Goal: Task Accomplishment & Management: Manage account settings

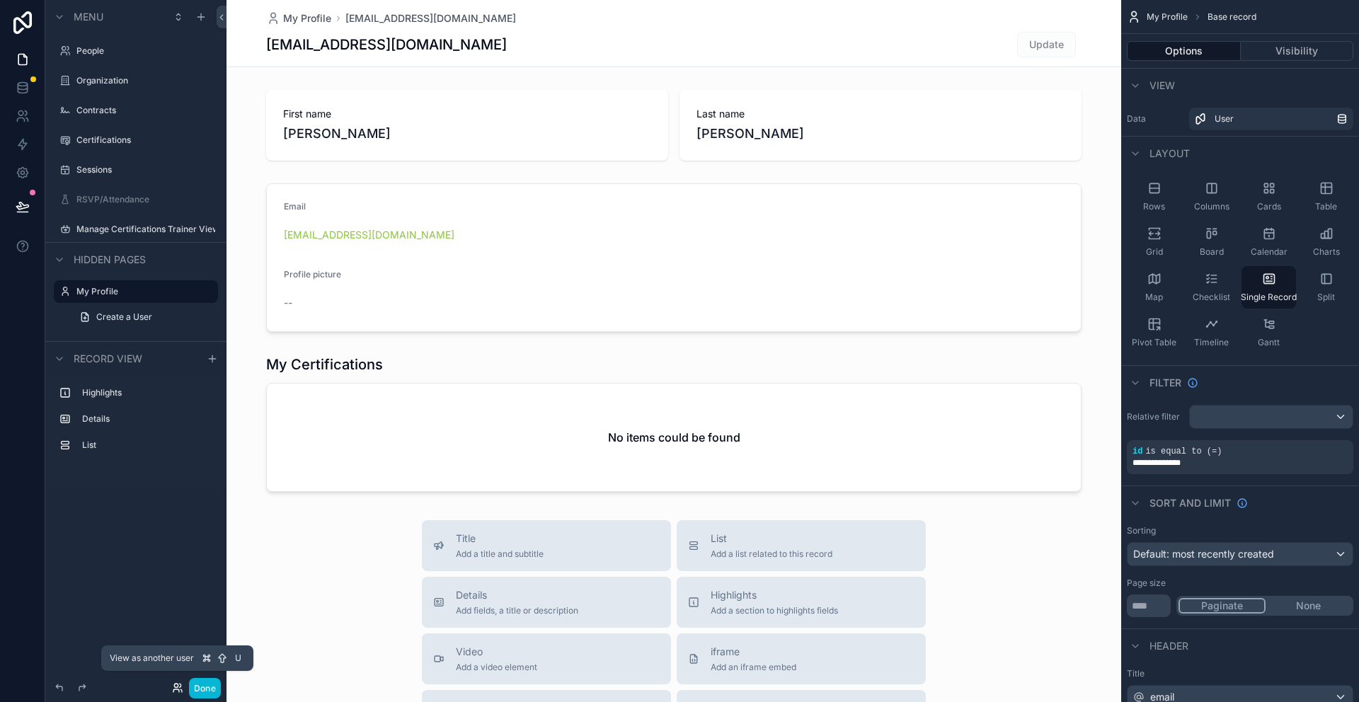
click at [176, 509] on icon at bounding box center [176, 686] width 4 height 4
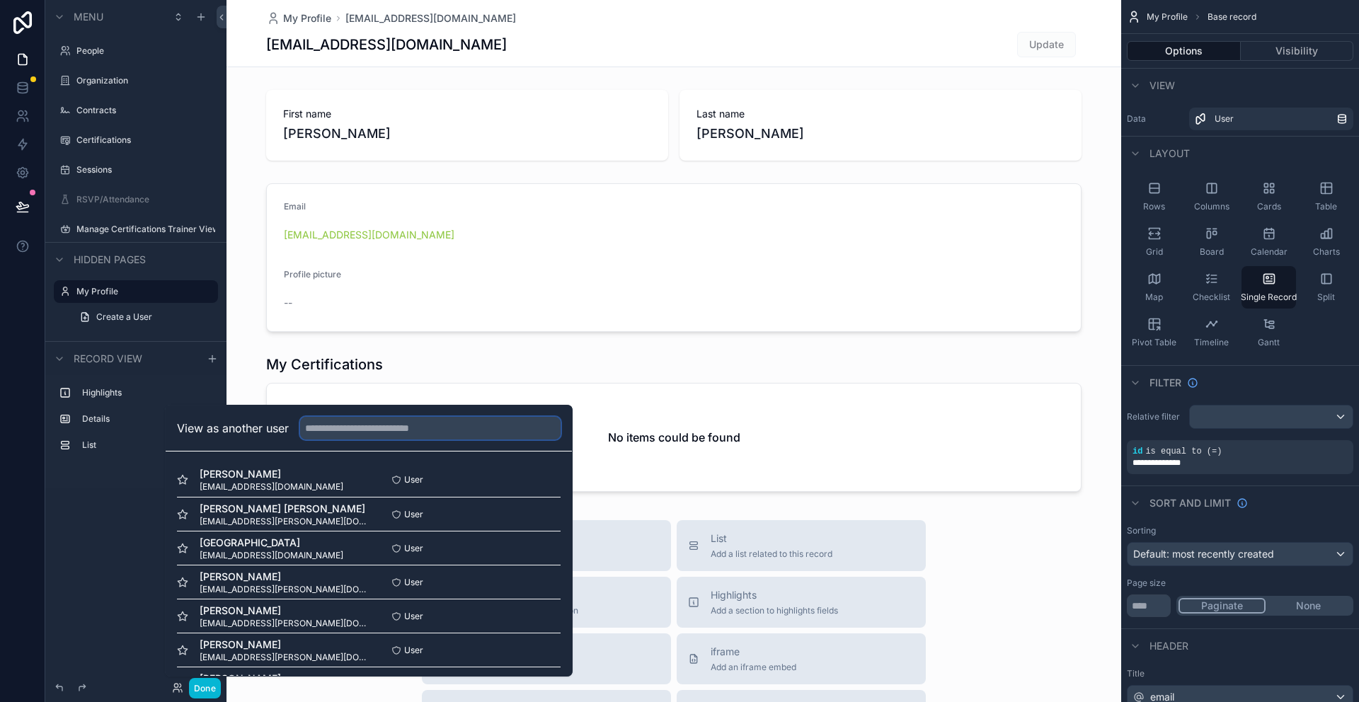
click at [321, 423] on input "text" at bounding box center [430, 428] width 260 height 23
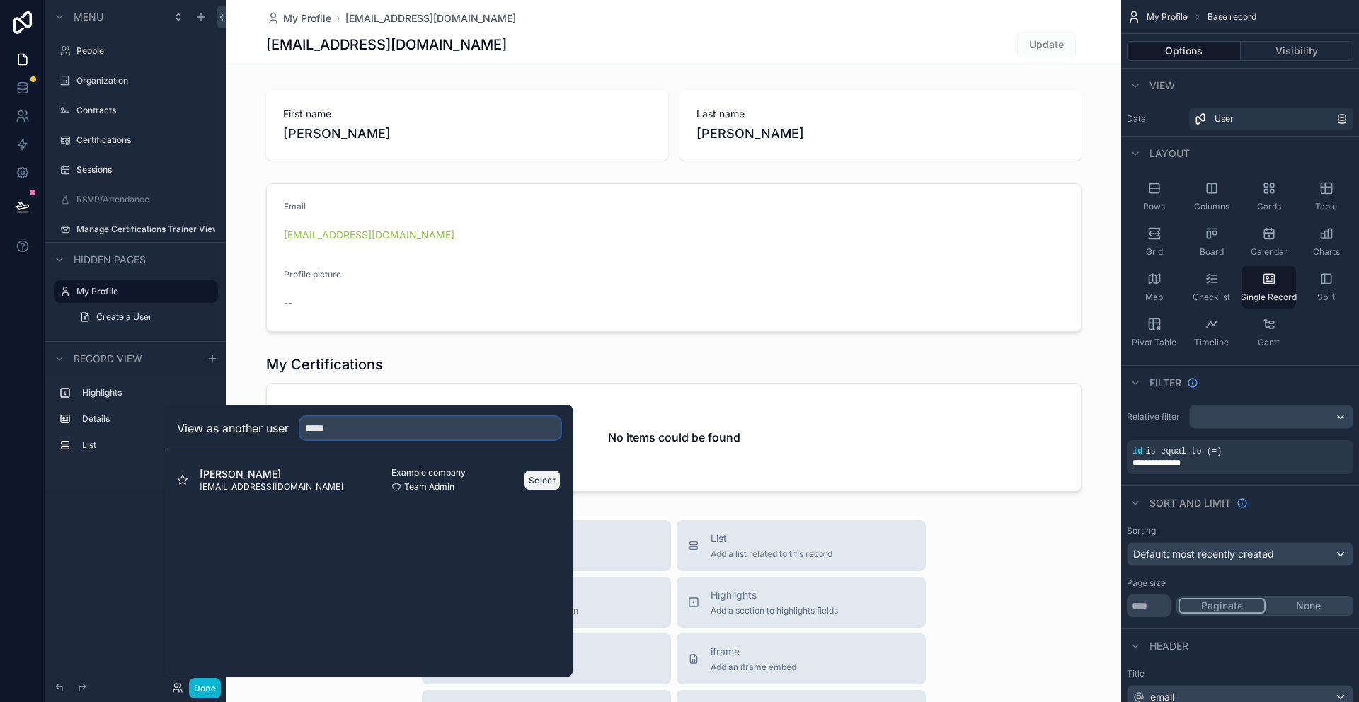
type input "*****"
click at [556, 487] on button "Select" at bounding box center [542, 480] width 37 height 21
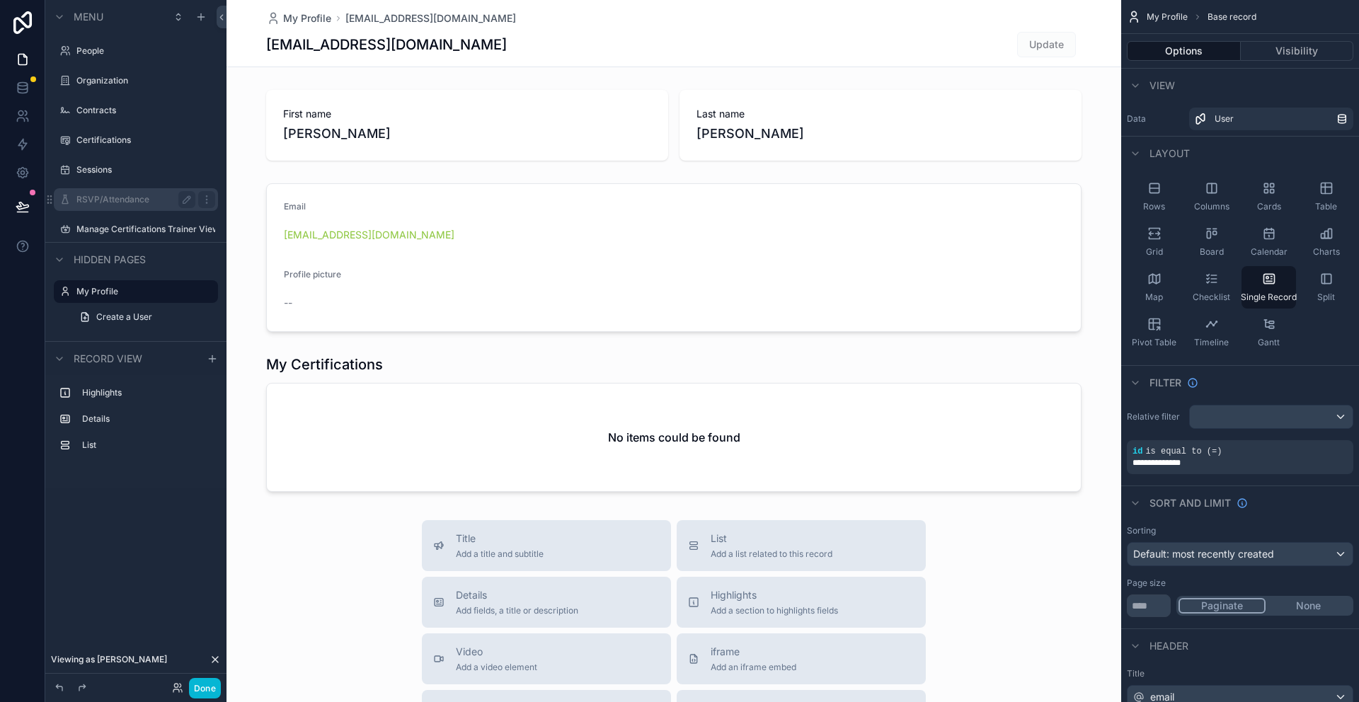
click at [105, 194] on label "RSVP/Attendance" at bounding box center [132, 199] width 113 height 11
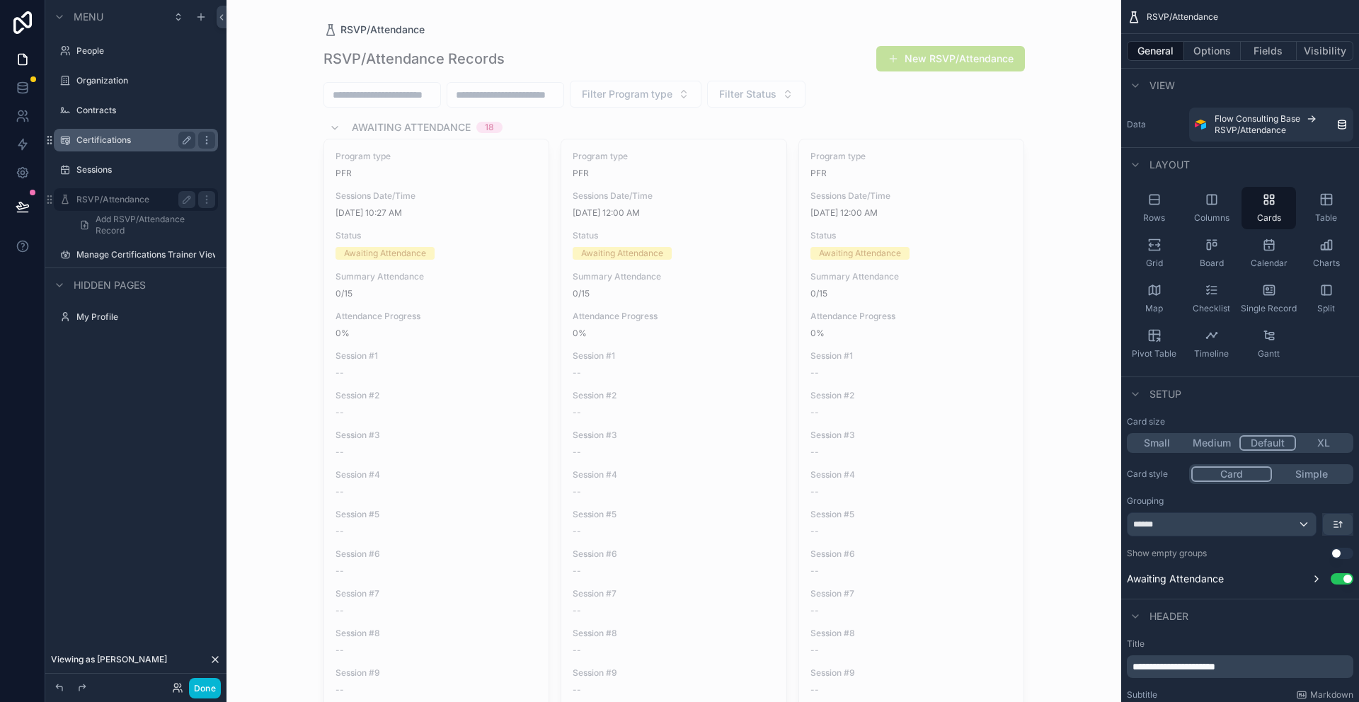
click at [104, 137] on label "Certifications" at bounding box center [132, 139] width 113 height 11
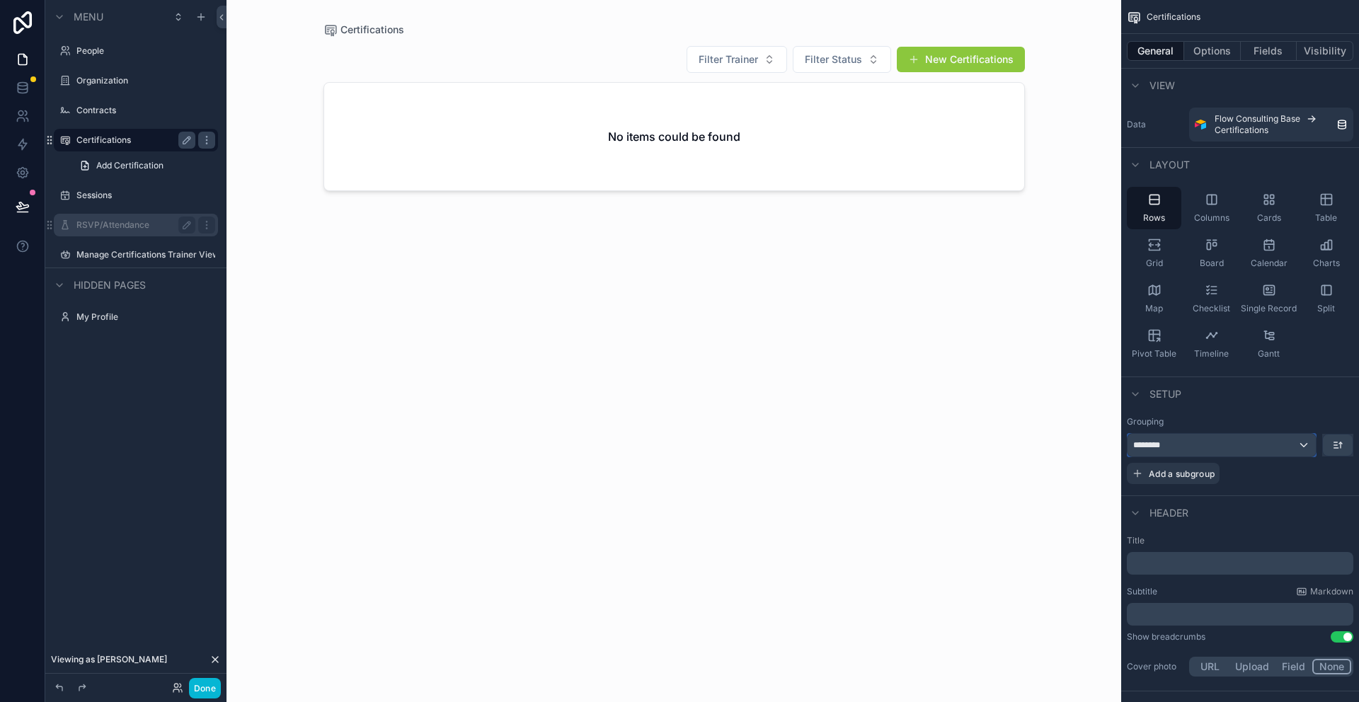
click at [1304, 444] on div "********" at bounding box center [1222, 445] width 188 height 23
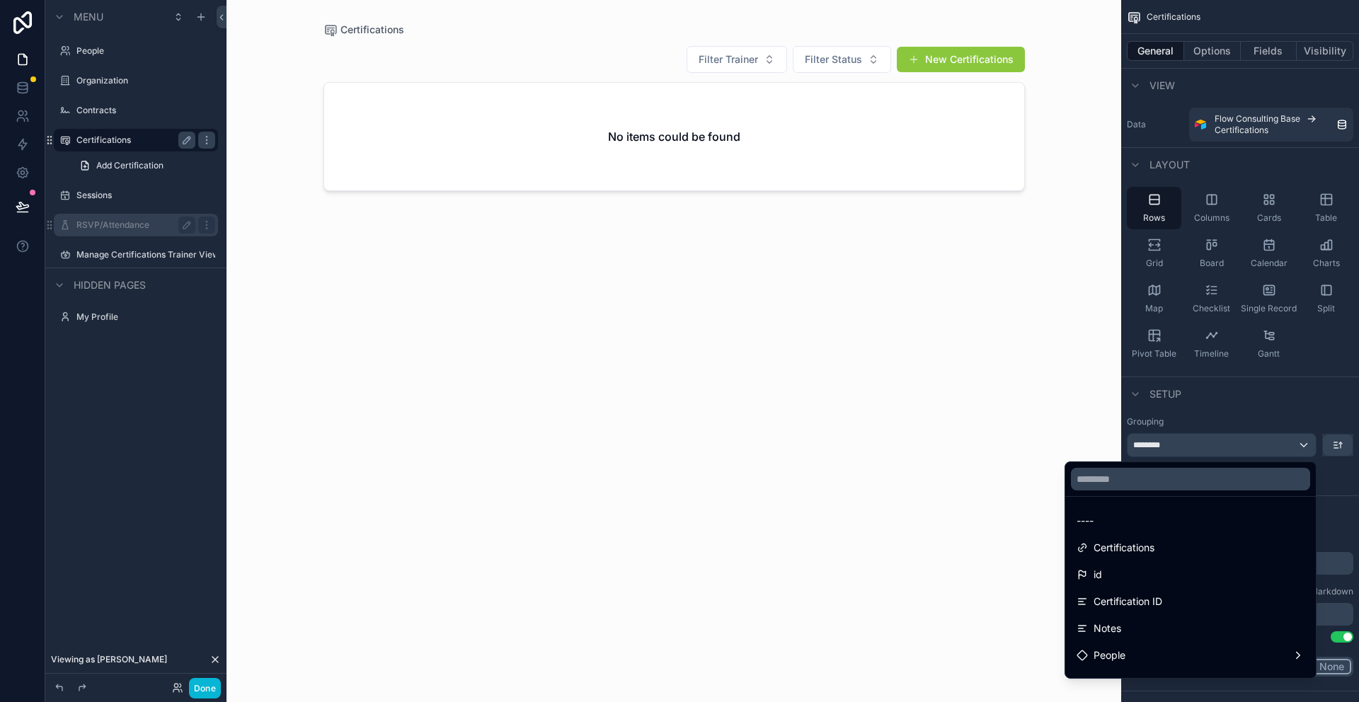
click at [1285, 402] on div "scrollable content" at bounding box center [679, 351] width 1359 height 702
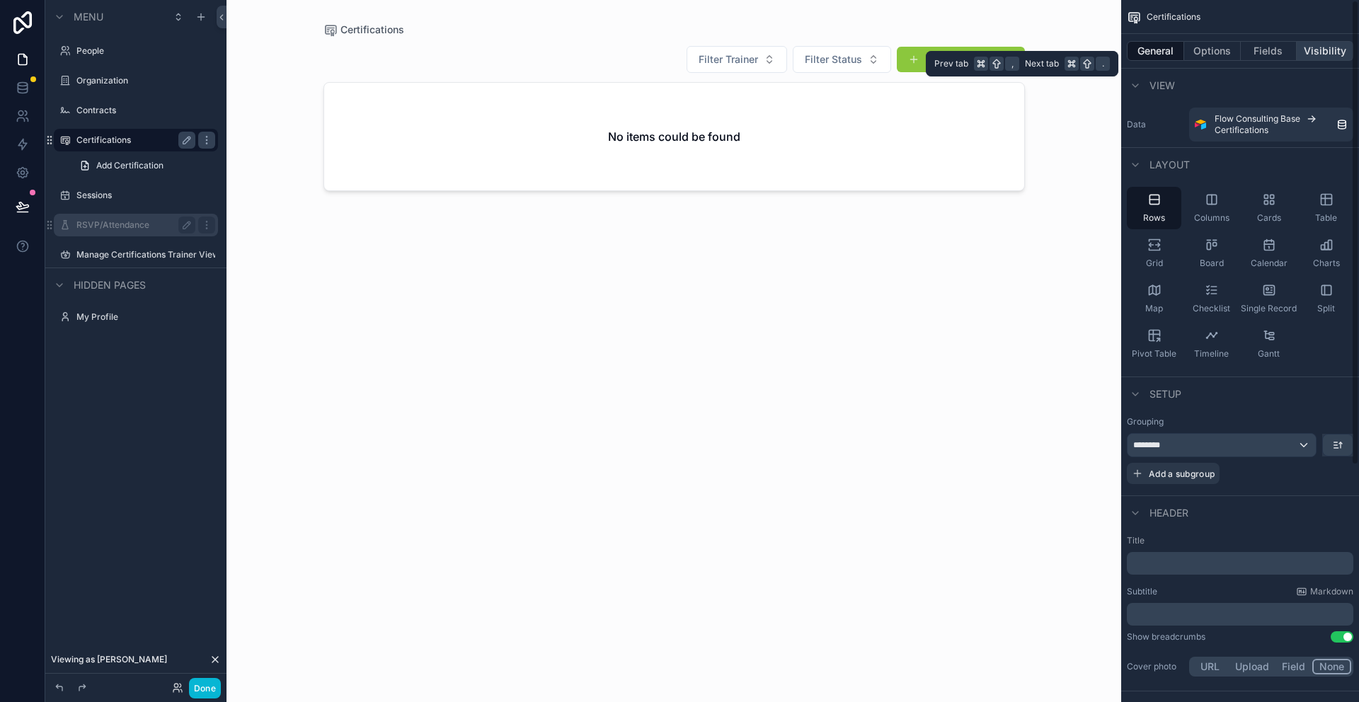
click at [1332, 59] on button "Visibility" at bounding box center [1325, 51] width 57 height 20
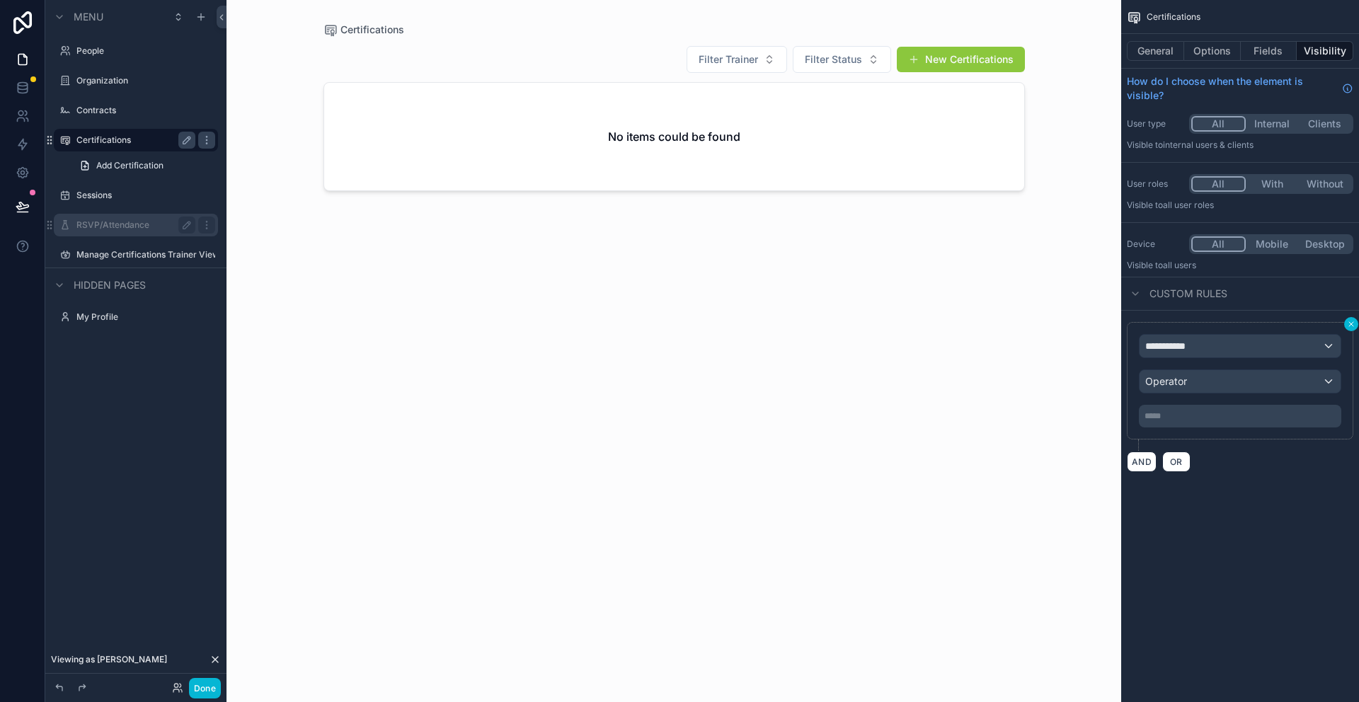
click at [1353, 320] on icon "scrollable content" at bounding box center [1351, 324] width 8 height 8
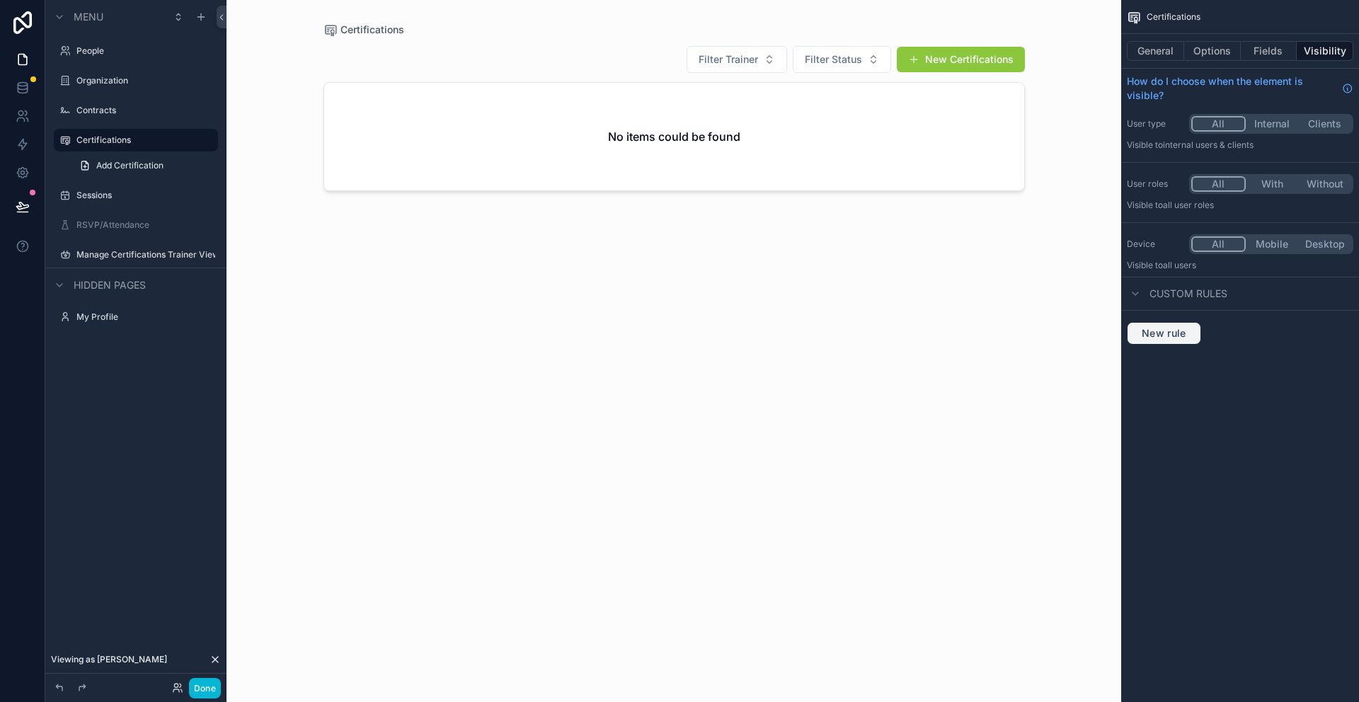
click at [1165, 338] on span "New rule" at bounding box center [1164, 333] width 56 height 13
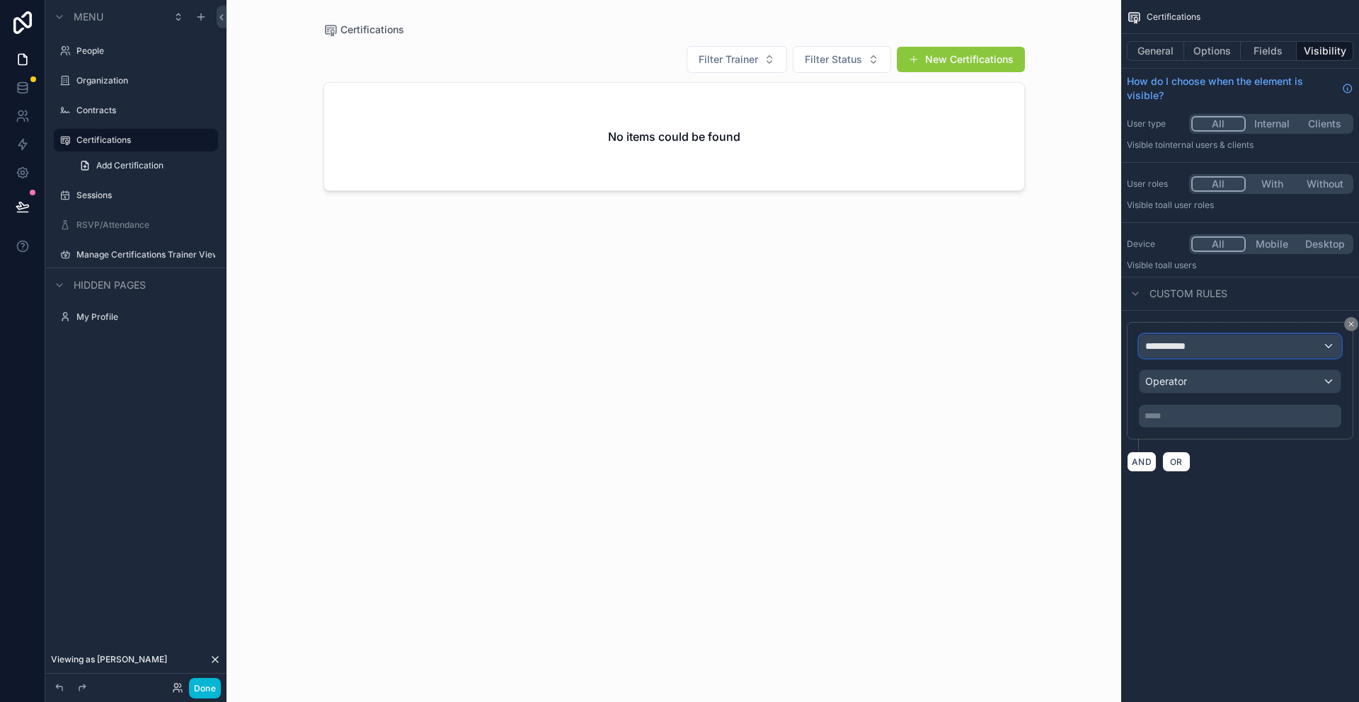
click at [1171, 351] on span "**********" at bounding box center [1171, 346] width 52 height 14
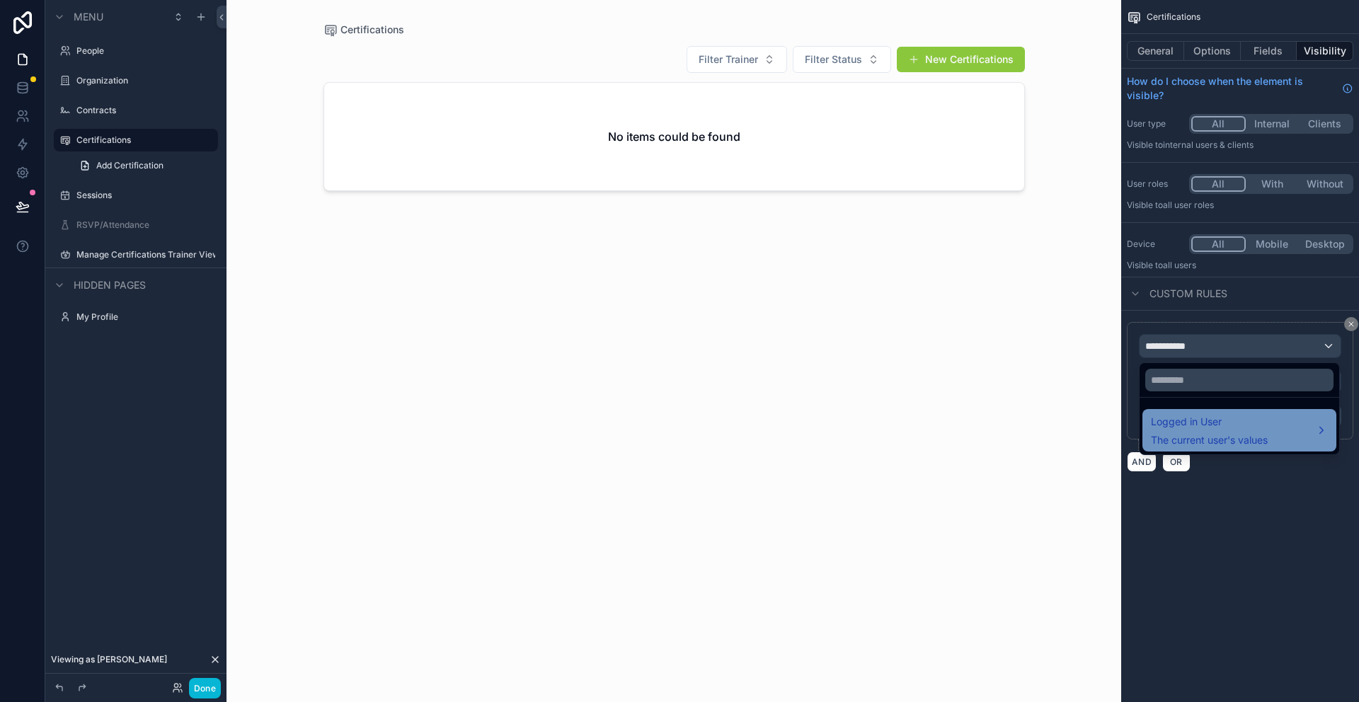
click at [1178, 425] on span "Logged in User" at bounding box center [1209, 421] width 117 height 17
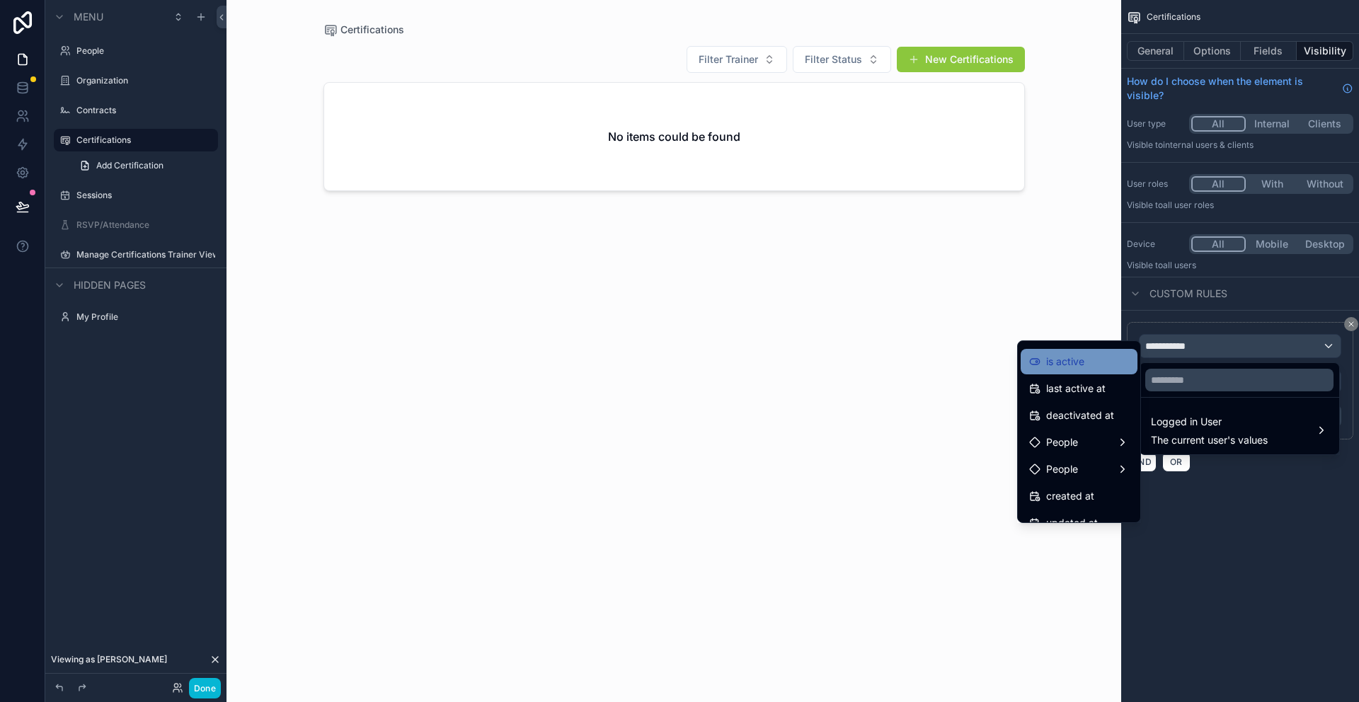
scroll to position [280, 0]
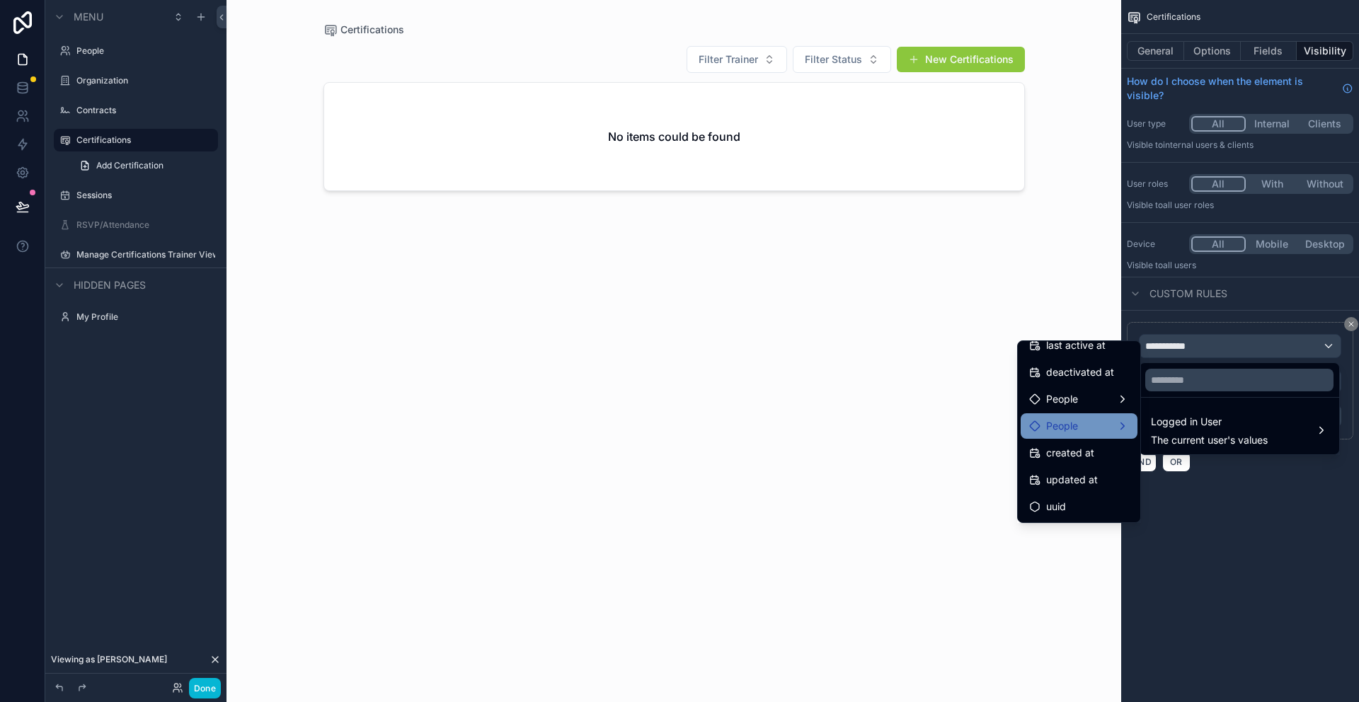
click at [1126, 428] on div "People" at bounding box center [1079, 426] width 100 height 17
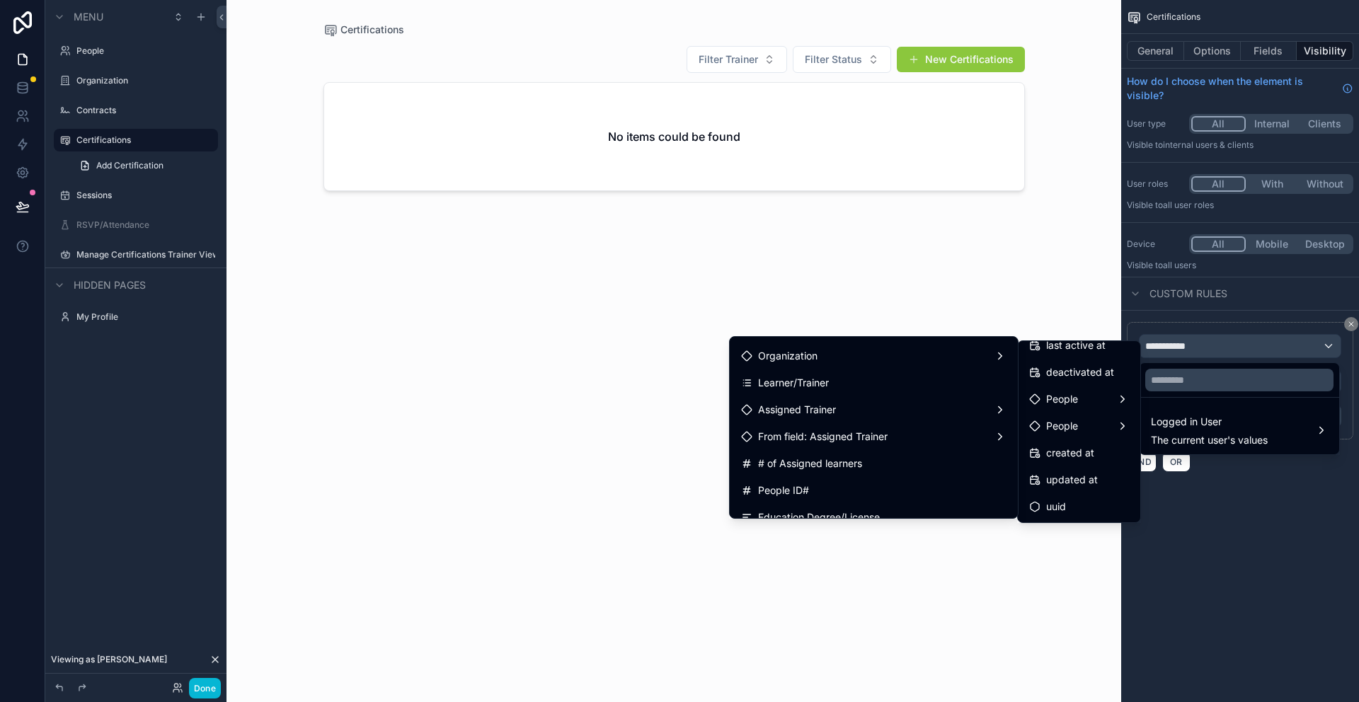
scroll to position [335, 0]
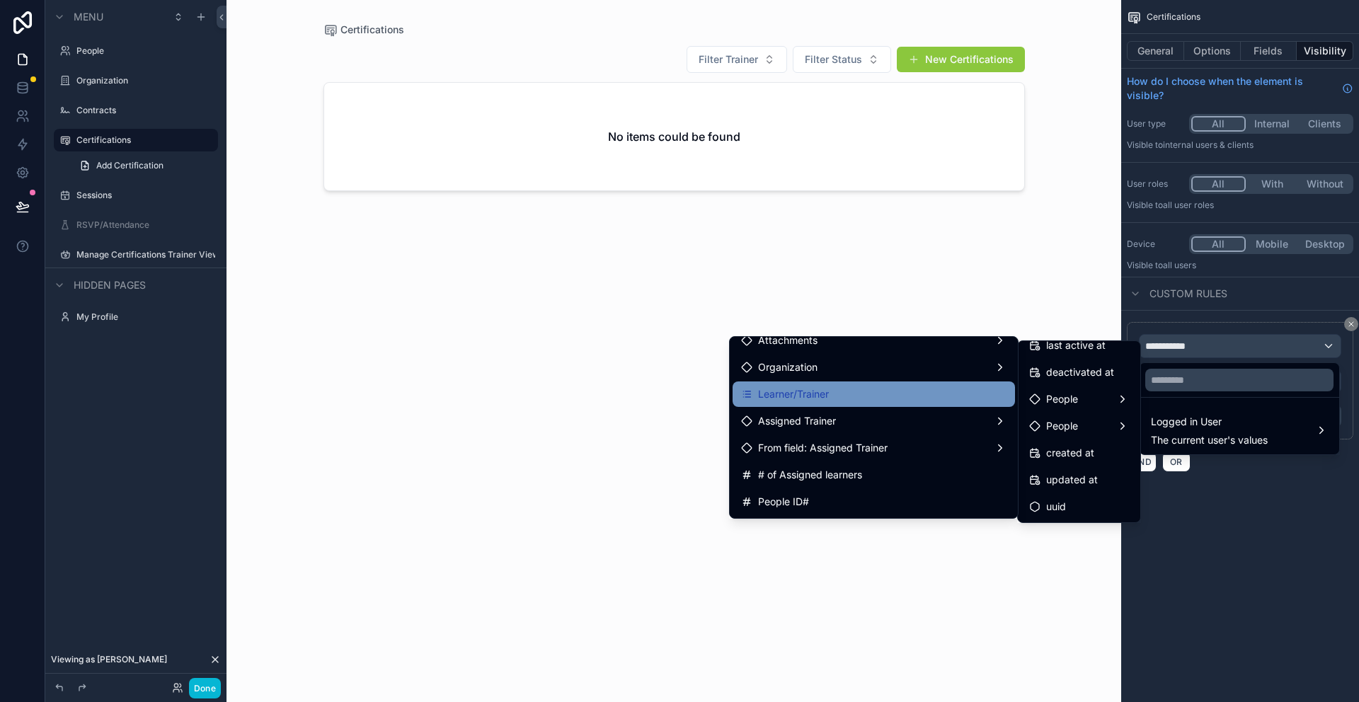
click at [961, 398] on div "Learner/Trainer" at bounding box center [873, 394] width 265 height 17
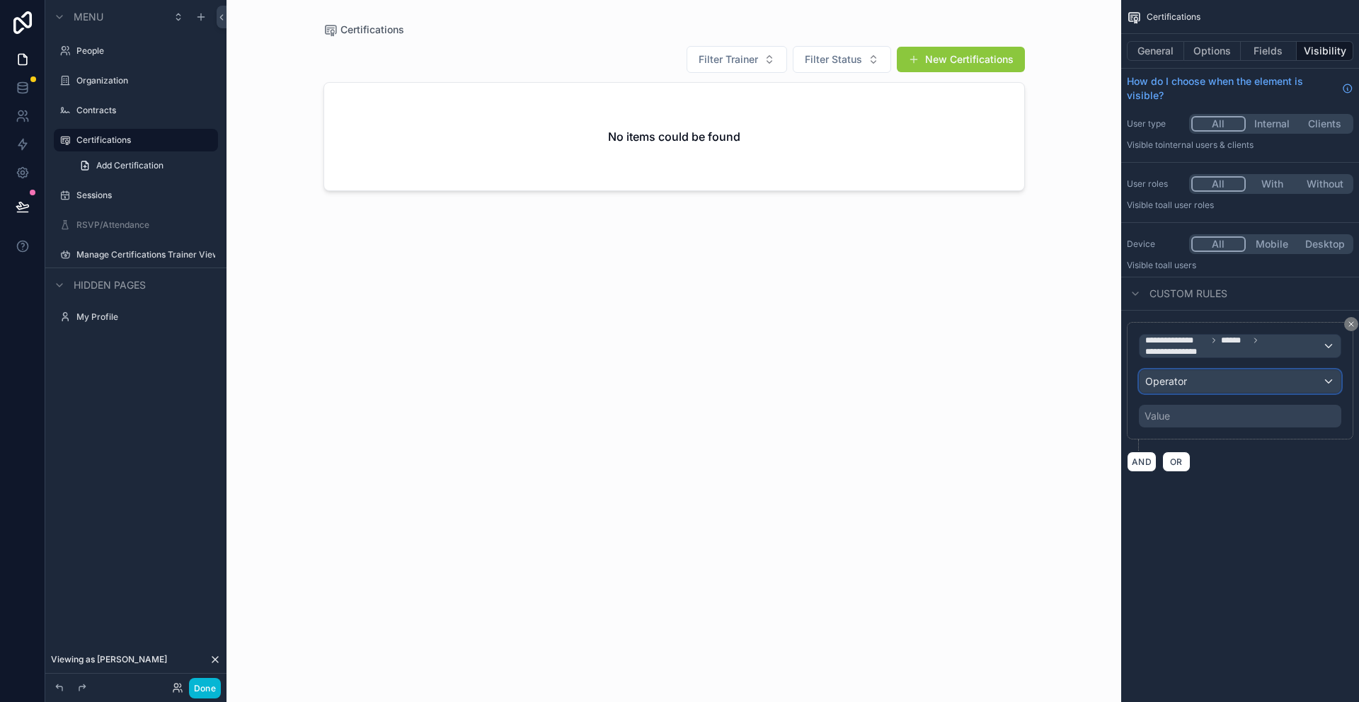
click at [1218, 379] on div "Operator" at bounding box center [1240, 381] width 201 height 23
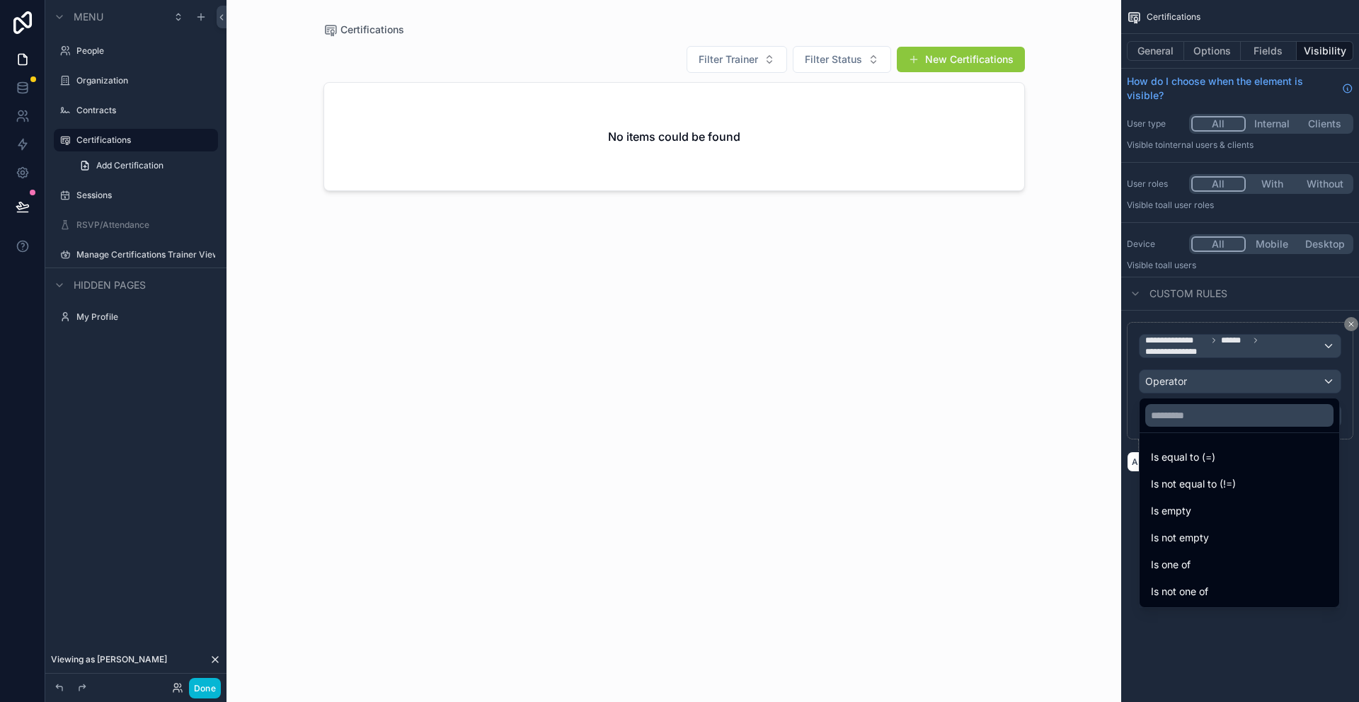
click at [1358, 440] on div "scrollable content" at bounding box center [679, 351] width 1359 height 702
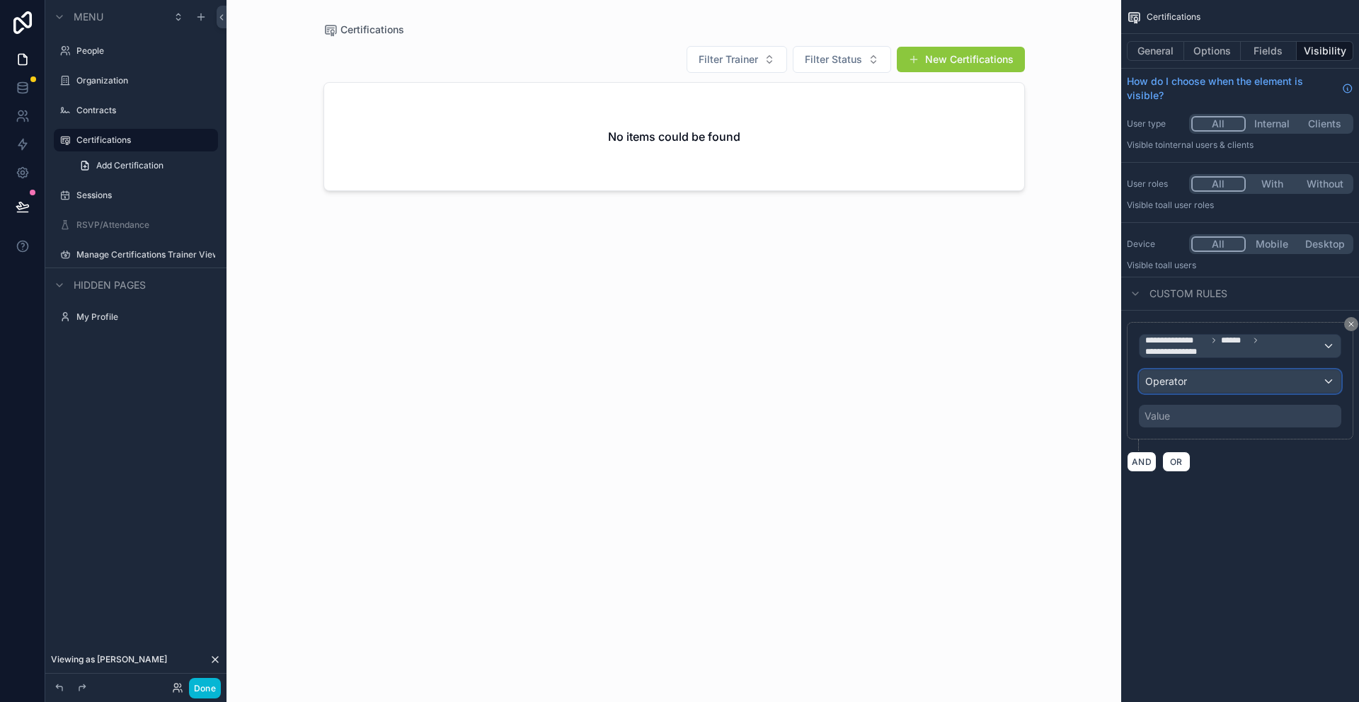
click at [1254, 388] on div "Operator" at bounding box center [1240, 381] width 201 height 23
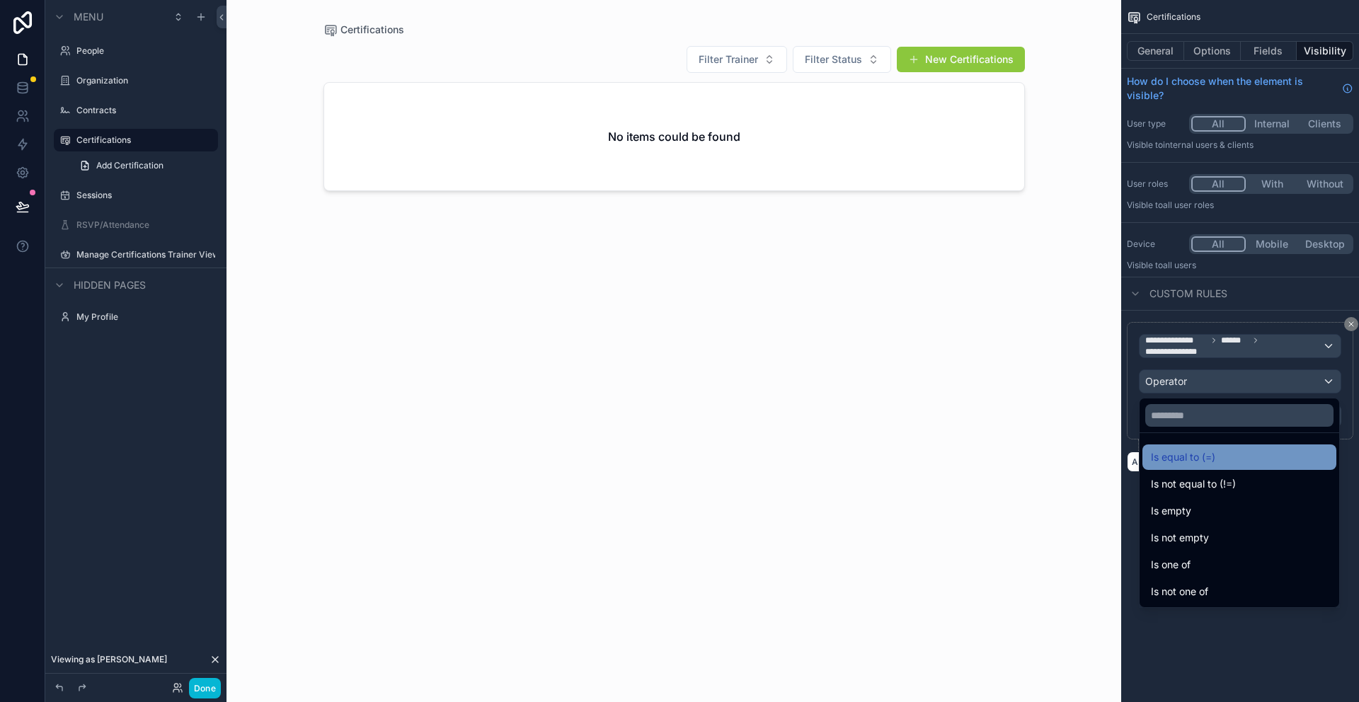
click at [1239, 457] on div "Is equal to (=)" at bounding box center [1239, 457] width 177 height 17
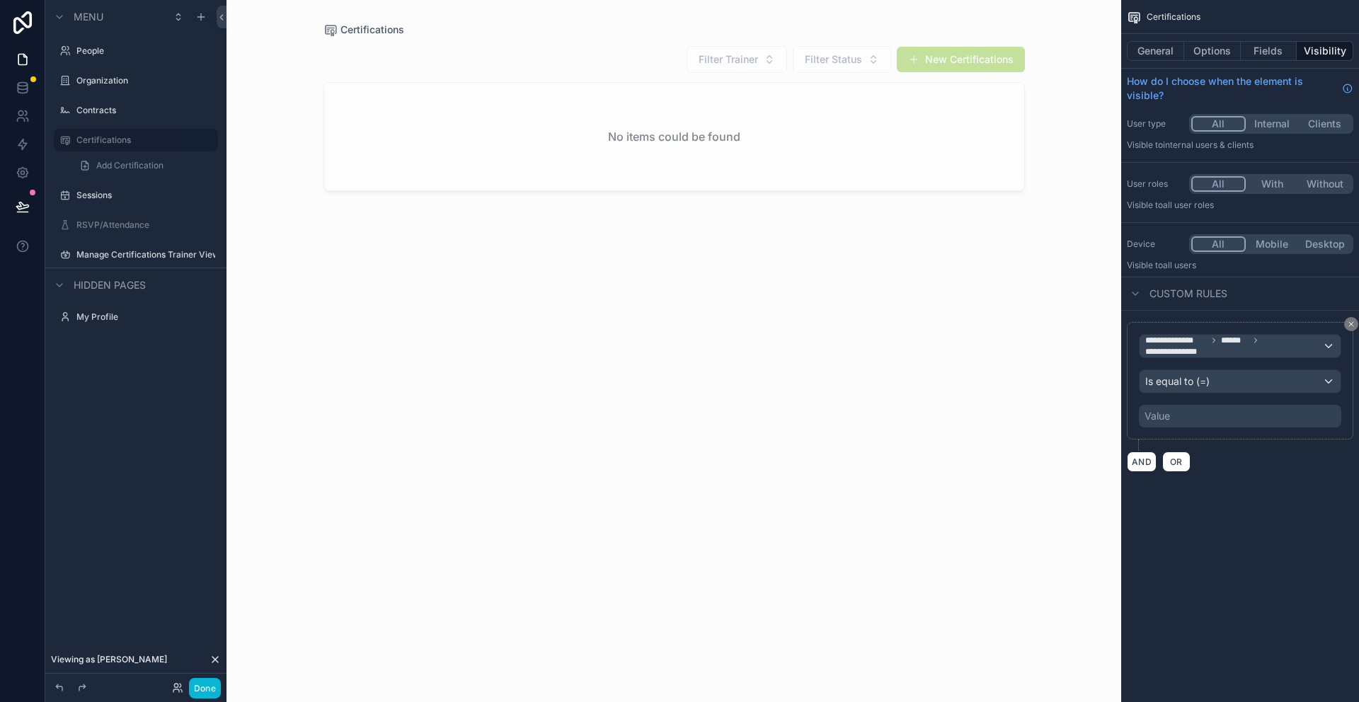
click at [1220, 414] on div "Value" at bounding box center [1240, 416] width 202 height 23
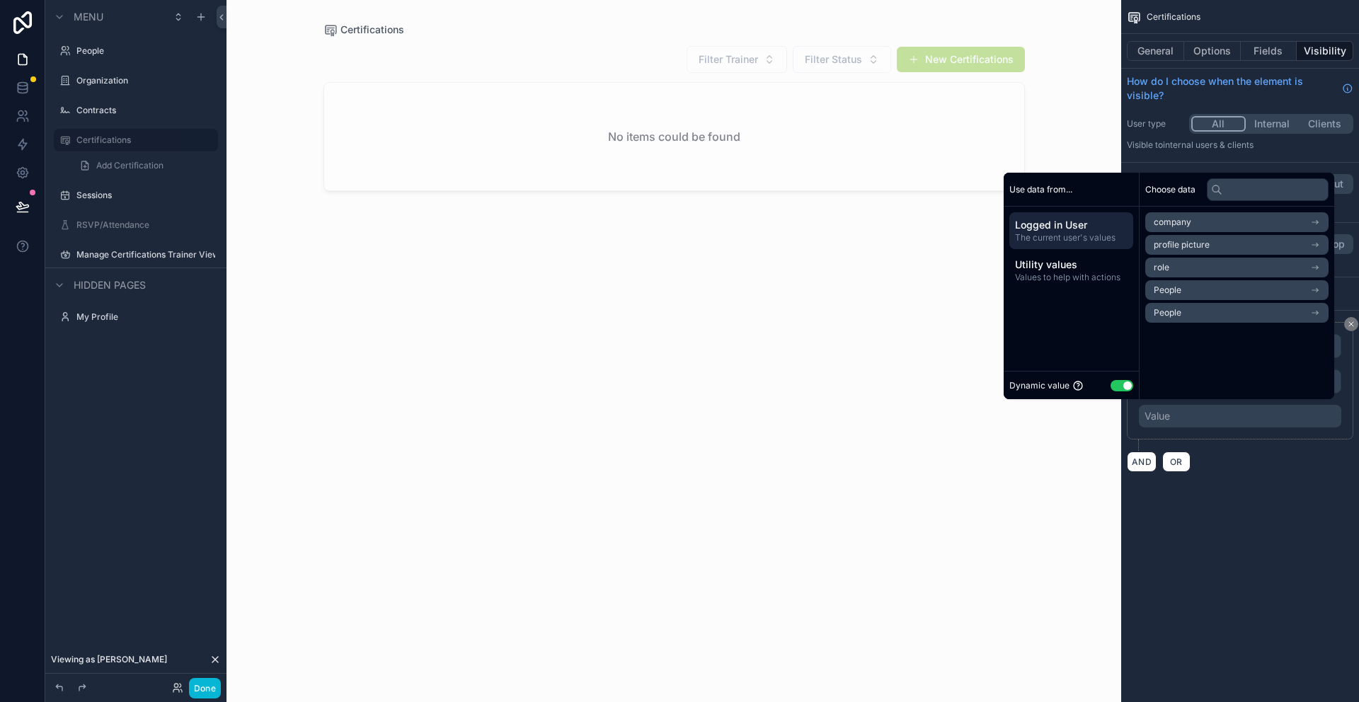
click at [1319, 268] on icon "scrollable content" at bounding box center [1315, 268] width 10 height 10
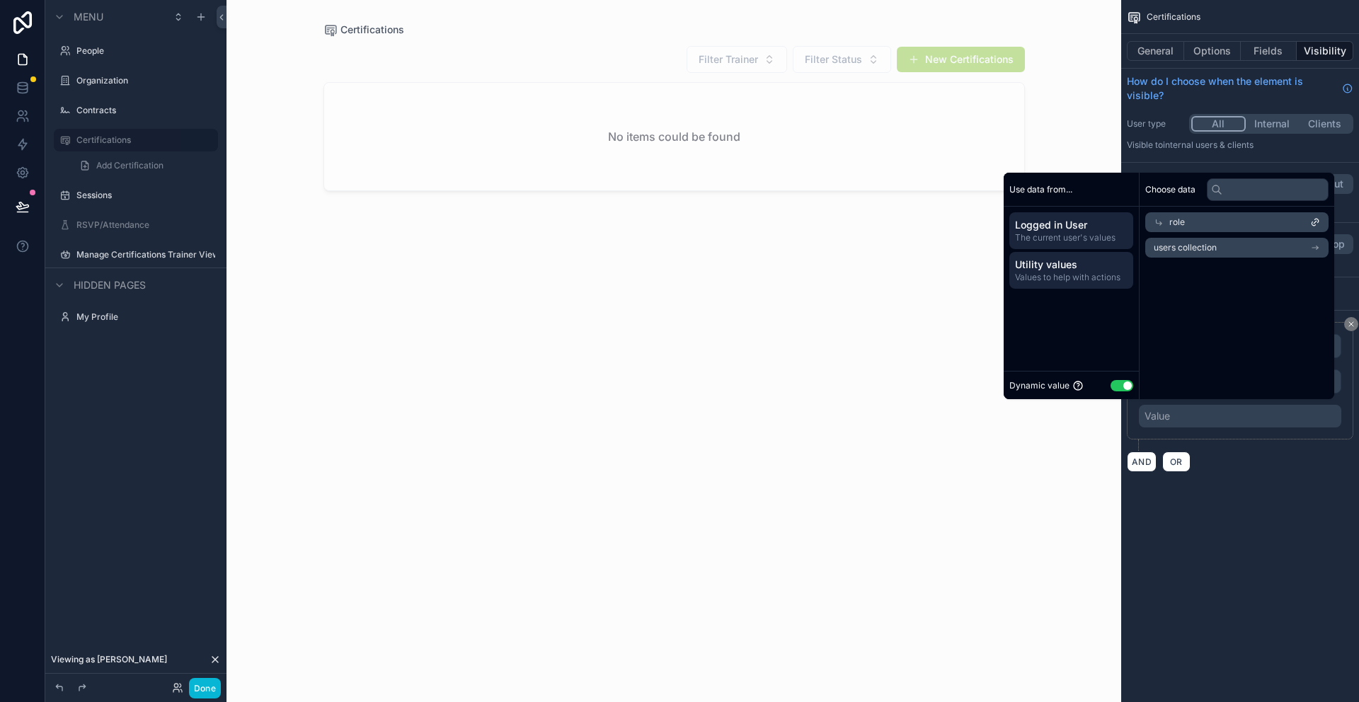
click at [1071, 268] on span "Utility values" at bounding box center [1071, 265] width 113 height 14
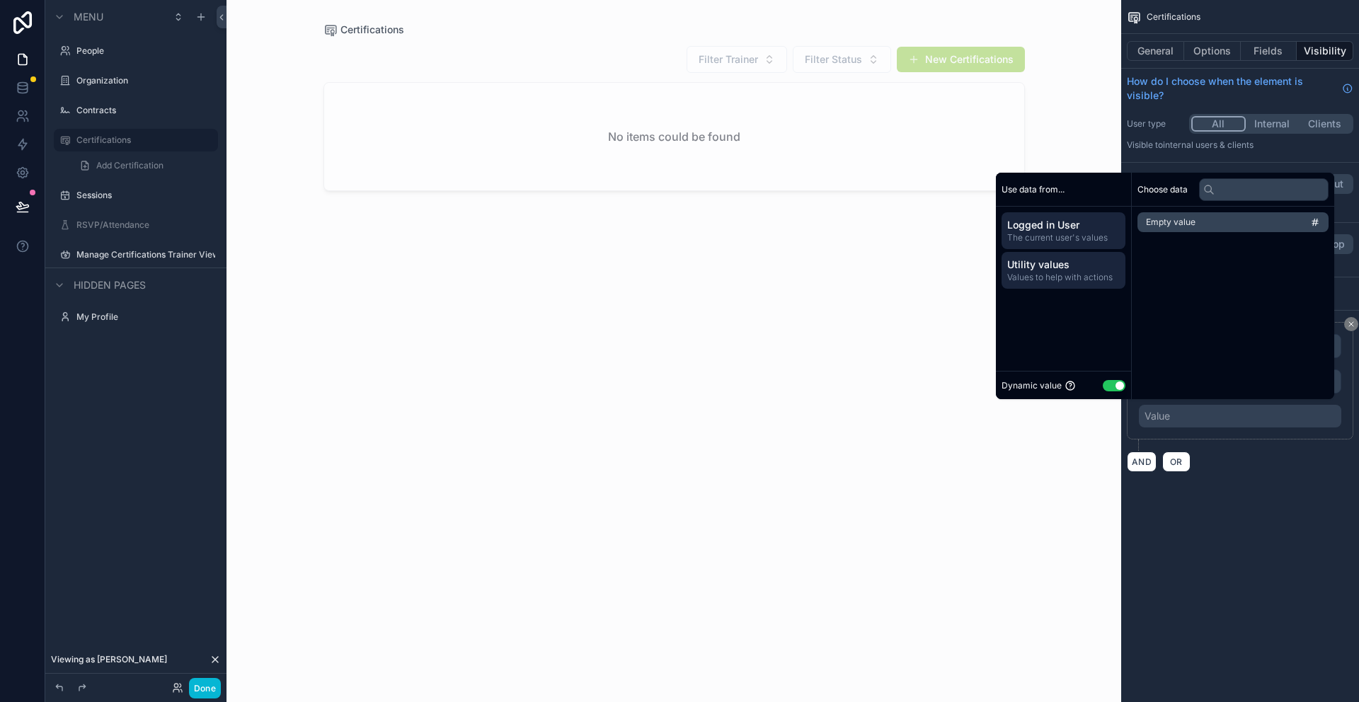
click at [1023, 226] on span "Logged in User" at bounding box center [1063, 225] width 113 height 14
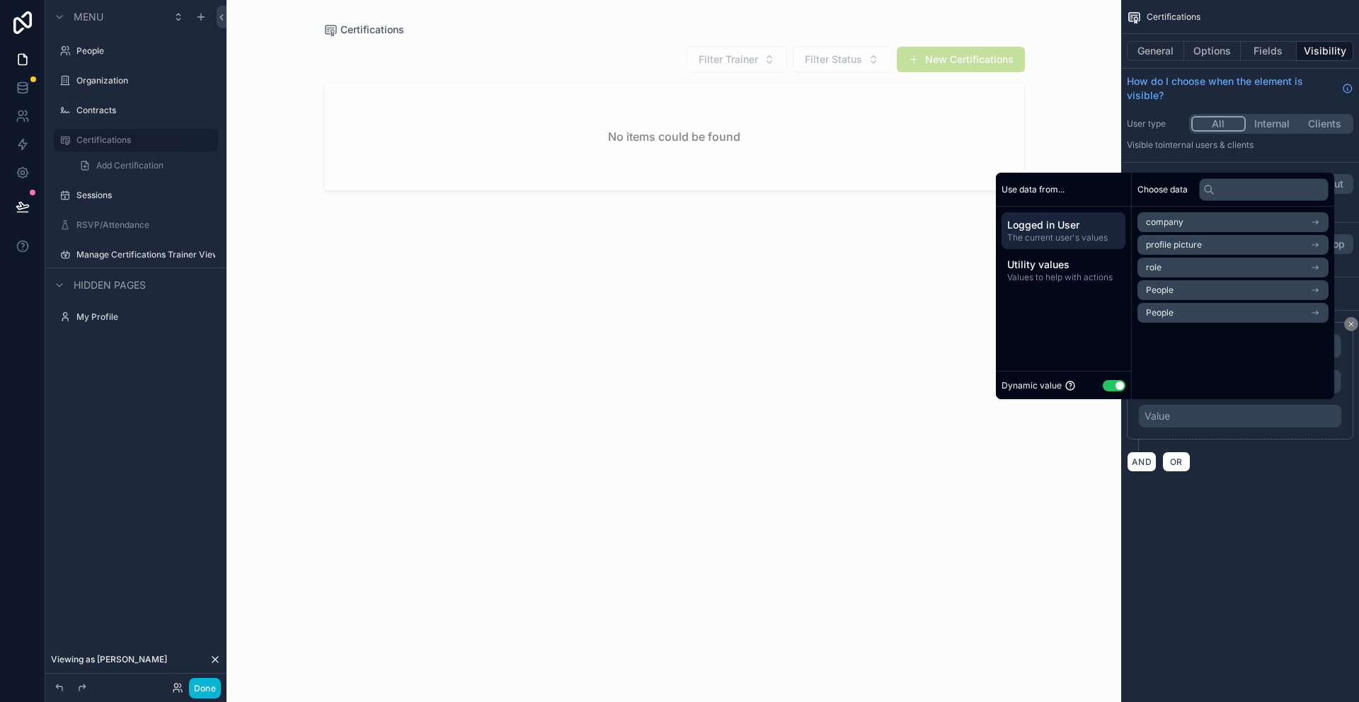
click at [1080, 195] on div "Use data from..." at bounding box center [1063, 190] width 135 height 34
click at [1270, 500] on div "**********" at bounding box center [1240, 253] width 238 height 506
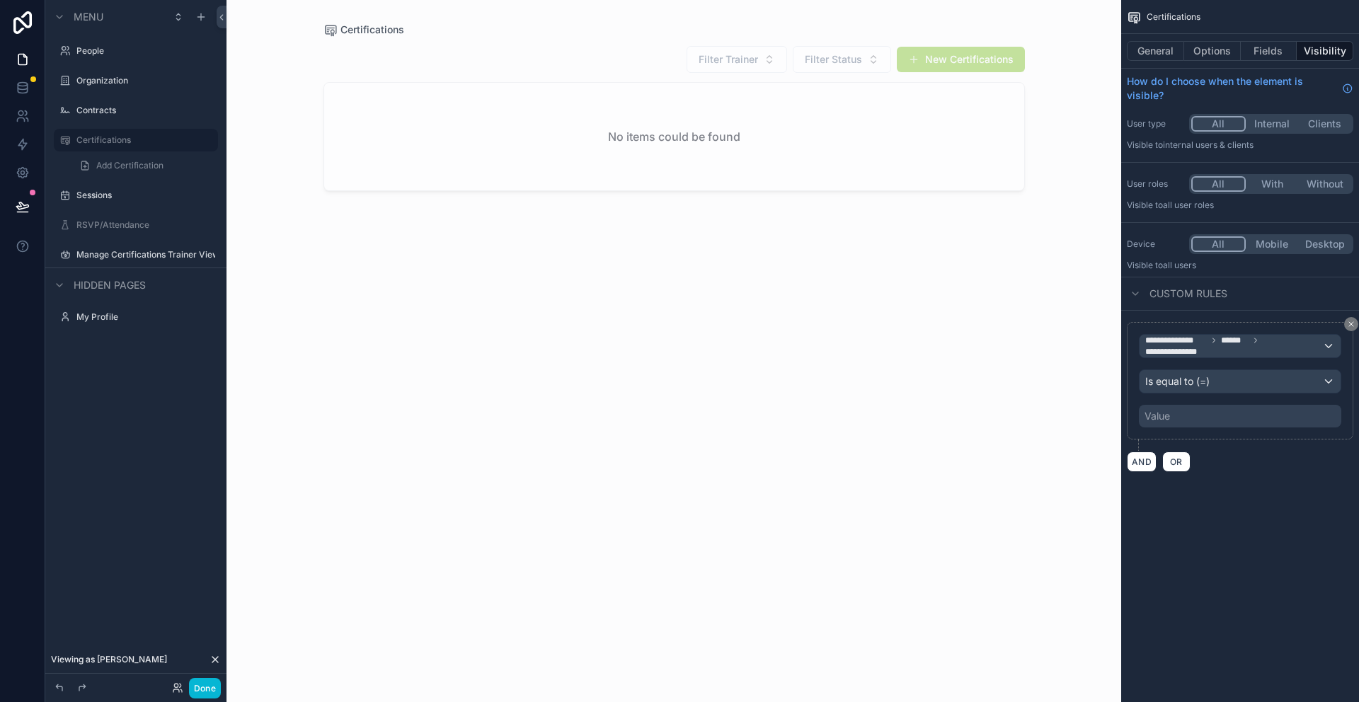
click at [1191, 423] on div "Value" at bounding box center [1240, 416] width 202 height 23
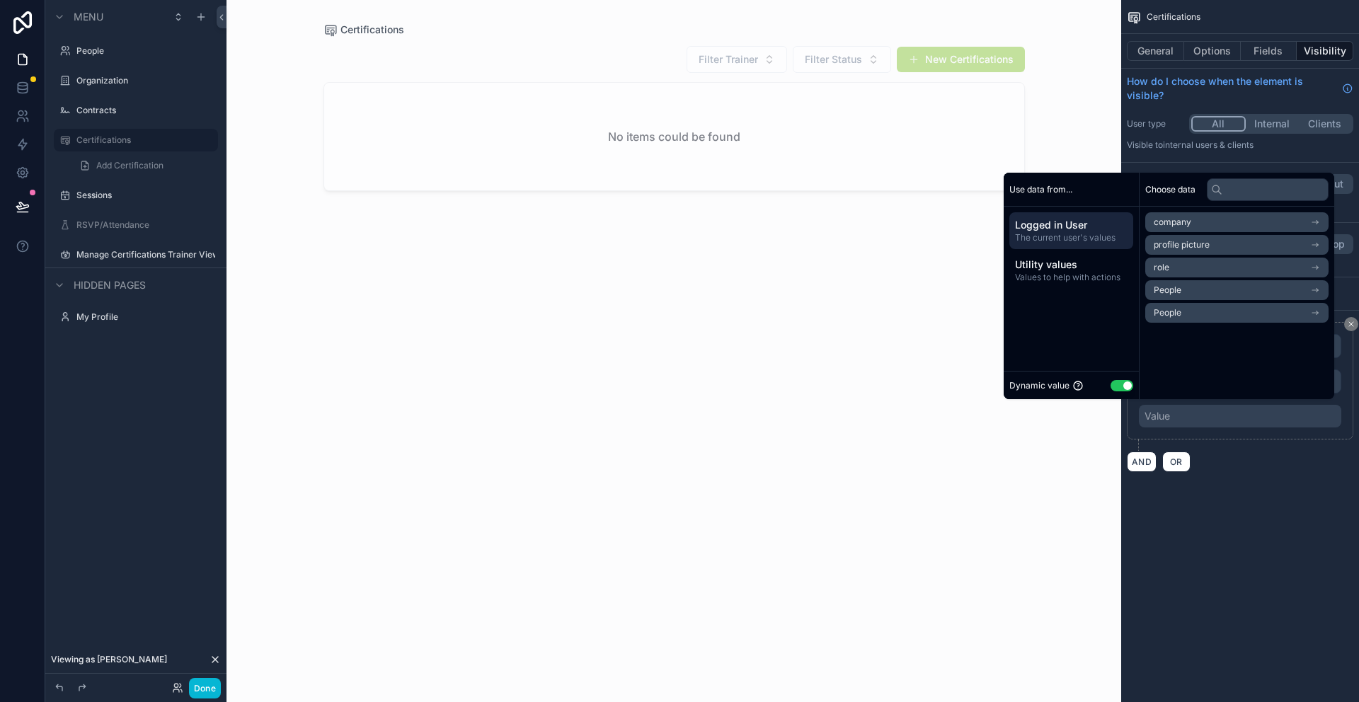
click at [1194, 418] on div "Value" at bounding box center [1240, 416] width 202 height 23
click at [1230, 485] on div "**********" at bounding box center [1240, 253] width 238 height 506
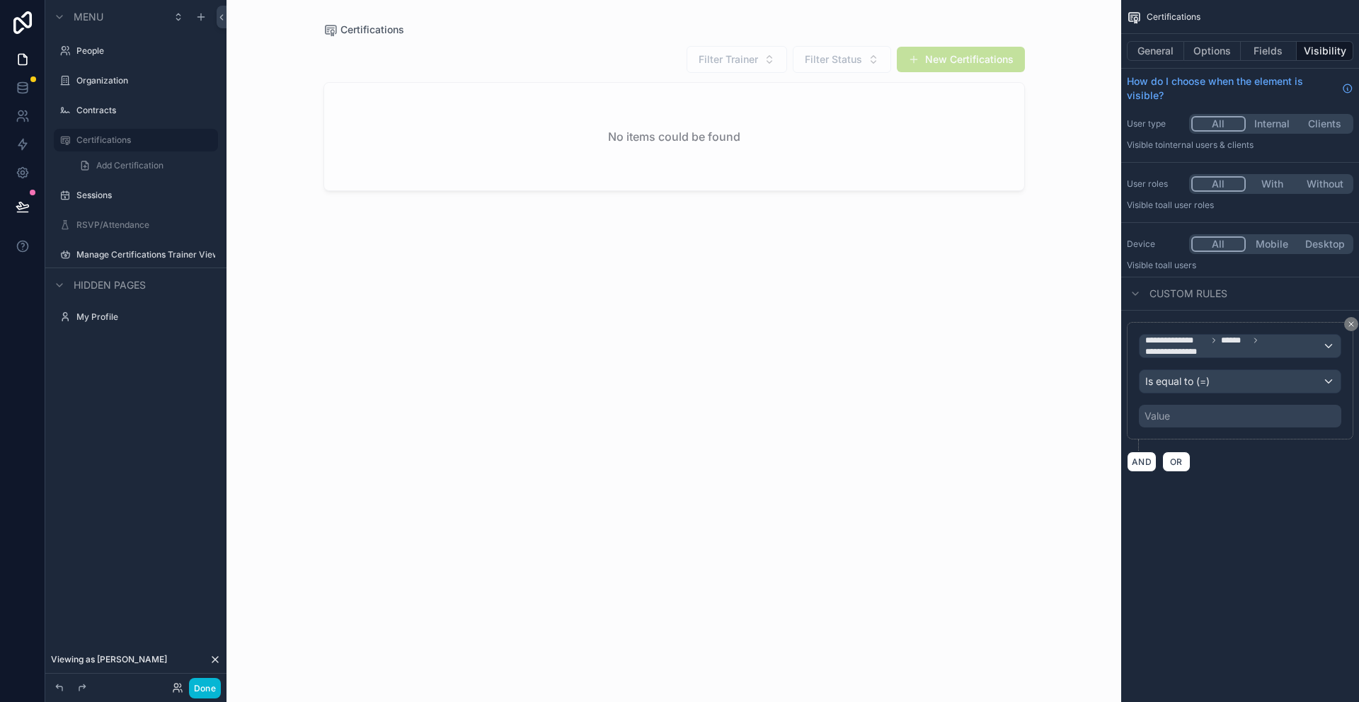
click at [1297, 420] on div "Value" at bounding box center [1240, 416] width 202 height 23
click at [1232, 486] on div "**********" at bounding box center [1240, 253] width 238 height 506
click at [1326, 420] on div "Value" at bounding box center [1240, 416] width 202 height 23
click at [1201, 431] on div "**********" at bounding box center [1240, 380] width 226 height 117
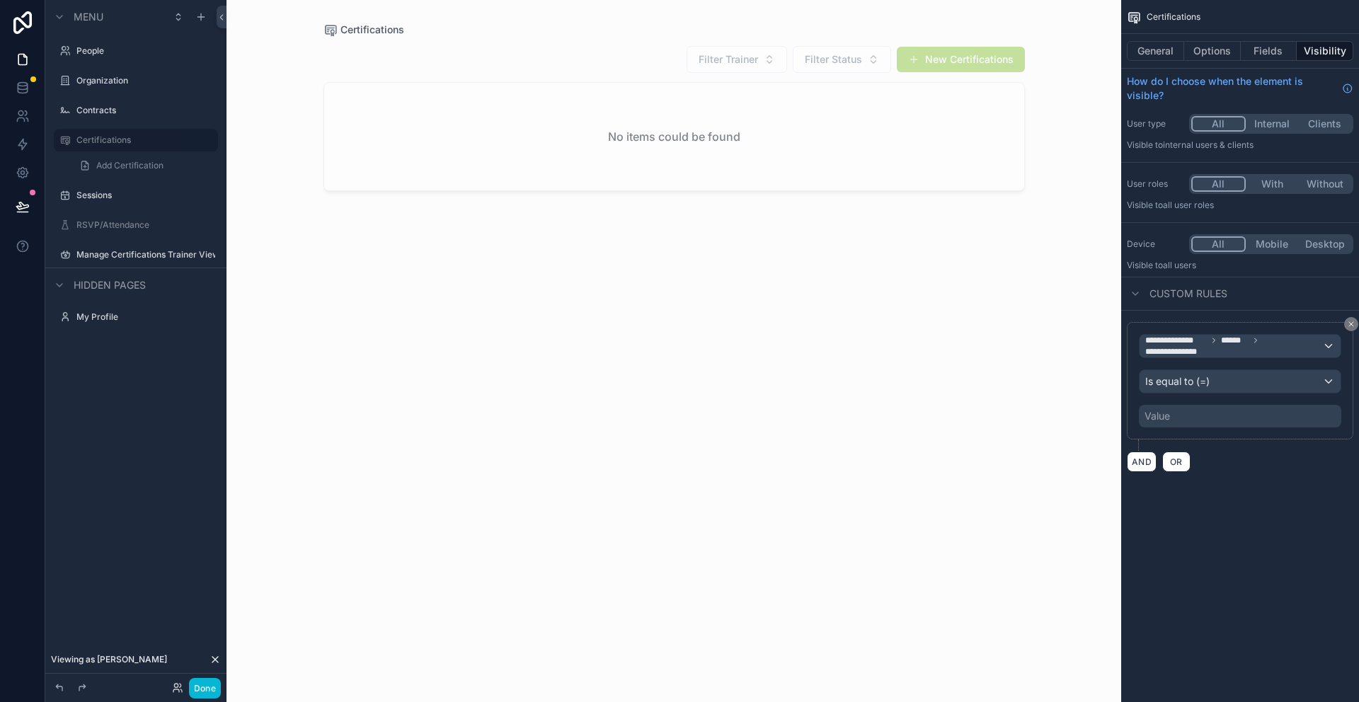
click at [1157, 421] on div "Value" at bounding box center [1157, 416] width 25 height 14
click at [179, 690] on icon at bounding box center [177, 687] width 11 height 11
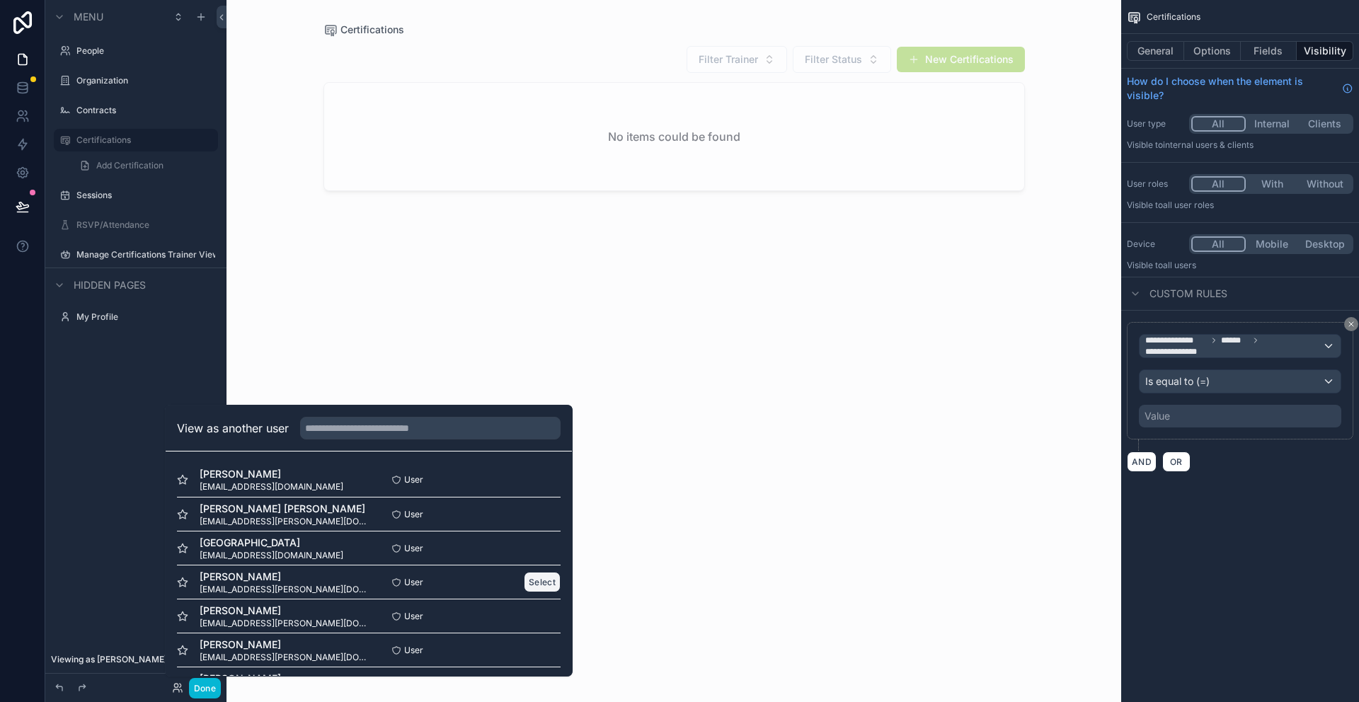
click at [535, 580] on button "Select" at bounding box center [542, 582] width 37 height 21
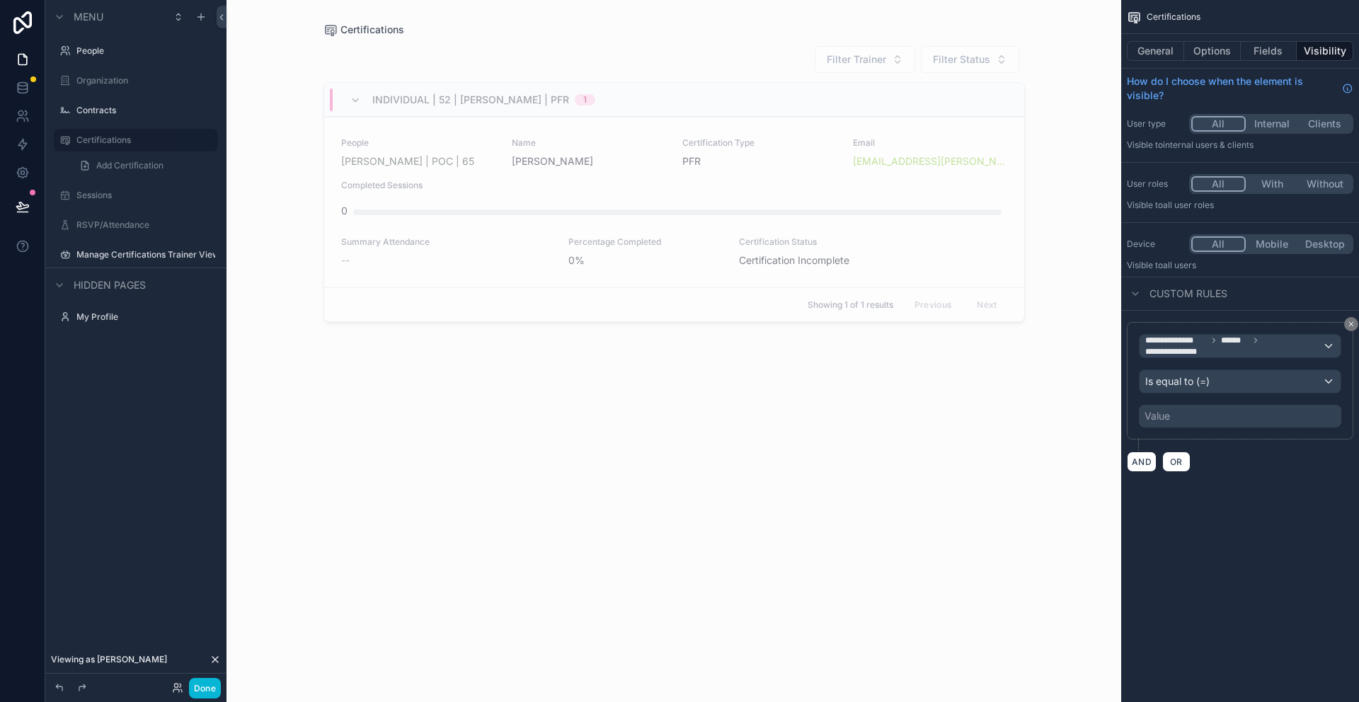
click at [1169, 418] on div "Value" at bounding box center [1157, 416] width 25 height 14
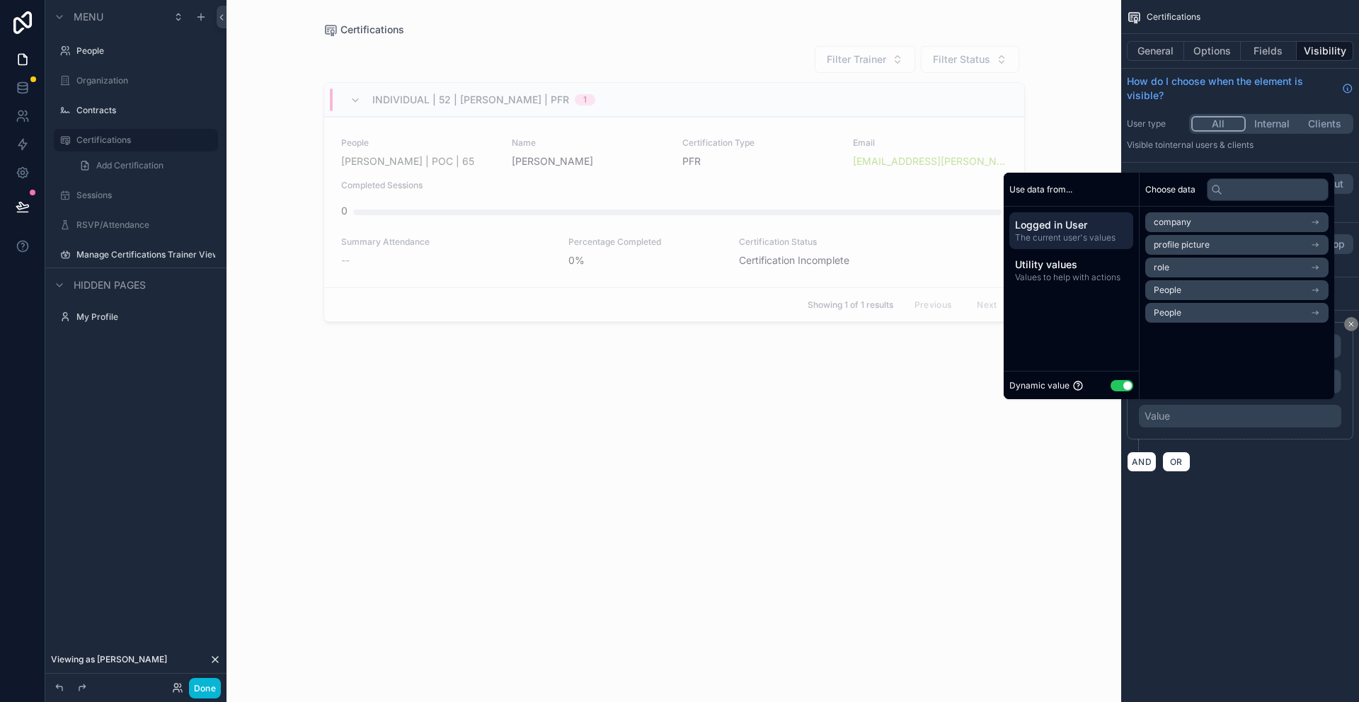
click at [1171, 417] on div "Value" at bounding box center [1240, 416] width 202 height 23
click at [1227, 269] on li "role" at bounding box center [1236, 268] width 183 height 20
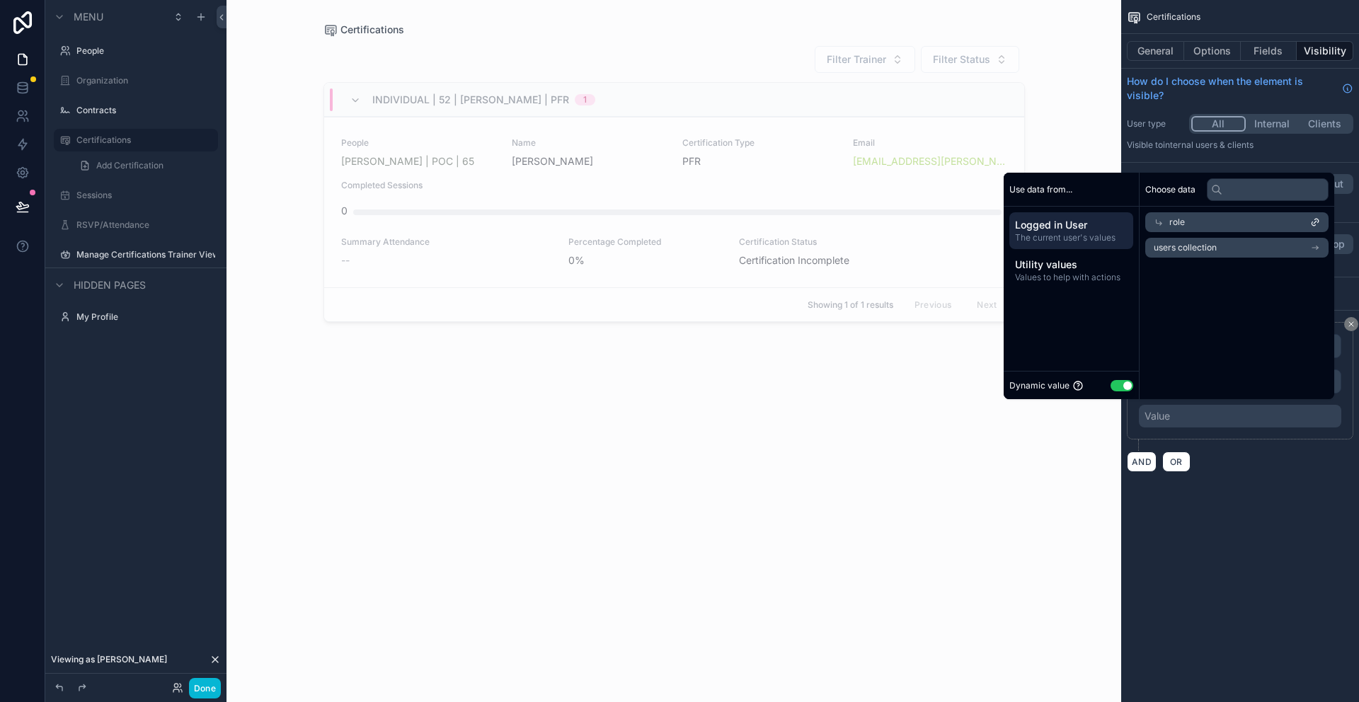
click at [1234, 251] on li "users collection" at bounding box center [1236, 248] width 183 height 20
click at [1178, 213] on div "role" at bounding box center [1236, 222] width 183 height 20
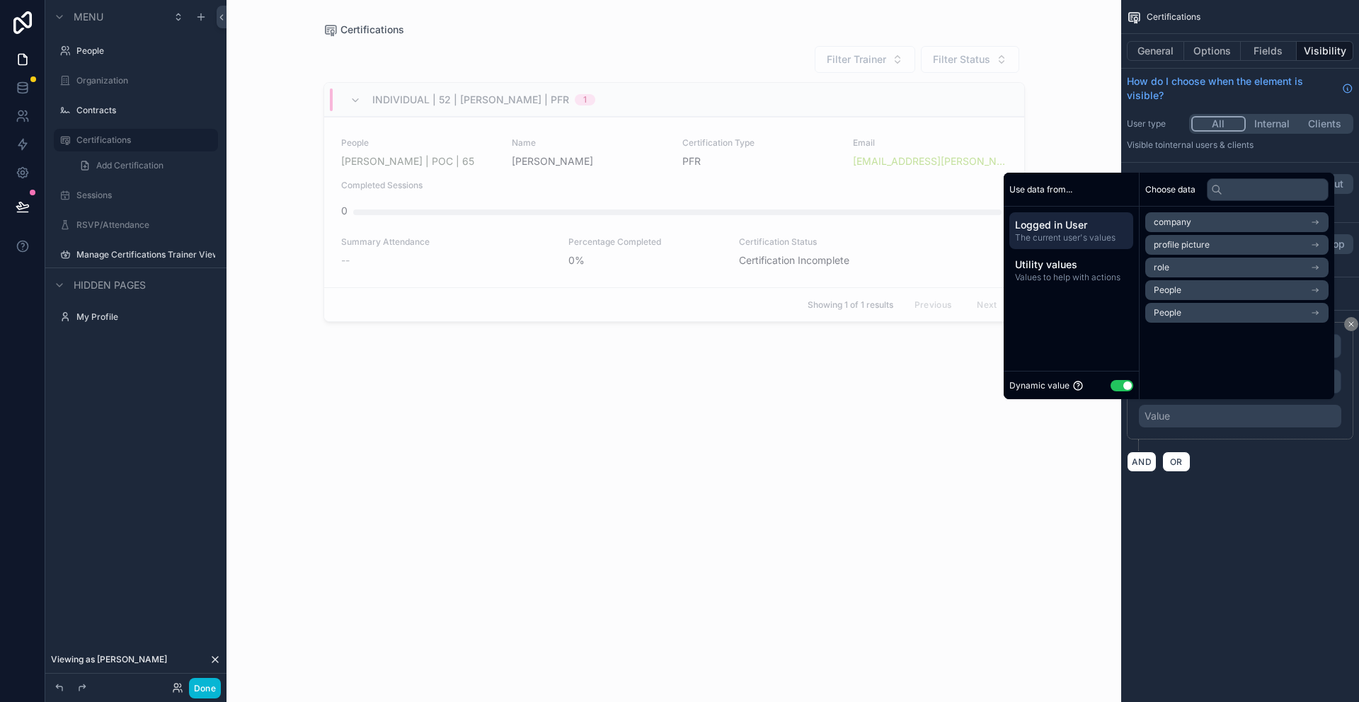
click at [1202, 319] on li "People" at bounding box center [1236, 313] width 183 height 20
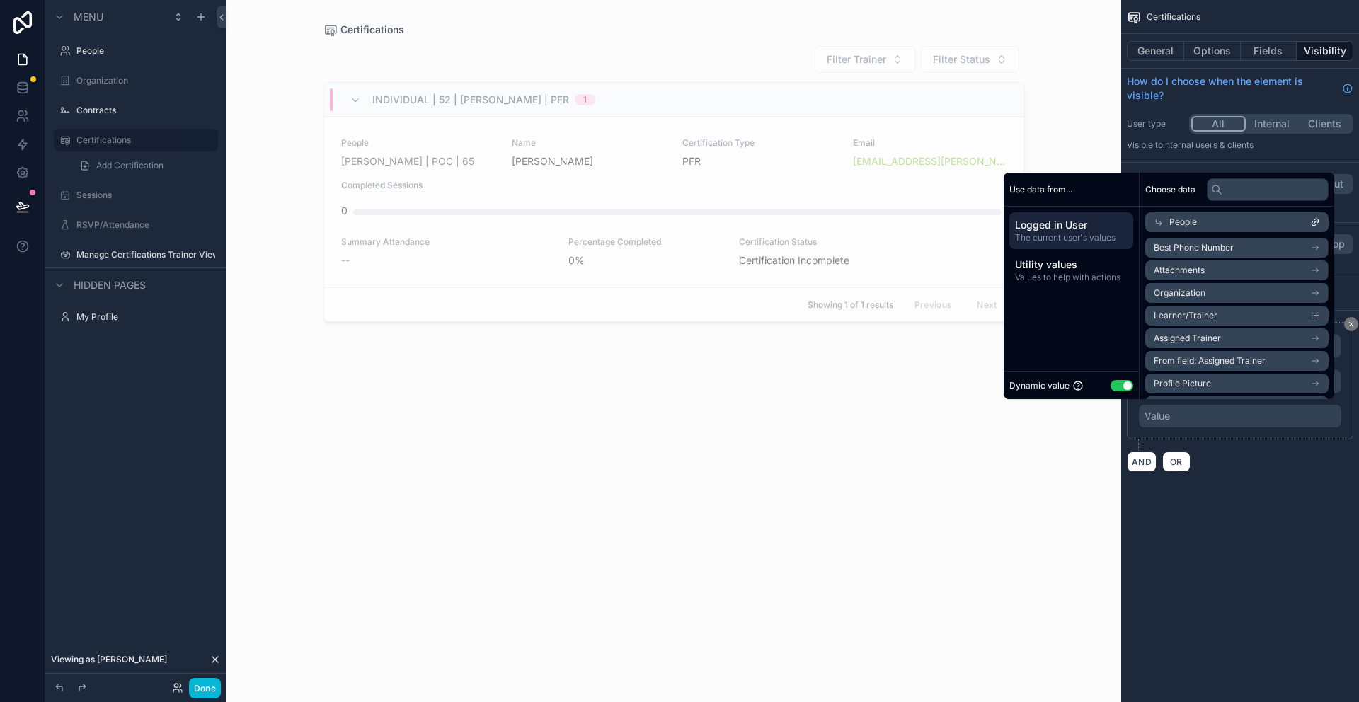
click at [1318, 314] on icon "scrollable content" at bounding box center [1316, 314] width 4 height 0
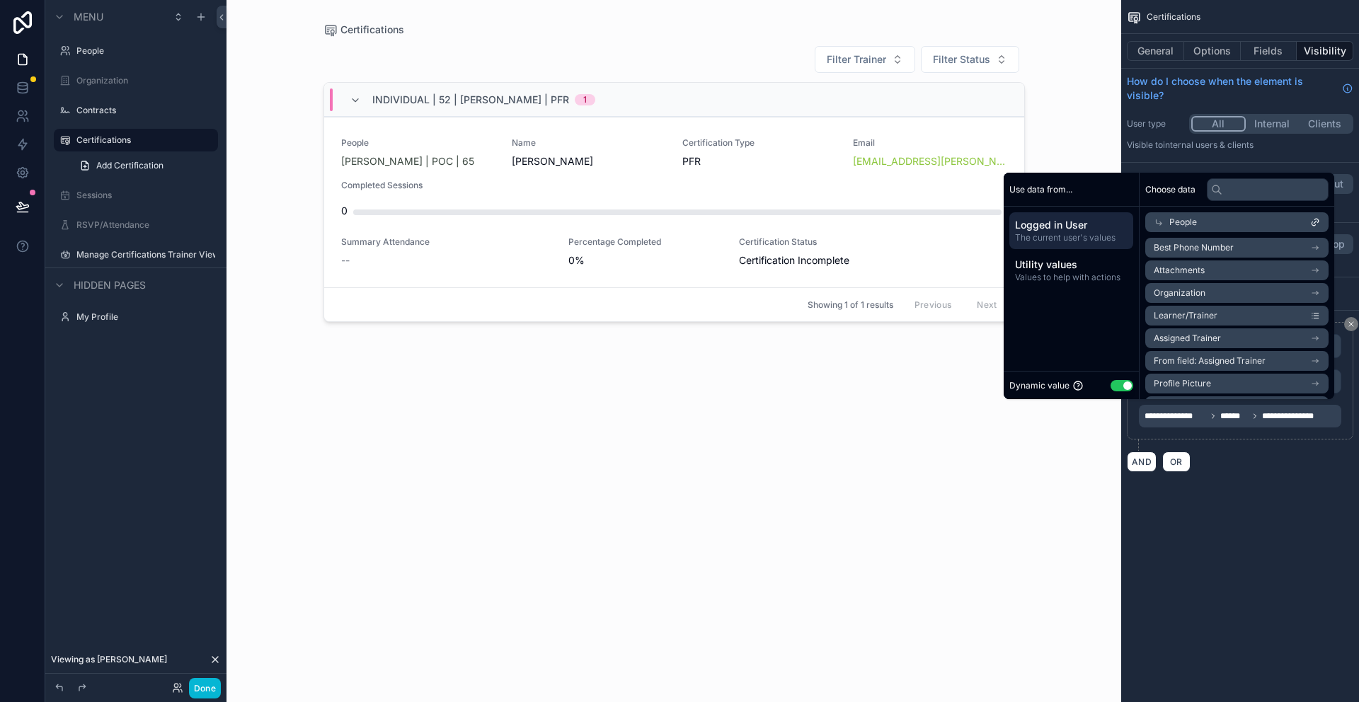
click at [1310, 317] on icon "scrollable content" at bounding box center [1315, 316] width 10 height 10
click at [1314, 319] on icon "scrollable content" at bounding box center [1316, 319] width 4 height 0
click at [1202, 317] on span "Learner/Trainer" at bounding box center [1186, 315] width 64 height 11
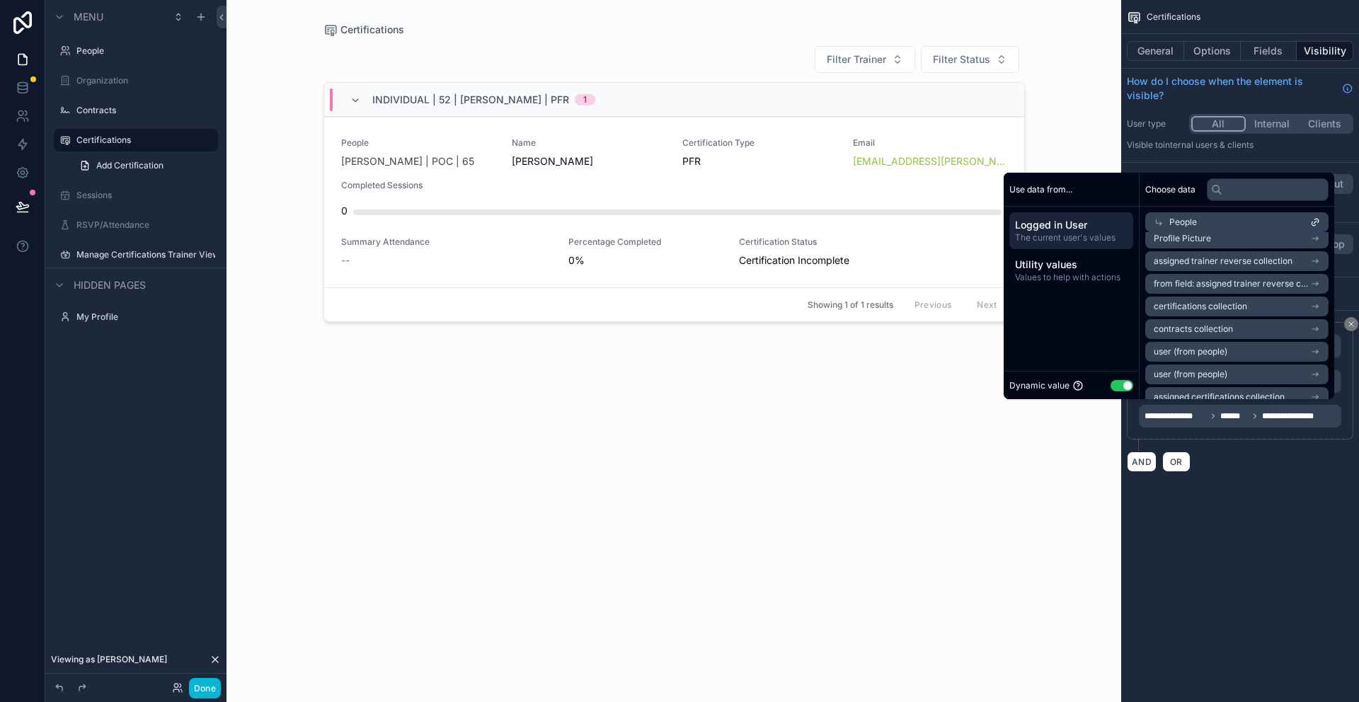
scroll to position [181, 0]
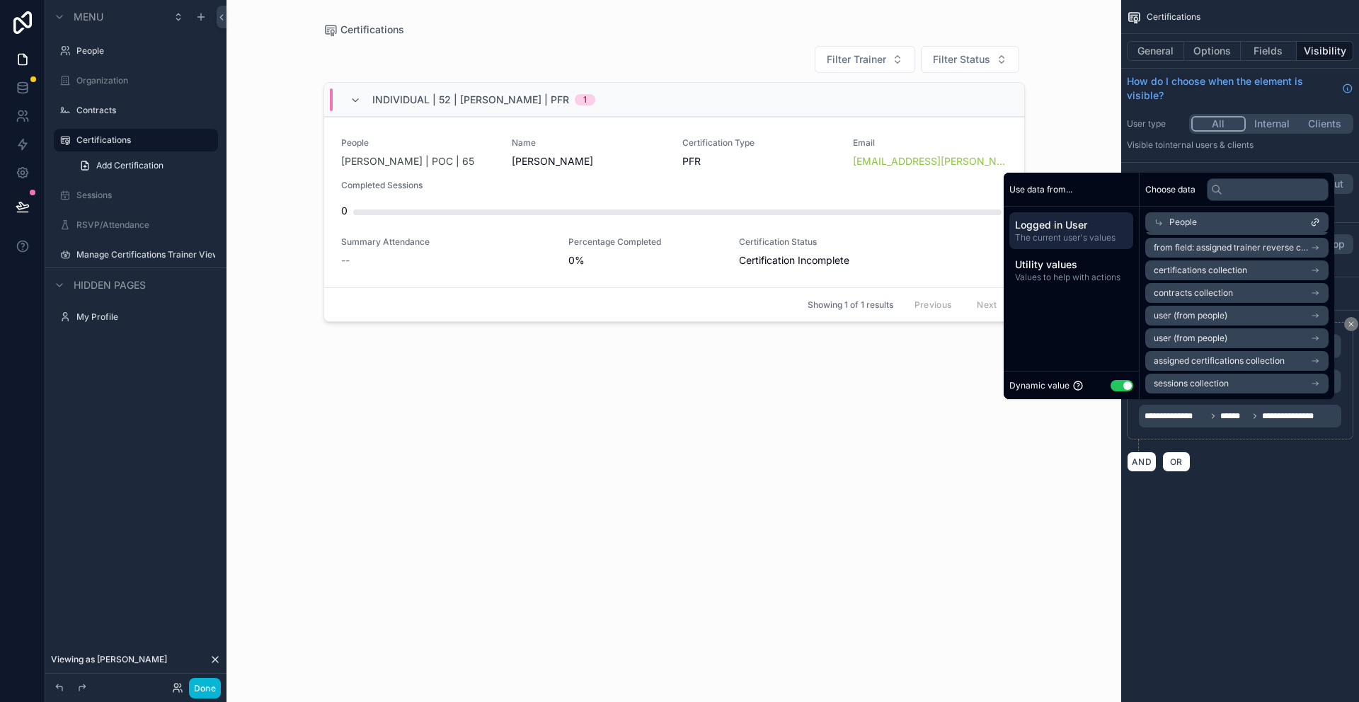
click at [1243, 324] on li "user (from people)" at bounding box center [1236, 316] width 183 height 20
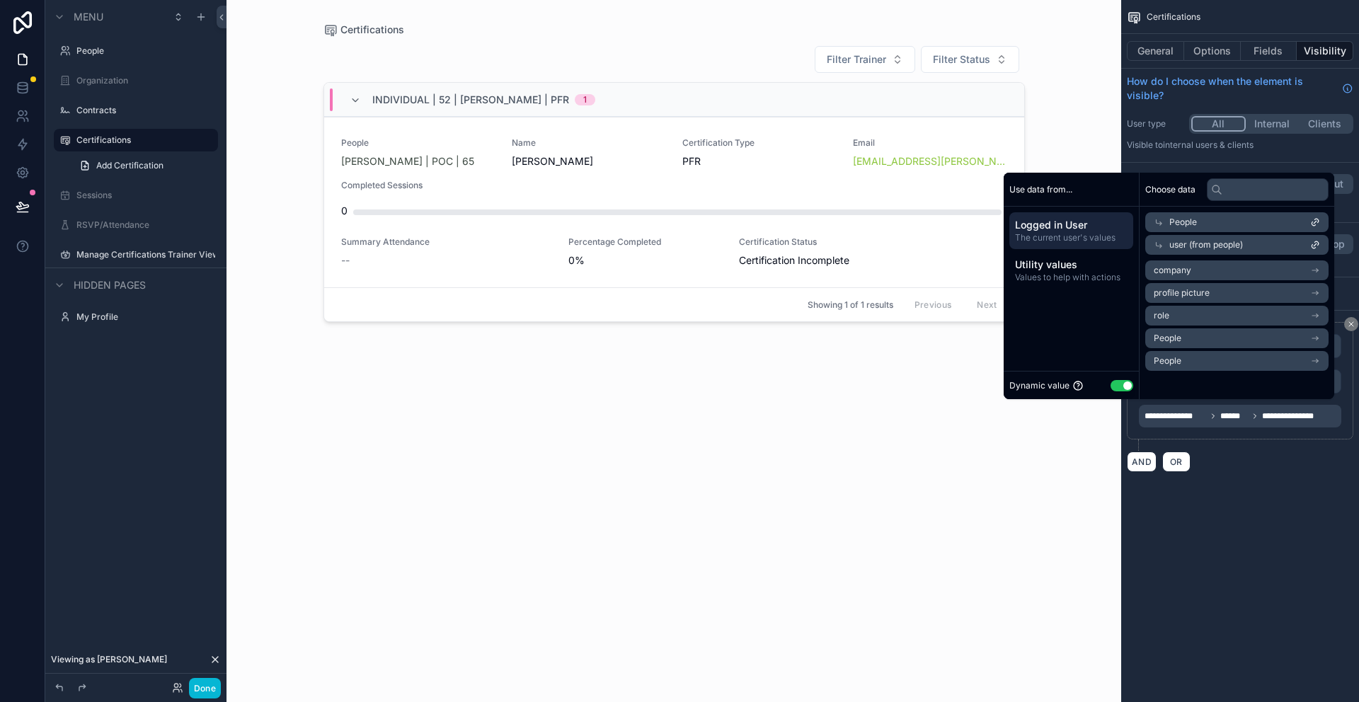
click at [1169, 224] on span "People" at bounding box center [1183, 222] width 28 height 11
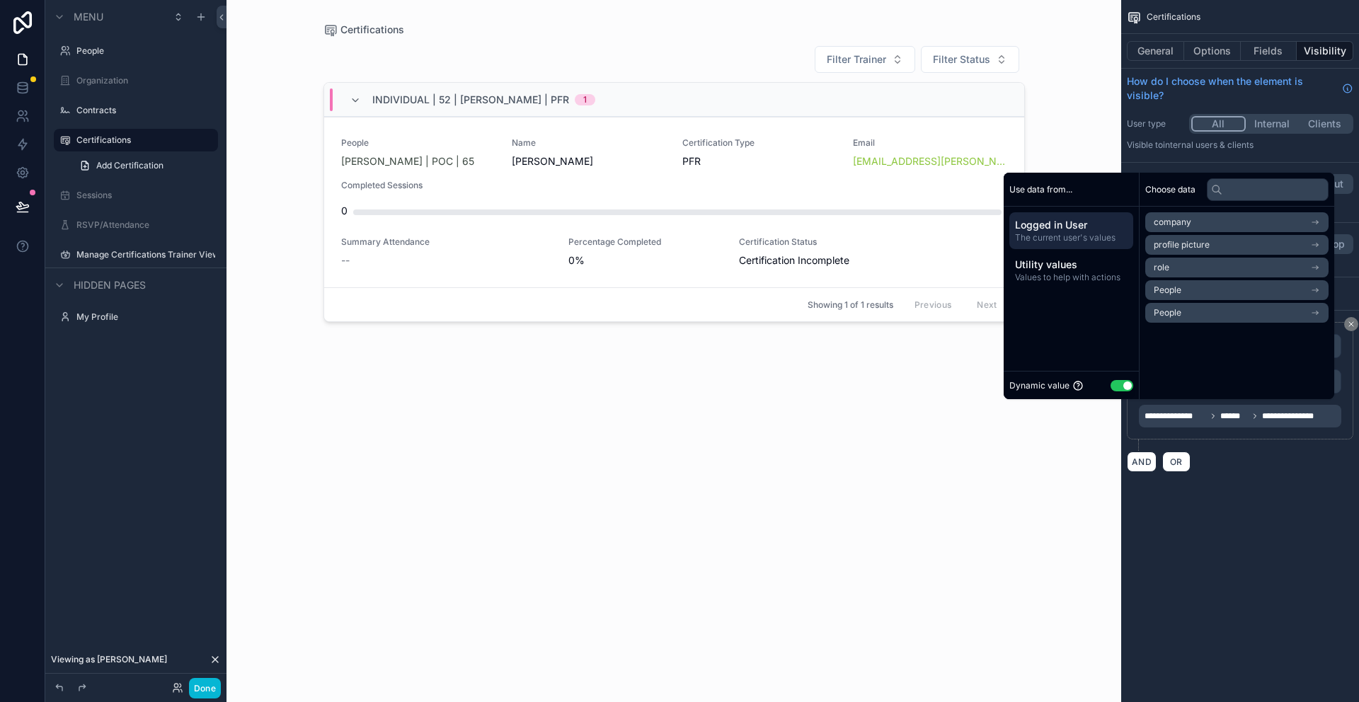
click at [1169, 269] on li "role" at bounding box center [1236, 268] width 183 height 20
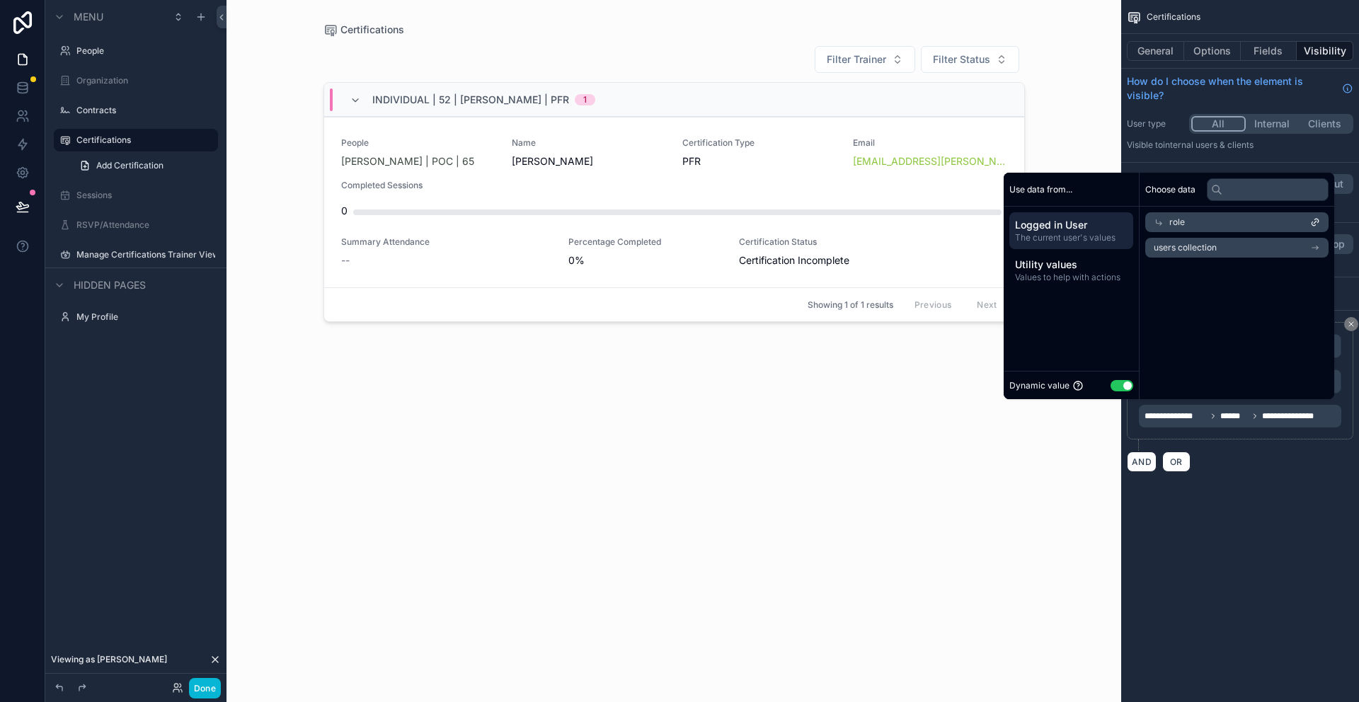
click at [1178, 223] on div "role" at bounding box center [1236, 222] width 183 height 20
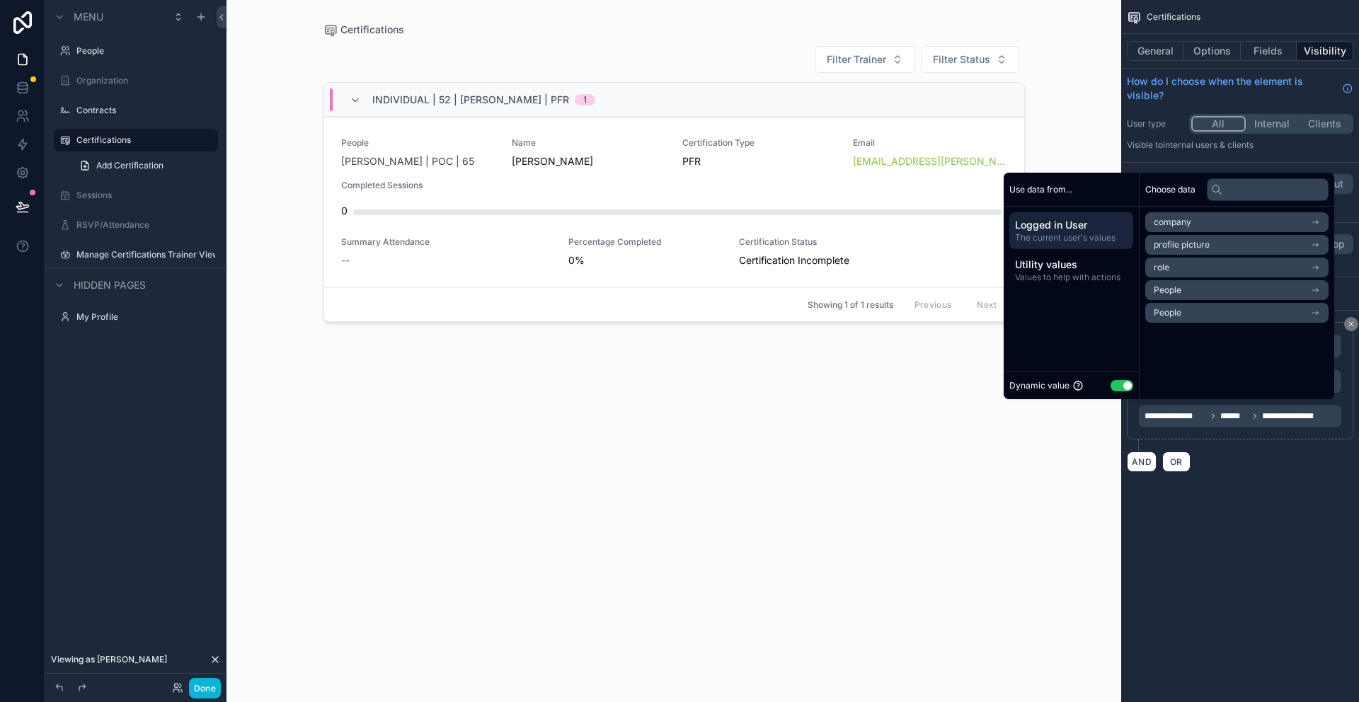
click at [1185, 293] on li "People" at bounding box center [1236, 290] width 183 height 20
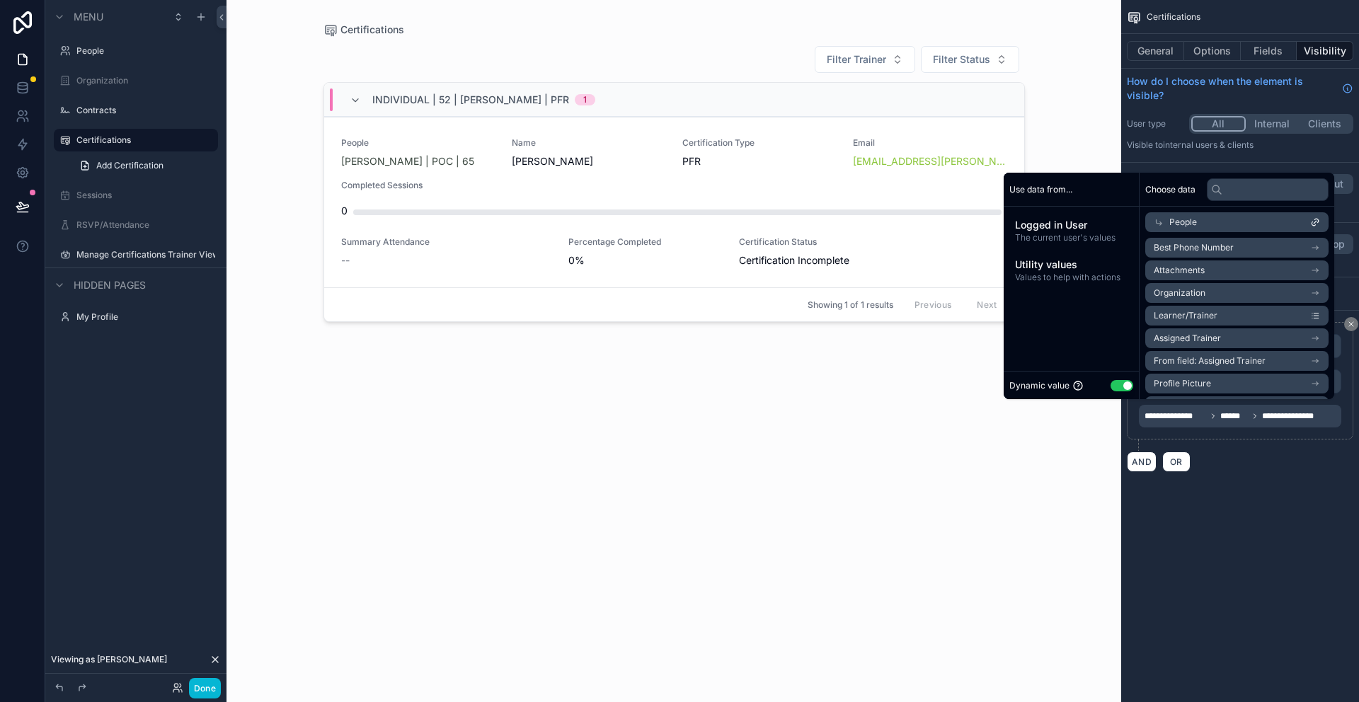
click at [1318, 314] on icon "scrollable content" at bounding box center [1315, 316] width 10 height 10
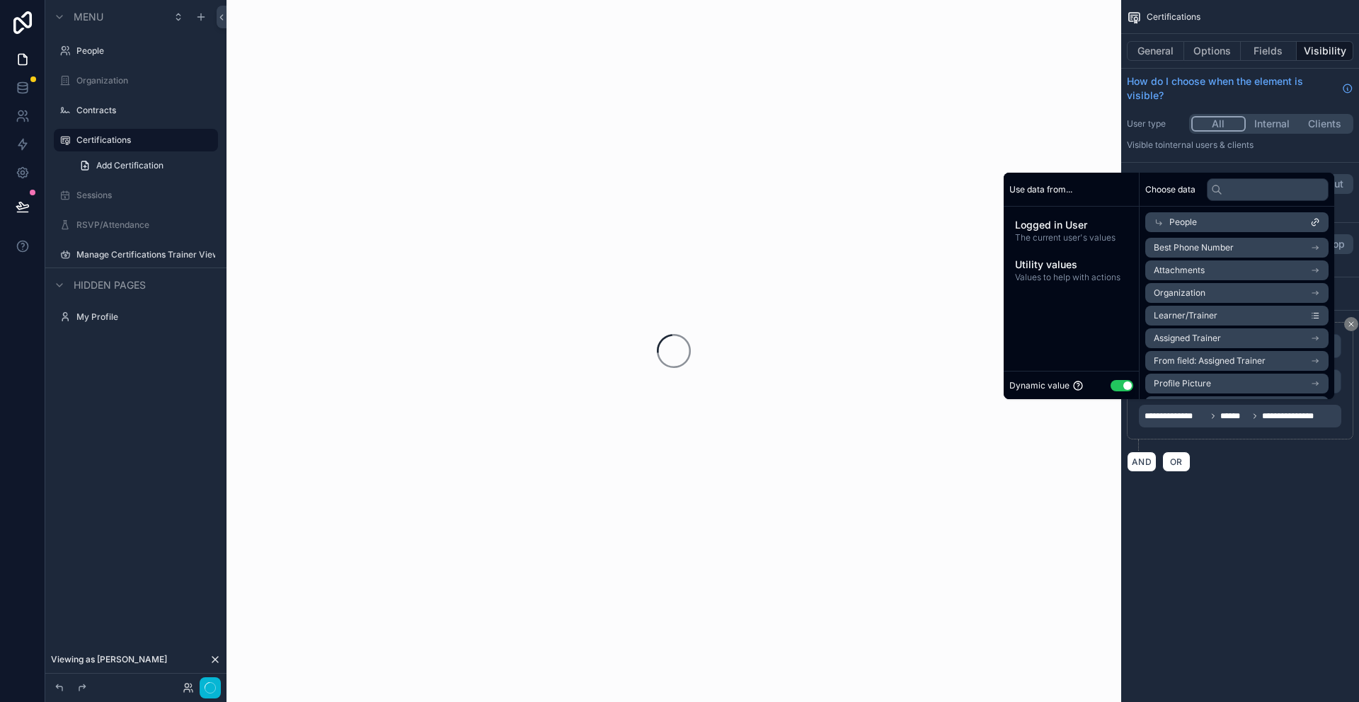
click at [1312, 314] on icon "scrollable content" at bounding box center [1315, 316] width 10 height 10
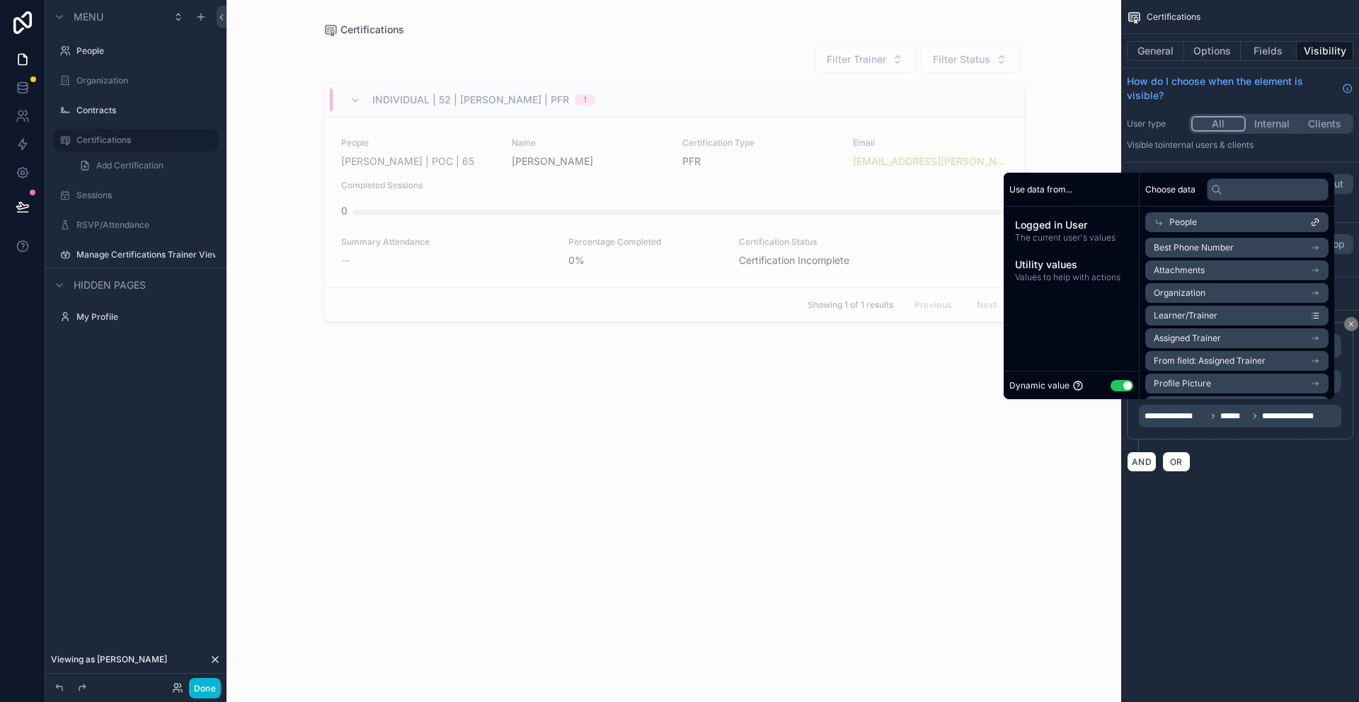
click at [1312, 314] on icon "scrollable content" at bounding box center [1315, 316] width 10 height 10
click at [1314, 330] on icon "scrollable content" at bounding box center [1315, 331] width 10 height 10
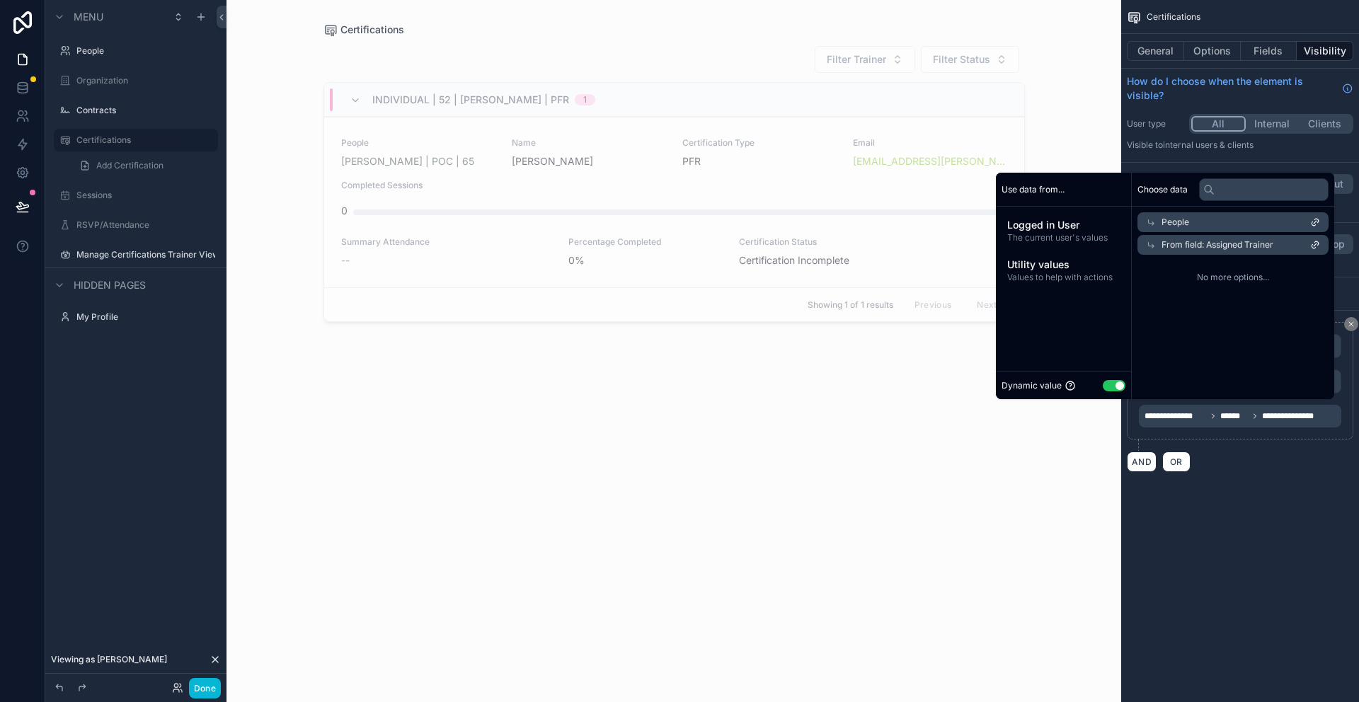
scroll to position [0, 0]
click at [1154, 222] on icon at bounding box center [1159, 222] width 10 height 10
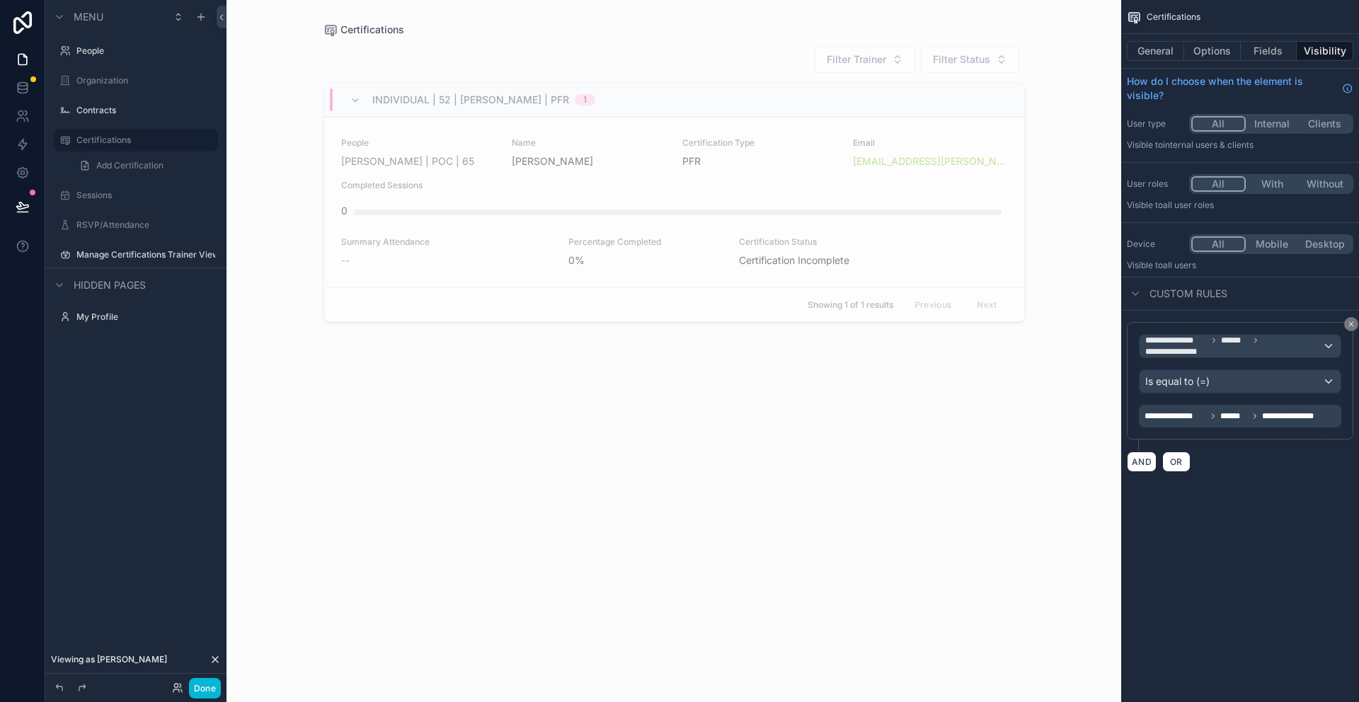
click at [1260, 526] on div "**********" at bounding box center [1240, 351] width 238 height 702
click at [1295, 382] on div "Is equal to (=)" at bounding box center [1240, 381] width 201 height 23
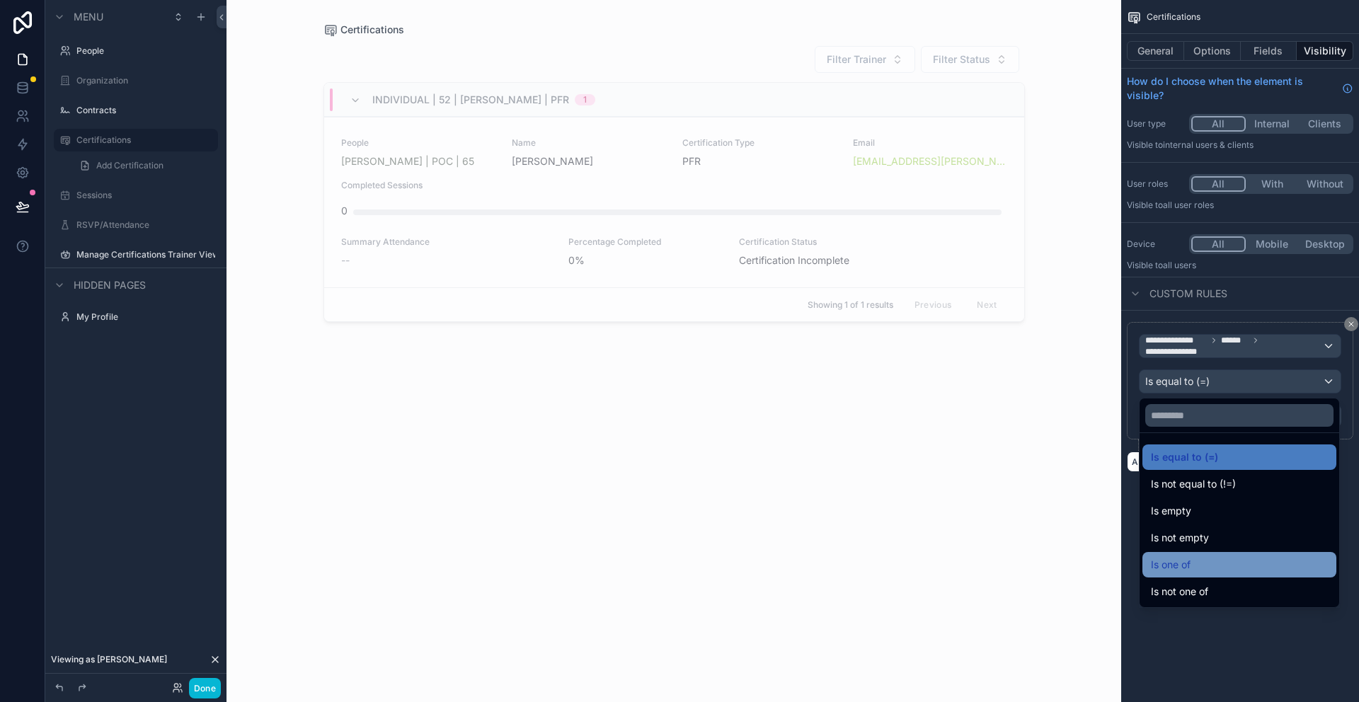
click at [1251, 568] on div "Is one of" at bounding box center [1239, 564] width 177 height 17
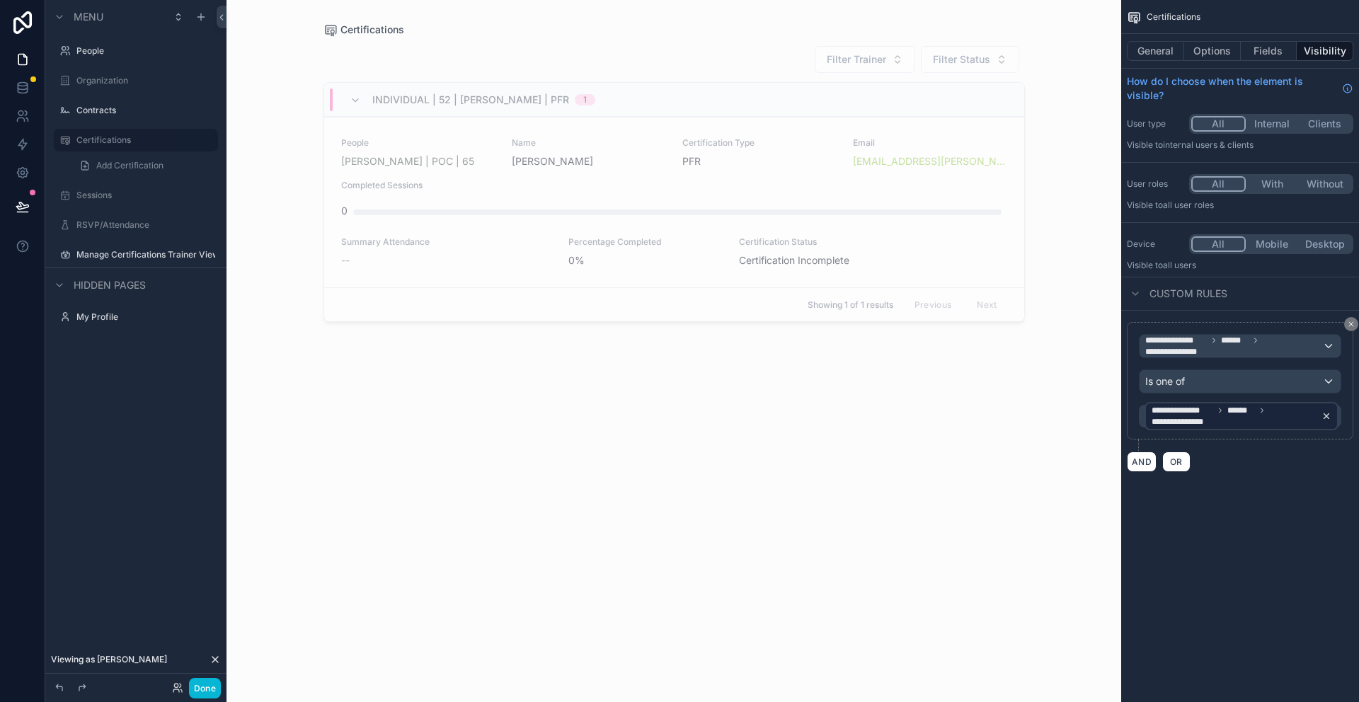
click at [1297, 410] on span "**********" at bounding box center [1234, 416] width 164 height 23
click at [1326, 412] on icon "scrollable content" at bounding box center [1326, 416] width 10 height 10
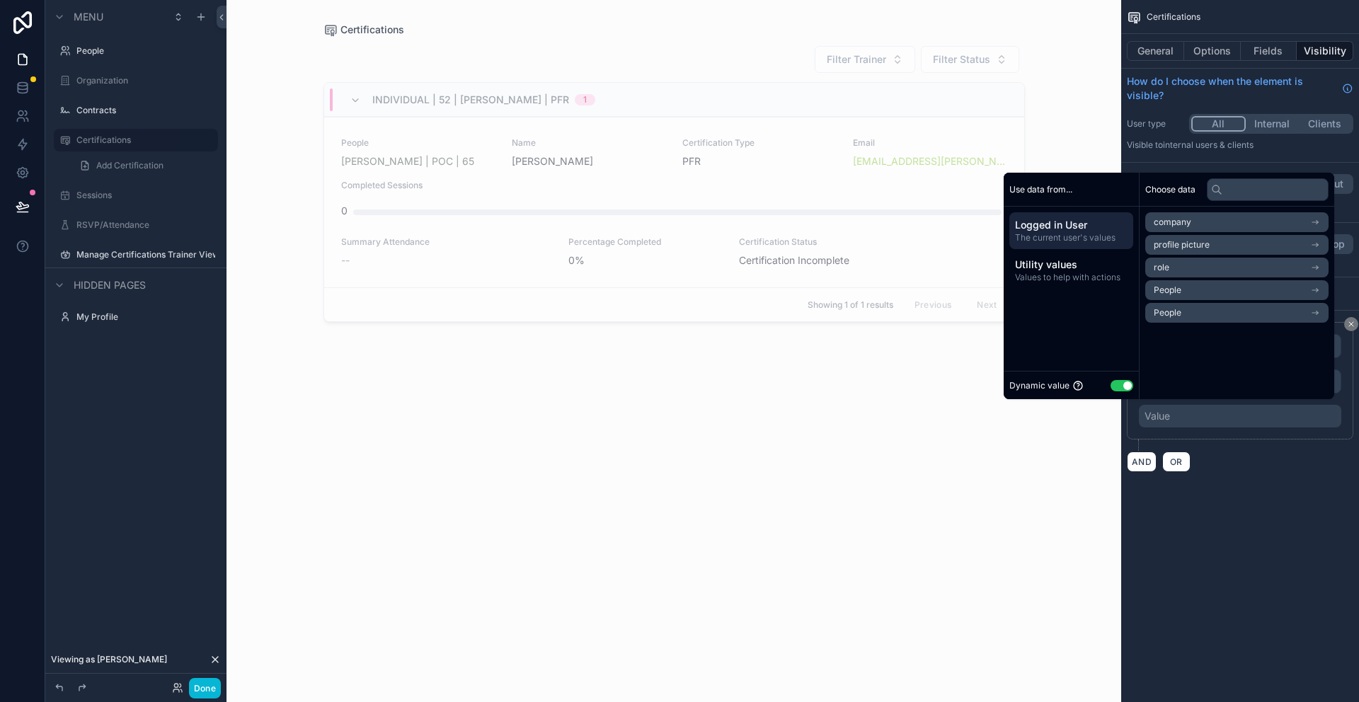
click at [1188, 289] on li "People" at bounding box center [1236, 290] width 183 height 20
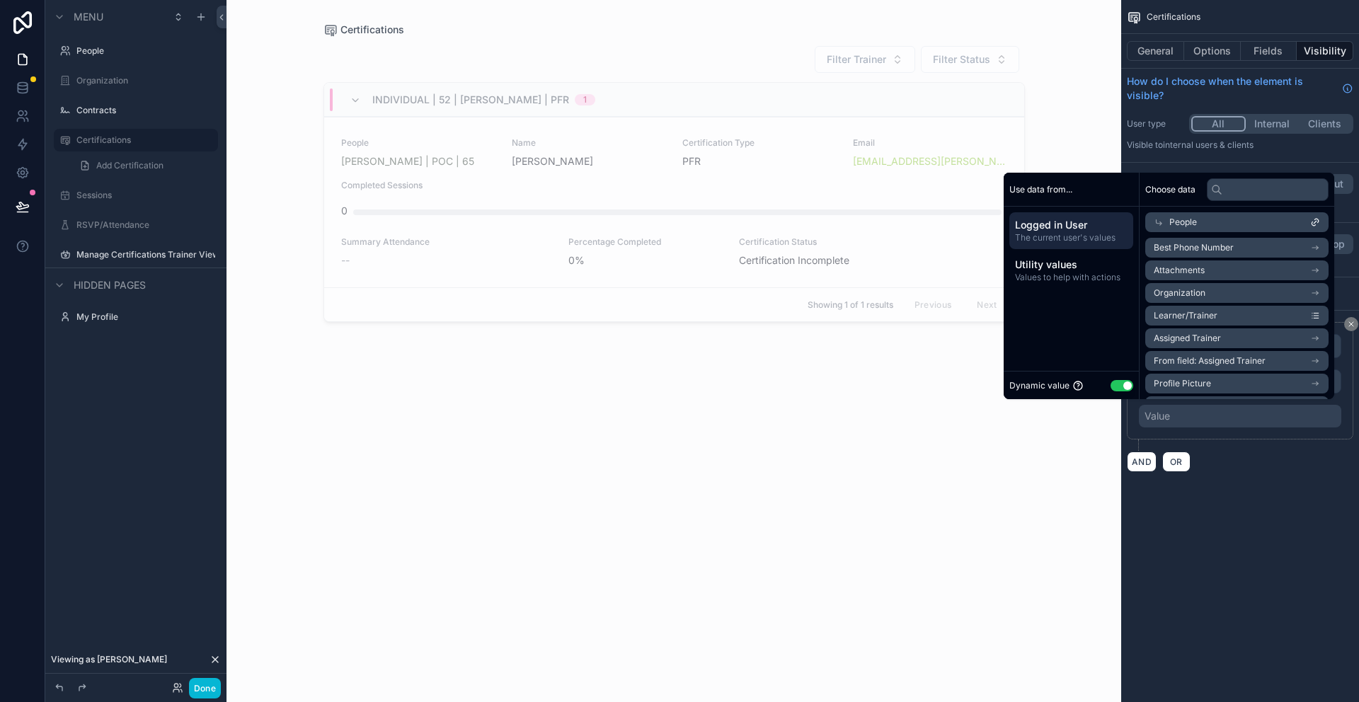
click at [1195, 317] on span "Learner/Trainer" at bounding box center [1186, 315] width 64 height 11
click at [1318, 319] on icon "scrollable content" at bounding box center [1316, 319] width 4 height 0
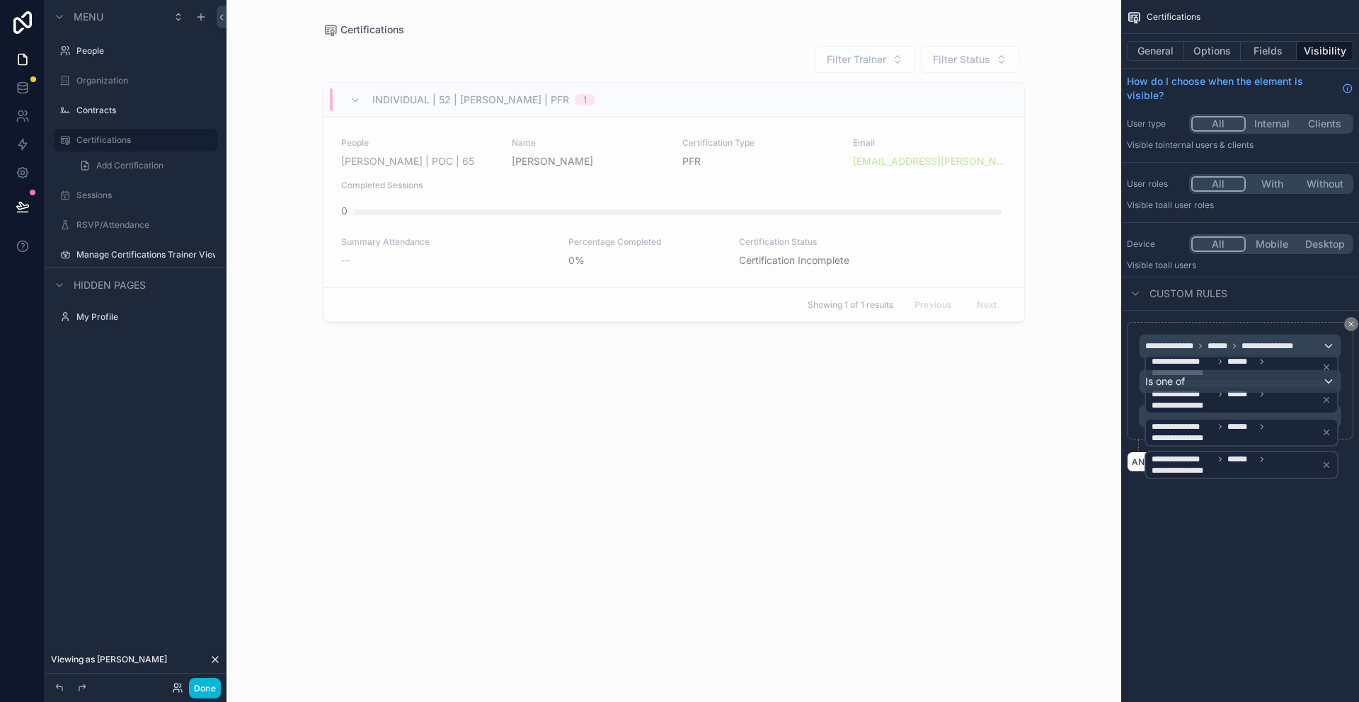
click at [1288, 513] on div "**********" at bounding box center [1240, 351] width 238 height 702
click at [1350, 328] on icon "scrollable content" at bounding box center [1351, 324] width 8 height 8
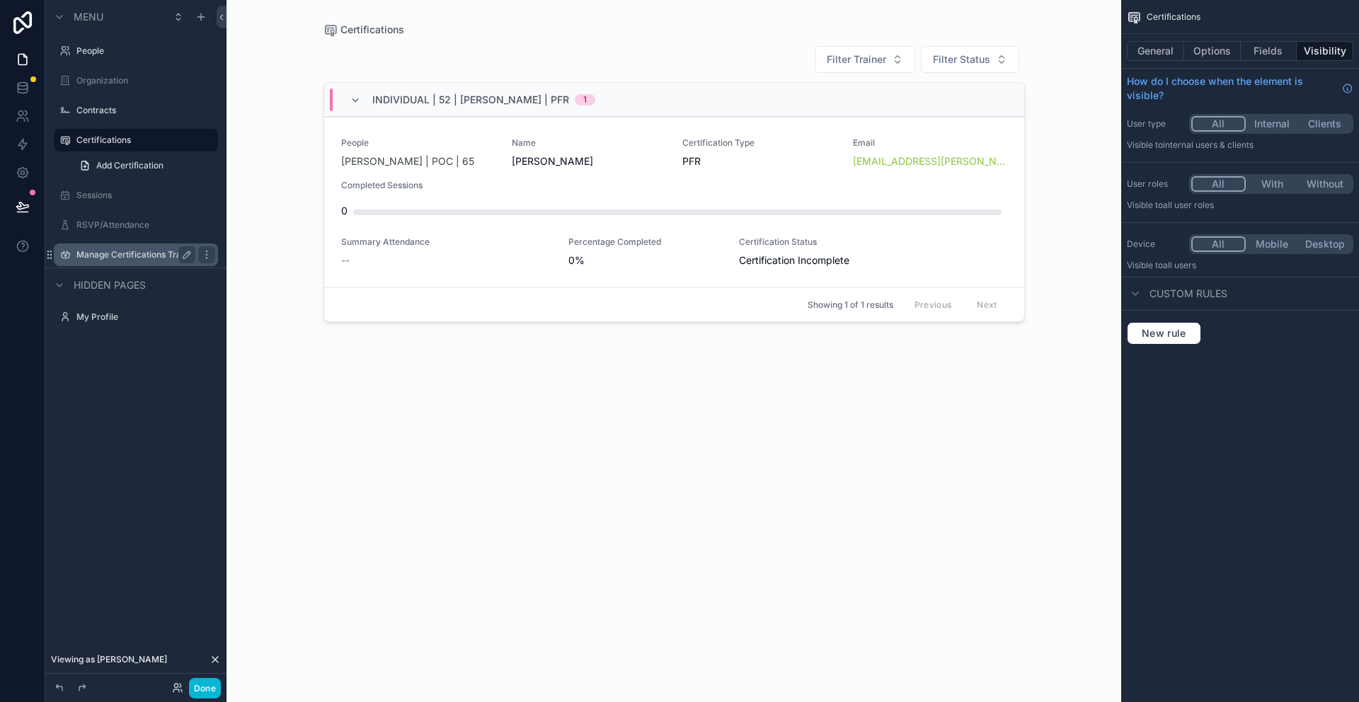
click at [101, 256] on label "Manage Certifications Trainer View" at bounding box center [135, 254] width 119 height 11
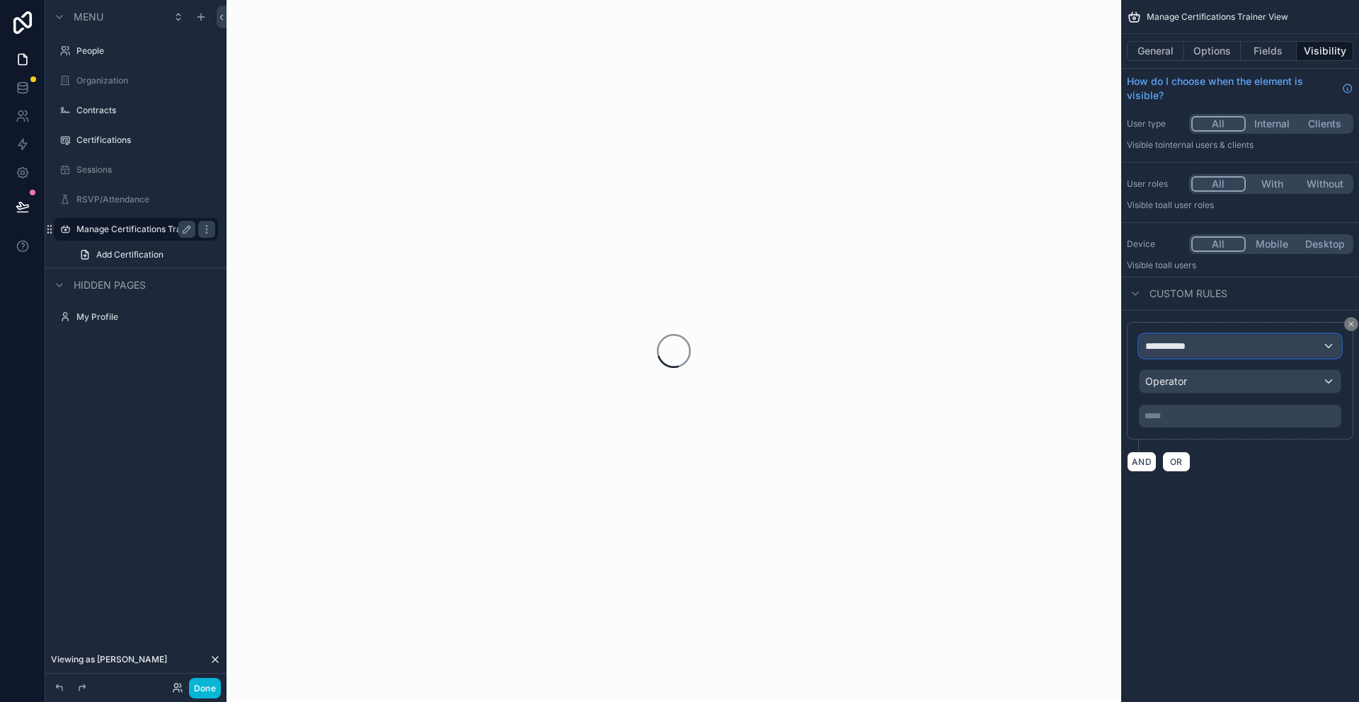
click at [1236, 340] on div "**********" at bounding box center [1240, 346] width 201 height 23
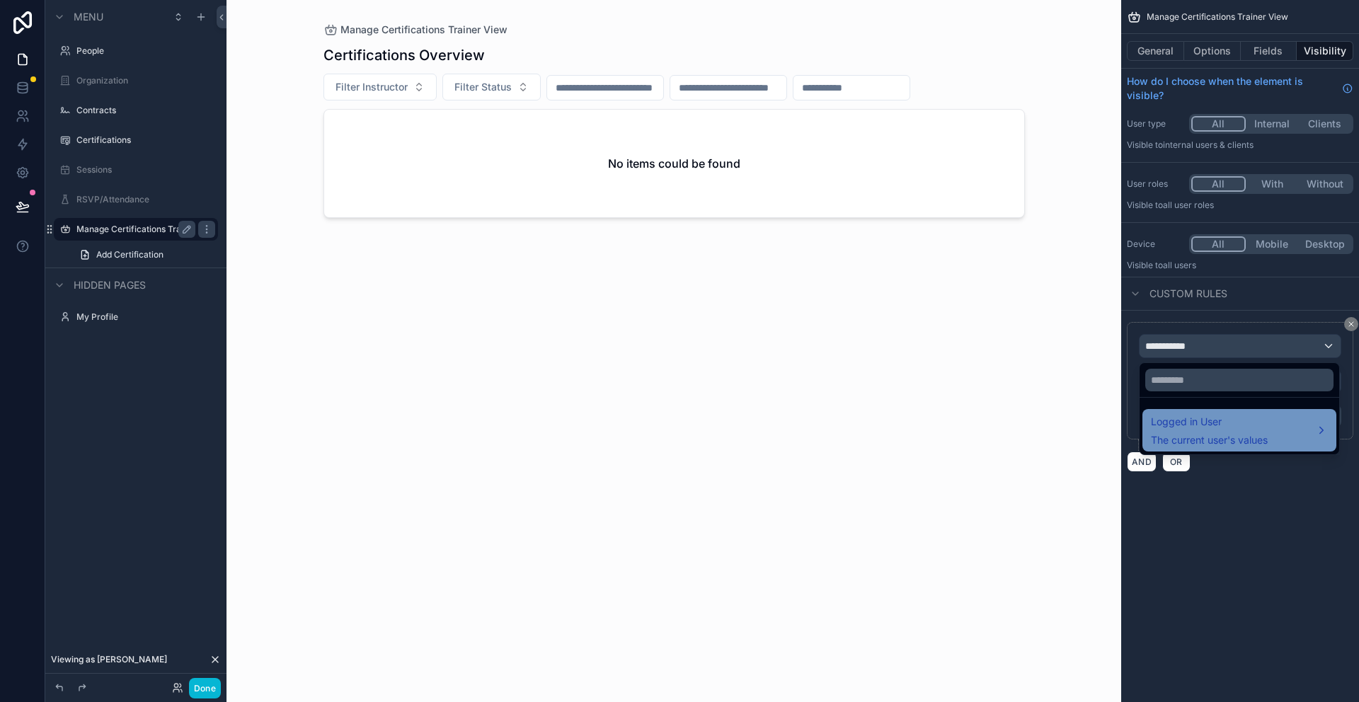
click at [1208, 428] on span "Logged in User" at bounding box center [1209, 421] width 117 height 17
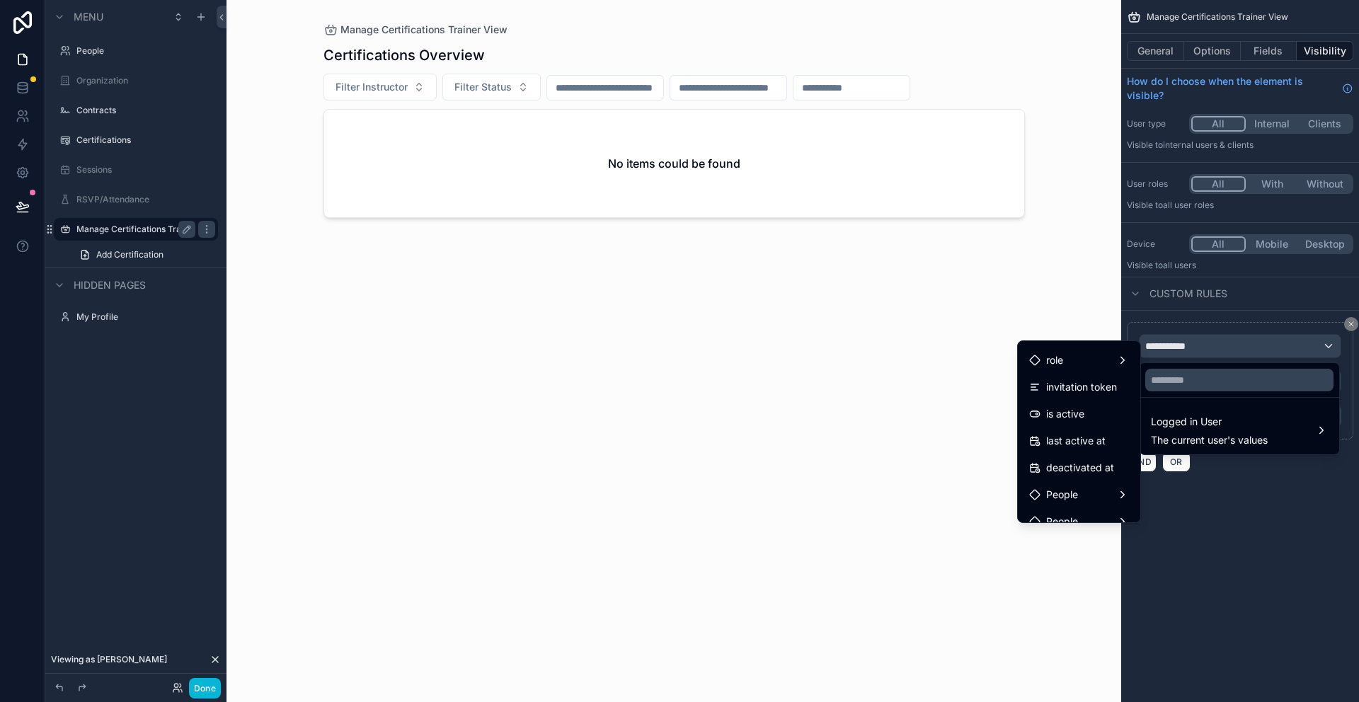
scroll to position [196, 0]
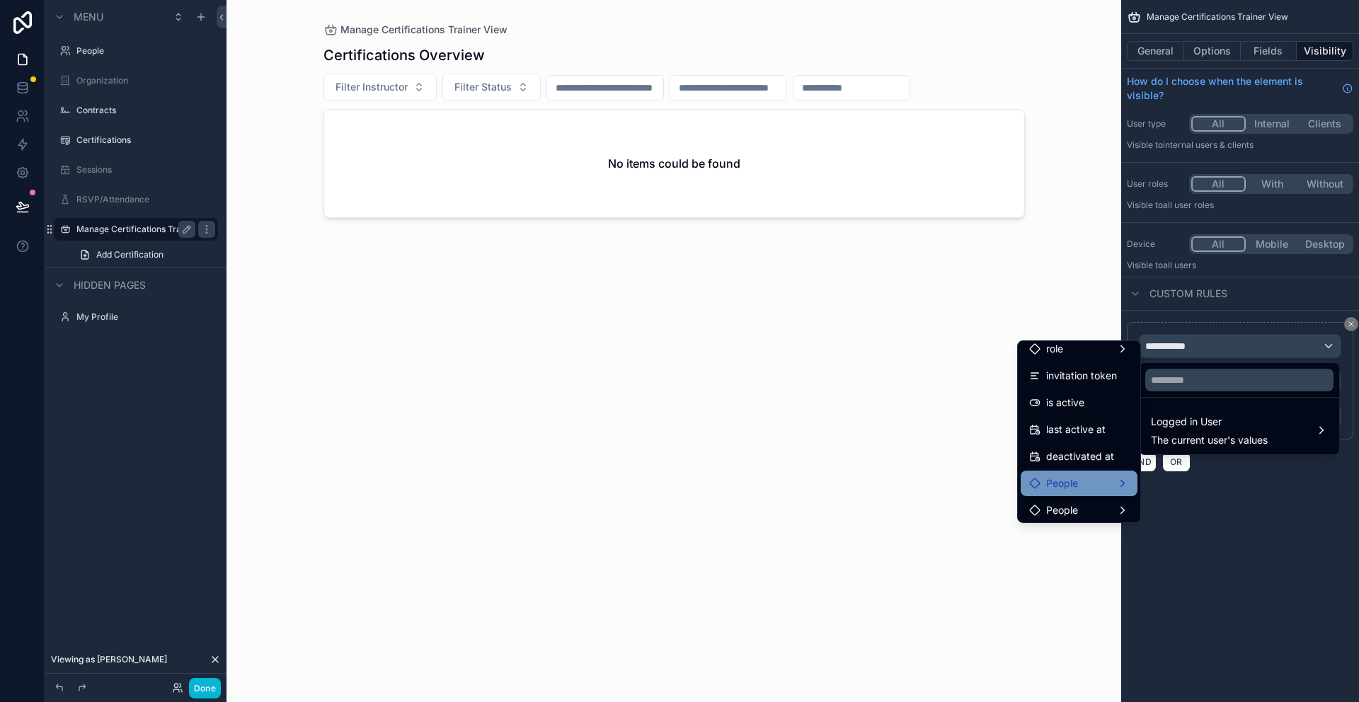
click at [1077, 479] on div "People" at bounding box center [1079, 483] width 100 height 17
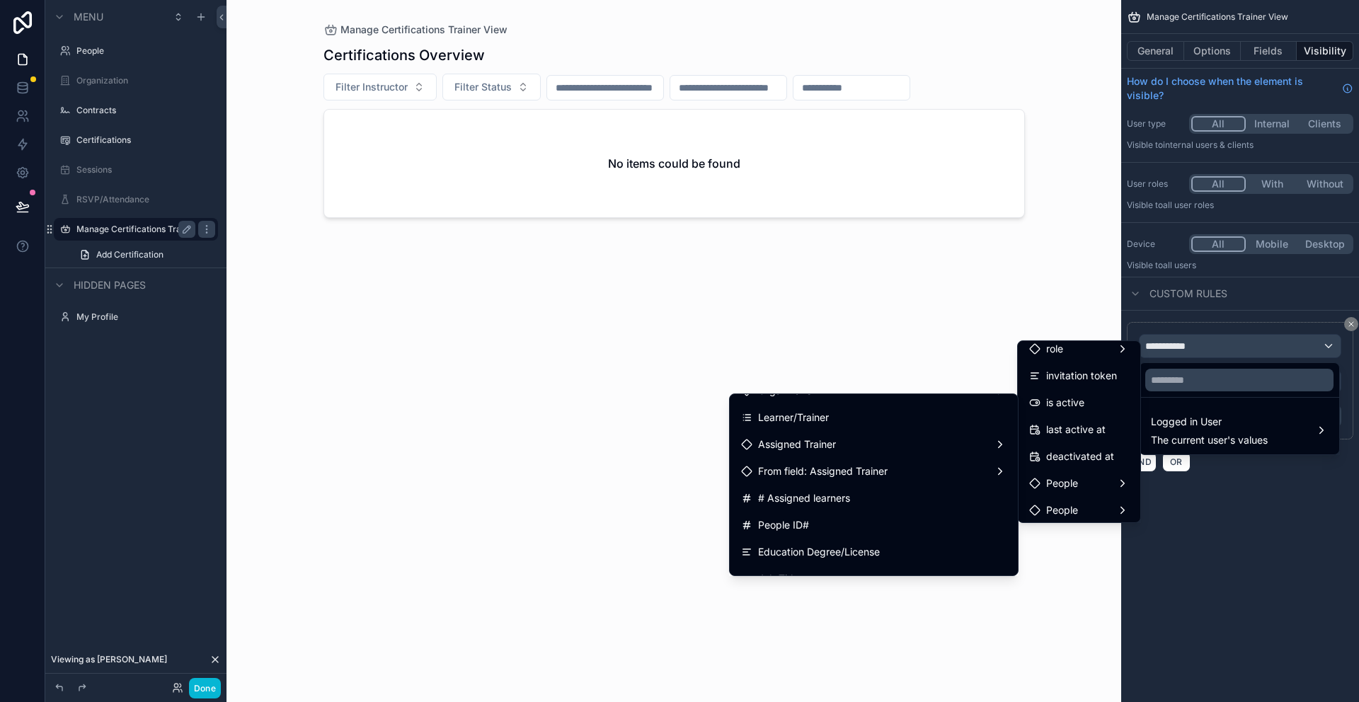
scroll to position [370, 0]
click at [827, 411] on span "Learner/Trainer" at bounding box center [793, 416] width 71 height 17
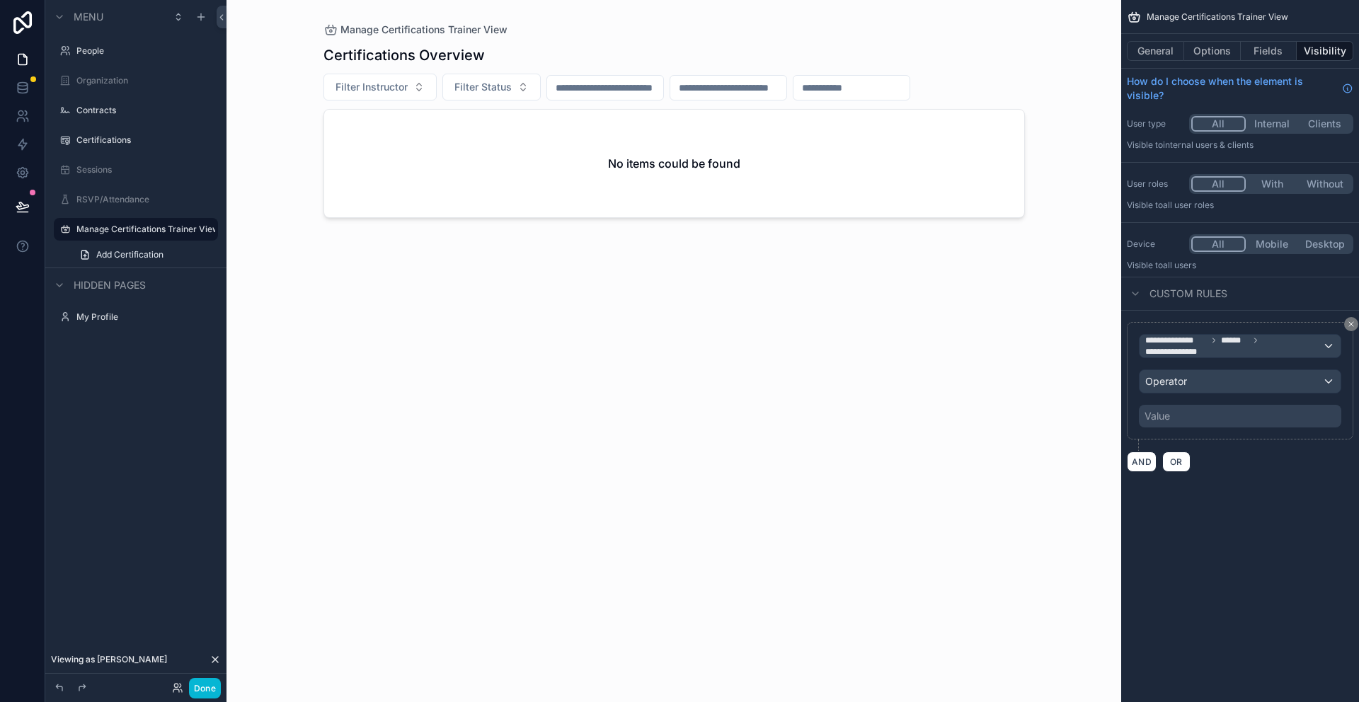
click at [1160, 413] on div "Value" at bounding box center [1157, 416] width 25 height 14
click at [1174, 393] on button "Operator" at bounding box center [1240, 381] width 202 height 24
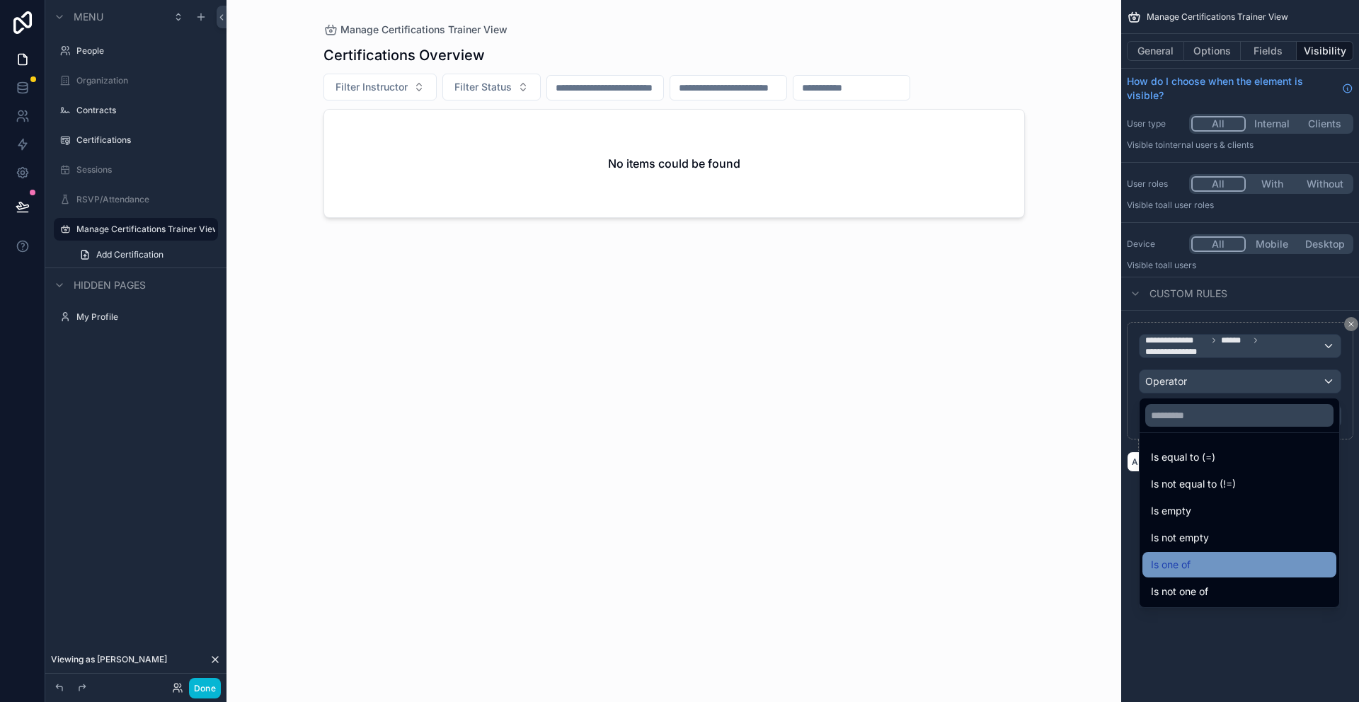
click at [1175, 565] on span "Is one of" at bounding box center [1171, 564] width 40 height 17
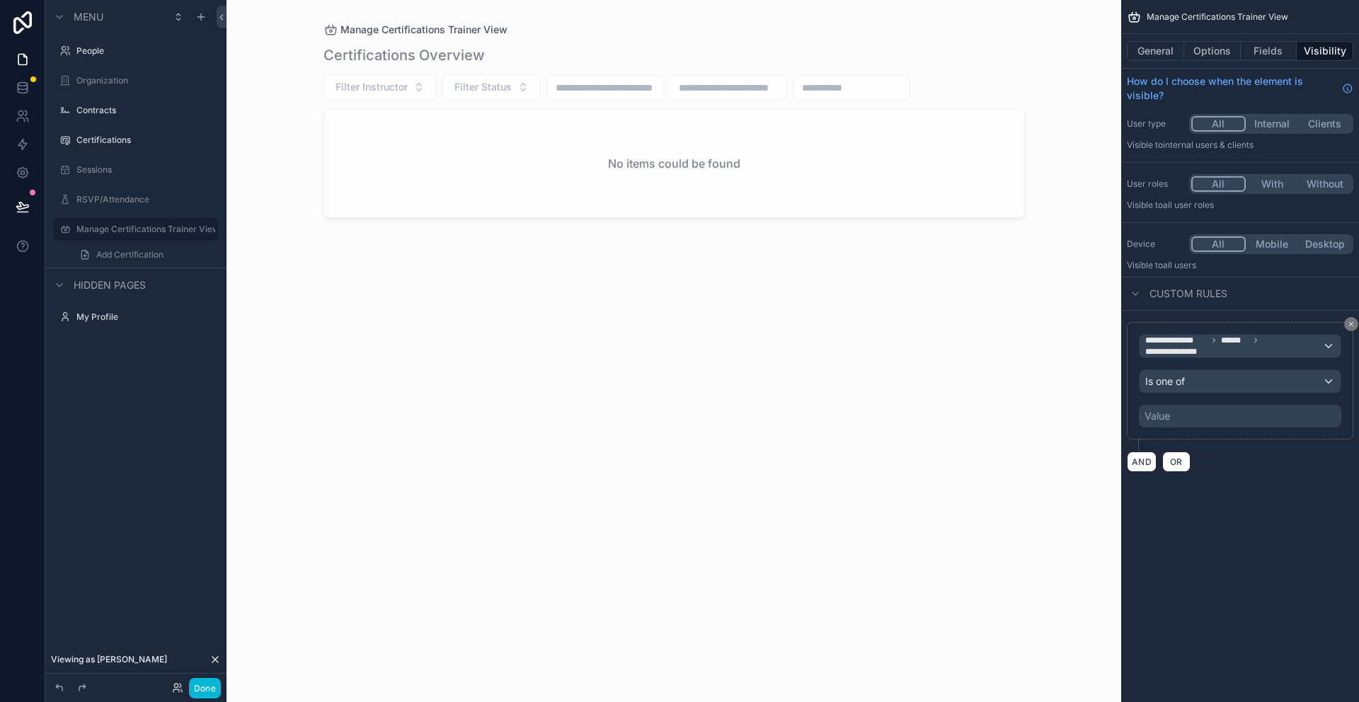
click at [1186, 414] on div "Value" at bounding box center [1240, 416] width 202 height 23
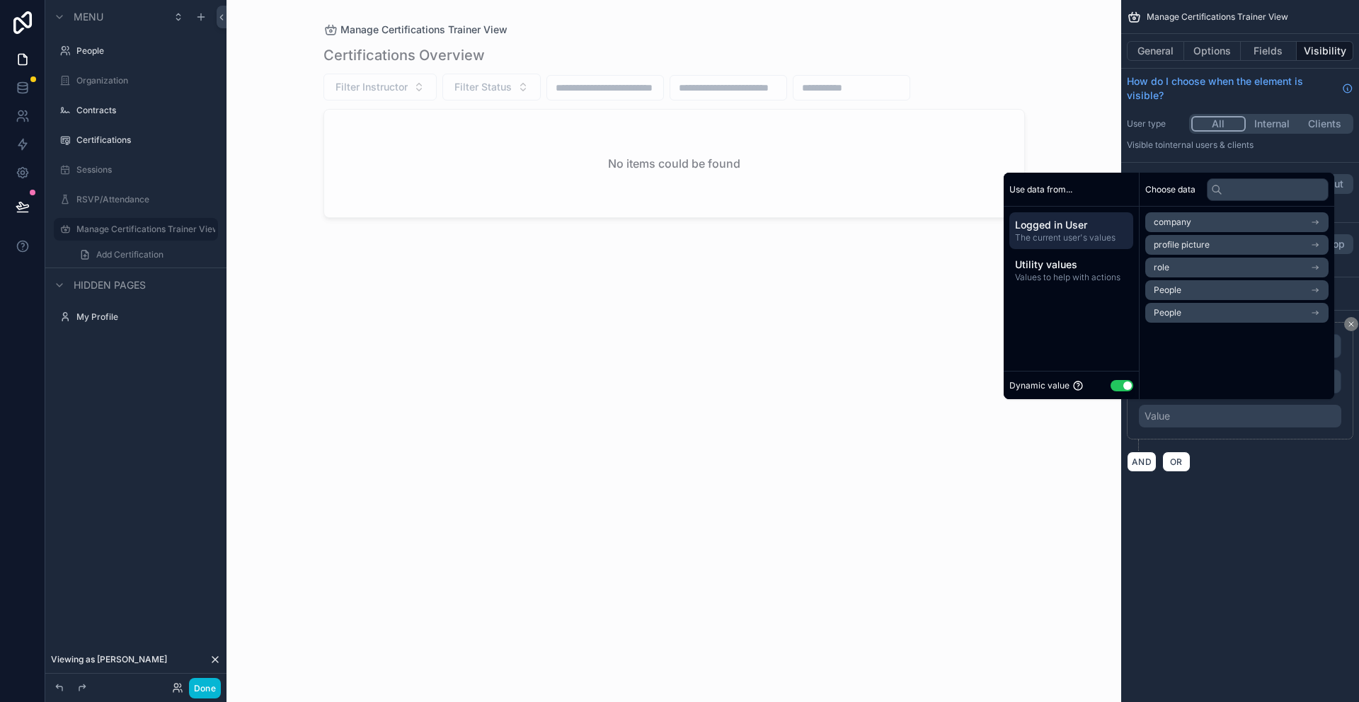
click at [1188, 270] on li "role" at bounding box center [1236, 268] width 183 height 20
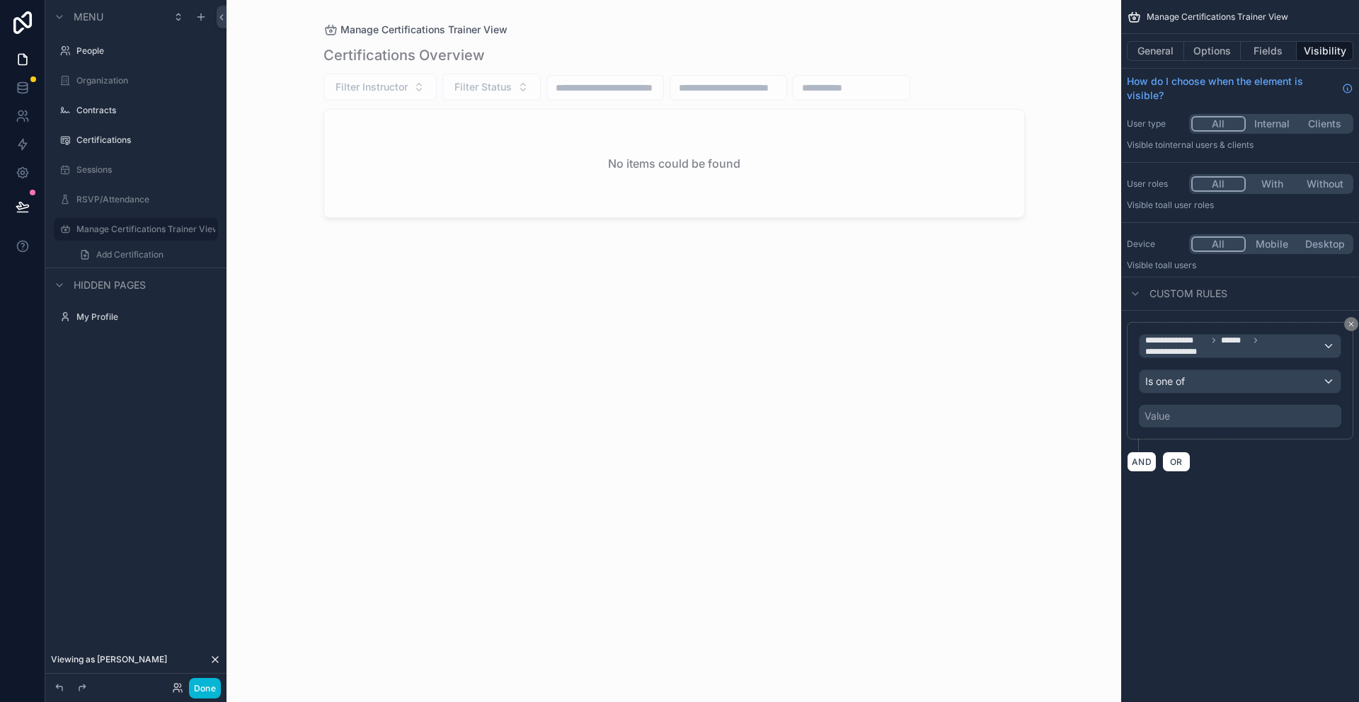
click at [1283, 524] on div "**********" at bounding box center [1240, 351] width 238 height 702
click at [107, 199] on label "RSVP/Attendance" at bounding box center [132, 199] width 113 height 11
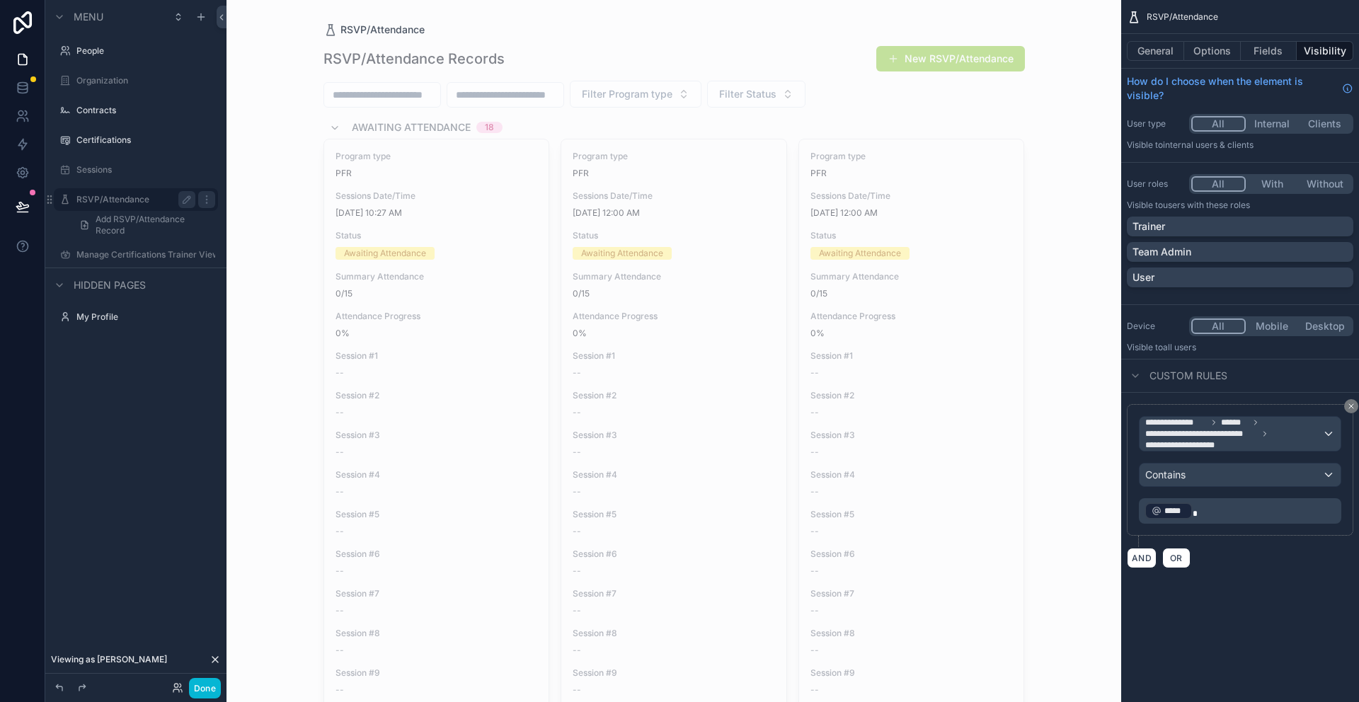
click at [894, 61] on span "scrollable content" at bounding box center [893, 58] width 11 height 11
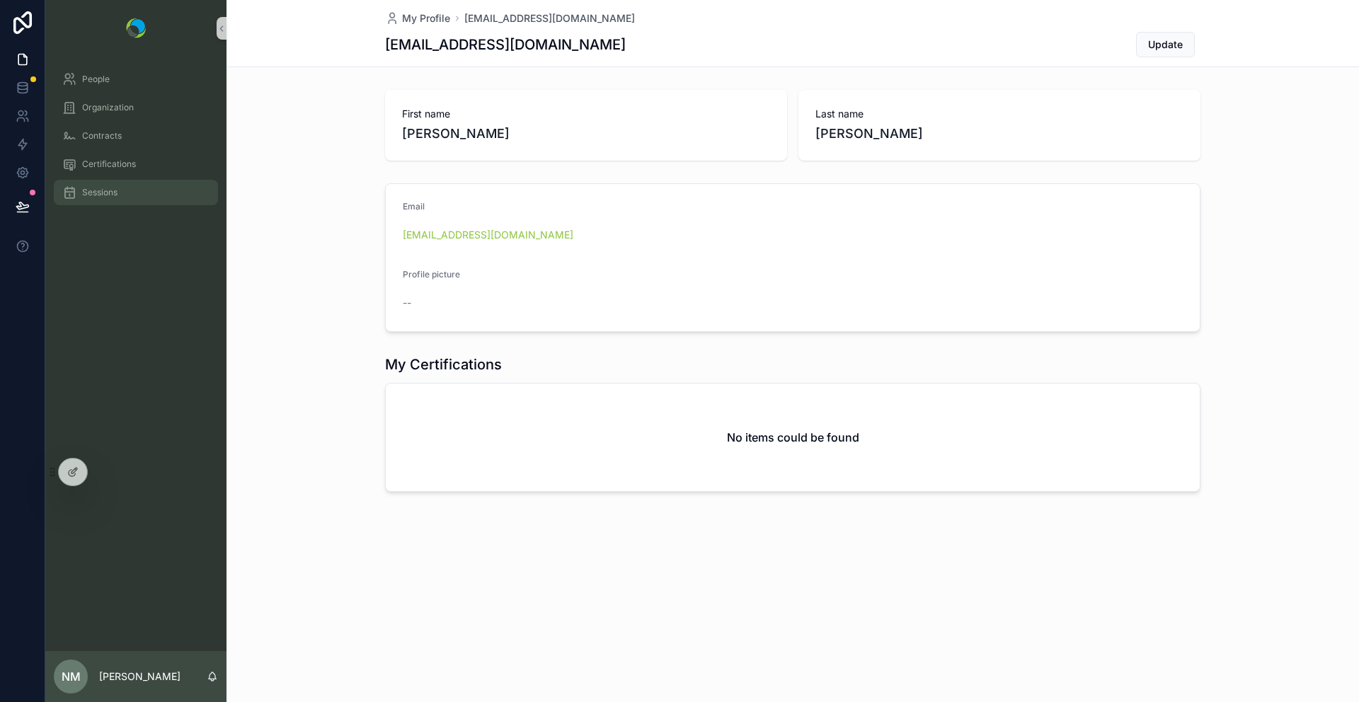
click at [99, 196] on span "Sessions" at bounding box center [99, 192] width 35 height 11
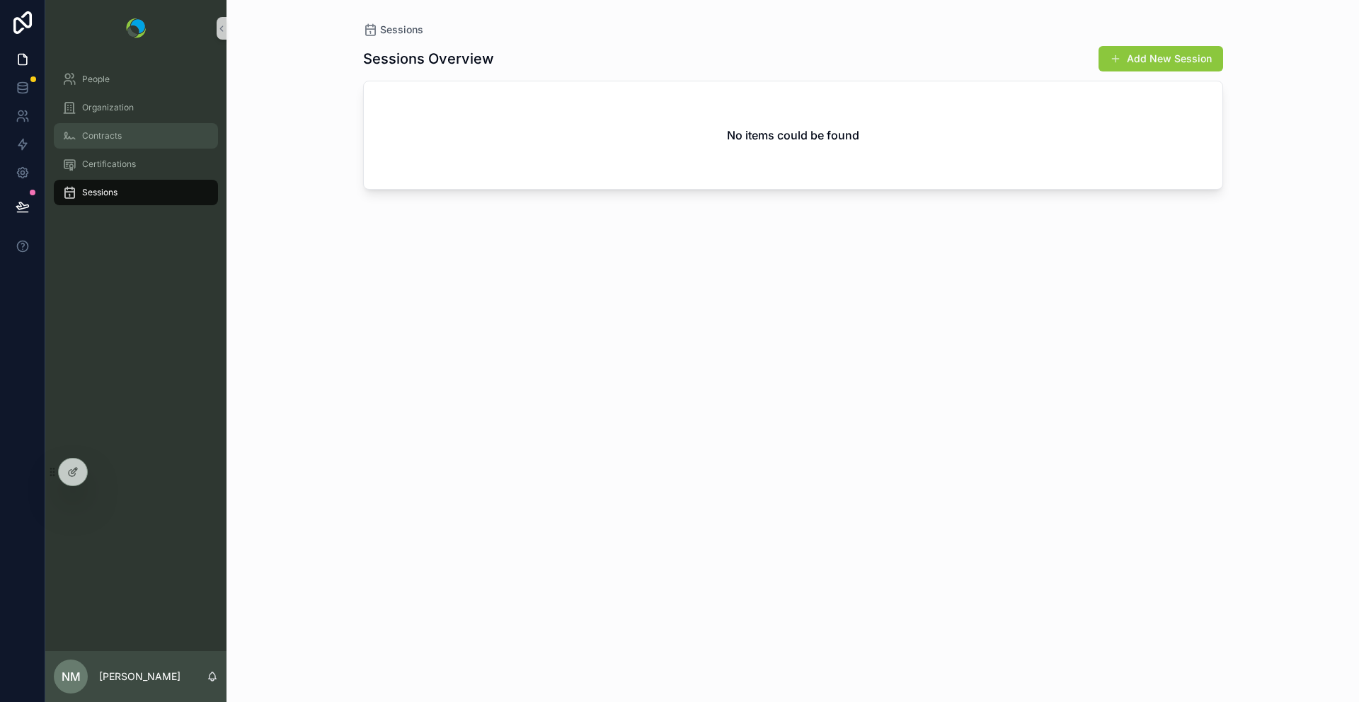
click at [108, 147] on link "Contracts" at bounding box center [136, 135] width 164 height 25
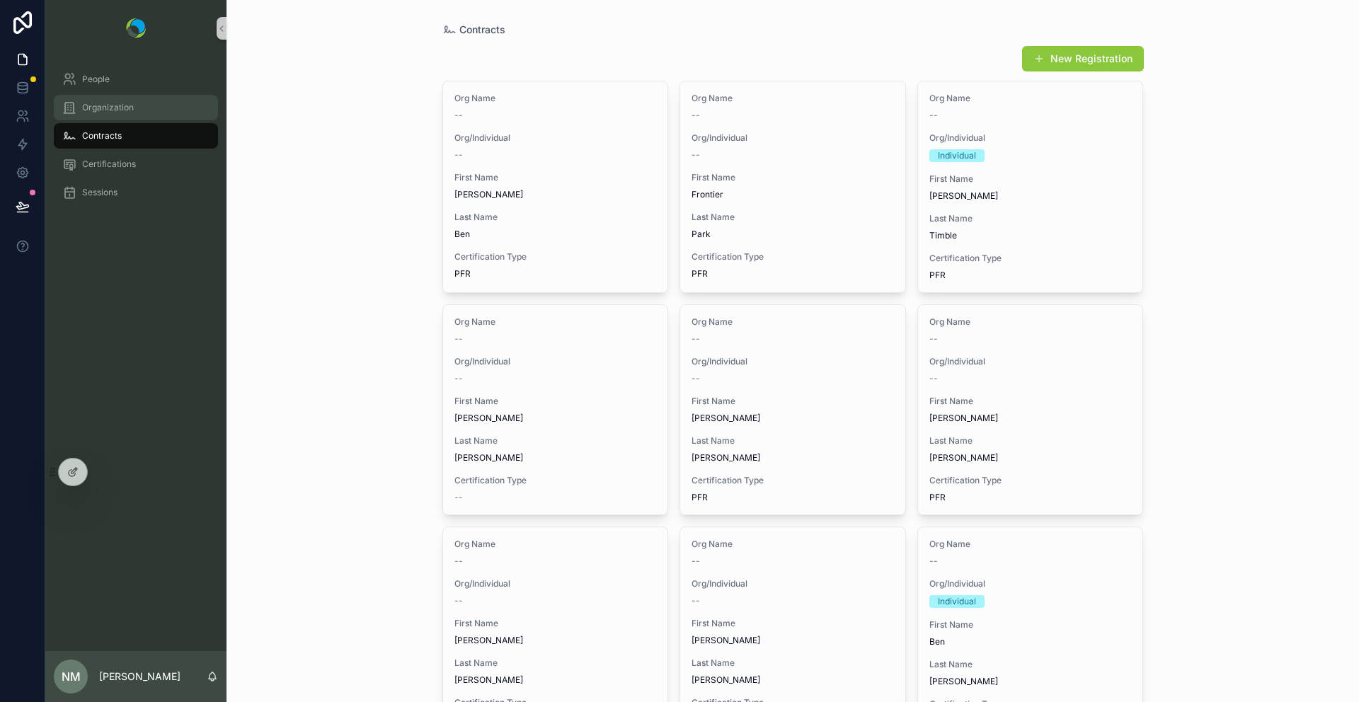
click at [105, 115] on div "Organization" at bounding box center [135, 107] width 147 height 23
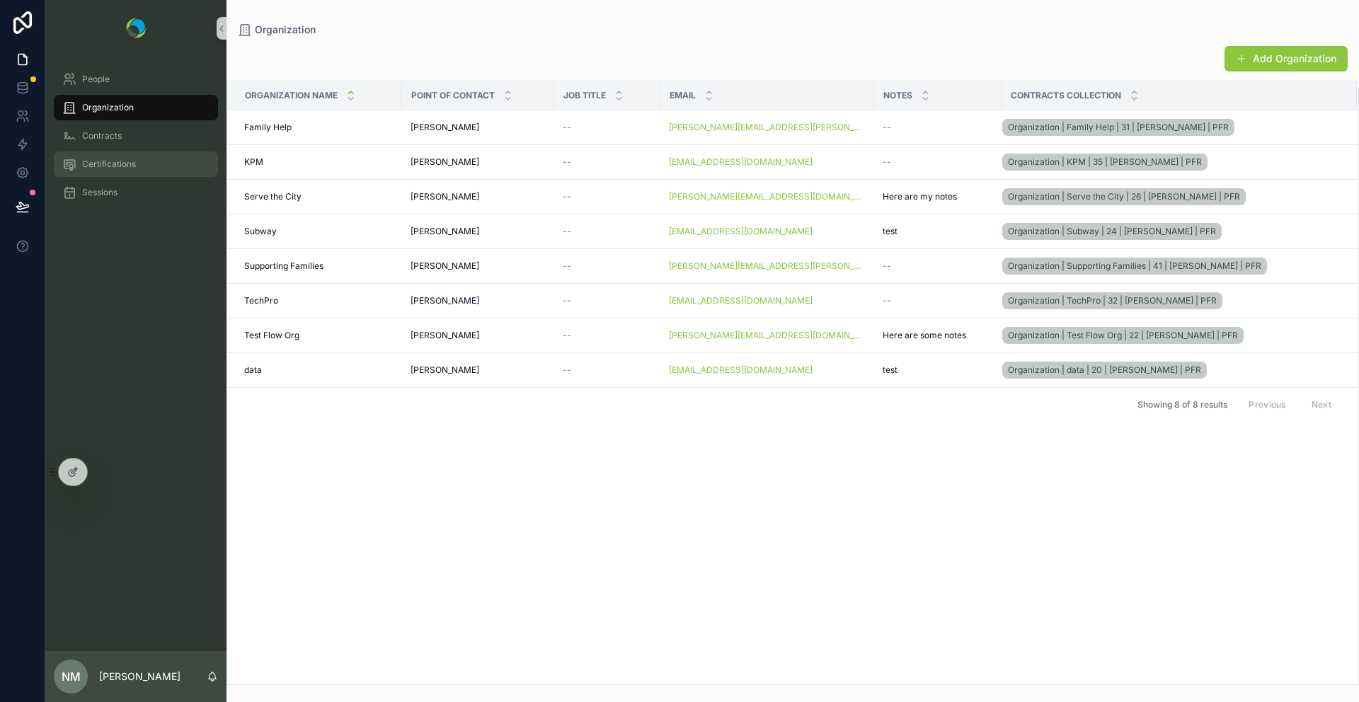
click at [97, 168] on span "Certifications" at bounding box center [109, 164] width 54 height 11
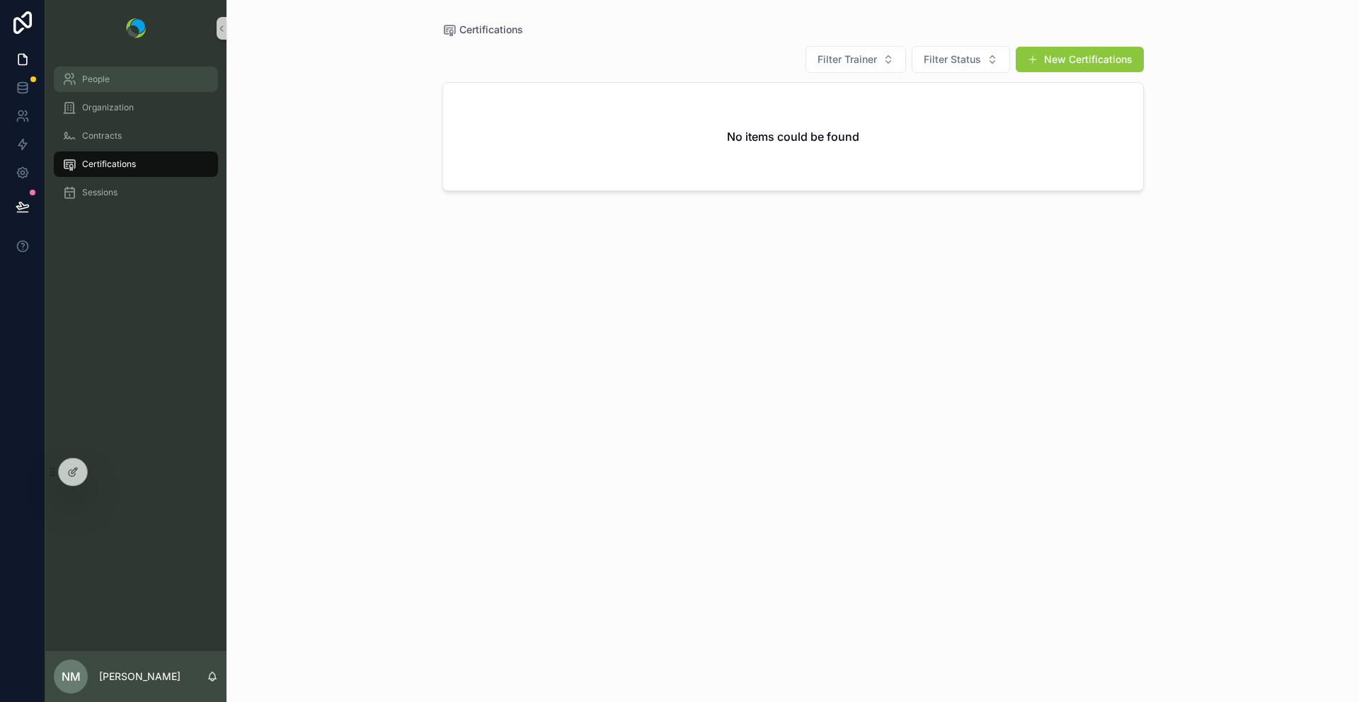
click at [92, 74] on span "People" at bounding box center [96, 79] width 28 height 11
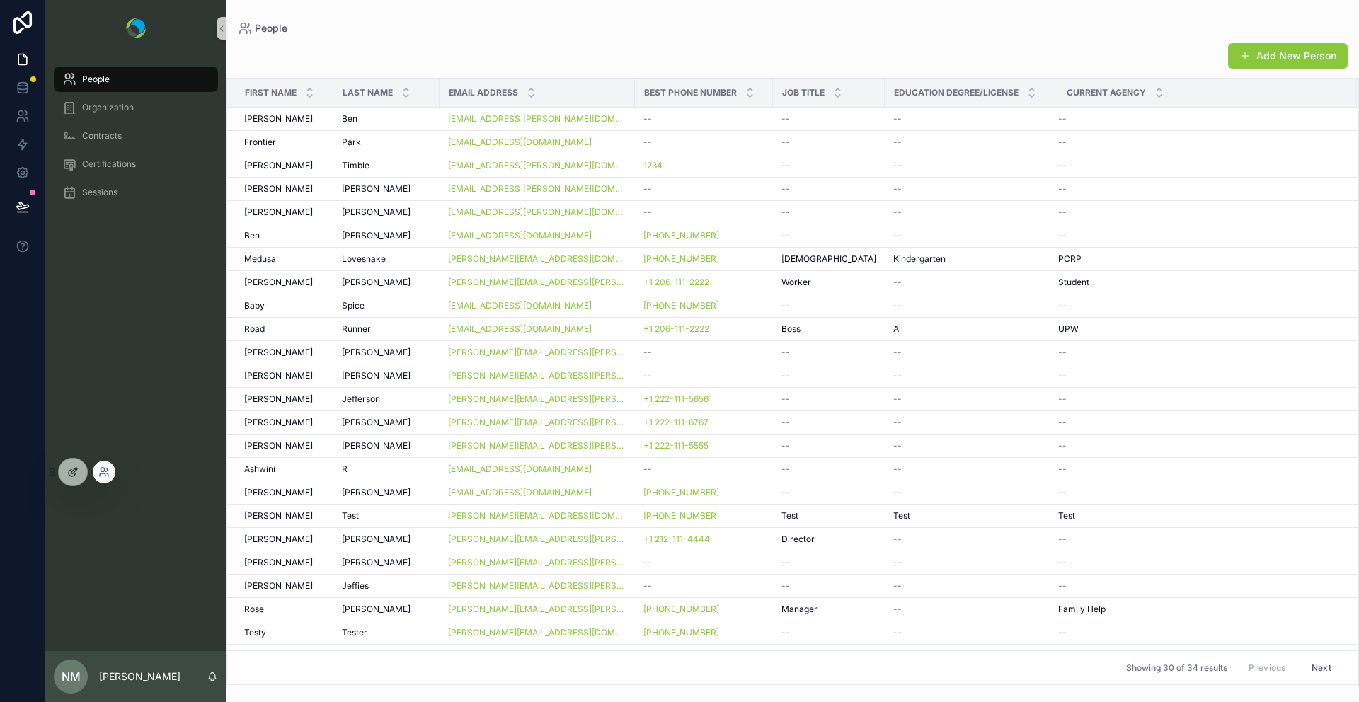
click at [73, 472] on icon at bounding box center [74, 471] width 6 height 6
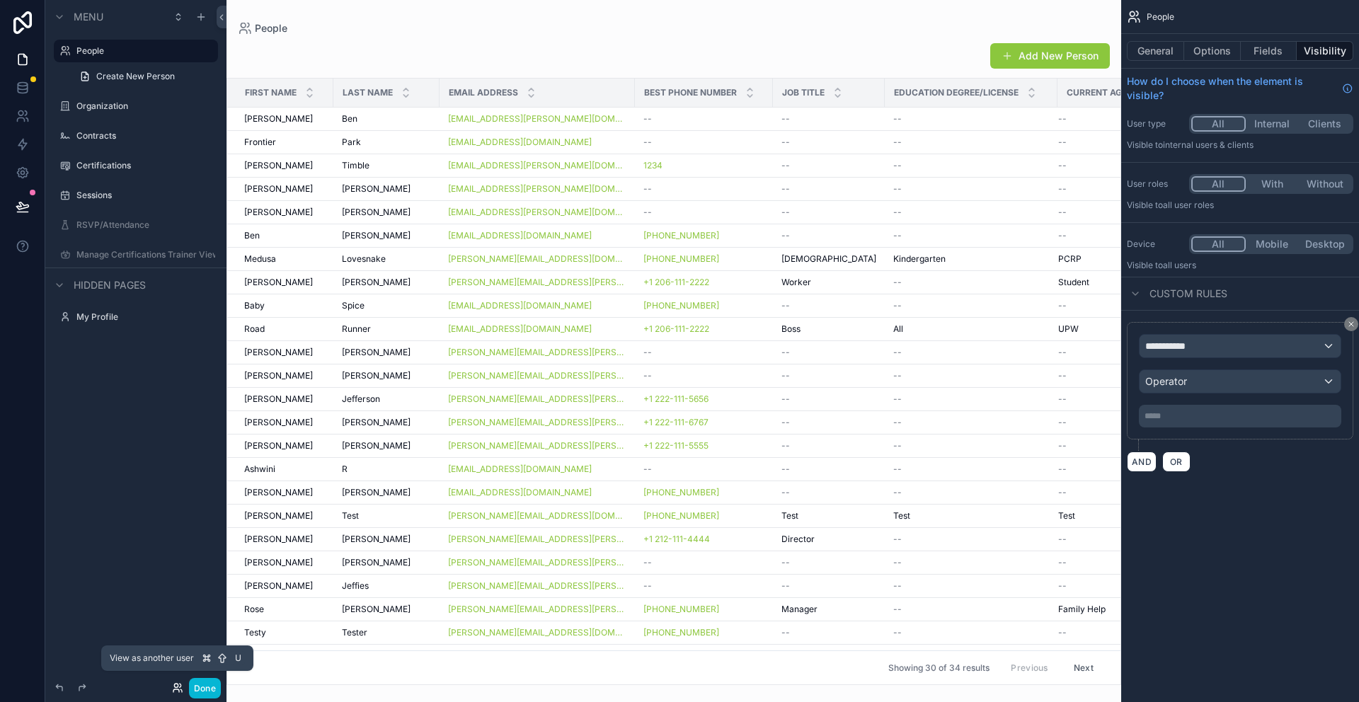
click at [178, 691] on icon at bounding box center [176, 690] width 6 height 3
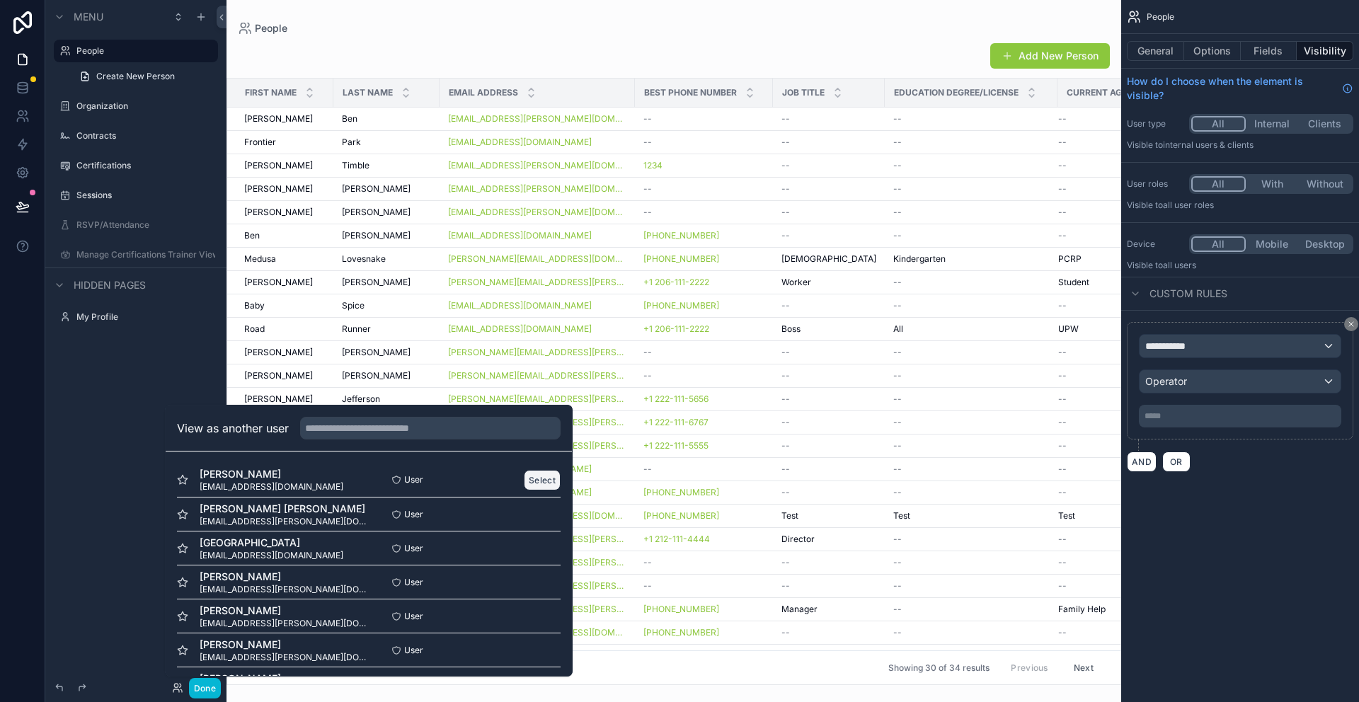
click at [539, 483] on button "Select" at bounding box center [542, 480] width 37 height 21
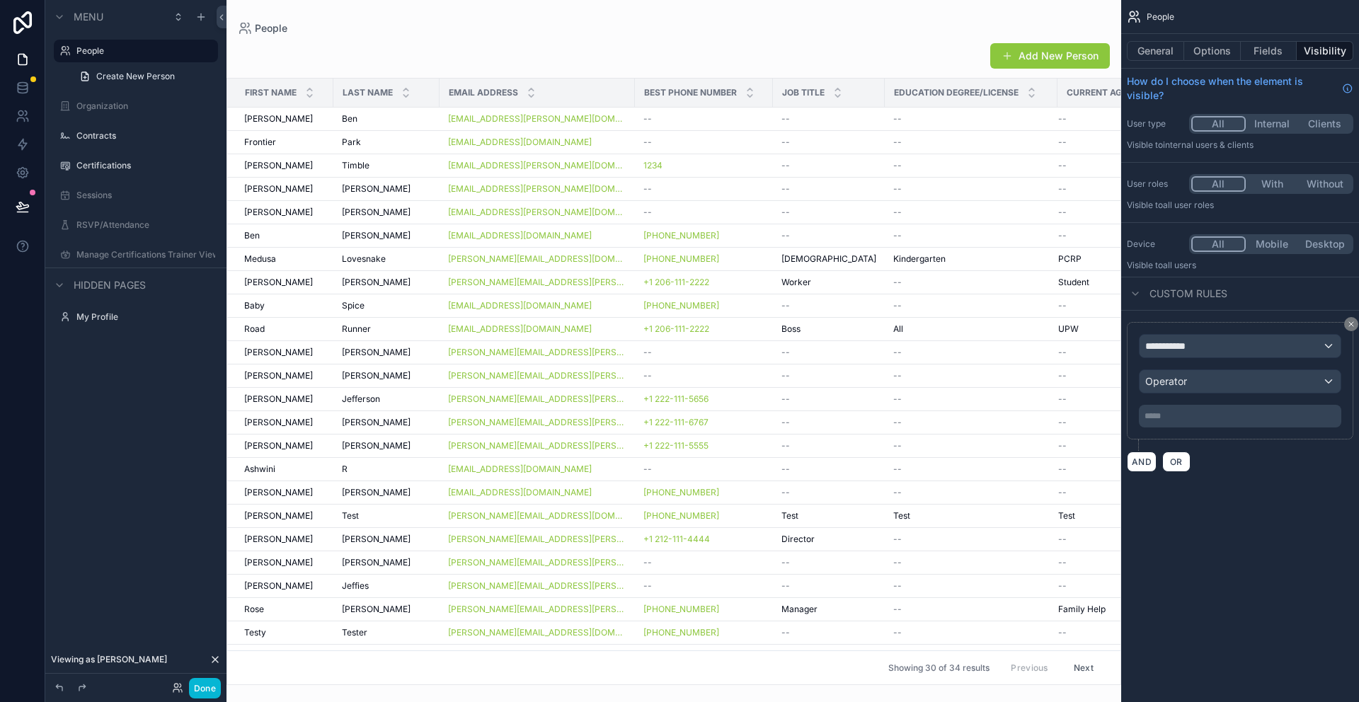
click at [1271, 126] on button "Internal" at bounding box center [1272, 124] width 53 height 16
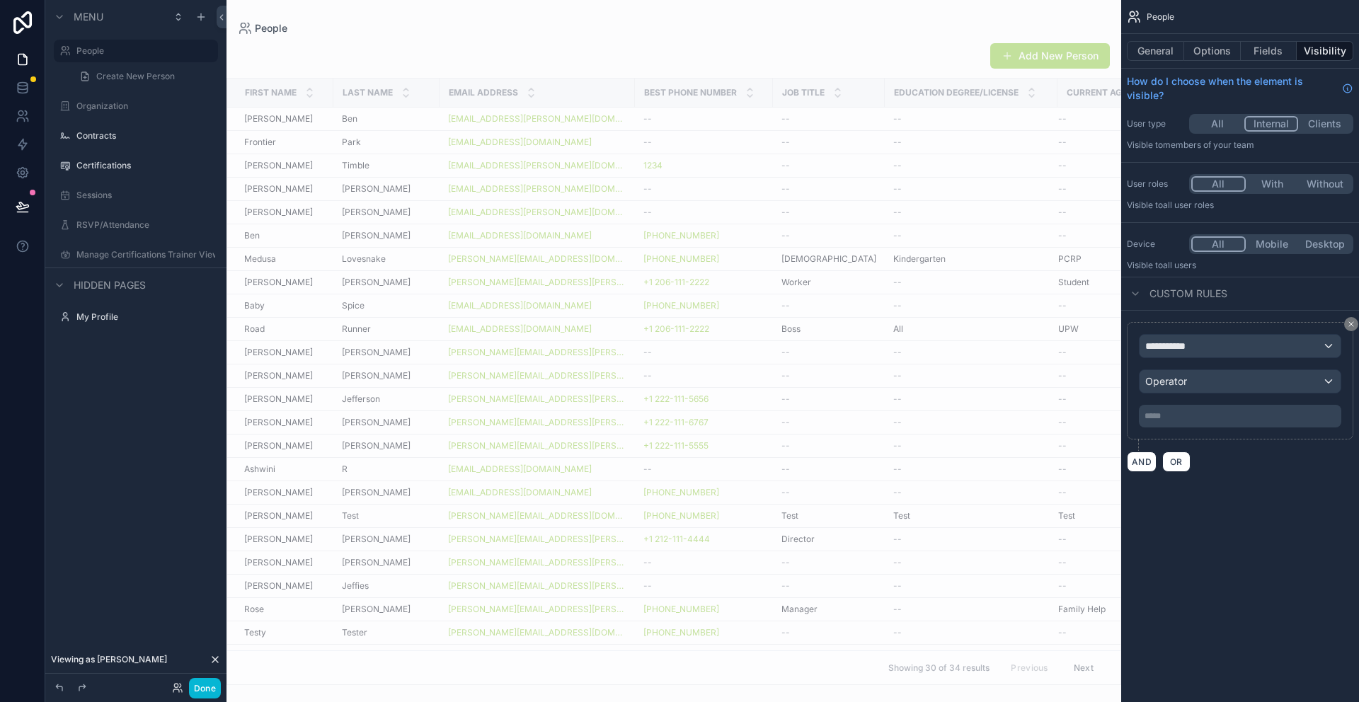
click at [1222, 120] on button "All" at bounding box center [1217, 124] width 53 height 16
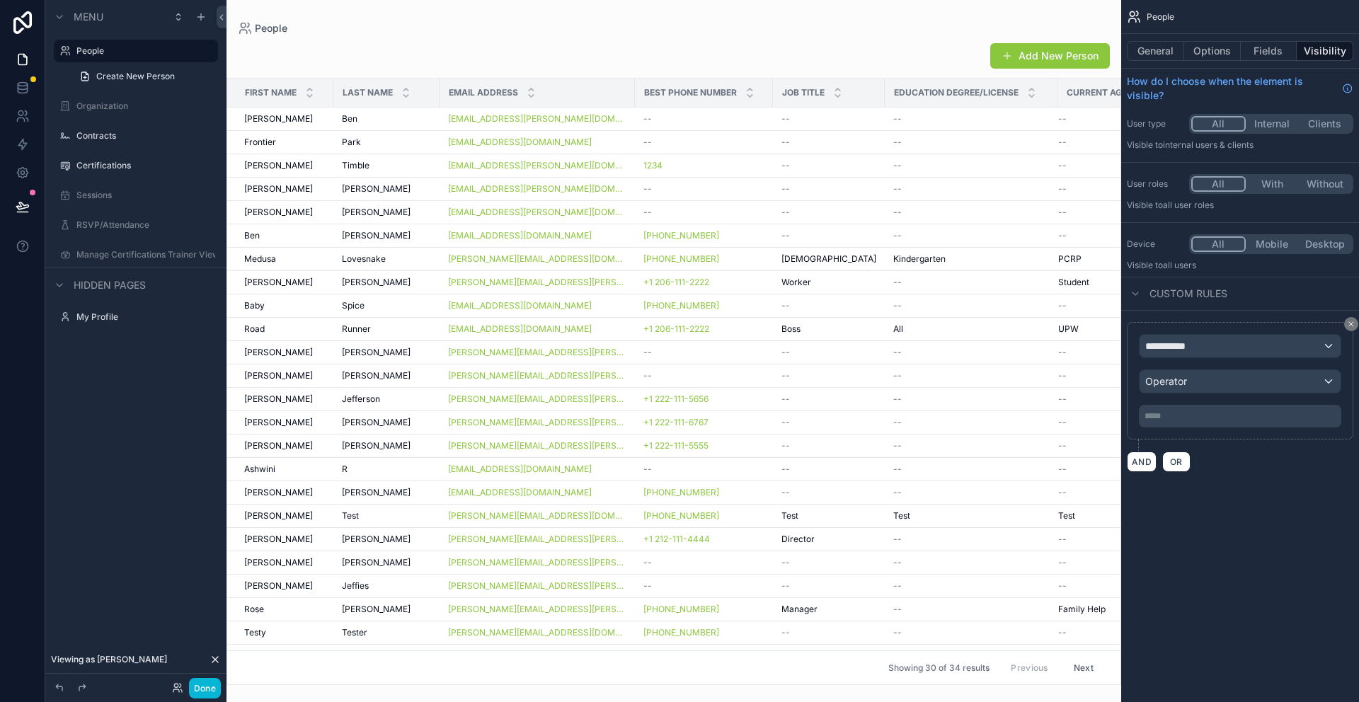
click at [1283, 128] on button "Internal" at bounding box center [1272, 124] width 53 height 16
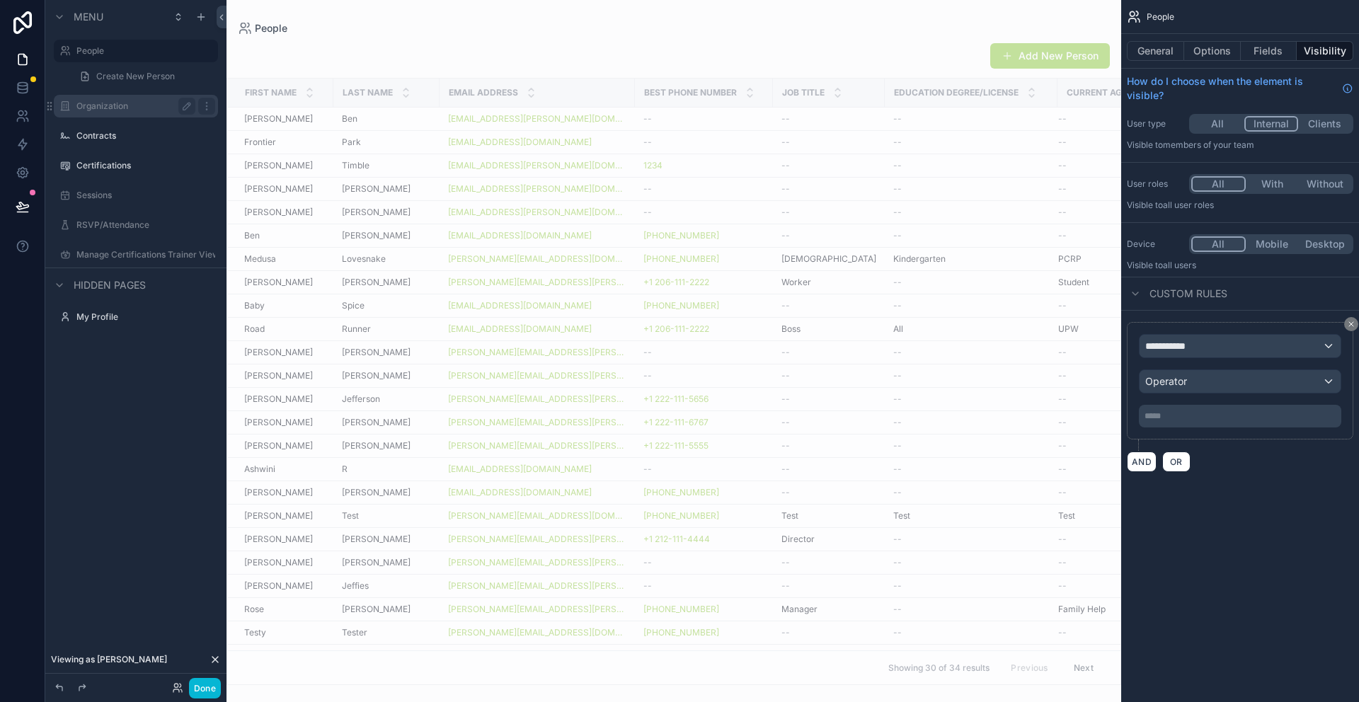
click at [85, 107] on label "Organization" at bounding box center [132, 106] width 113 height 11
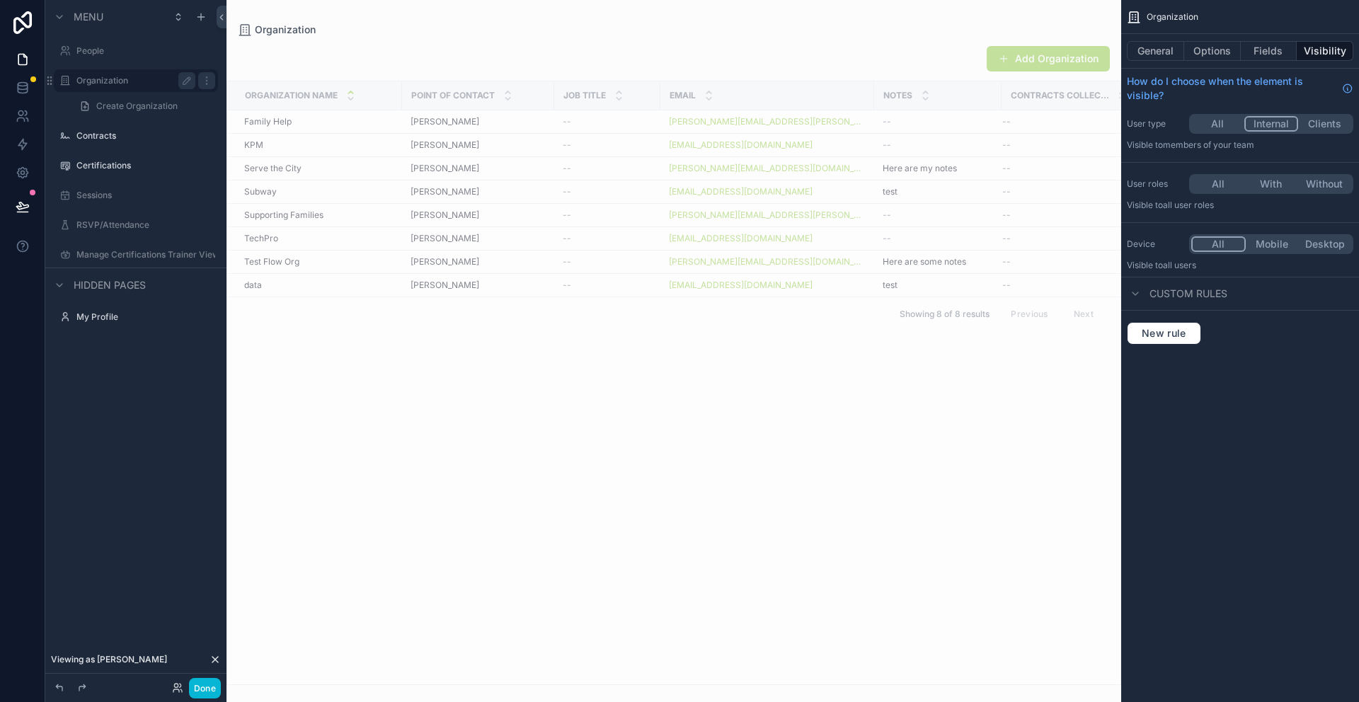
click at [1220, 124] on button "All" at bounding box center [1217, 124] width 53 height 16
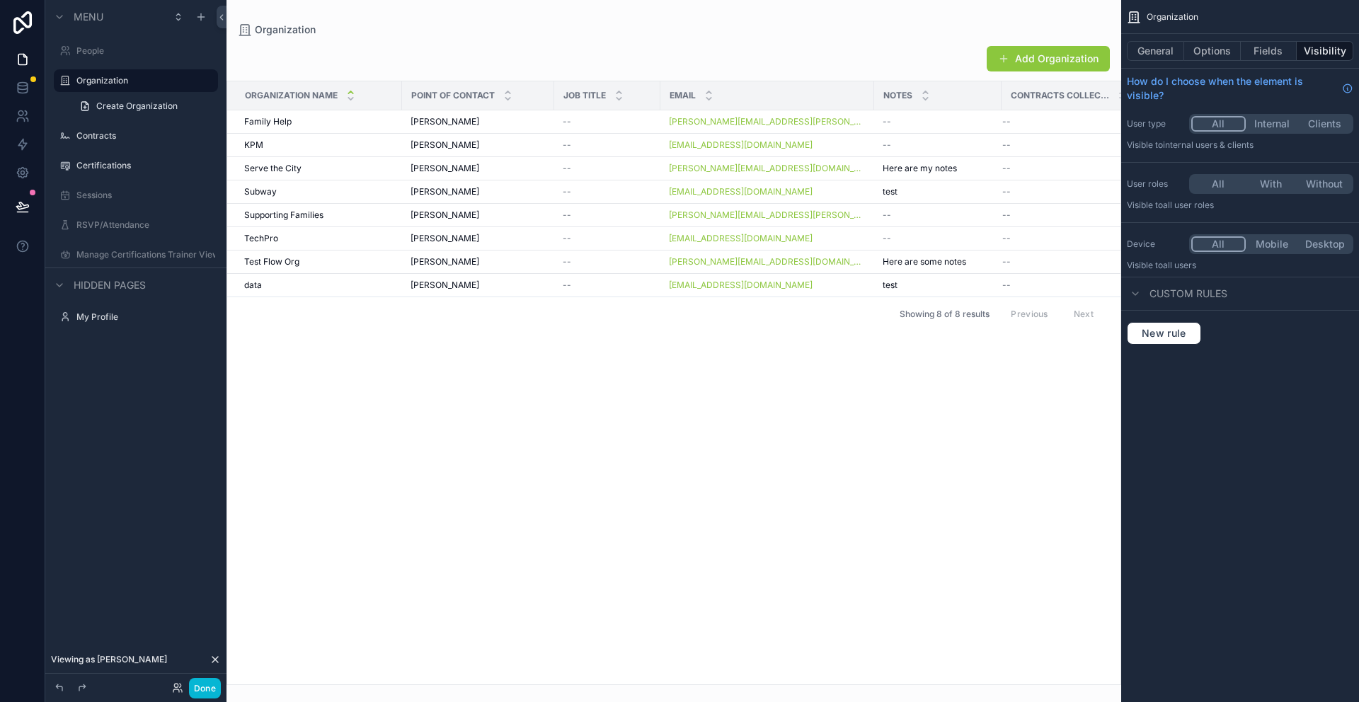
click at [1281, 123] on button "Internal" at bounding box center [1272, 124] width 53 height 16
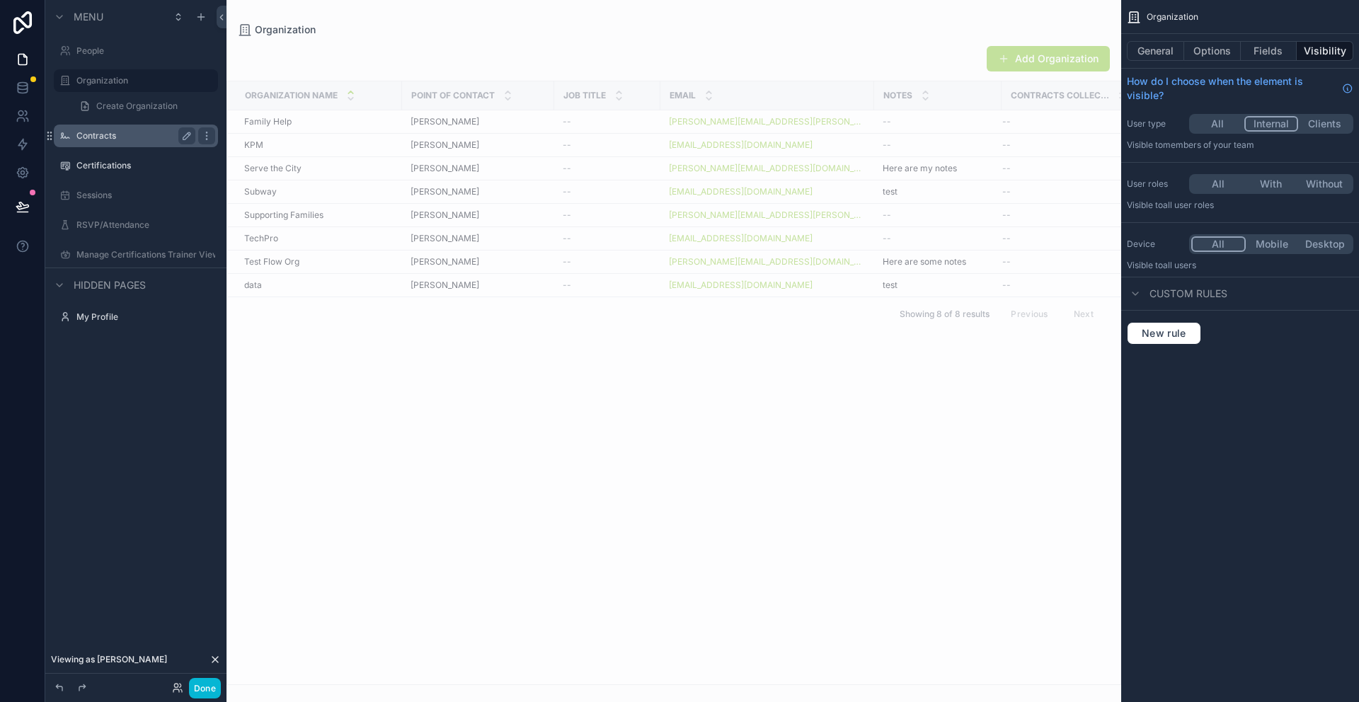
click at [102, 137] on label "Contracts" at bounding box center [132, 135] width 113 height 11
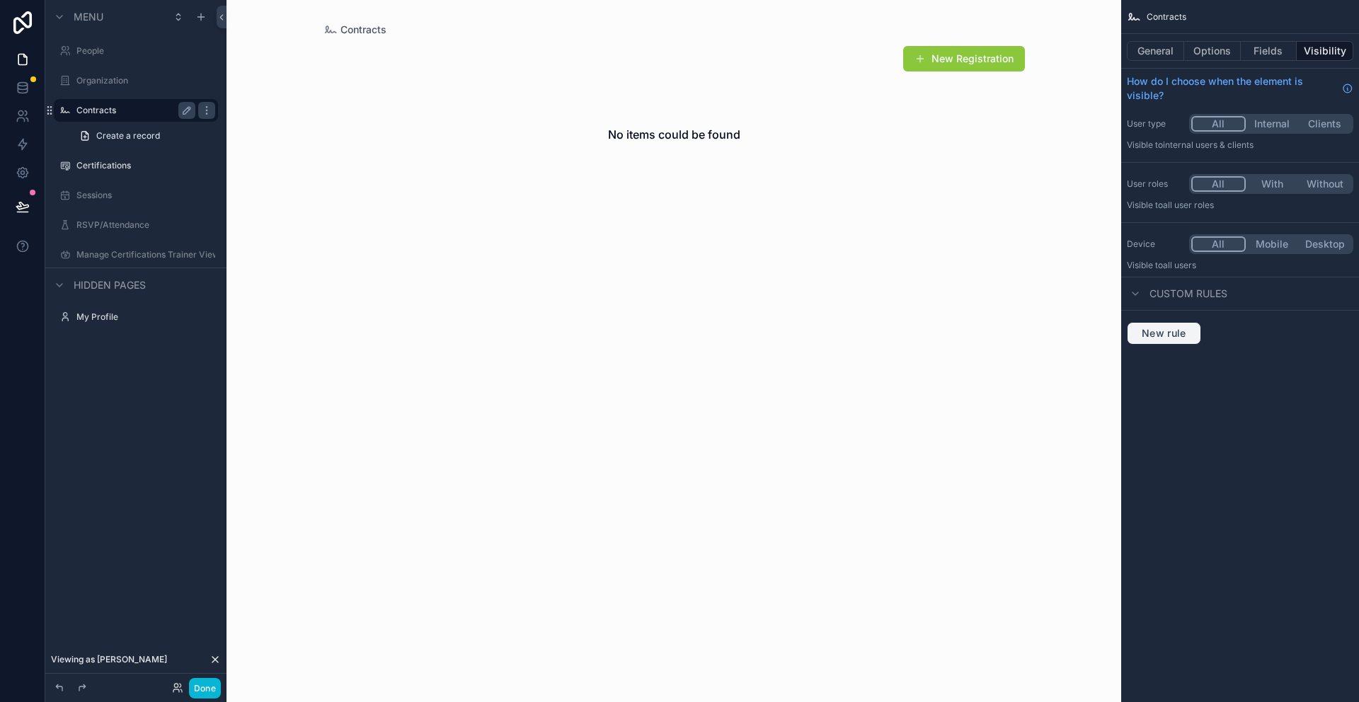
click at [1169, 333] on span "New rule" at bounding box center [1164, 333] width 56 height 13
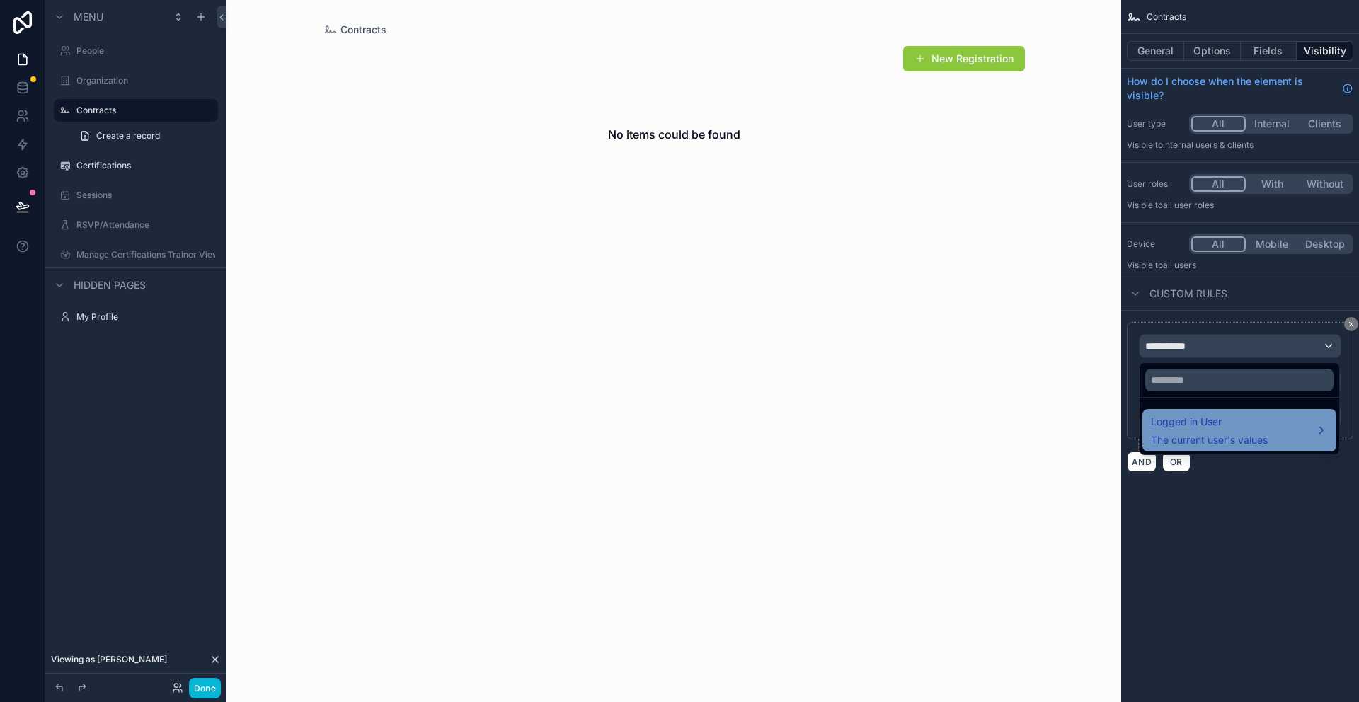
click at [1200, 415] on span "Logged in User" at bounding box center [1209, 421] width 117 height 17
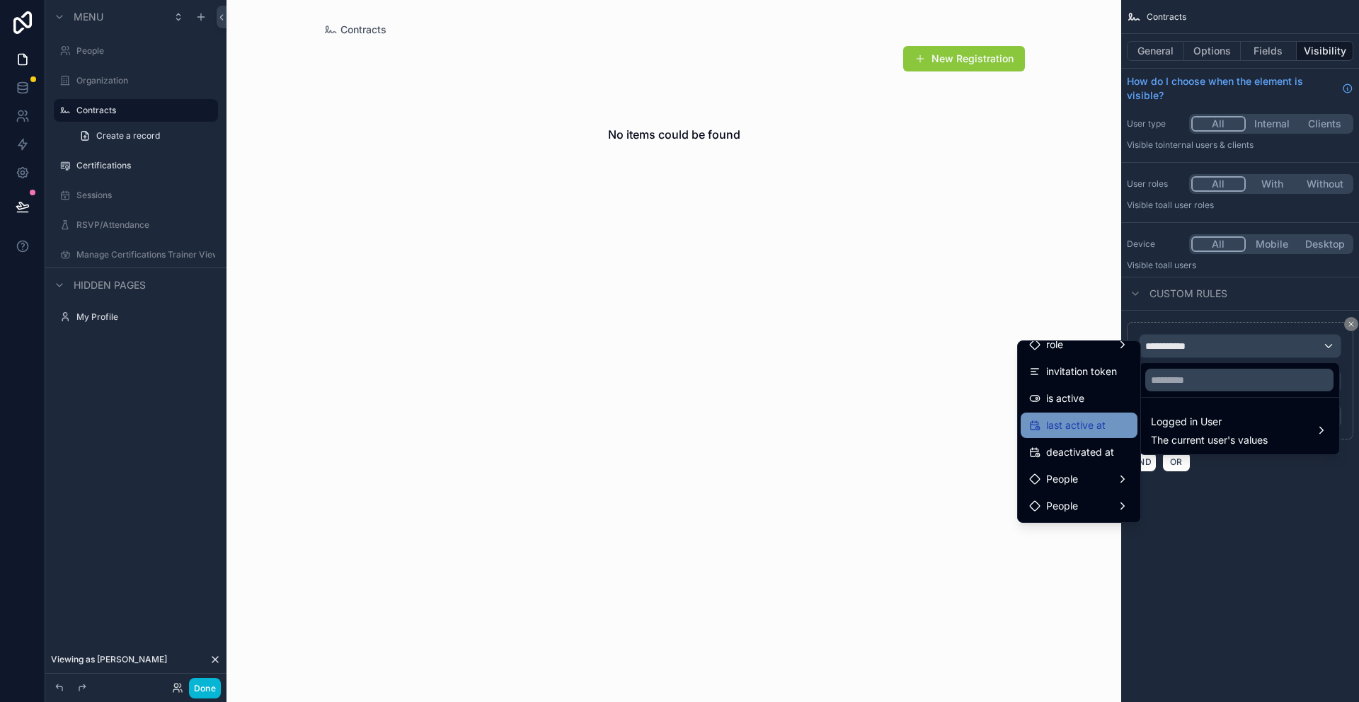
scroll to position [203, 0]
click at [1092, 473] on div "People" at bounding box center [1079, 476] width 100 height 17
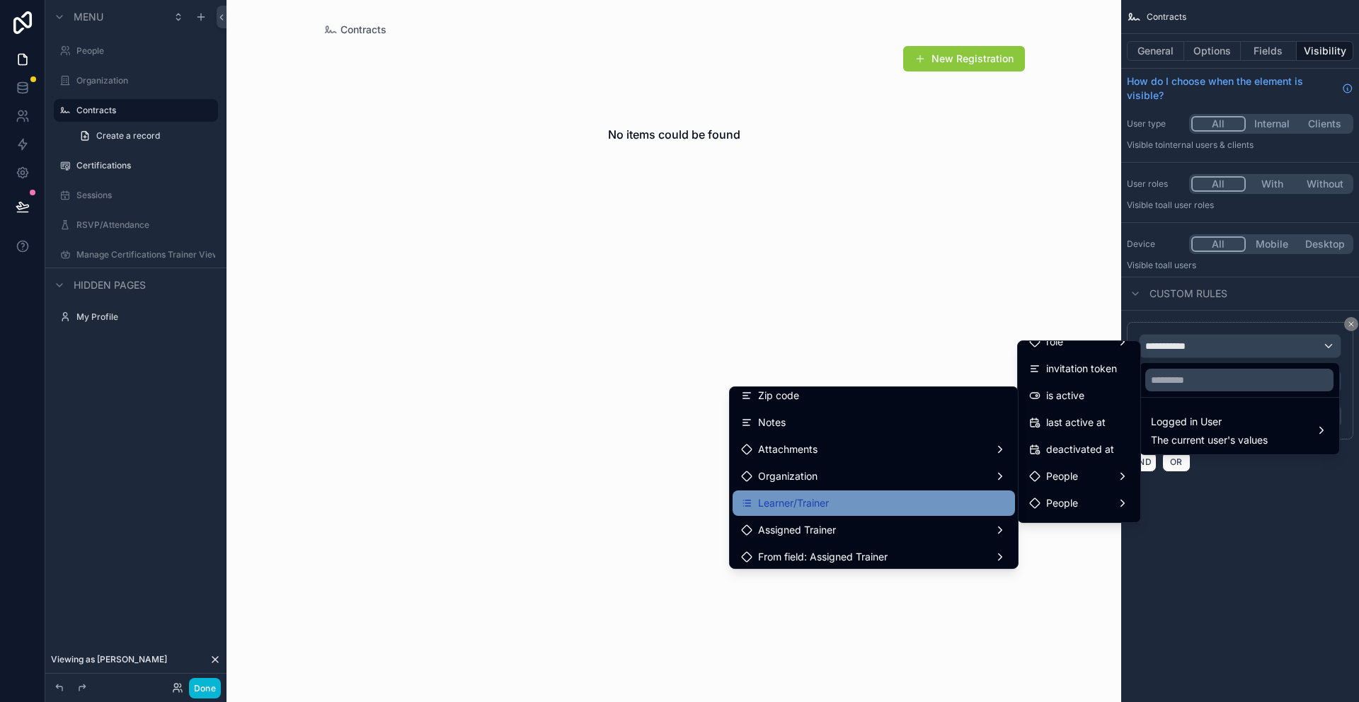
scroll to position [280, 0]
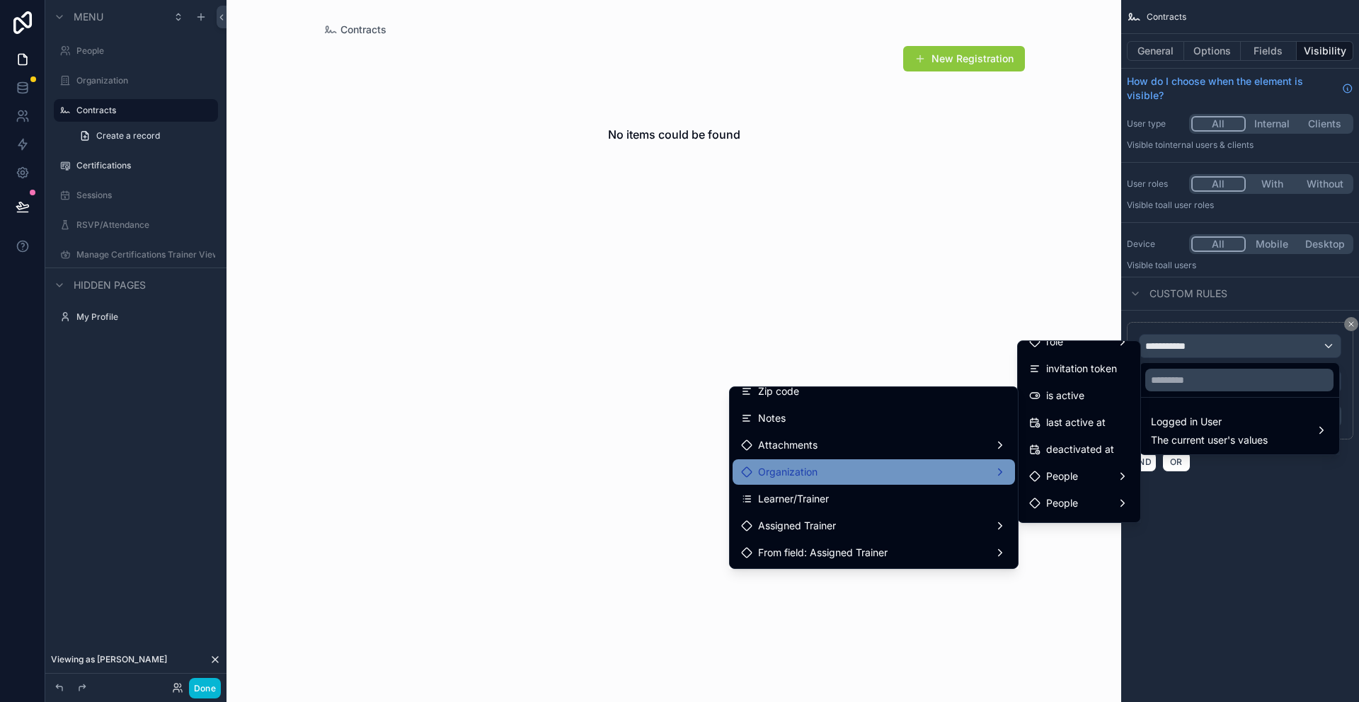
click at [1001, 472] on div "Organization" at bounding box center [873, 472] width 265 height 17
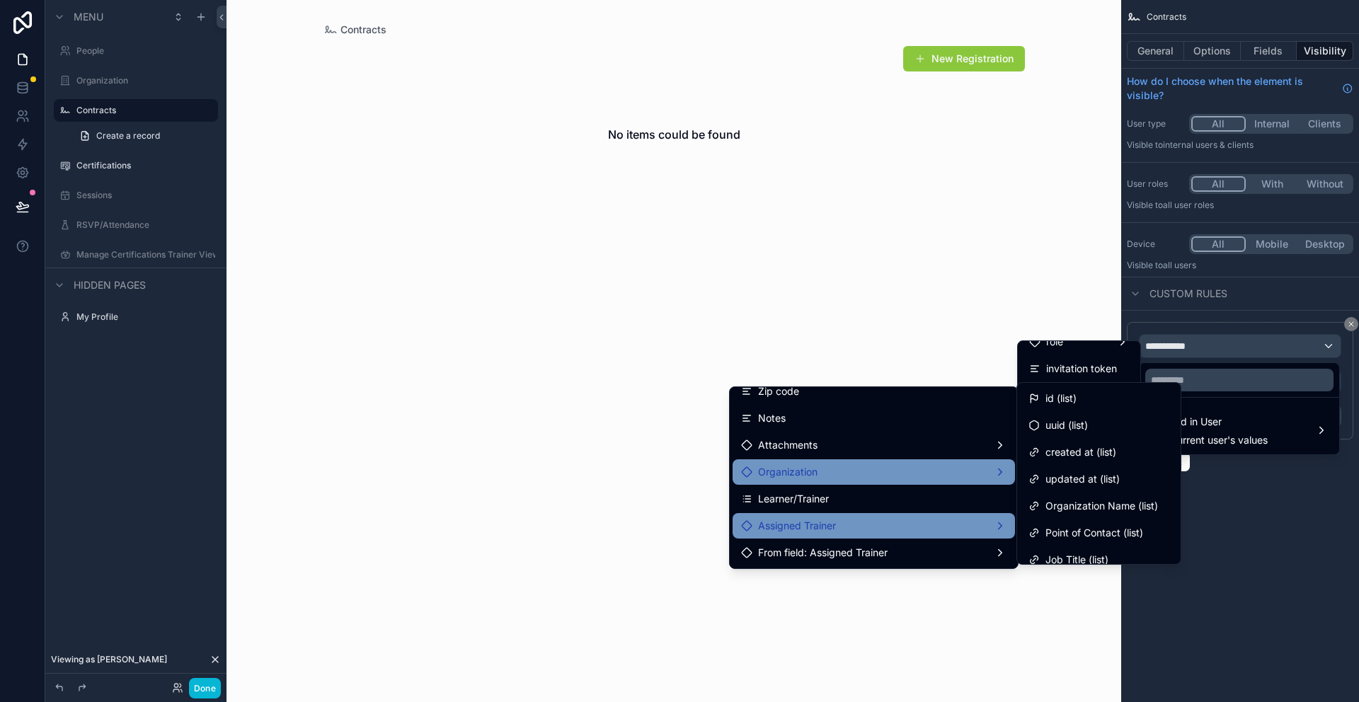
click at [997, 527] on div "Assigned Trainer" at bounding box center [873, 525] width 265 height 17
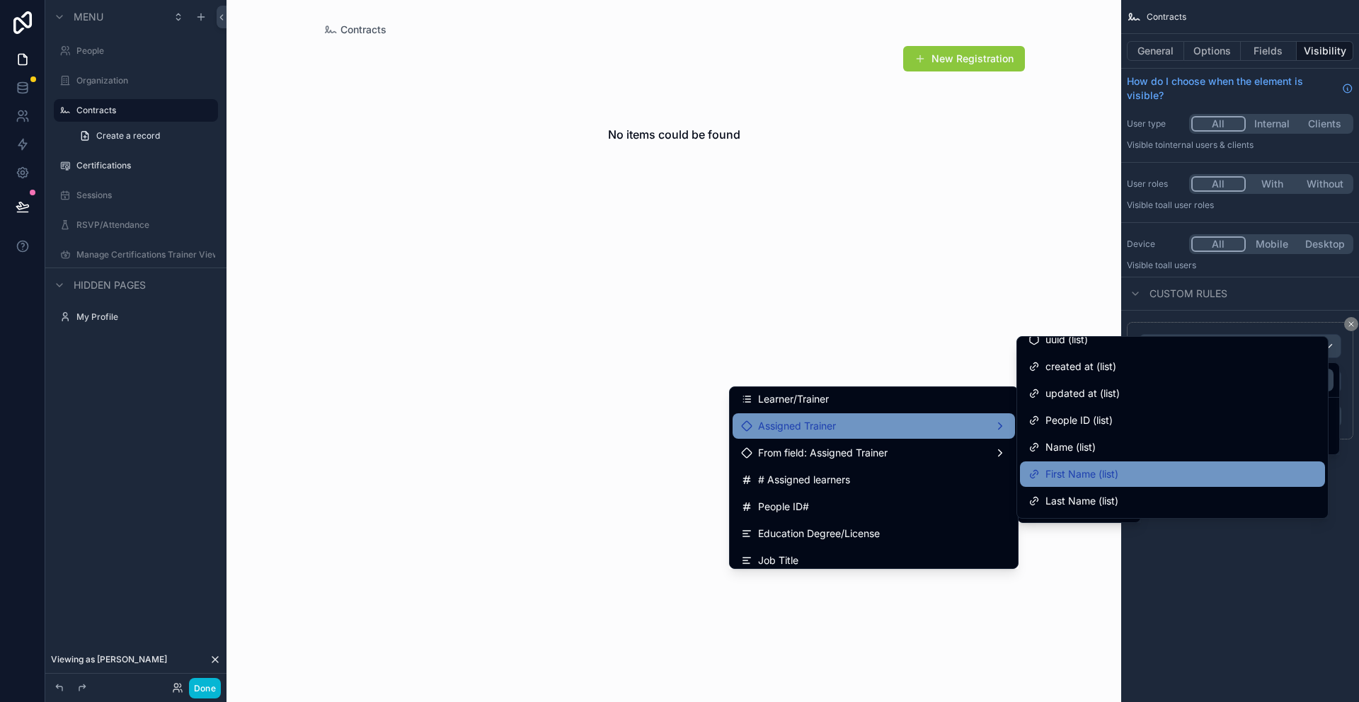
scroll to position [0, 0]
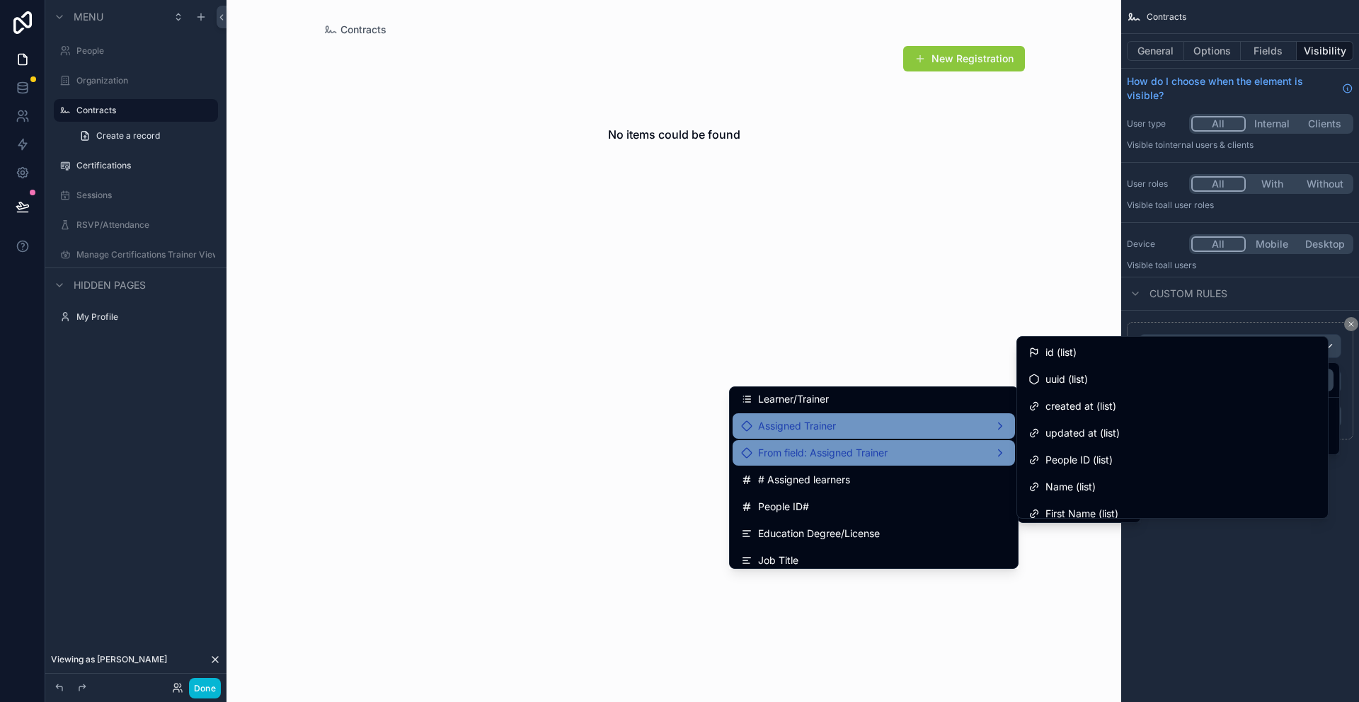
click at [997, 453] on div "From field: Assigned Trainer" at bounding box center [873, 452] width 265 height 17
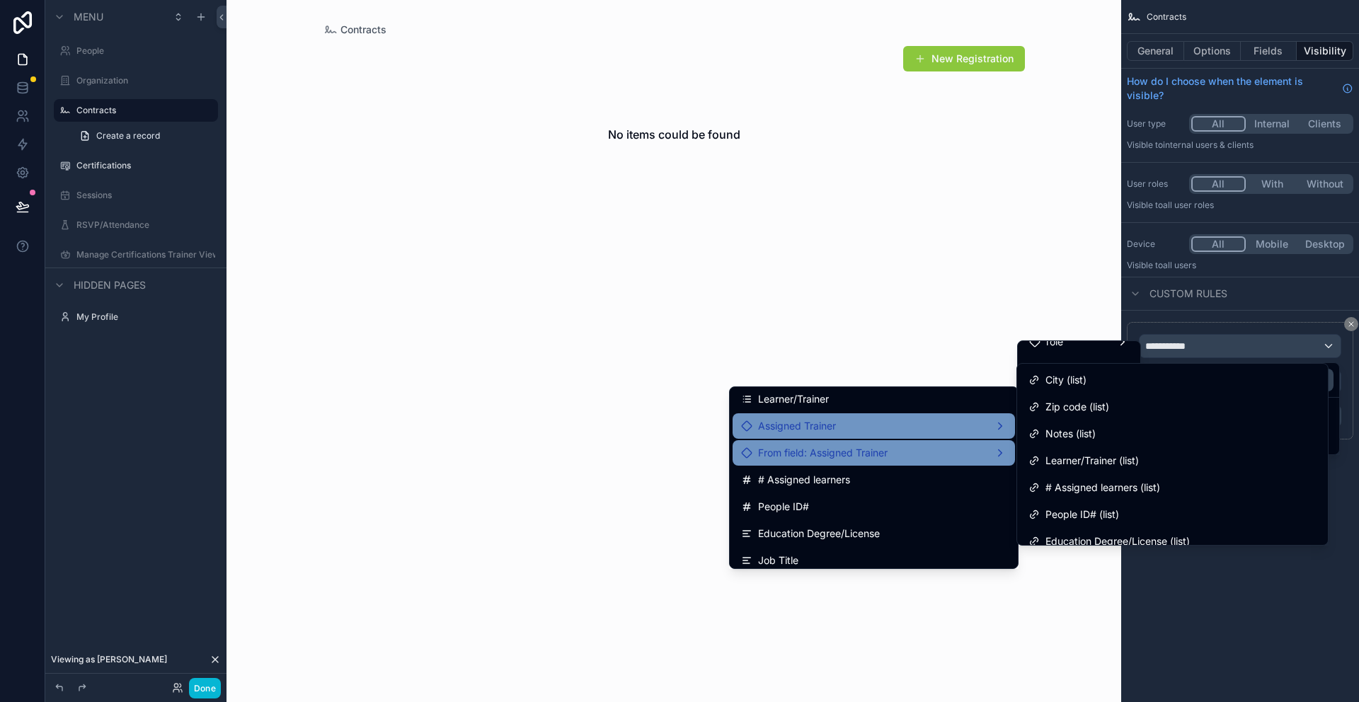
scroll to position [298, 0]
click at [989, 349] on div "Contracts New Registration No items could be found" at bounding box center [673, 351] width 895 height 702
click at [1266, 653] on div "scrollable content" at bounding box center [679, 351] width 1359 height 702
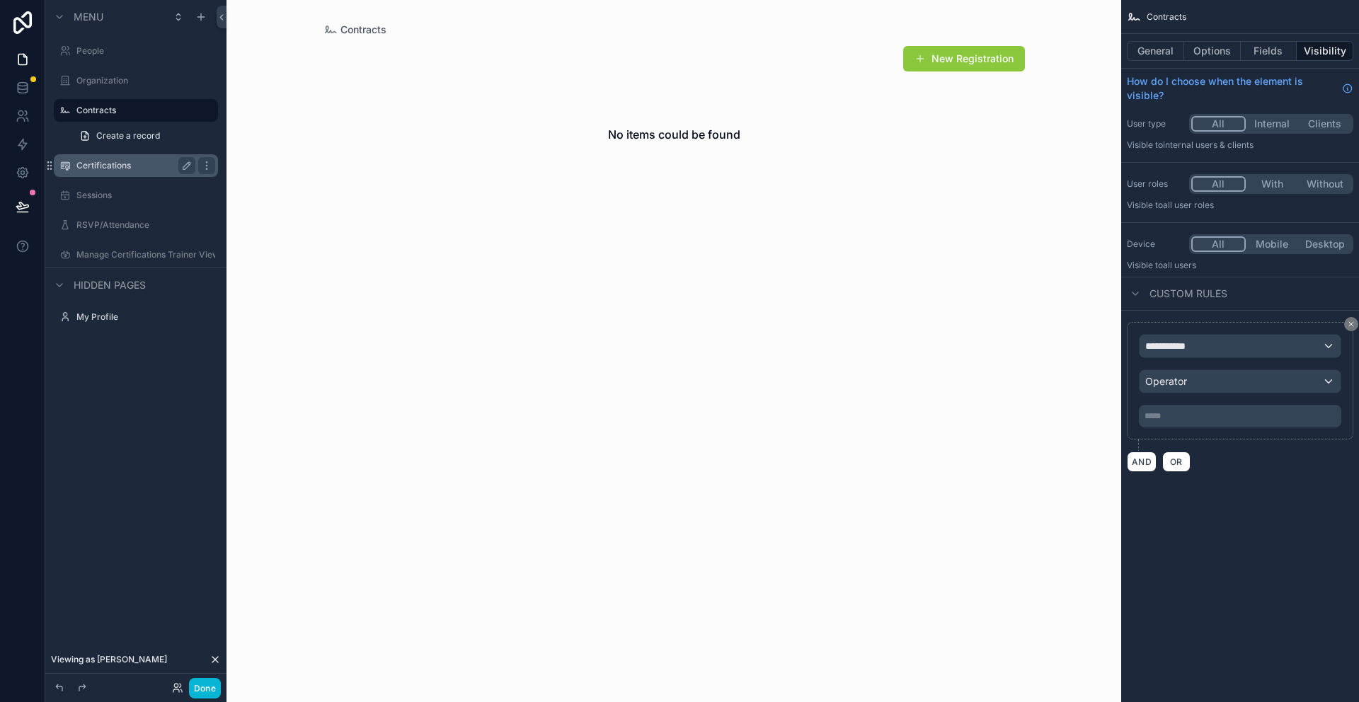
click at [93, 162] on label "Certifications" at bounding box center [132, 165] width 113 height 11
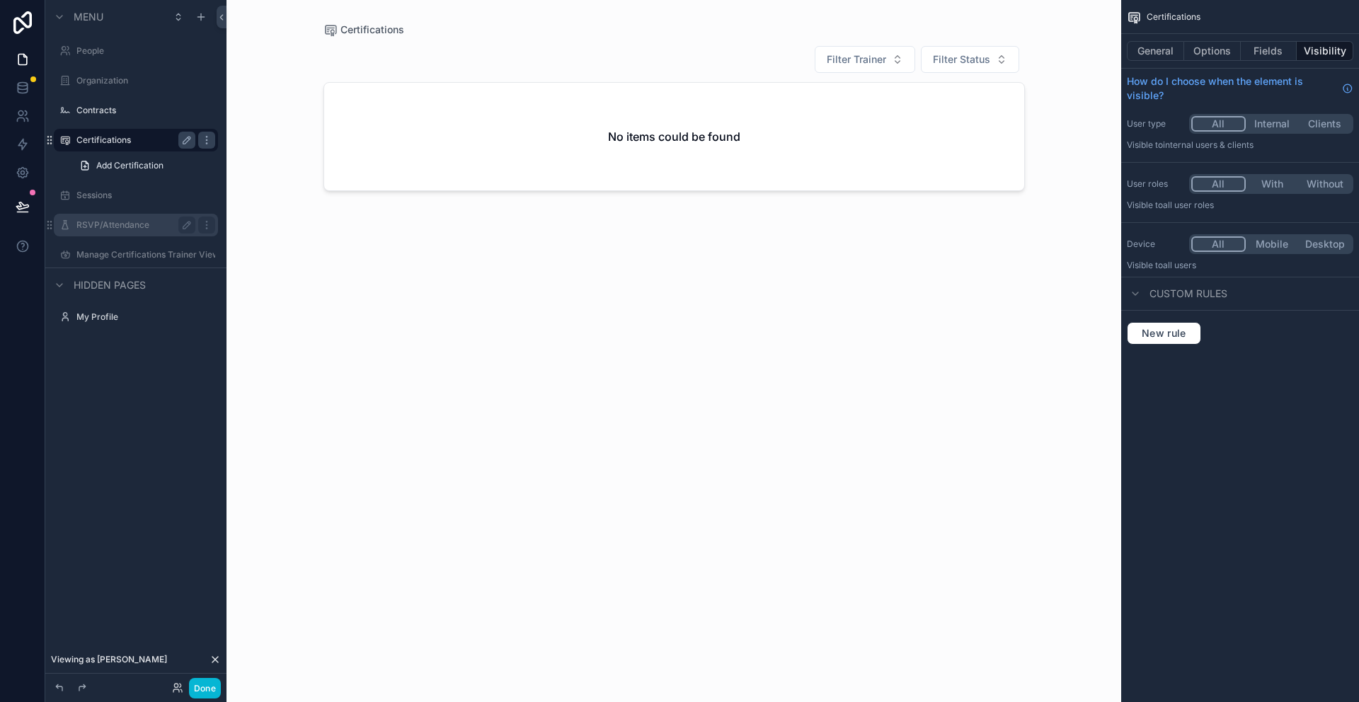
click at [112, 224] on label "RSVP/Attendance" at bounding box center [132, 224] width 113 height 11
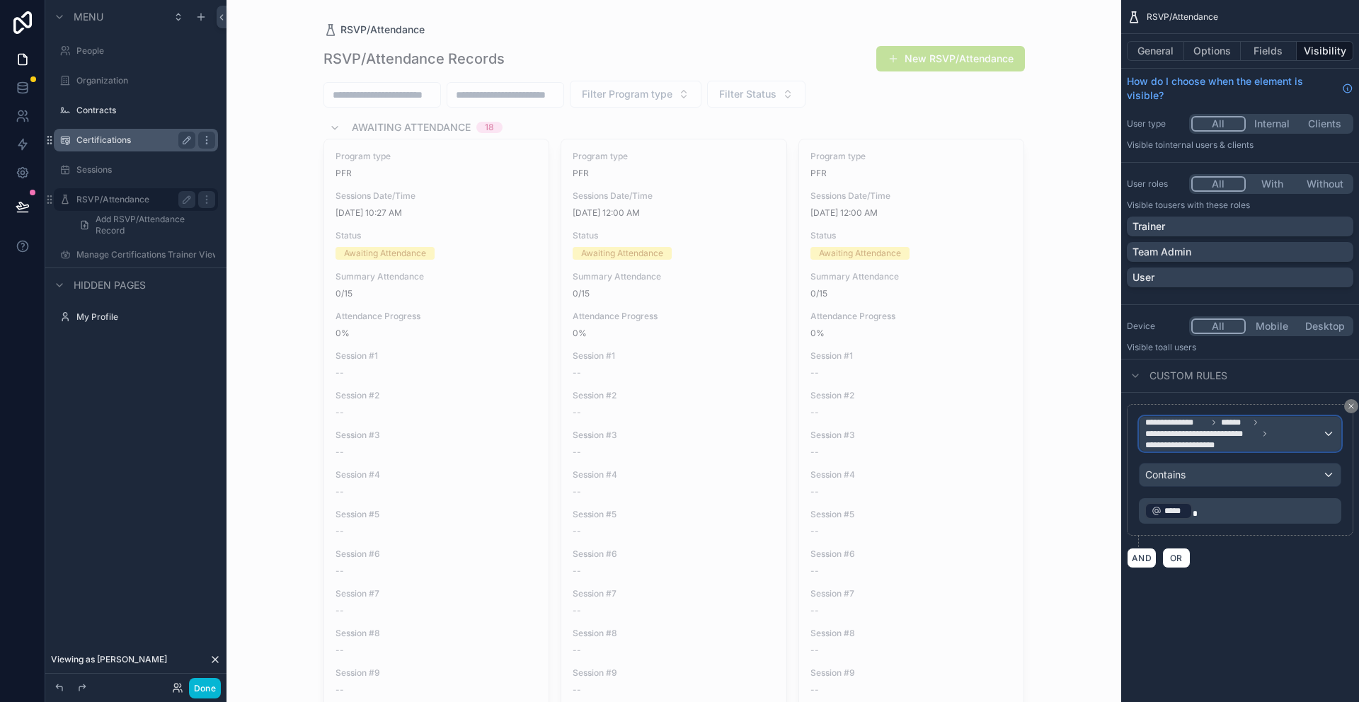
click at [1268, 430] on icon "scrollable content" at bounding box center [1265, 434] width 8 height 8
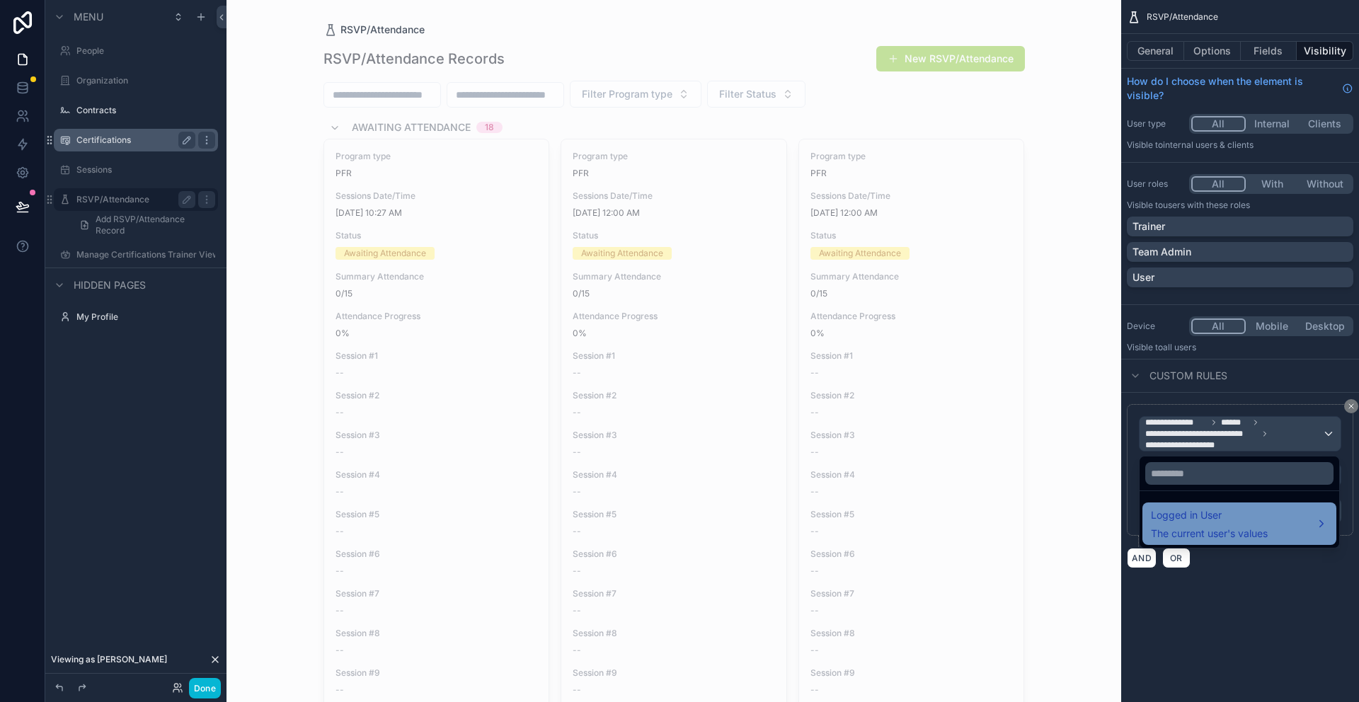
click at [1279, 527] on div "Logged in User The current user's values" at bounding box center [1239, 524] width 177 height 34
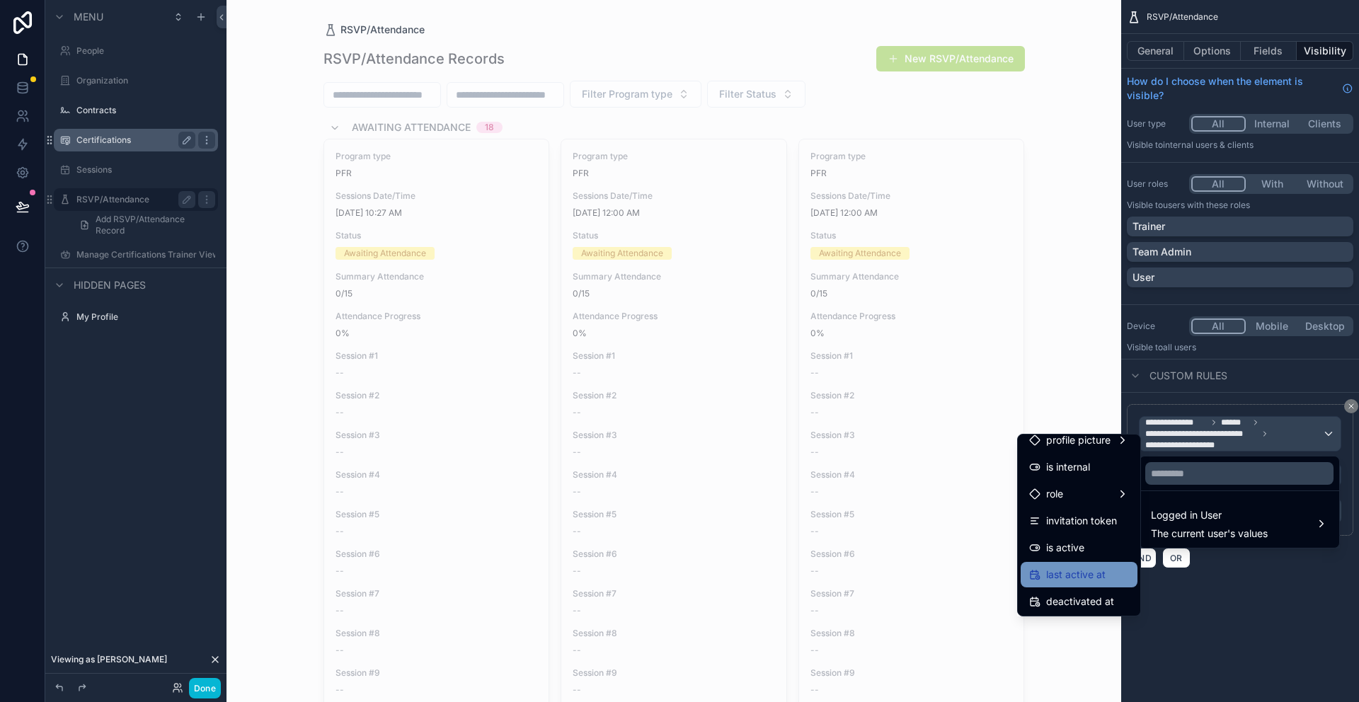
scroll to position [280, 0]
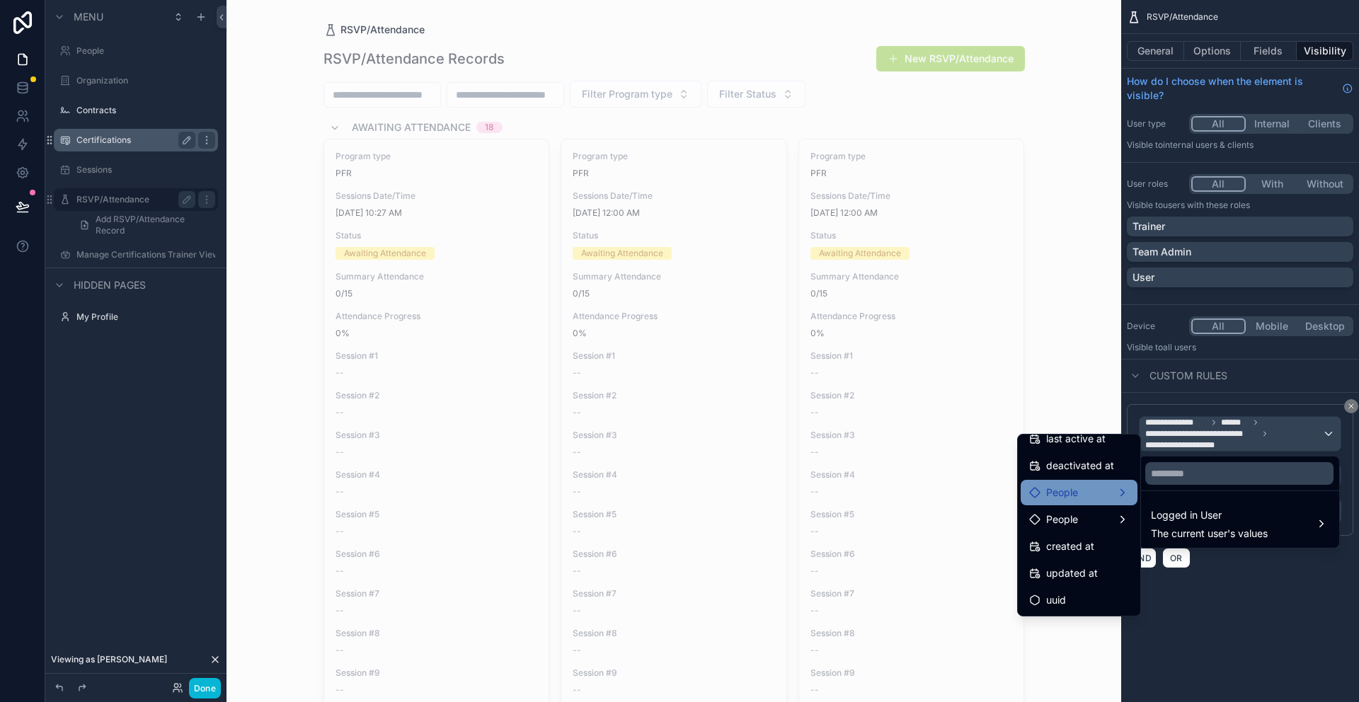
click at [1094, 488] on div "People" at bounding box center [1079, 492] width 100 height 17
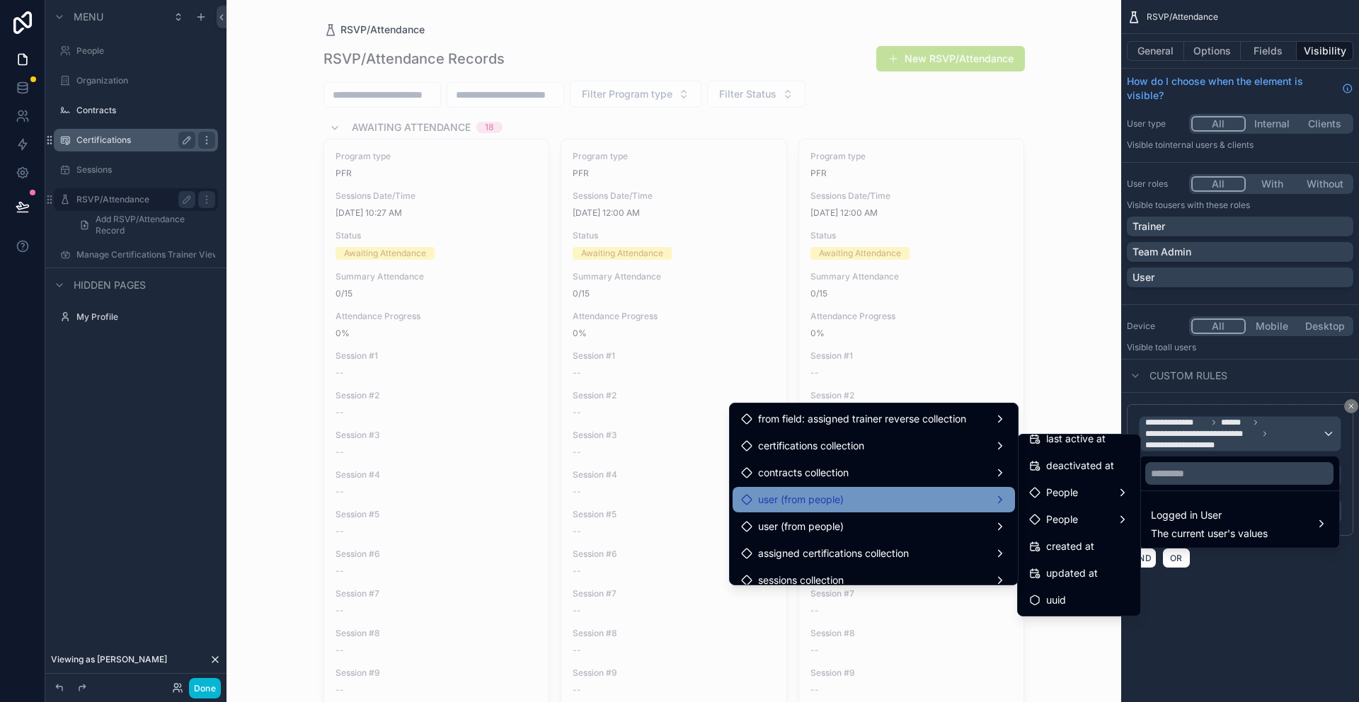
scroll to position [940, 0]
click at [1003, 501] on div "user (from people)" at bounding box center [873, 501] width 265 height 17
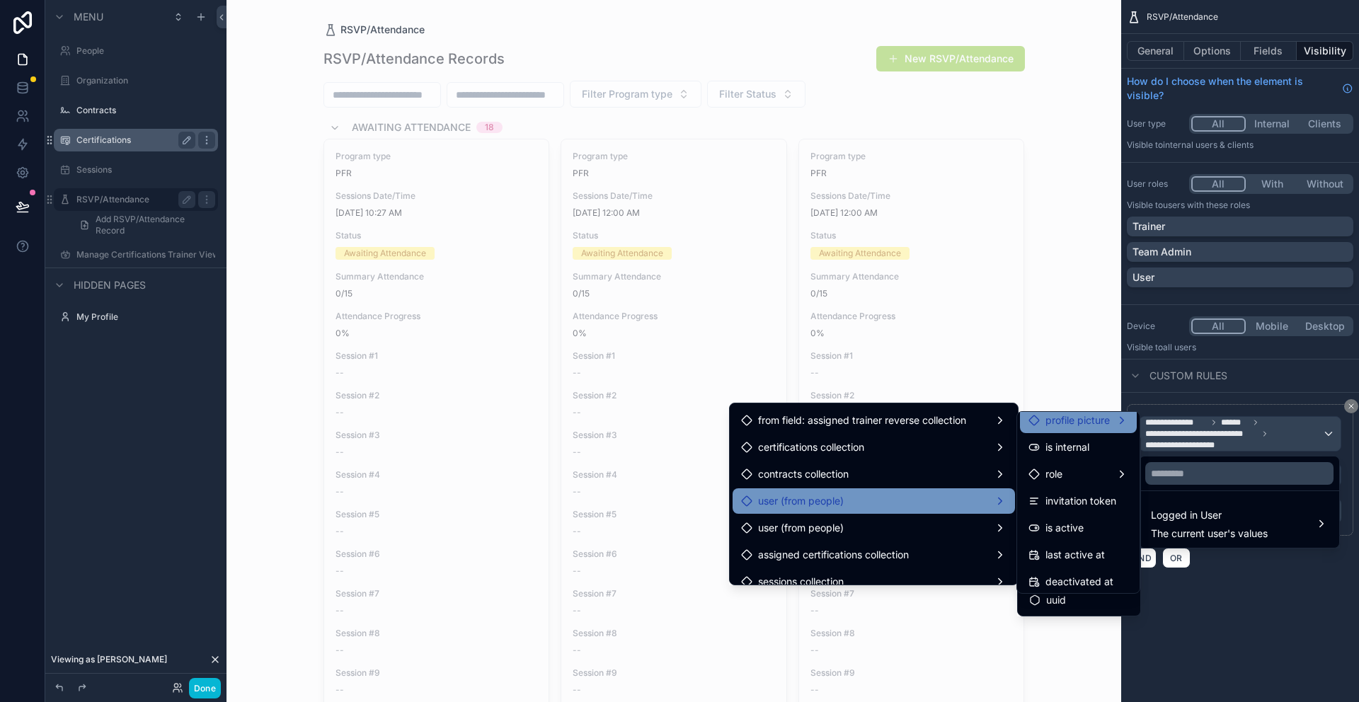
scroll to position [280, 0]
click at [1123, 466] on div "People" at bounding box center [1078, 469] width 100 height 17
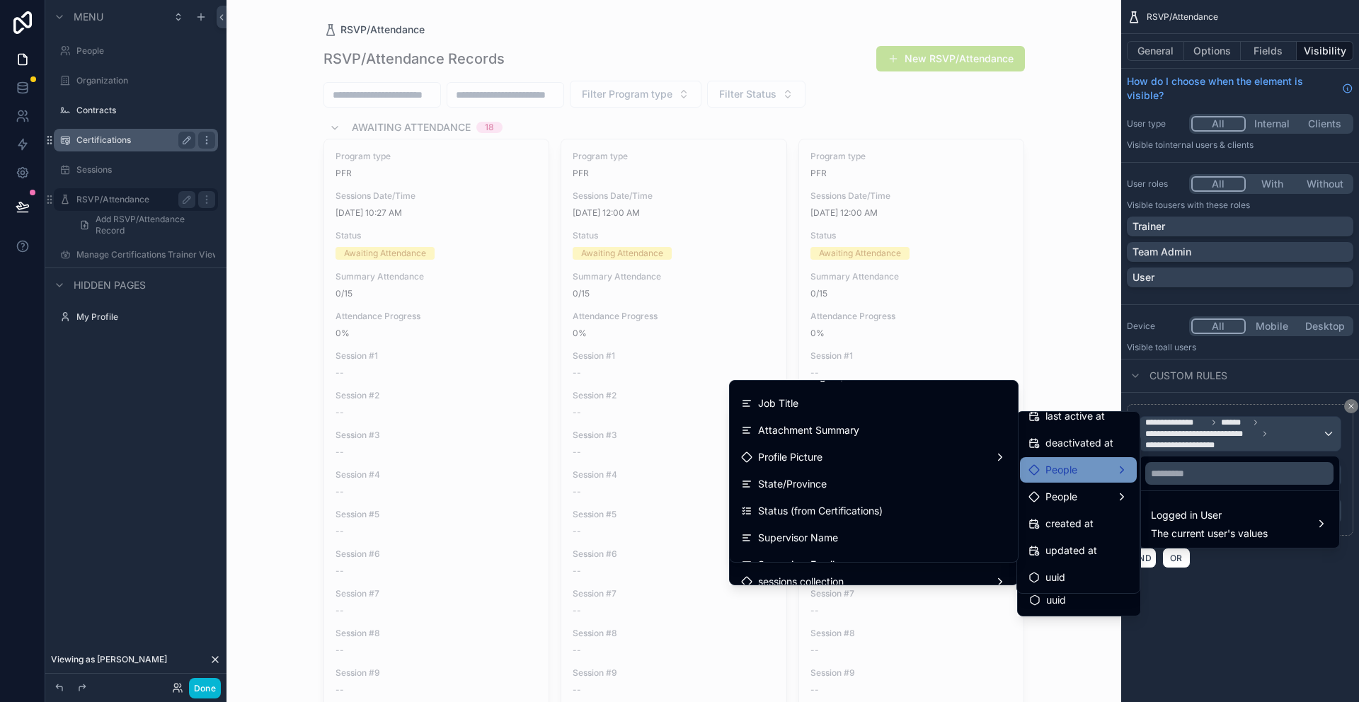
scroll to position [0, 0]
click at [1253, 631] on div "scrollable content" at bounding box center [679, 351] width 1359 height 702
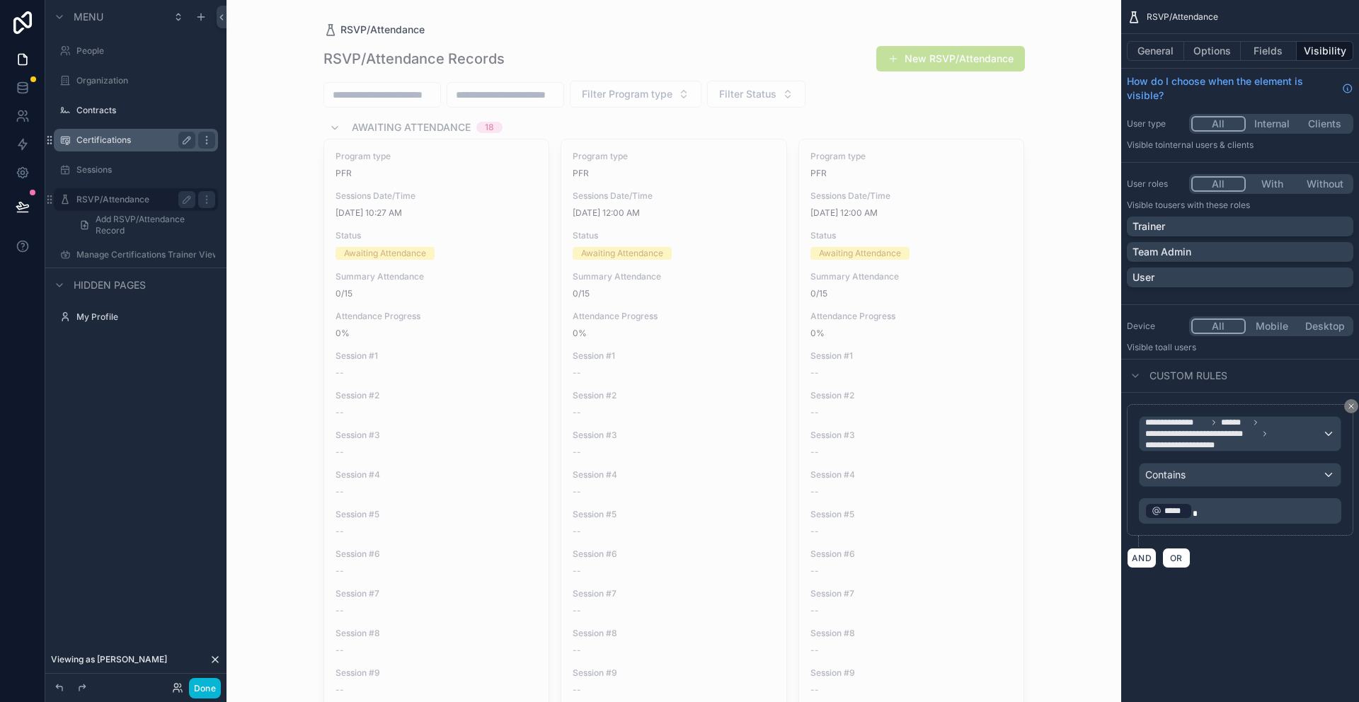
click at [1203, 512] on p "﻿ ***** ﻿" at bounding box center [1242, 511] width 194 height 20
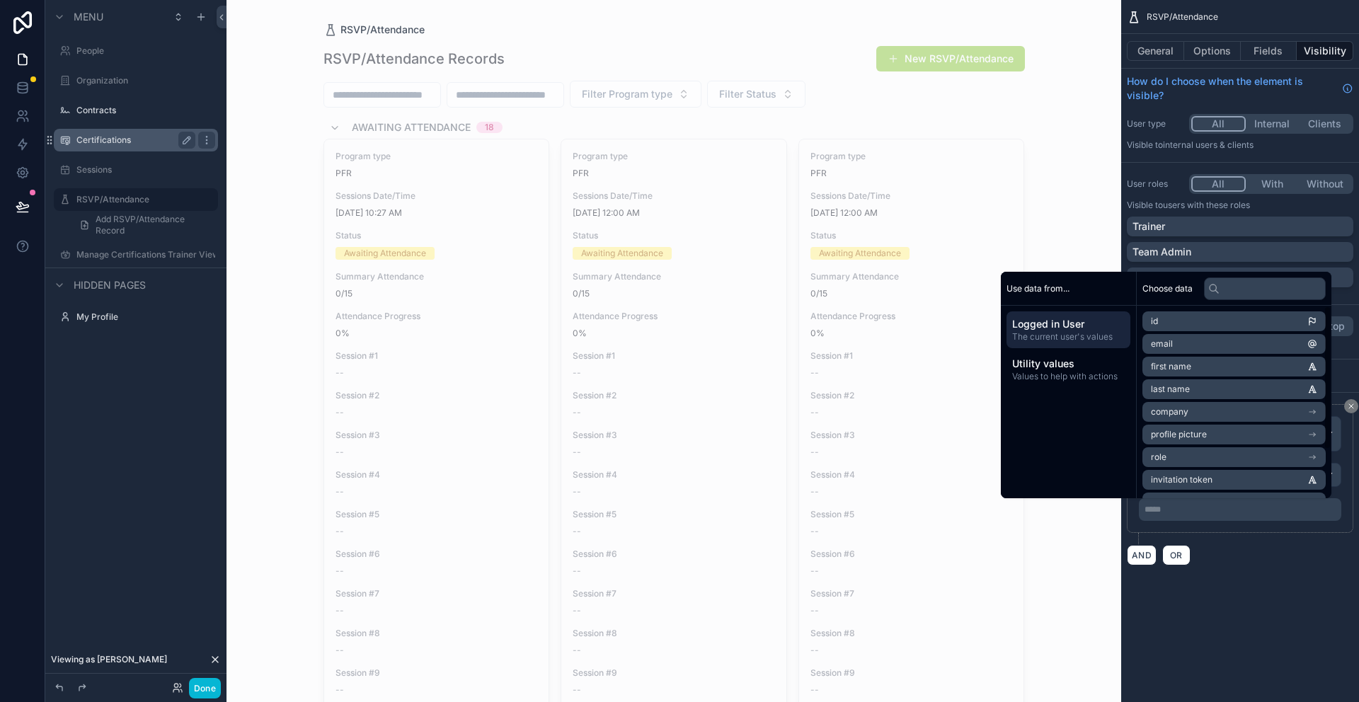
click at [1258, 597] on div "**********" at bounding box center [1240, 300] width 238 height 600
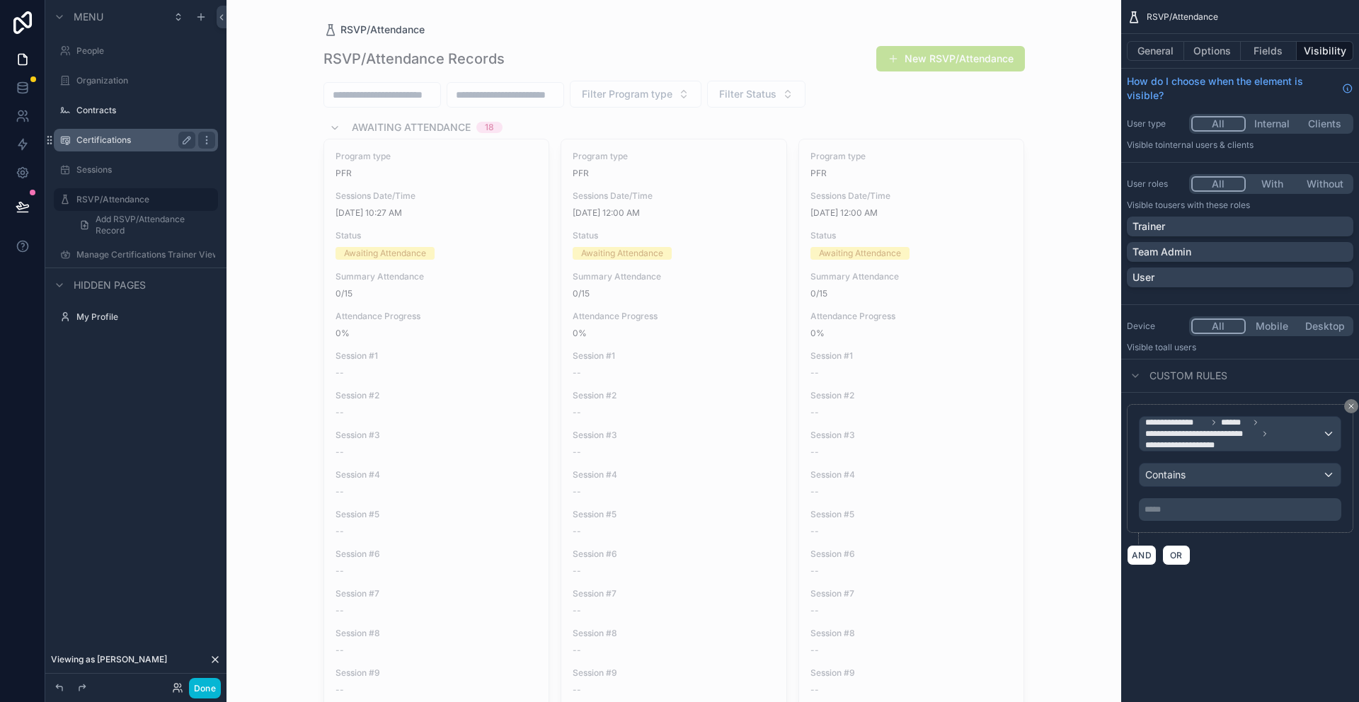
click at [902, 59] on button "New RSVP/Attendance" at bounding box center [950, 58] width 149 height 25
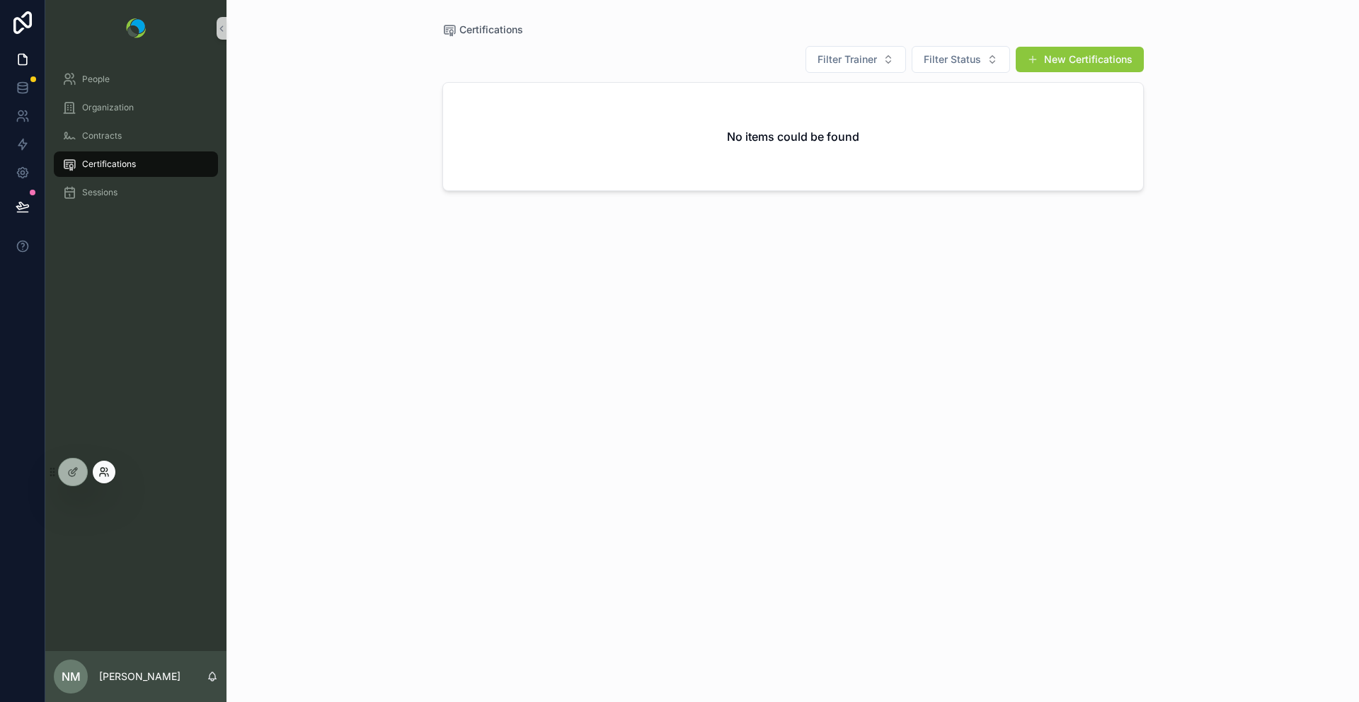
click at [106, 477] on icon at bounding box center [103, 471] width 11 height 11
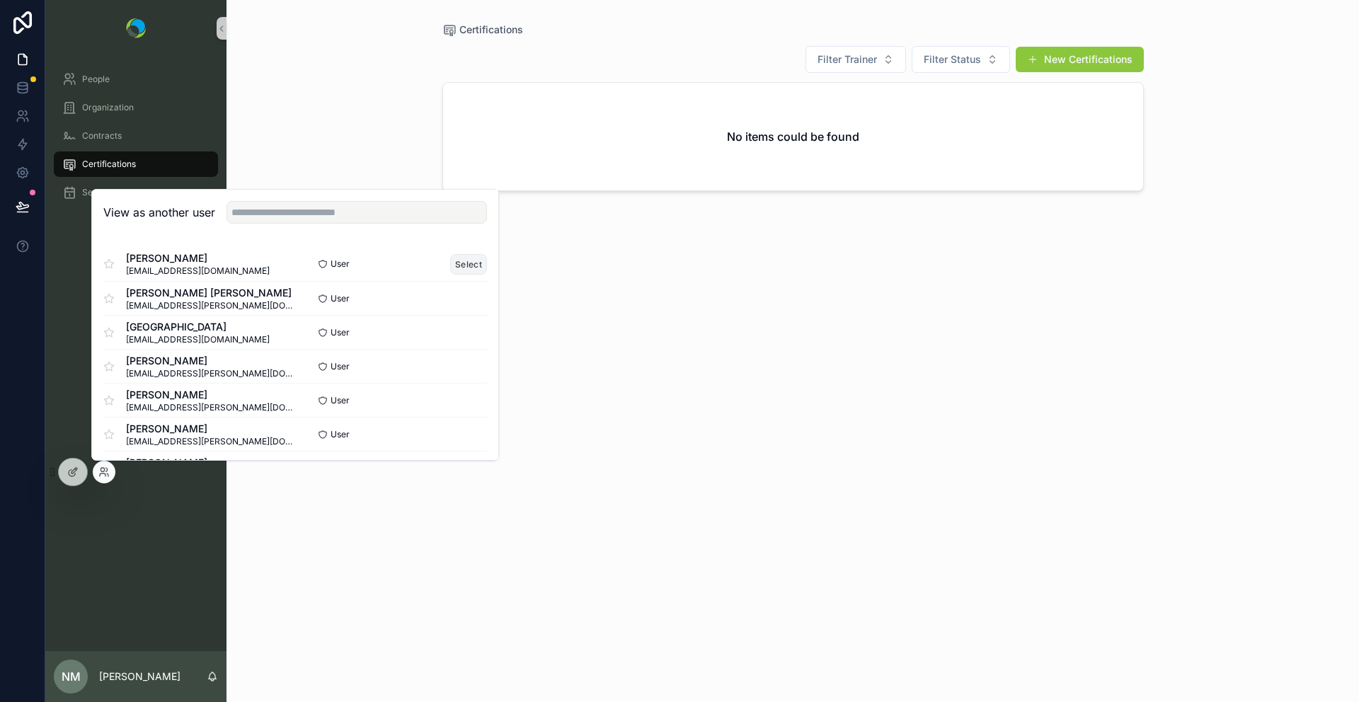
click at [467, 264] on button "Select" at bounding box center [468, 264] width 37 height 21
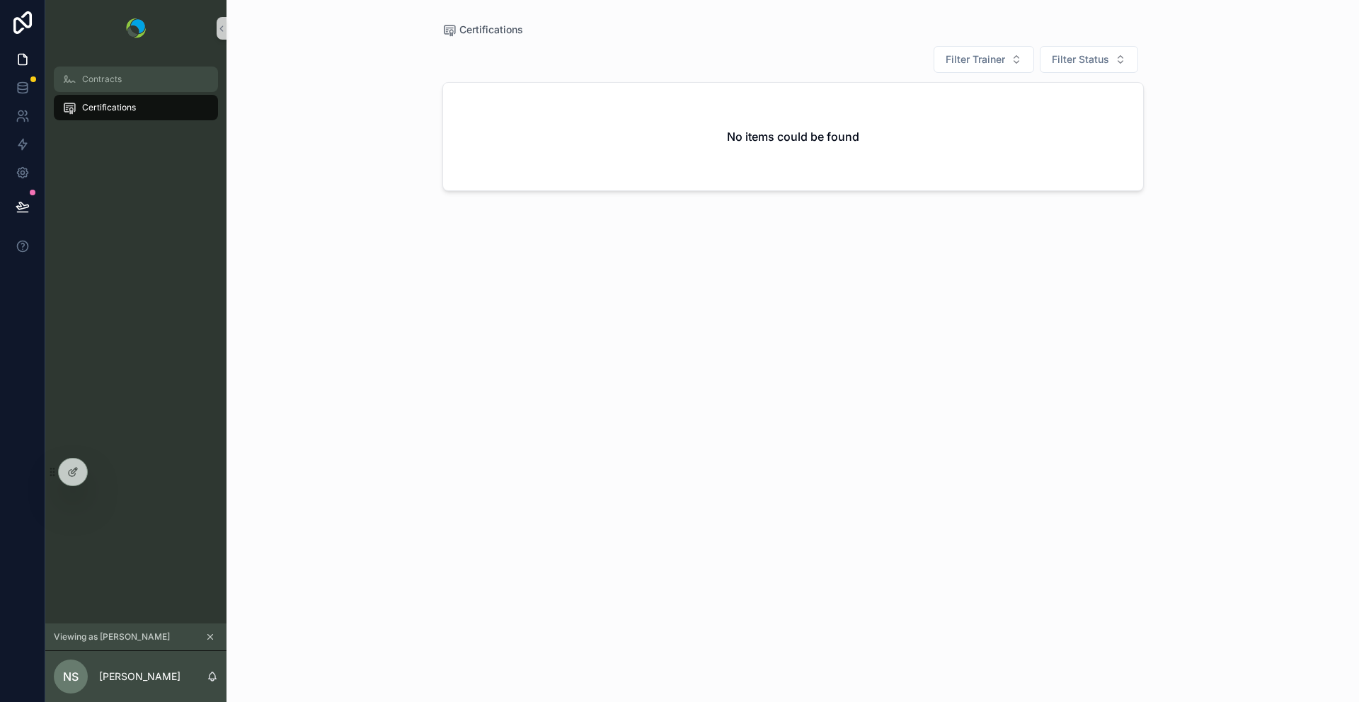
click at [123, 80] on div "Contracts" at bounding box center [135, 79] width 147 height 23
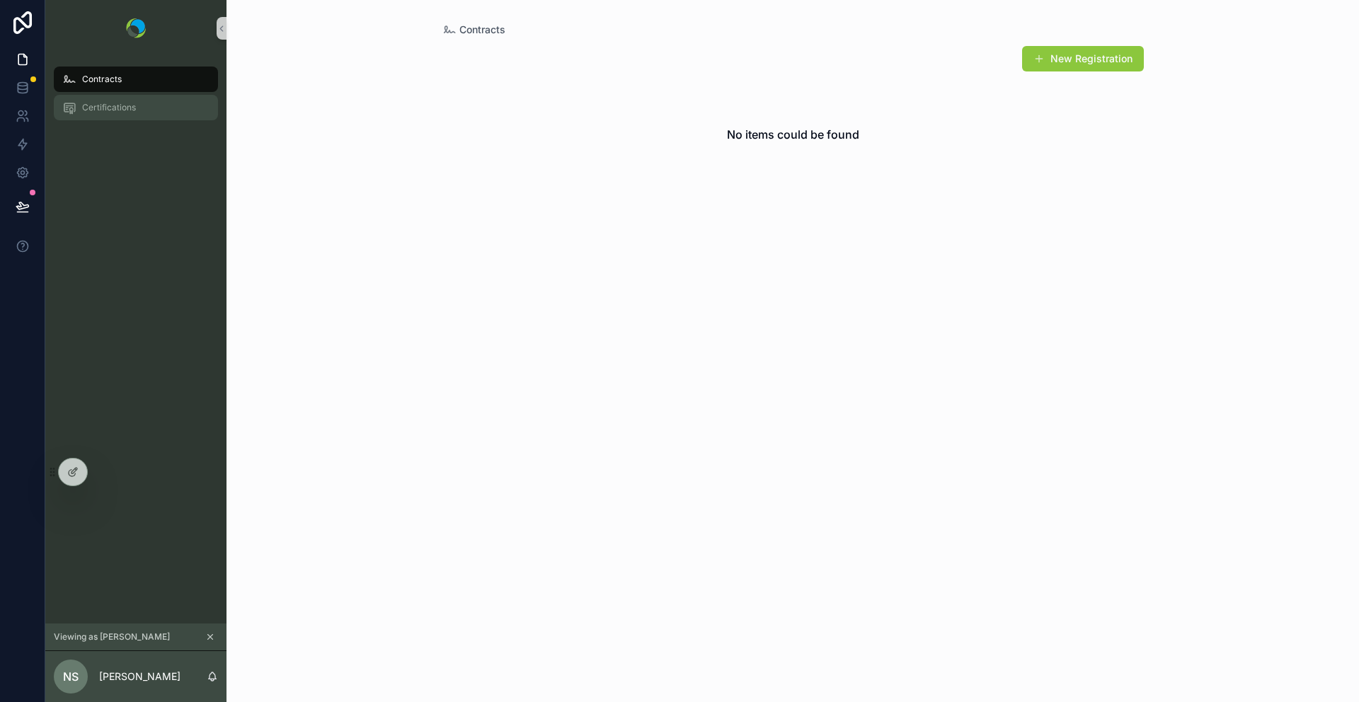
click at [113, 110] on span "Certifications" at bounding box center [109, 107] width 54 height 11
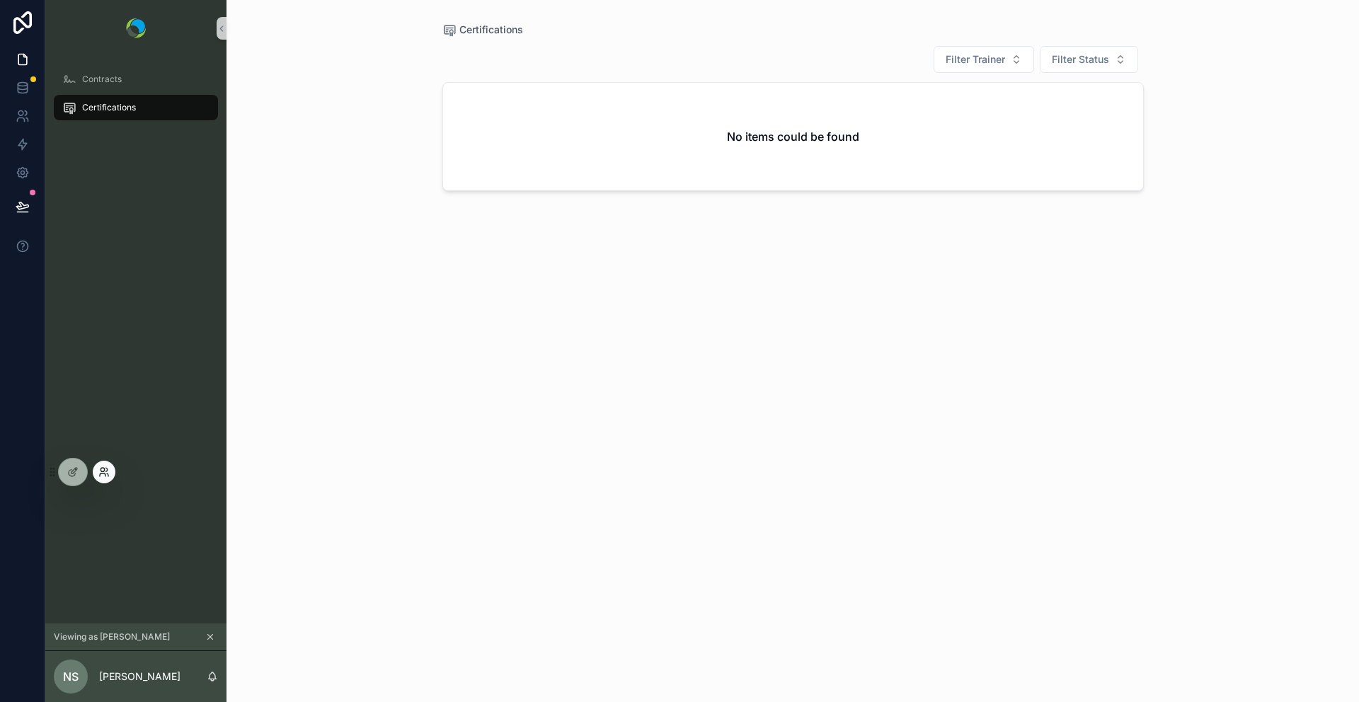
click at [101, 476] on icon at bounding box center [103, 471] width 11 height 11
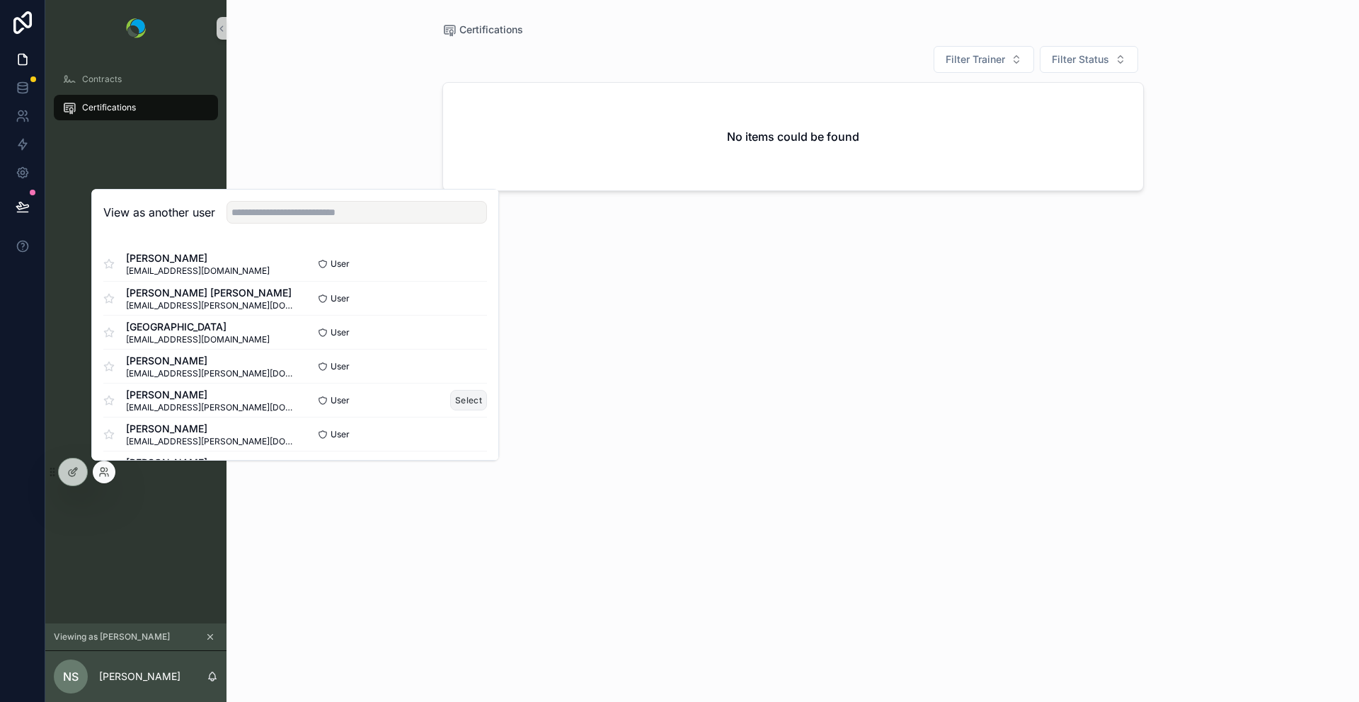
click at [471, 403] on button "Select" at bounding box center [468, 400] width 37 height 21
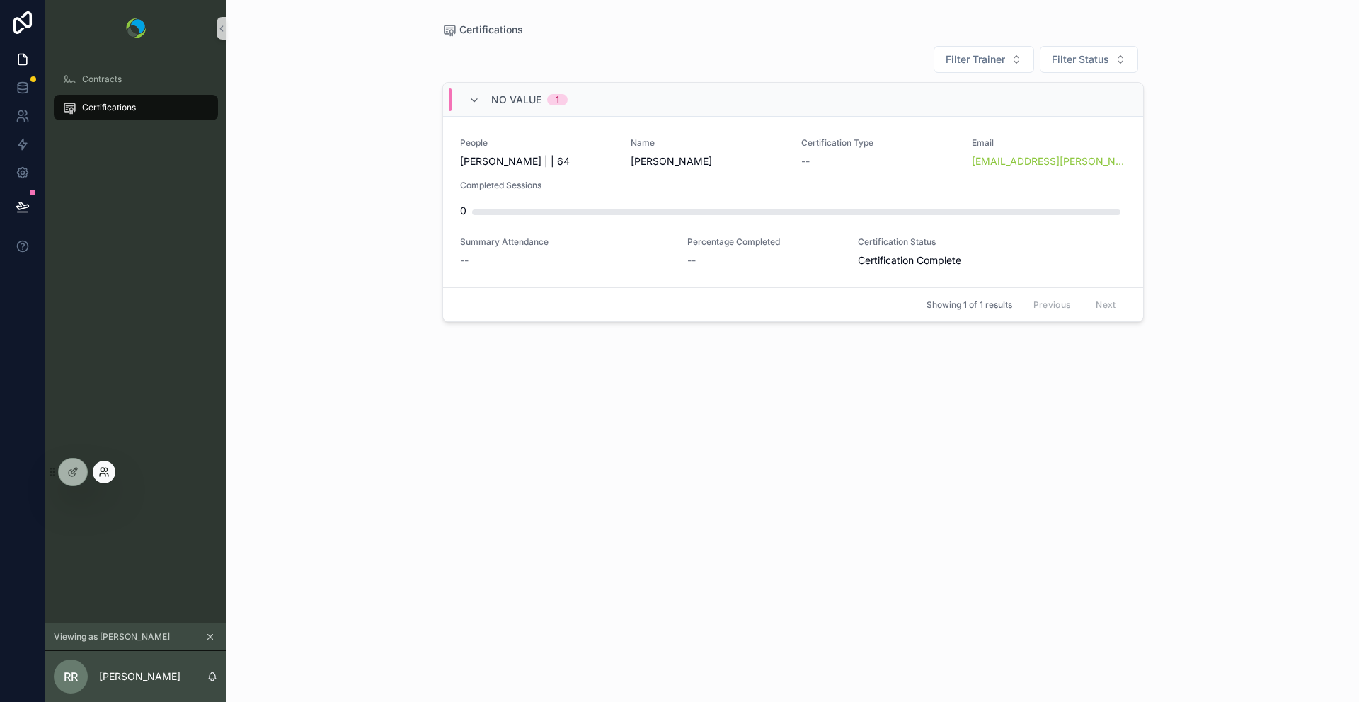
click at [102, 476] on icon at bounding box center [103, 471] width 11 height 11
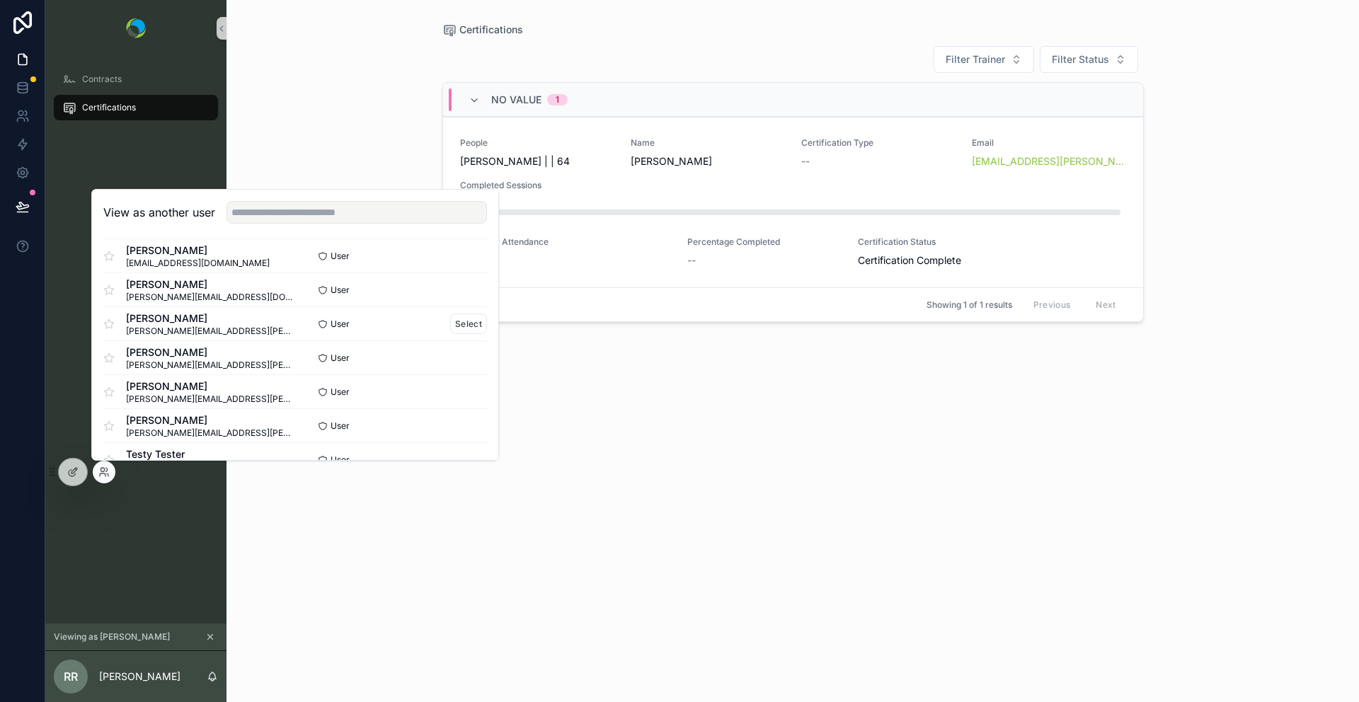
scroll to position [1497, 0]
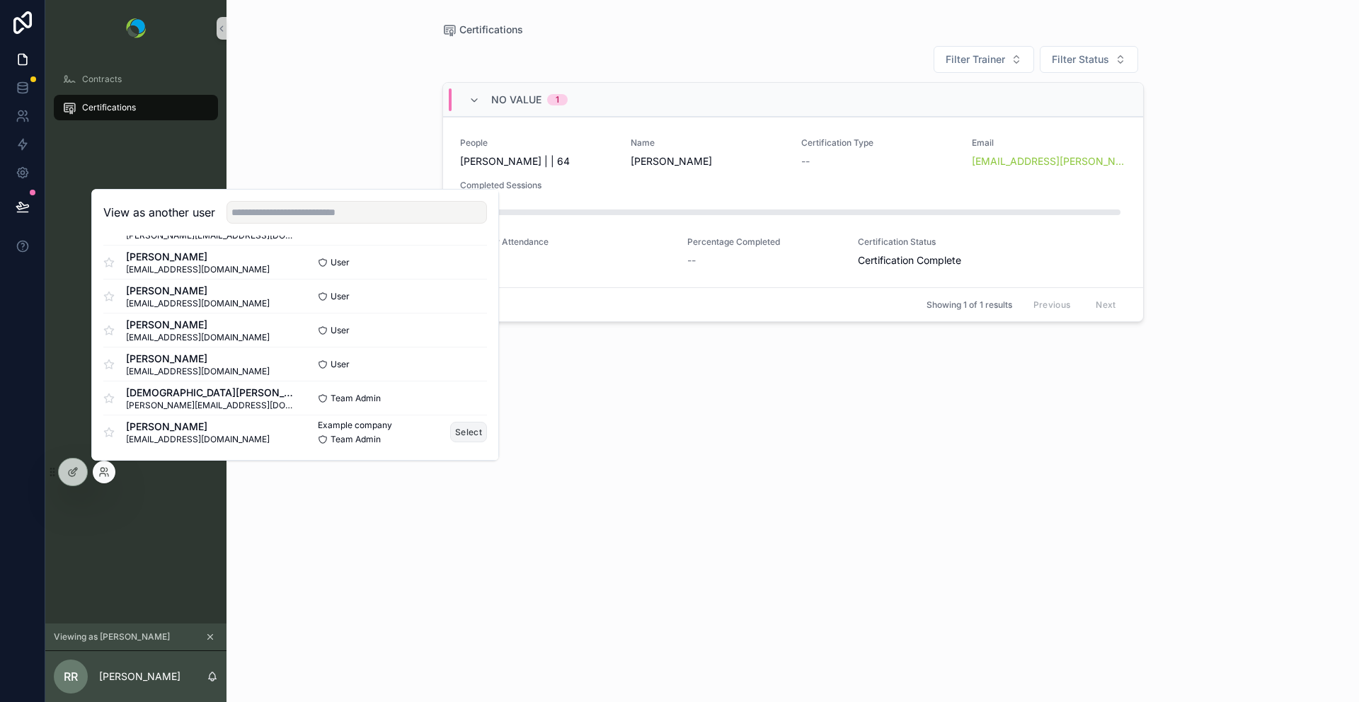
click at [466, 435] on button "Select" at bounding box center [468, 432] width 37 height 21
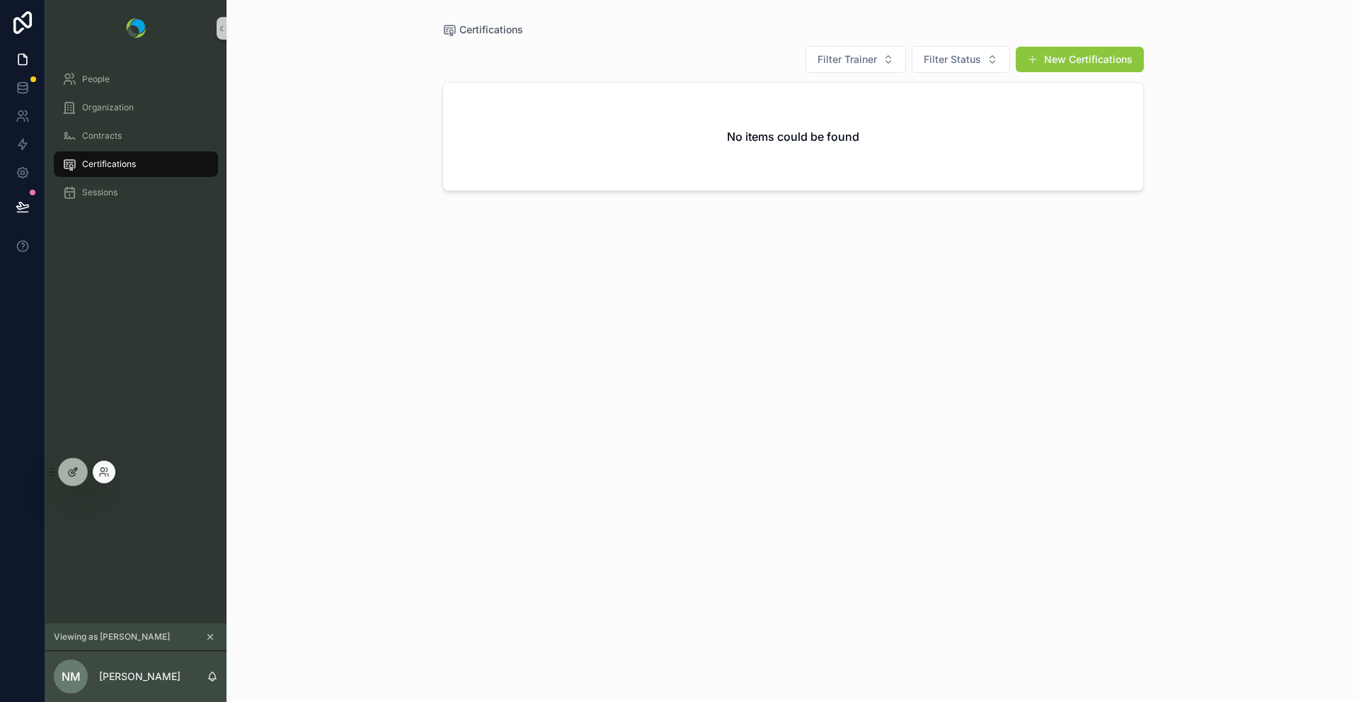
click at [68, 480] on div at bounding box center [73, 472] width 28 height 27
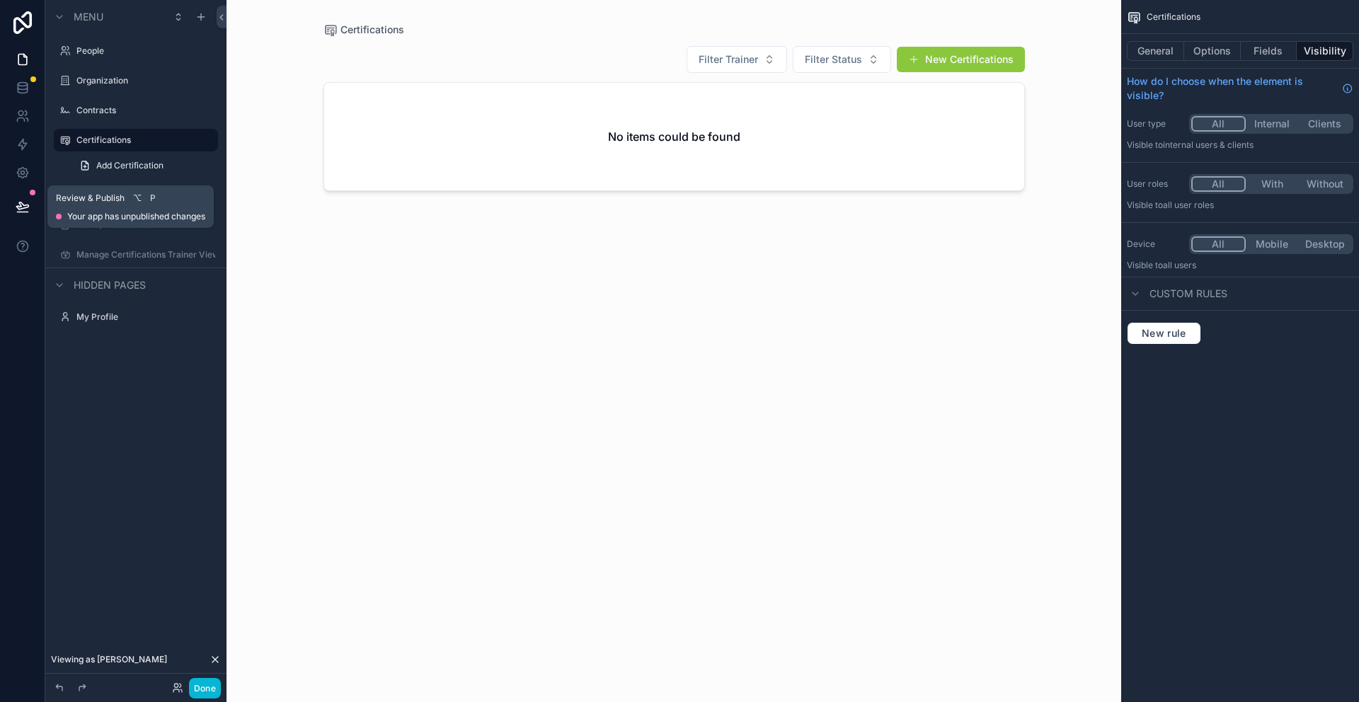
click at [21, 204] on icon at bounding box center [23, 207] width 14 height 14
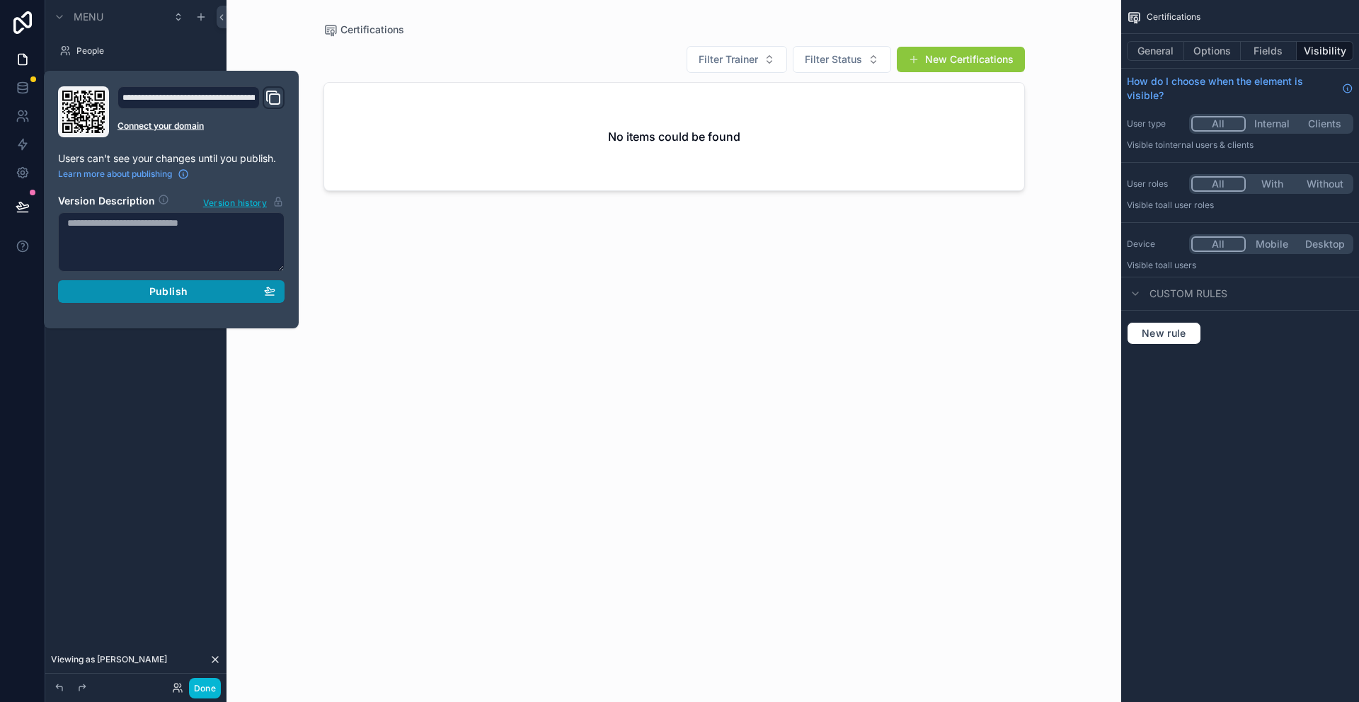
click at [160, 289] on span "Publish" at bounding box center [168, 291] width 38 height 13
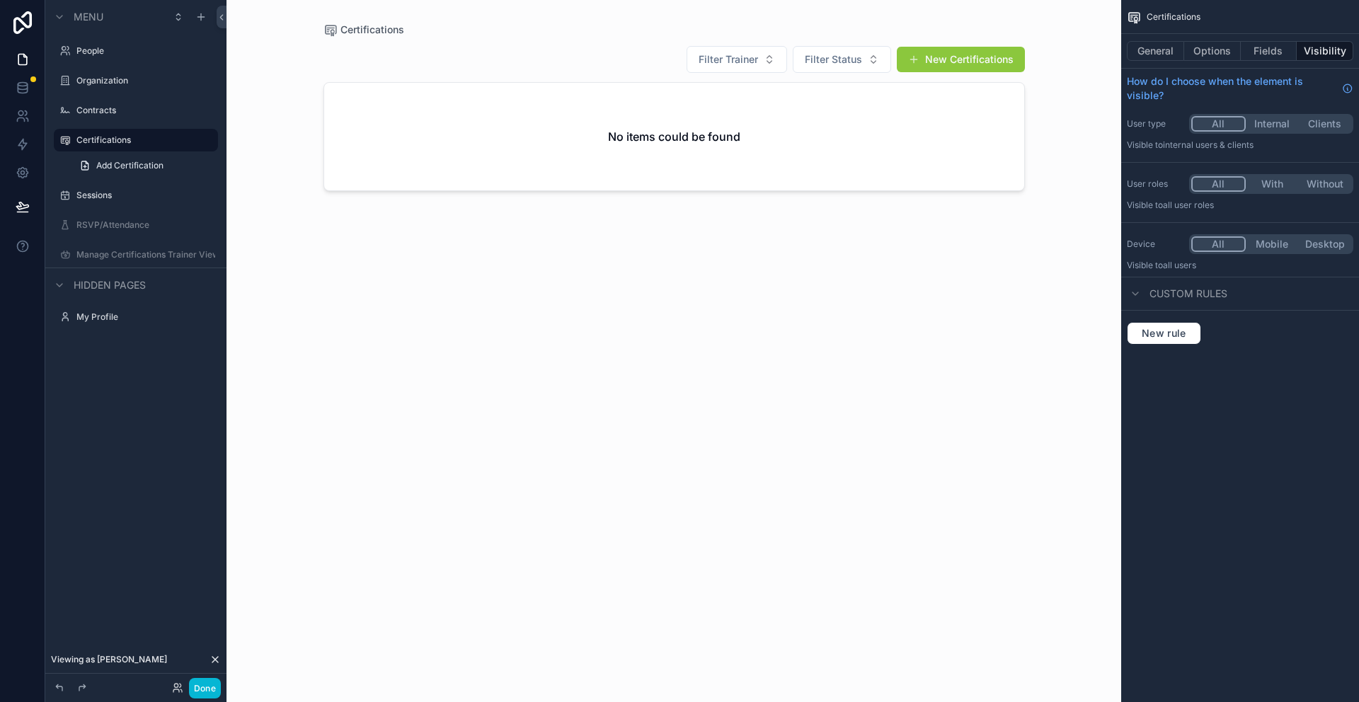
click at [386, 383] on div "scrollable content" at bounding box center [674, 342] width 724 height 685
click at [1179, 332] on span "New rule" at bounding box center [1164, 333] width 56 height 13
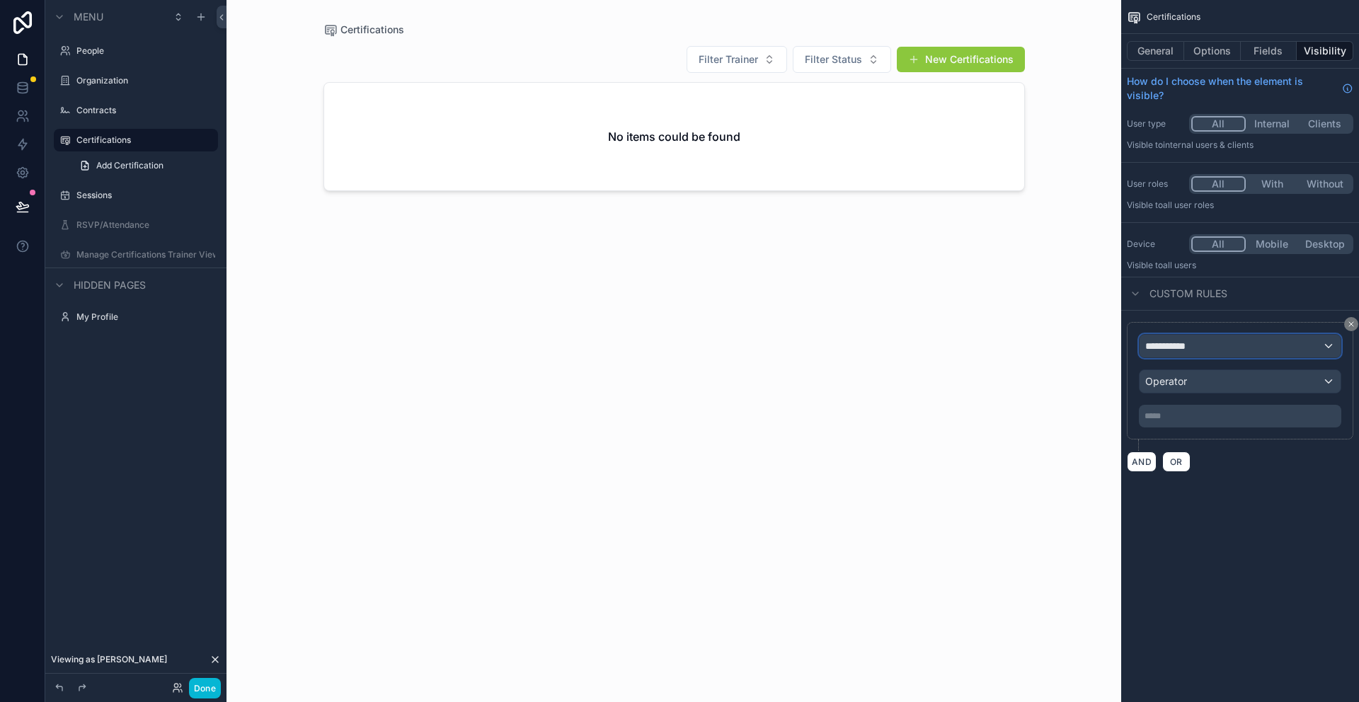
click at [1215, 337] on div "**********" at bounding box center [1240, 346] width 201 height 23
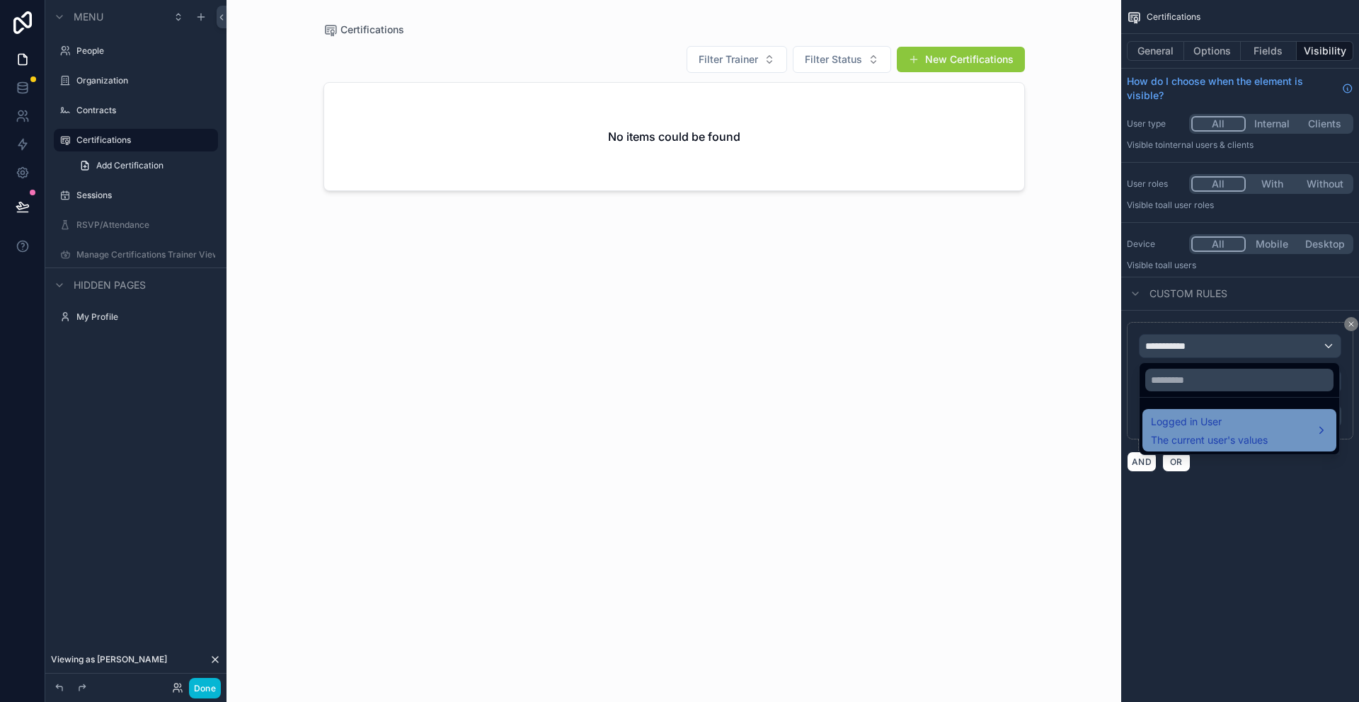
click at [1188, 433] on span "The current user's values" at bounding box center [1209, 440] width 117 height 14
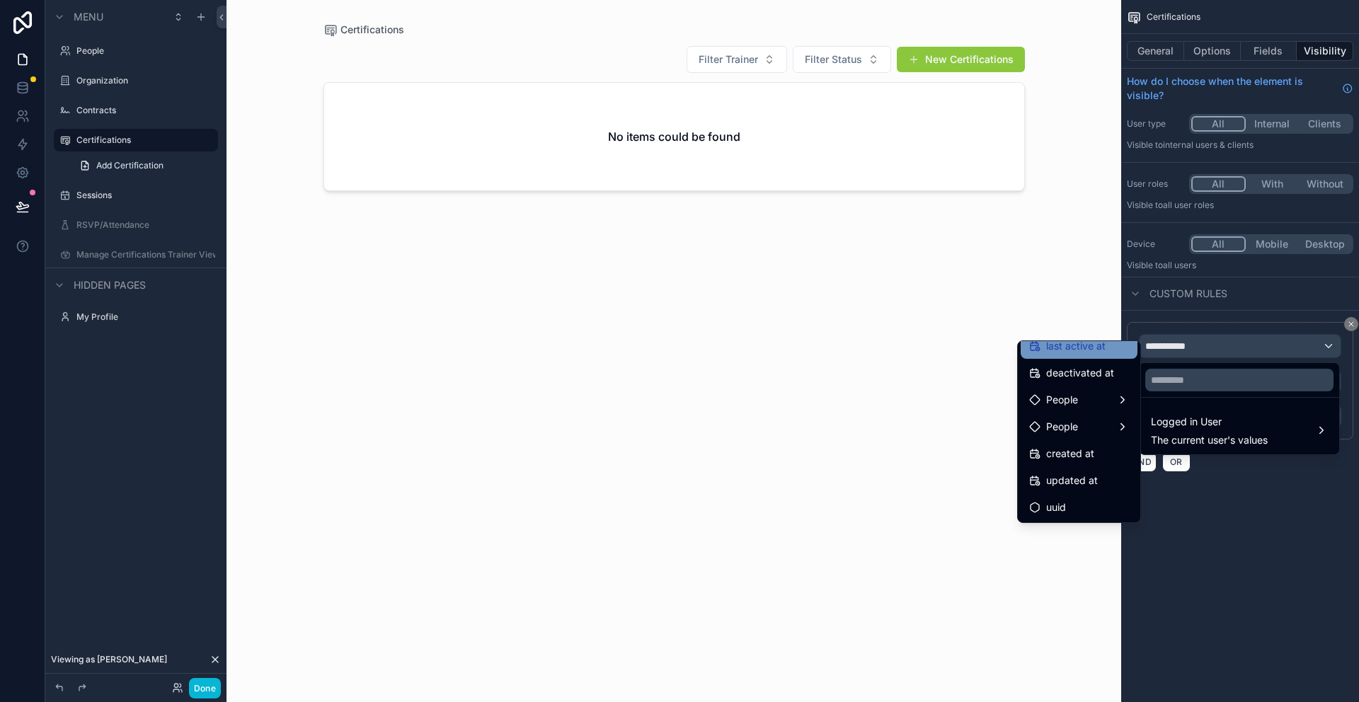
scroll to position [280, 0]
click at [1071, 408] on div "People" at bounding box center [1079, 398] width 117 height 25
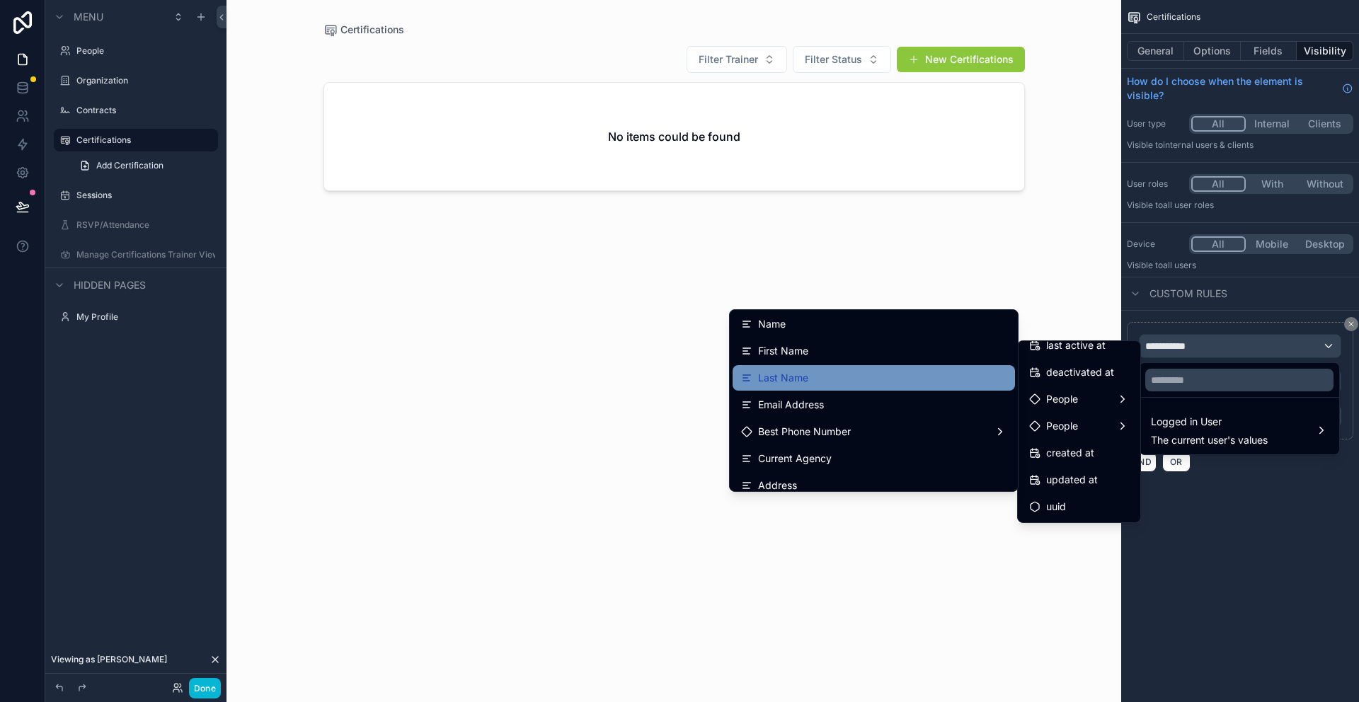
scroll to position [0, 0]
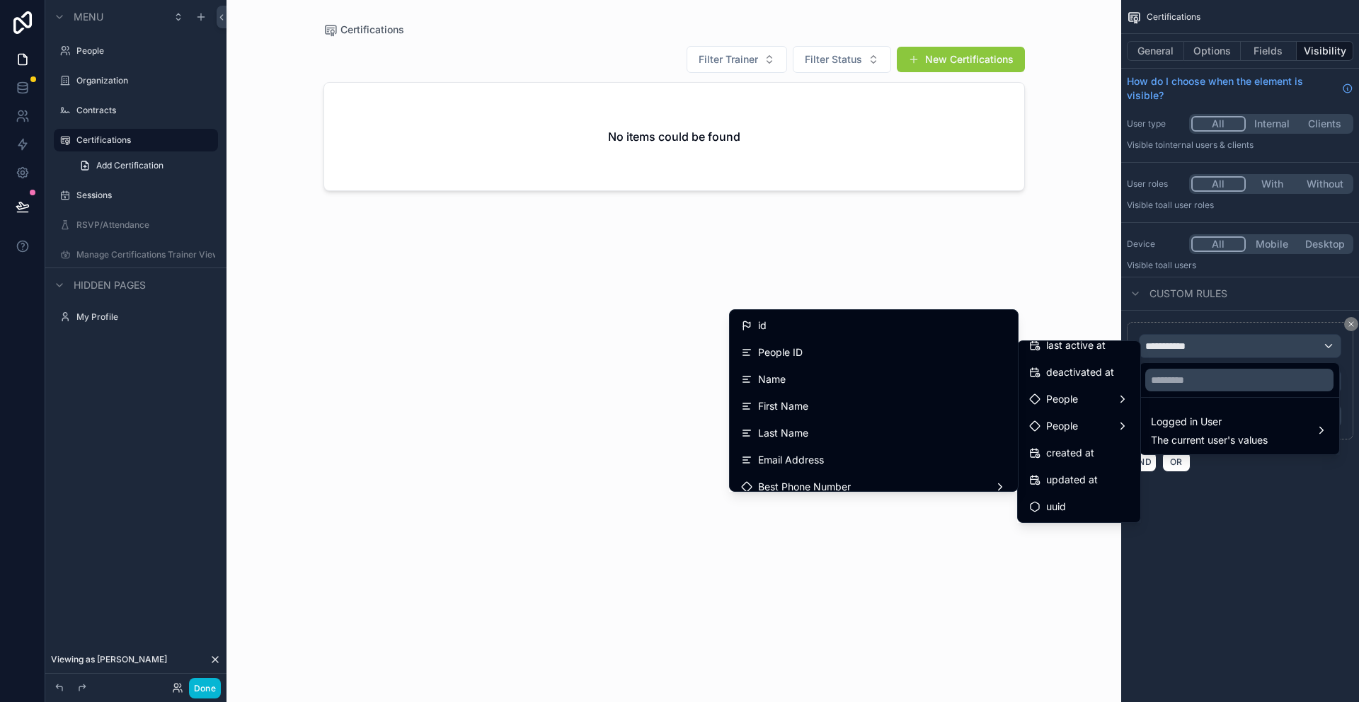
click at [859, 256] on div "Filter Trainer Filter Status New Certifications No items could be found" at bounding box center [673, 361] width 701 height 648
click at [1037, 280] on div "Certifications Filter Trainer Filter Status New Certifications No items could b…" at bounding box center [673, 351] width 895 height 702
click at [173, 688] on div "scrollable content" at bounding box center [679, 351] width 1359 height 702
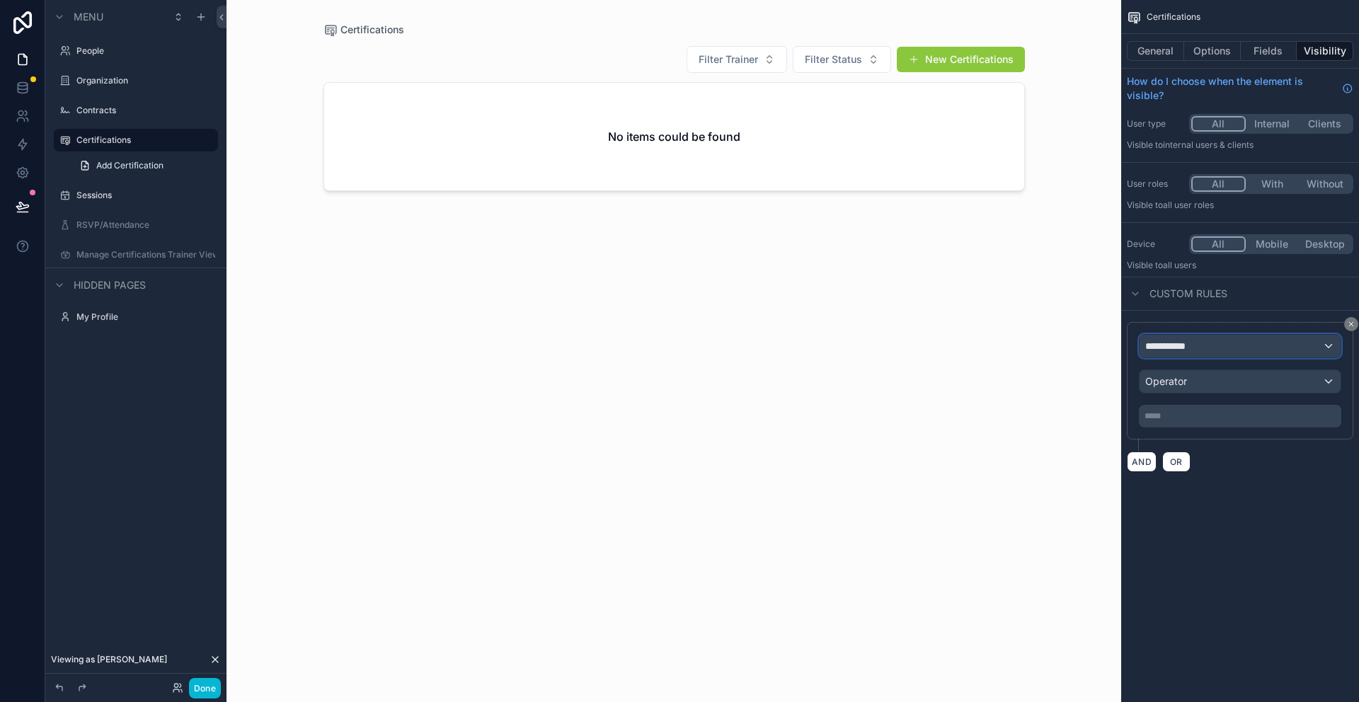
click at [1280, 352] on div "**********" at bounding box center [1240, 346] width 201 height 23
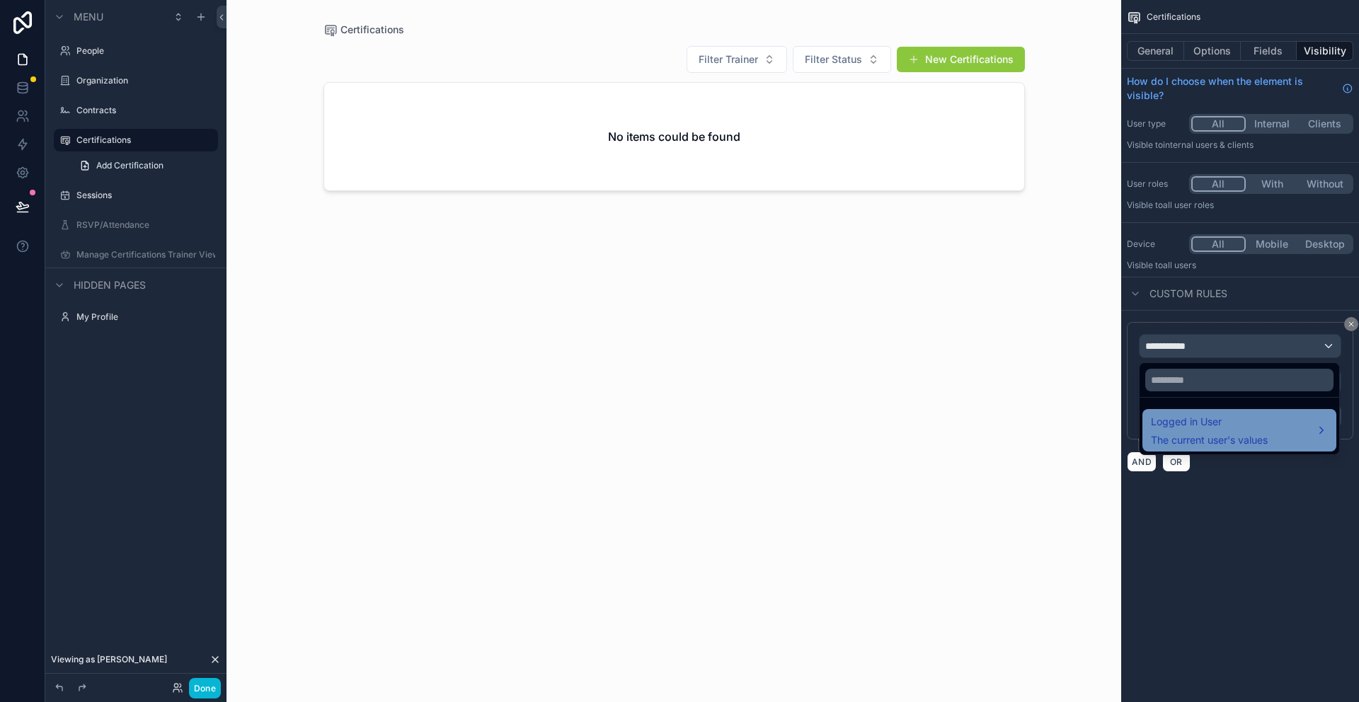
click at [1252, 430] on div "Logged in User The current user's values" at bounding box center [1209, 430] width 117 height 34
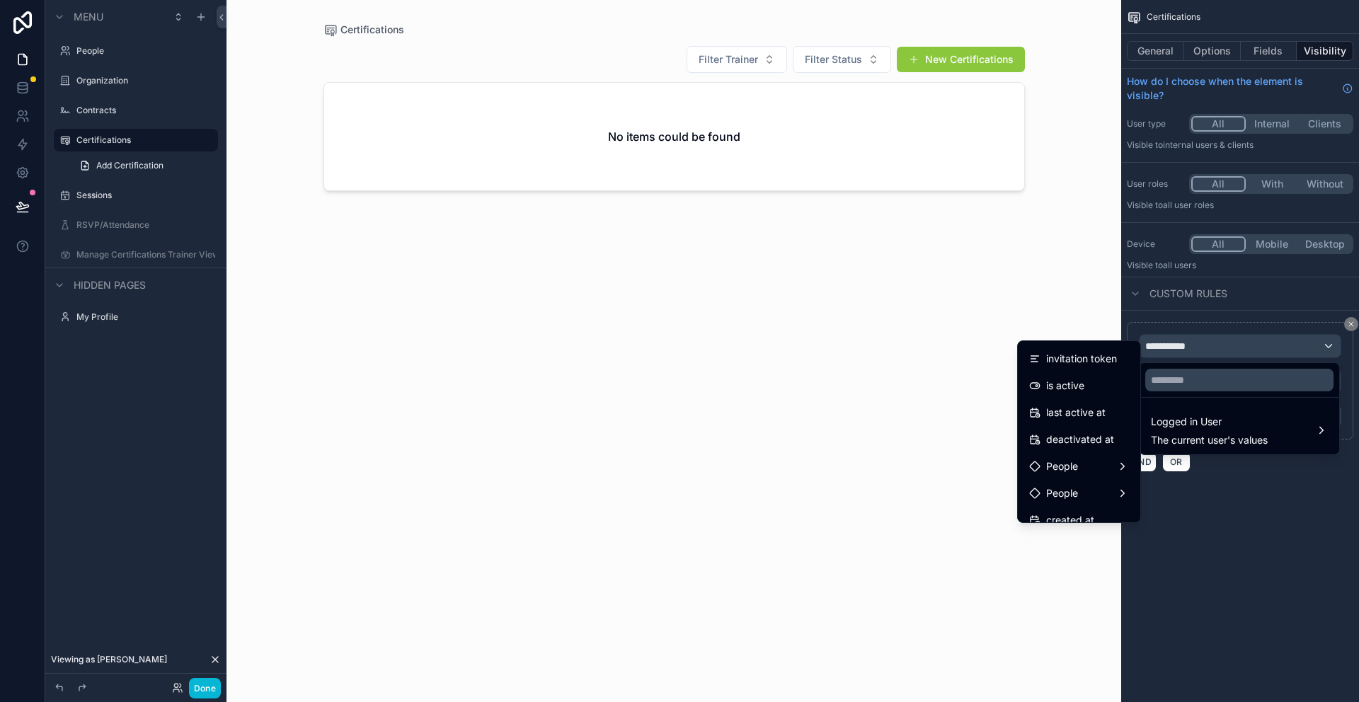
scroll to position [215, 0]
click at [1089, 461] on div "People" at bounding box center [1079, 464] width 100 height 17
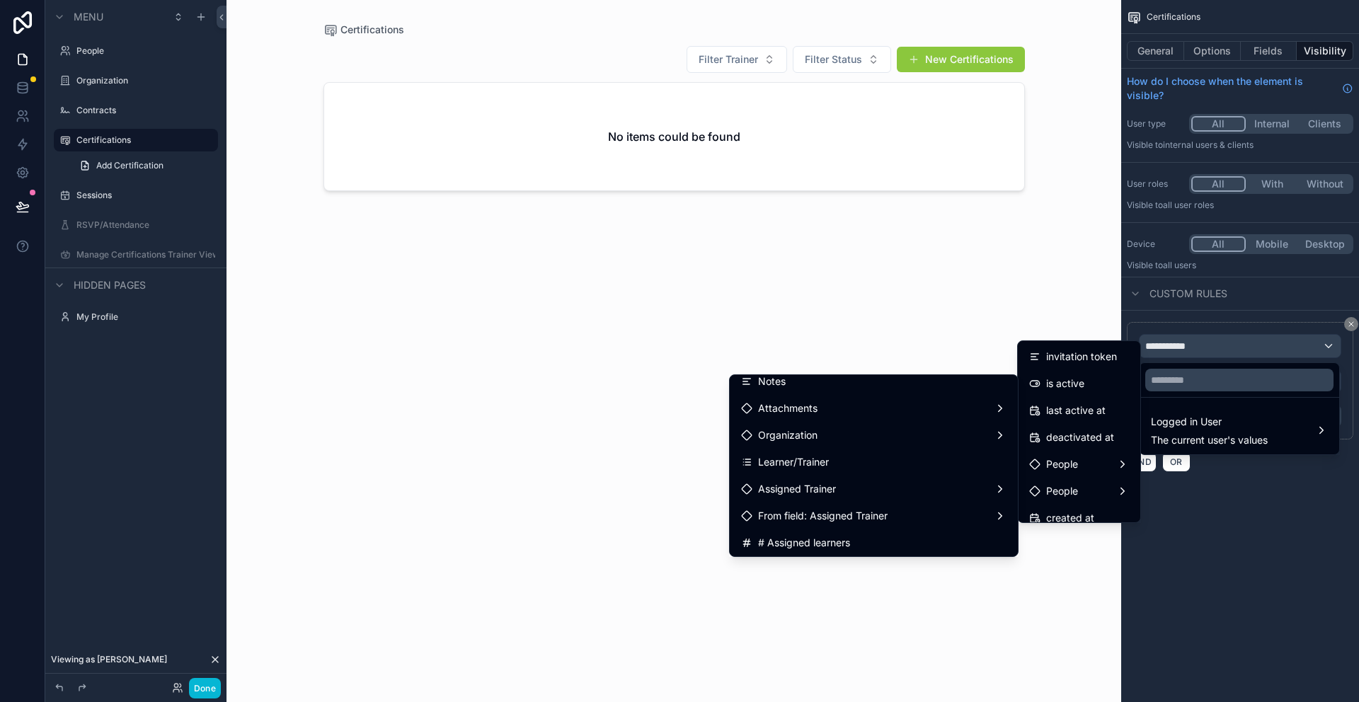
scroll to position [309, 0]
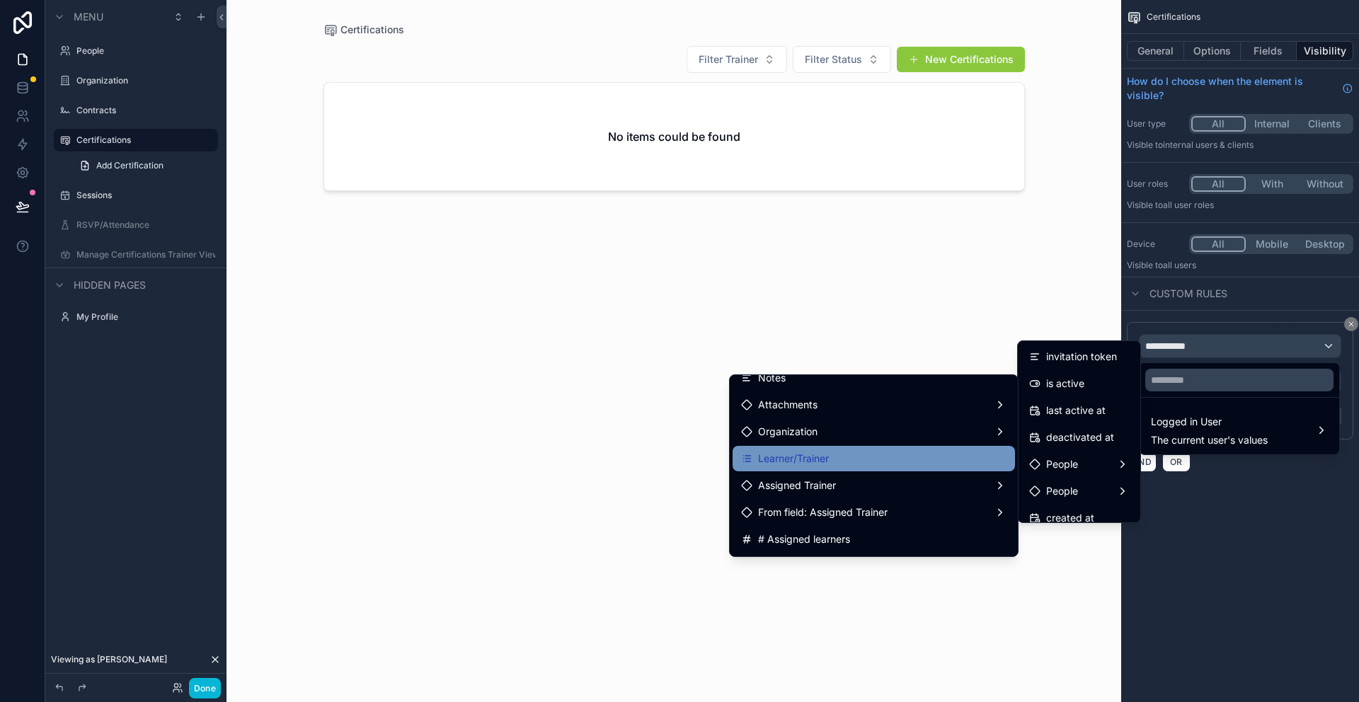
click at [843, 458] on div "Learner/Trainer" at bounding box center [873, 458] width 265 height 17
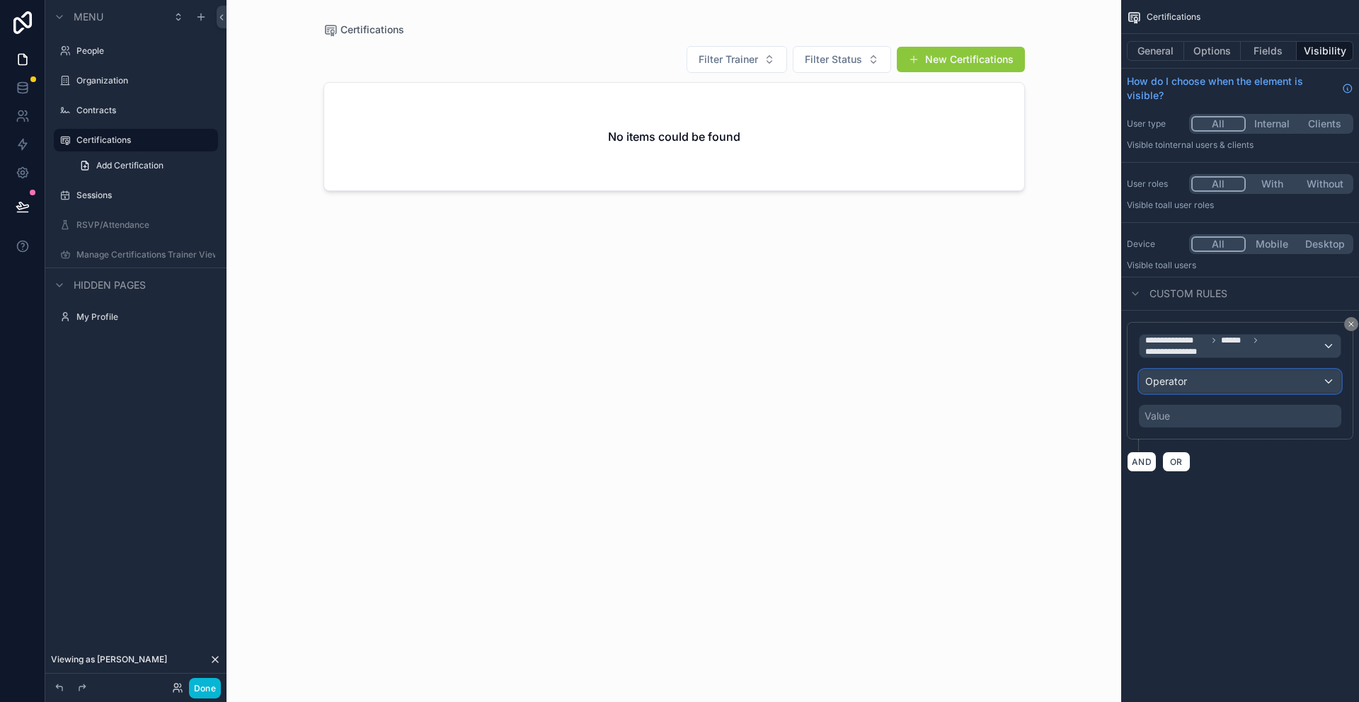
click at [1219, 382] on div "Operator" at bounding box center [1240, 381] width 201 height 23
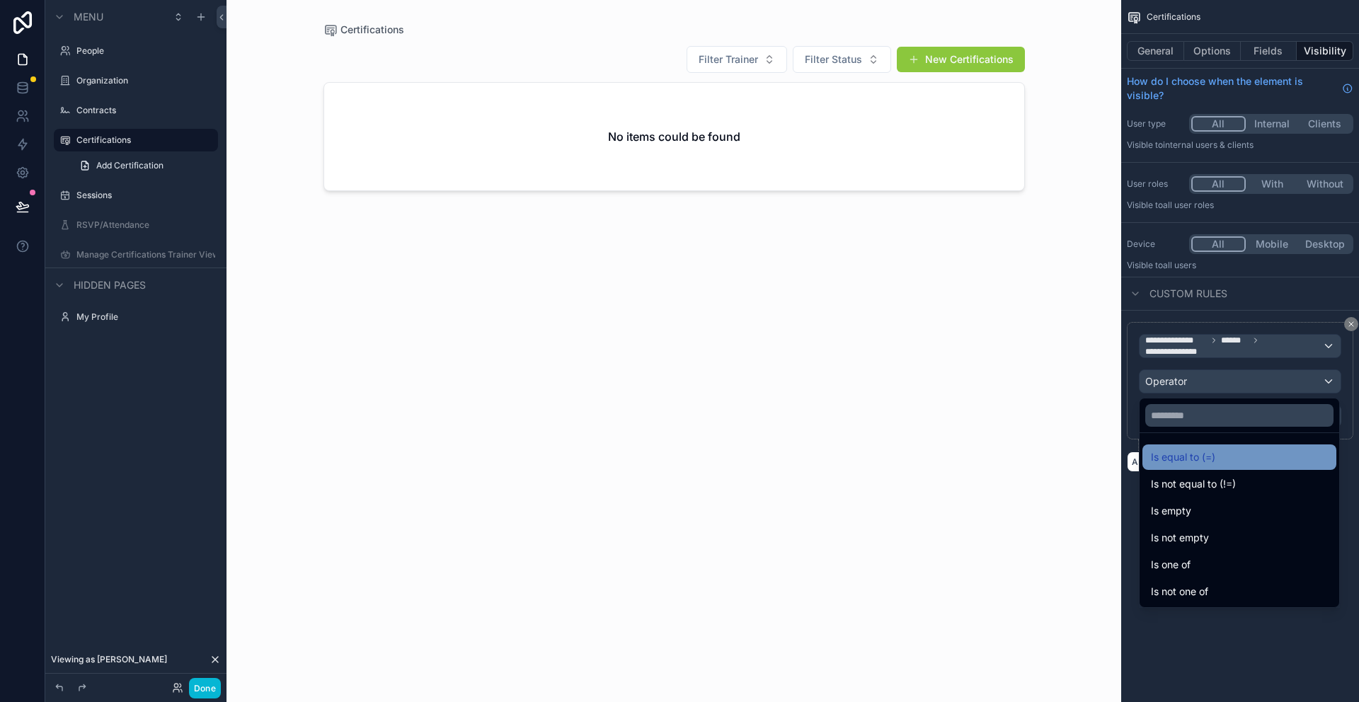
click at [1186, 457] on span "Is equal to (=)" at bounding box center [1183, 457] width 64 height 17
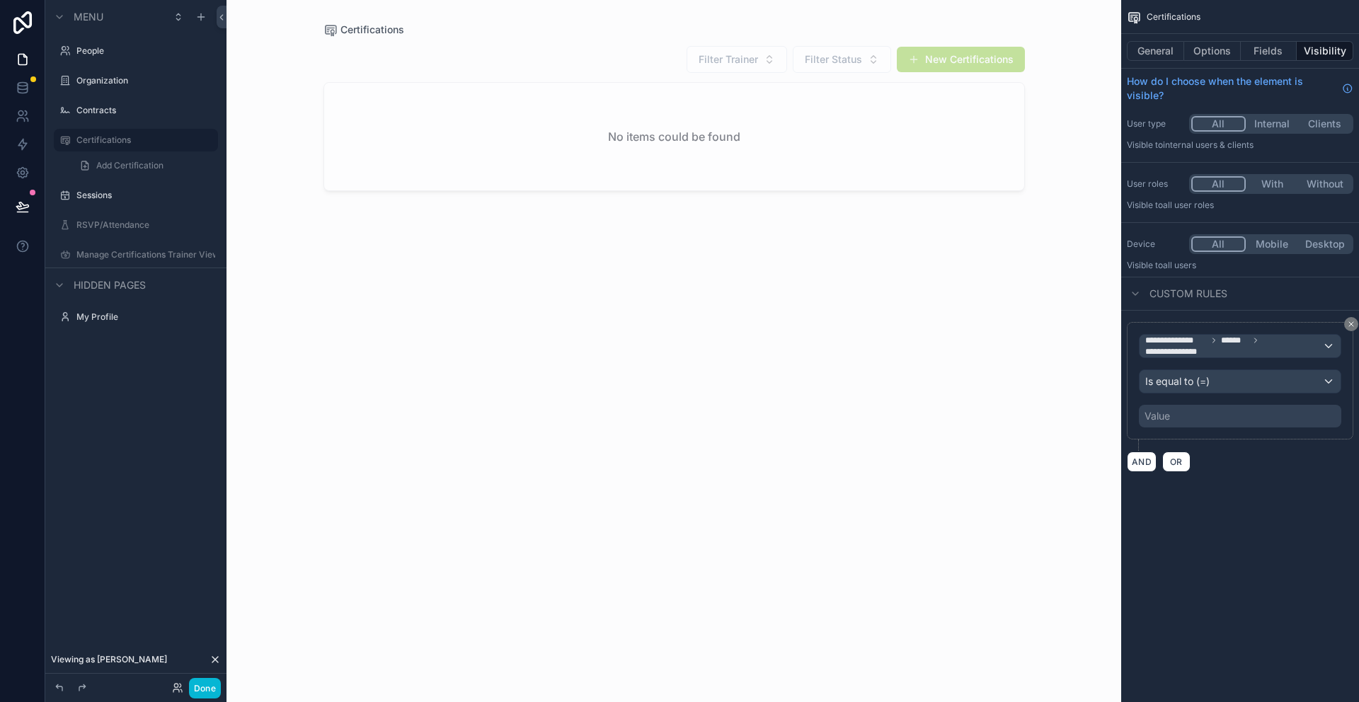
click at [1184, 416] on div "Value" at bounding box center [1240, 416] width 202 height 23
click at [1242, 520] on div "**********" at bounding box center [1240, 351] width 238 height 702
click at [1278, 346] on span "**********" at bounding box center [1233, 346] width 177 height 23
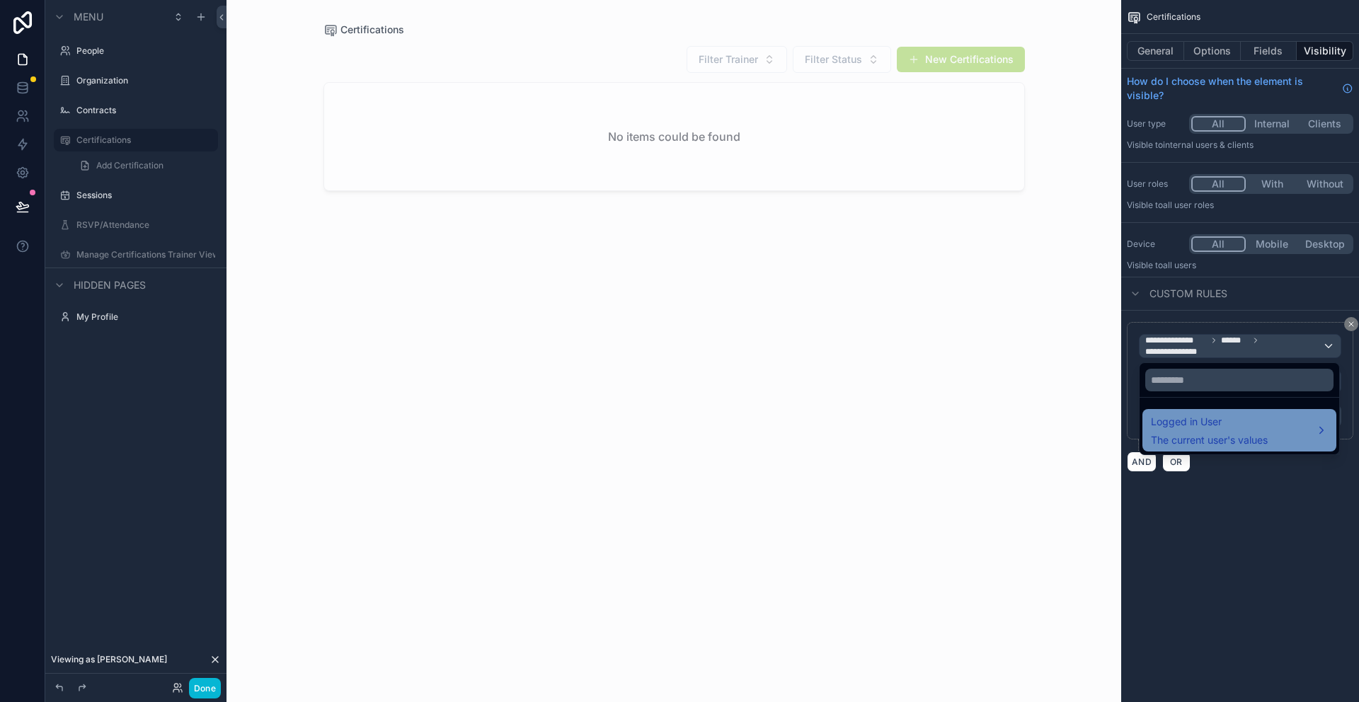
click at [1241, 430] on div "Logged in User The current user's values" at bounding box center [1209, 430] width 117 height 34
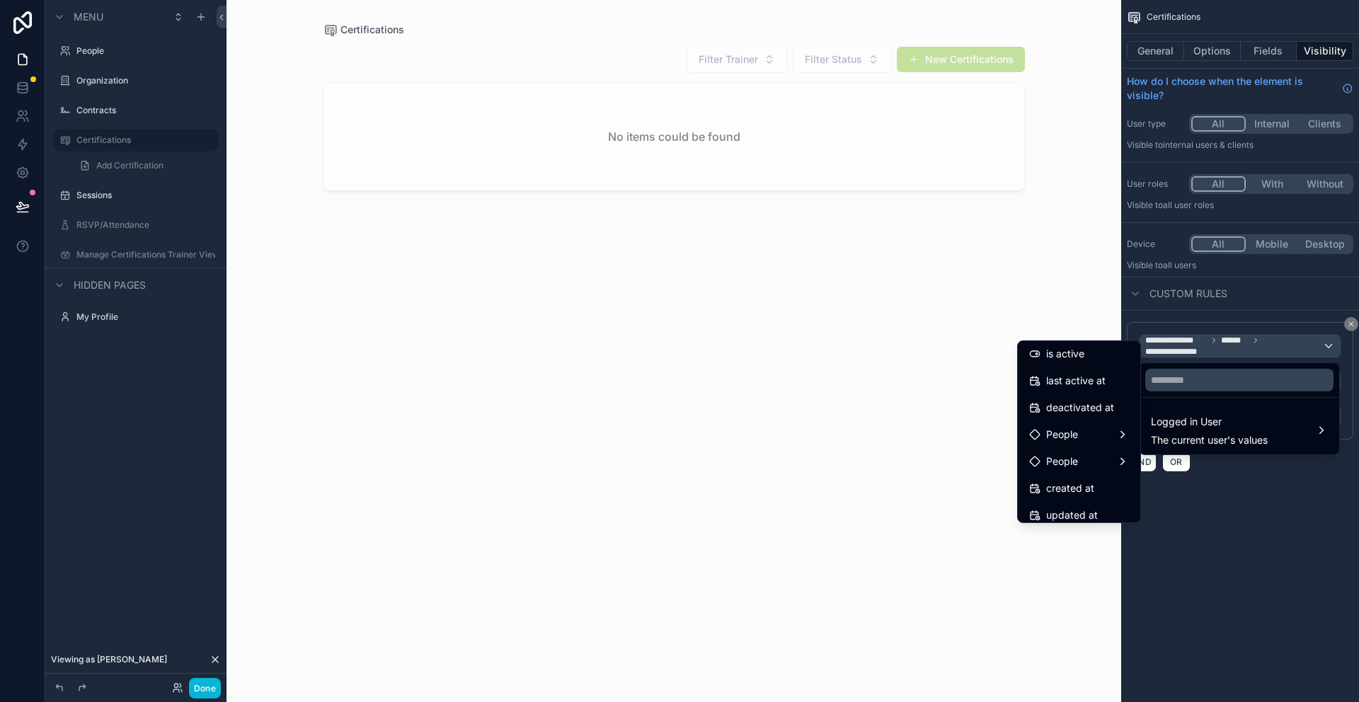
scroll to position [247, 0]
click at [1088, 439] on div "People" at bounding box center [1079, 432] width 100 height 17
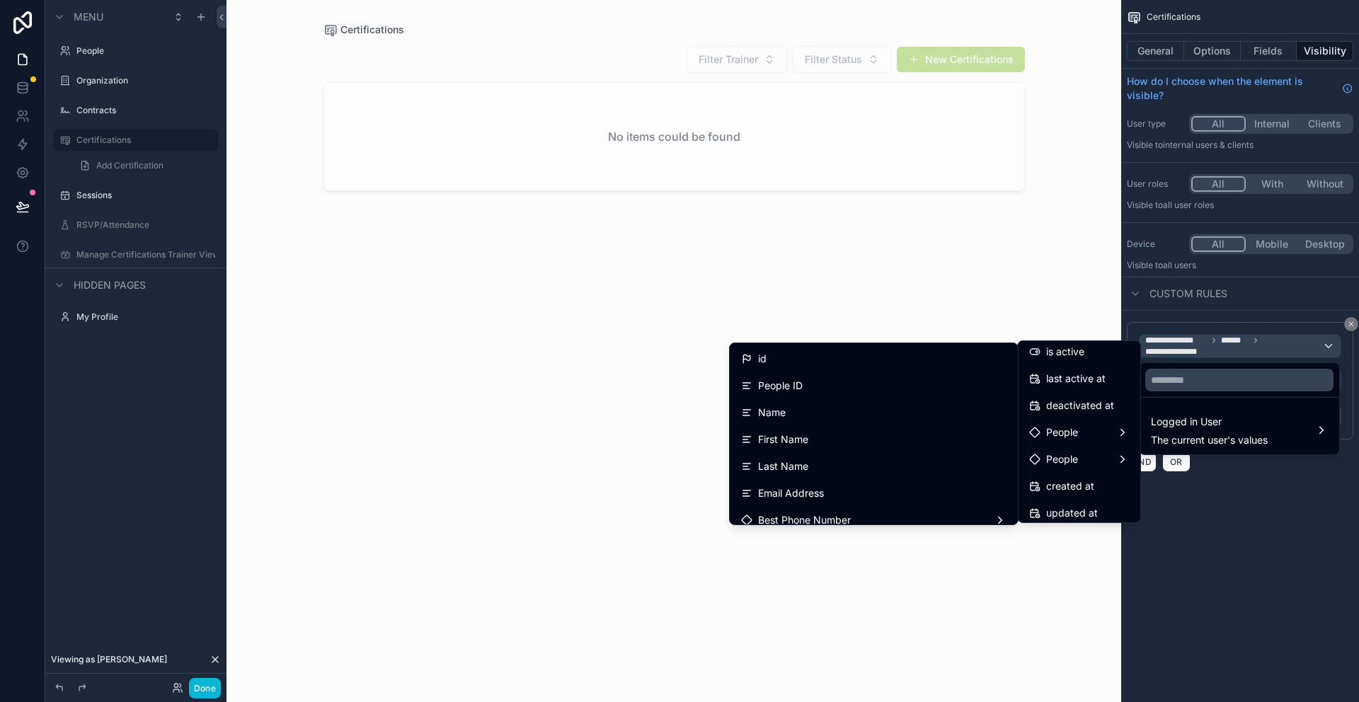
click at [106, 225] on div "scrollable content" at bounding box center [679, 351] width 1359 height 702
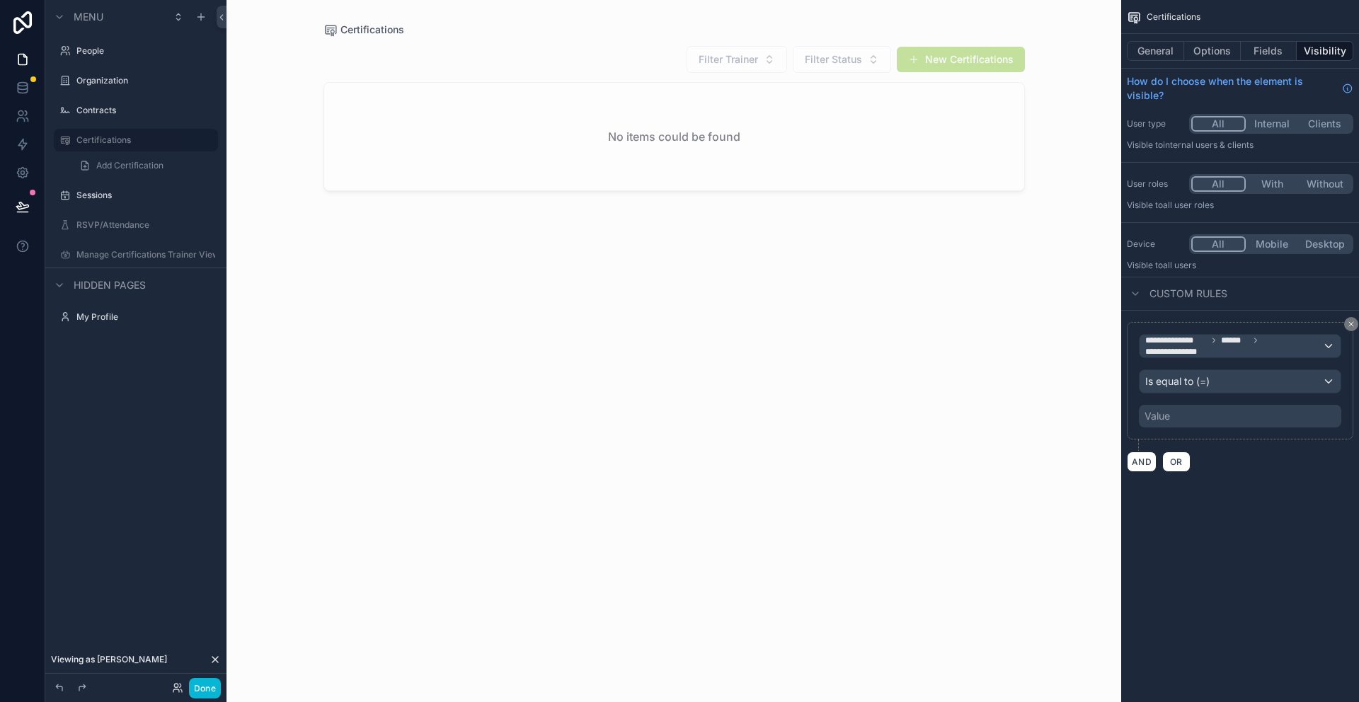
click at [106, 225] on label "RSVP/Attendance" at bounding box center [145, 224] width 139 height 11
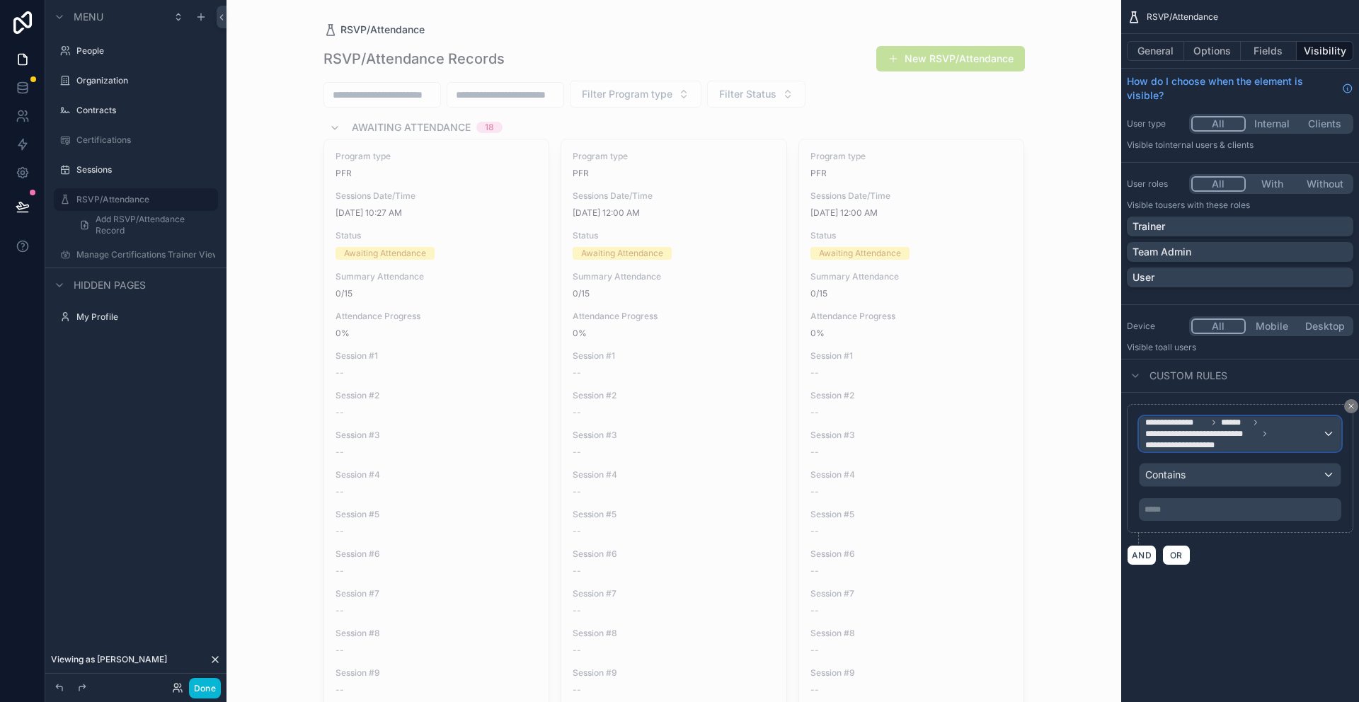
click at [1321, 434] on span "**********" at bounding box center [1233, 434] width 177 height 34
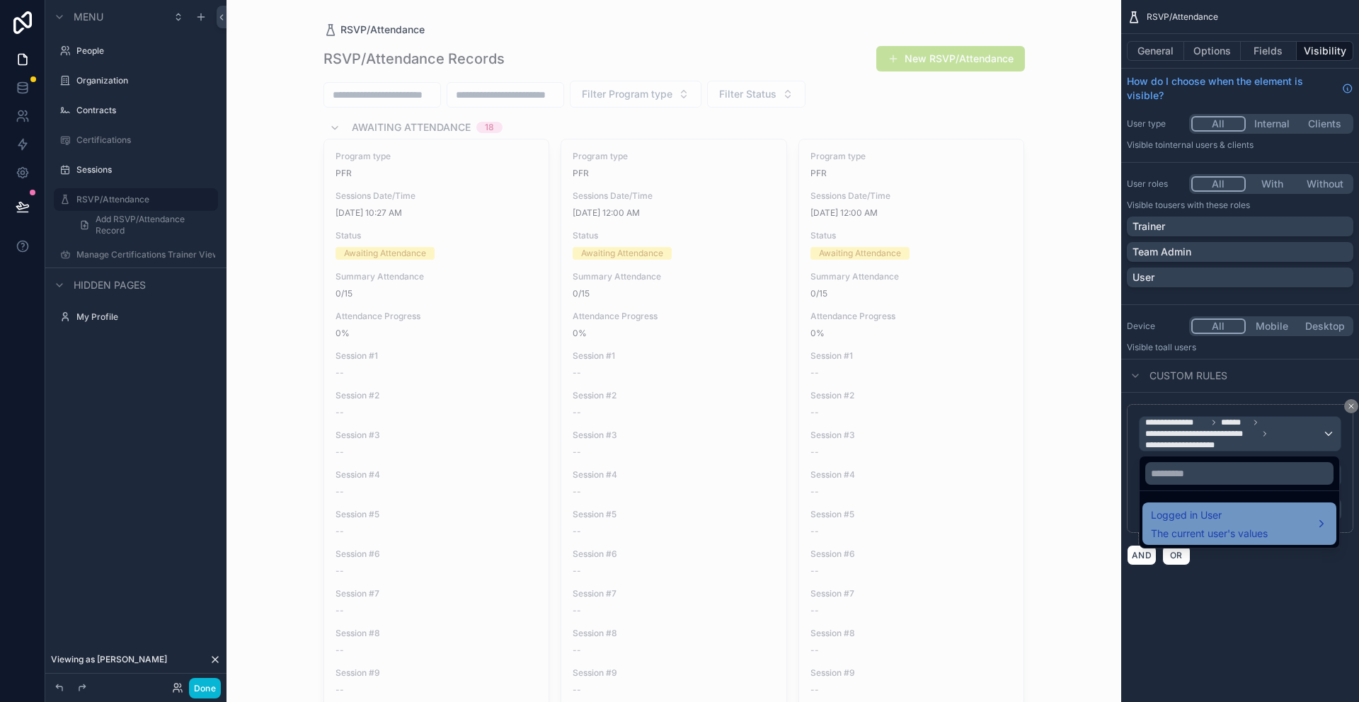
click at [1227, 515] on span "Logged in User" at bounding box center [1209, 515] width 117 height 17
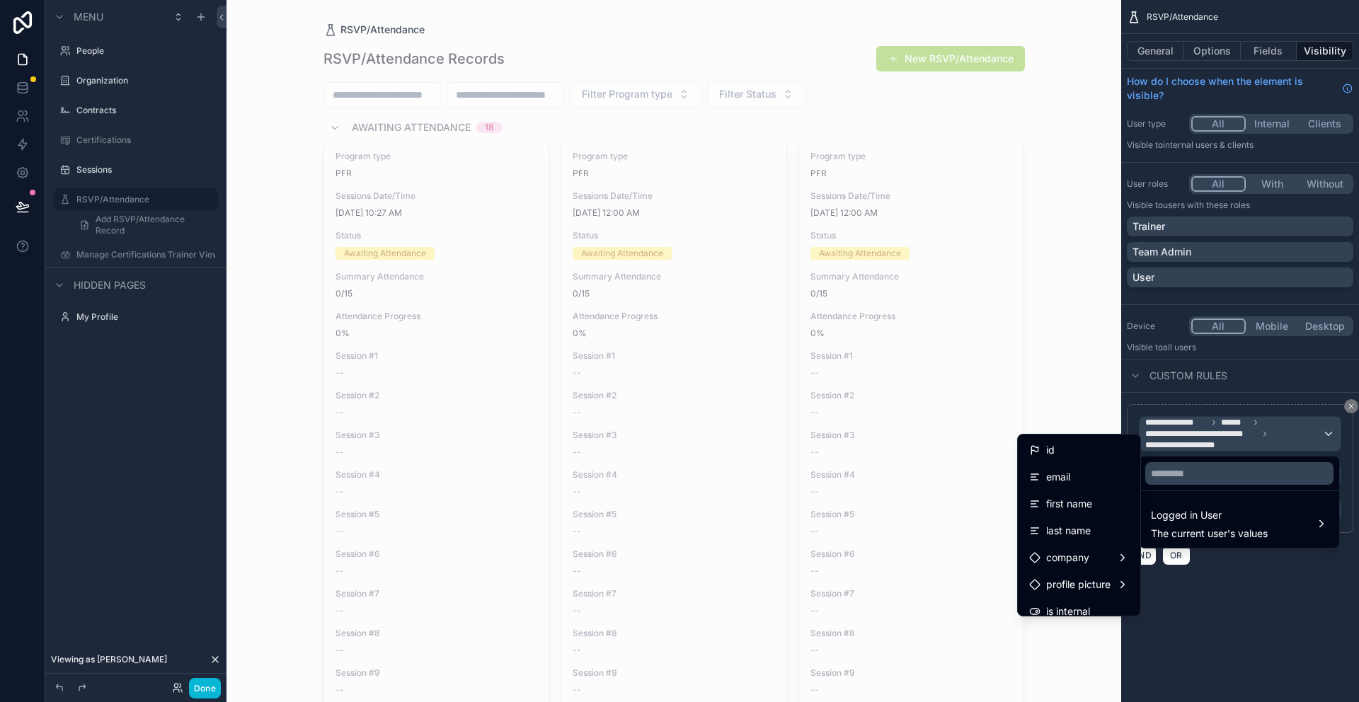
click at [1249, 604] on div "scrollable content" at bounding box center [679, 351] width 1359 height 702
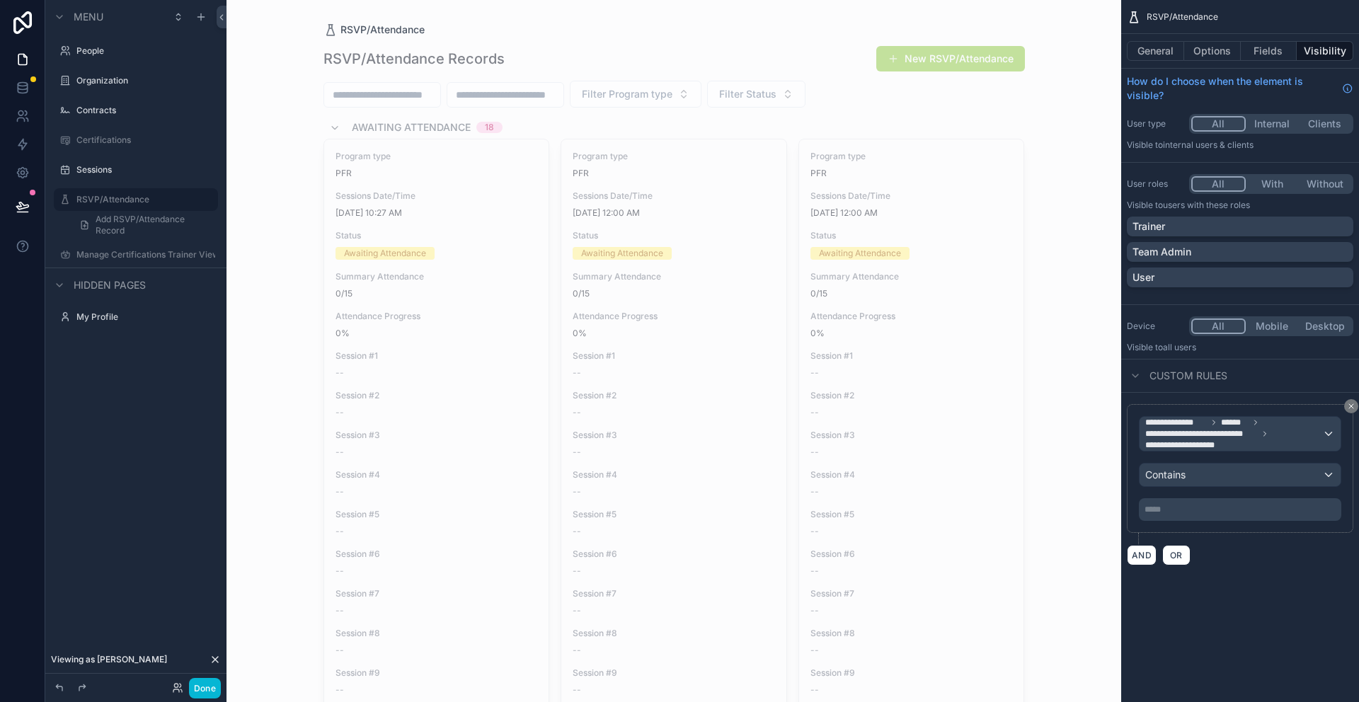
click at [1160, 510] on p "***** ﻿" at bounding box center [1242, 509] width 194 height 11
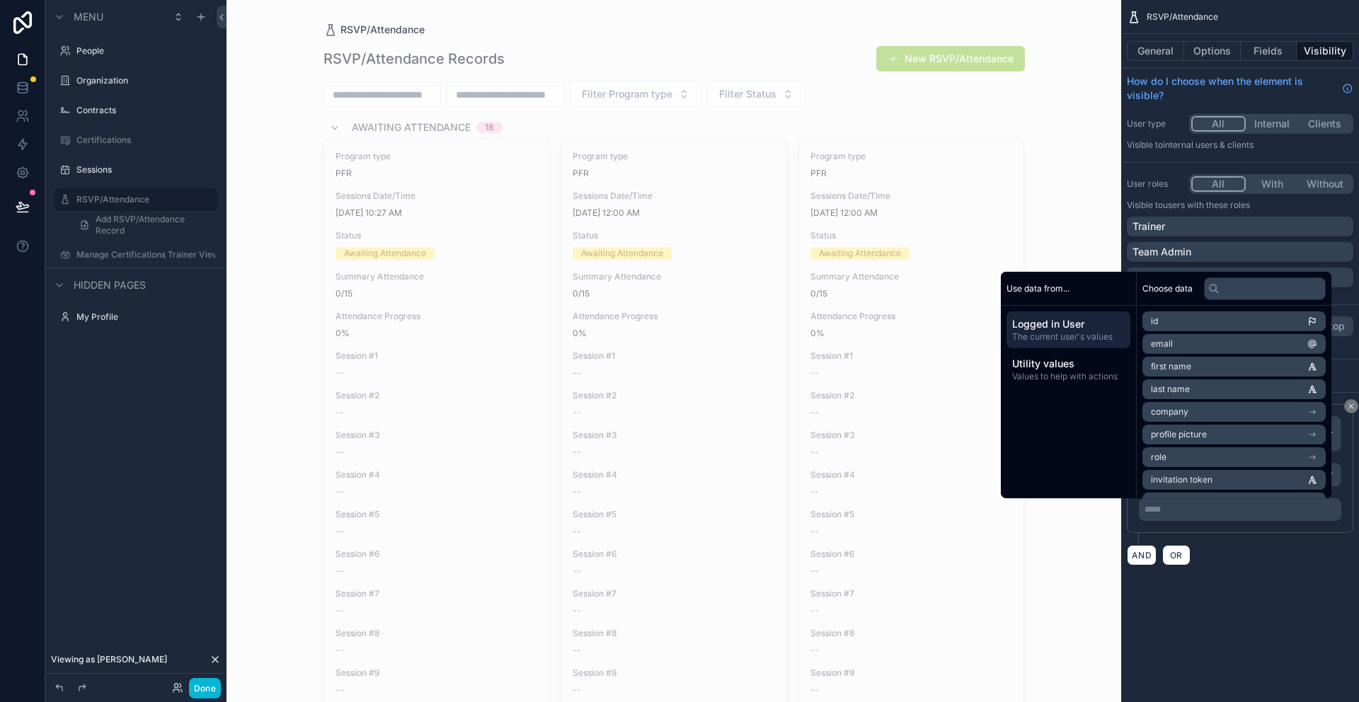
click at [1270, 594] on div "**********" at bounding box center [1240, 300] width 238 height 600
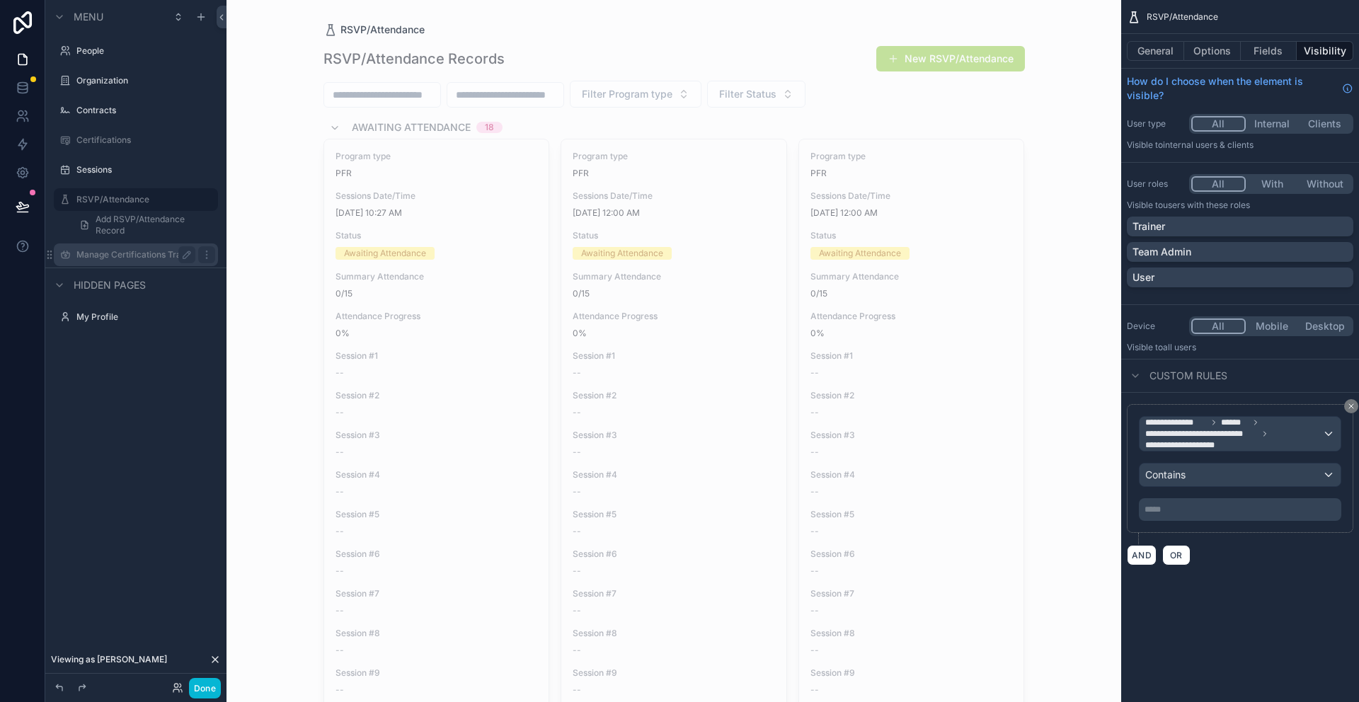
click at [154, 253] on label "Manage Certifications Trainer View" at bounding box center [135, 254] width 119 height 11
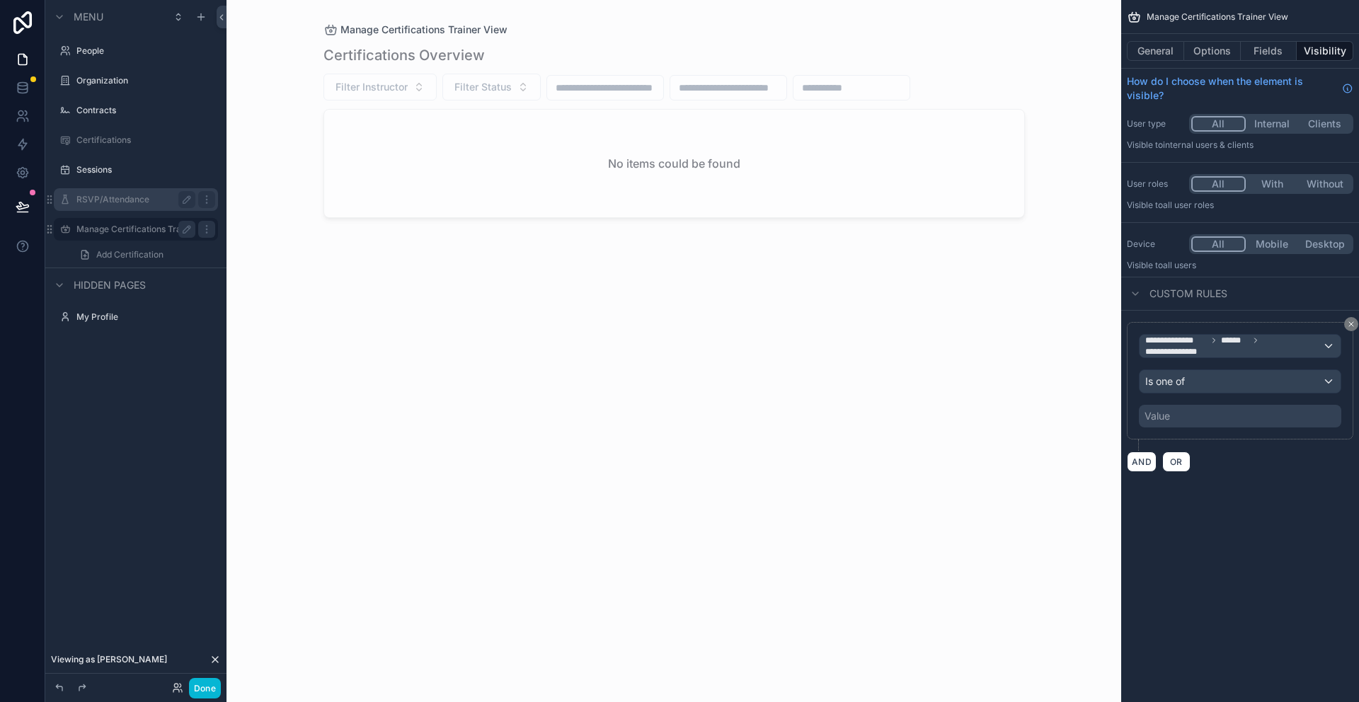
click at [88, 197] on label "RSVP/Attendance" at bounding box center [132, 199] width 113 height 11
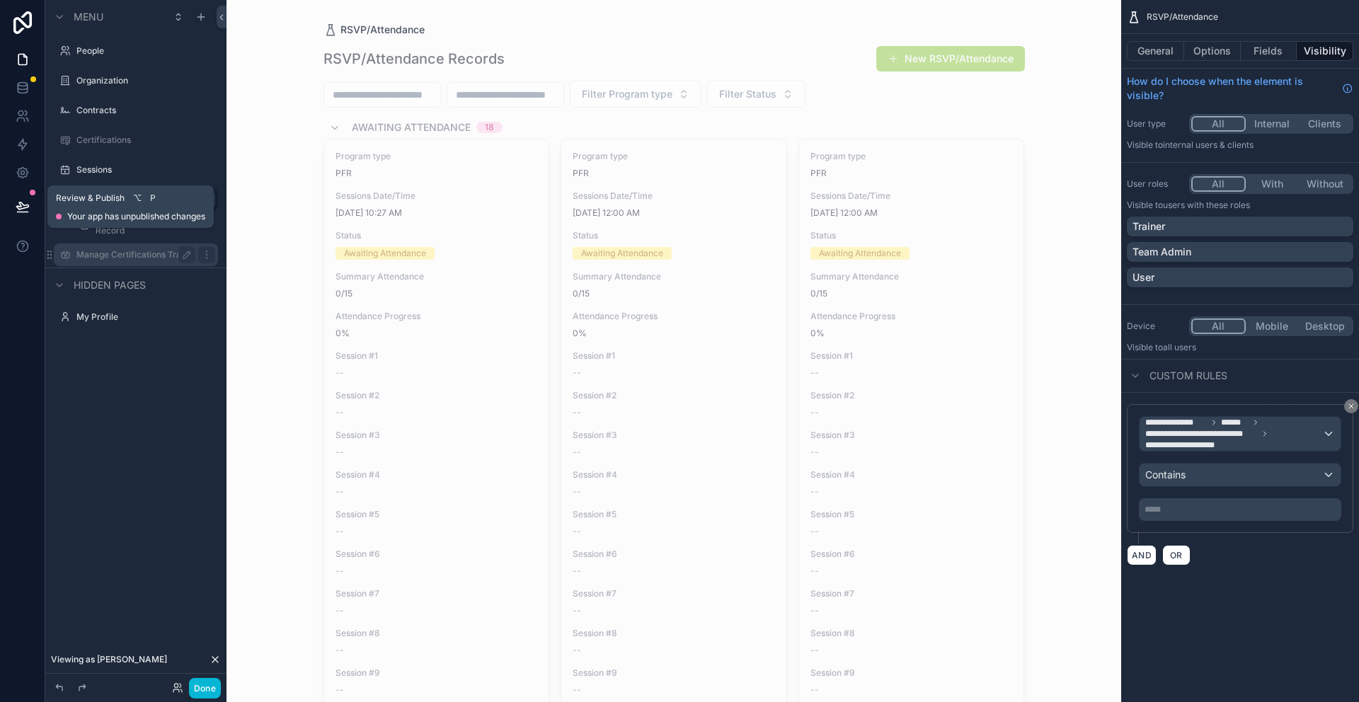
click at [21, 203] on icon at bounding box center [22, 205] width 12 height 7
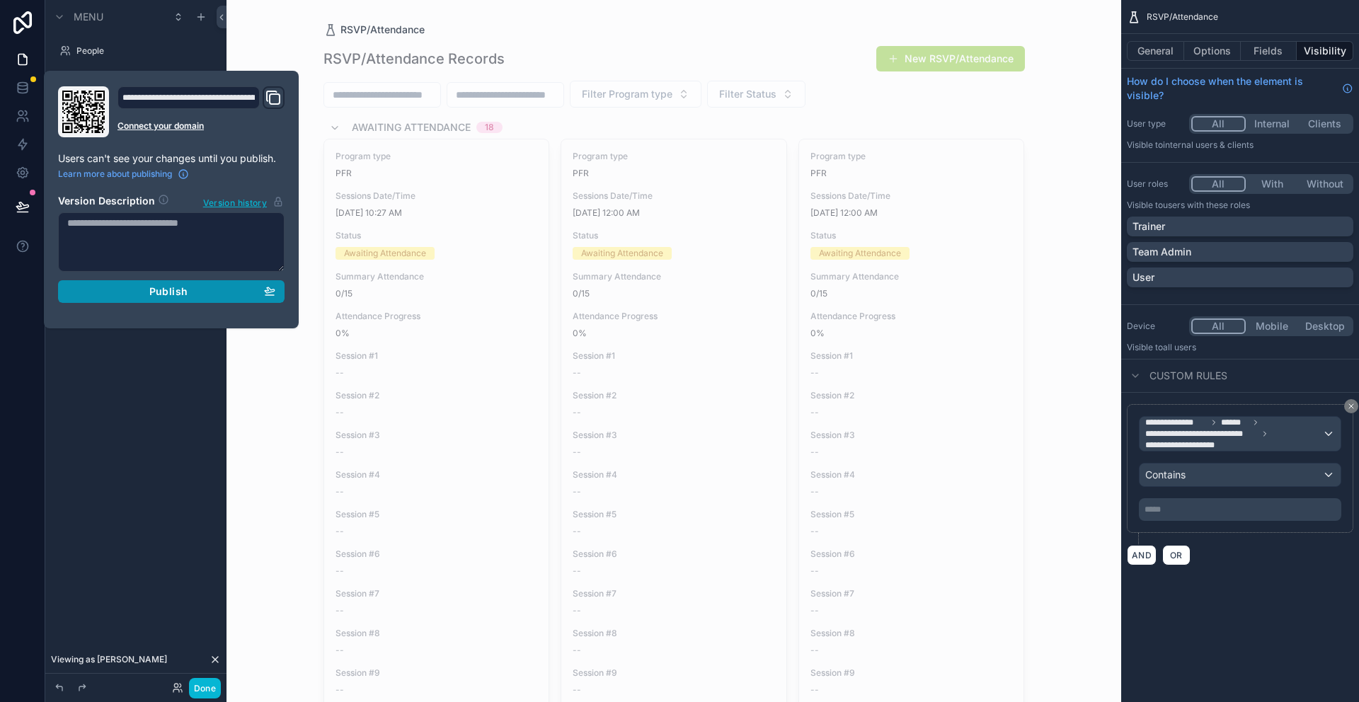
click at [199, 292] on div "Publish" at bounding box center [171, 291] width 208 height 13
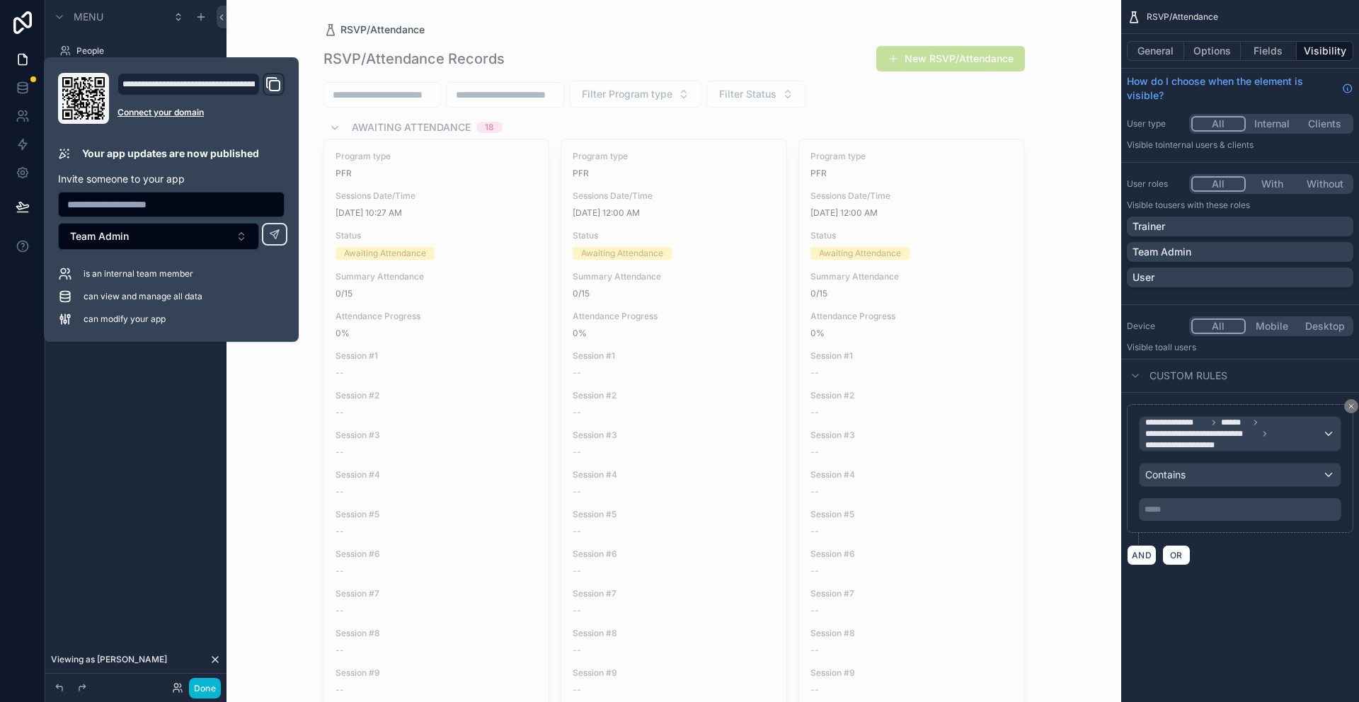
click at [177, 362] on div "Menu People Organization Contracts Certifications Sessions RSVP/Attendance Add …" at bounding box center [135, 187] width 181 height 375
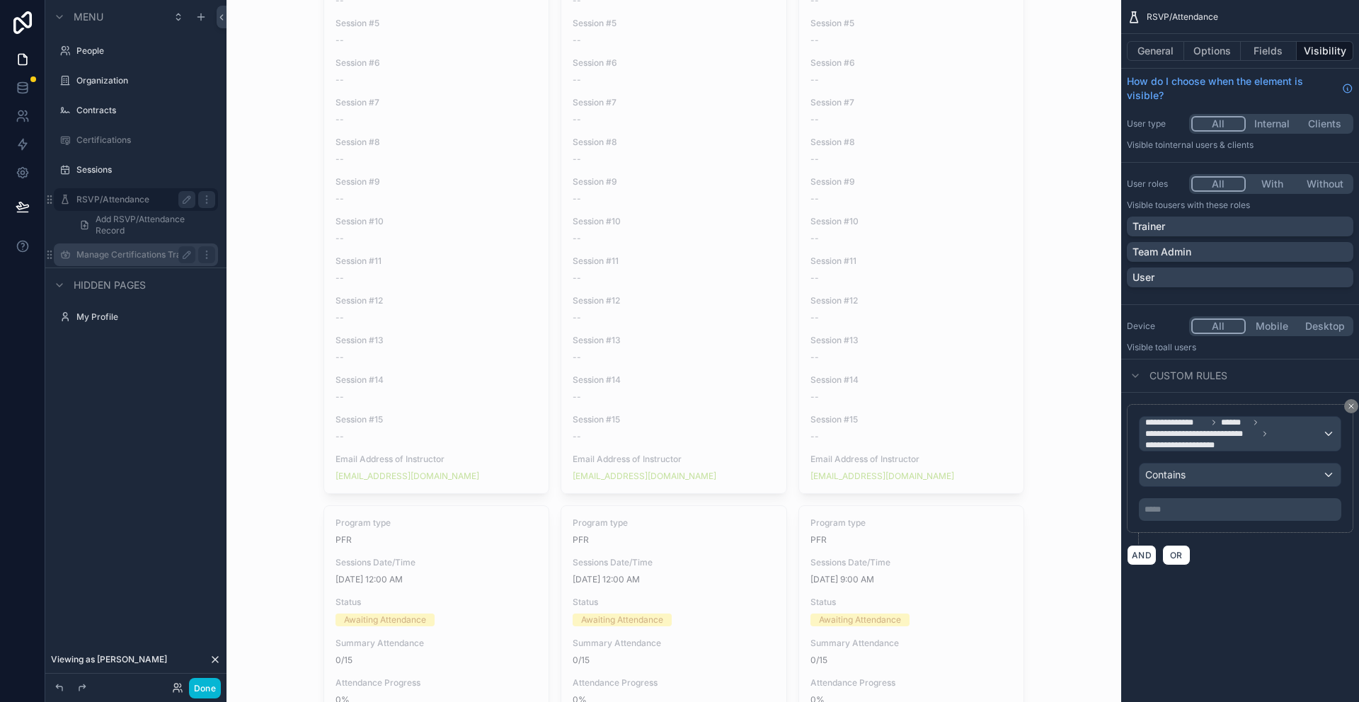
scroll to position [496, 0]
click at [1260, 449] on span "**********" at bounding box center [1233, 434] width 177 height 34
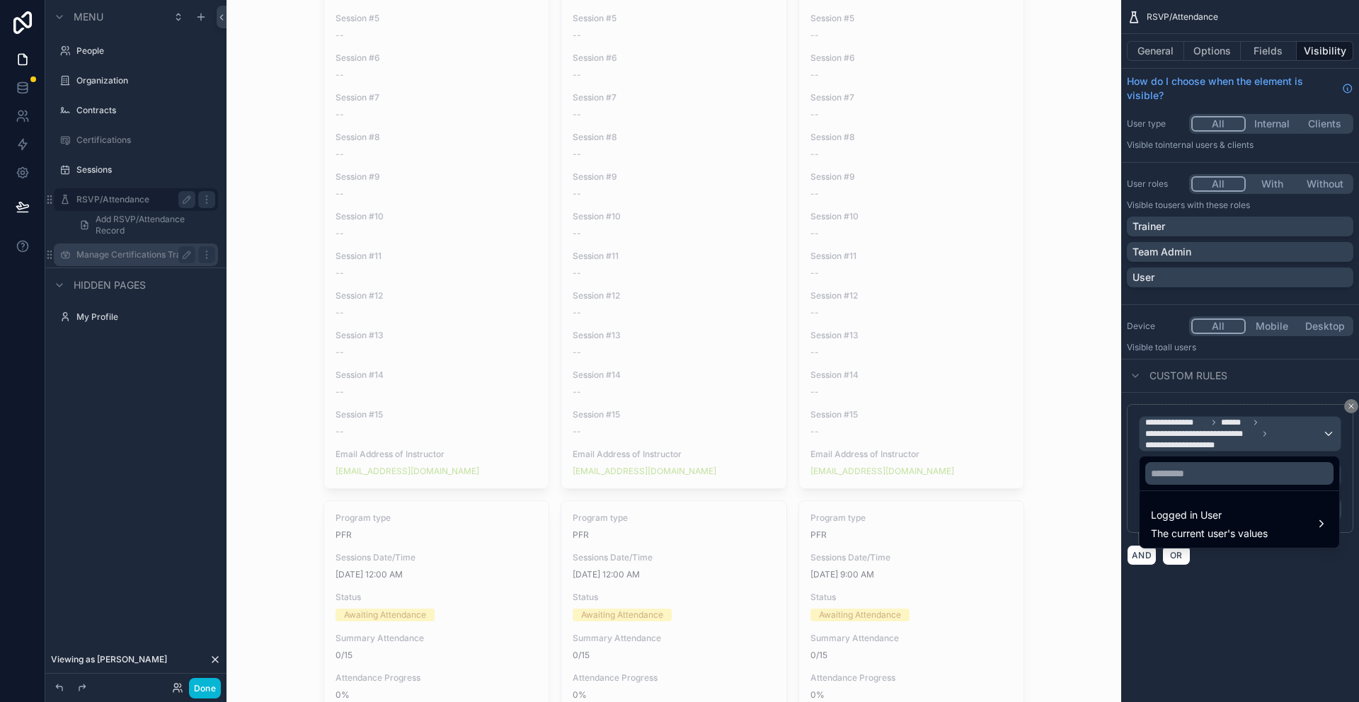
click at [125, 171] on div "scrollable content" at bounding box center [679, 351] width 1359 height 702
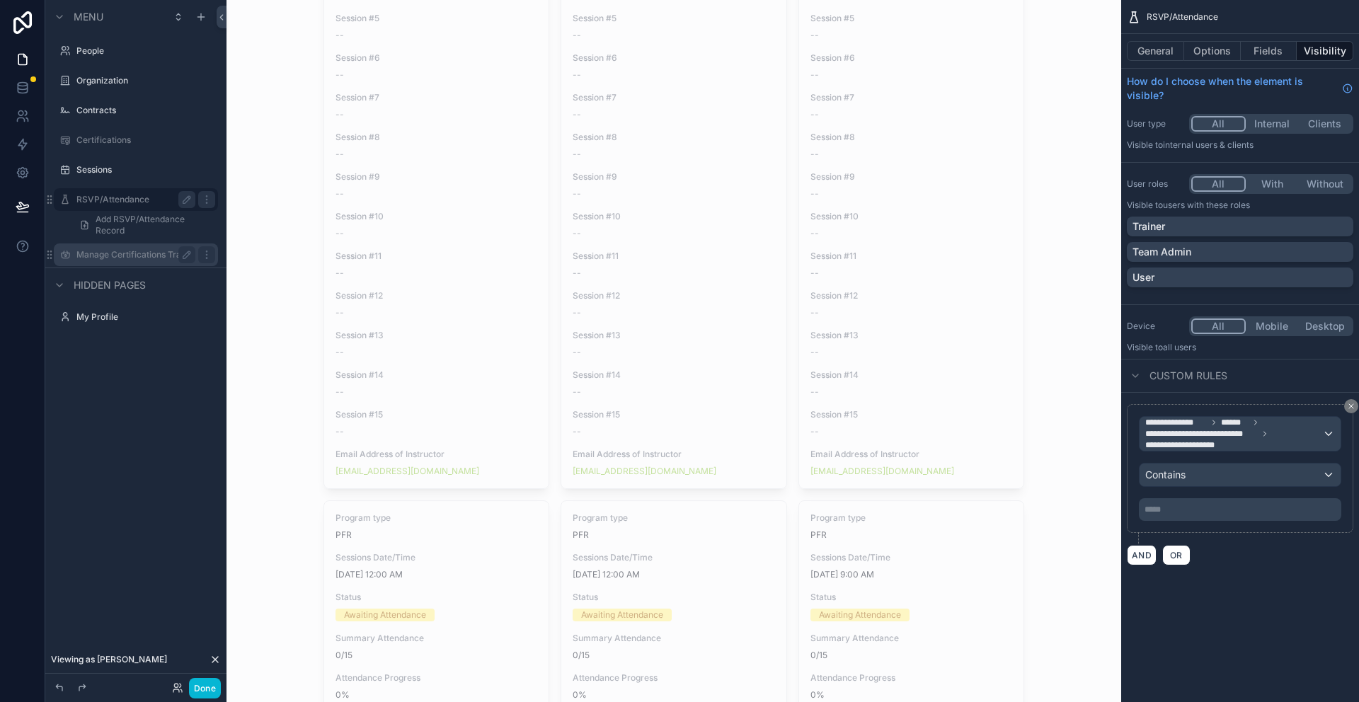
click at [138, 249] on label "Manage Certifications Trainer View" at bounding box center [135, 254] width 119 height 11
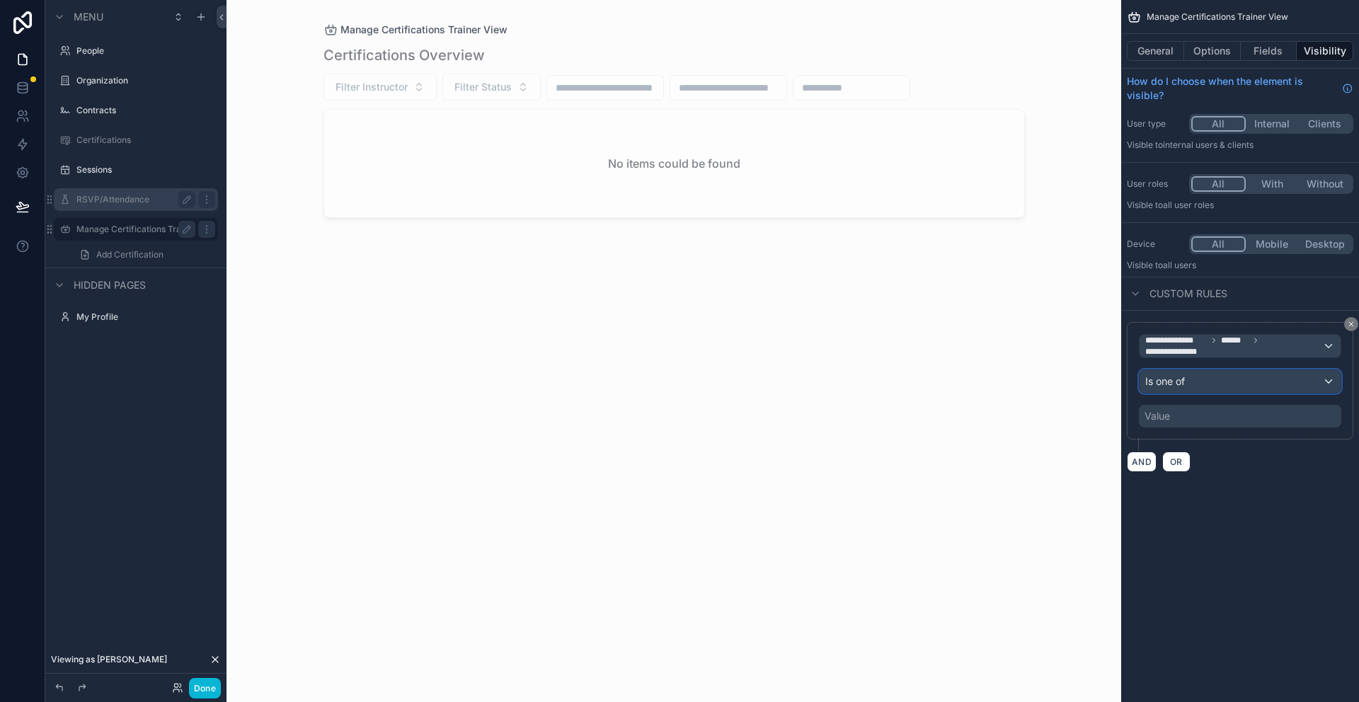
click at [1229, 389] on div "Is one of" at bounding box center [1240, 381] width 201 height 23
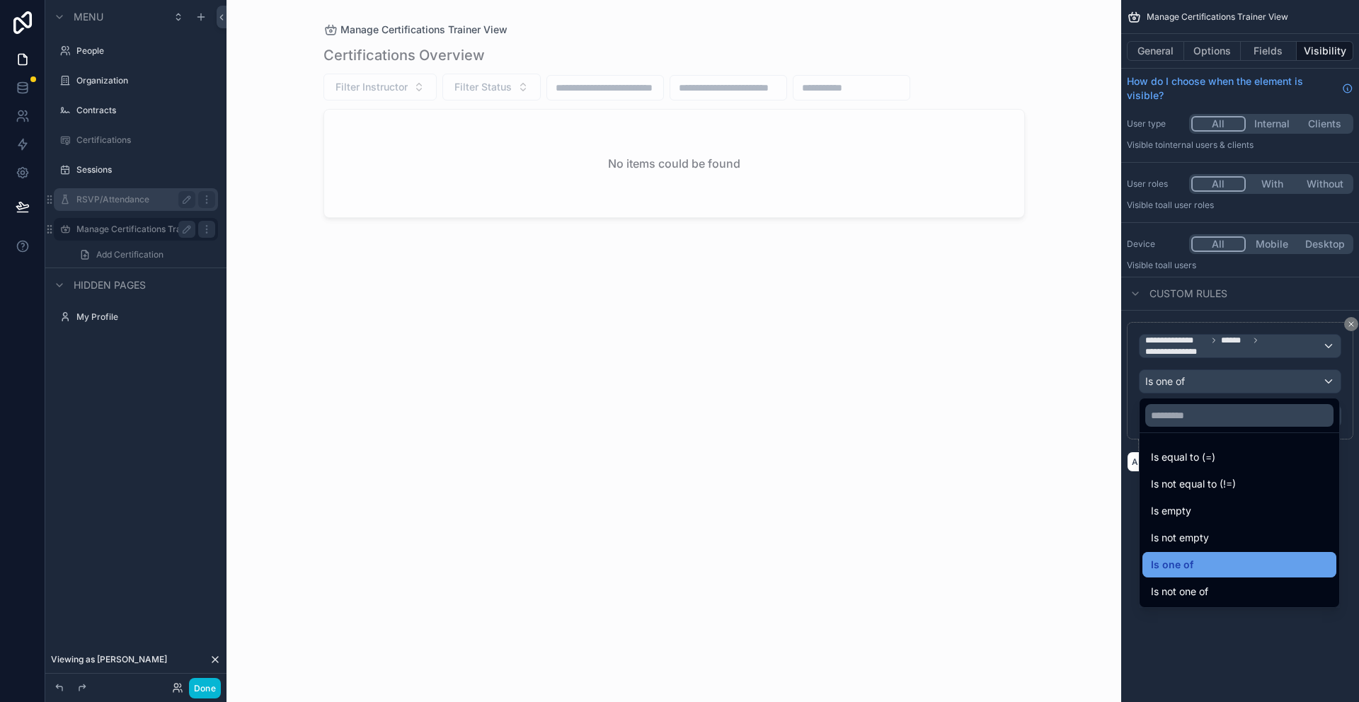
click at [1235, 571] on div "Is one of" at bounding box center [1239, 564] width 177 height 17
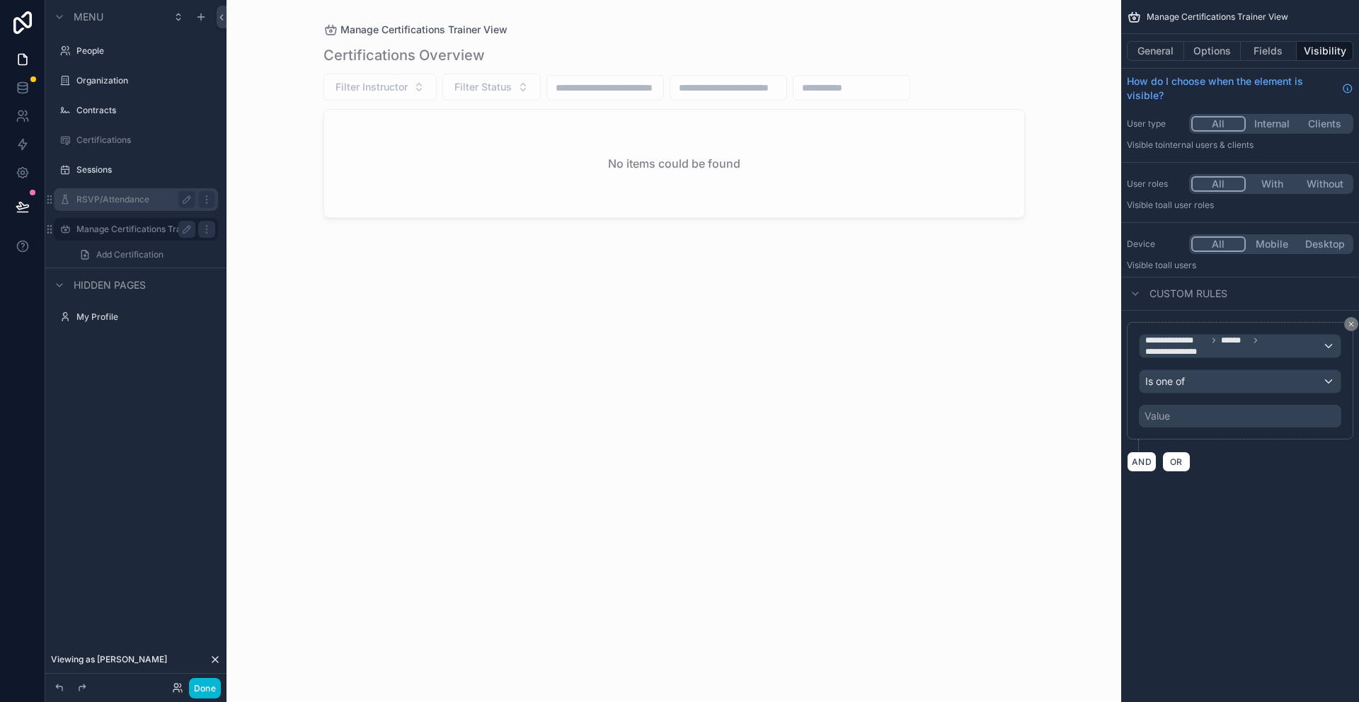
click at [1198, 405] on div "Value" at bounding box center [1240, 416] width 202 height 23
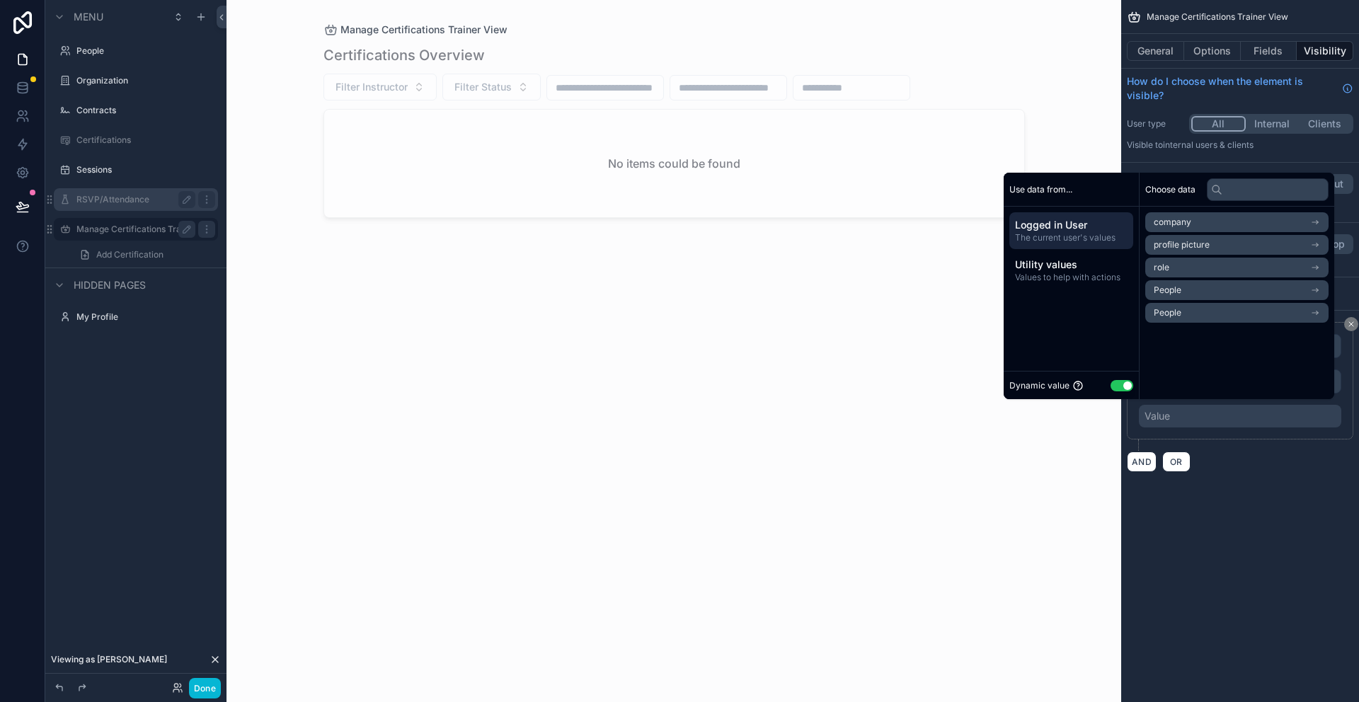
click at [1183, 271] on li "role" at bounding box center [1236, 268] width 183 height 20
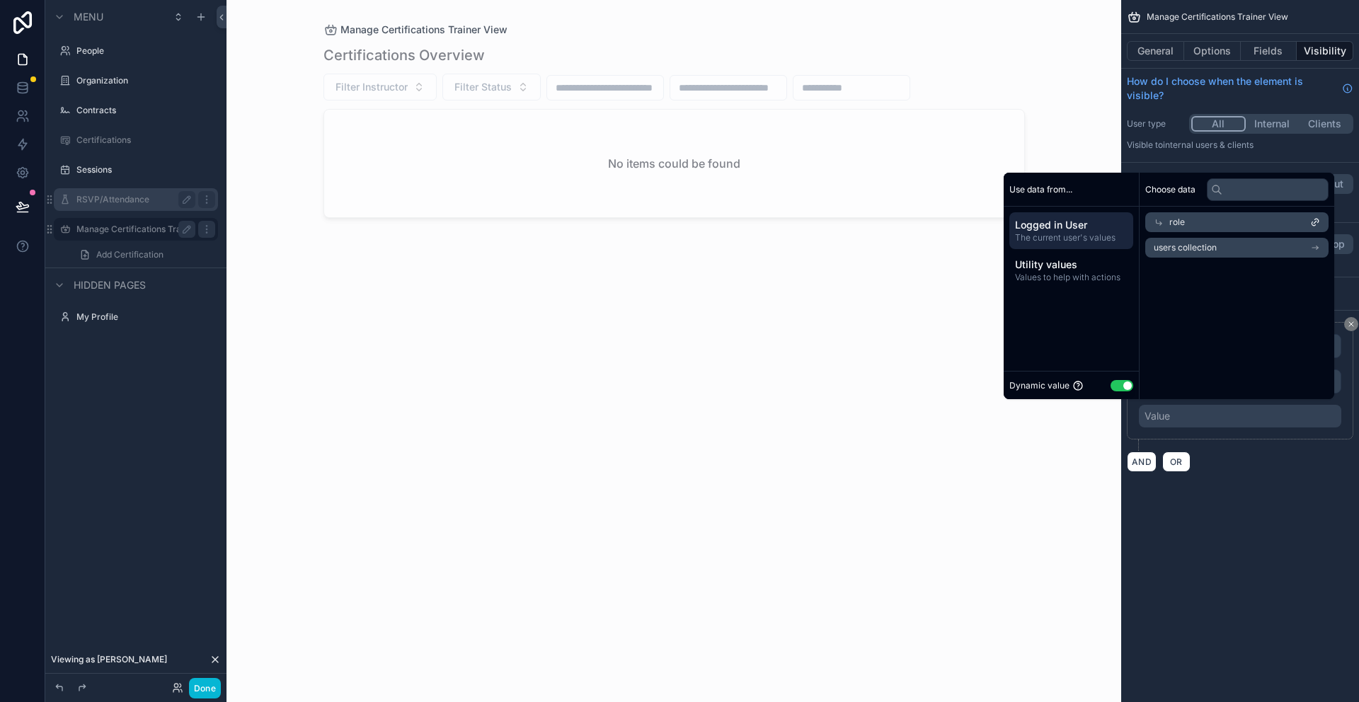
click at [1227, 250] on li "users collection" at bounding box center [1236, 248] width 183 height 20
click at [1061, 272] on span "Values to help with actions" at bounding box center [1071, 277] width 113 height 11
click at [1074, 222] on span "Logged in User" at bounding box center [1071, 225] width 113 height 14
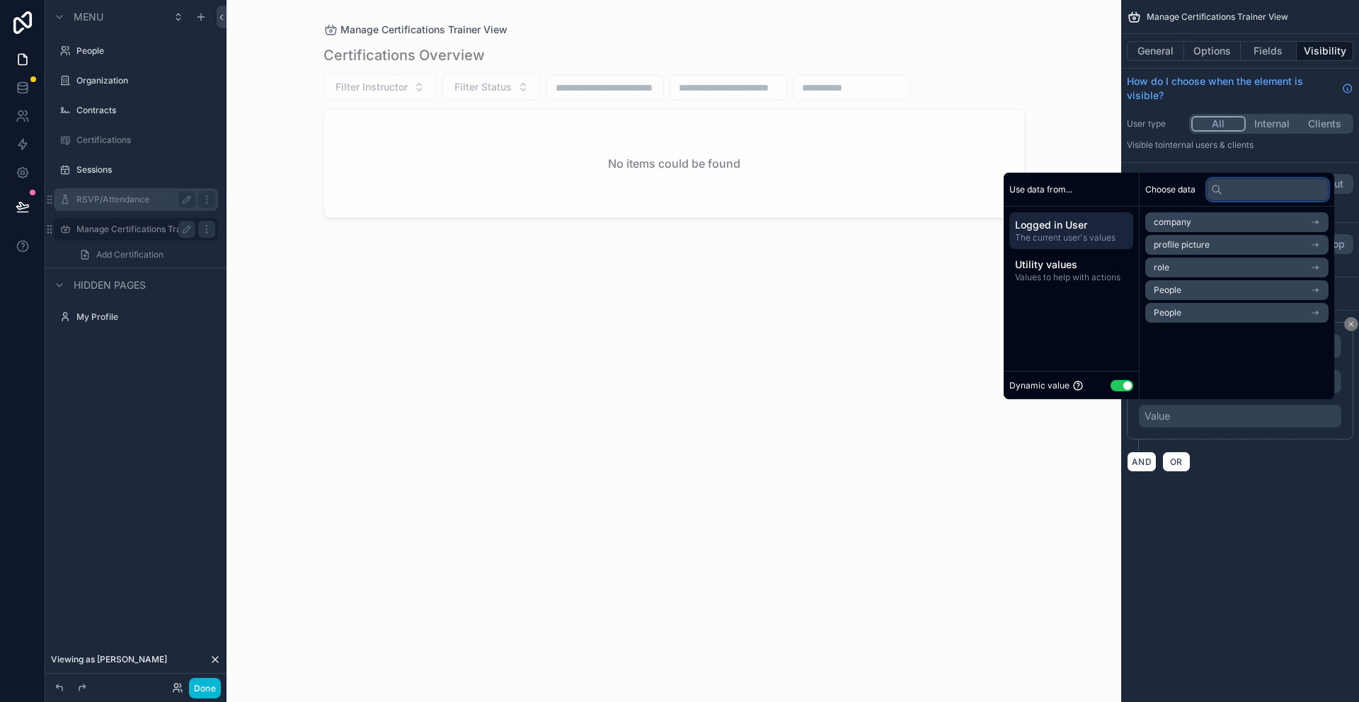
click at [1230, 188] on input "text" at bounding box center [1268, 189] width 122 height 23
type input "*"
click at [173, 686] on icon at bounding box center [177, 687] width 11 height 11
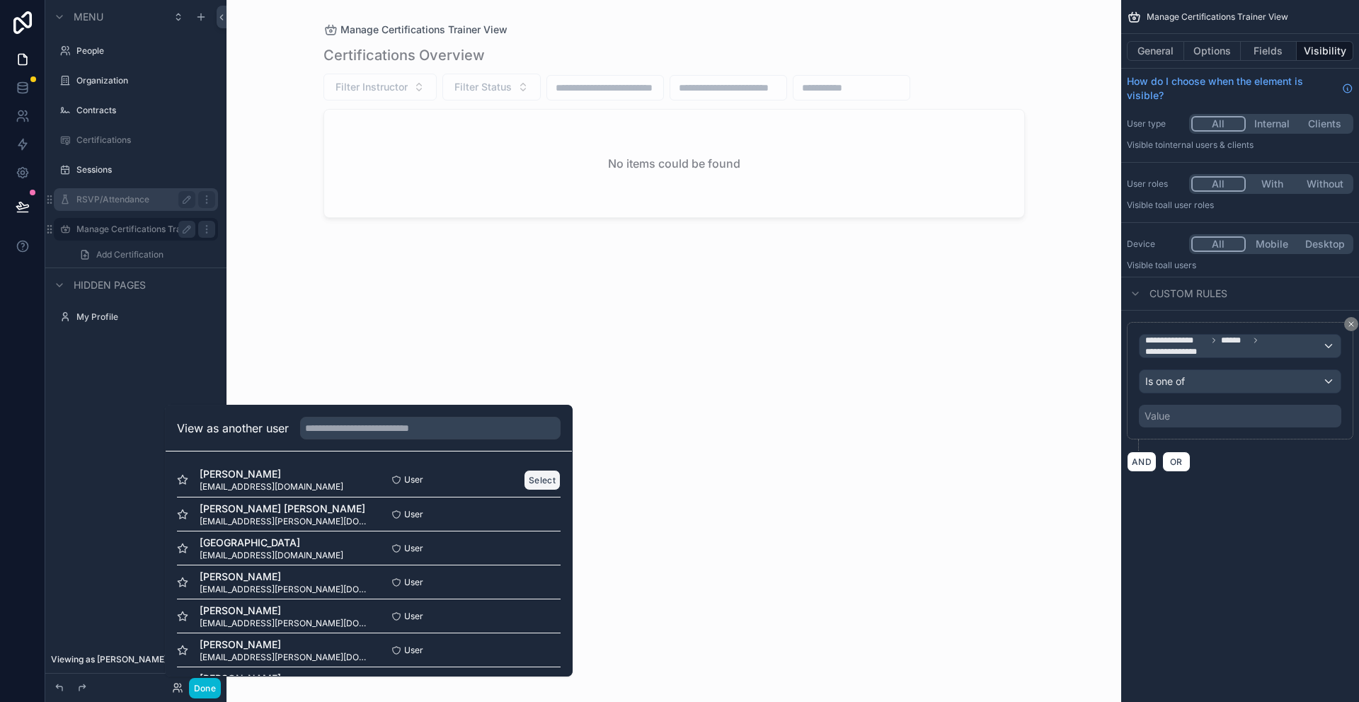
click at [539, 481] on button "Select" at bounding box center [542, 480] width 37 height 21
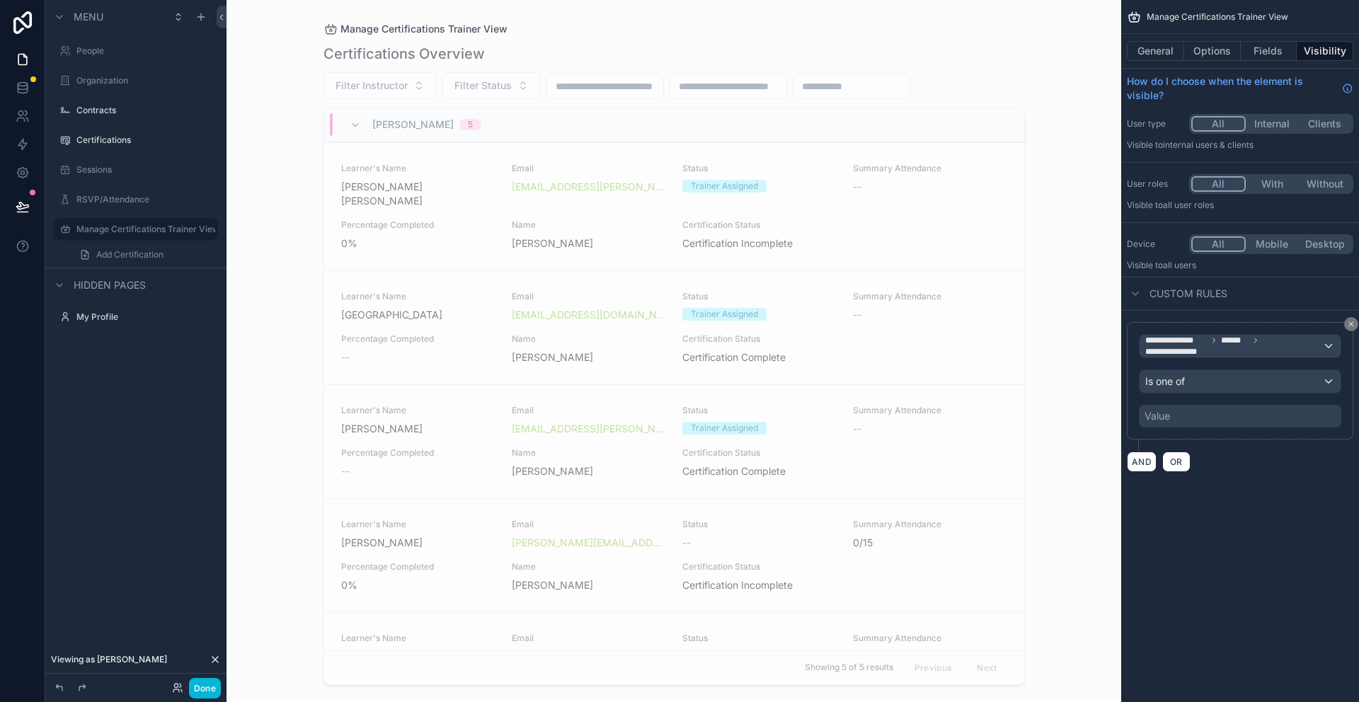
click at [1171, 425] on div "Value" at bounding box center [1240, 416] width 202 height 23
click at [1186, 418] on div "Value" at bounding box center [1240, 416] width 202 height 23
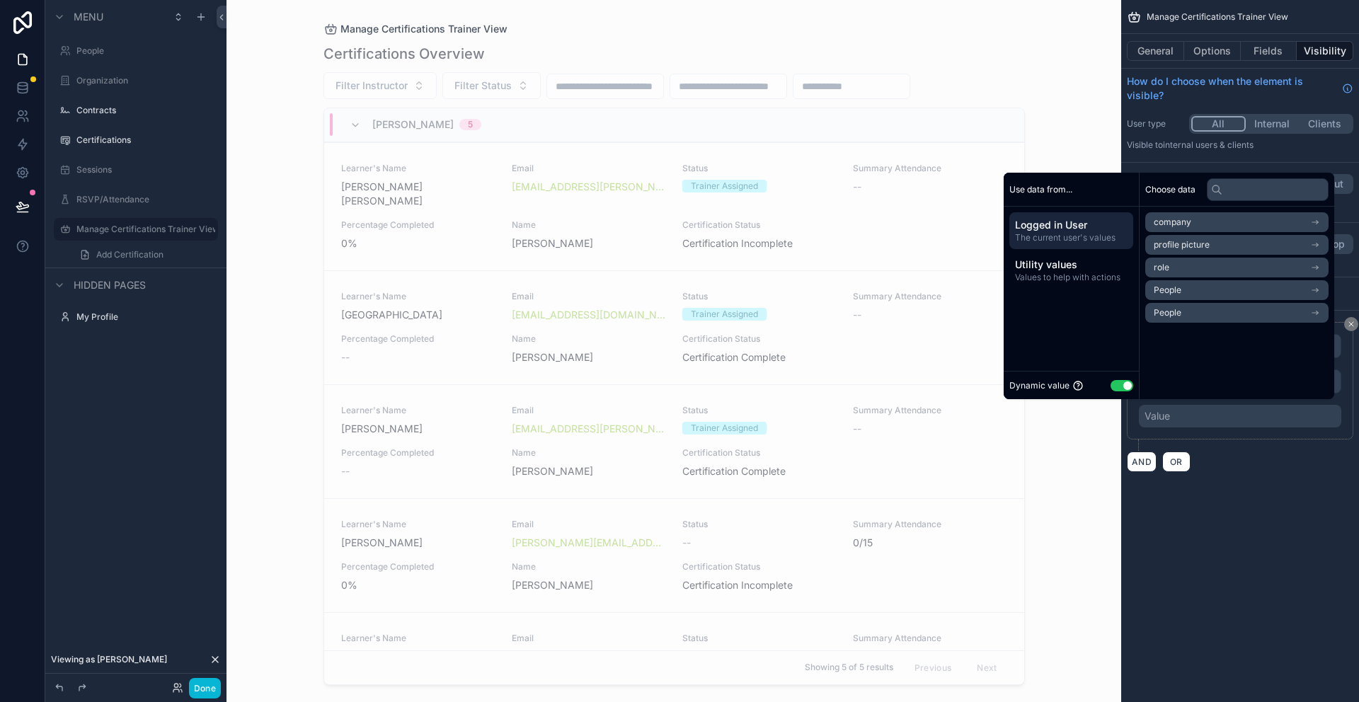
click at [1092, 225] on span "Logged in User" at bounding box center [1071, 225] width 113 height 14
click at [1176, 267] on li "role" at bounding box center [1236, 268] width 183 height 20
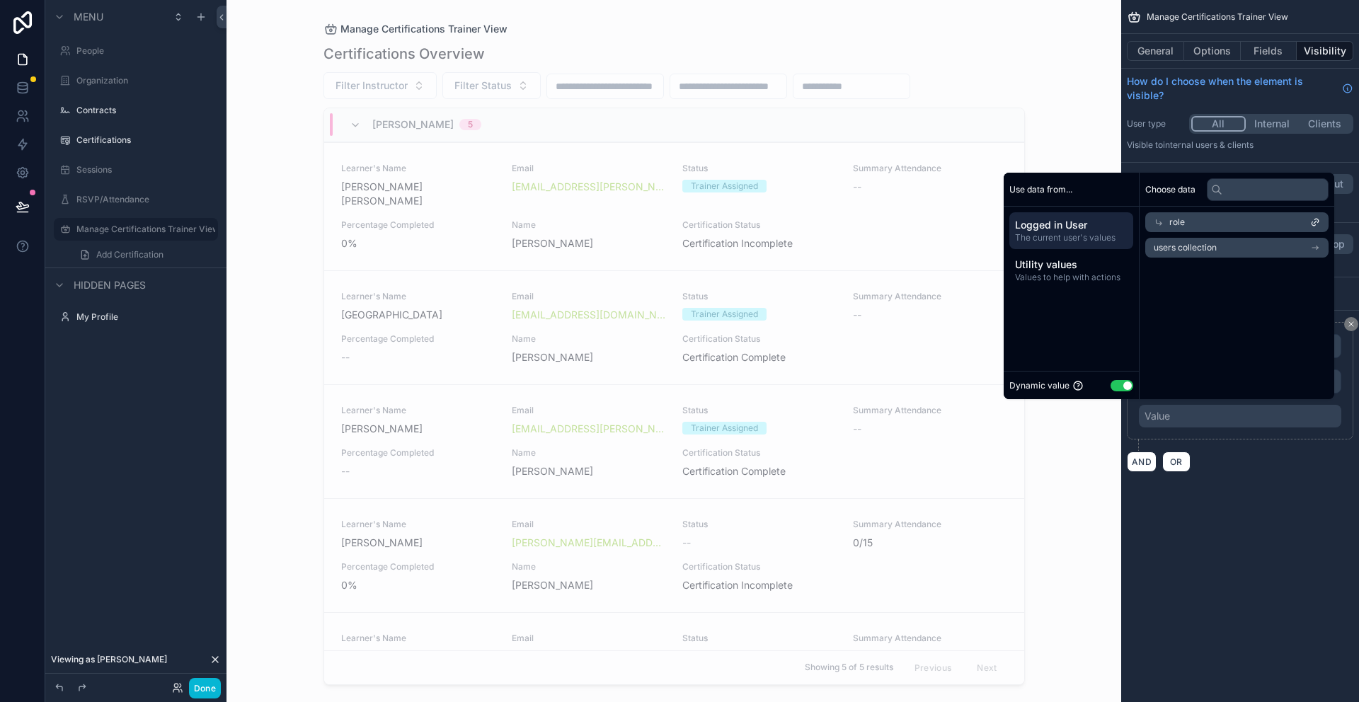
click at [1201, 250] on span "users collection" at bounding box center [1185, 247] width 63 height 11
click at [1186, 220] on div "role" at bounding box center [1236, 222] width 183 height 20
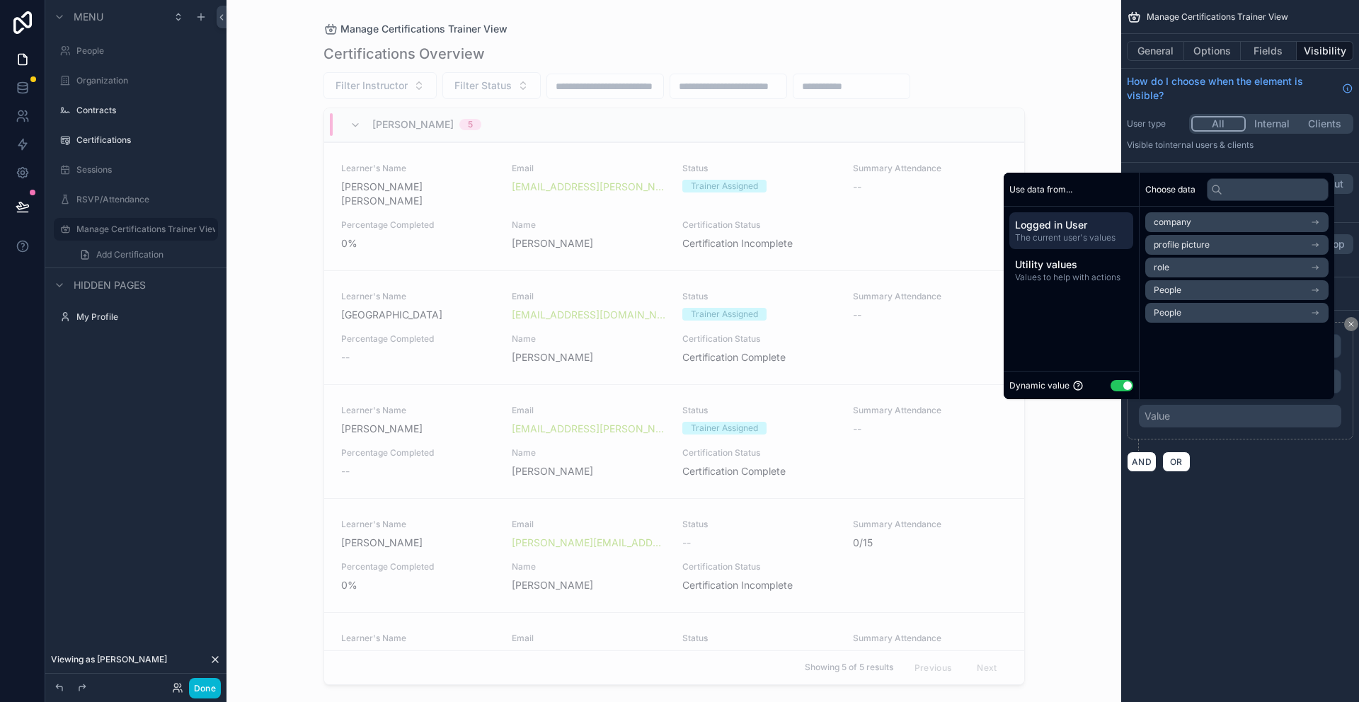
click at [1186, 269] on li "role" at bounding box center [1236, 268] width 183 height 20
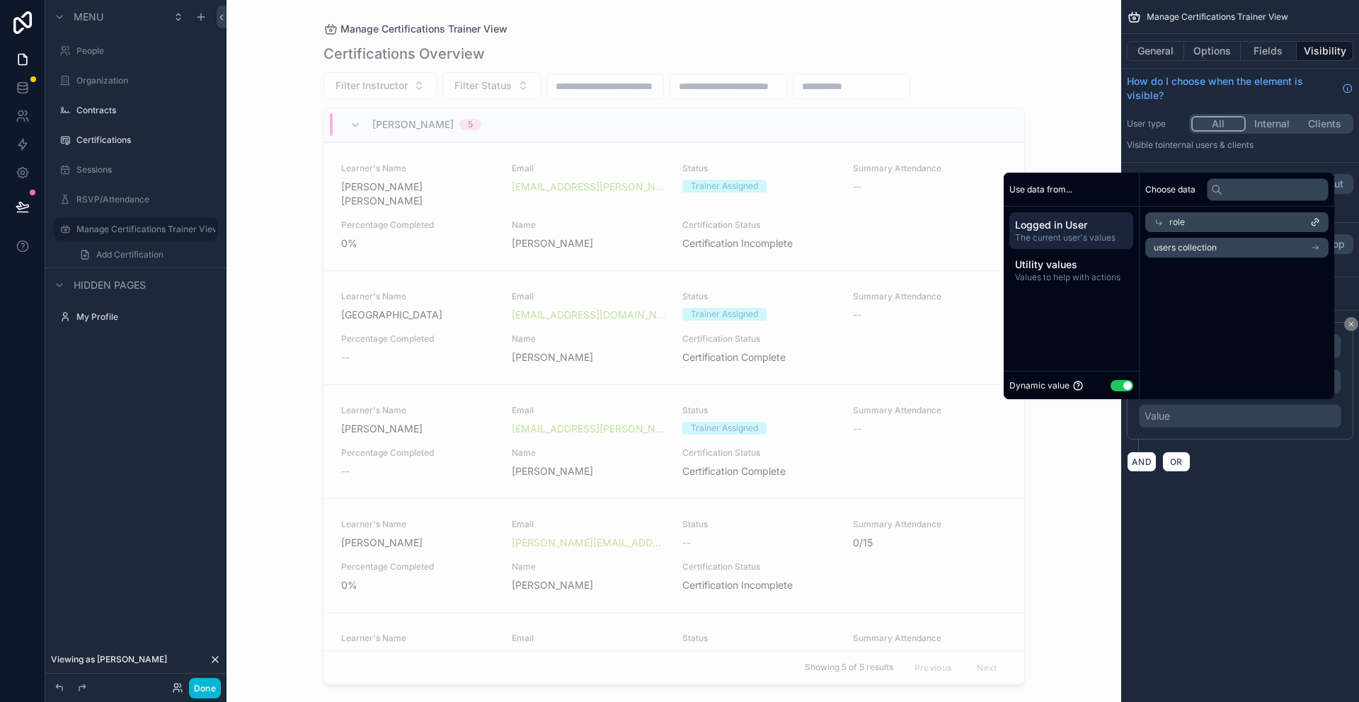
click at [1195, 222] on div "role" at bounding box center [1236, 222] width 183 height 20
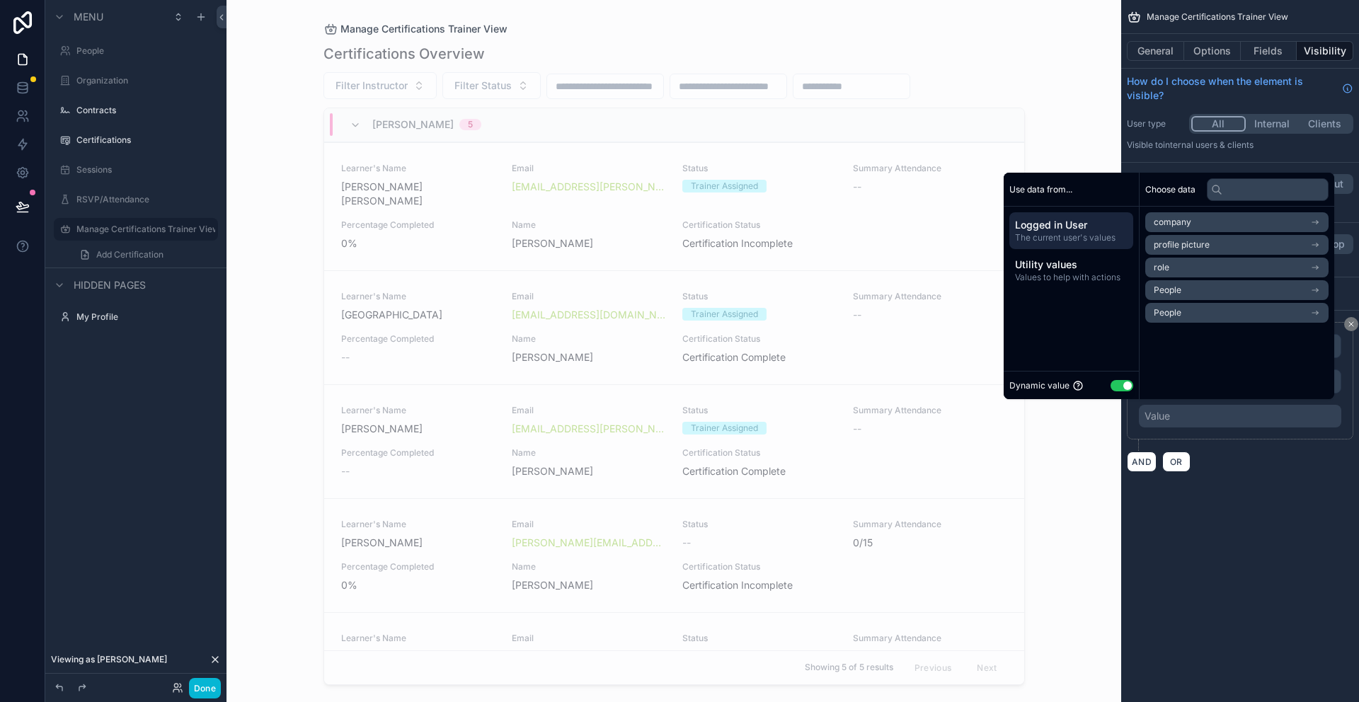
click at [1194, 287] on li "People" at bounding box center [1236, 290] width 183 height 20
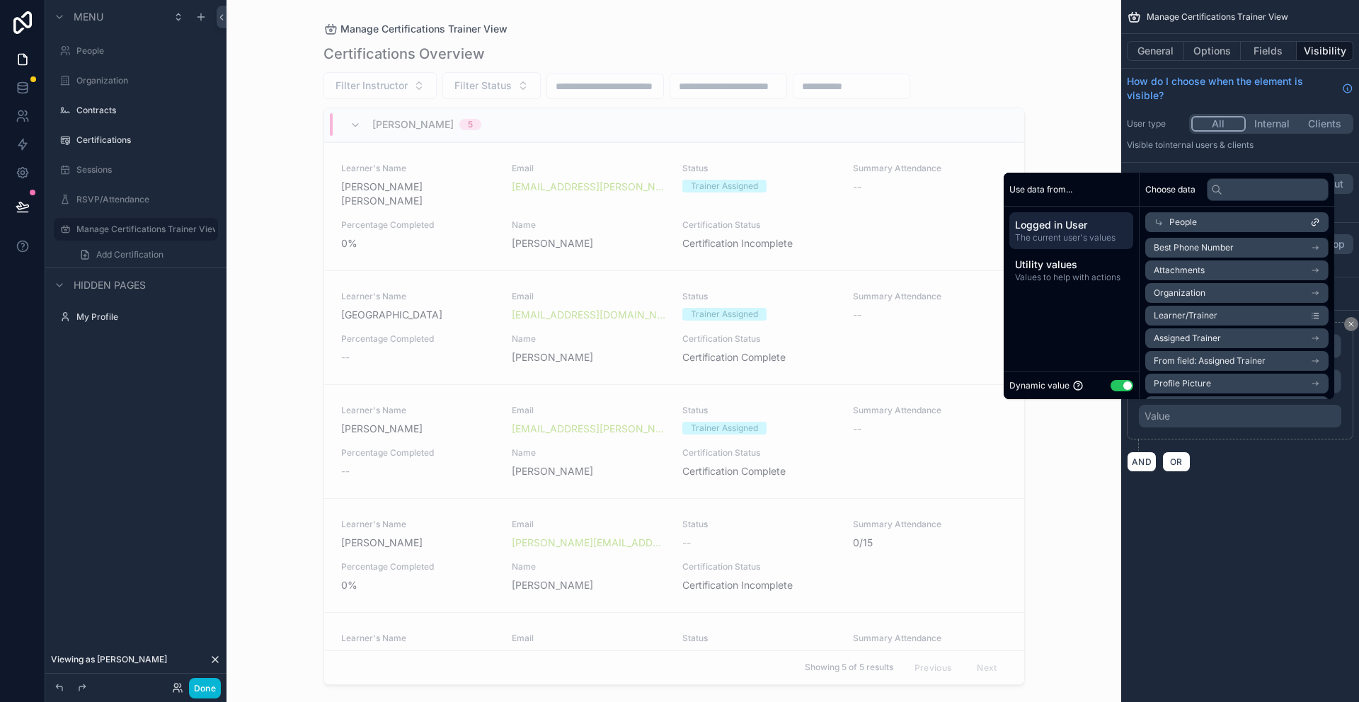
scroll to position [24, 0]
click at [1254, 293] on li "Learner/Trainer" at bounding box center [1236, 292] width 183 height 20
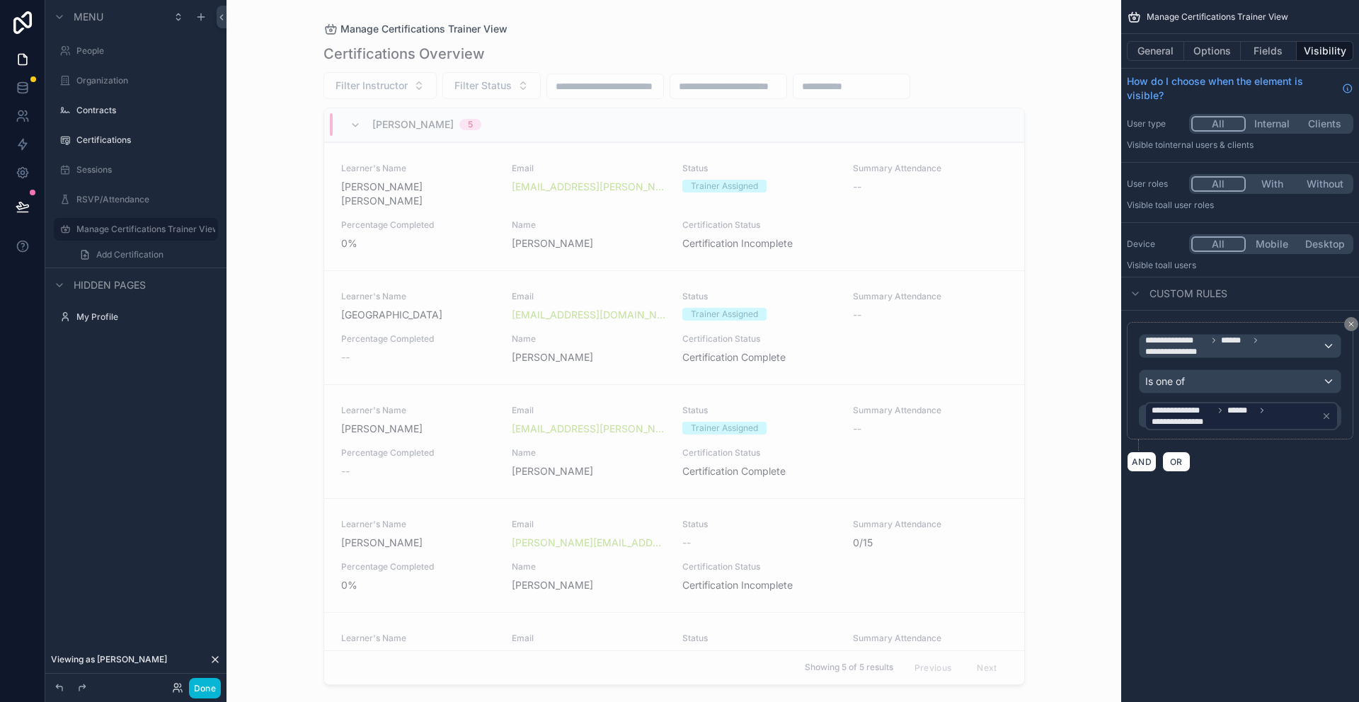
click at [1314, 459] on div "AND OR" at bounding box center [1240, 461] width 226 height 21
click at [1268, 380] on div "Is one of" at bounding box center [1240, 381] width 201 height 23
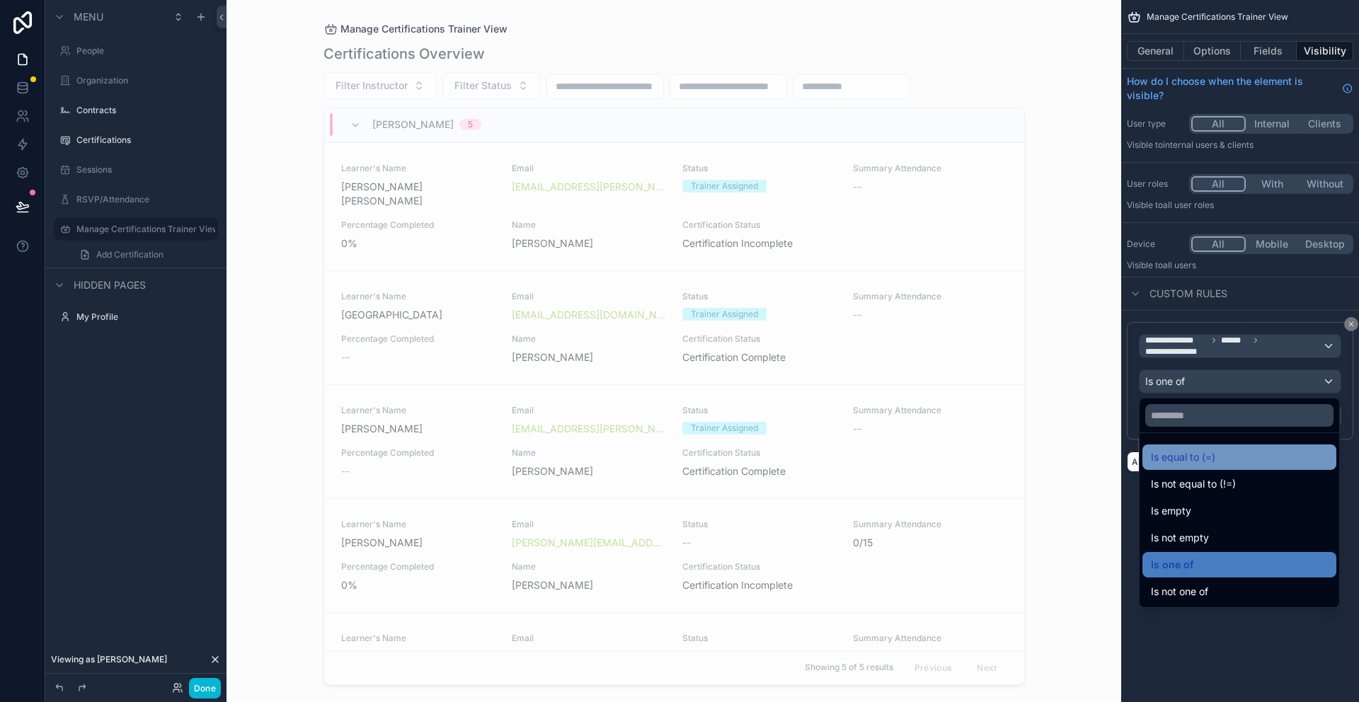
click at [1210, 461] on span "Is equal to (=)" at bounding box center [1183, 457] width 64 height 17
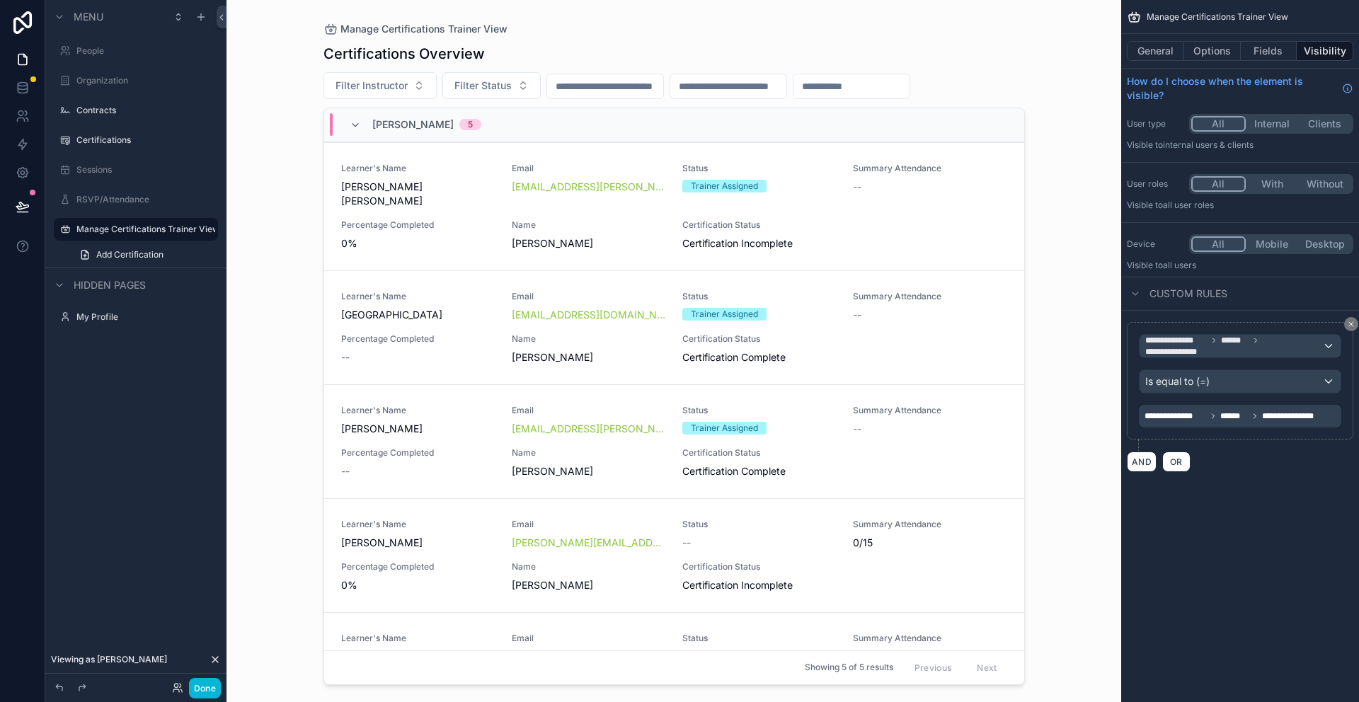
click at [1210, 421] on span "**********" at bounding box center [1234, 416] width 179 height 11
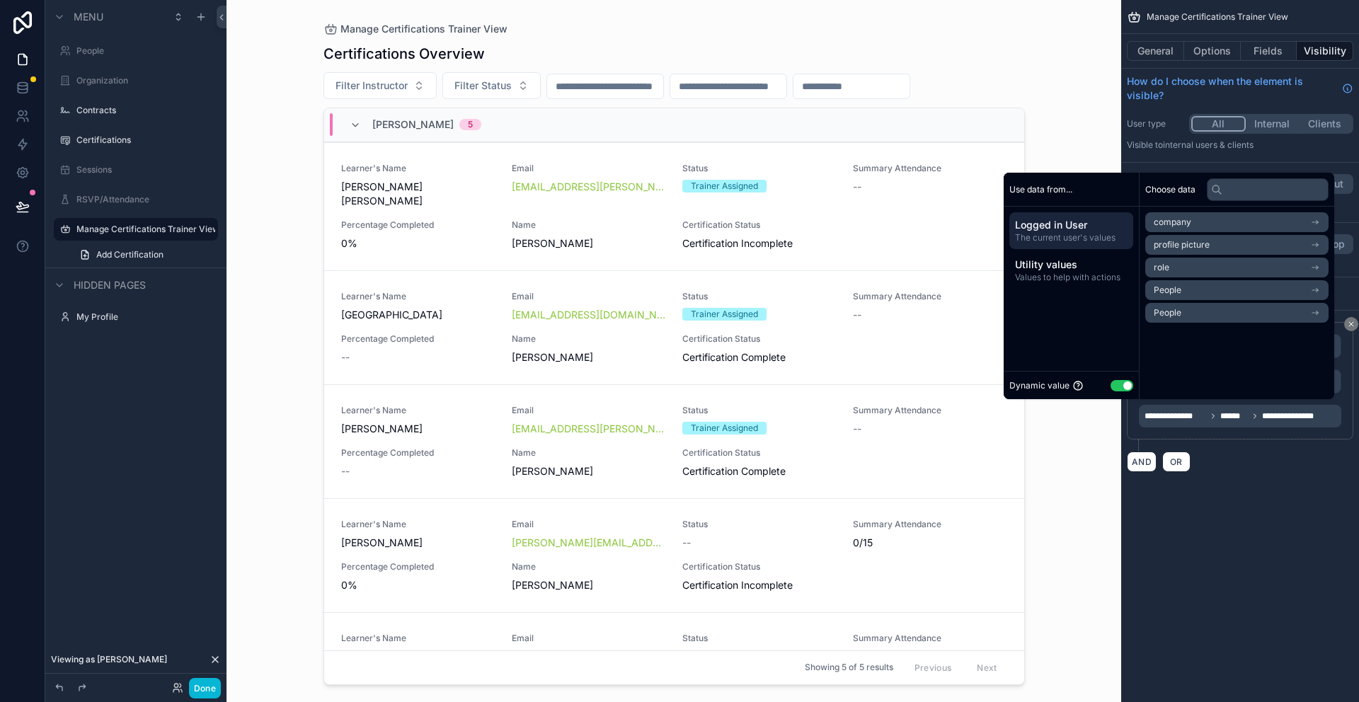
click at [1217, 291] on li "People" at bounding box center [1236, 290] width 183 height 20
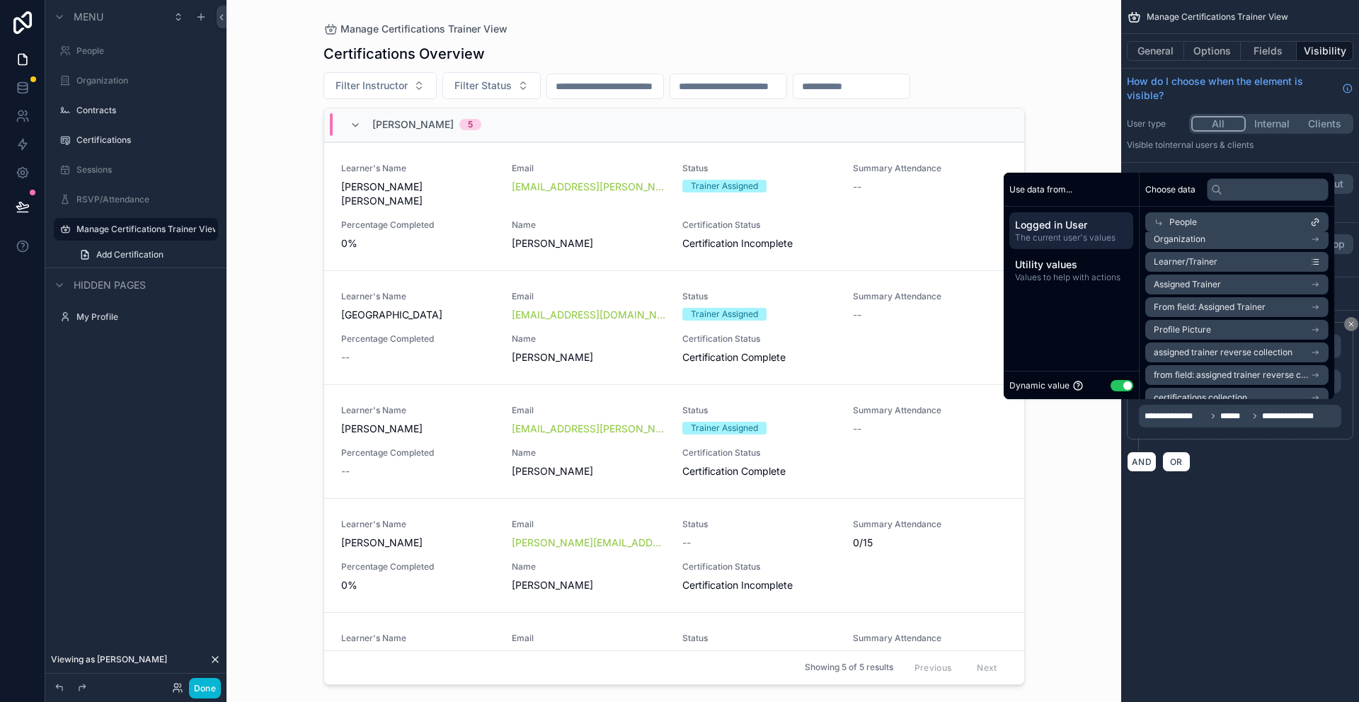
scroll to position [51, 0]
click at [1317, 287] on icon "scrollable content" at bounding box center [1315, 287] width 6 height 0
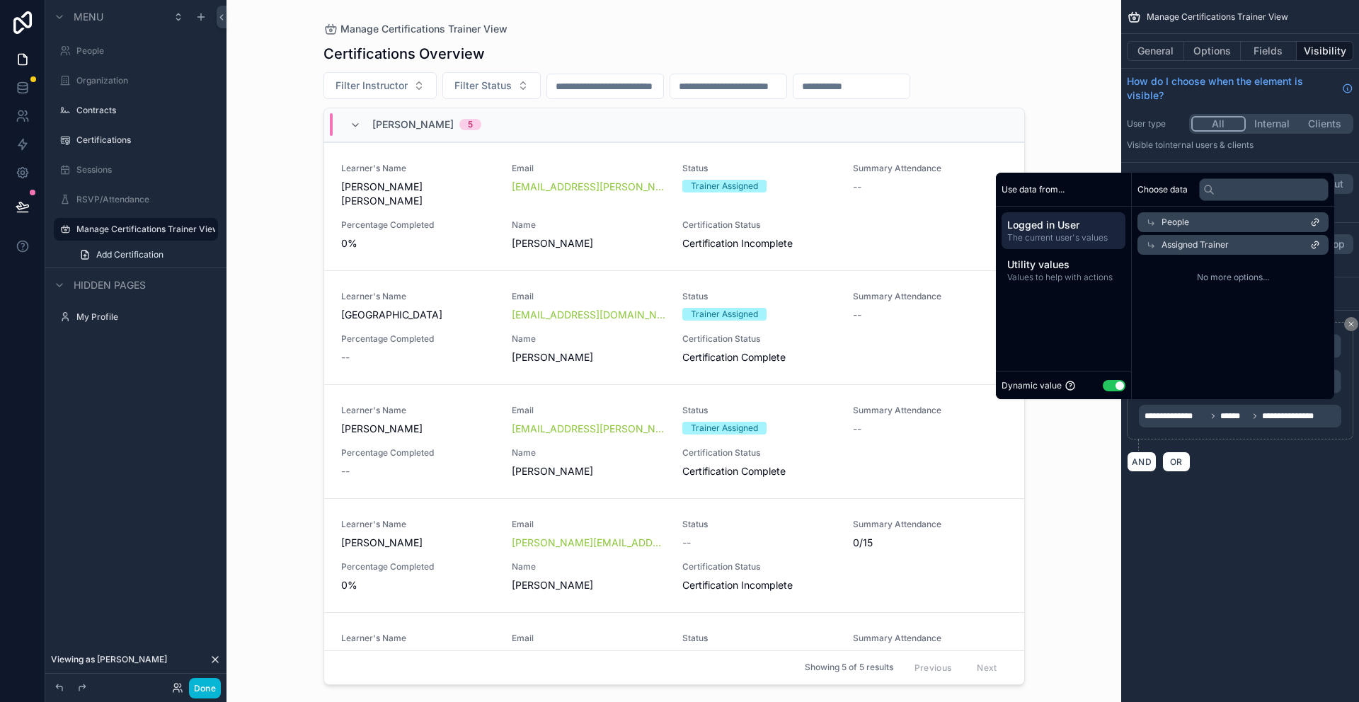
scroll to position [0, 0]
click at [1295, 244] on div "Assigned Trainer" at bounding box center [1236, 245] width 183 height 20
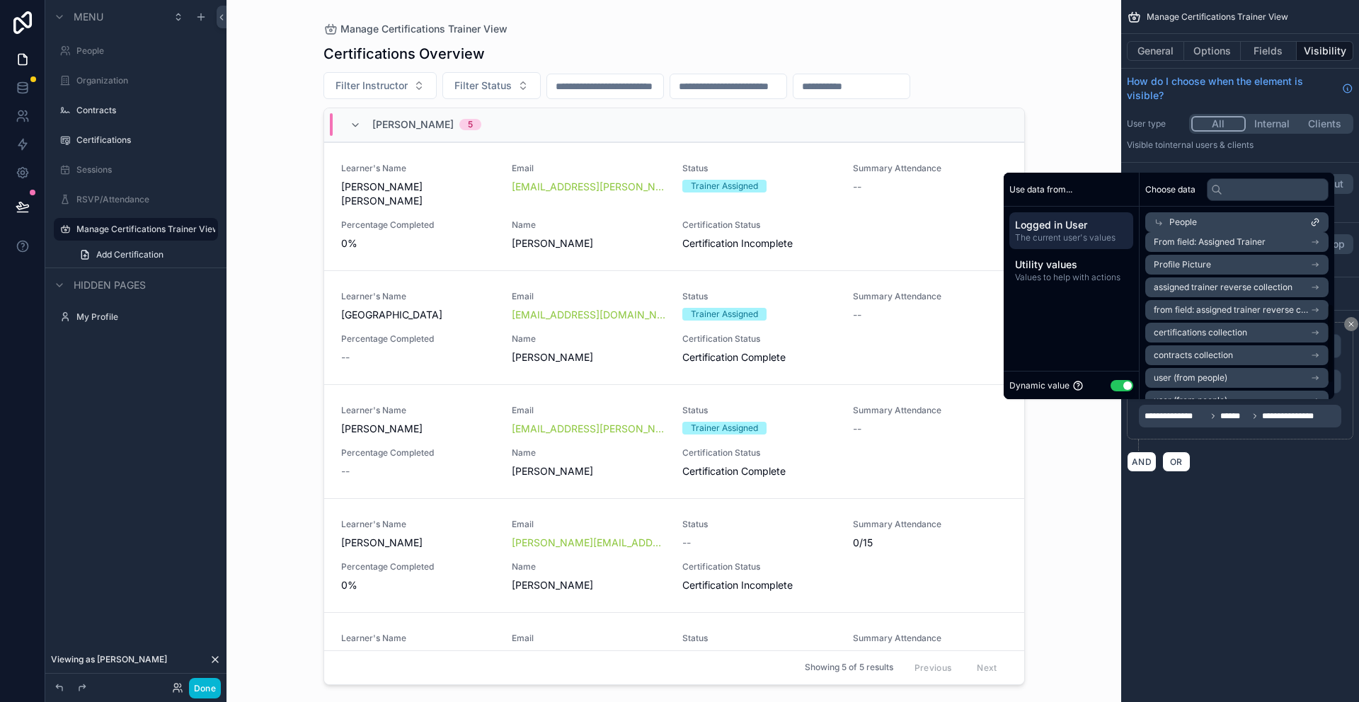
scroll to position [181, 0]
click at [1246, 317] on li "user (from people)" at bounding box center [1236, 316] width 183 height 20
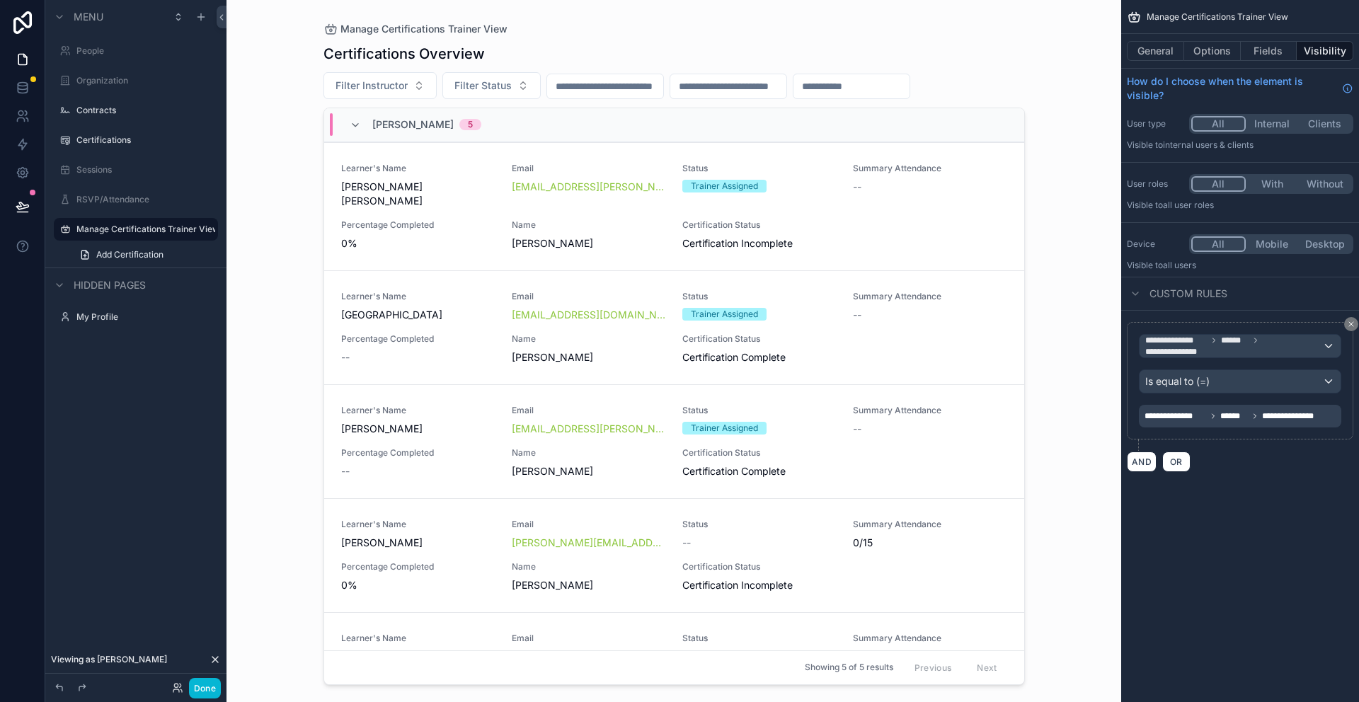
click at [1304, 509] on div "**********" at bounding box center [1240, 351] width 238 height 702
click at [1312, 415] on span "**********" at bounding box center [1293, 416] width 62 height 11
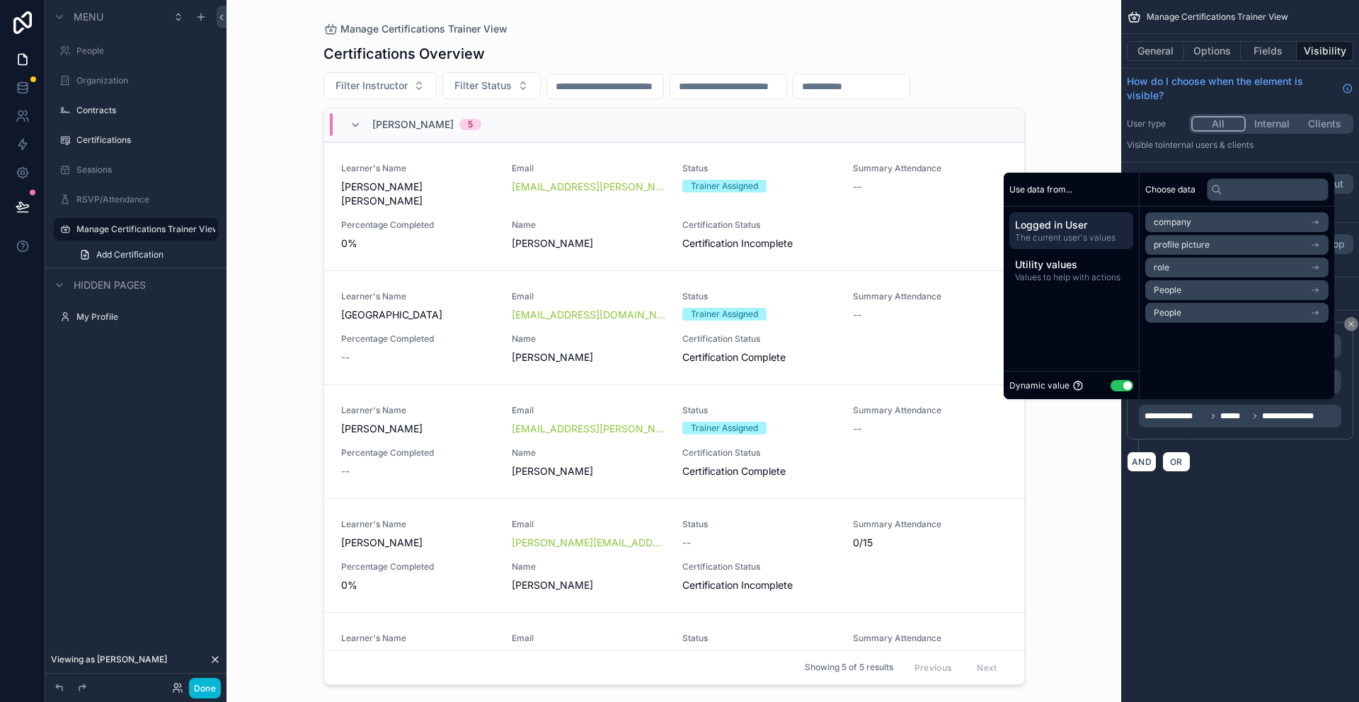
click at [1314, 442] on div "**********" at bounding box center [1240, 386] width 226 height 129
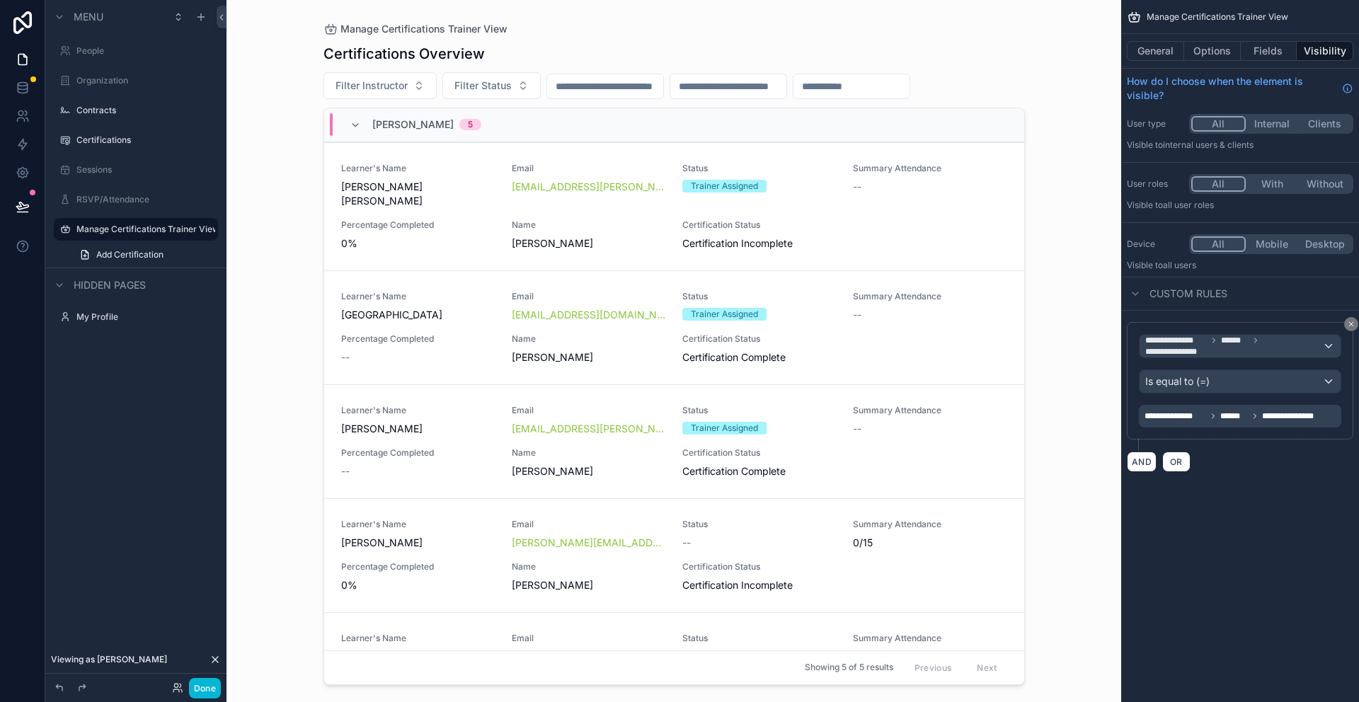
click at [1332, 414] on div "**********" at bounding box center [1240, 416] width 202 height 23
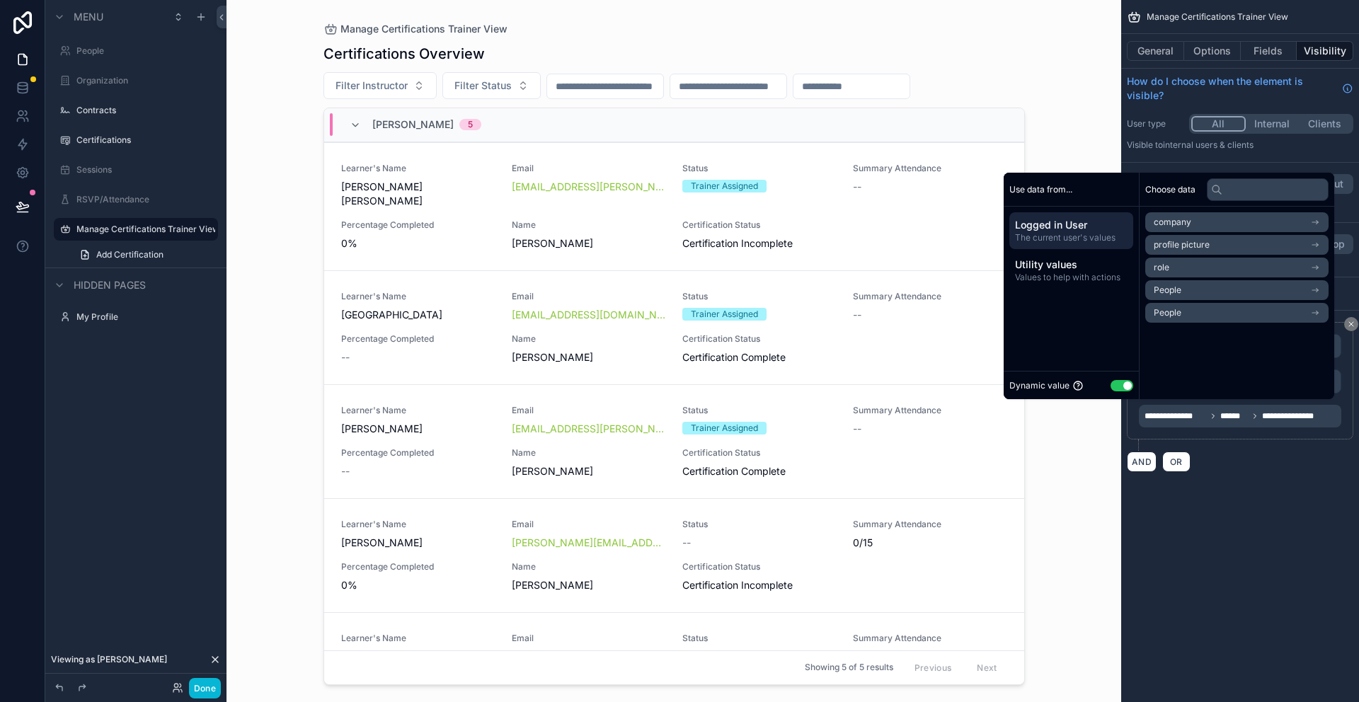
click at [1273, 500] on div "**********" at bounding box center [1240, 253] width 238 height 506
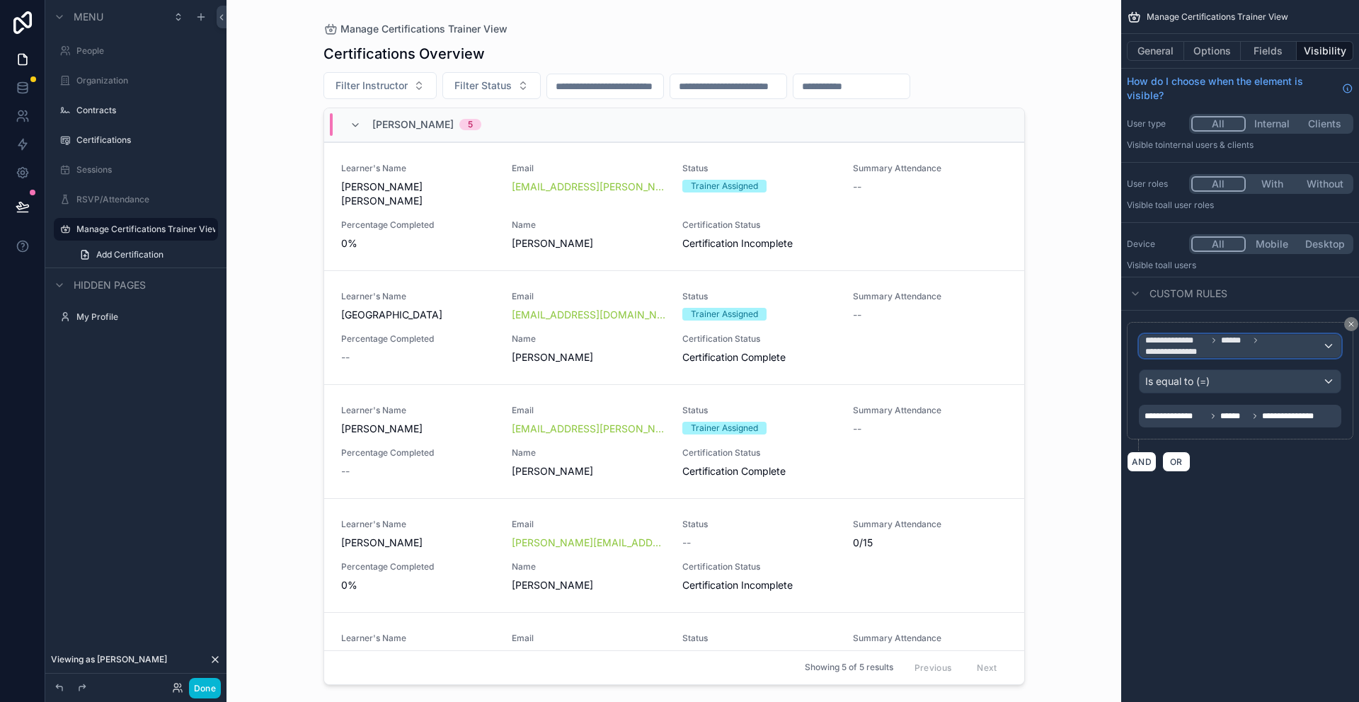
click at [1324, 346] on div "**********" at bounding box center [1240, 346] width 201 height 23
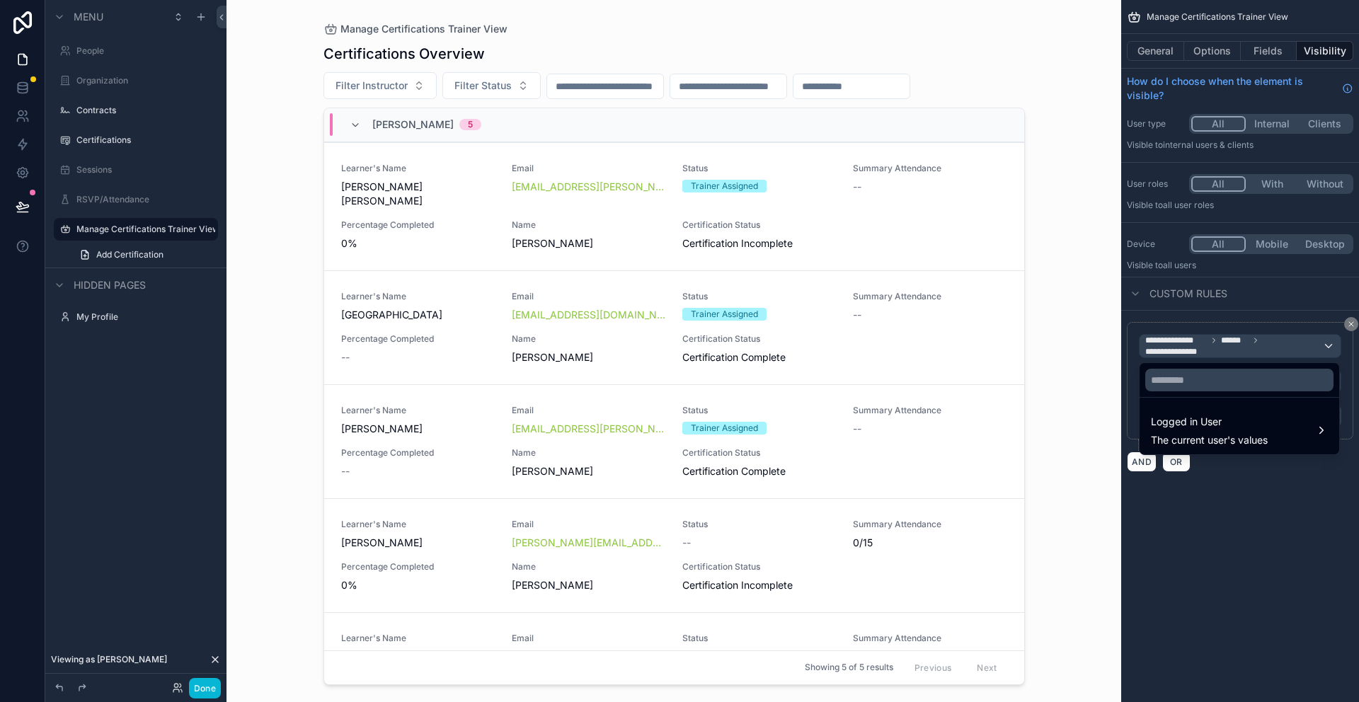
click at [1315, 556] on div "scrollable content" at bounding box center [679, 351] width 1359 height 702
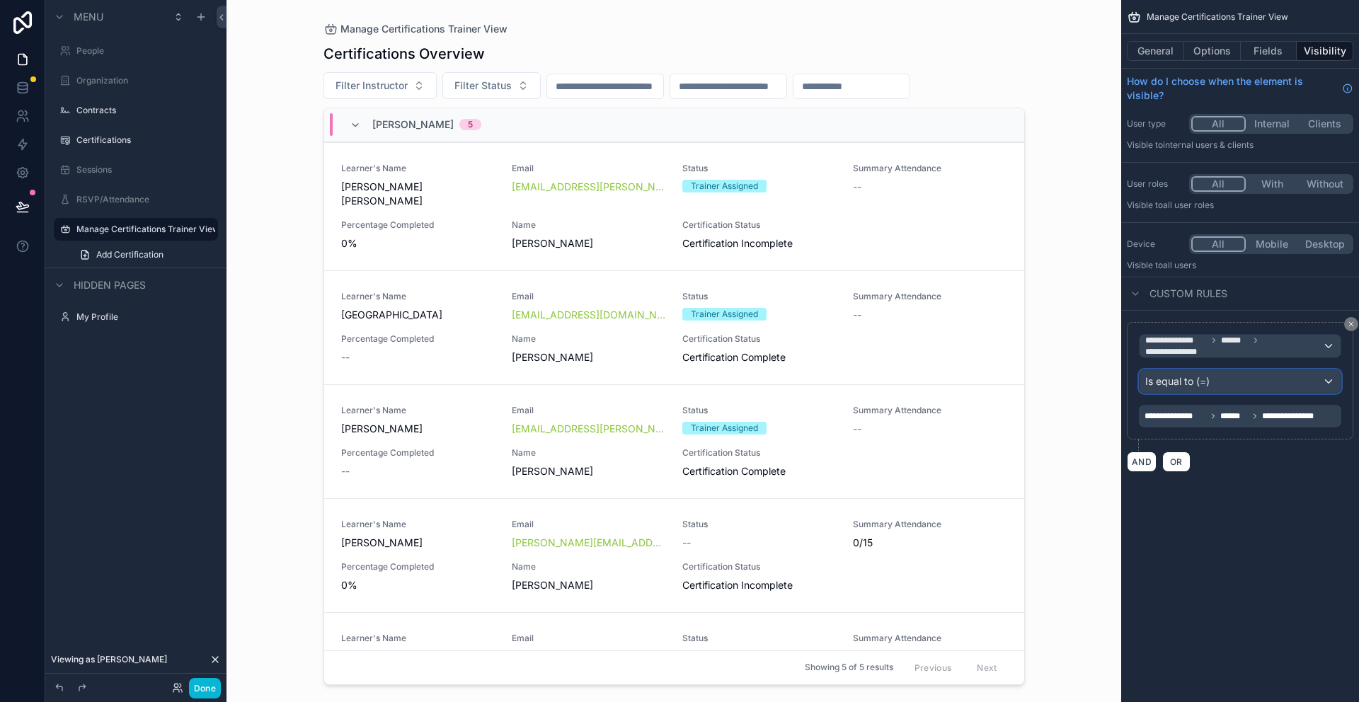
click at [1243, 387] on div "Is equal to (=)" at bounding box center [1240, 381] width 201 height 23
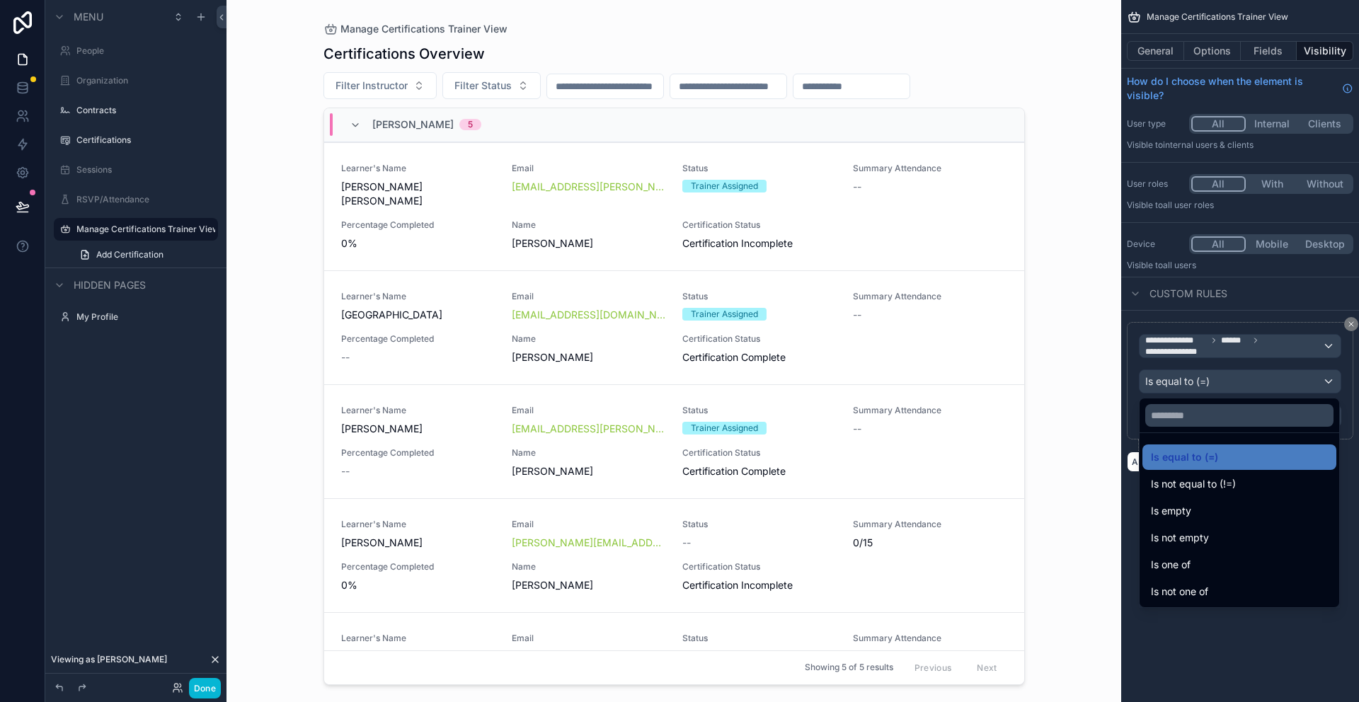
click at [24, 207] on div "scrollable content" at bounding box center [679, 351] width 1359 height 702
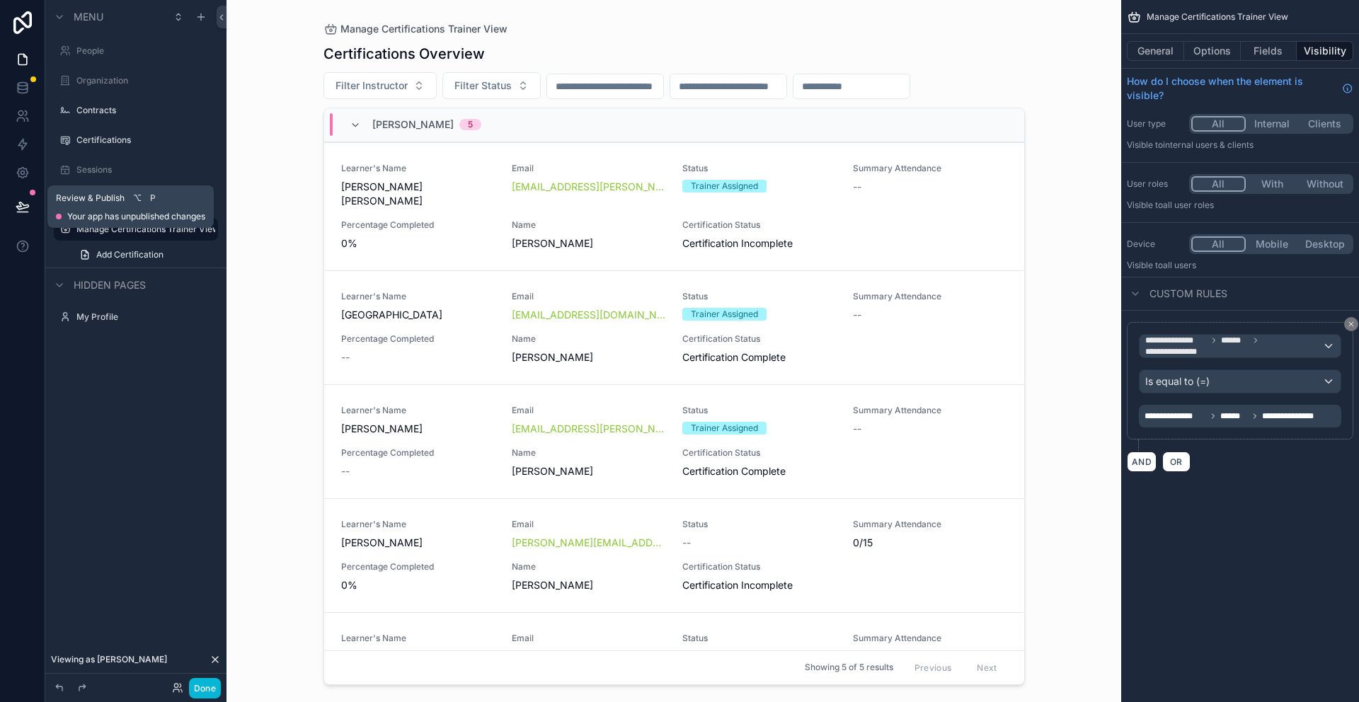
click at [24, 207] on icon at bounding box center [23, 207] width 14 height 14
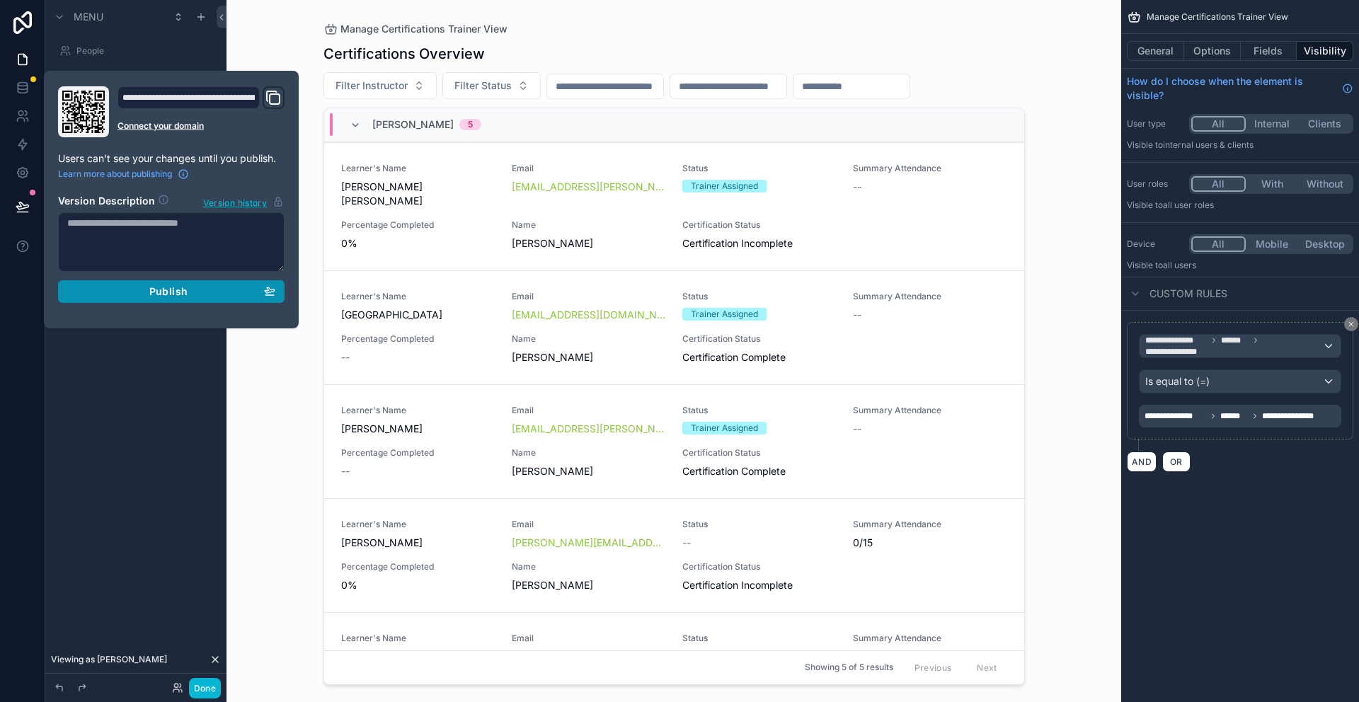
click at [197, 302] on button "Publish" at bounding box center [171, 291] width 226 height 23
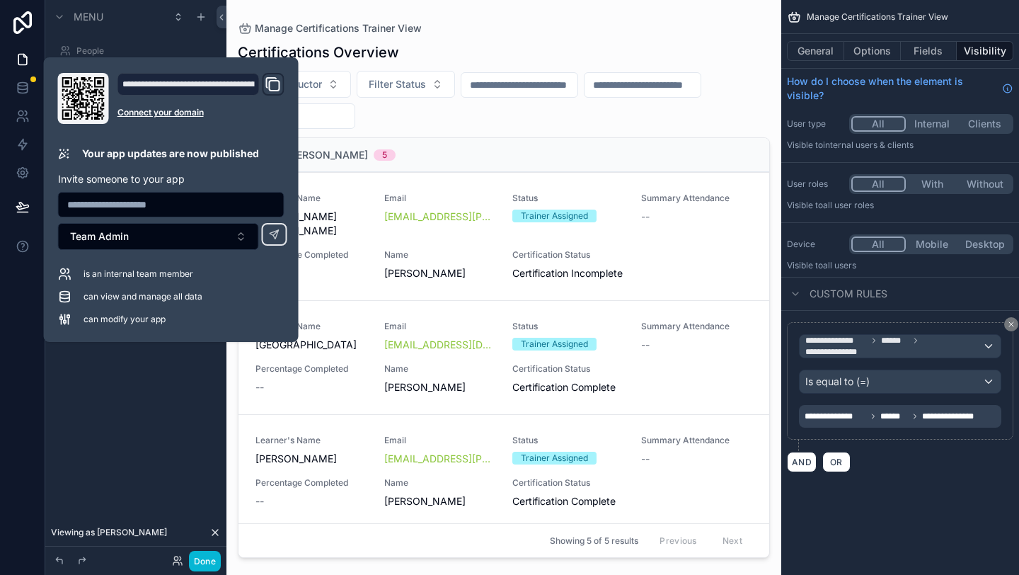
click at [963, 534] on div "**********" at bounding box center [900, 287] width 238 height 575
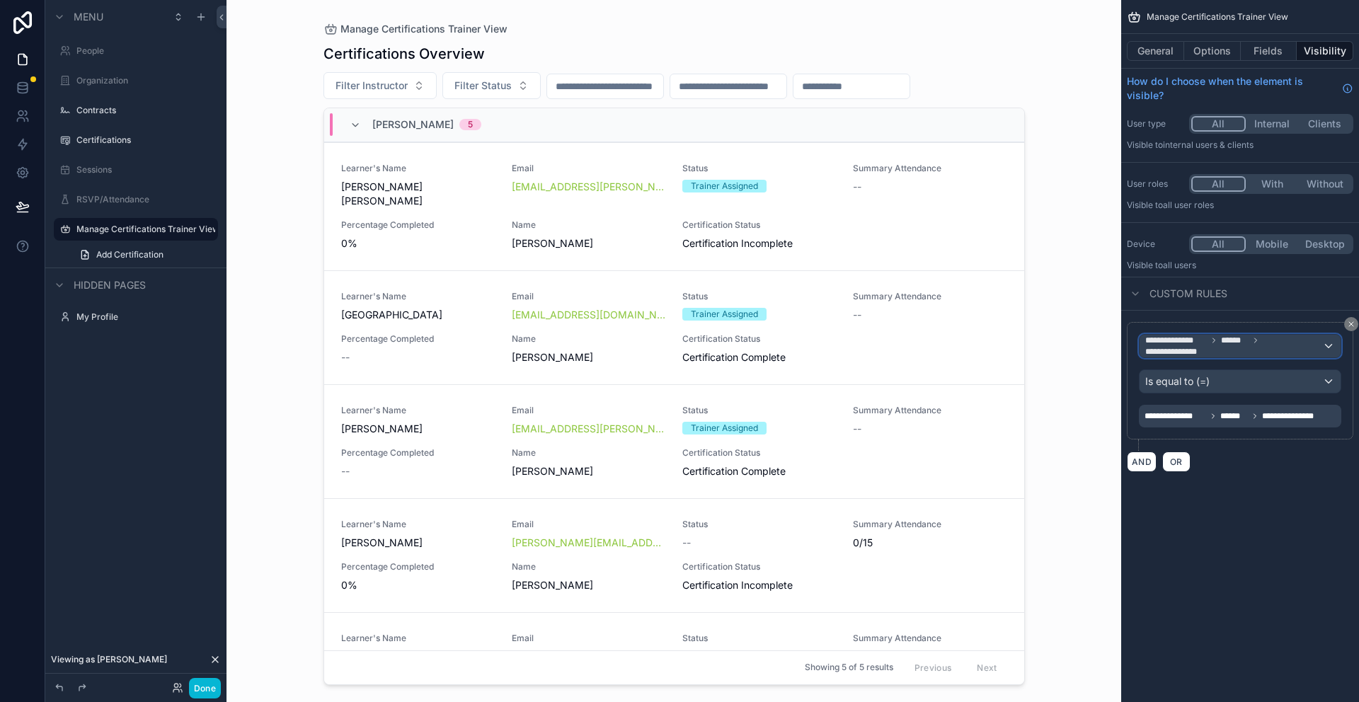
click at [1263, 348] on span "**********" at bounding box center [1233, 346] width 177 height 23
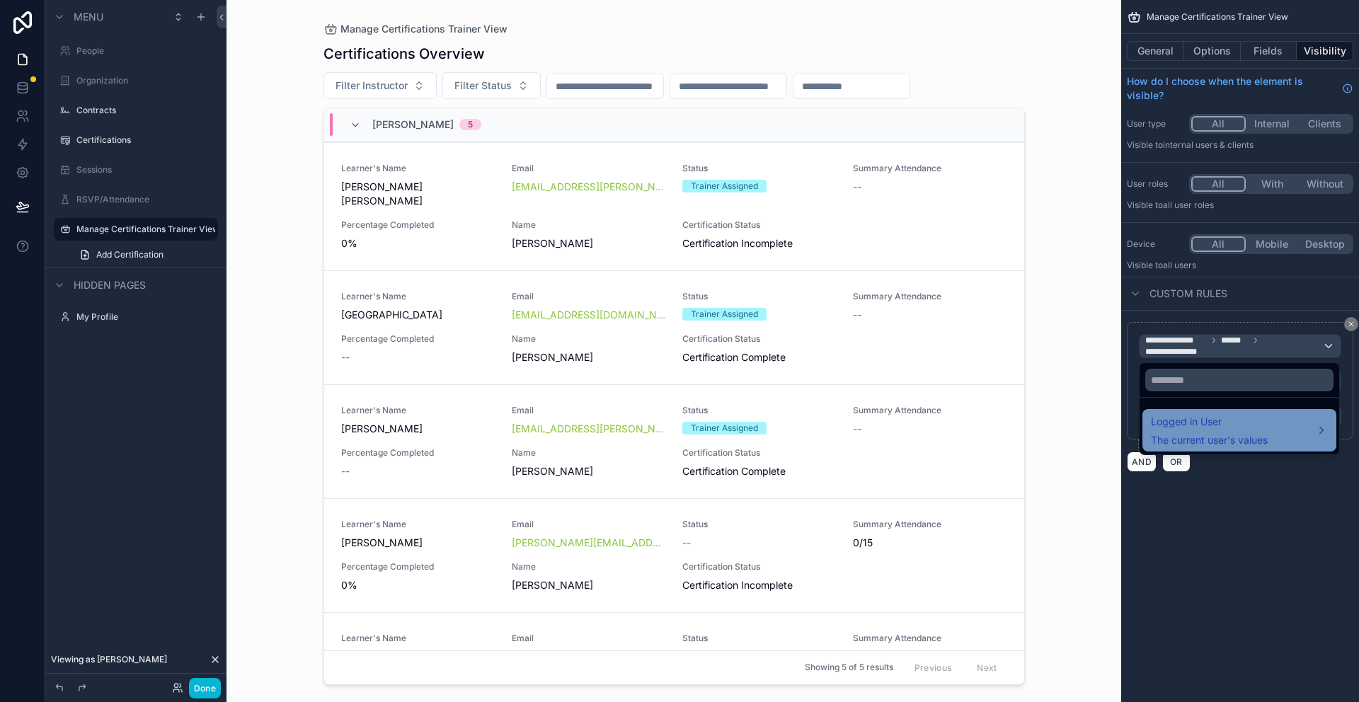
click at [1251, 439] on span "The current user's values" at bounding box center [1209, 440] width 117 height 14
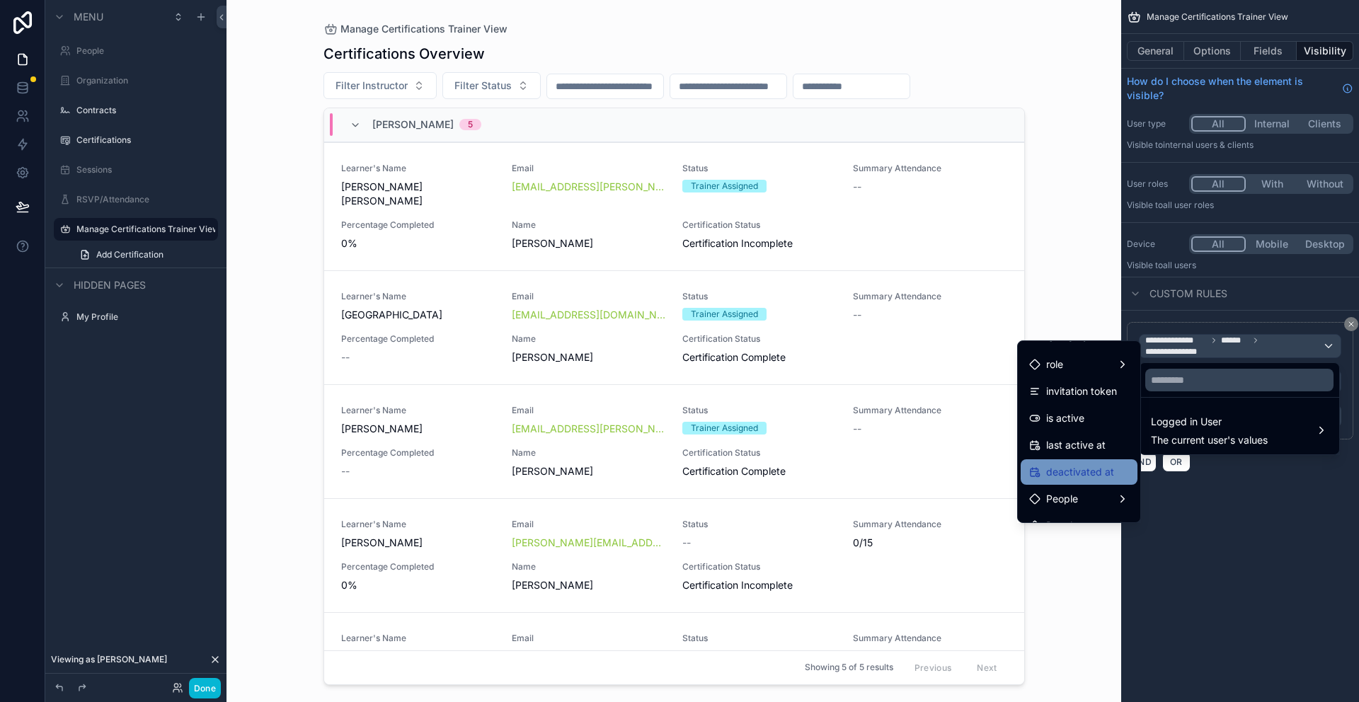
scroll to position [280, 0]
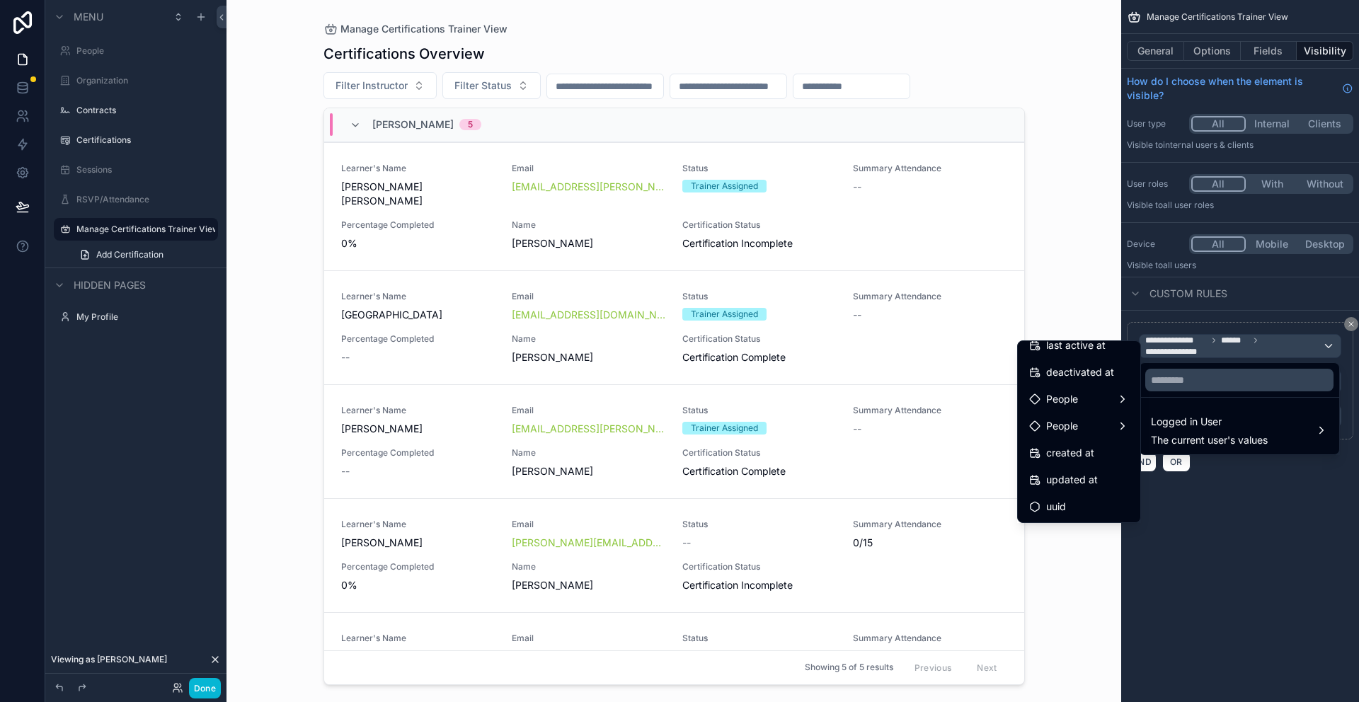
click at [1314, 567] on div "scrollable content" at bounding box center [679, 351] width 1359 height 702
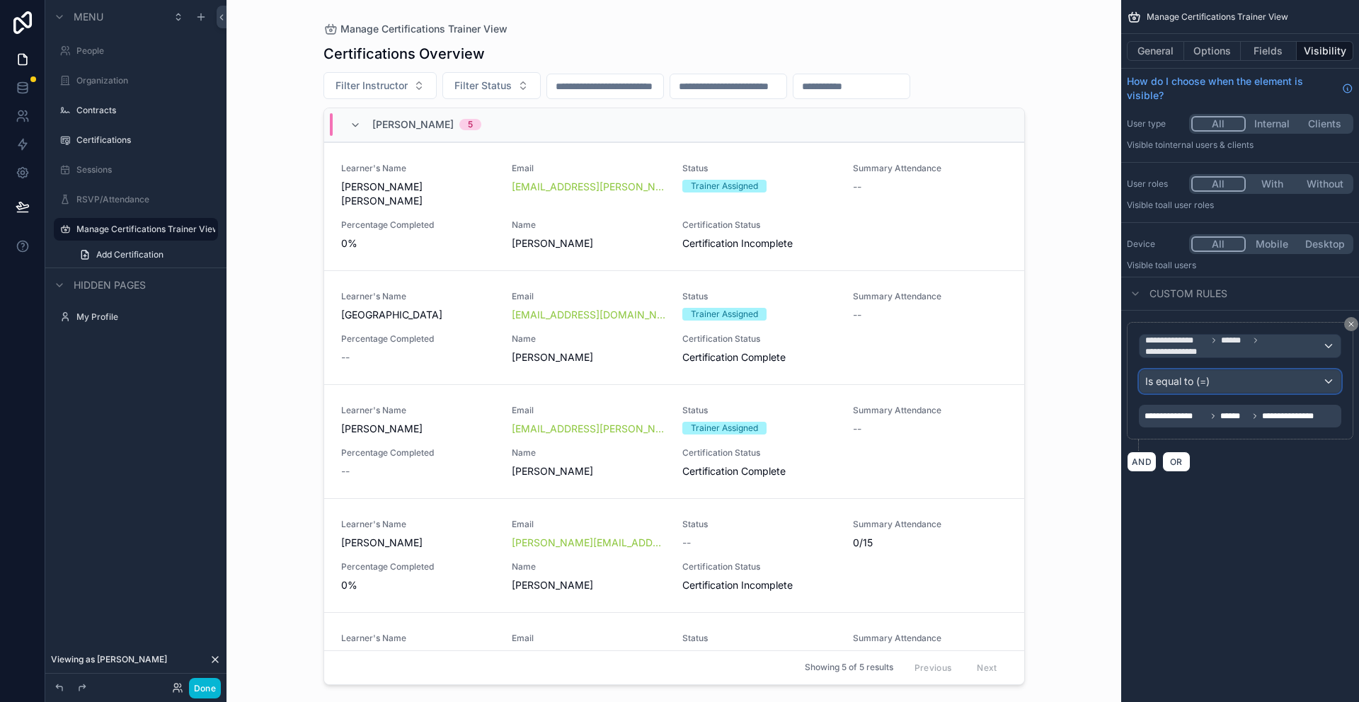
click at [1283, 380] on div "Is equal to (=)" at bounding box center [1240, 381] width 201 height 23
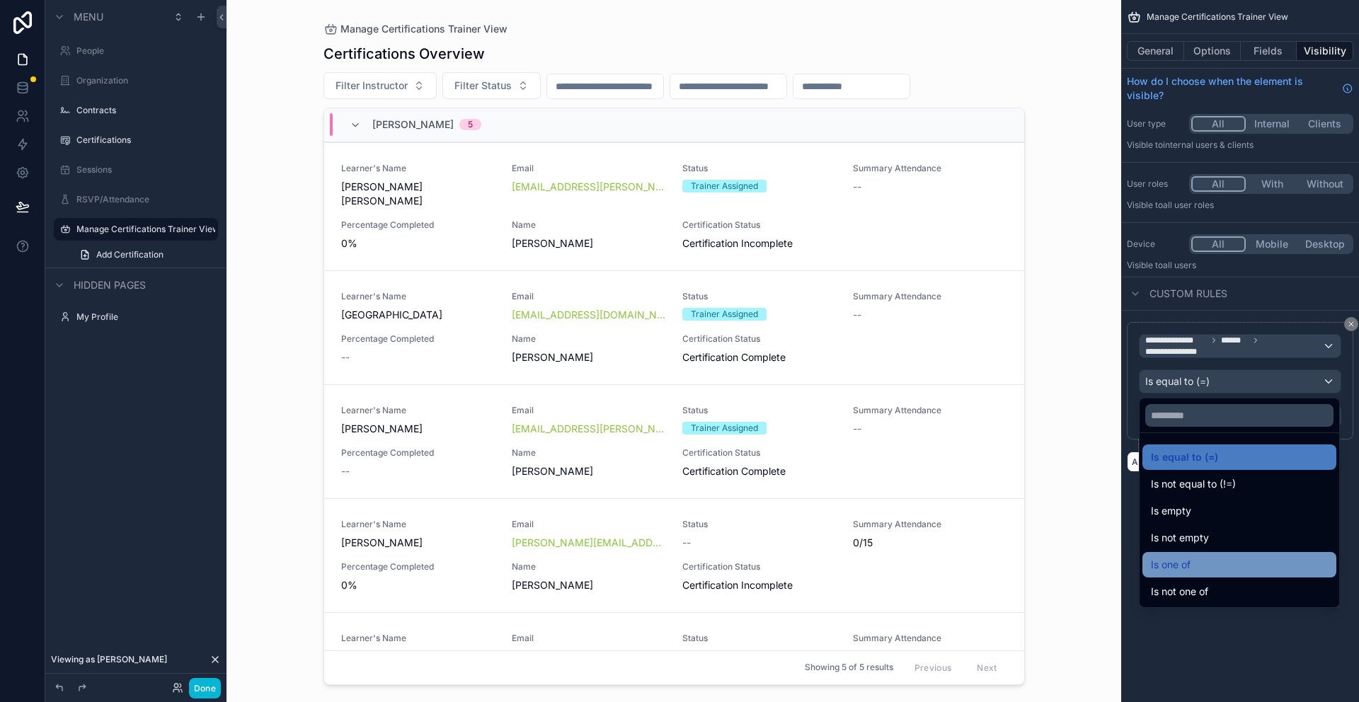
click at [1220, 567] on div "Is one of" at bounding box center [1239, 564] width 177 height 17
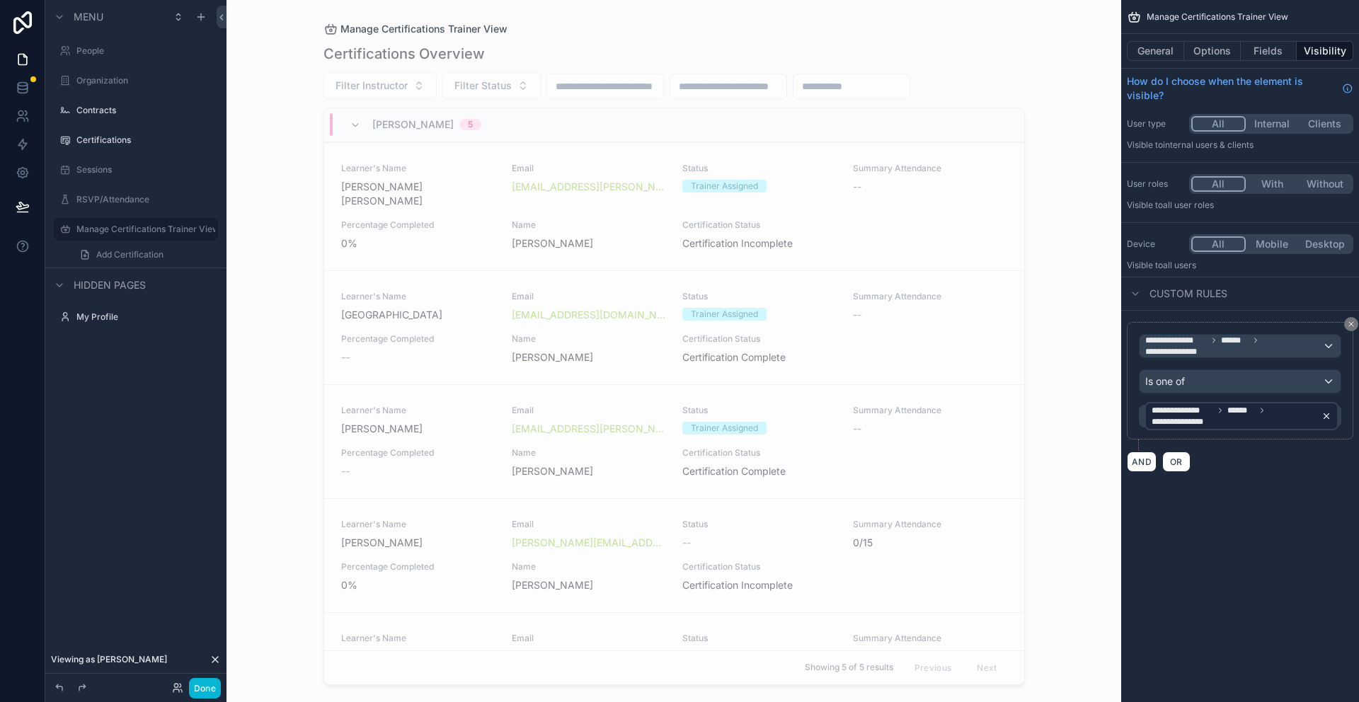
click at [1326, 413] on icon "scrollable content" at bounding box center [1326, 416] width 10 height 10
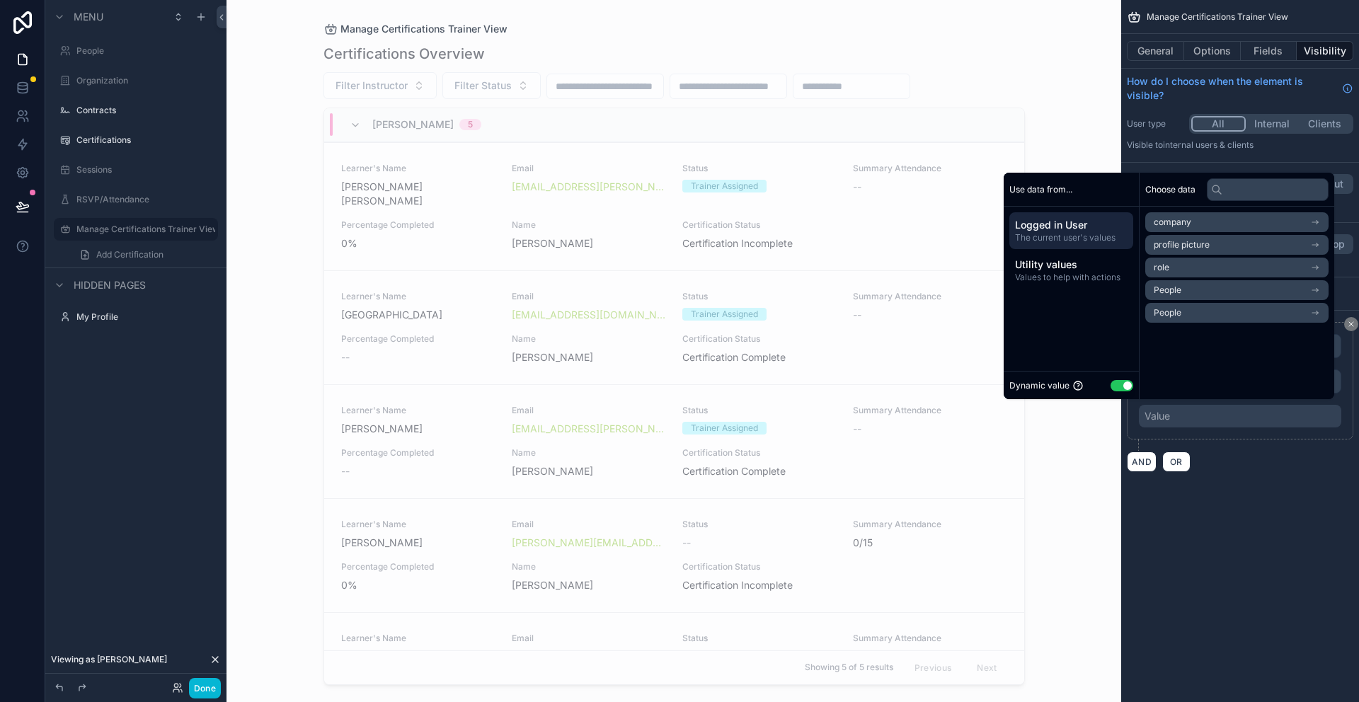
click at [1180, 294] on li "People" at bounding box center [1236, 290] width 183 height 20
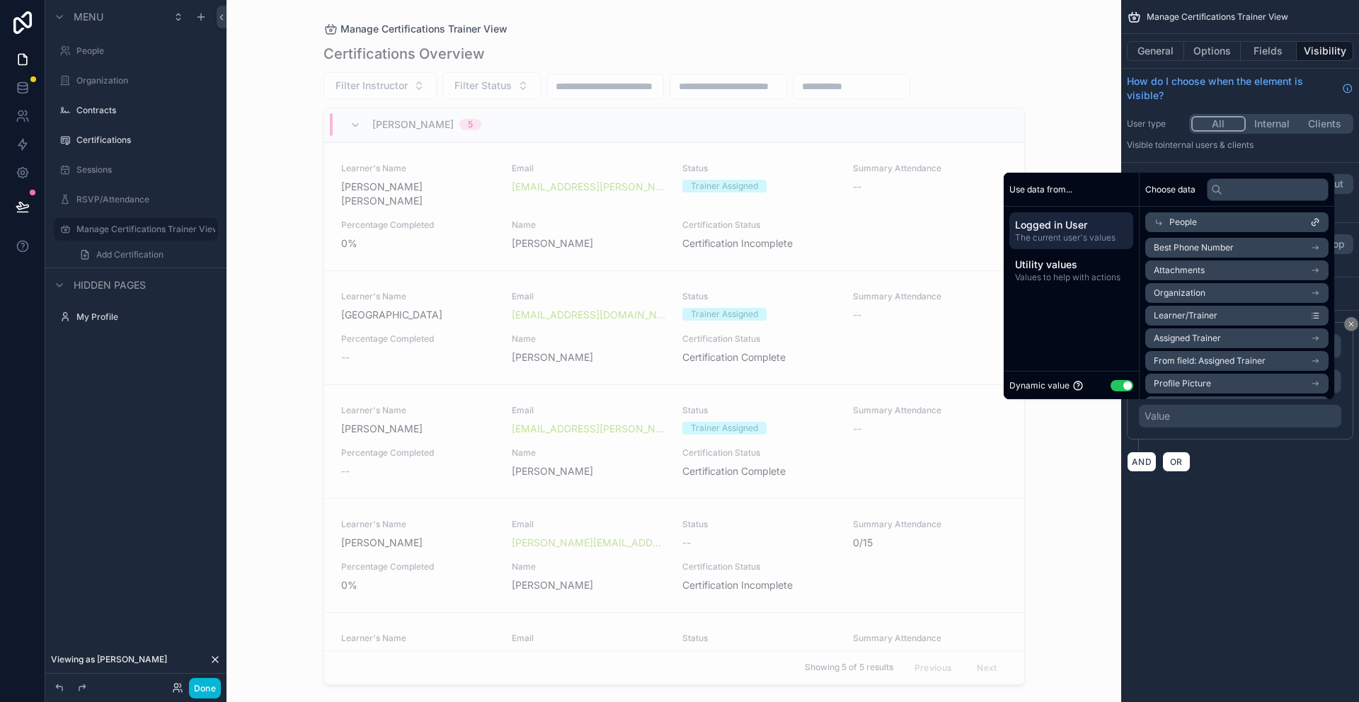
click at [1201, 319] on span "Learner/Trainer" at bounding box center [1186, 315] width 64 height 11
click at [1200, 318] on span "Learner/Trainer" at bounding box center [1186, 315] width 64 height 11
click at [1273, 556] on div "**********" at bounding box center [1240, 351] width 238 height 702
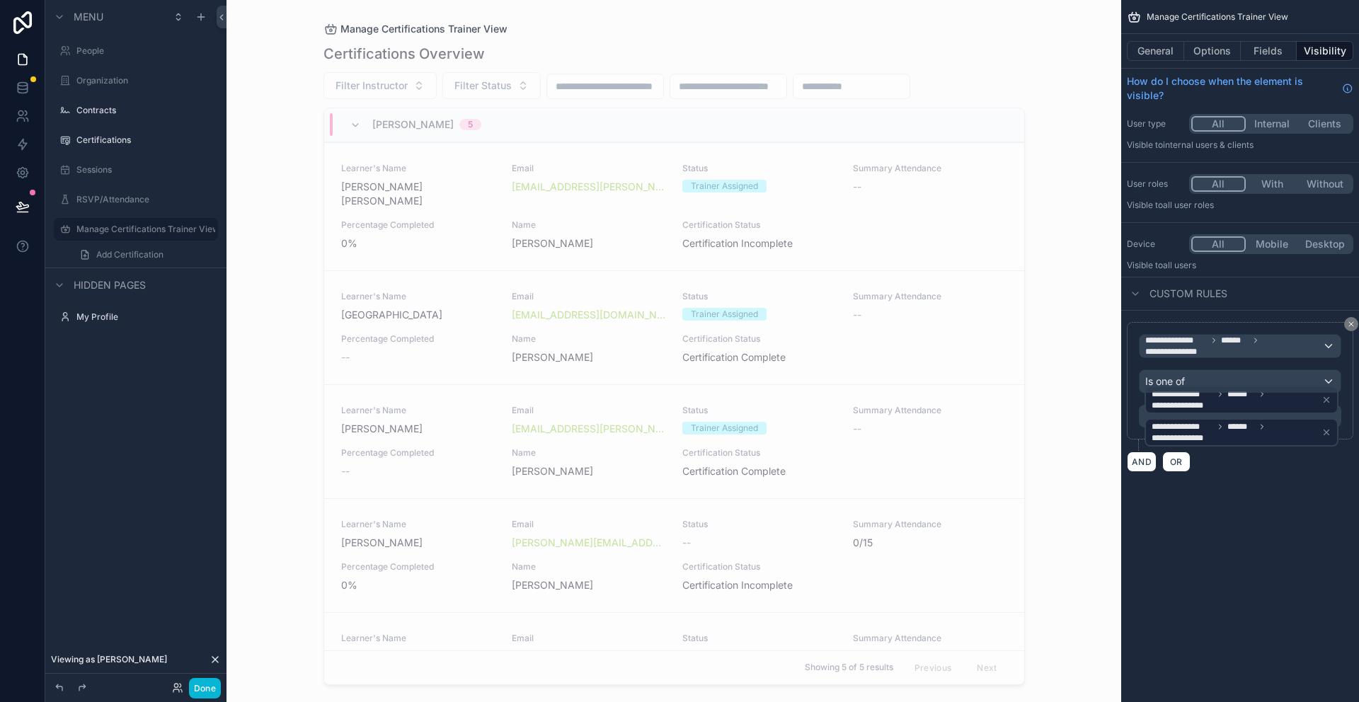
click at [1239, 514] on div "**********" at bounding box center [1240, 351] width 238 height 702
click at [1330, 430] on icon "scrollable content" at bounding box center [1326, 433] width 10 height 10
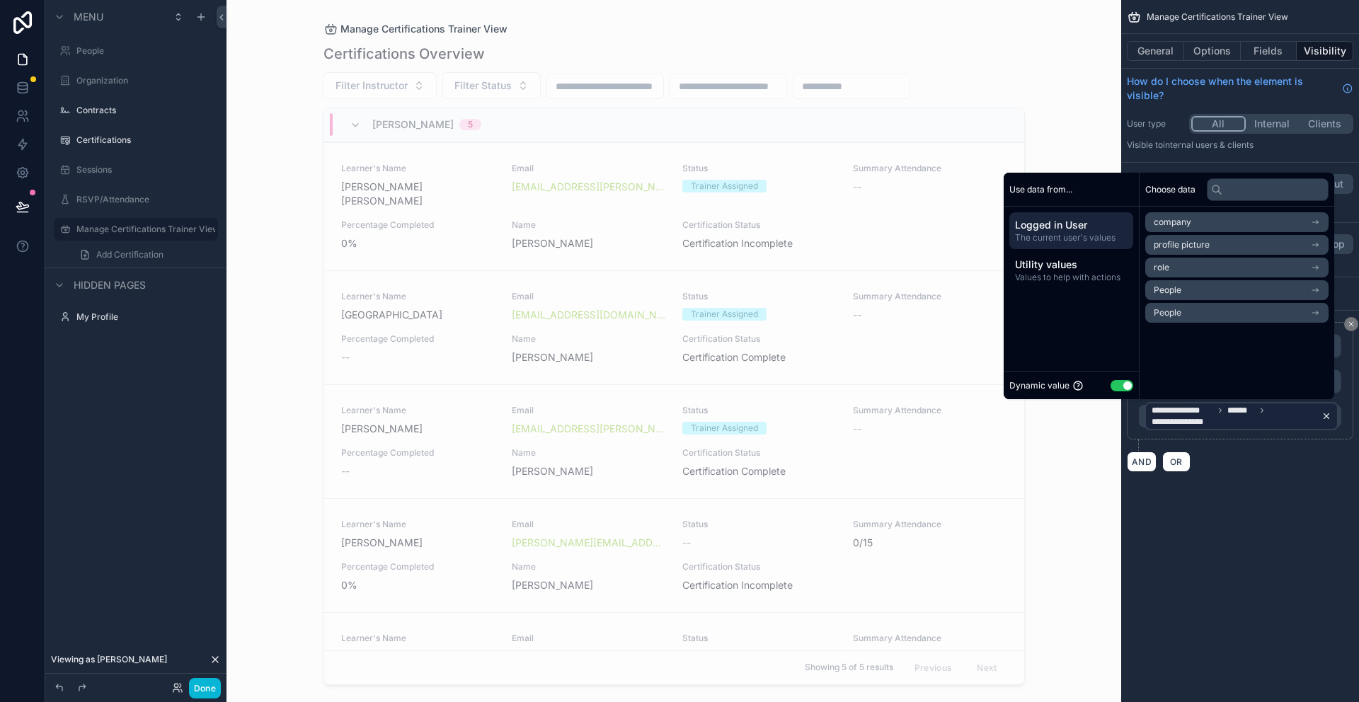
click at [1323, 427] on div "**********" at bounding box center [1242, 416] width 180 height 23
click at [1324, 415] on icon "scrollable content" at bounding box center [1326, 416] width 10 height 10
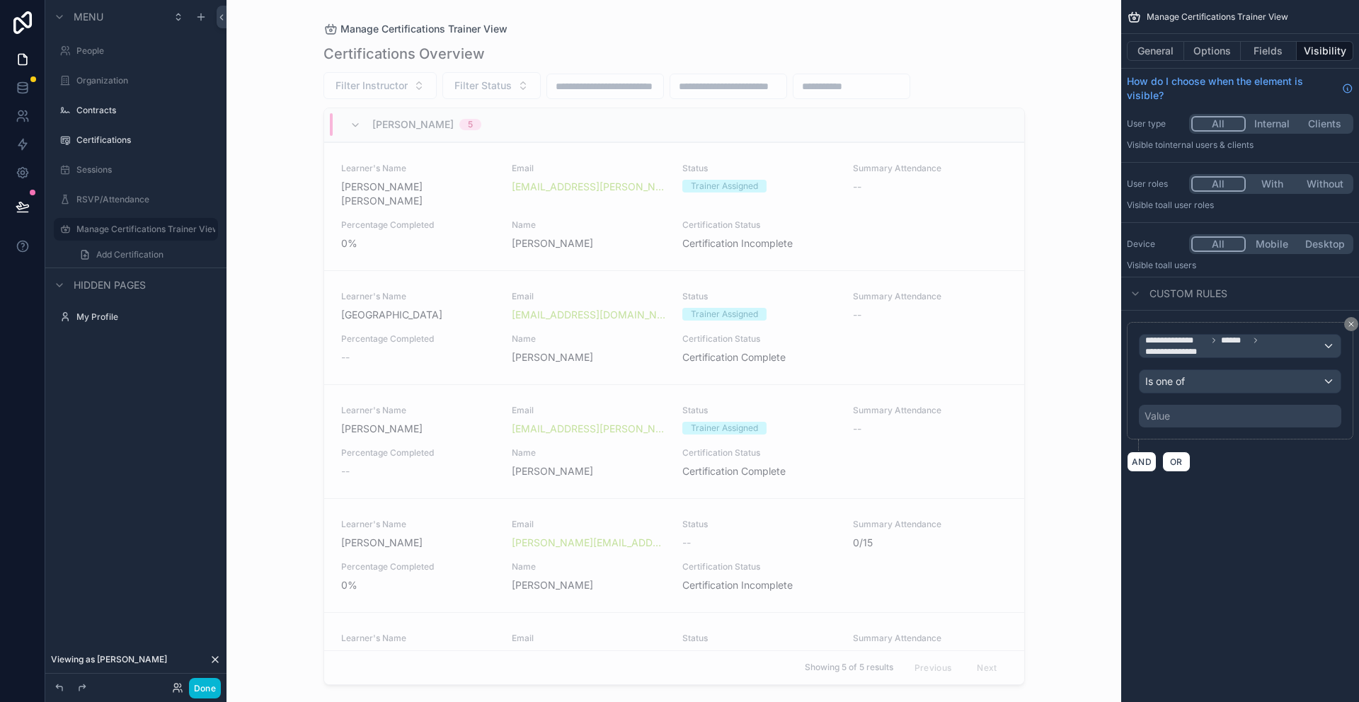
click at [1251, 495] on div "**********" at bounding box center [1240, 253] width 238 height 506
click at [1234, 414] on div "Value" at bounding box center [1240, 416] width 202 height 23
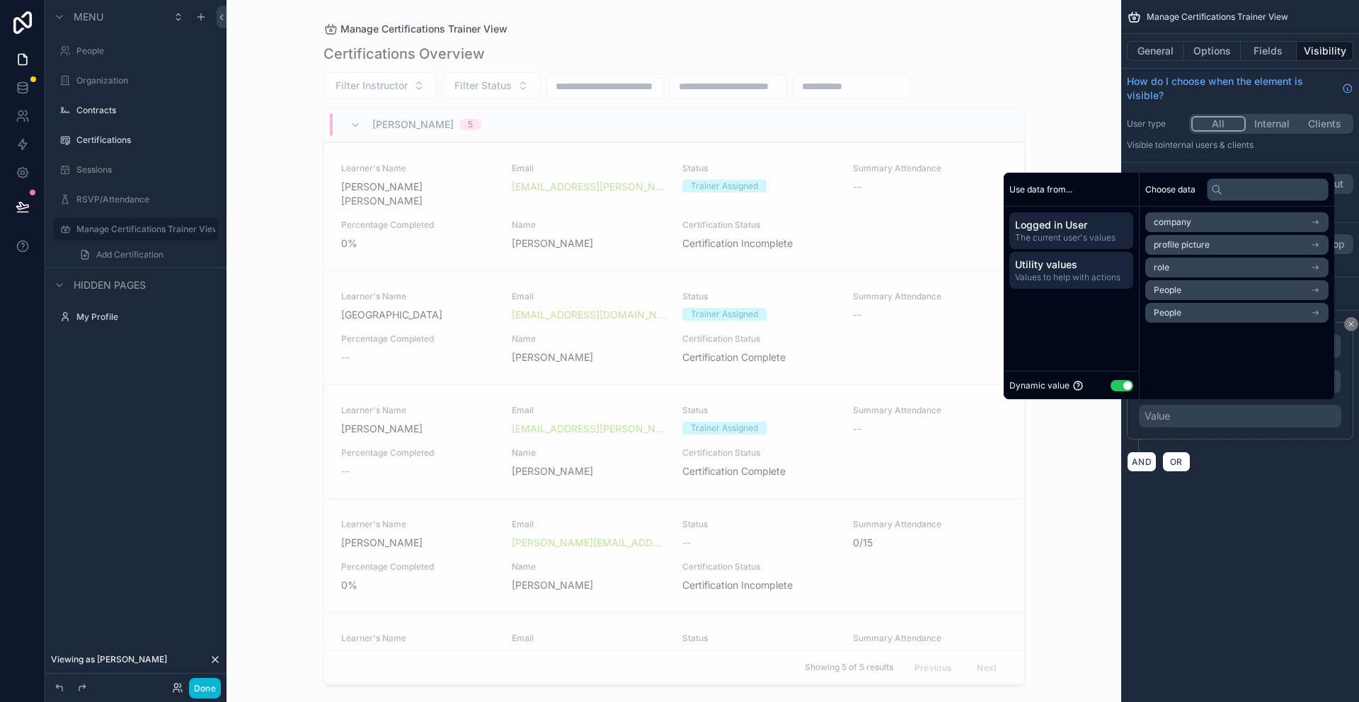
click at [1057, 267] on span "Utility values" at bounding box center [1071, 265] width 113 height 14
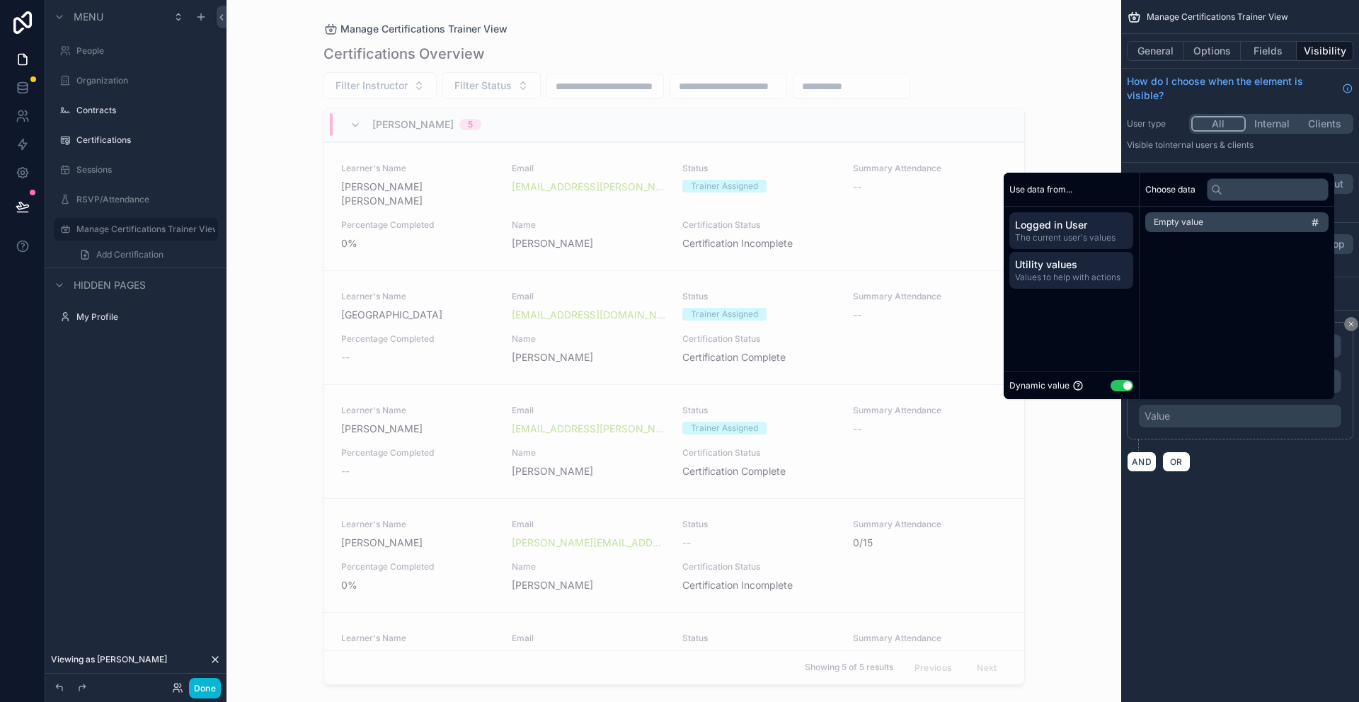
click at [1052, 242] on span "The current user's values" at bounding box center [1071, 237] width 113 height 11
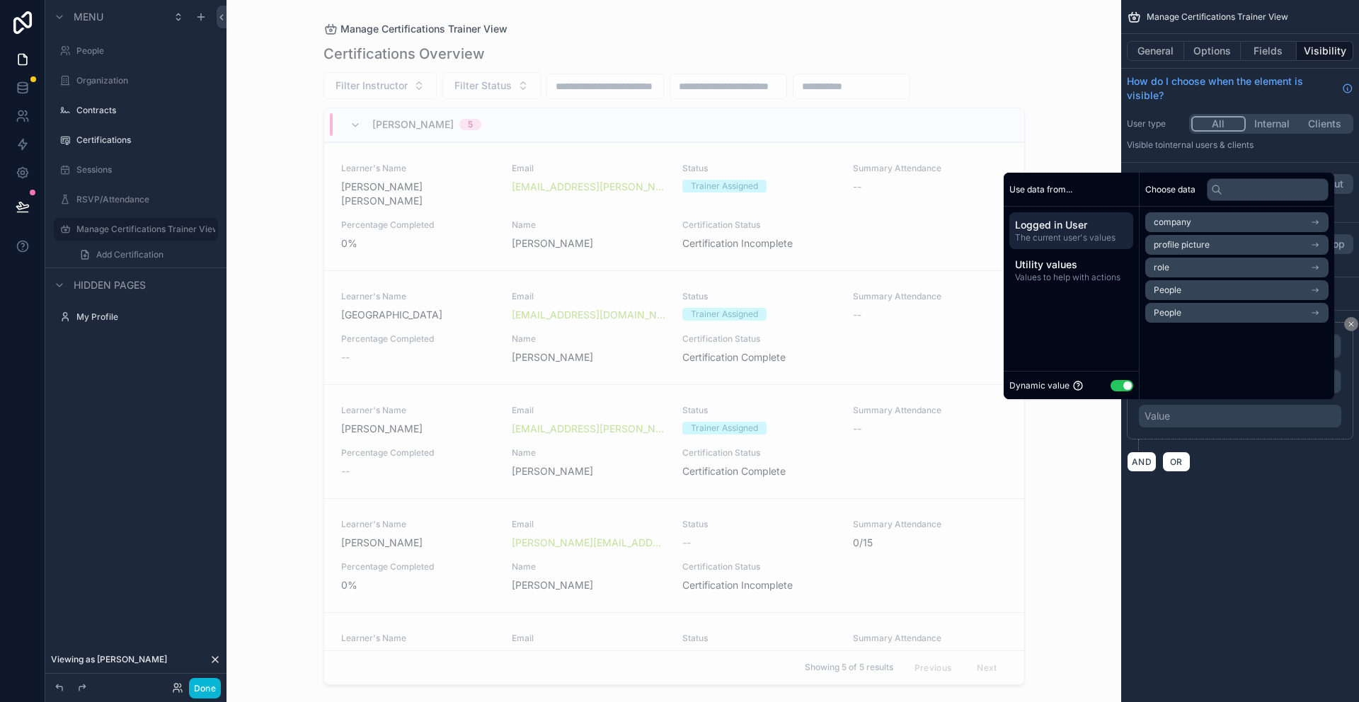
click at [1045, 226] on span "Logged in User" at bounding box center [1071, 225] width 113 height 14
click at [1192, 314] on li "People" at bounding box center [1236, 313] width 183 height 20
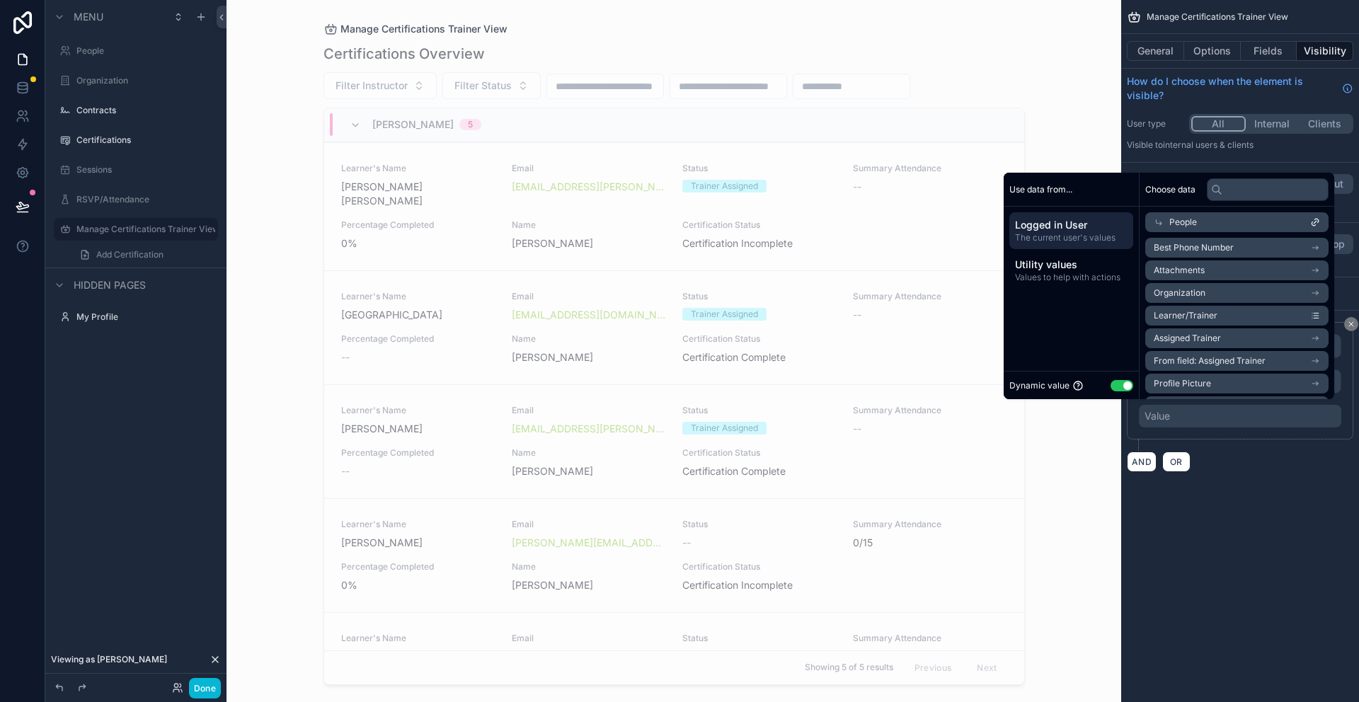
click at [1198, 319] on span "Learner/Trainer" at bounding box center [1186, 315] width 64 height 11
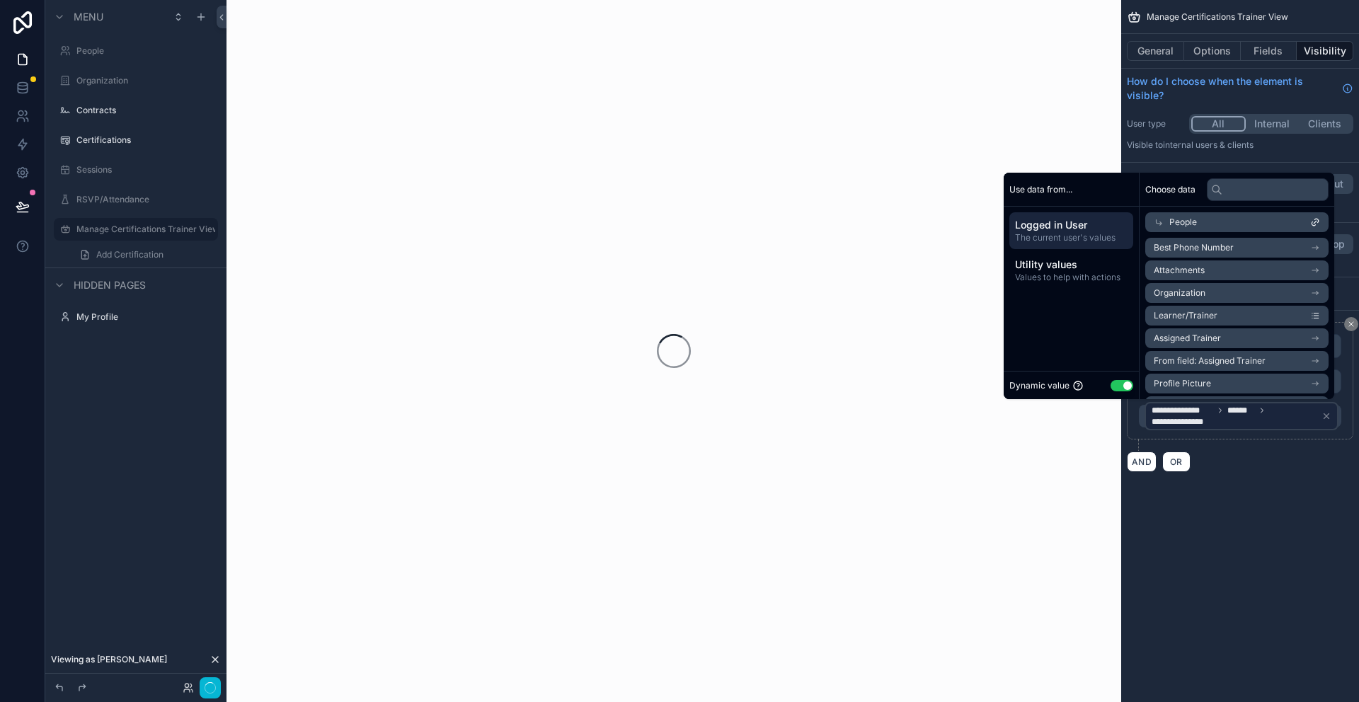
click at [1314, 590] on div "**********" at bounding box center [1240, 351] width 238 height 702
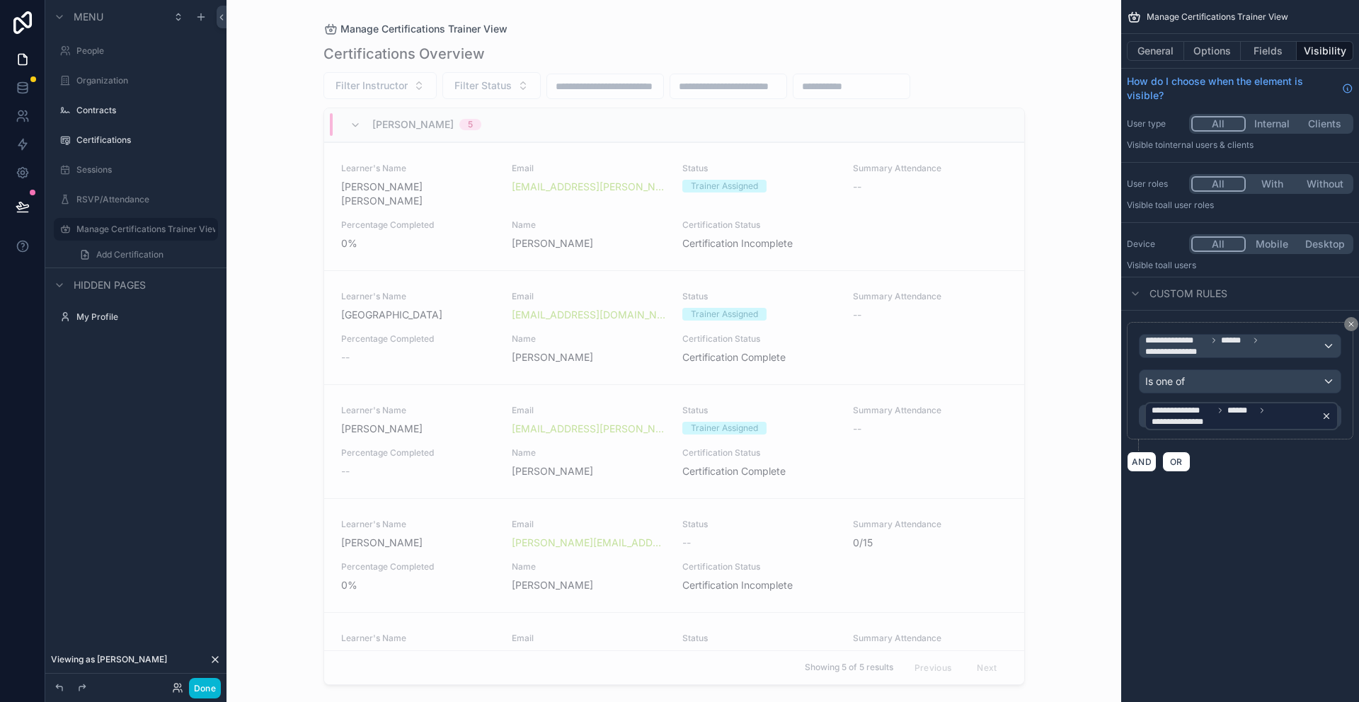
click at [1324, 415] on icon "scrollable content" at bounding box center [1326, 416] width 10 height 10
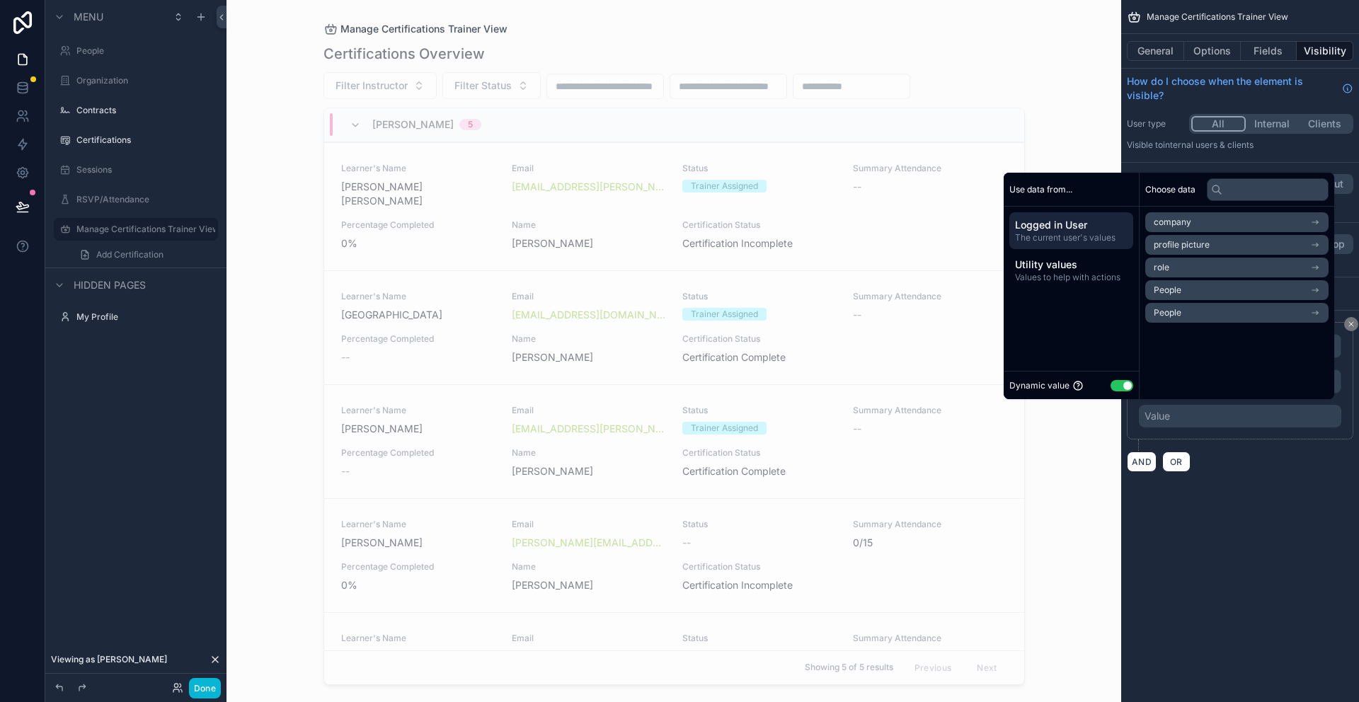
click at [1236, 527] on div "**********" at bounding box center [1240, 351] width 238 height 702
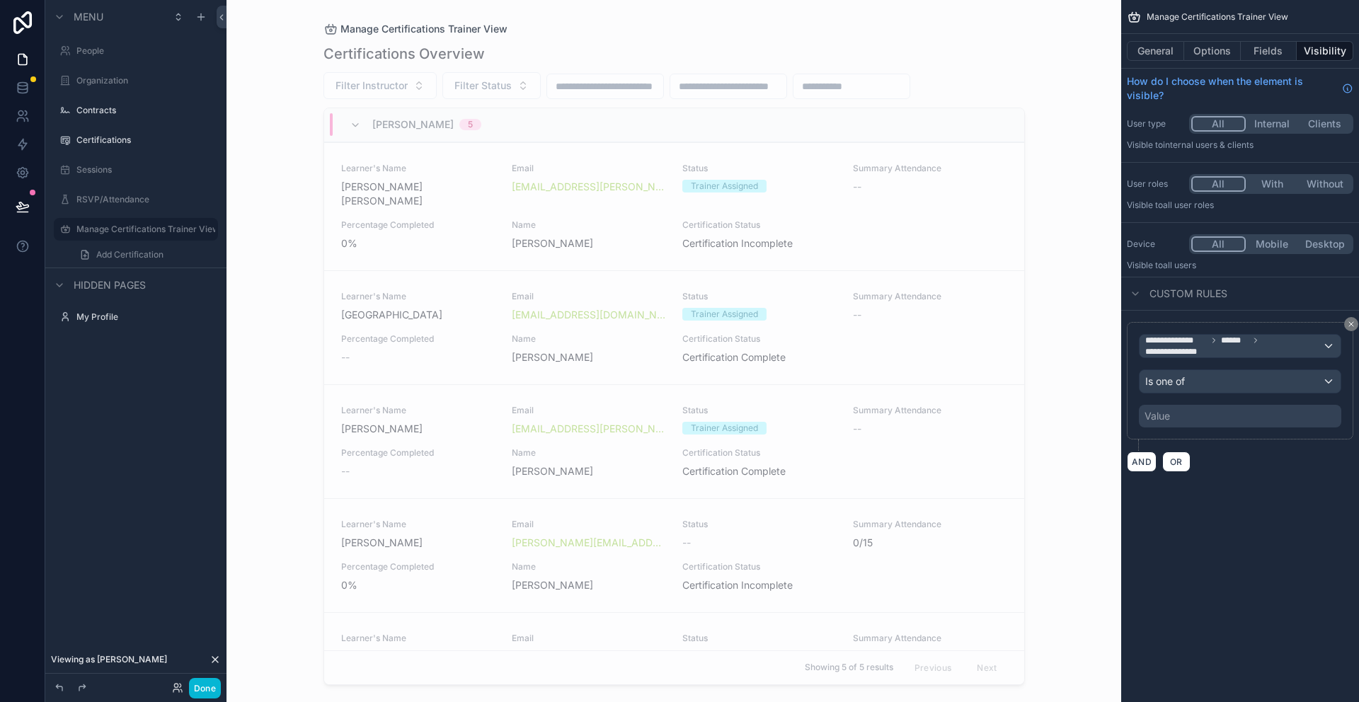
click at [1145, 411] on div "Value" at bounding box center [1157, 416] width 25 height 14
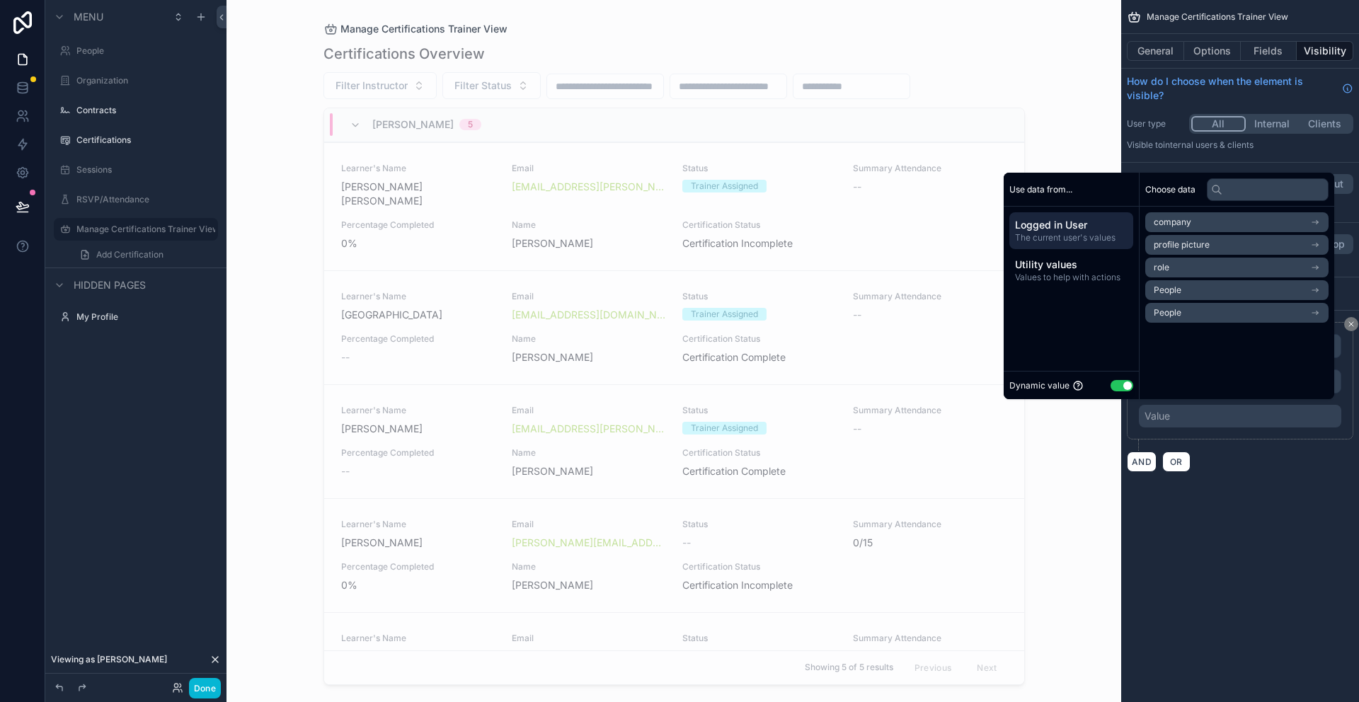
click at [1201, 273] on li "role" at bounding box center [1236, 268] width 183 height 20
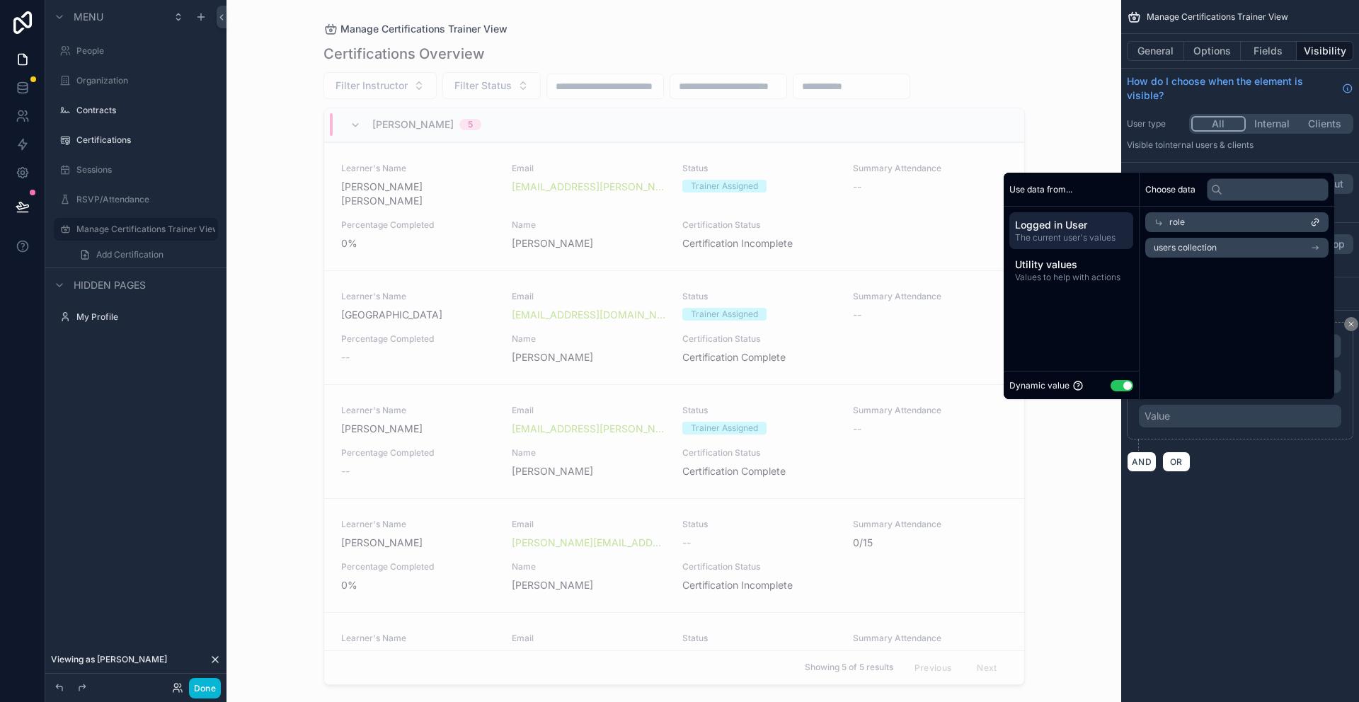
click at [1211, 248] on li "users collection" at bounding box center [1236, 248] width 183 height 20
click at [1186, 224] on div "role" at bounding box center [1236, 222] width 183 height 20
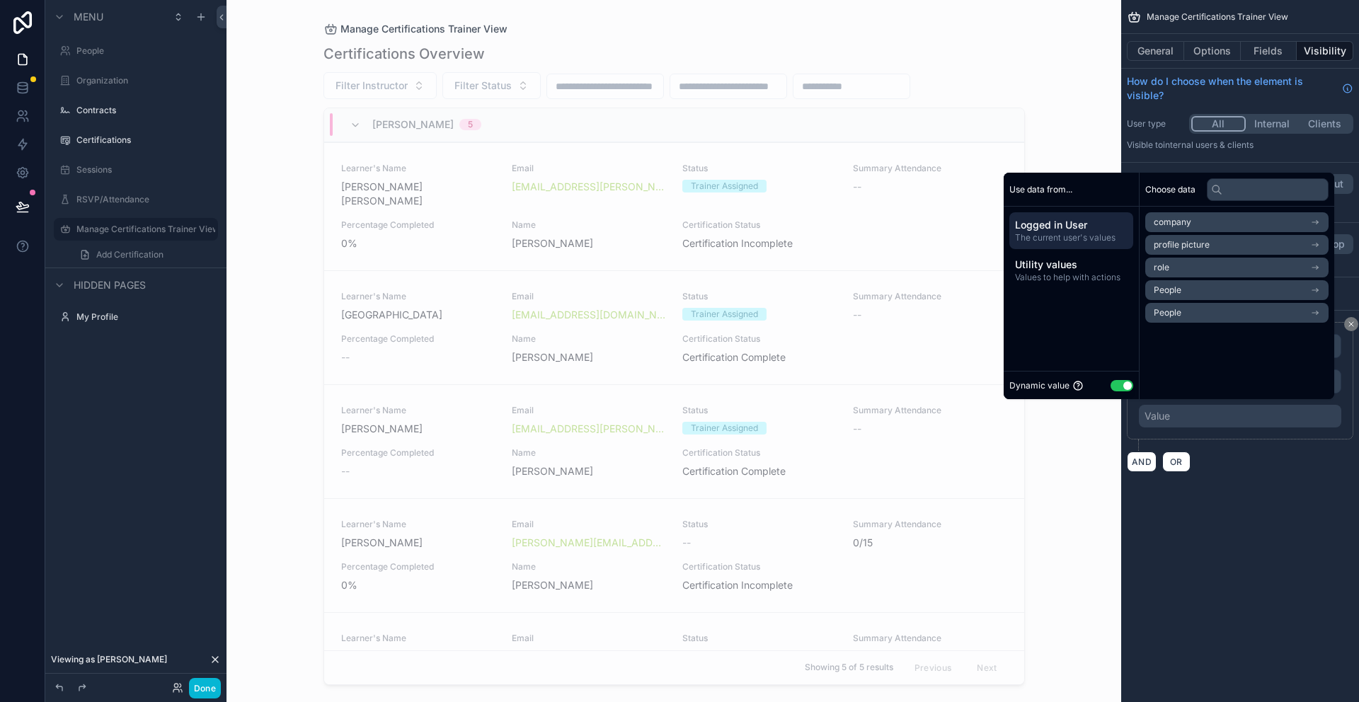
click at [1191, 314] on li "People" at bounding box center [1236, 313] width 183 height 20
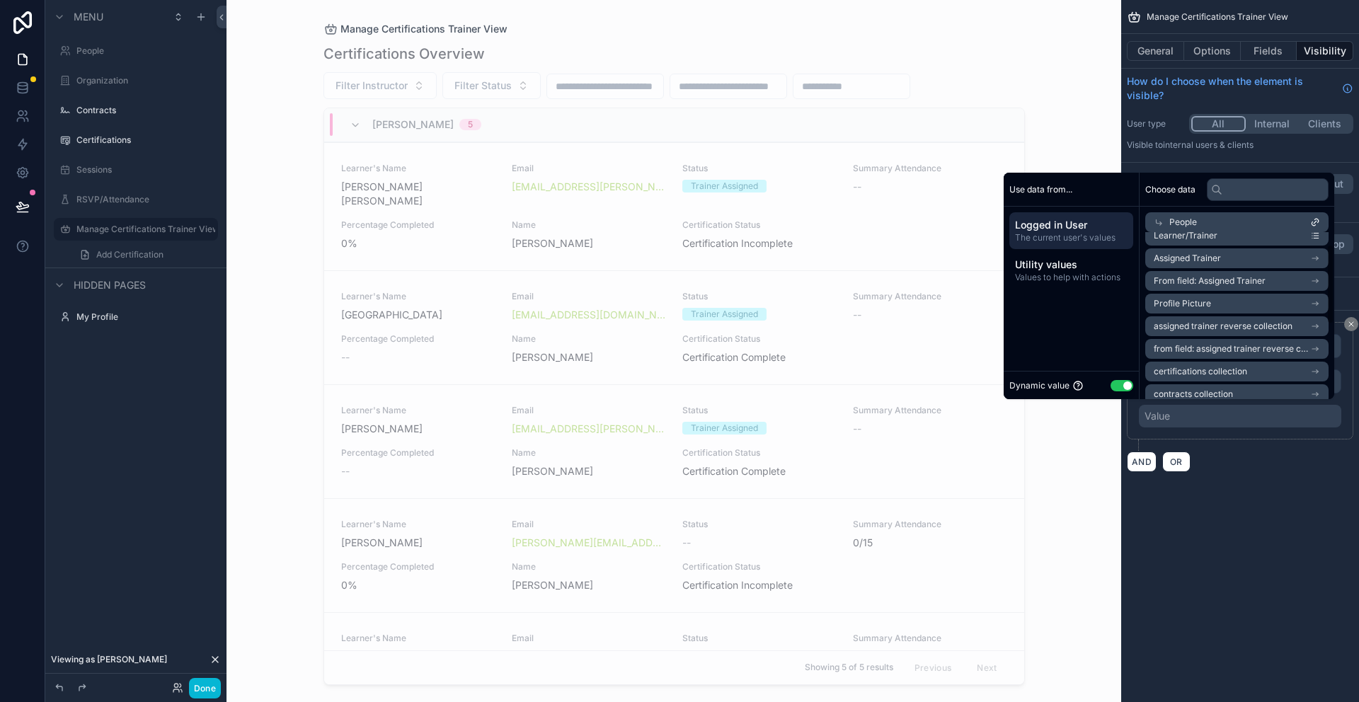
scroll to position [0, 0]
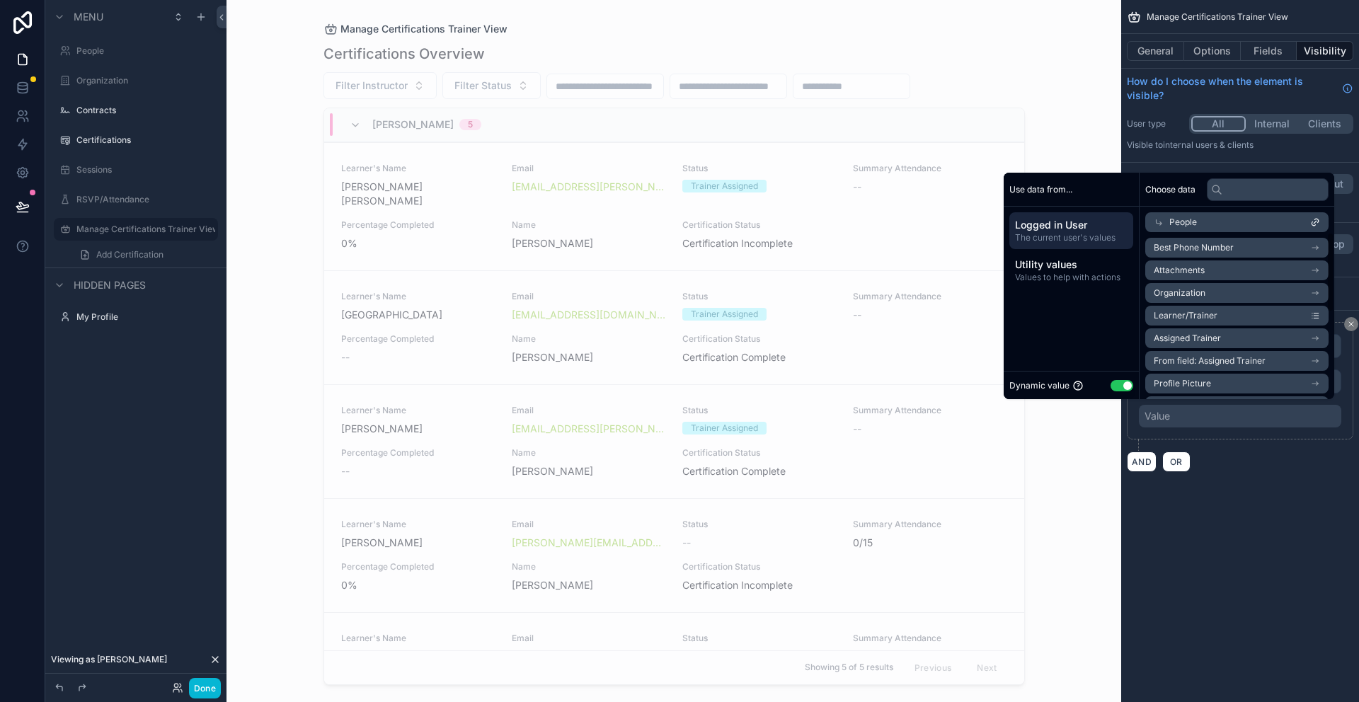
click at [1314, 317] on icon "scrollable content" at bounding box center [1315, 316] width 10 height 10
click at [1315, 312] on icon "scrollable content" at bounding box center [1315, 316] width 10 height 10
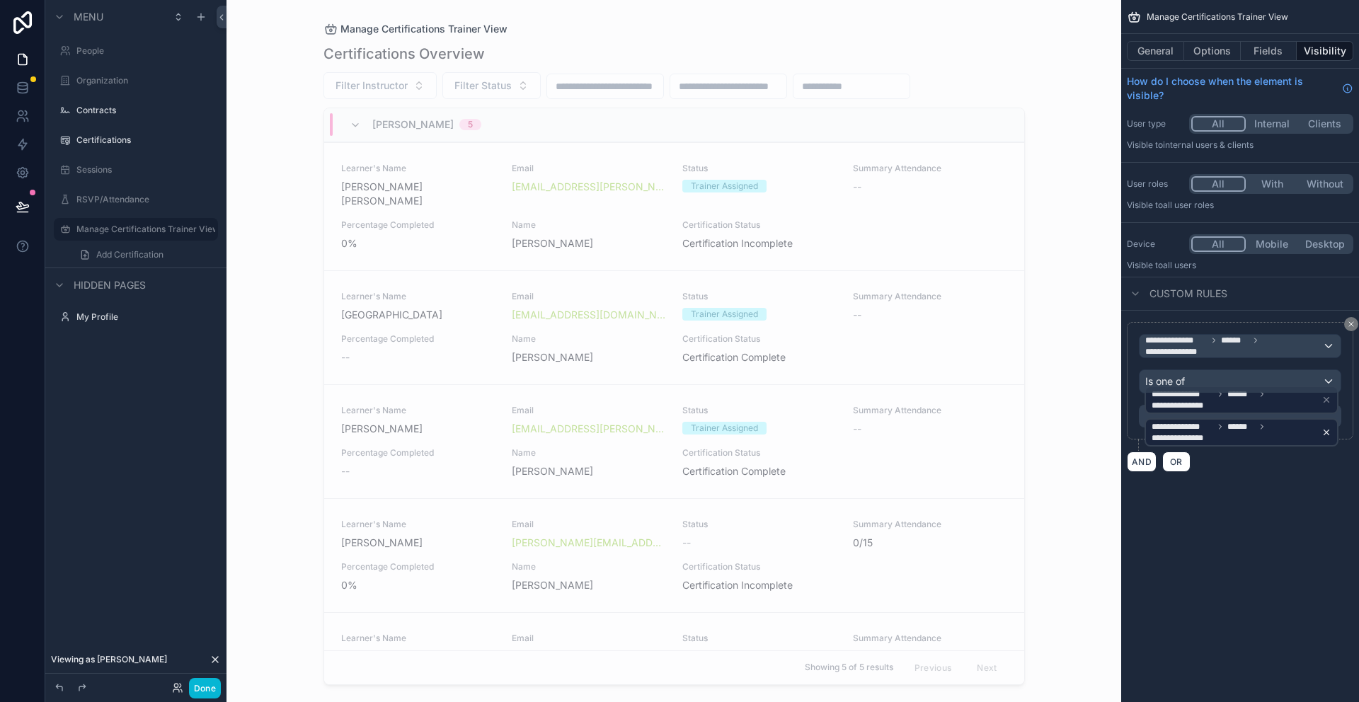
click at [1326, 430] on icon "scrollable content" at bounding box center [1326, 433] width 10 height 10
click at [1326, 402] on div "**********" at bounding box center [1242, 416] width 194 height 28
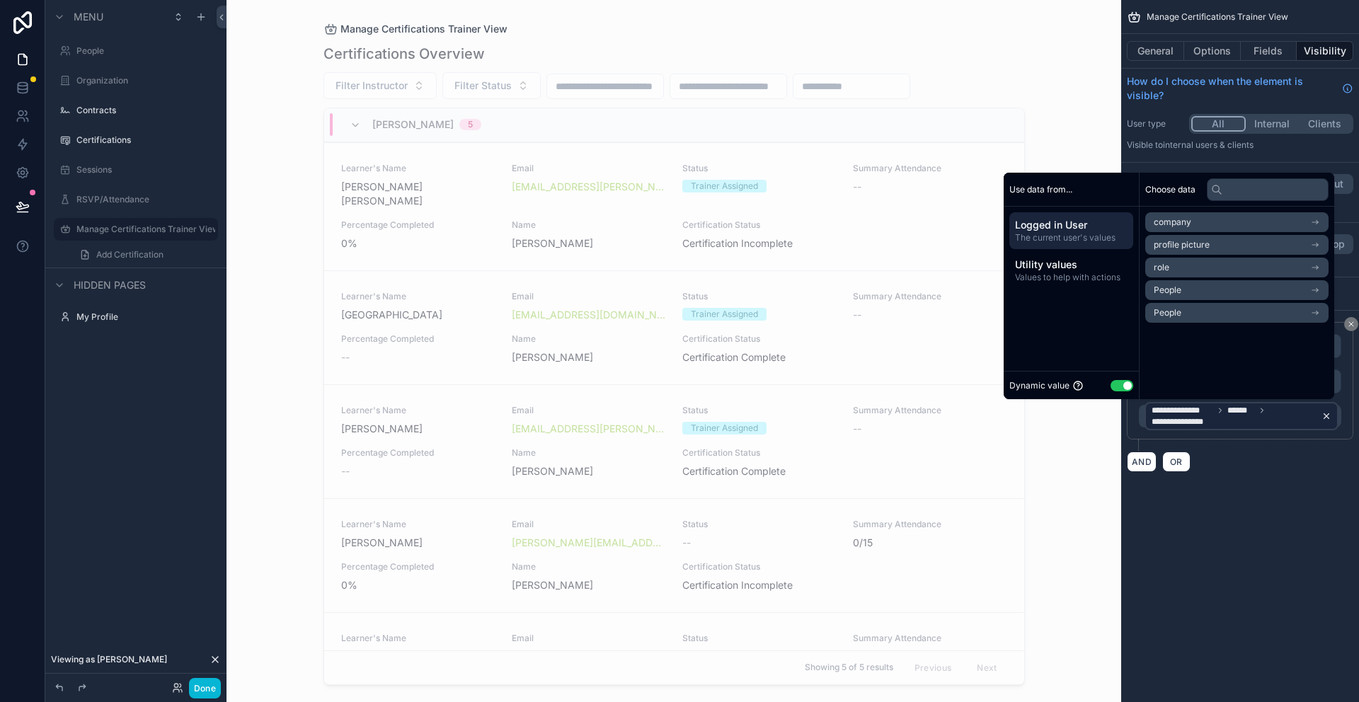
click at [1324, 417] on icon "scrollable content" at bounding box center [1326, 416] width 10 height 10
click at [1251, 510] on div "**********" at bounding box center [1240, 351] width 238 height 702
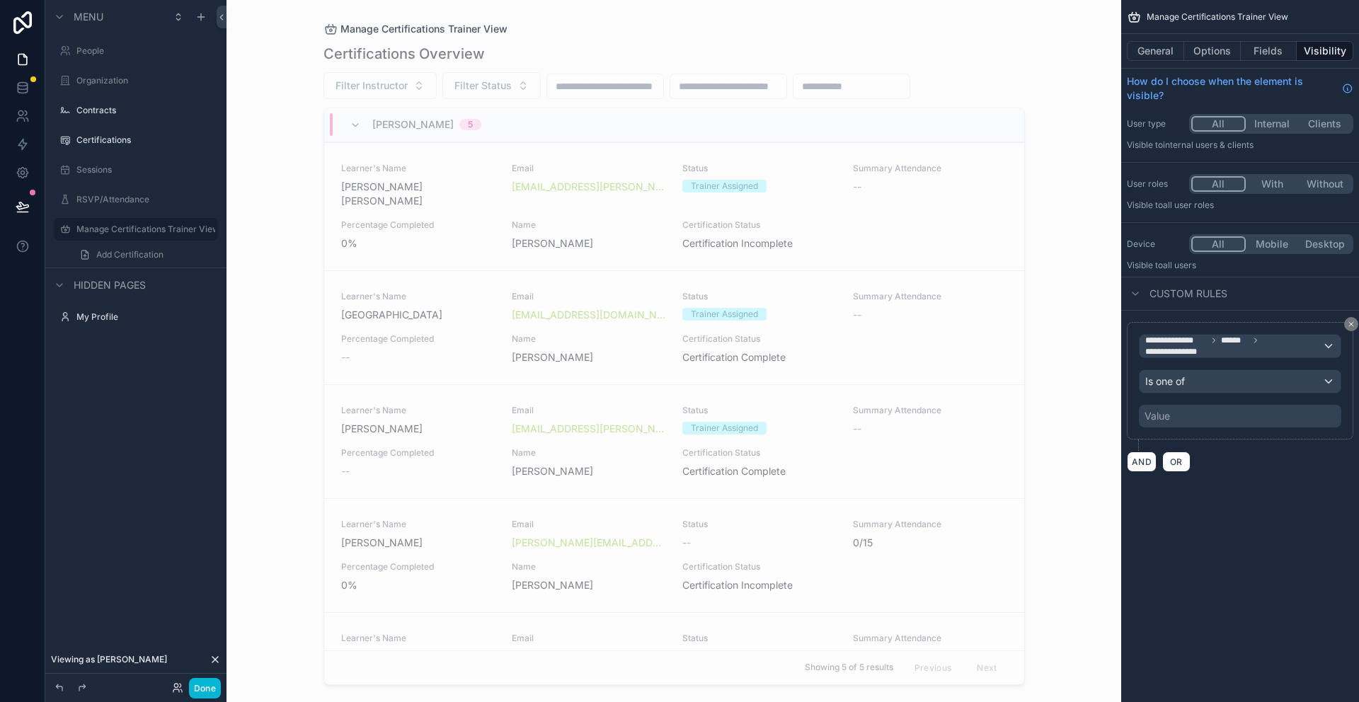
click at [1184, 414] on div "Value" at bounding box center [1240, 416] width 202 height 23
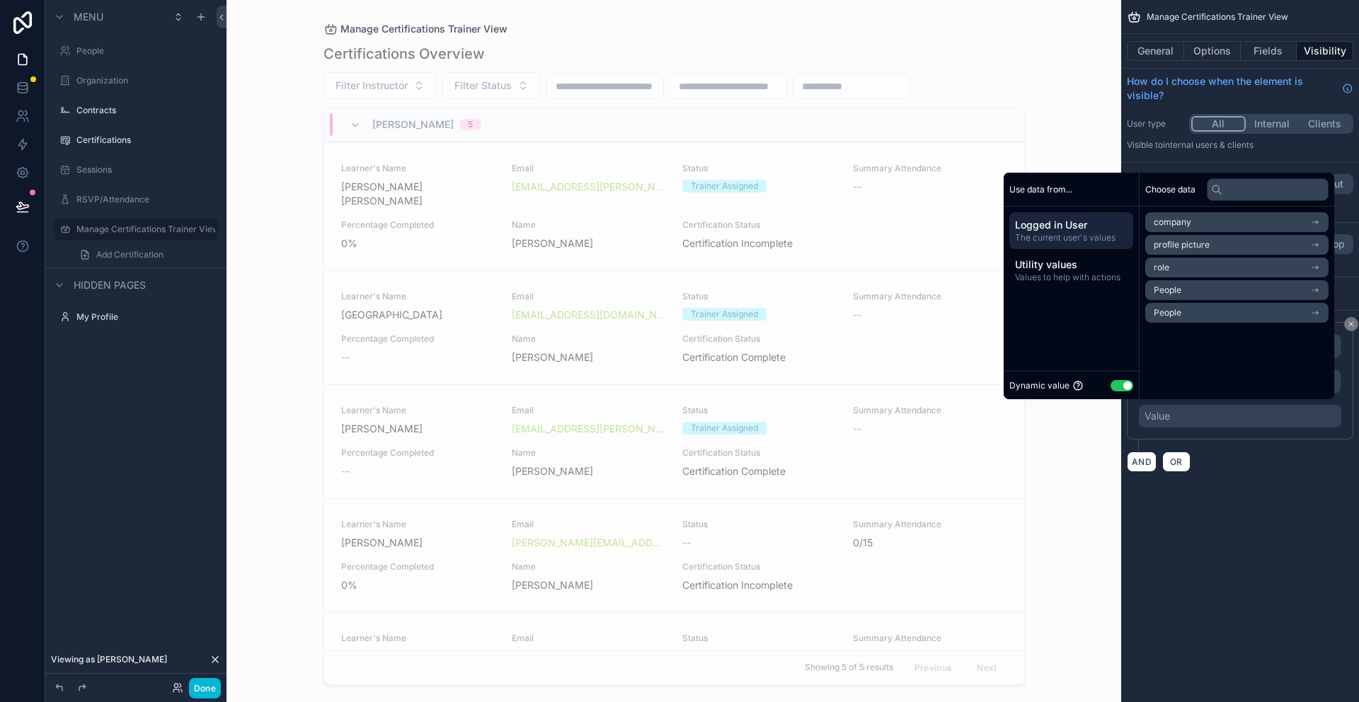
click at [1252, 498] on div "**********" at bounding box center [1240, 253] width 238 height 506
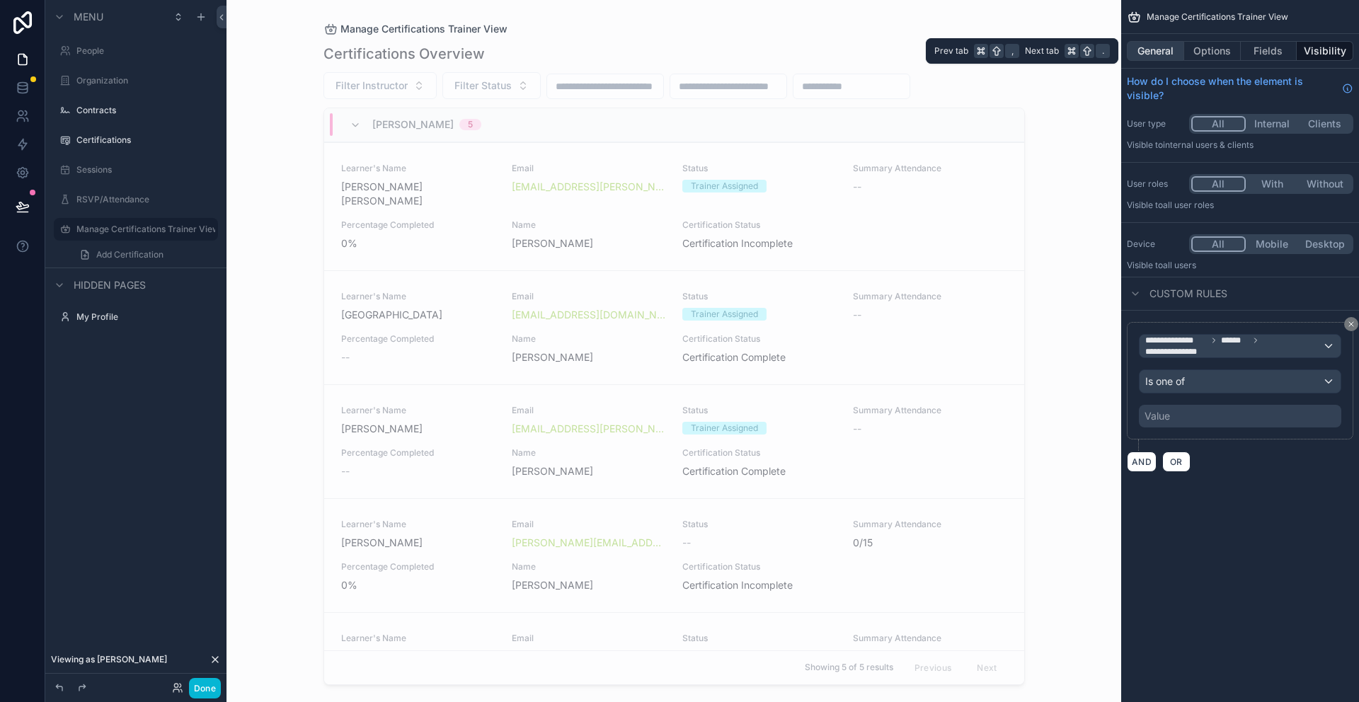
click at [1161, 55] on button "General" at bounding box center [1155, 51] width 57 height 20
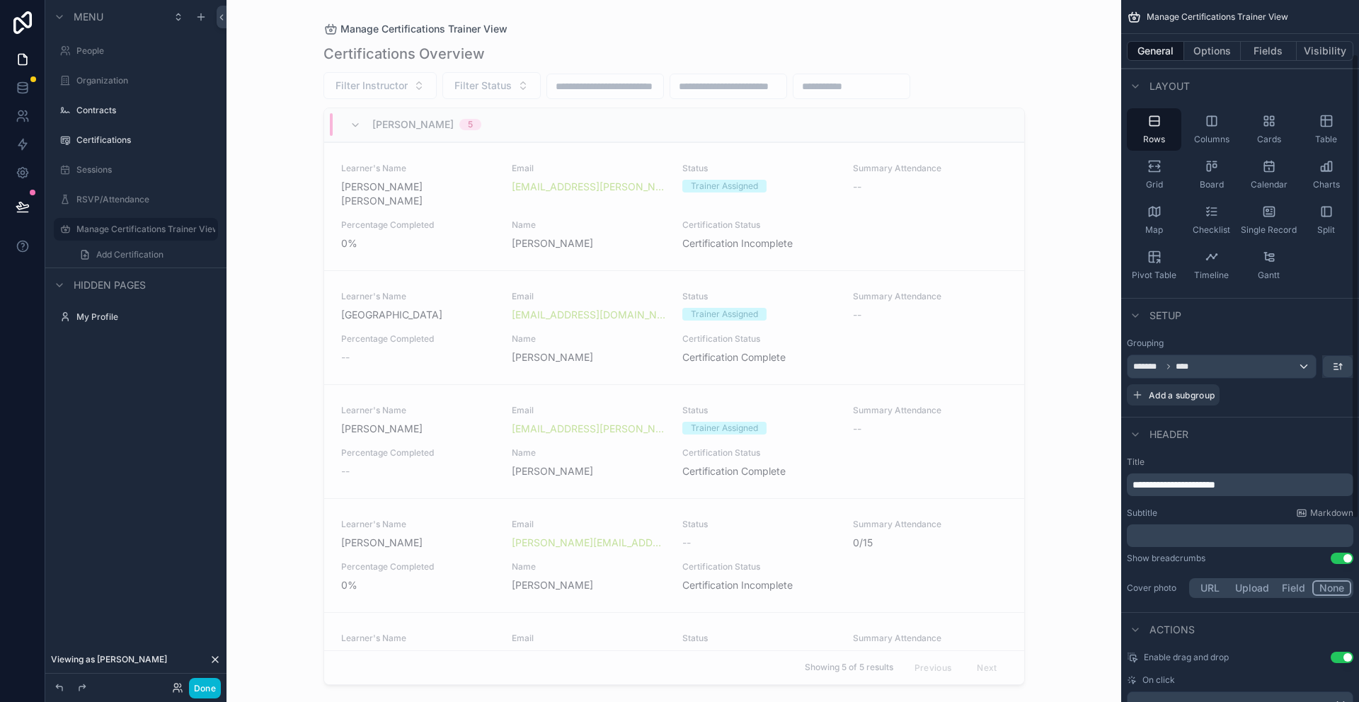
scroll to position [81, 0]
click at [121, 226] on label "Manage Certifications Trainer View" at bounding box center [135, 229] width 119 height 11
click at [1324, 49] on button "Visibility" at bounding box center [1325, 51] width 57 height 20
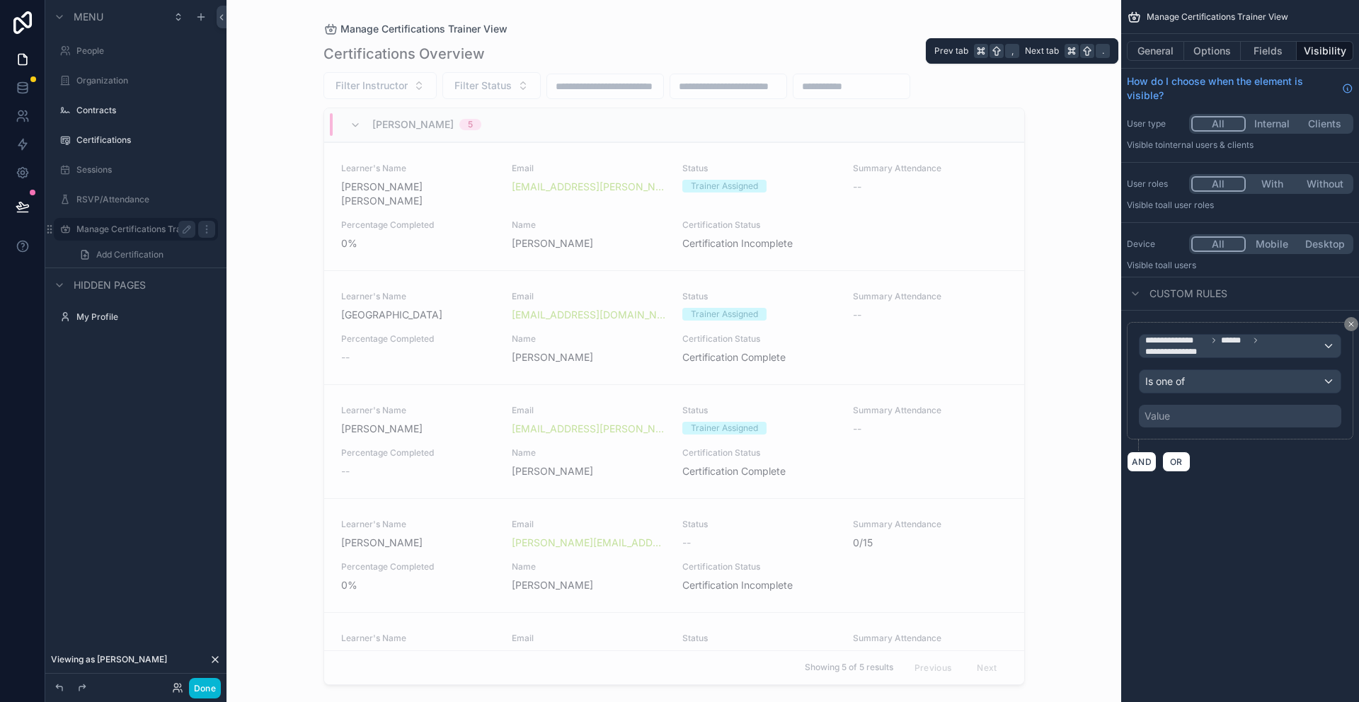
scroll to position [0, 0]
click at [1208, 380] on div "Is one of" at bounding box center [1240, 381] width 201 height 23
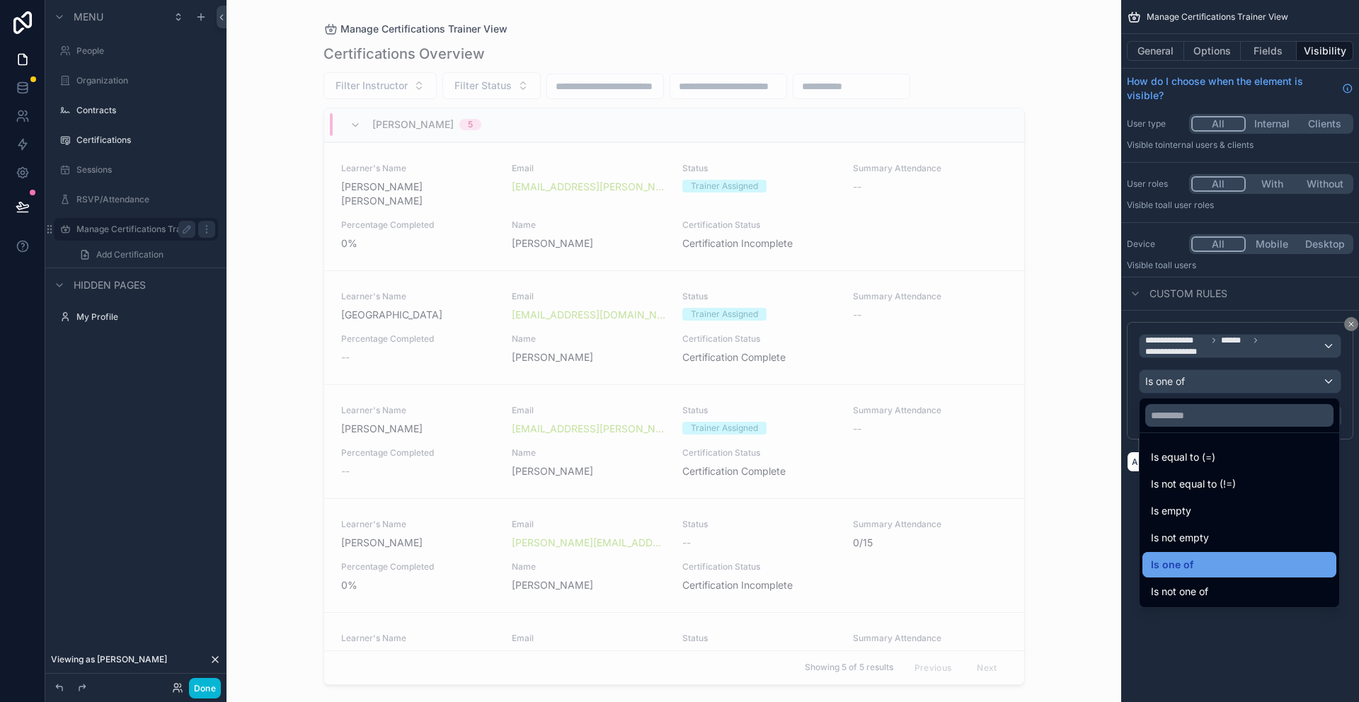
click at [1198, 554] on div "Is one of" at bounding box center [1239, 564] width 194 height 25
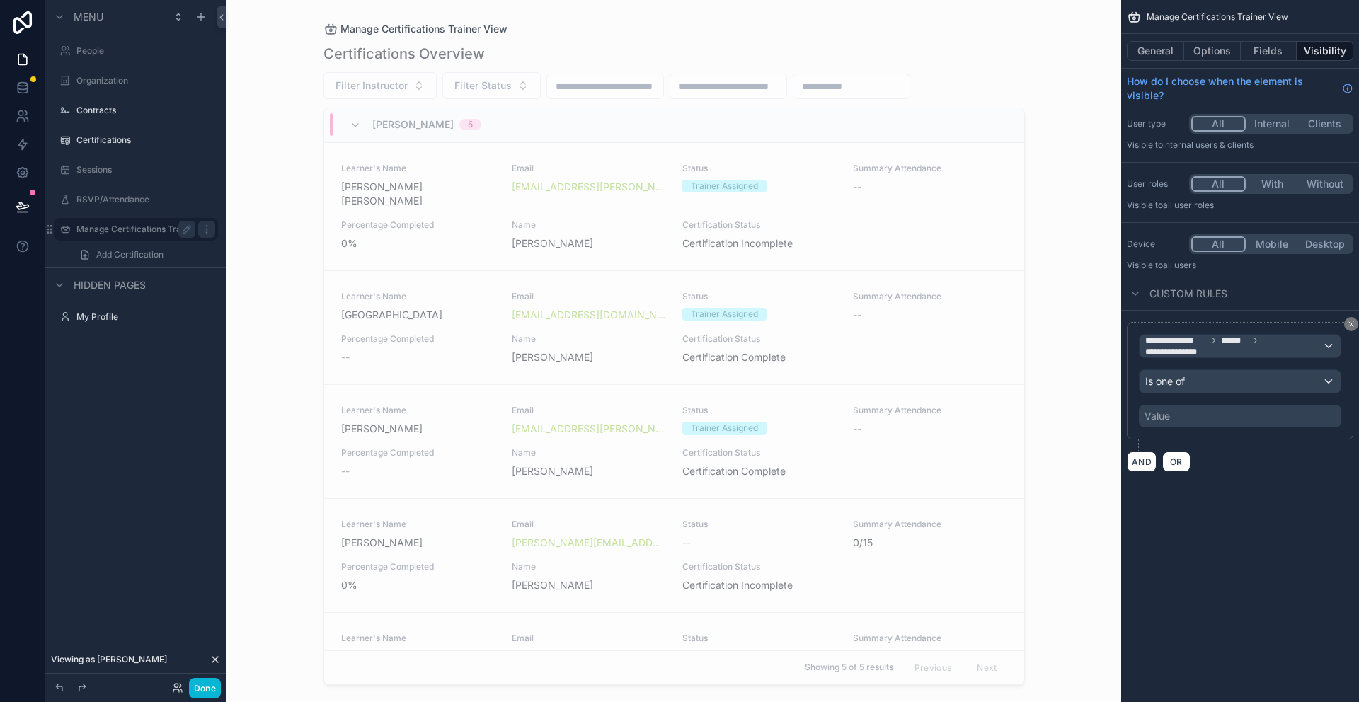
click at [1207, 422] on div "Value" at bounding box center [1240, 416] width 202 height 23
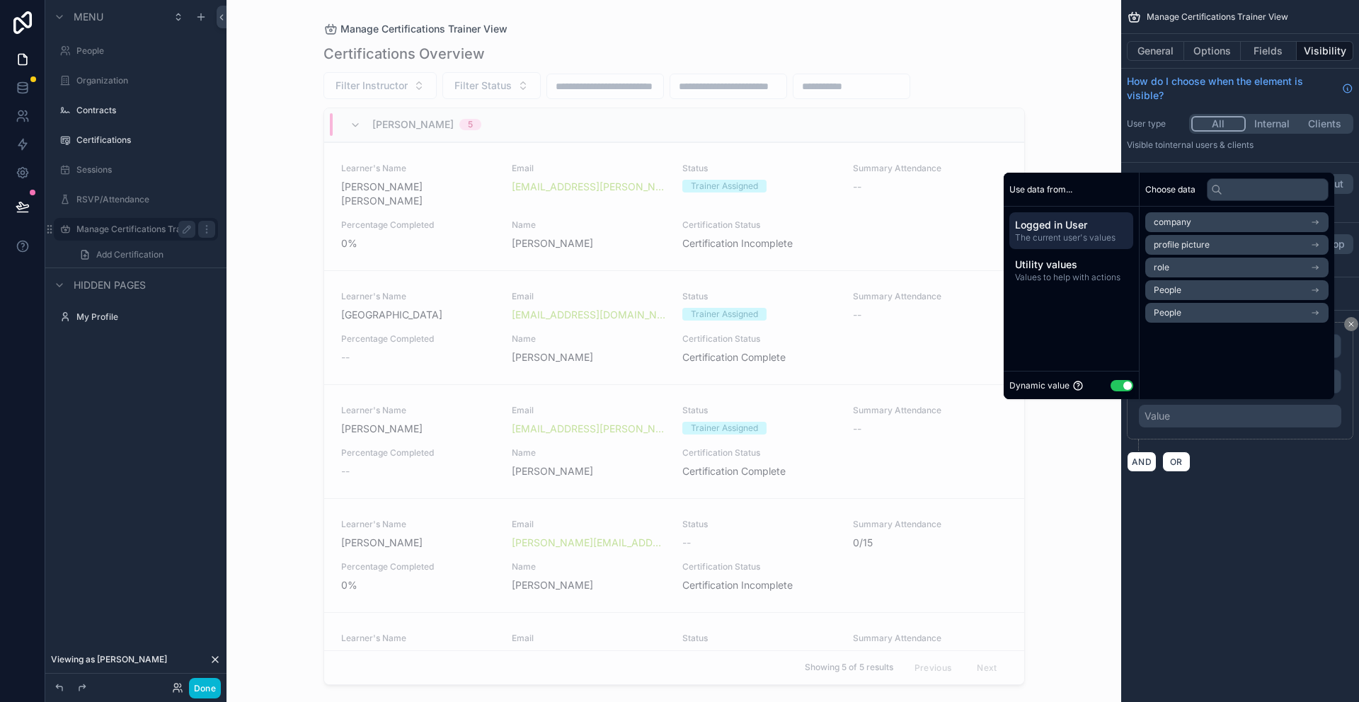
click at [1116, 391] on div "Dynamic value Use setting" at bounding box center [1071, 385] width 124 height 16
click at [1116, 389] on button "Use setting" at bounding box center [1122, 385] width 23 height 11
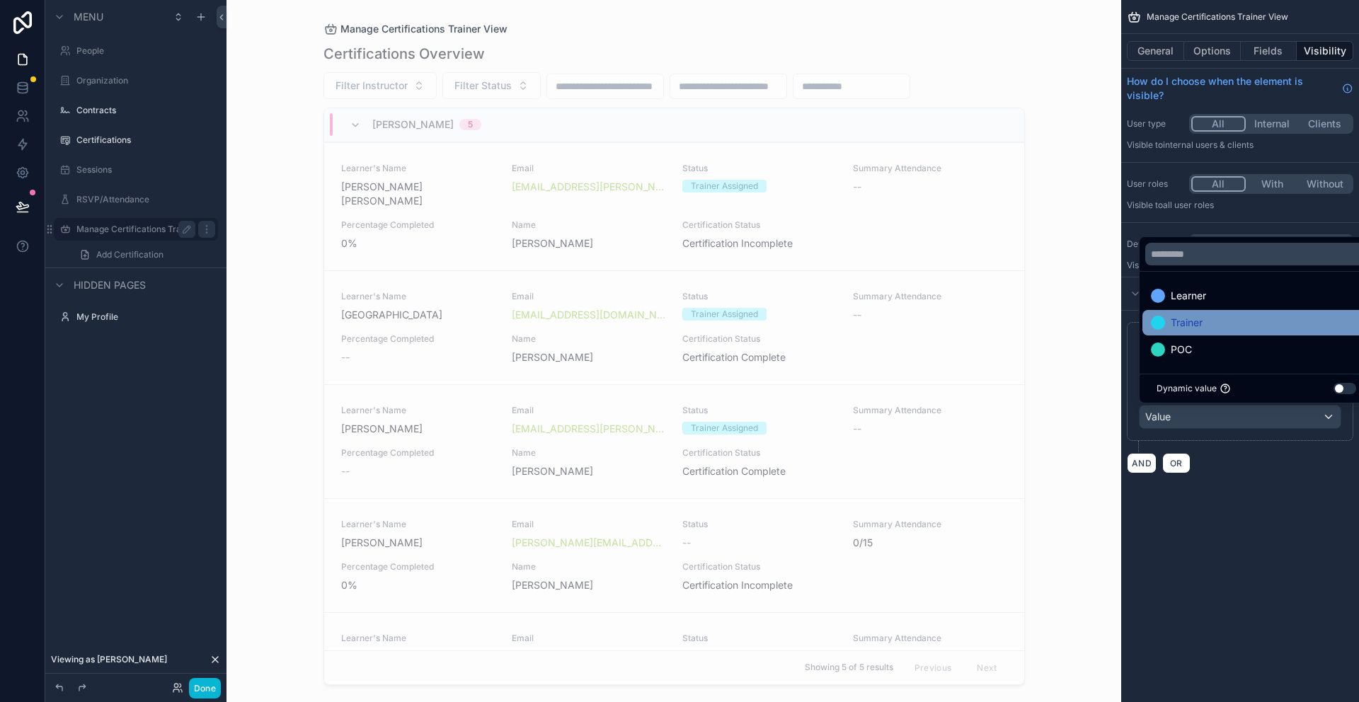
click at [1196, 321] on span "Trainer" at bounding box center [1187, 322] width 32 height 17
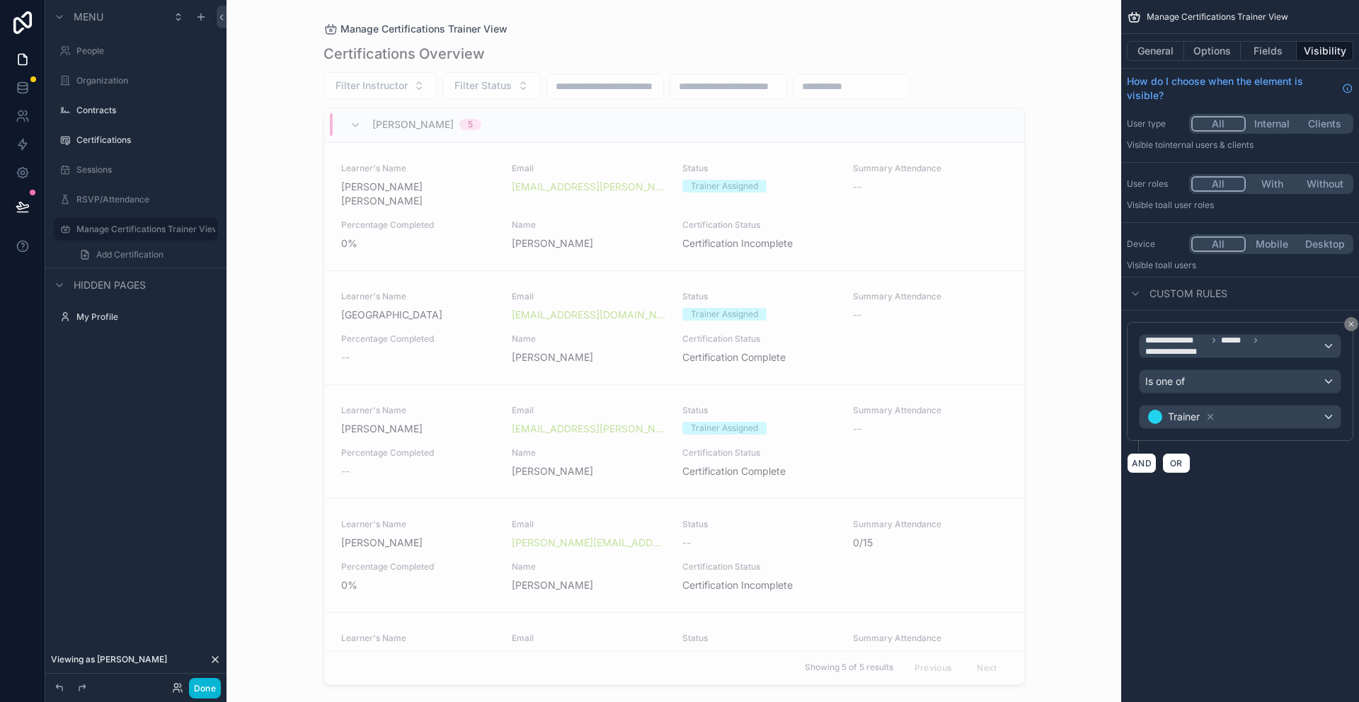
click at [1270, 498] on div "**********" at bounding box center [1240, 253] width 238 height 507
click at [125, 199] on label "RSVP/Attendance" at bounding box center [132, 199] width 113 height 11
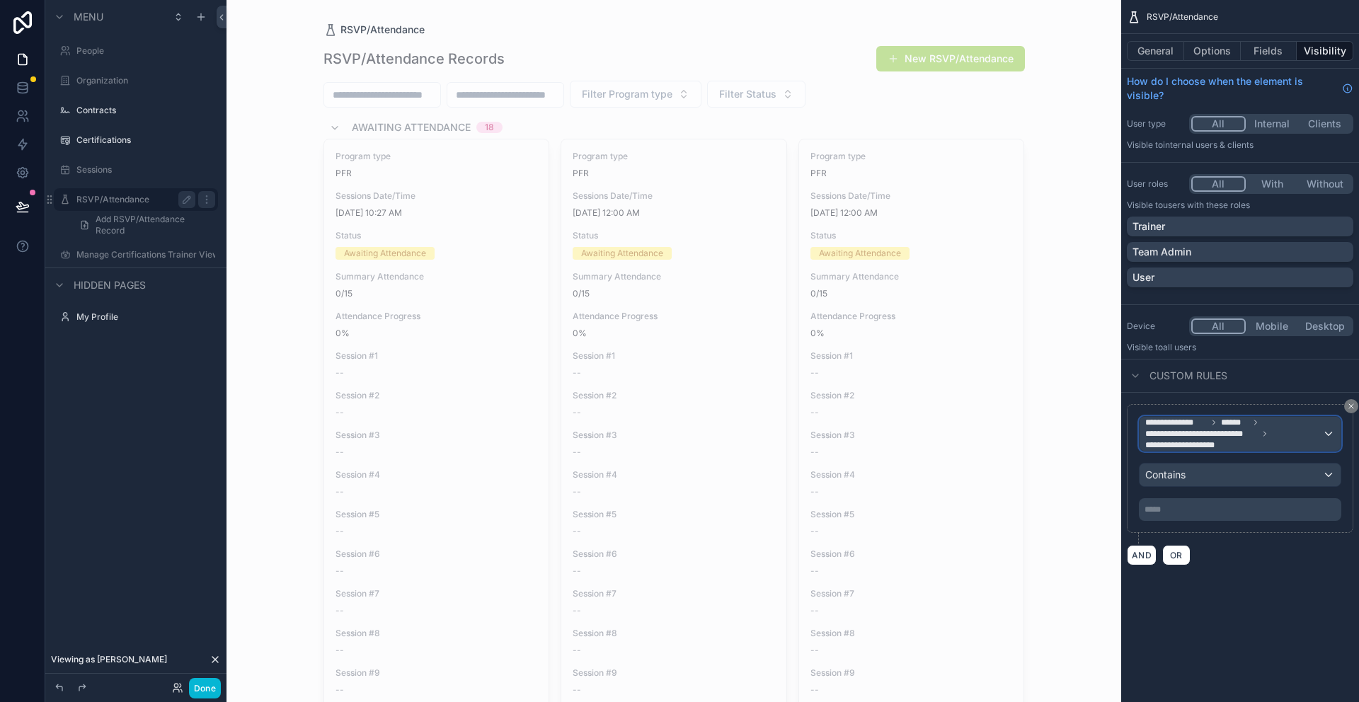
click at [1326, 434] on div "**********" at bounding box center [1240, 434] width 201 height 34
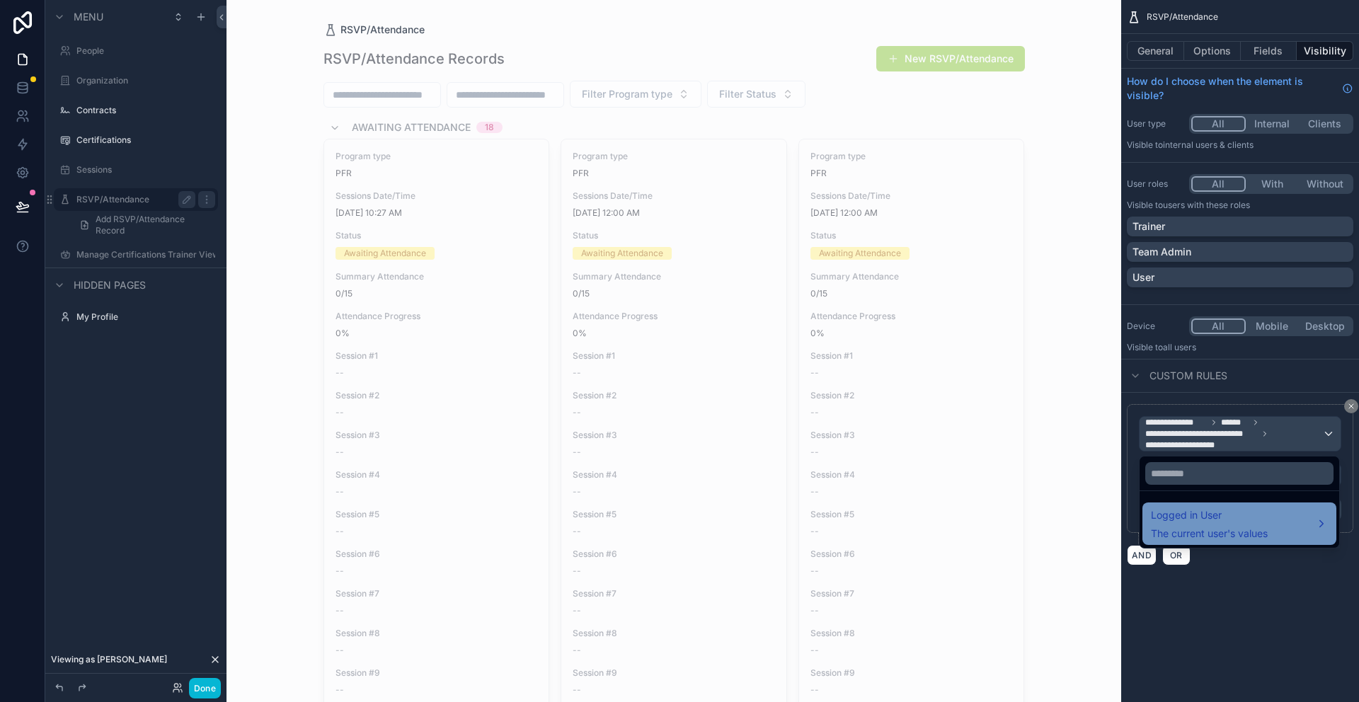
click at [1203, 529] on span "The current user's values" at bounding box center [1209, 534] width 117 height 14
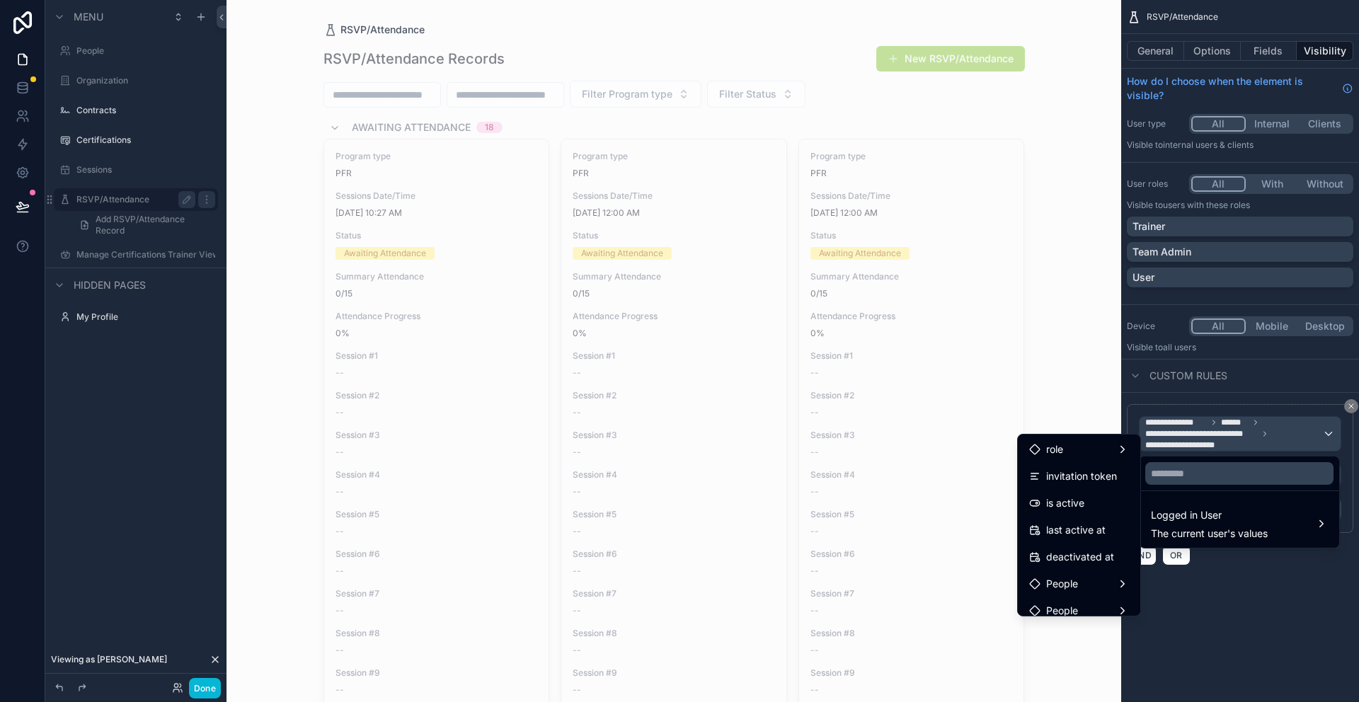
scroll to position [222, 0]
click at [1062, 549] on span "People" at bounding box center [1062, 551] width 32 height 17
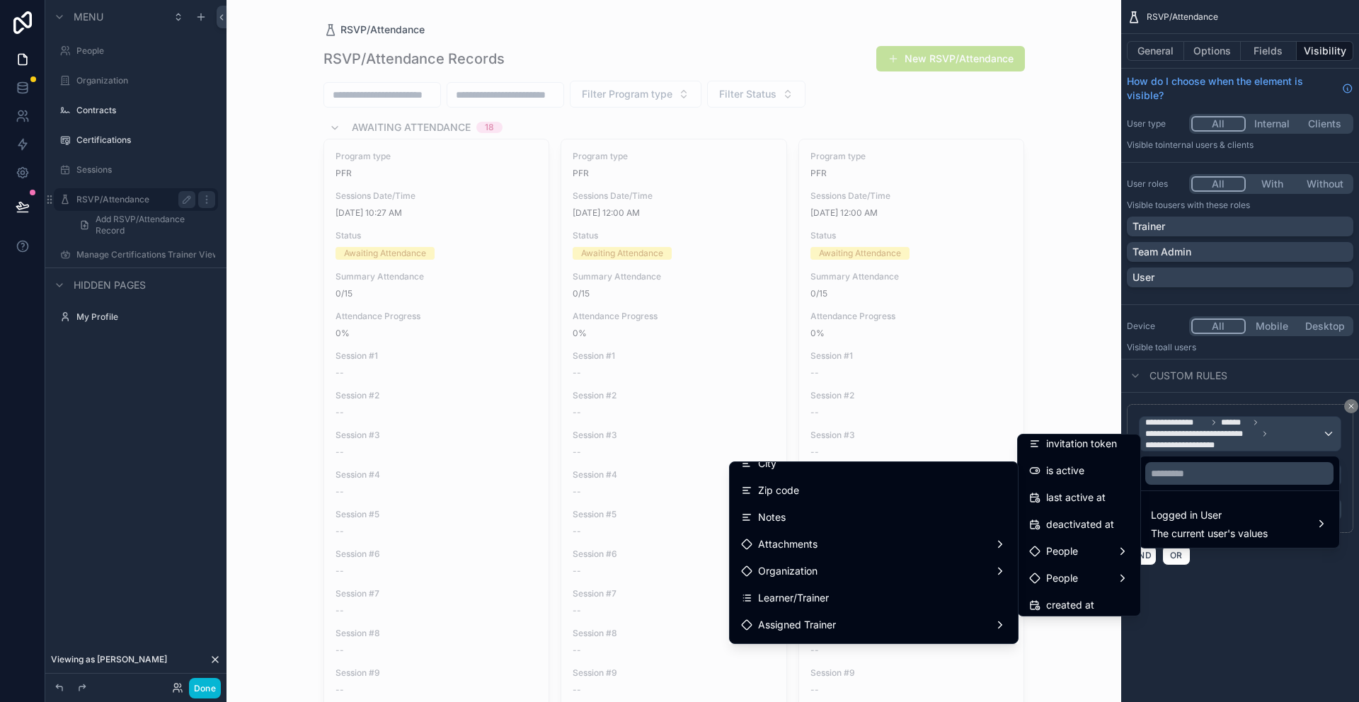
scroll to position [268, 0]
click at [847, 577] on div "Learner/Trainer" at bounding box center [874, 586] width 282 height 25
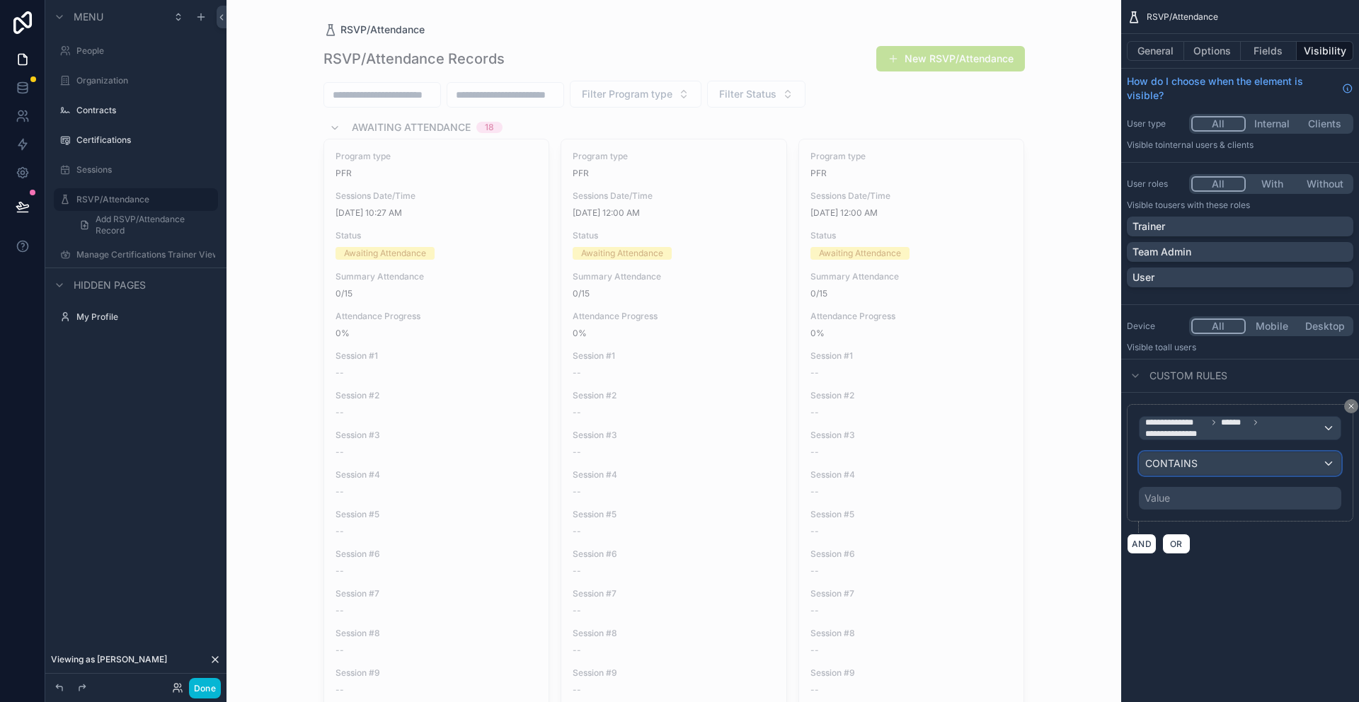
click at [1195, 466] on span "CONTAINS" at bounding box center [1171, 464] width 52 height 14
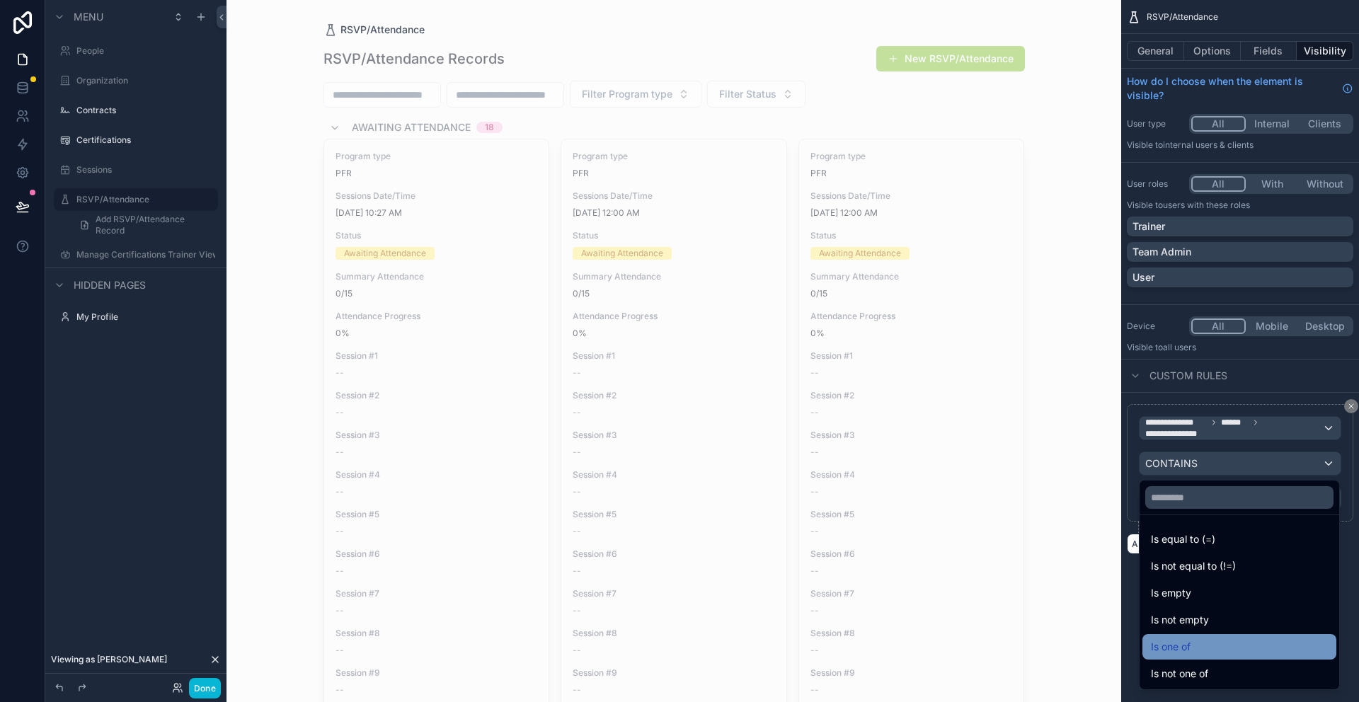
click at [1172, 638] on span "Is one of" at bounding box center [1171, 646] width 40 height 17
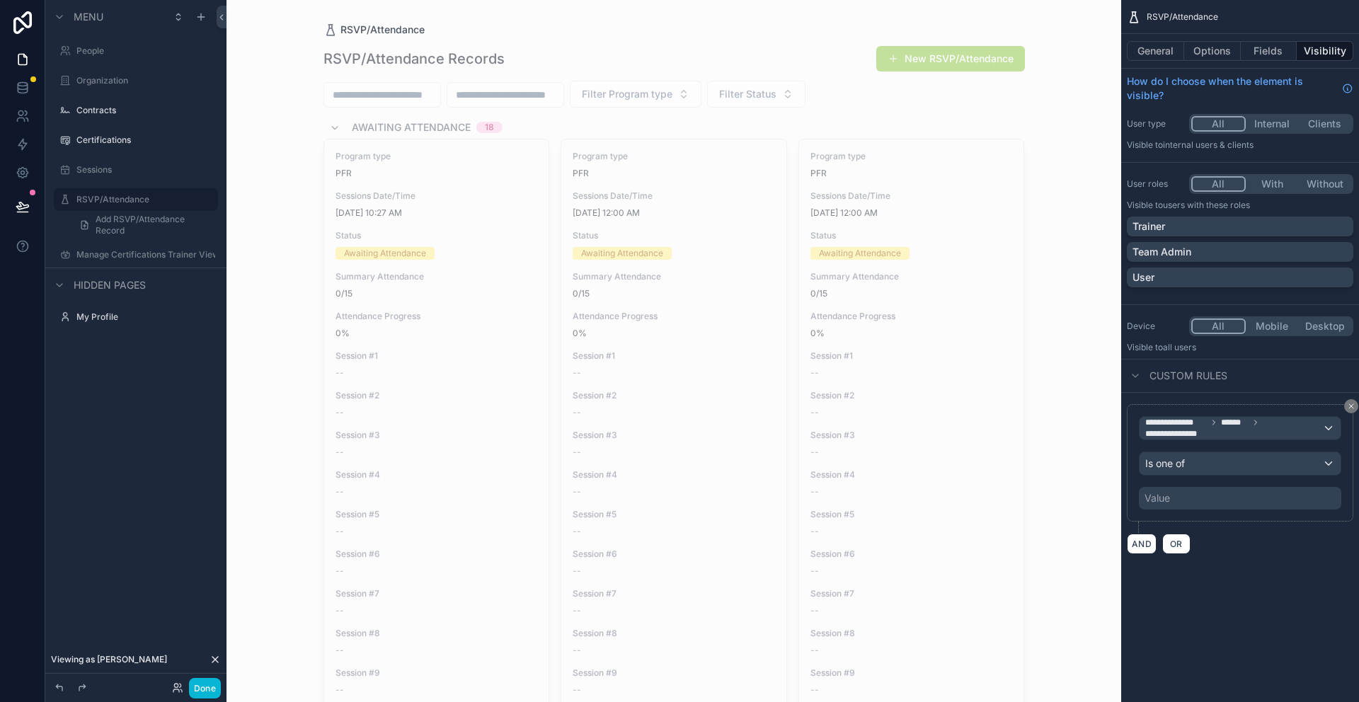
click at [1171, 504] on div "Value" at bounding box center [1240, 498] width 202 height 23
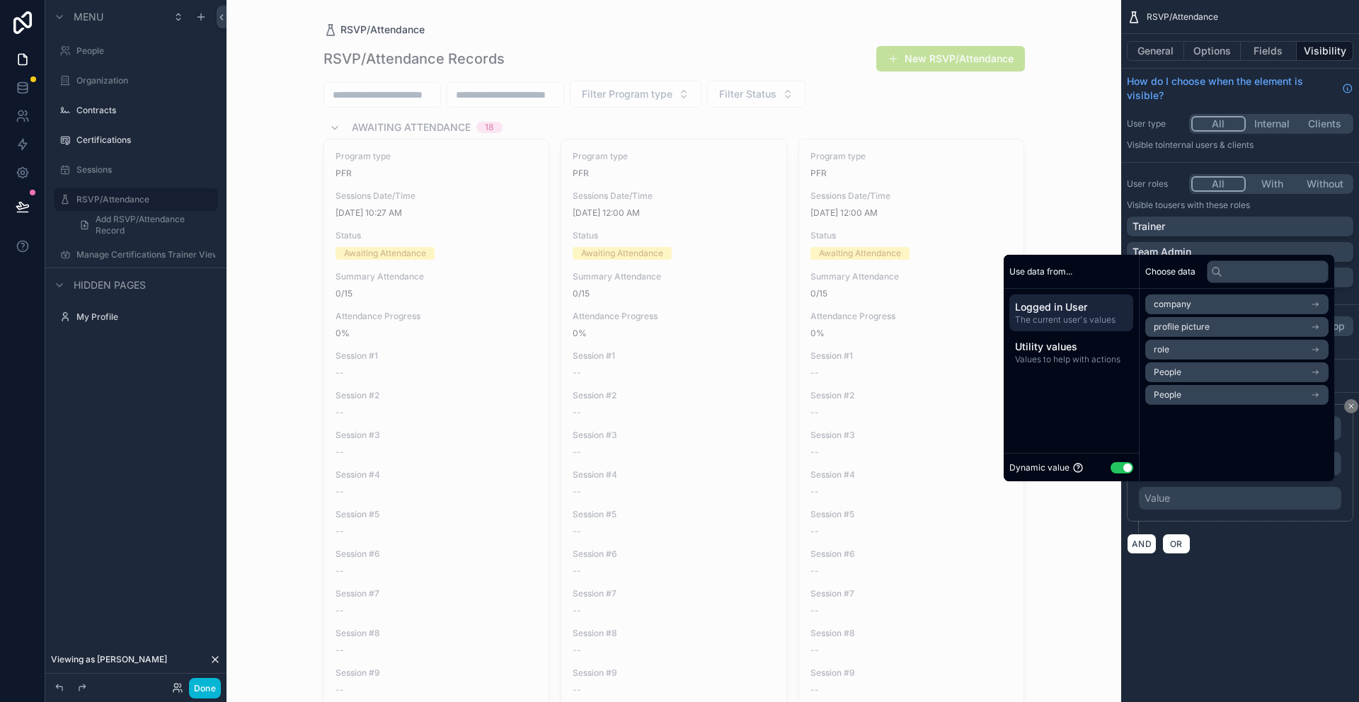
click at [1118, 467] on button "Use setting" at bounding box center [1122, 467] width 23 height 11
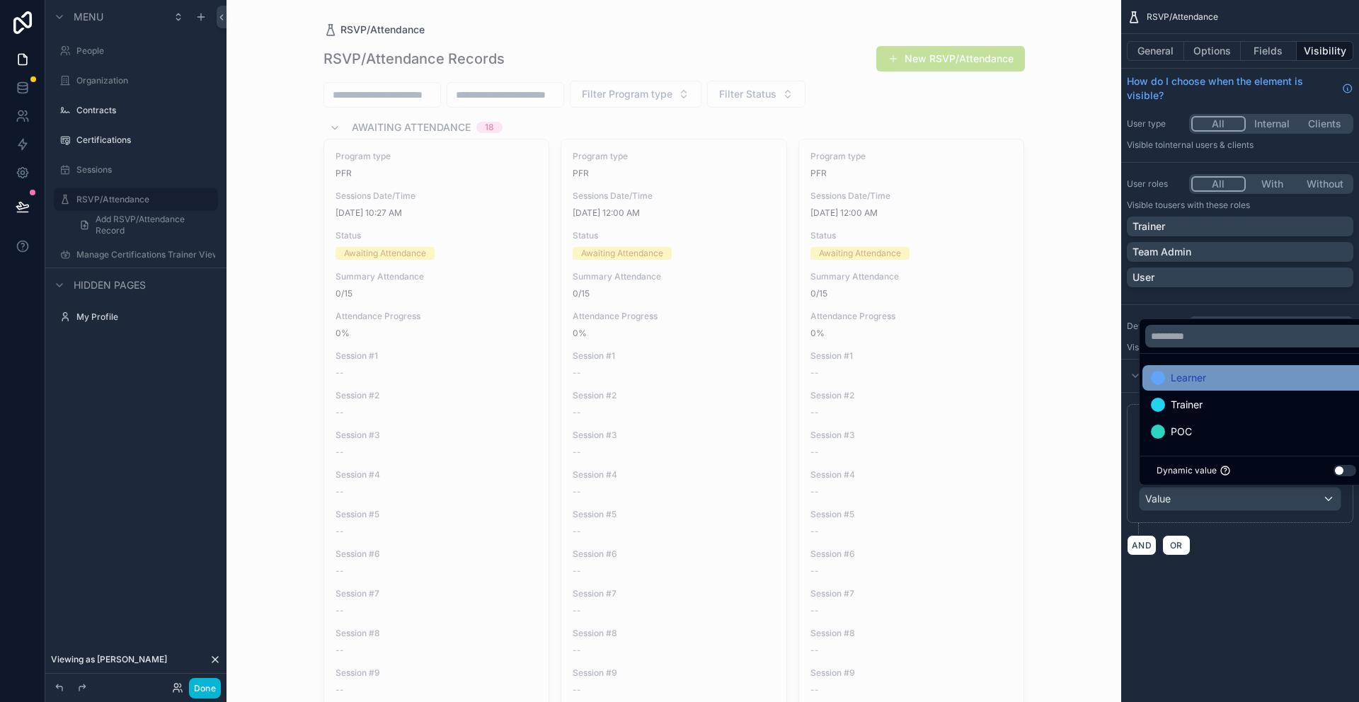
click at [1194, 383] on span "Learner" at bounding box center [1188, 377] width 35 height 17
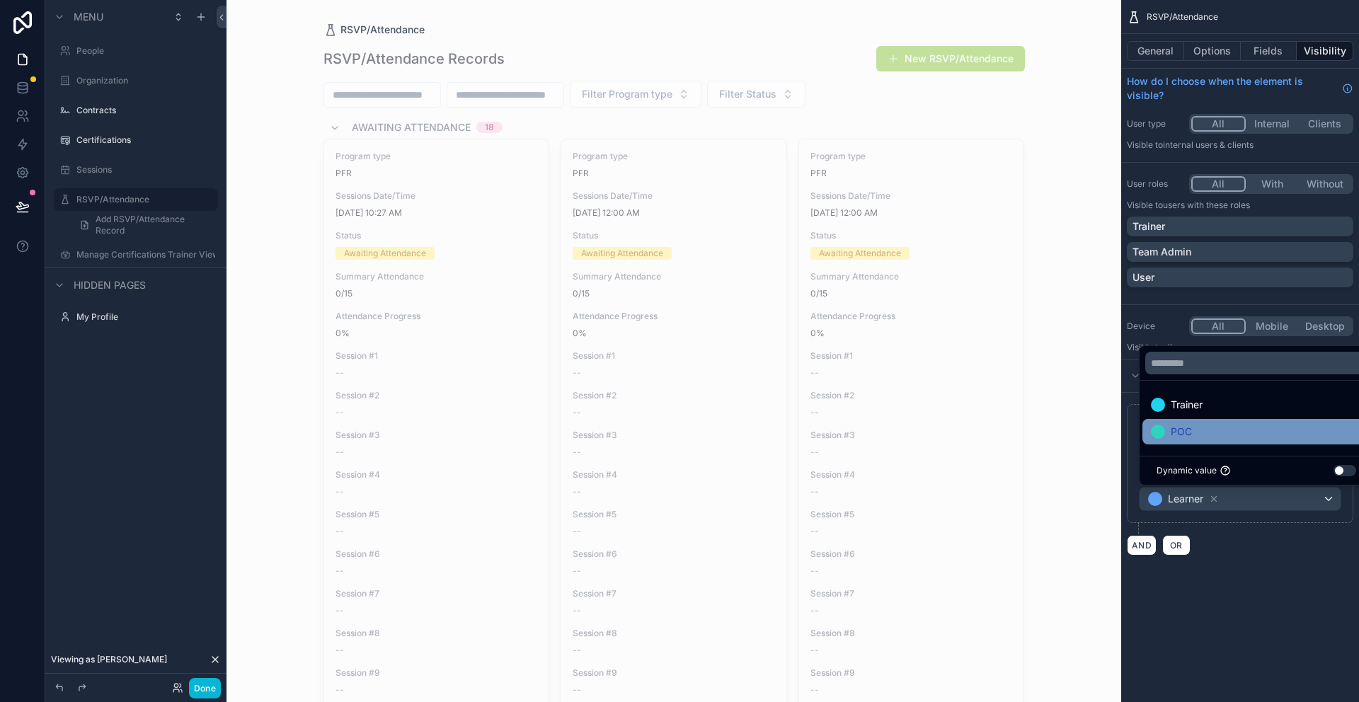
click at [1181, 435] on span "POC" at bounding box center [1181, 431] width 21 height 17
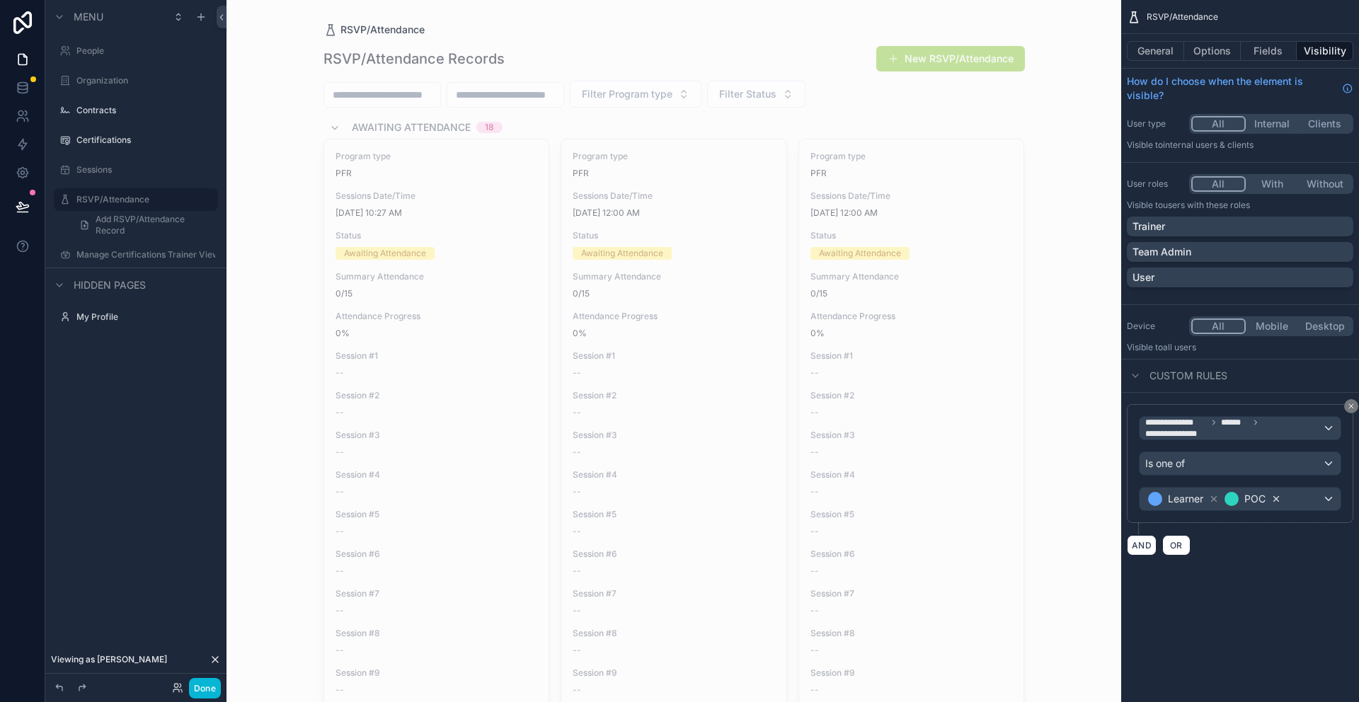
click at [1275, 495] on icon "scrollable content" at bounding box center [1276, 499] width 10 height 10
click at [1210, 498] on icon "scrollable content" at bounding box center [1214, 499] width 10 height 10
click at [1234, 504] on div "Value" at bounding box center [1240, 499] width 201 height 23
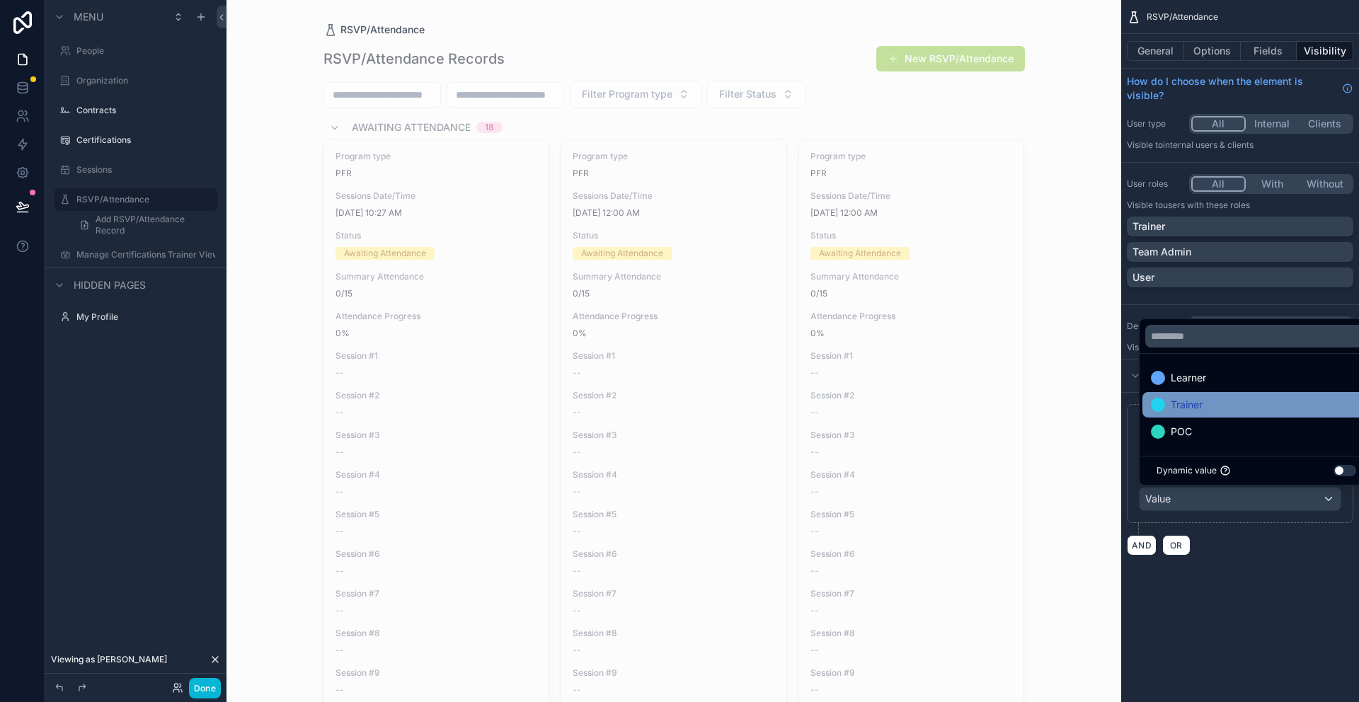
click at [1196, 406] on span "Trainer" at bounding box center [1187, 404] width 32 height 17
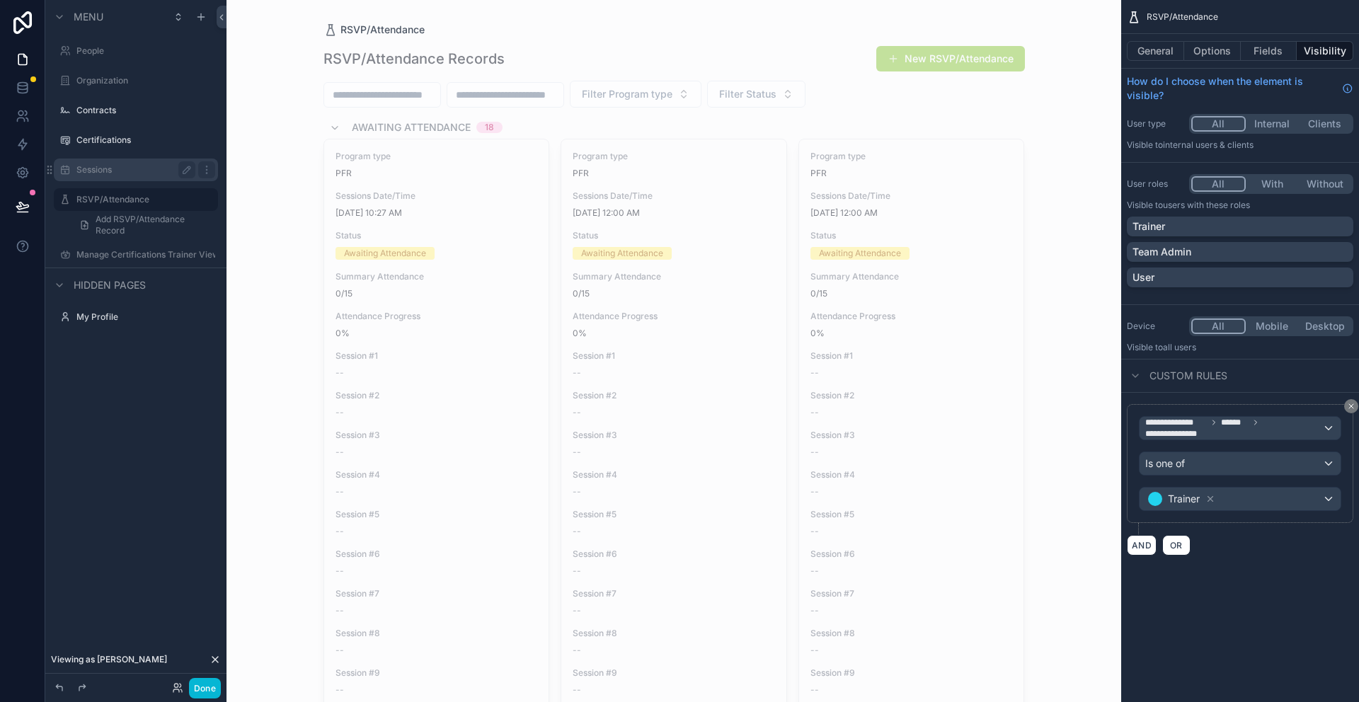
click at [92, 164] on label "Sessions" at bounding box center [132, 169] width 113 height 11
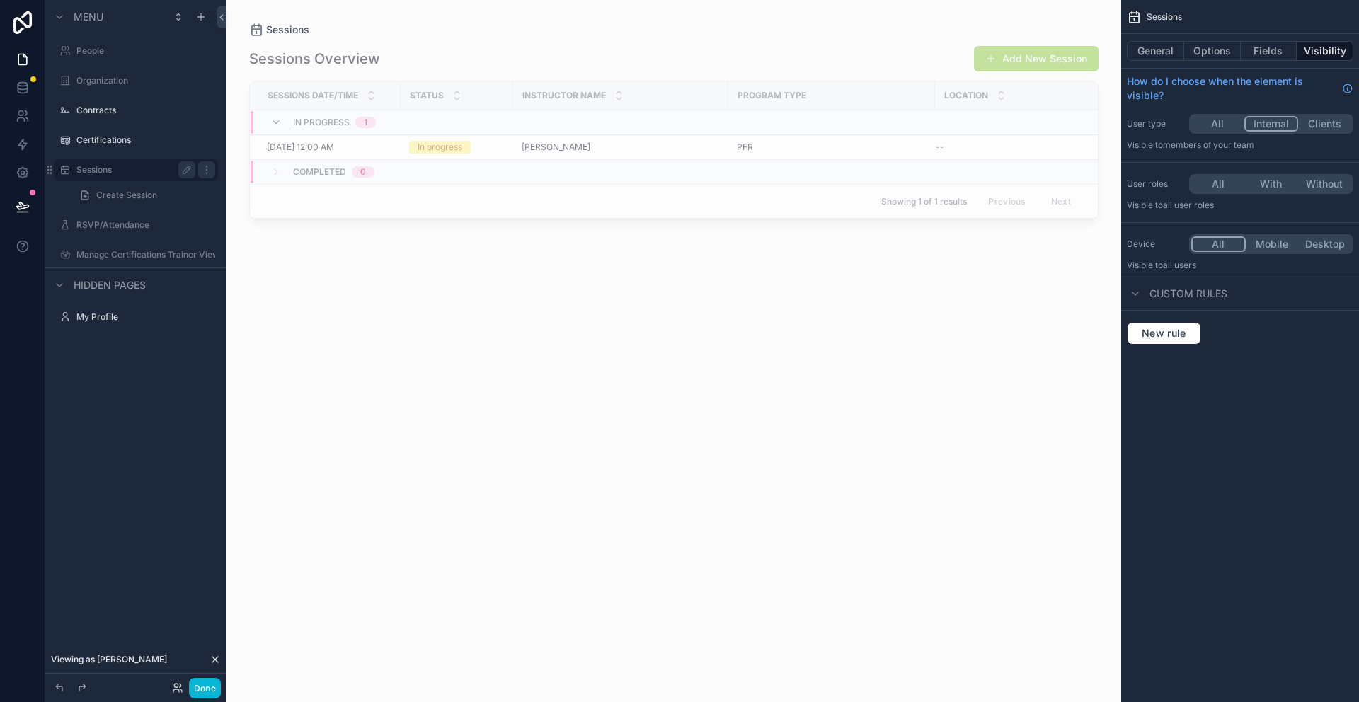
click at [1221, 125] on button "All" at bounding box center [1217, 124] width 53 height 16
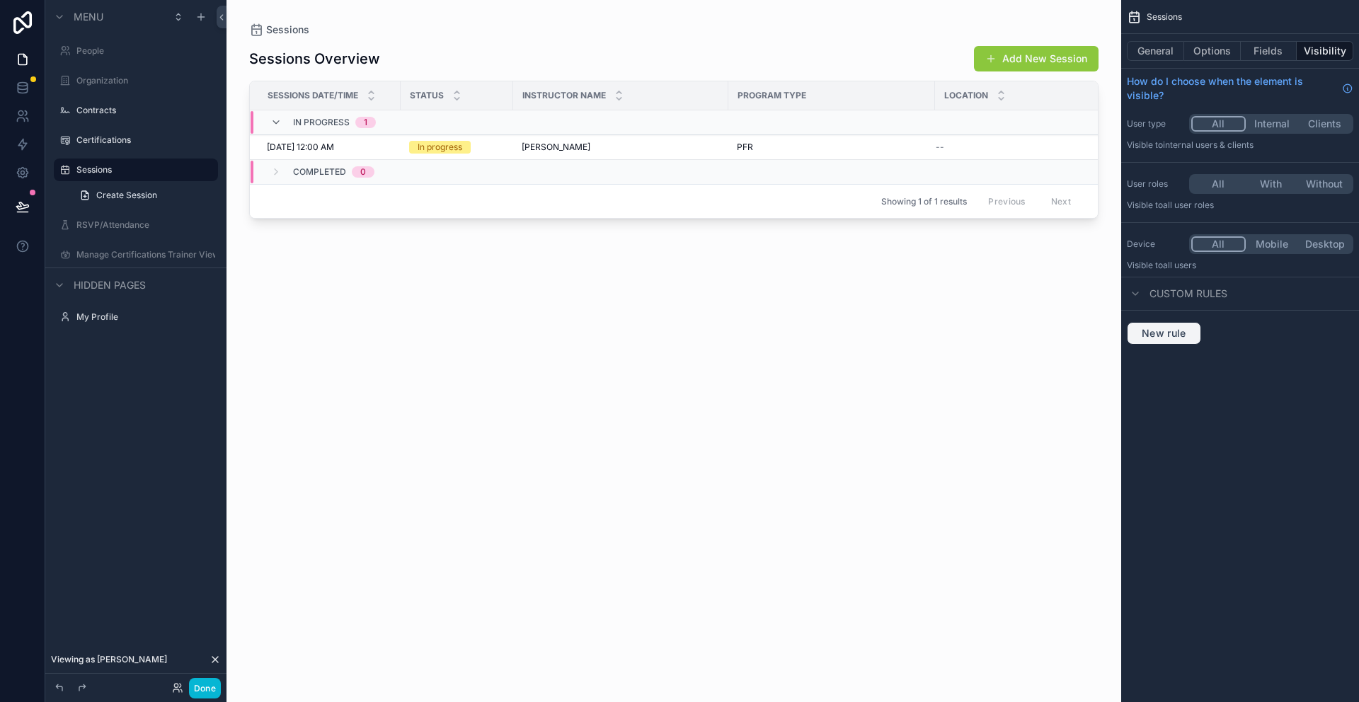
click at [1180, 331] on span "New rule" at bounding box center [1164, 333] width 56 height 13
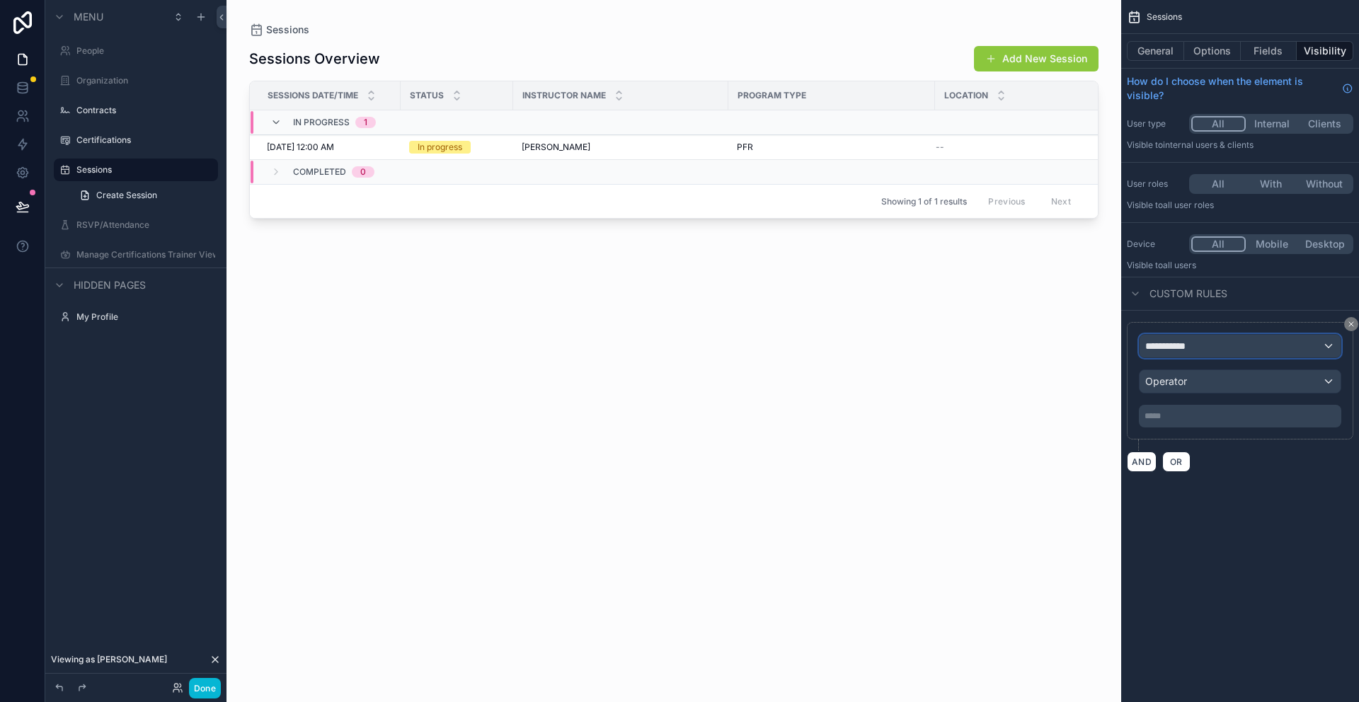
click at [1210, 345] on div "**********" at bounding box center [1240, 346] width 201 height 23
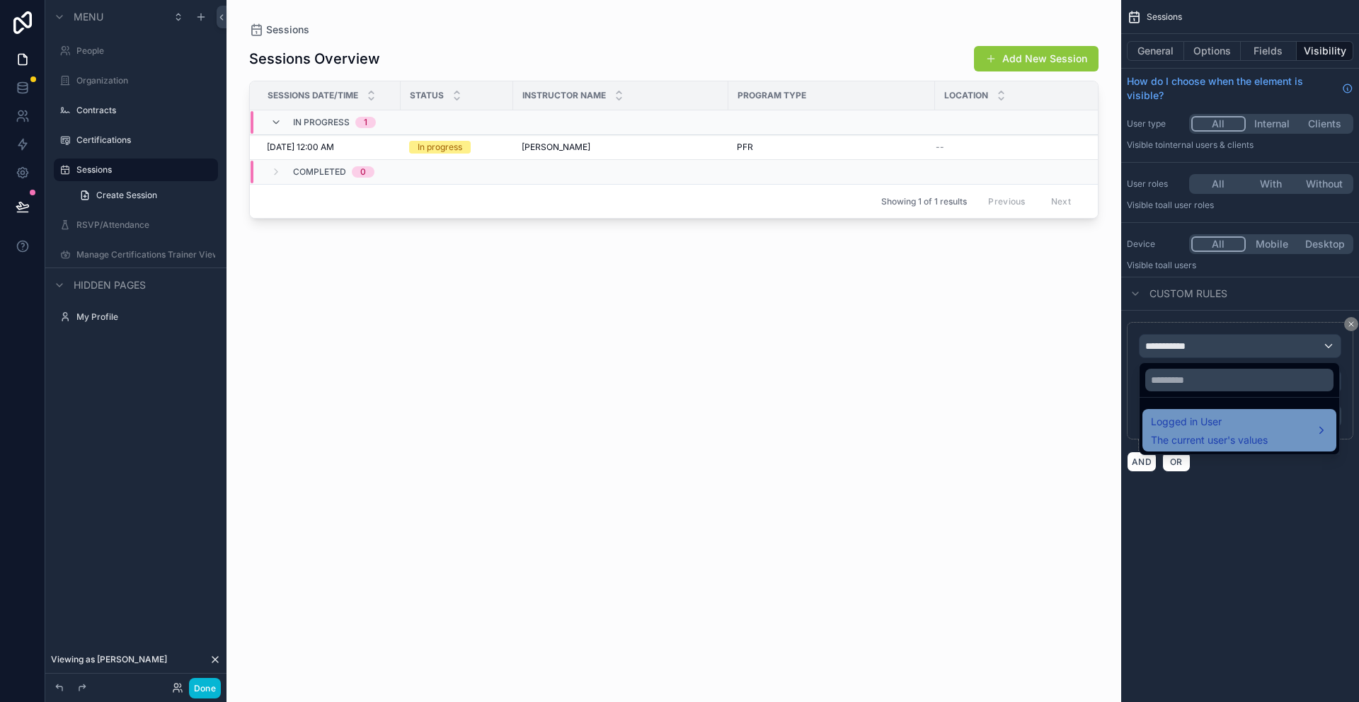
click at [1192, 439] on span "The current user's values" at bounding box center [1209, 440] width 117 height 14
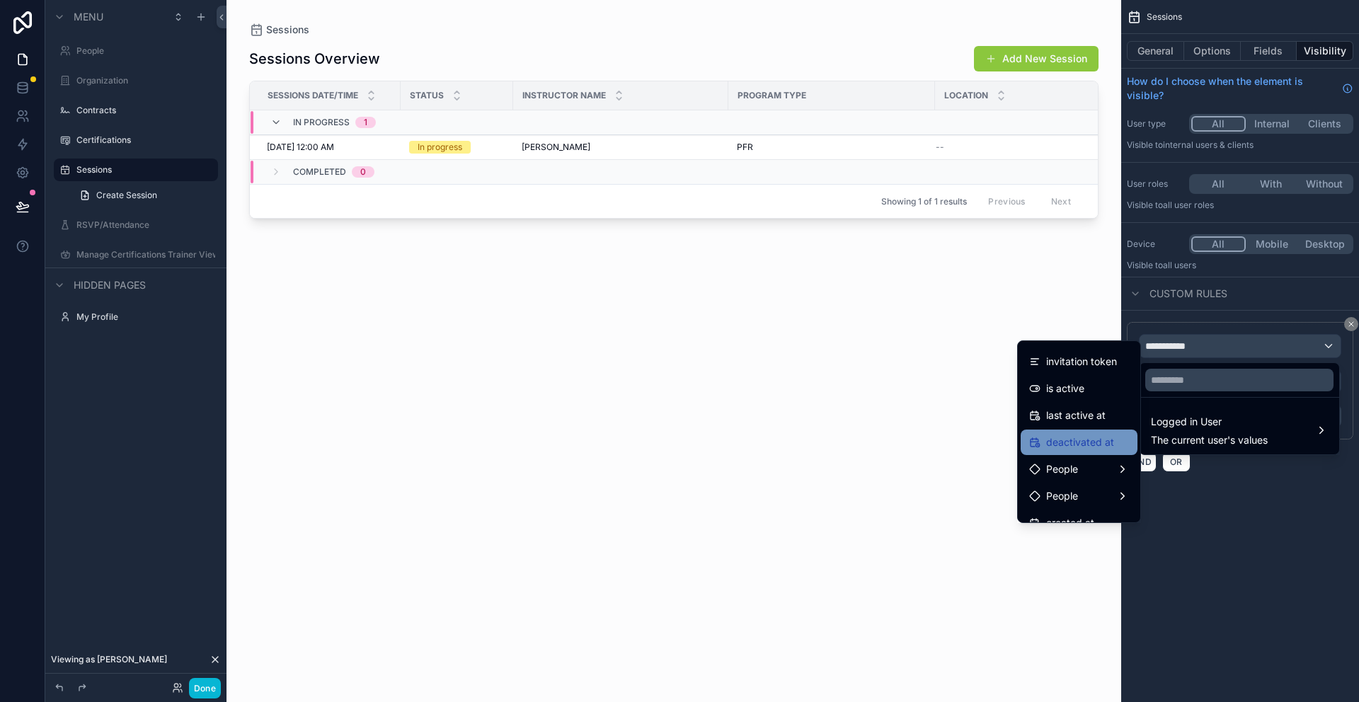
scroll to position [222, 0]
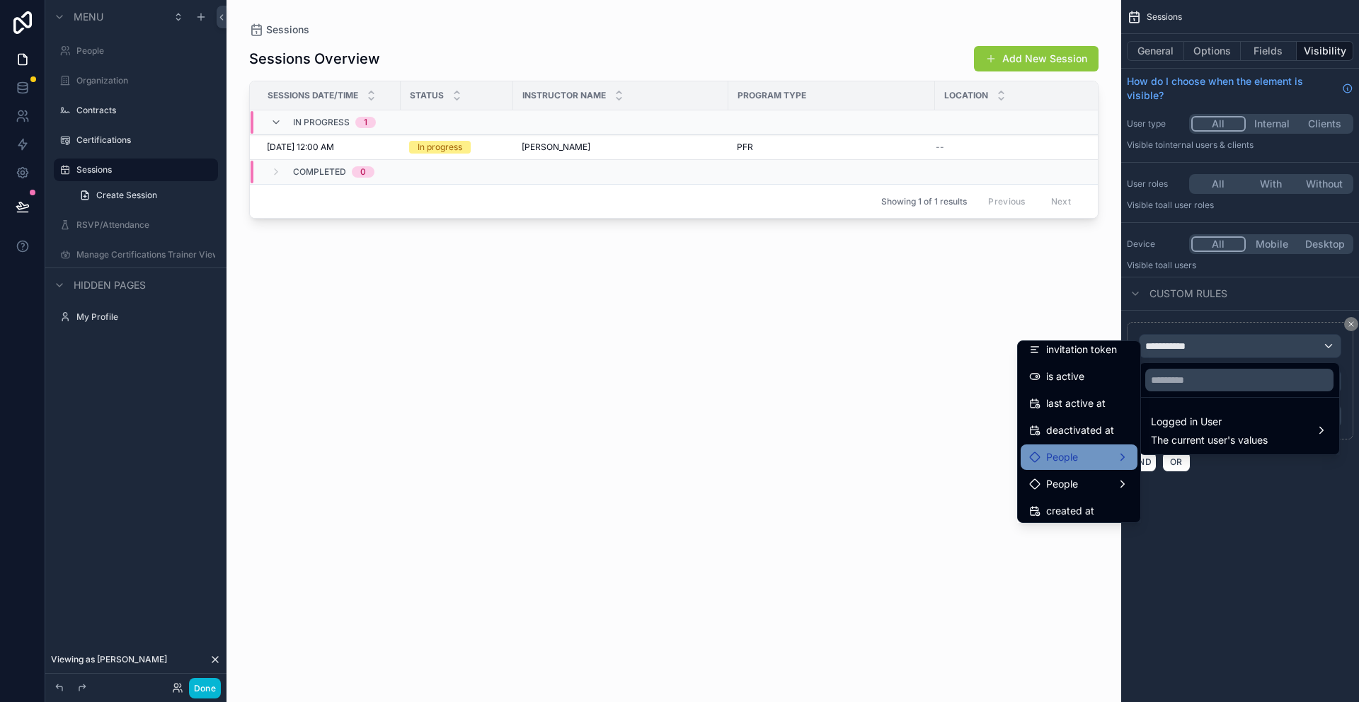
click at [1079, 452] on div "People" at bounding box center [1079, 457] width 100 height 17
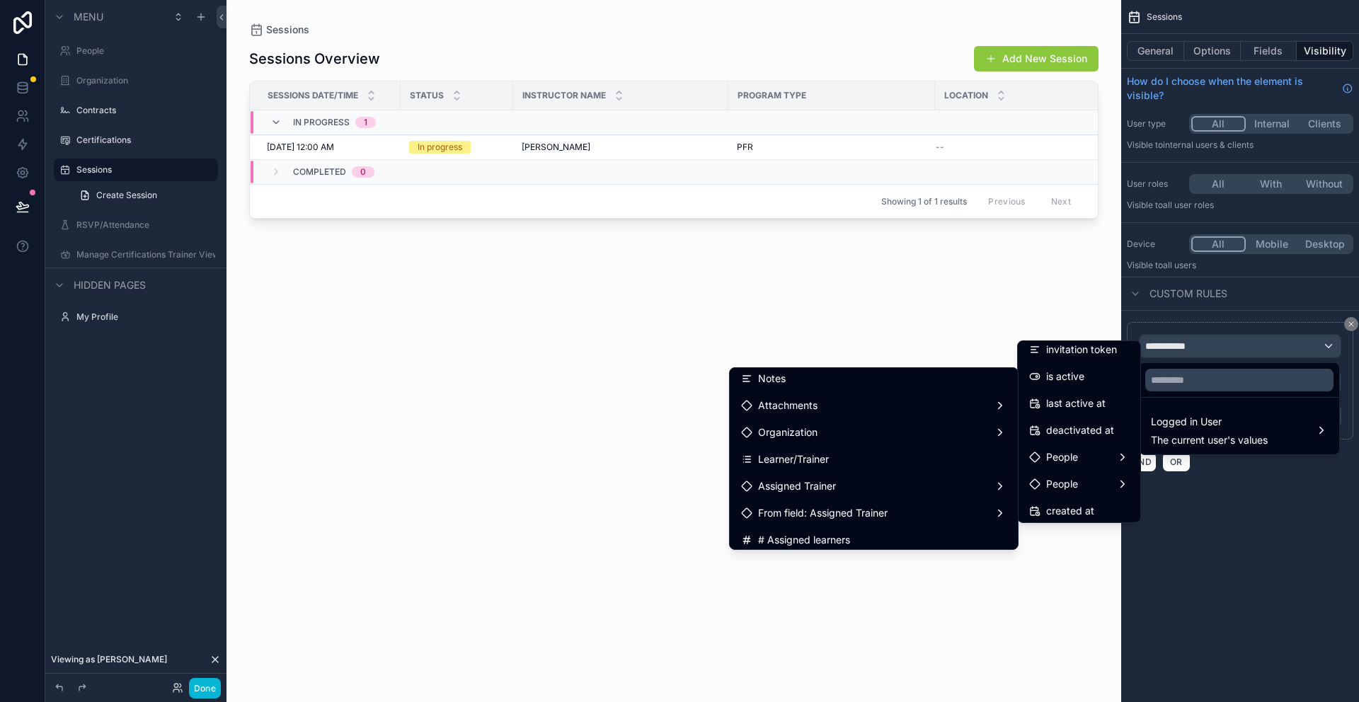
scroll to position [302, 0]
click at [837, 457] on div "Learner/Trainer" at bounding box center [873, 458] width 265 height 17
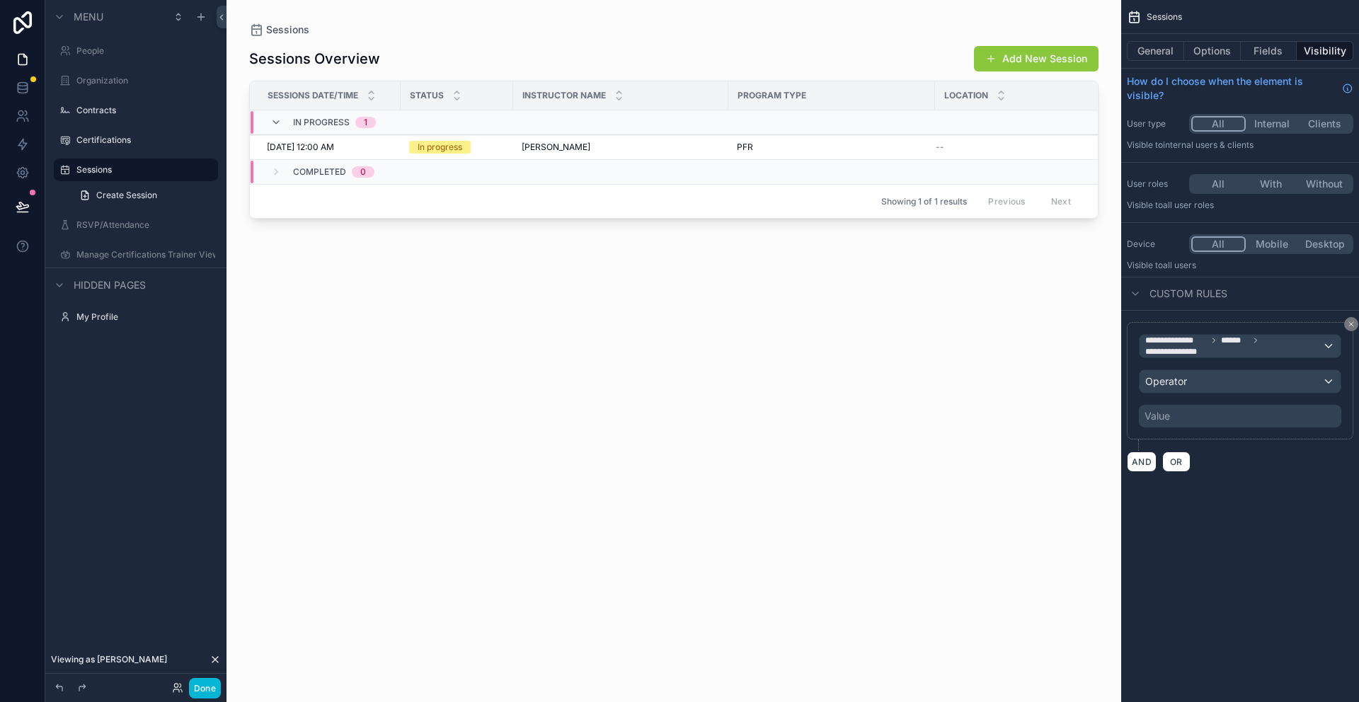
click at [1195, 421] on div "Value" at bounding box center [1240, 416] width 202 height 23
click at [1187, 418] on div "Value" at bounding box center [1240, 416] width 202 height 23
click at [1164, 412] on div "Value" at bounding box center [1157, 416] width 25 height 14
click at [1324, 380] on div "Operator" at bounding box center [1240, 381] width 201 height 23
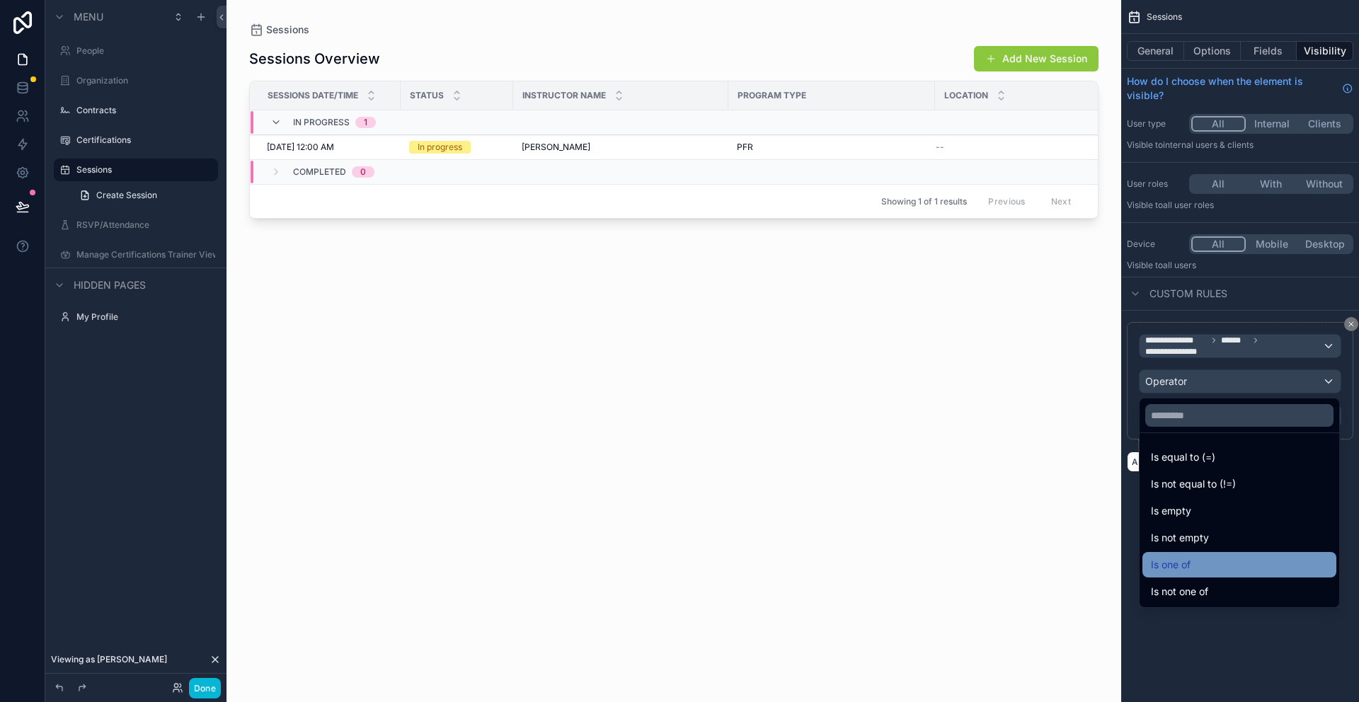
click at [1210, 563] on div "Is one of" at bounding box center [1239, 564] width 177 height 17
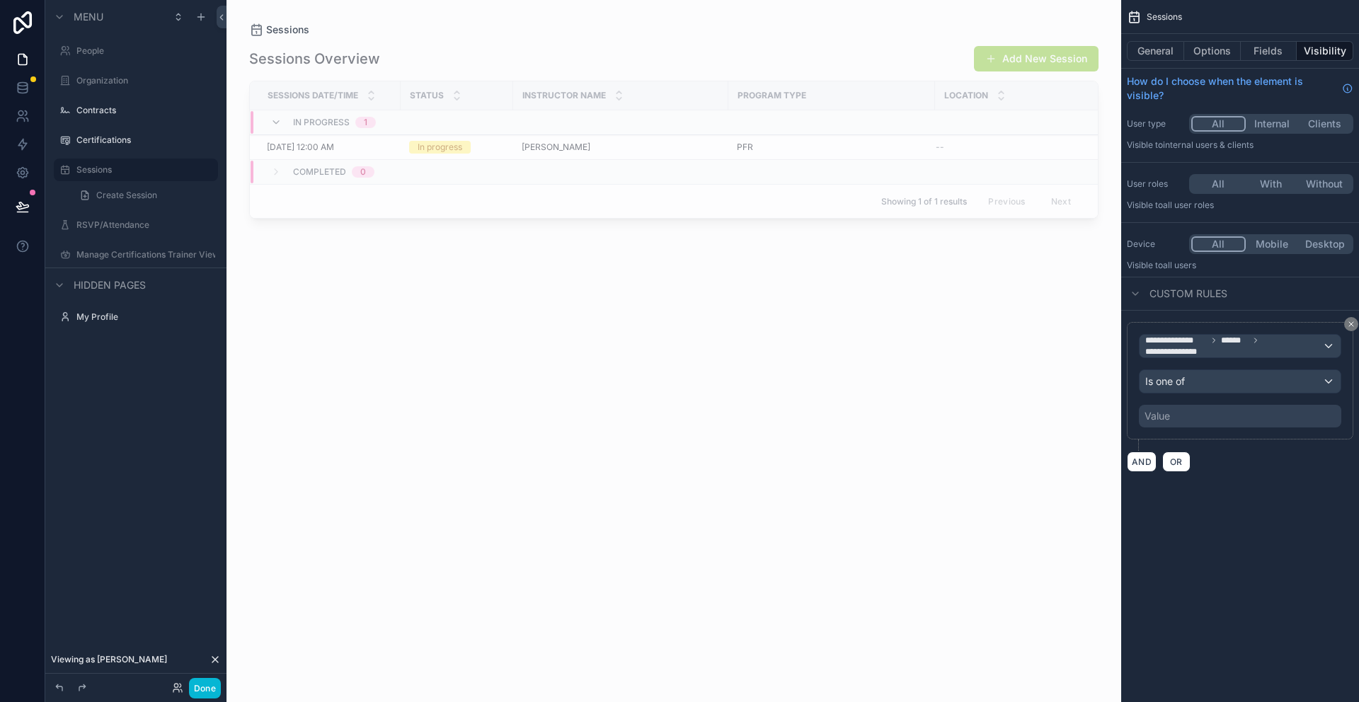
click at [1188, 412] on div "Value" at bounding box center [1240, 416] width 202 height 23
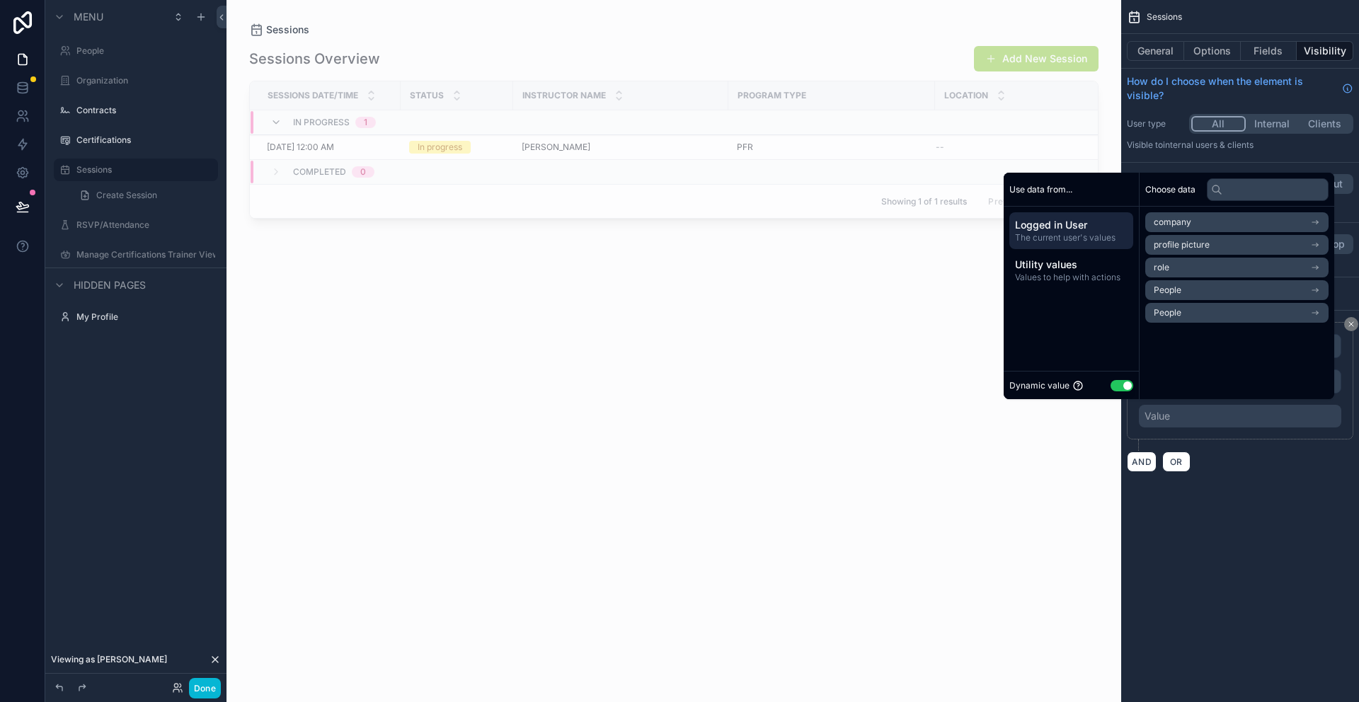
click at [1121, 388] on button "Use setting" at bounding box center [1122, 385] width 23 height 11
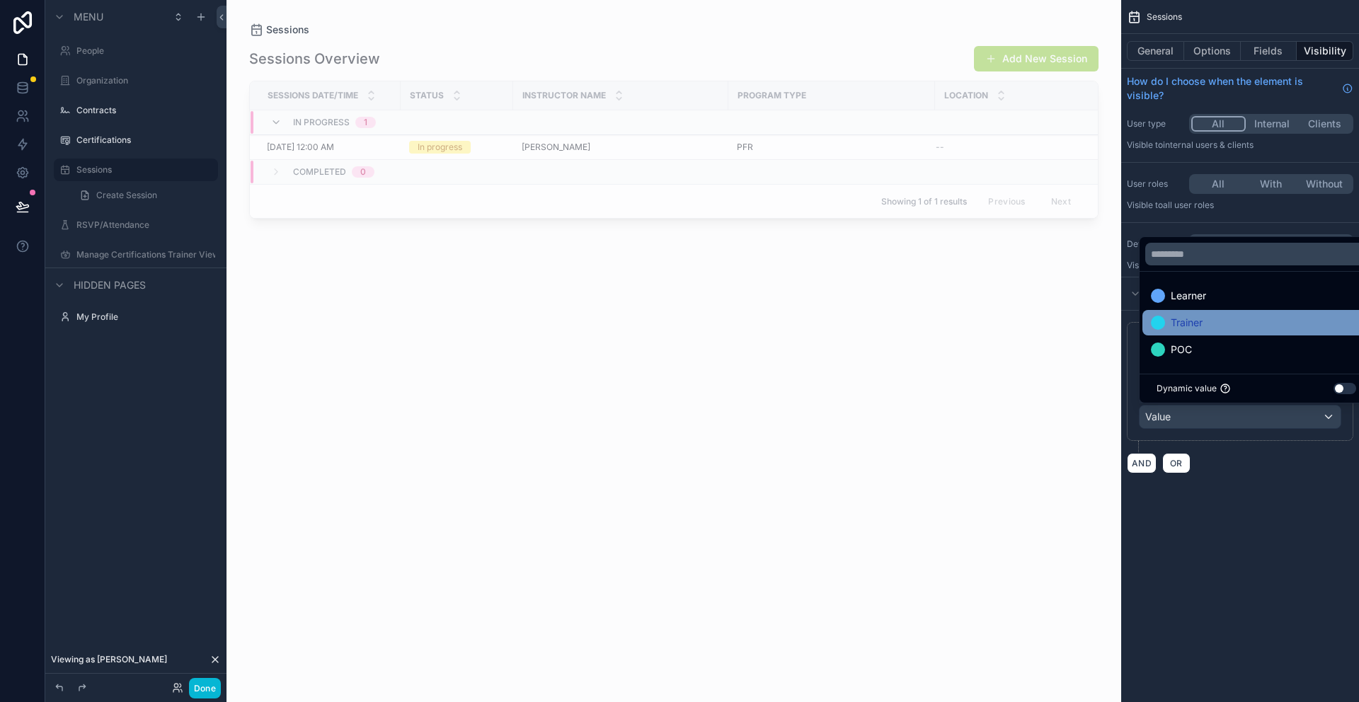
click at [1185, 326] on span "Trainer" at bounding box center [1187, 322] width 32 height 17
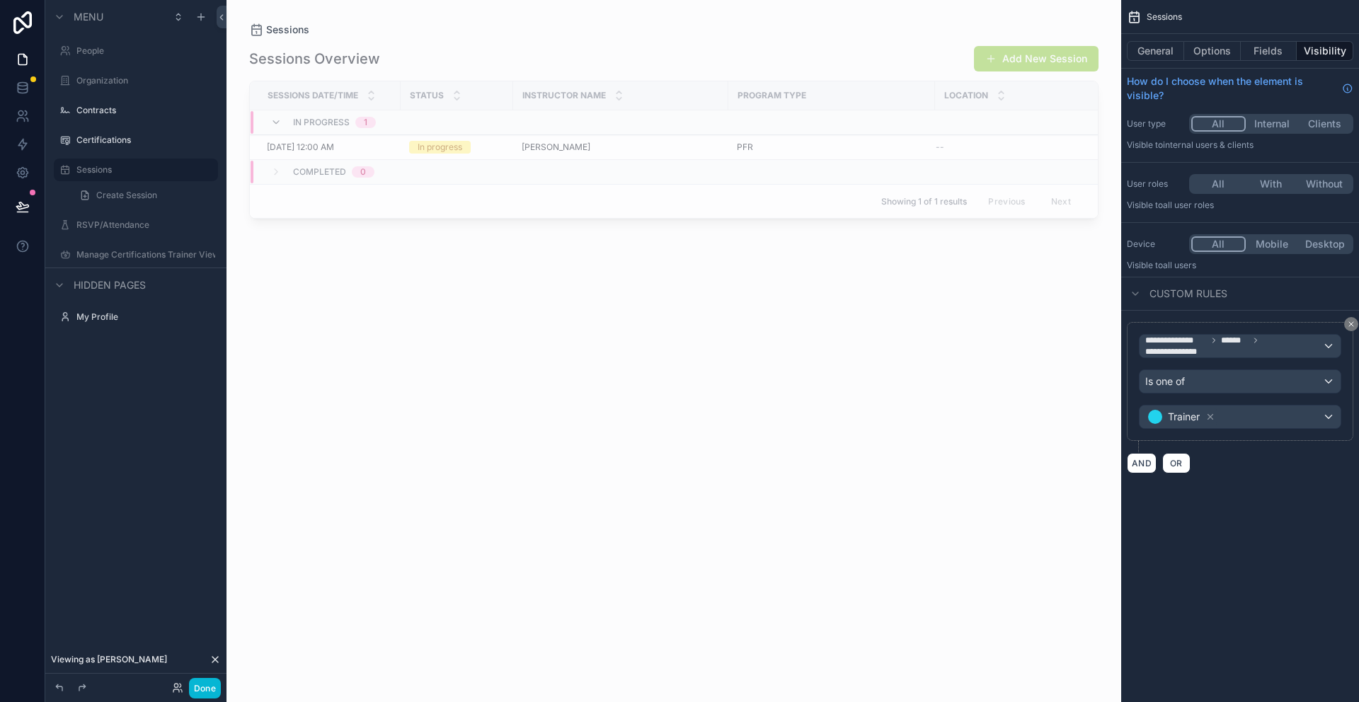
click at [1228, 487] on div "**********" at bounding box center [1240, 253] width 238 height 507
click at [93, 137] on label "Certifications" at bounding box center [132, 139] width 113 height 11
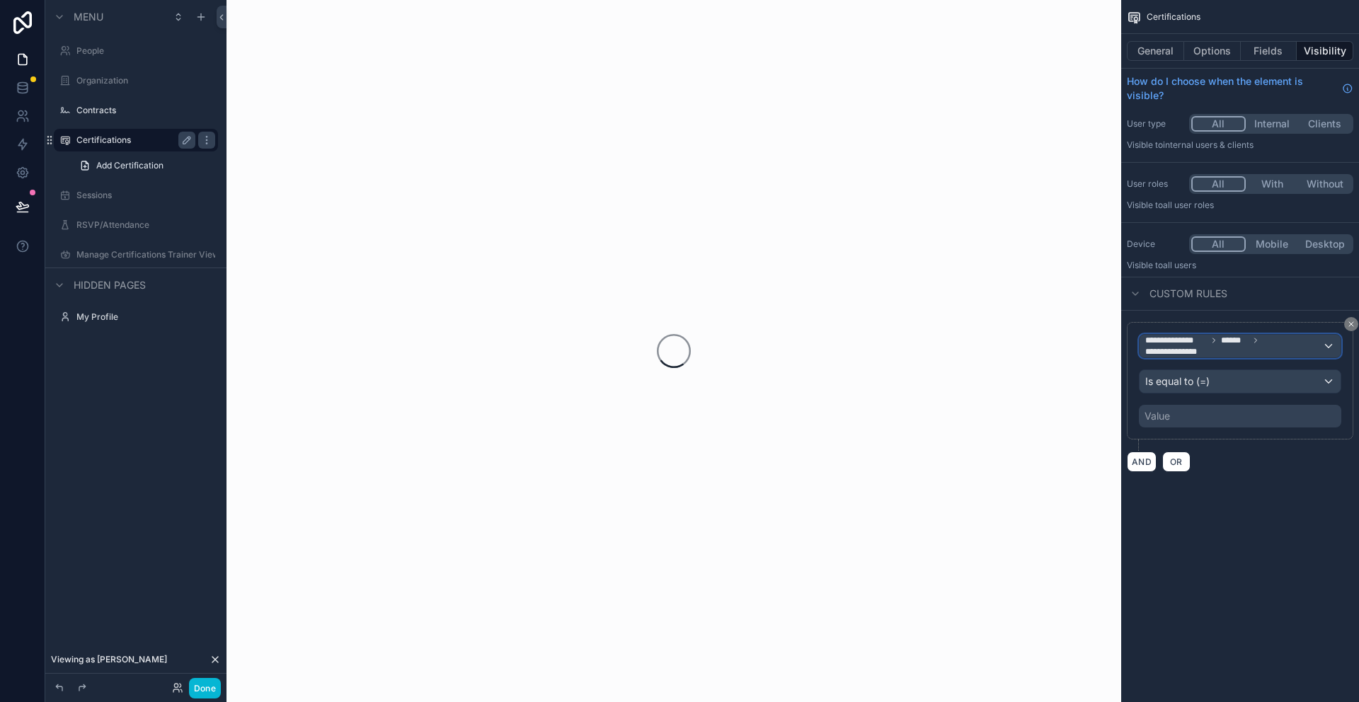
click at [1210, 349] on span "**********" at bounding box center [1233, 346] width 177 height 23
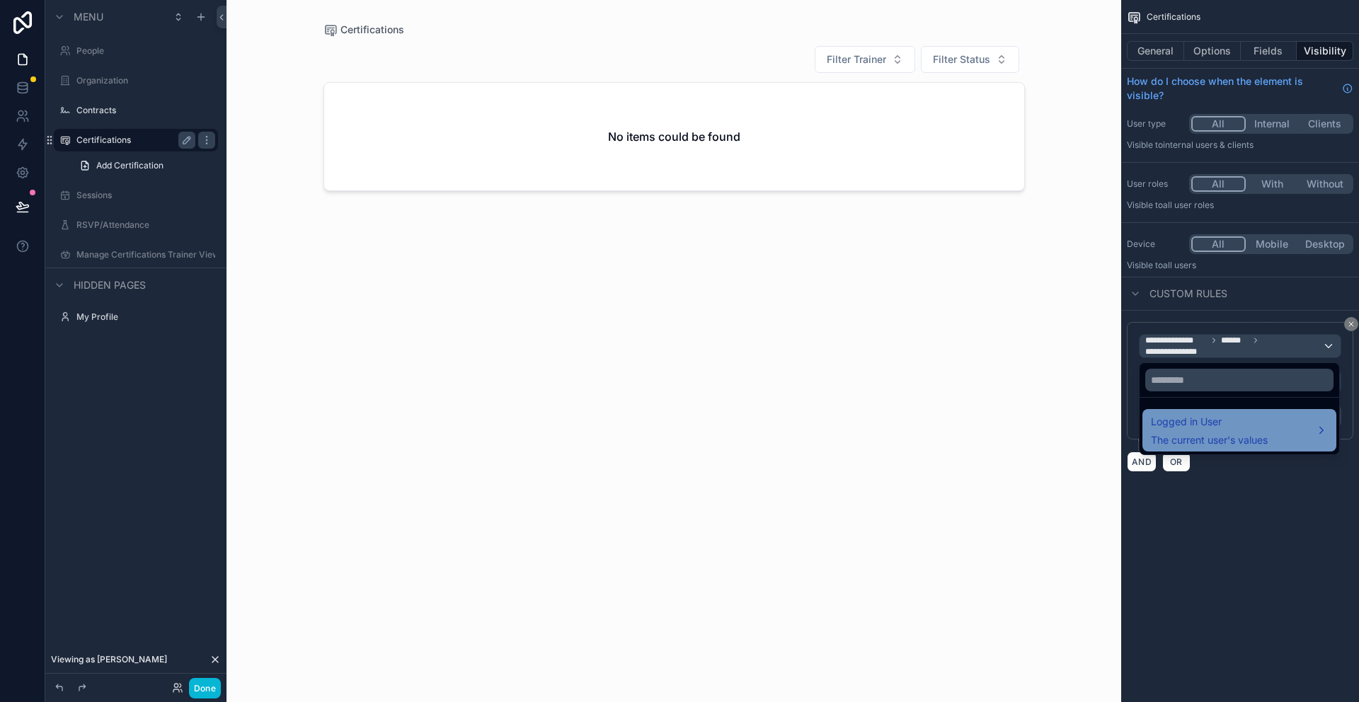
click at [1199, 444] on span "The current user's values" at bounding box center [1209, 440] width 117 height 14
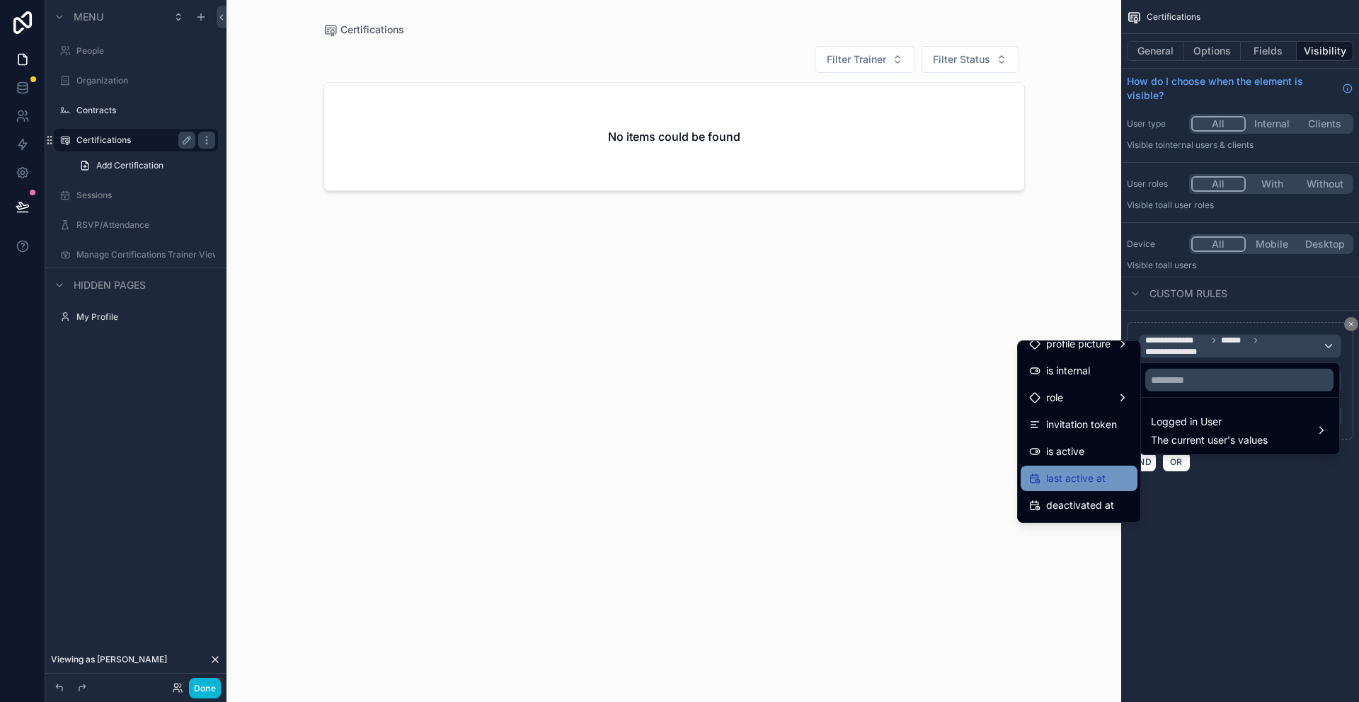
scroll to position [280, 0]
click at [1065, 403] on span "People" at bounding box center [1062, 399] width 32 height 17
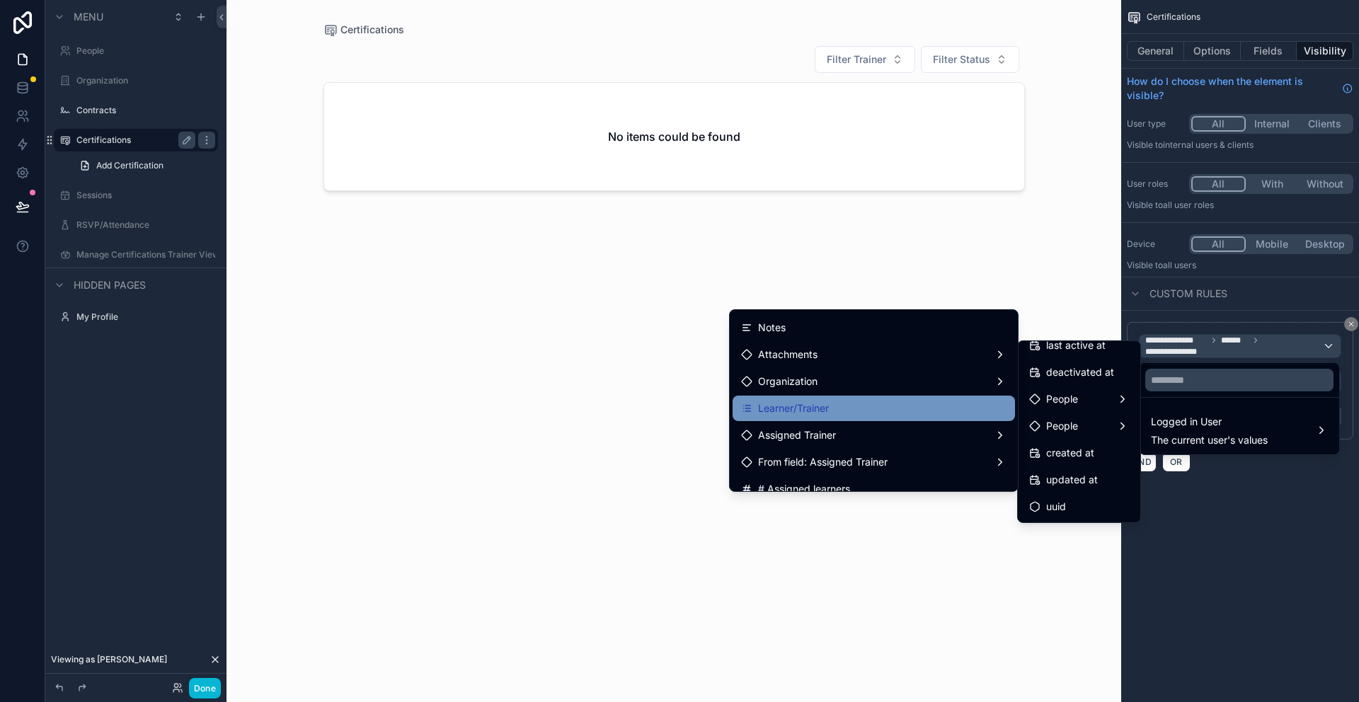
scroll to position [297, 0]
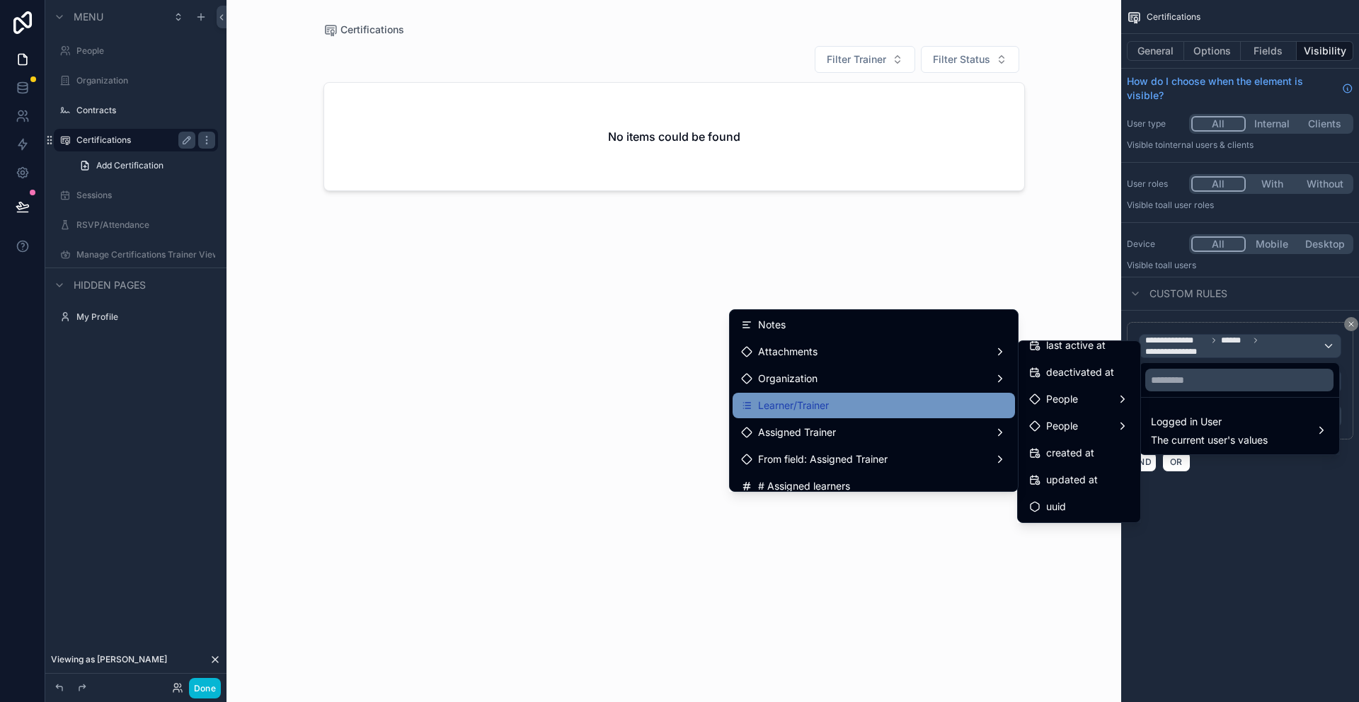
click at [808, 410] on span "Learner/Trainer" at bounding box center [793, 405] width 71 height 17
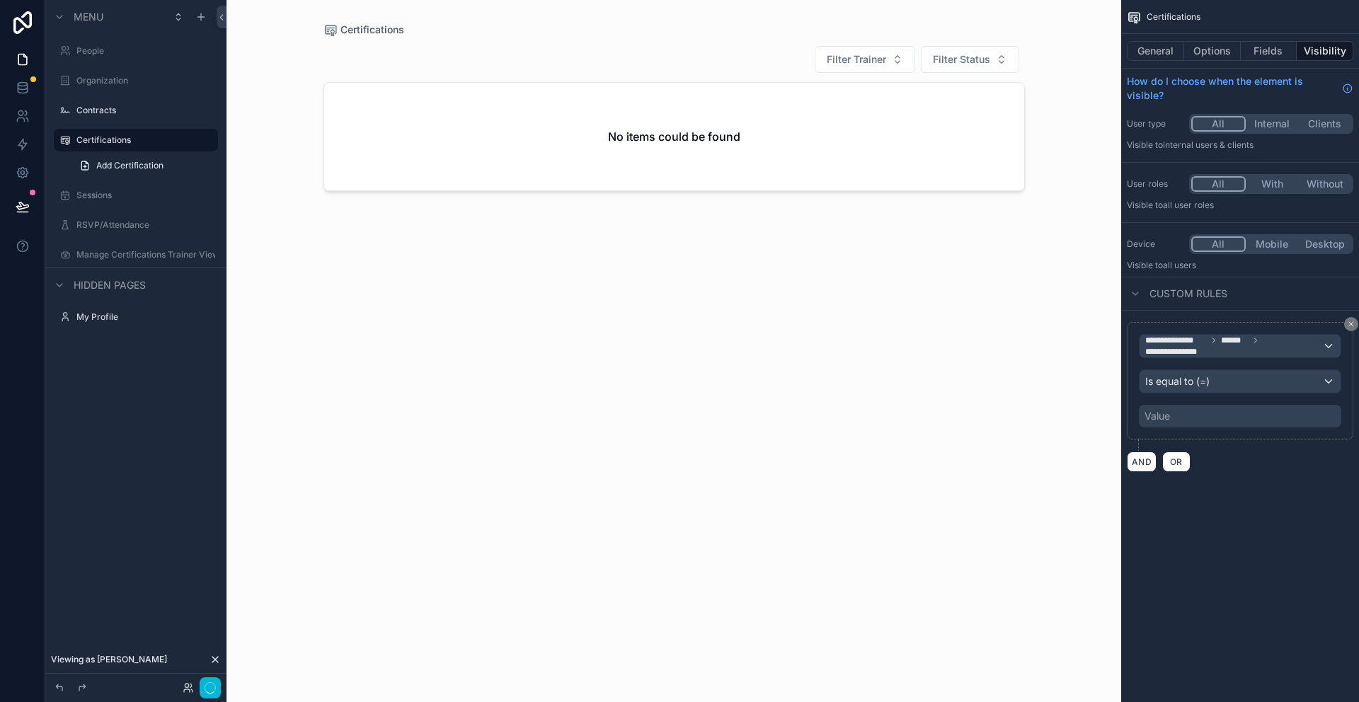
click at [1251, 426] on div "Value" at bounding box center [1240, 416] width 202 height 23
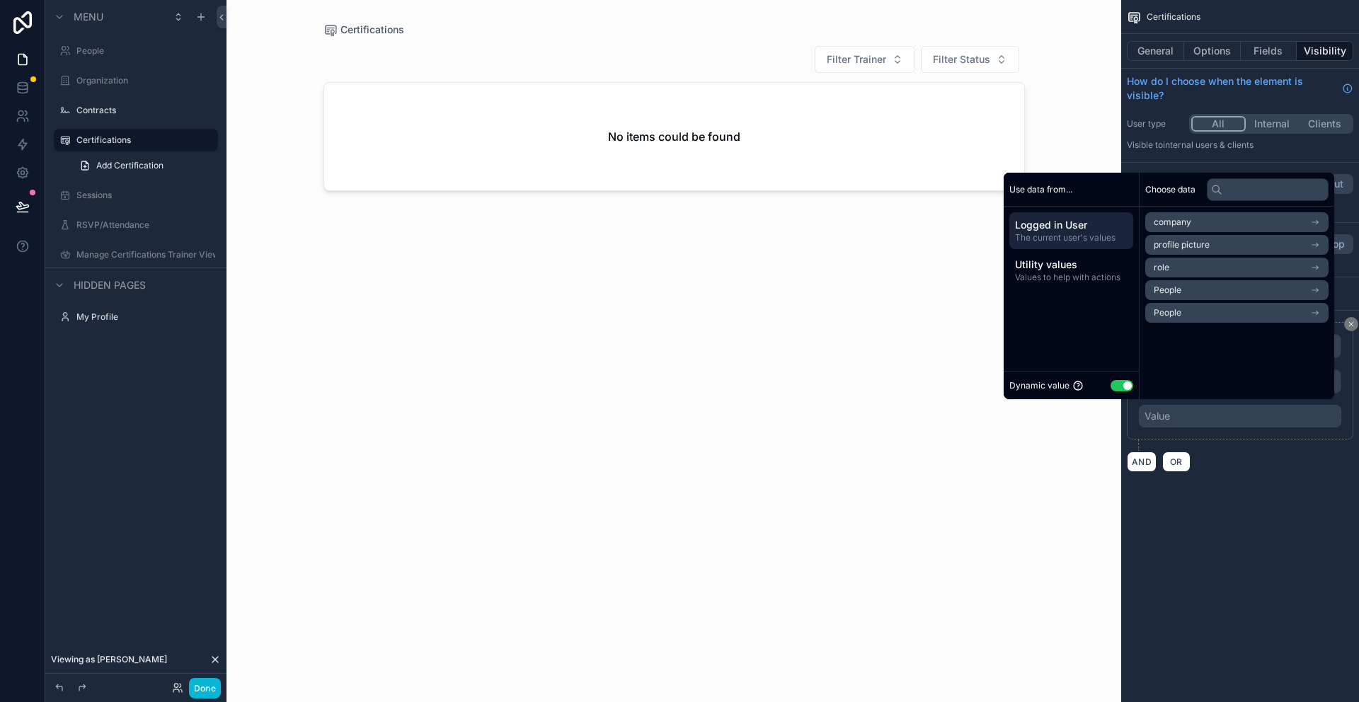
click at [1122, 384] on button "Use setting" at bounding box center [1122, 385] width 23 height 11
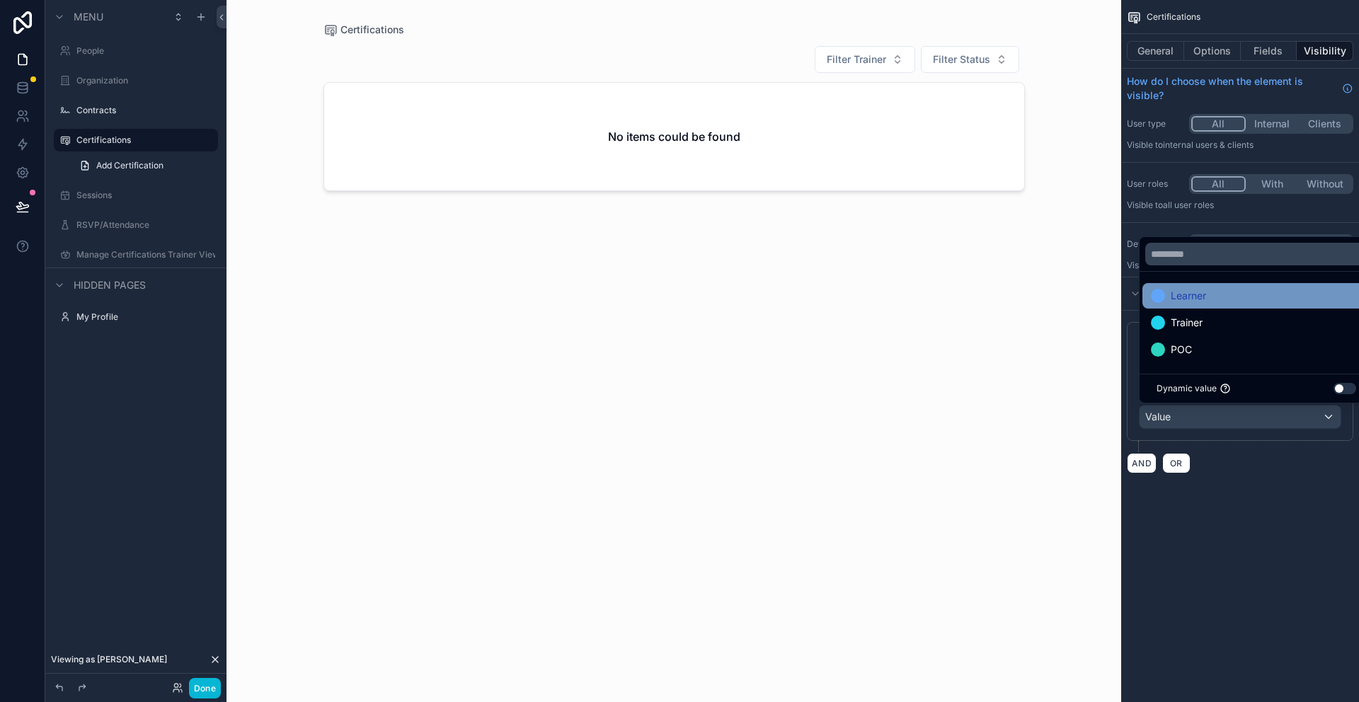
click at [1207, 303] on div "Learner" at bounding box center [1256, 295] width 211 height 17
click at [1252, 520] on div "**********" at bounding box center [1240, 351] width 238 height 702
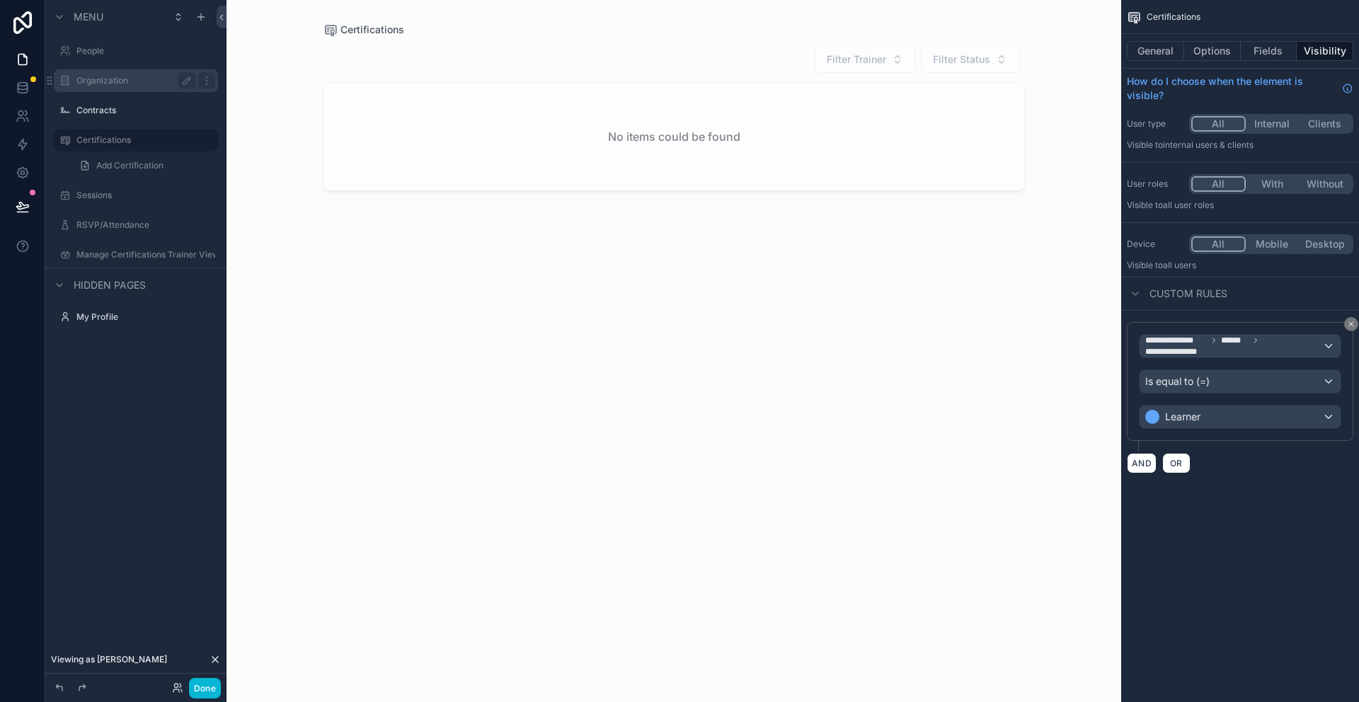
click at [104, 78] on label "Organization" at bounding box center [132, 80] width 113 height 11
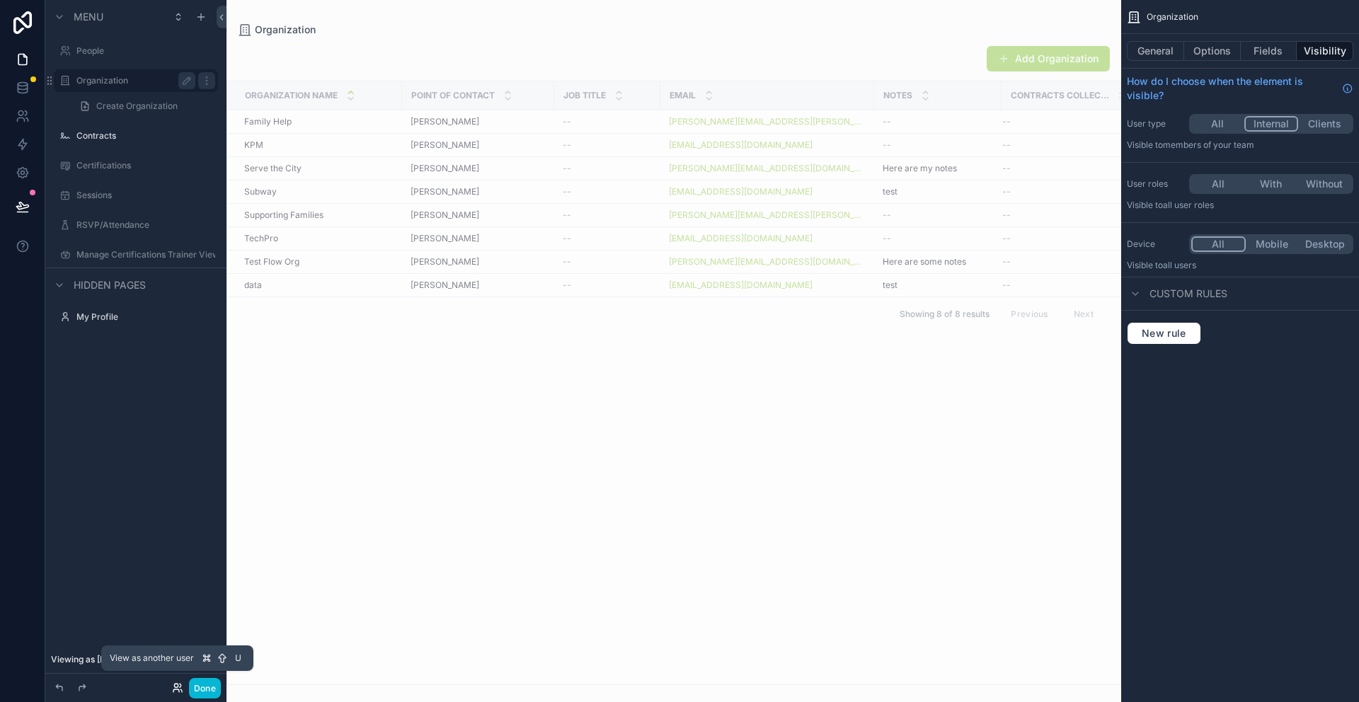
click at [176, 688] on icon at bounding box center [177, 687] width 11 height 11
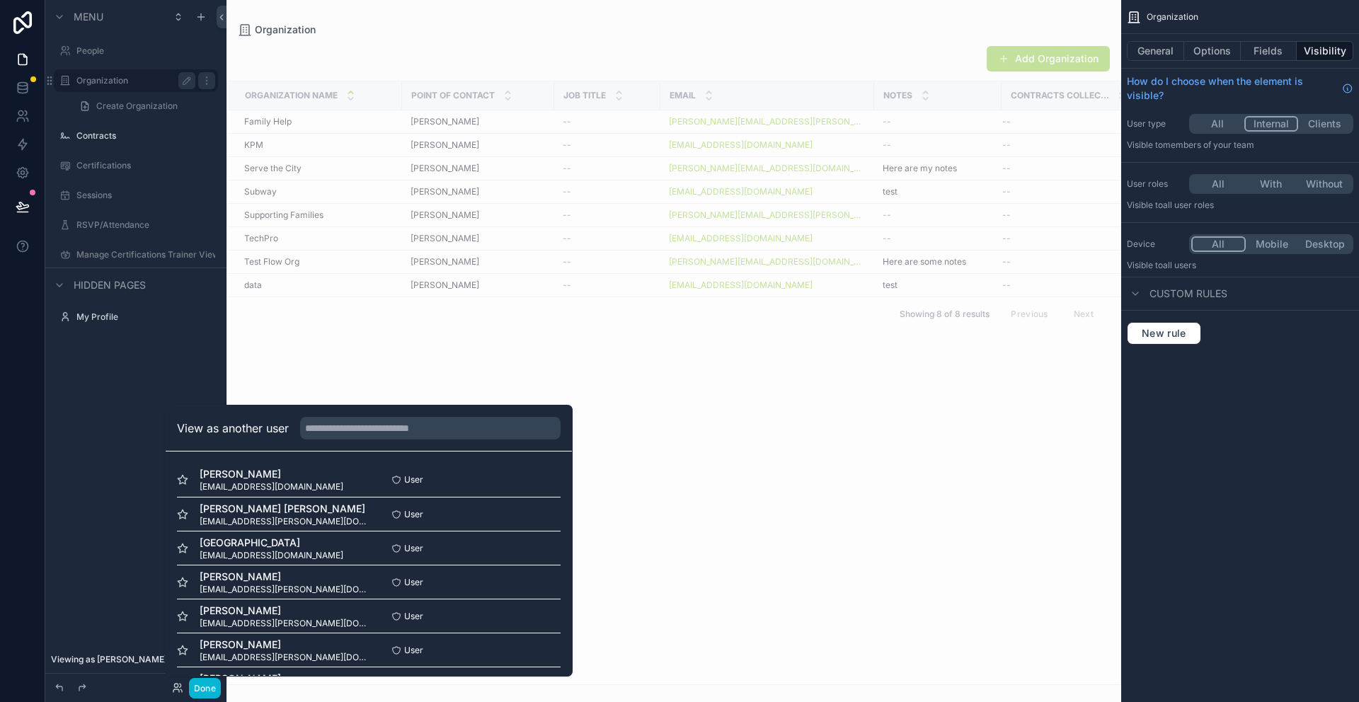
click at [104, 397] on div "Menu People Organization Create Organization Contracts Certifications Sessions …" at bounding box center [135, 342] width 181 height 685
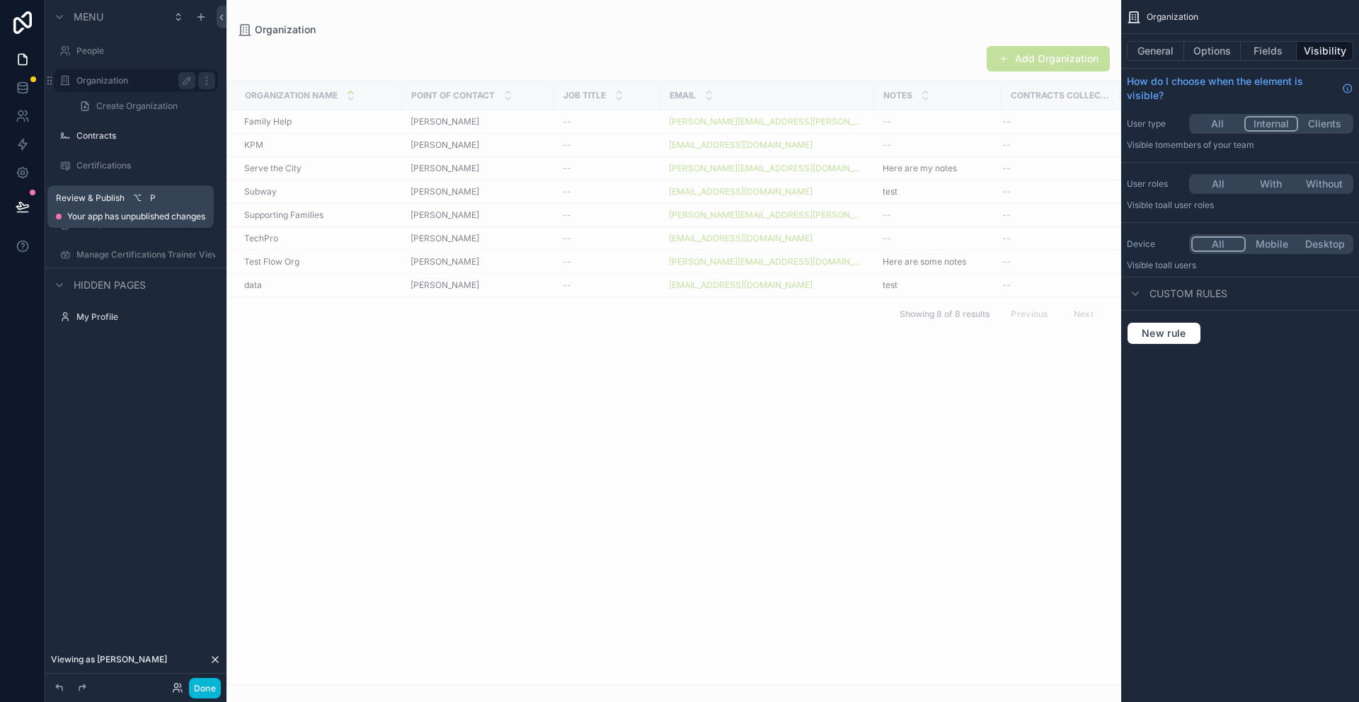
click at [22, 210] on icon at bounding box center [23, 207] width 14 height 14
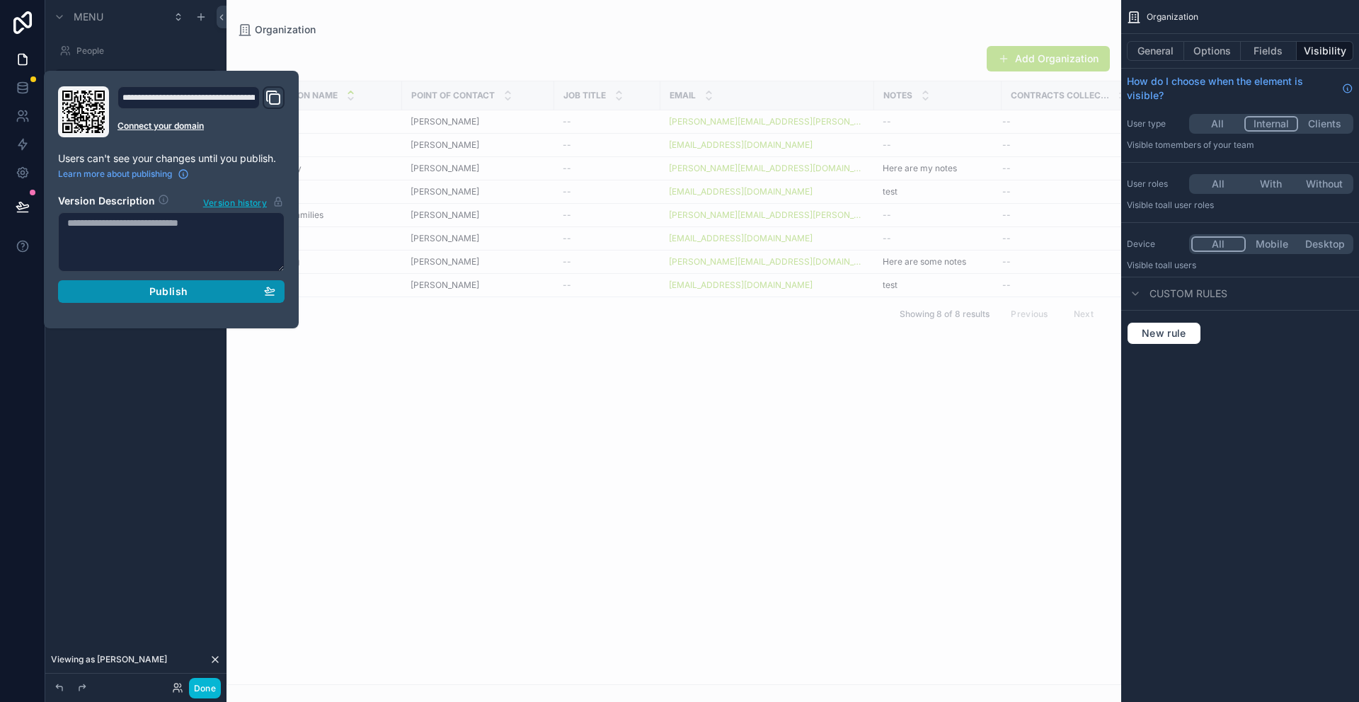
click at [189, 297] on div "Publish" at bounding box center [171, 291] width 208 height 13
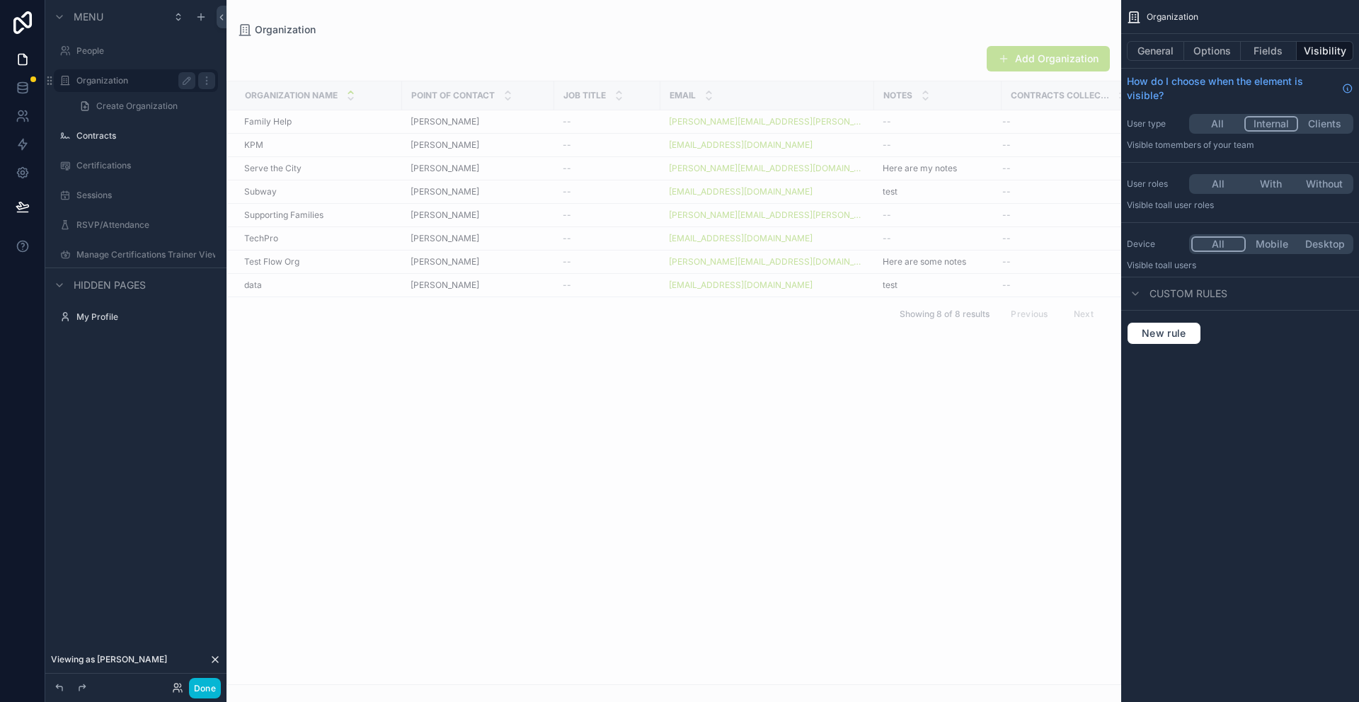
click at [331, 478] on div "scrollable content" at bounding box center [673, 351] width 895 height 702
click at [172, 684] on icon at bounding box center [177, 687] width 11 height 11
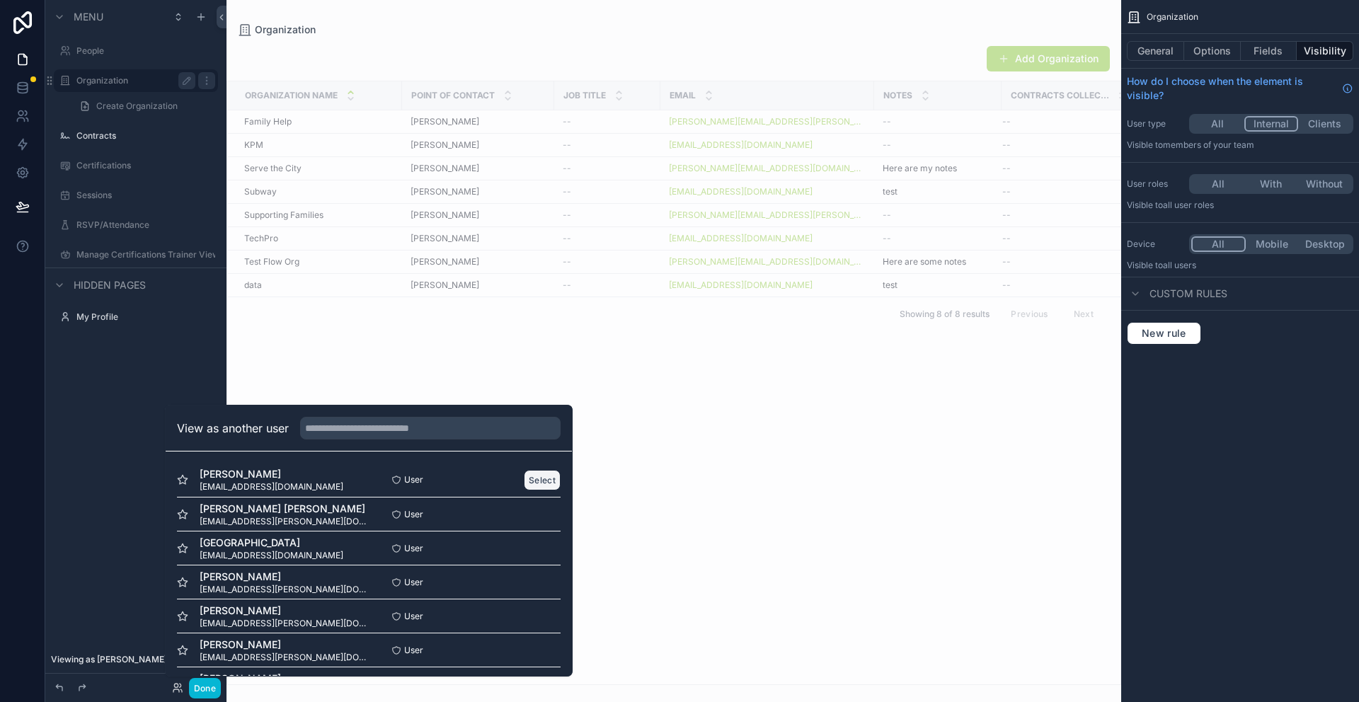
click at [540, 477] on button "Select" at bounding box center [542, 480] width 37 height 21
click at [539, 481] on button "Select" at bounding box center [542, 480] width 37 height 21
click at [543, 478] on button "Select" at bounding box center [542, 480] width 37 height 21
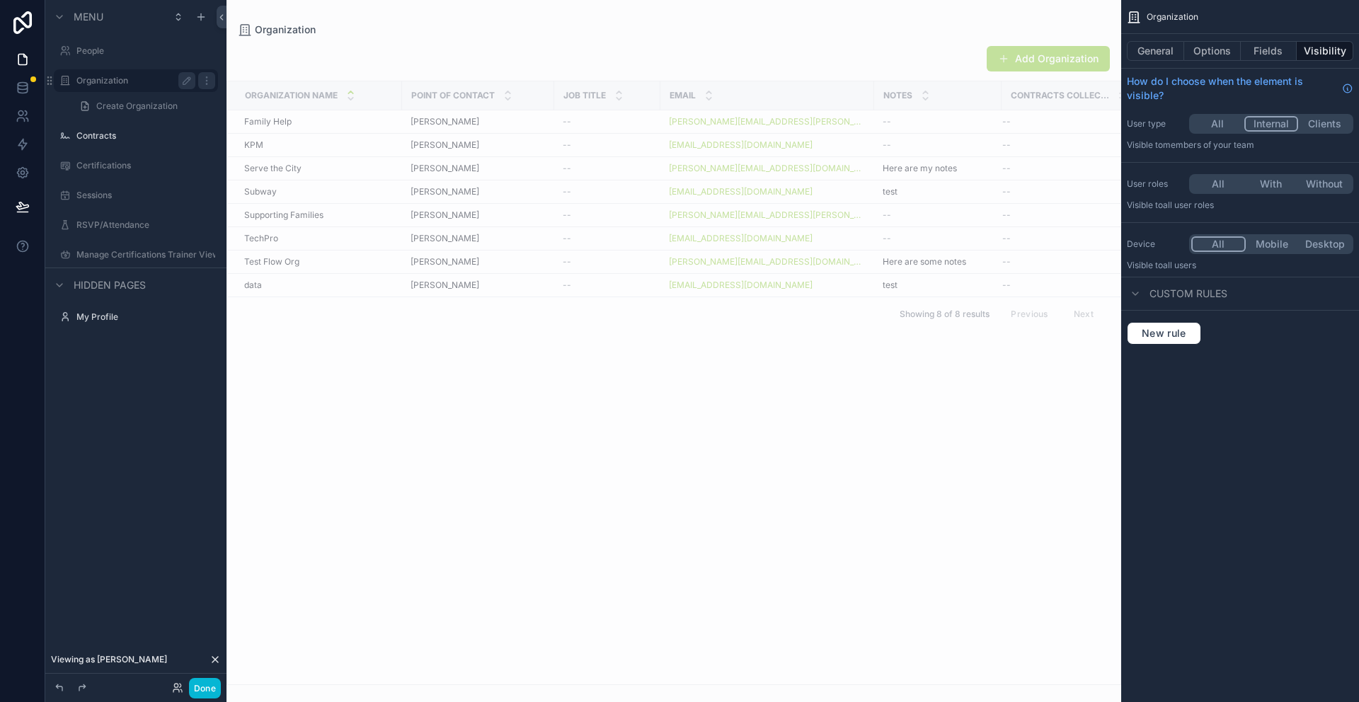
click at [648, 585] on div "Organization Name Point of Contact Job Title Email Notes Contracts collection F…" at bounding box center [673, 382] width 893 height 603
click at [88, 53] on label "People" at bounding box center [132, 50] width 113 height 11
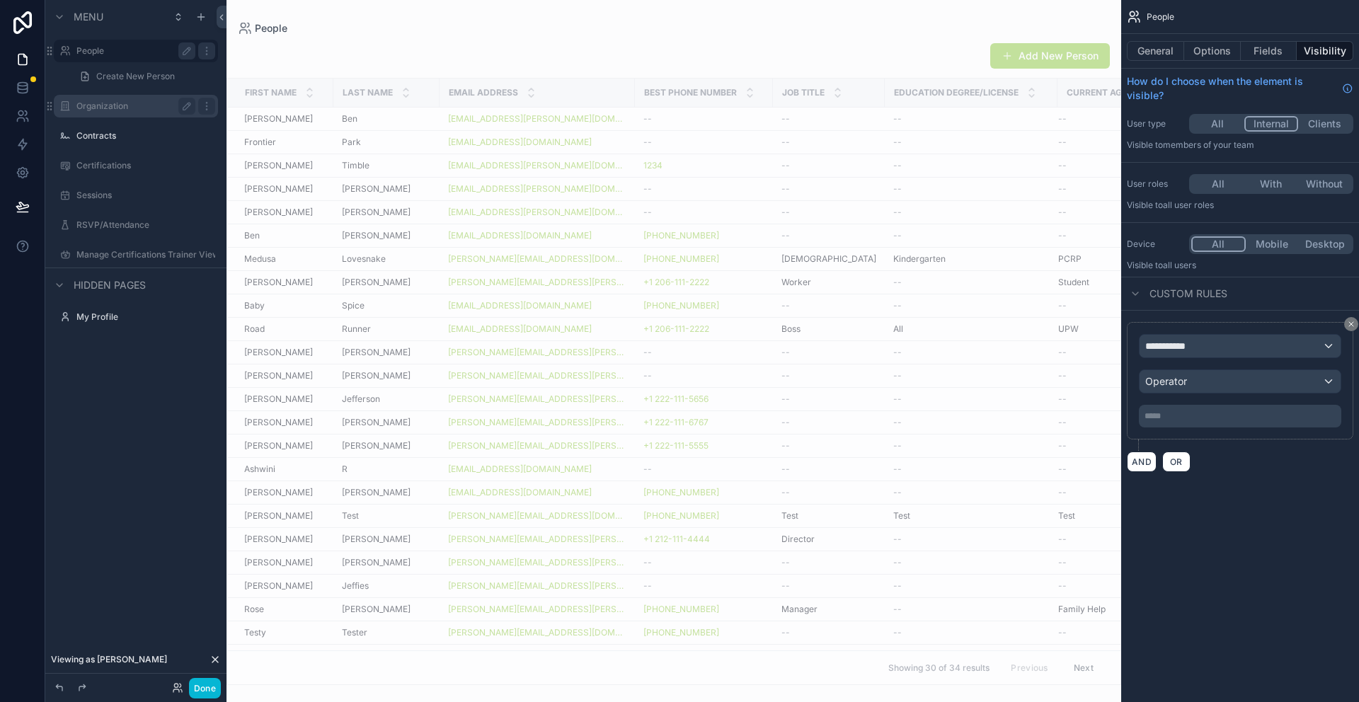
click at [115, 105] on label "Organization" at bounding box center [132, 106] width 113 height 11
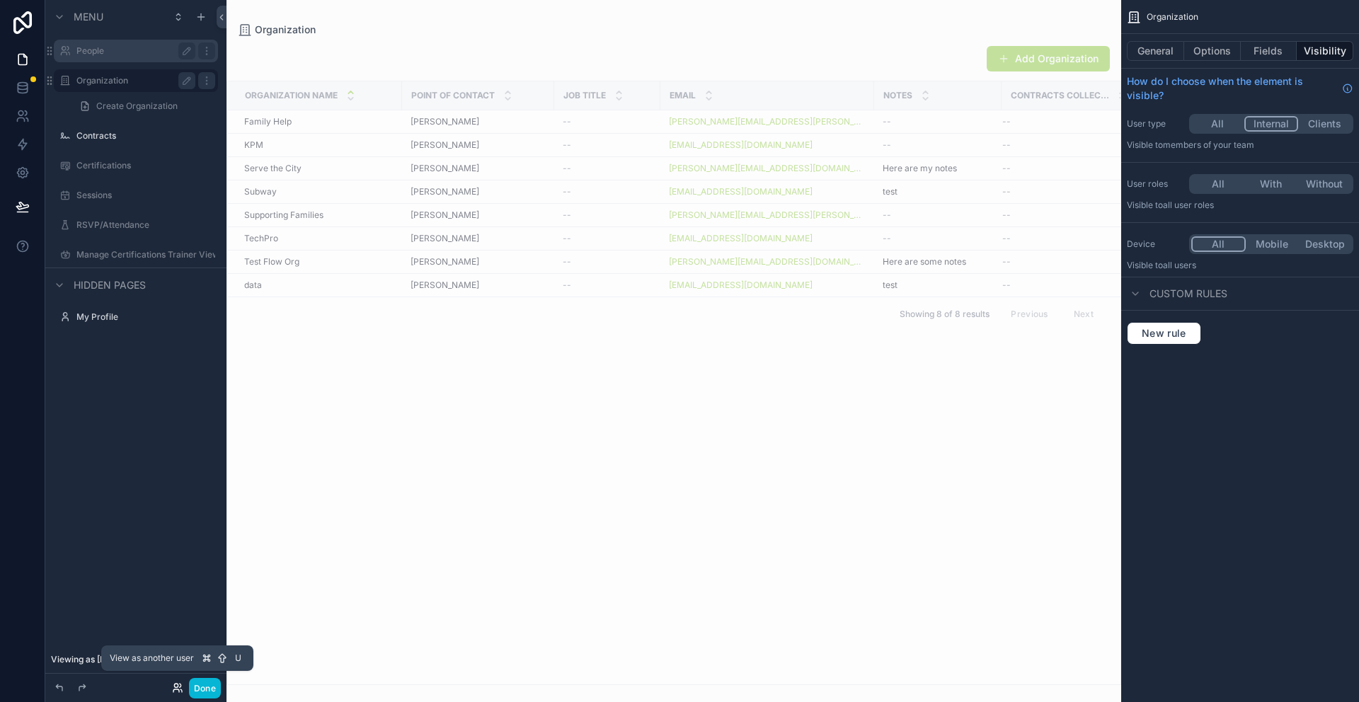
click at [176, 689] on icon at bounding box center [176, 690] width 6 height 3
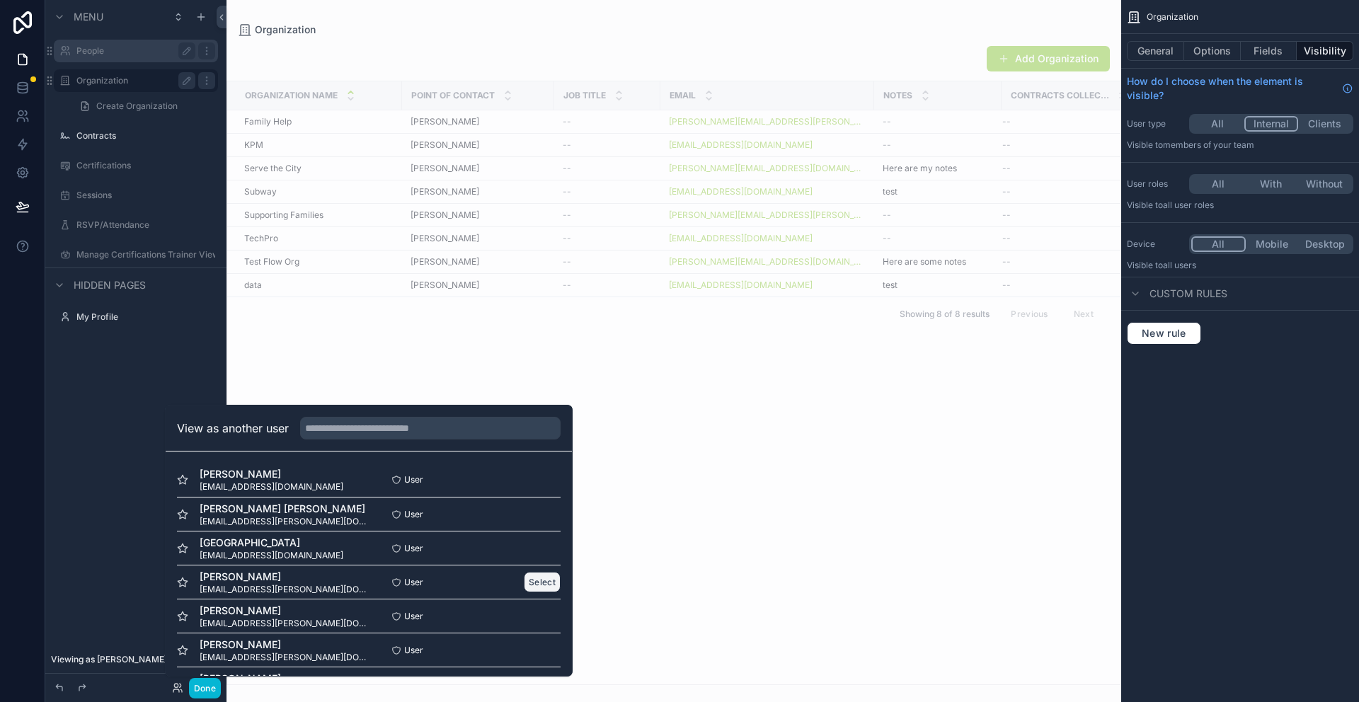
click at [549, 583] on button "Select" at bounding box center [542, 582] width 37 height 21
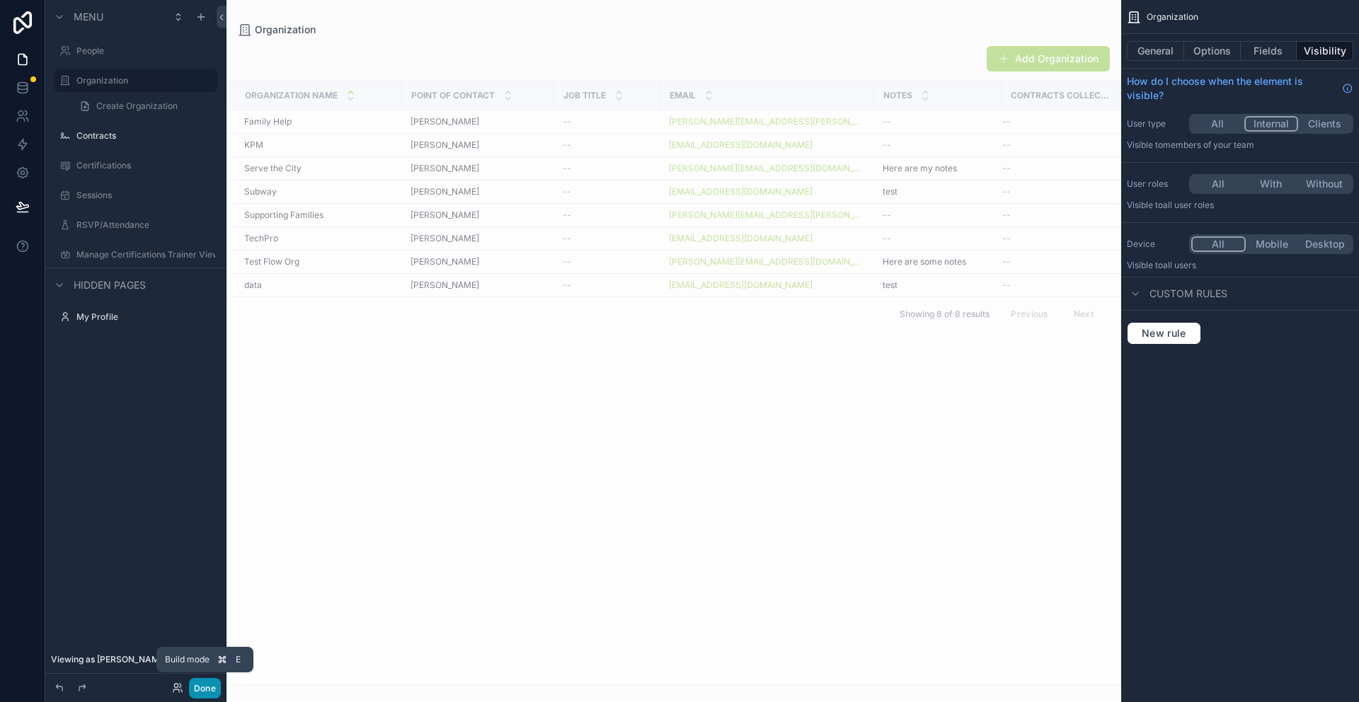
click at [211, 690] on button "Done" at bounding box center [205, 688] width 32 height 21
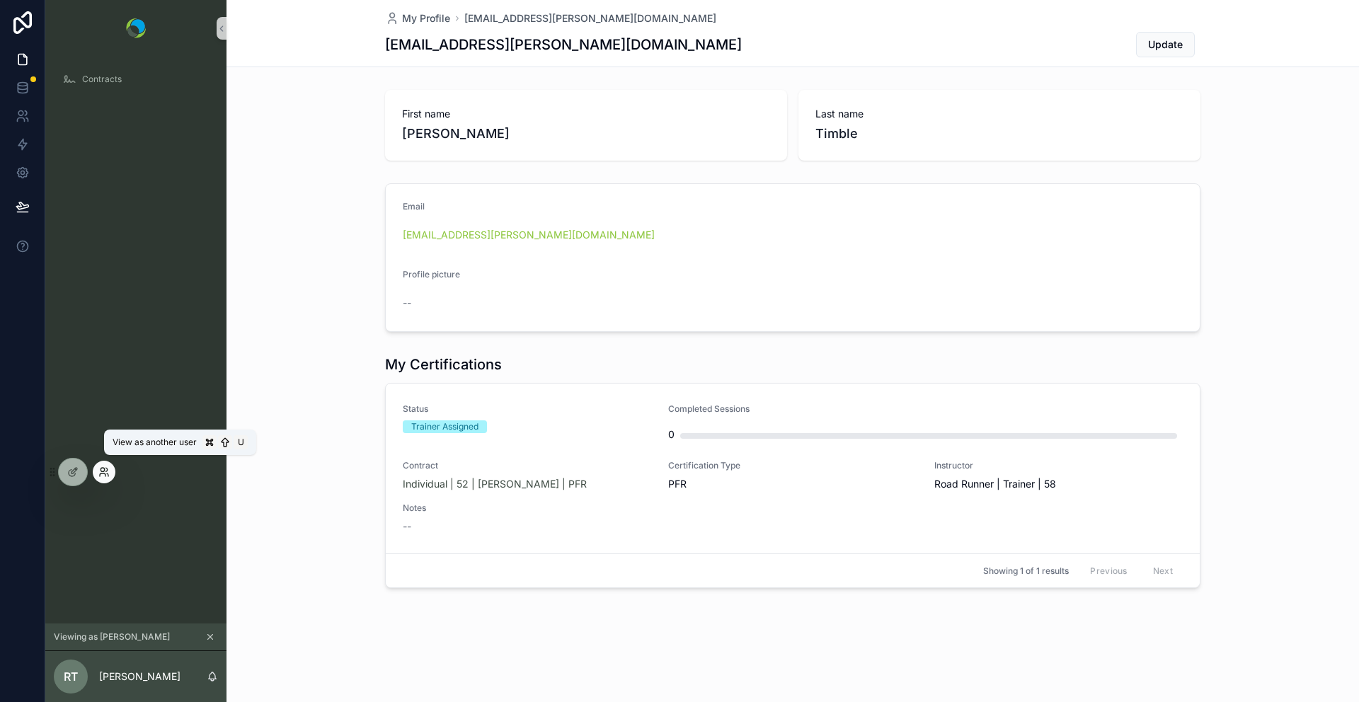
click at [103, 471] on icon at bounding box center [103, 471] width 11 height 11
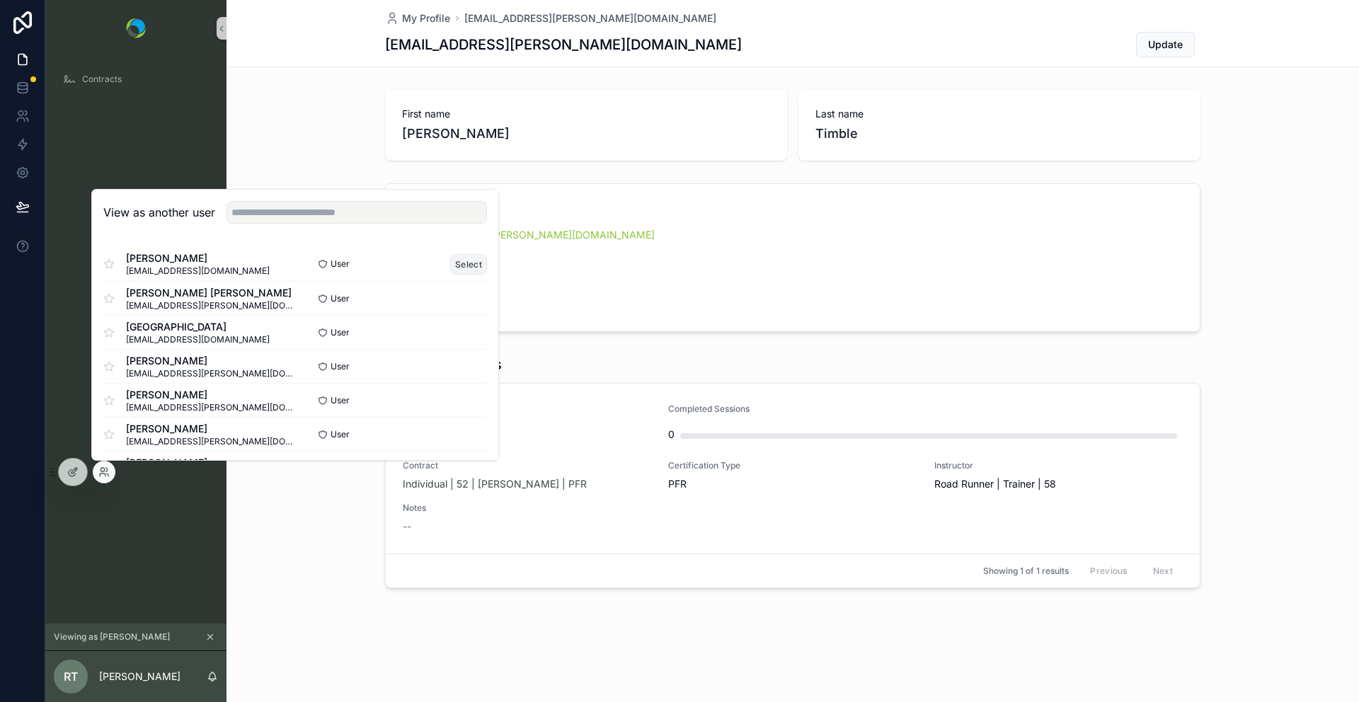
click at [454, 260] on button "Select" at bounding box center [468, 264] width 37 height 21
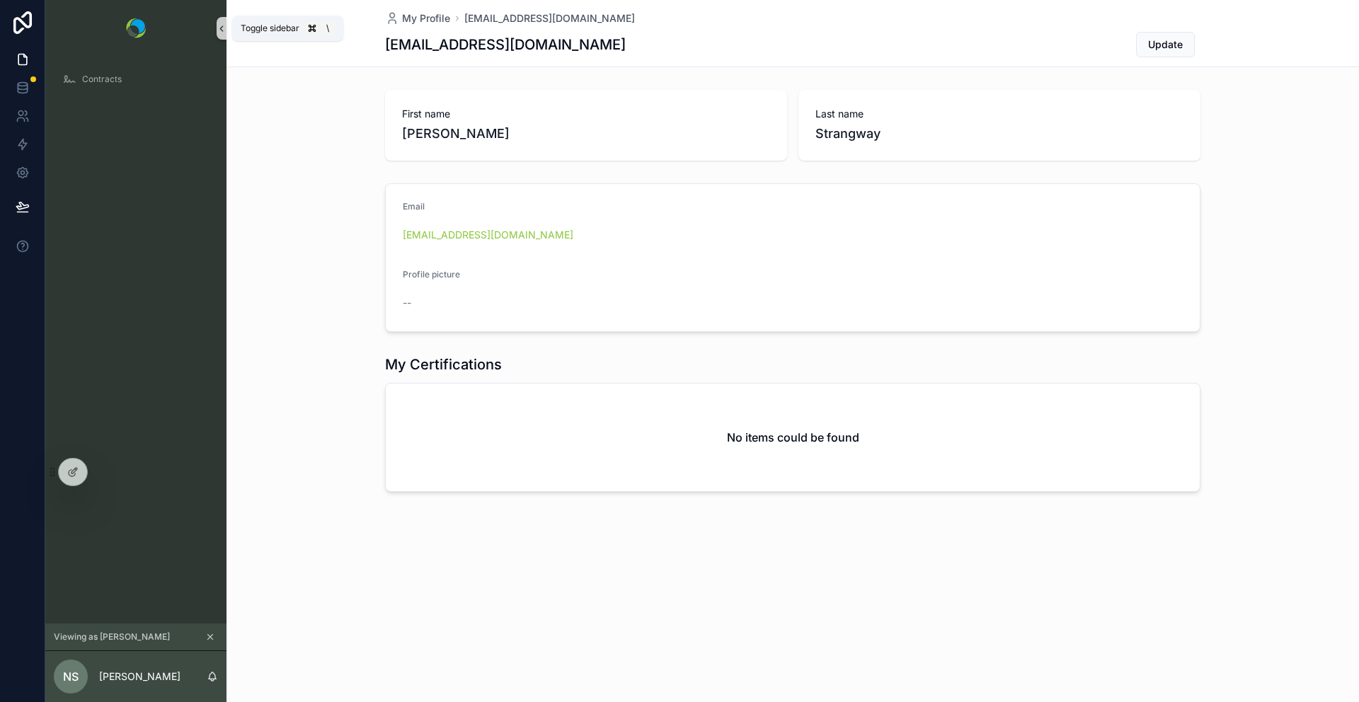
click at [218, 35] on button "scrollable content" at bounding box center [222, 28] width 10 height 23
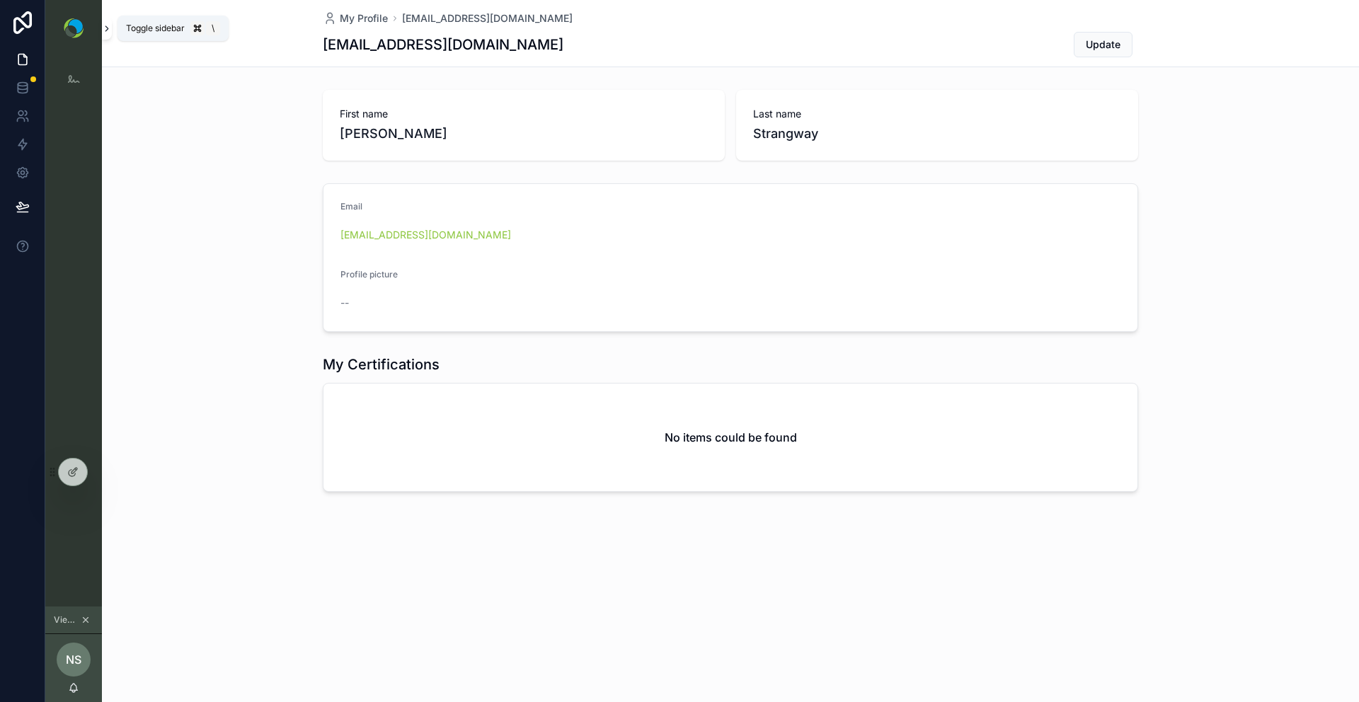
click at [109, 29] on icon "scrollable content" at bounding box center [107, 28] width 10 height 11
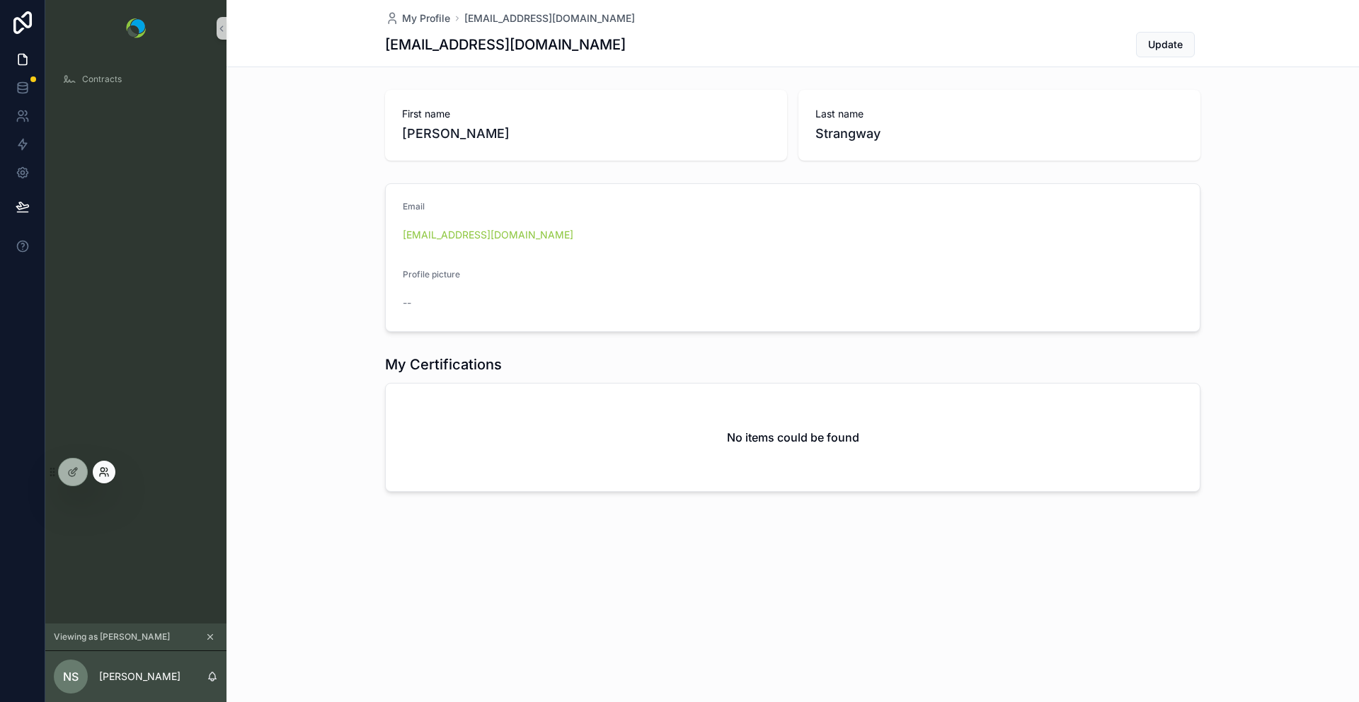
click at [104, 475] on icon at bounding box center [103, 471] width 11 height 11
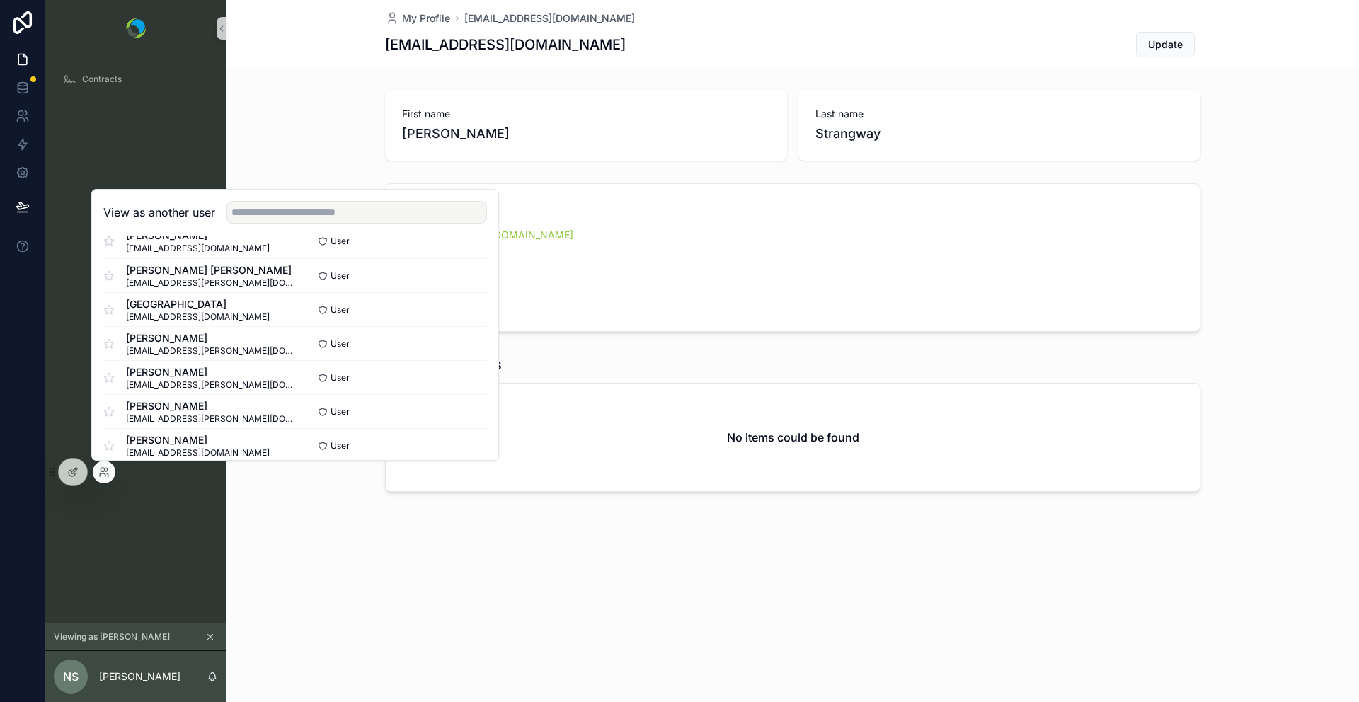
scroll to position [11, 0]
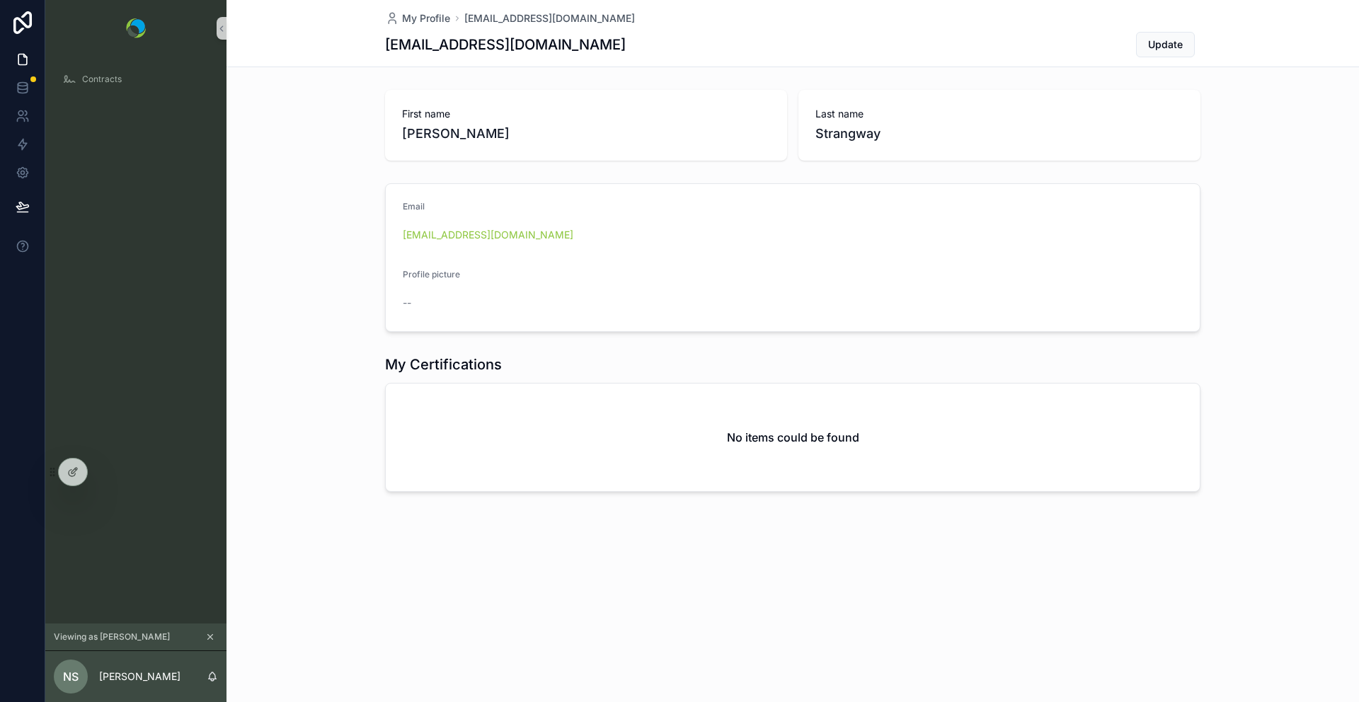
click at [287, 88] on div "First name [PERSON_NAME] Last name Strangway" at bounding box center [792, 125] width 1132 height 82
click at [66, 477] on div at bounding box center [73, 472] width 28 height 27
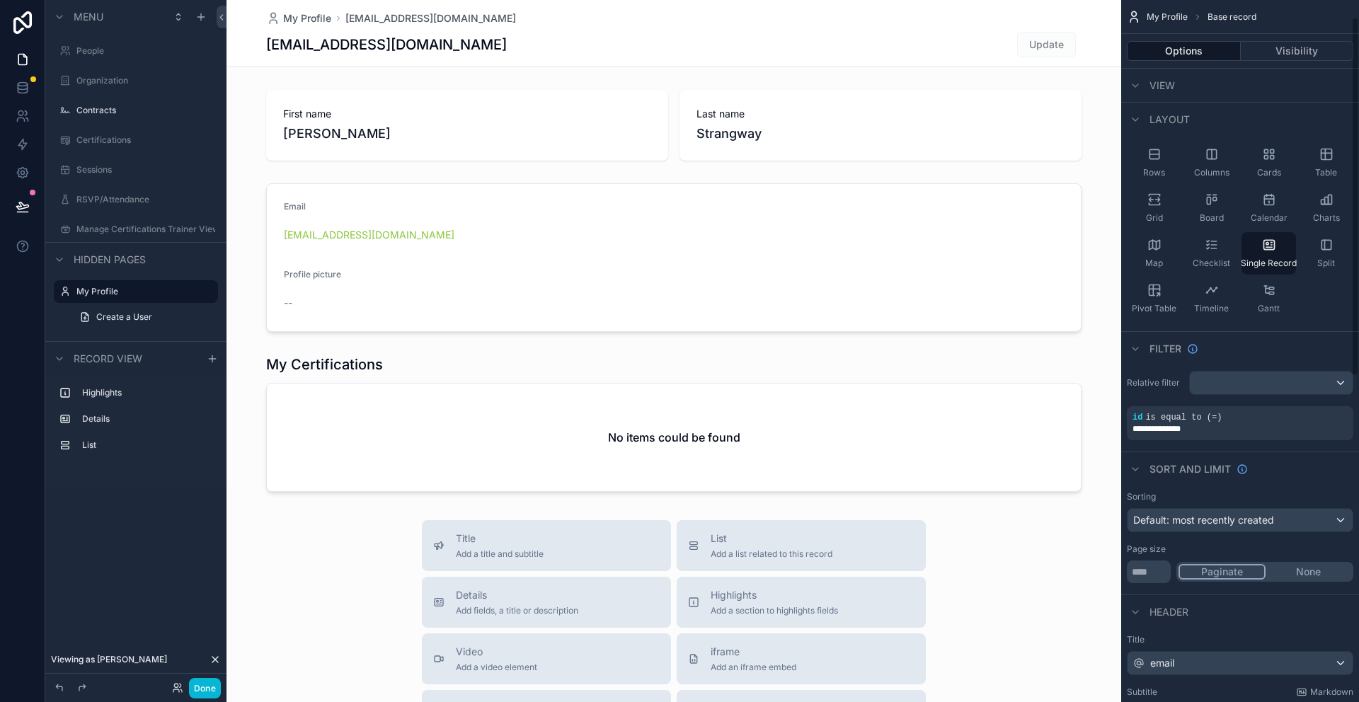
scroll to position [0, 0]
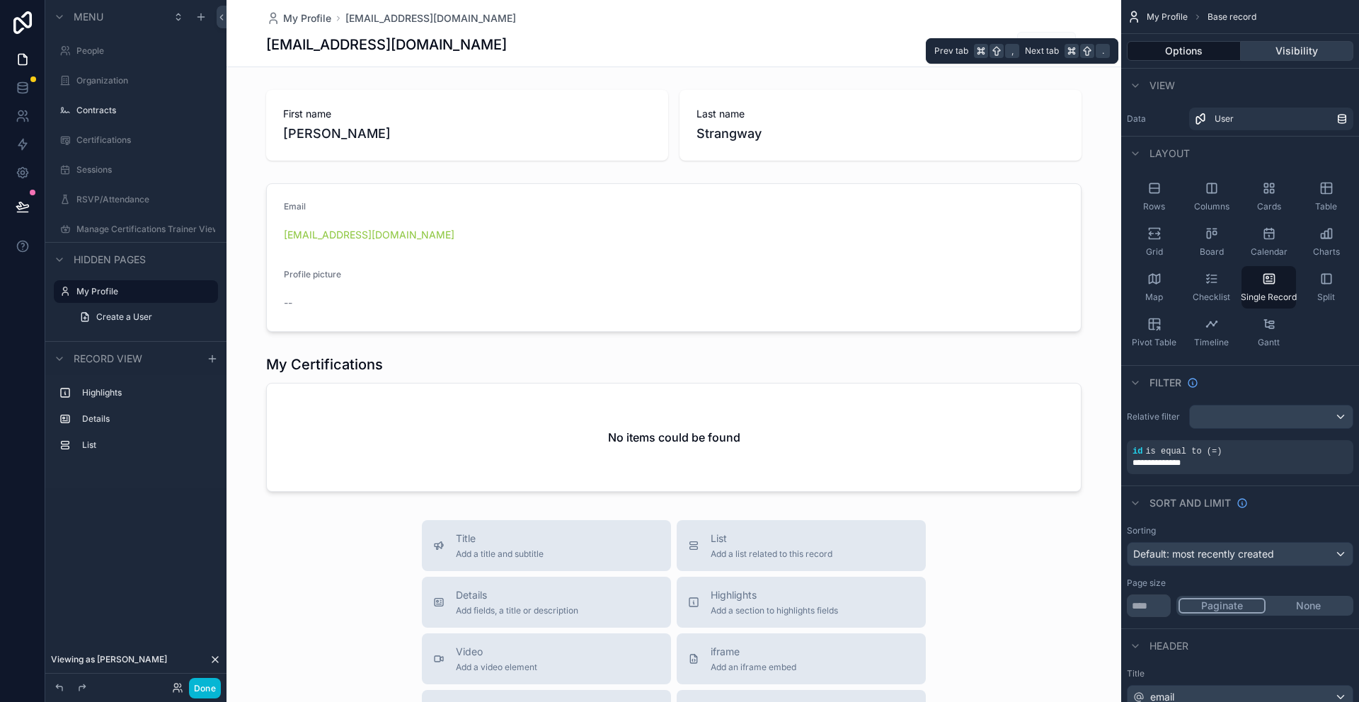
click at [1277, 52] on button "Visibility" at bounding box center [1297, 51] width 113 height 20
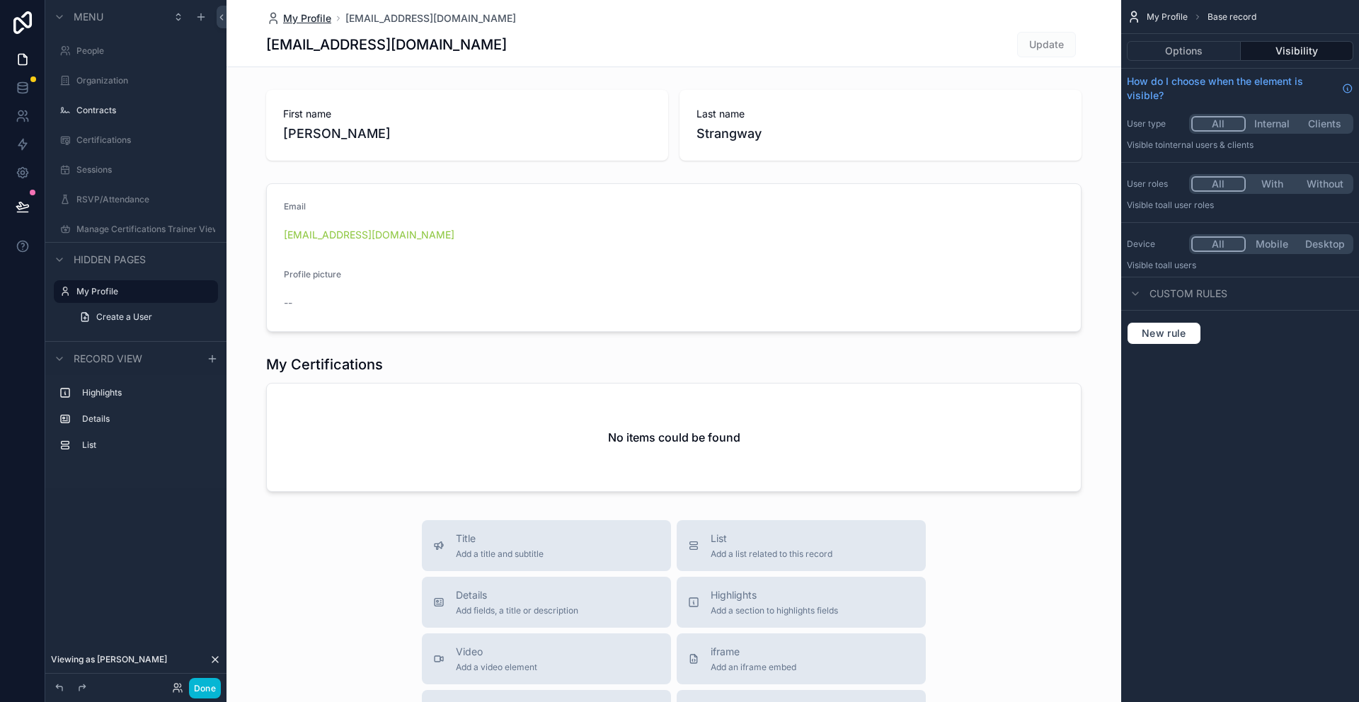
click at [311, 19] on span "My Profile" at bounding box center [307, 18] width 48 height 14
click at [93, 231] on label "Manage Certifications Trainer View" at bounding box center [135, 229] width 119 height 11
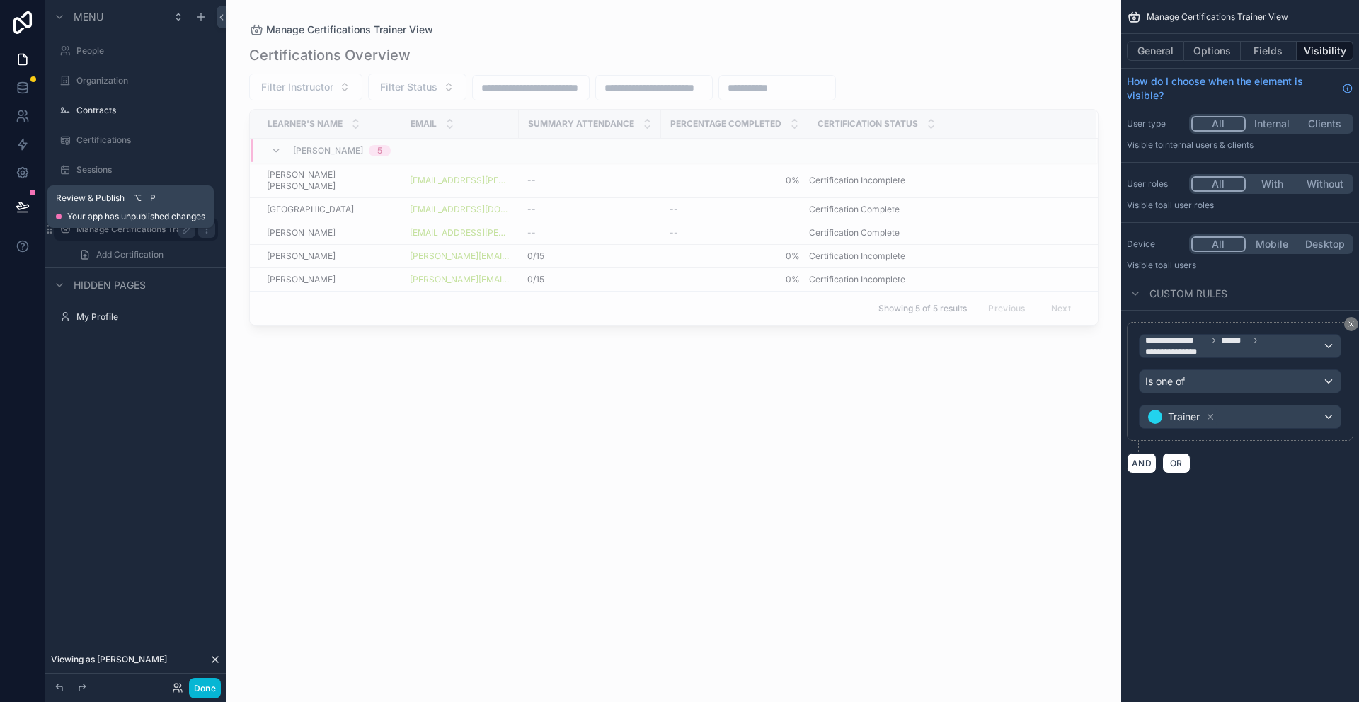
click at [21, 203] on icon at bounding box center [22, 205] width 12 height 7
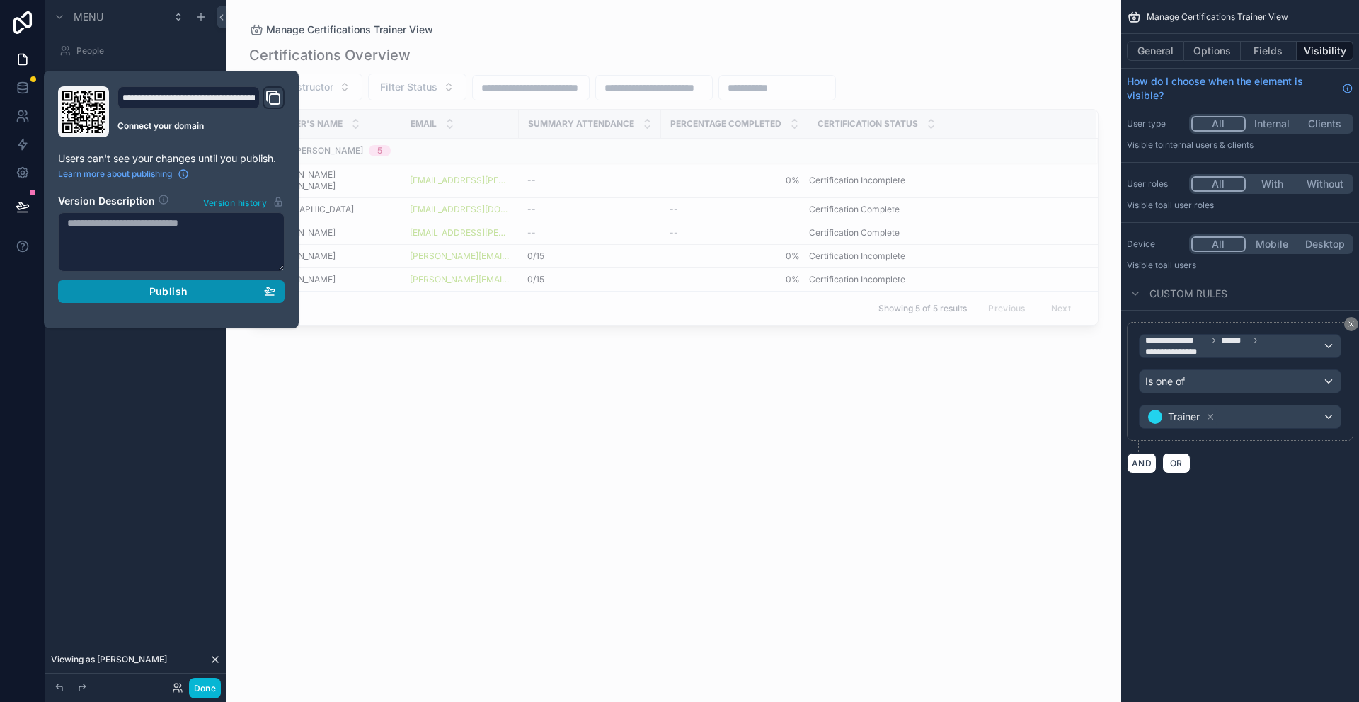
click at [169, 296] on span "Publish" at bounding box center [168, 291] width 38 height 13
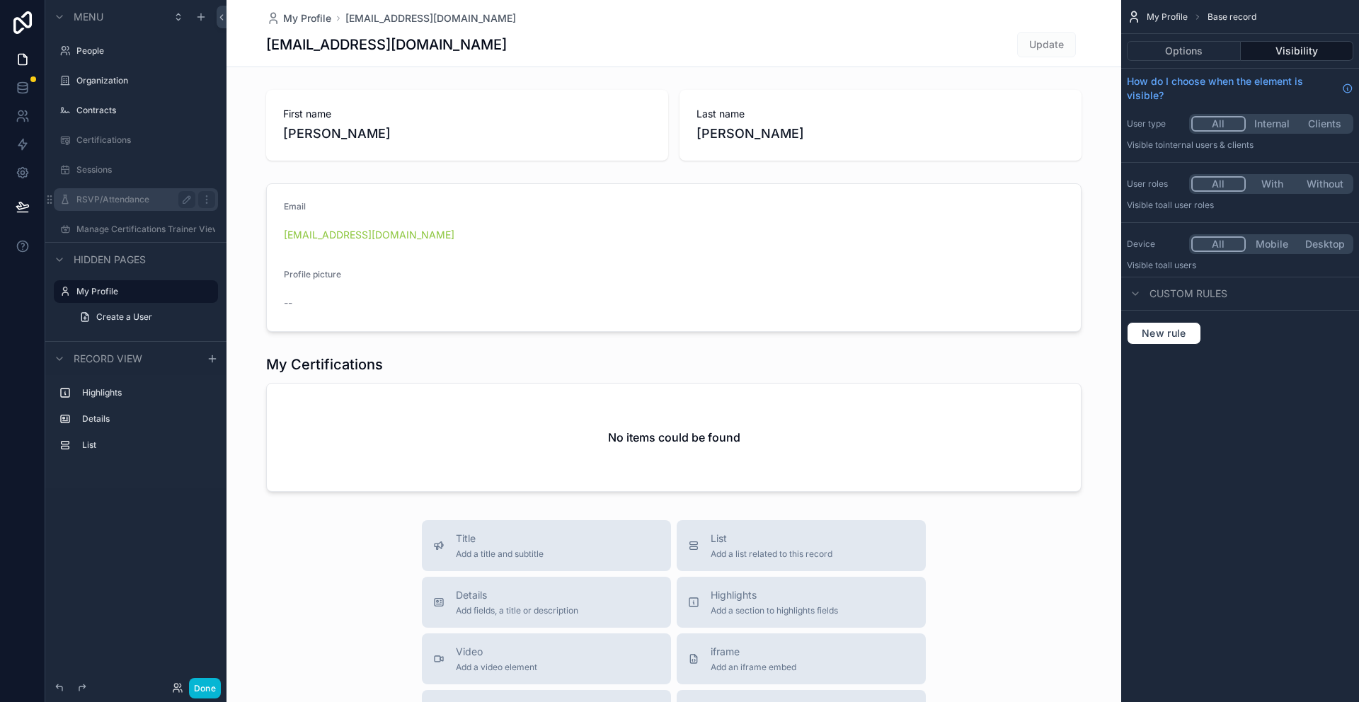
click at [96, 205] on label "RSVP/Attendance" at bounding box center [132, 199] width 113 height 11
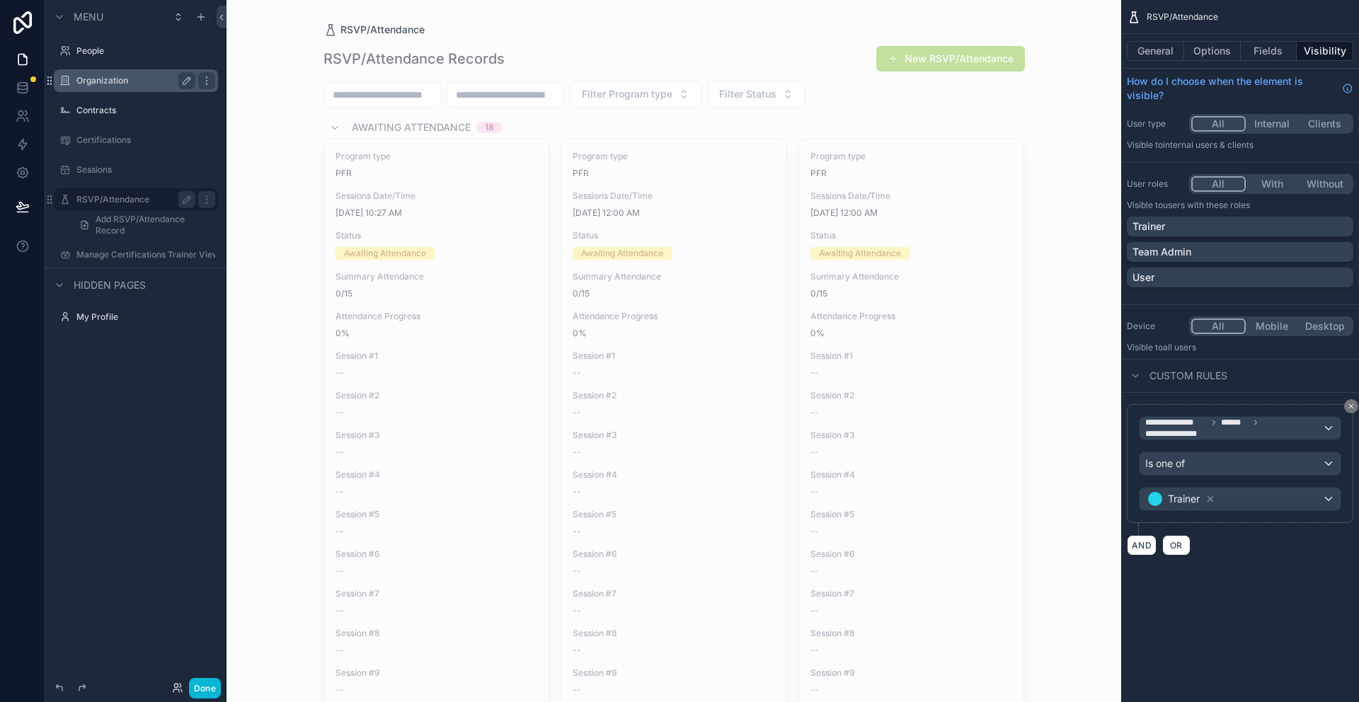
click at [107, 86] on label "Organization" at bounding box center [132, 80] width 113 height 11
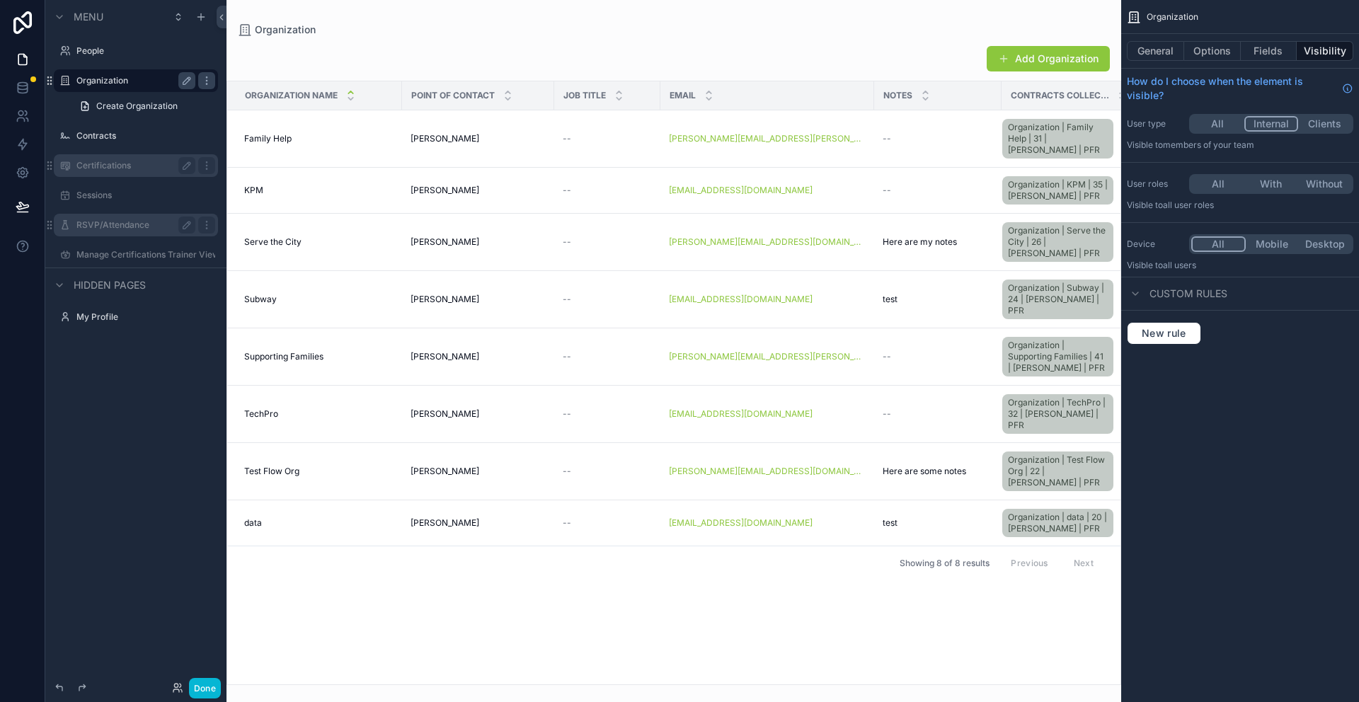
click at [105, 166] on label "Certifications" at bounding box center [132, 165] width 113 height 11
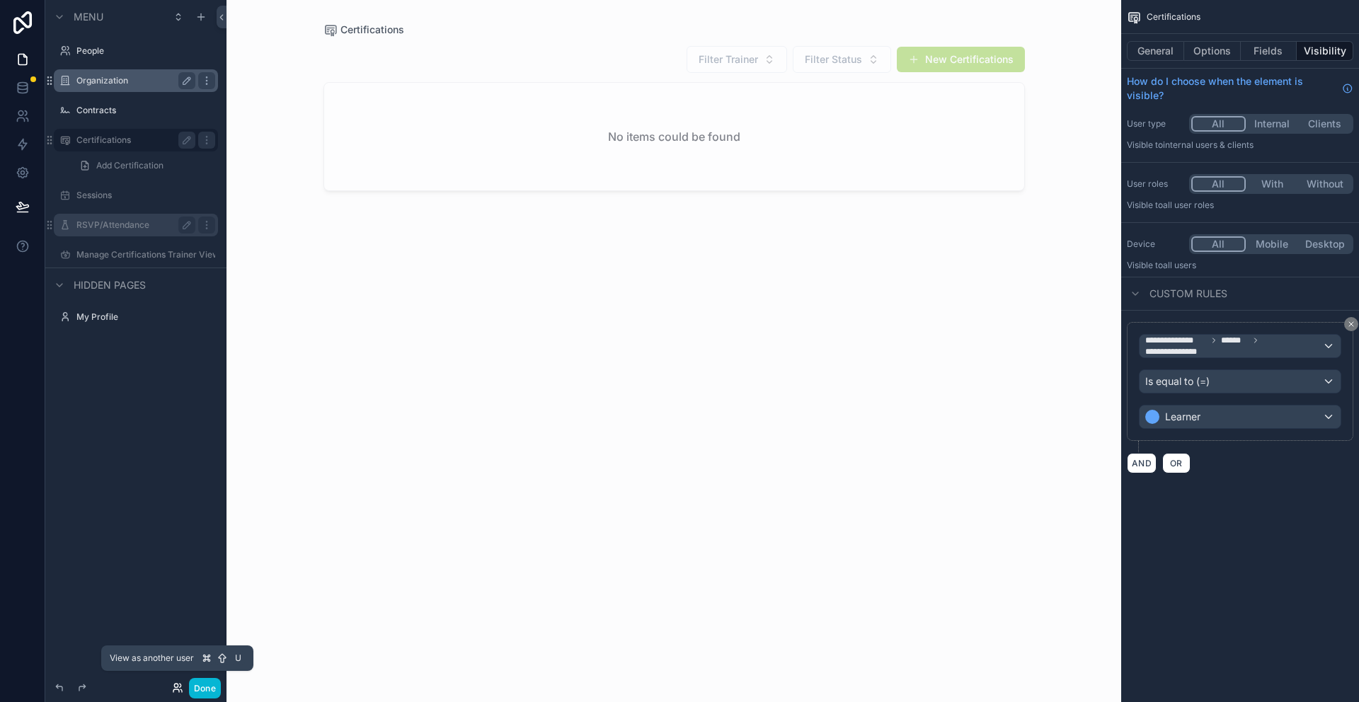
click at [179, 687] on icon at bounding box center [177, 687] width 11 height 11
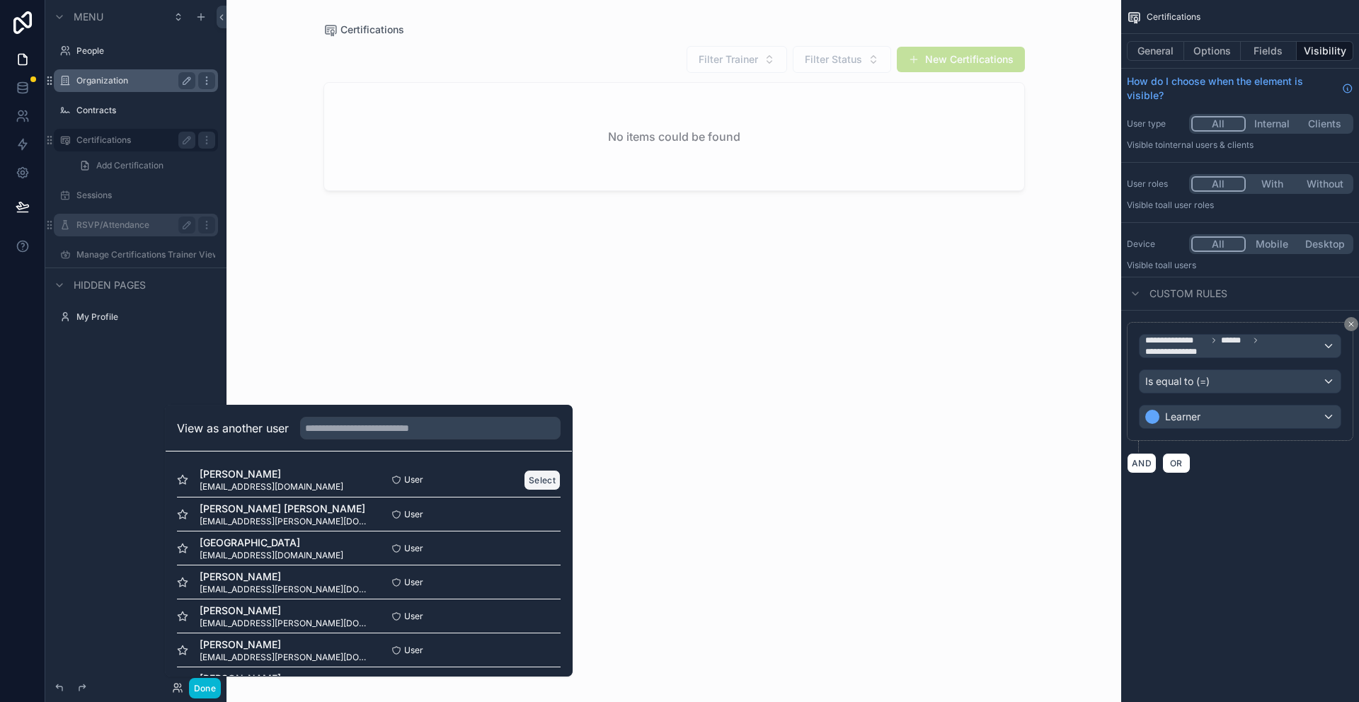
click at [542, 485] on button "Select" at bounding box center [542, 480] width 37 height 21
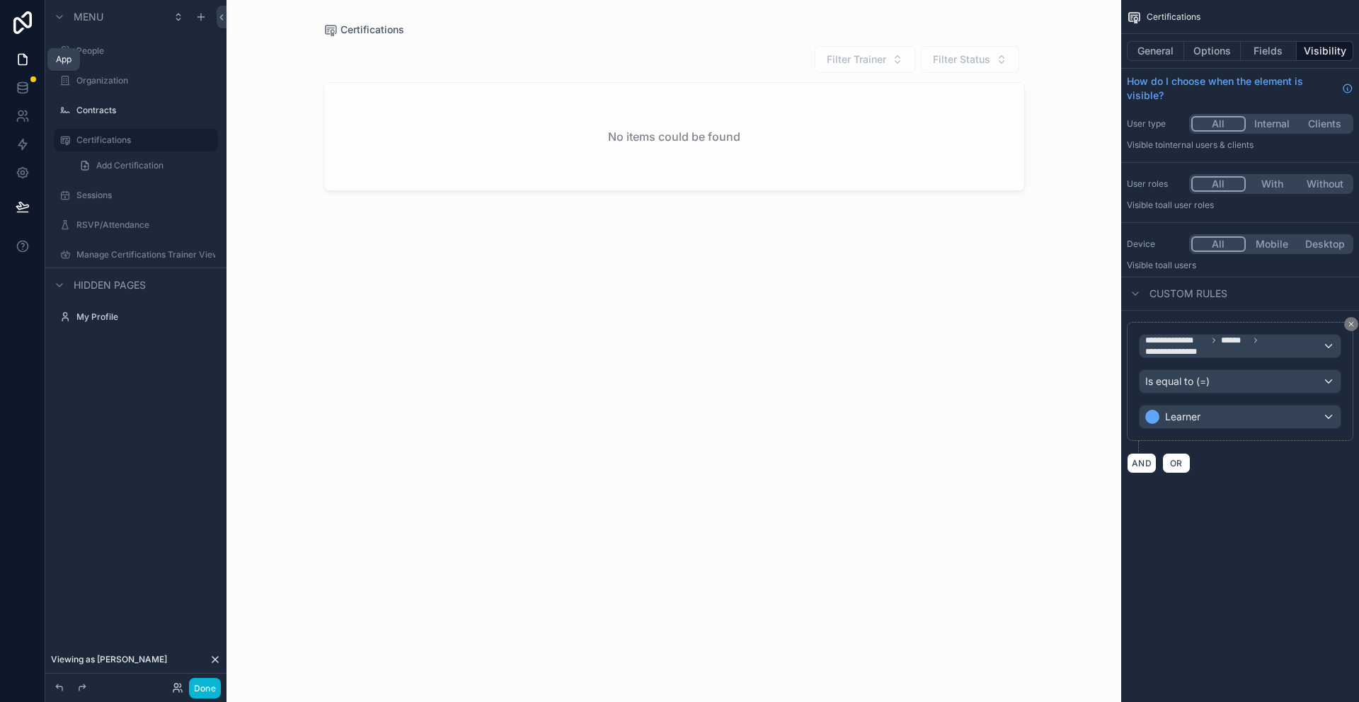
click at [21, 61] on icon at bounding box center [23, 59] width 14 height 14
click at [22, 59] on icon at bounding box center [23, 59] width 14 height 14
click at [25, 88] on icon at bounding box center [22, 87] width 9 height 6
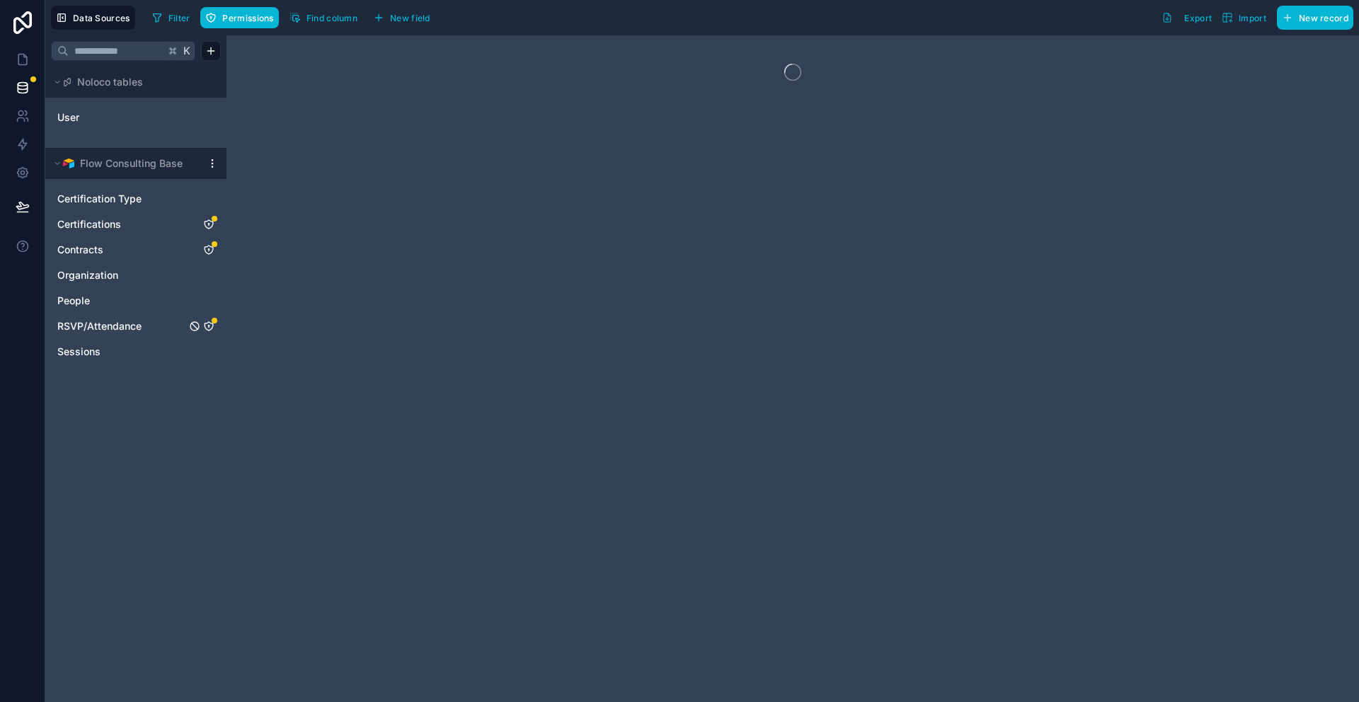
click at [113, 322] on span "RSVP/Attendance" at bounding box center [99, 326] width 84 height 14
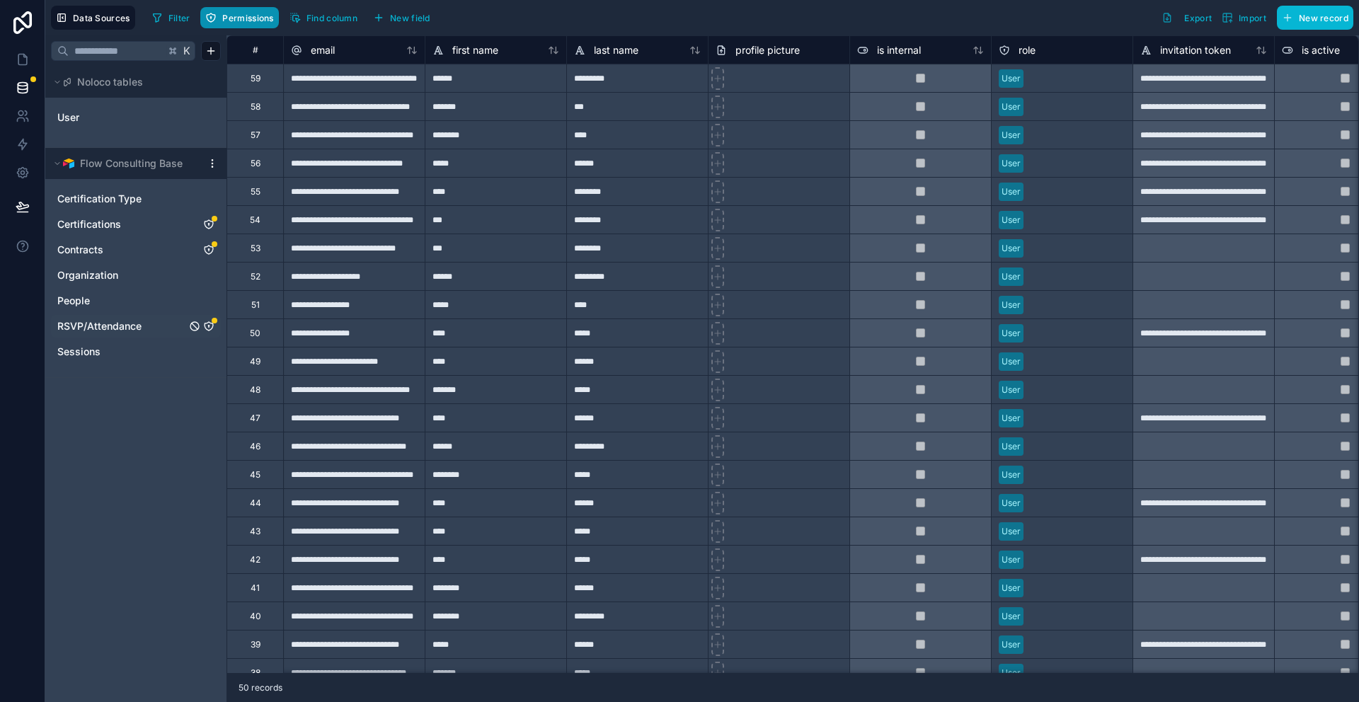
click at [258, 14] on span "Permissions" at bounding box center [247, 18] width 51 height 11
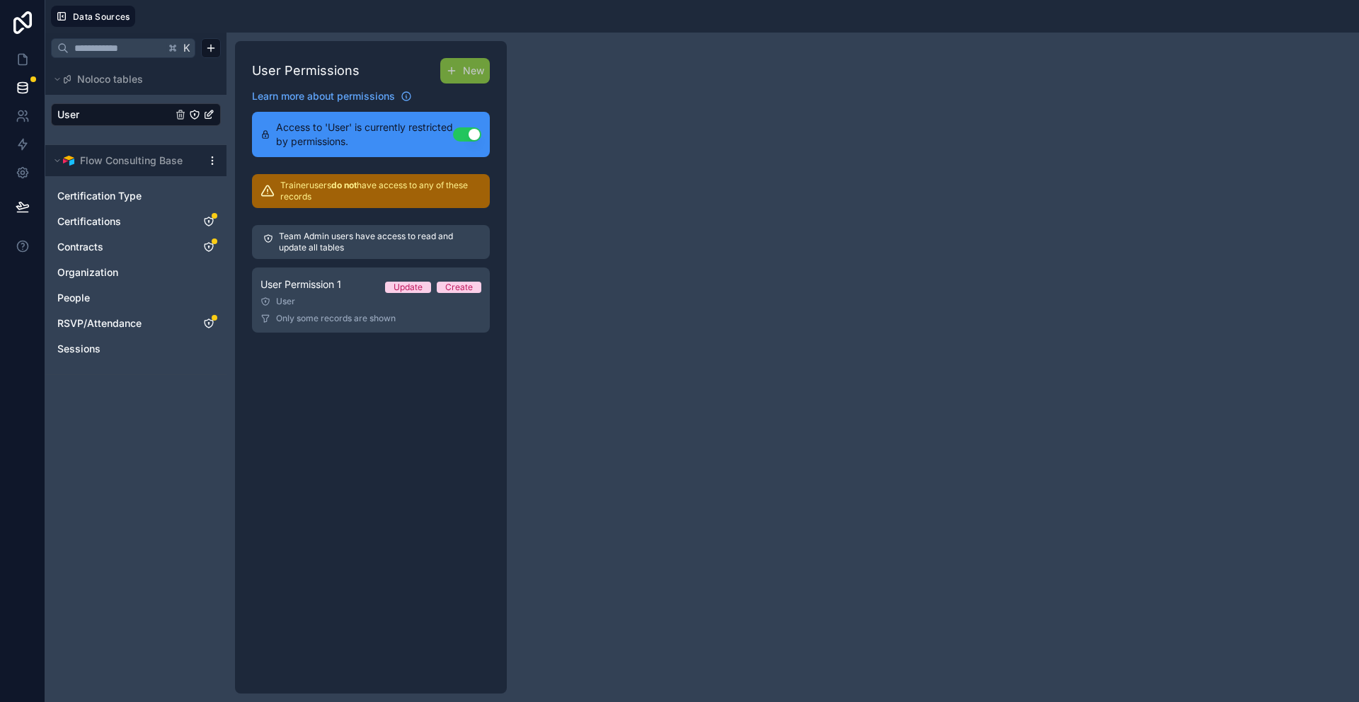
click at [362, 197] on p "Trainer users do not have access to any of these records" at bounding box center [380, 191] width 201 height 23
click at [294, 190] on p "Trainer users do not have access to any of these records" at bounding box center [380, 191] width 201 height 23
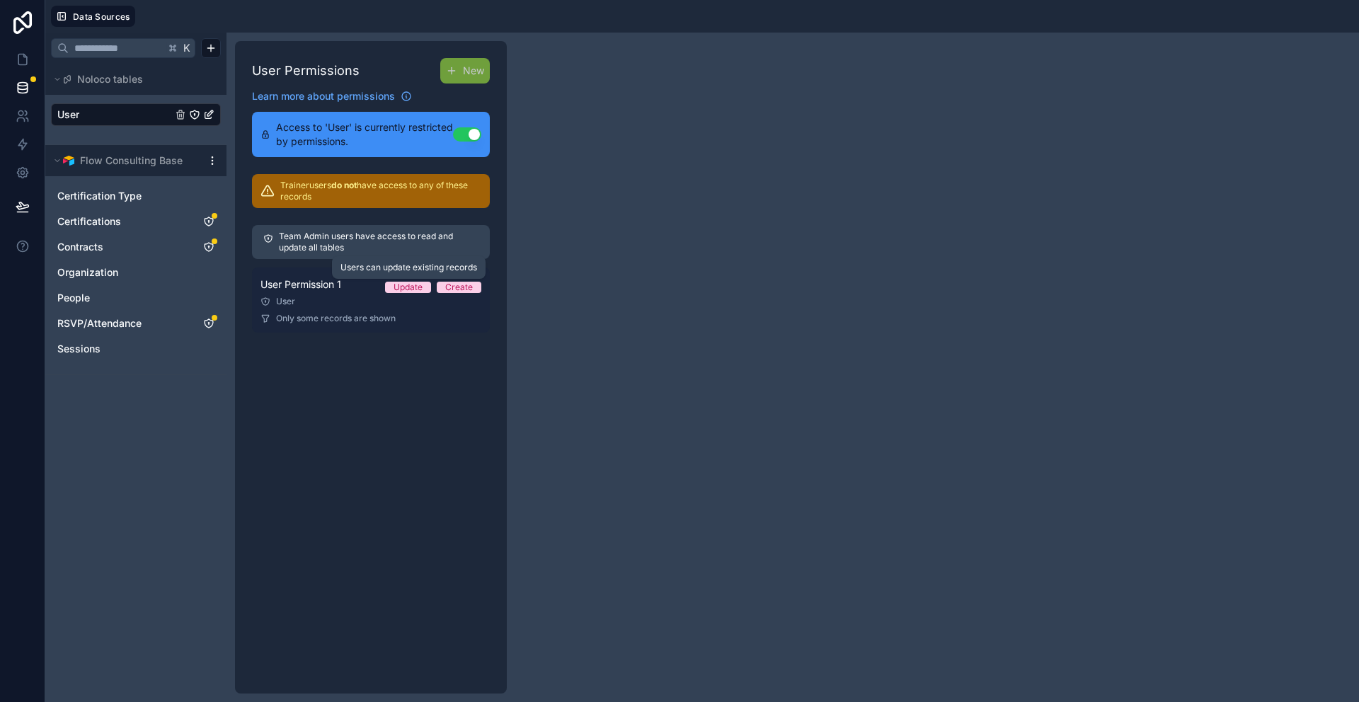
click at [413, 288] on div "Update" at bounding box center [408, 287] width 29 height 11
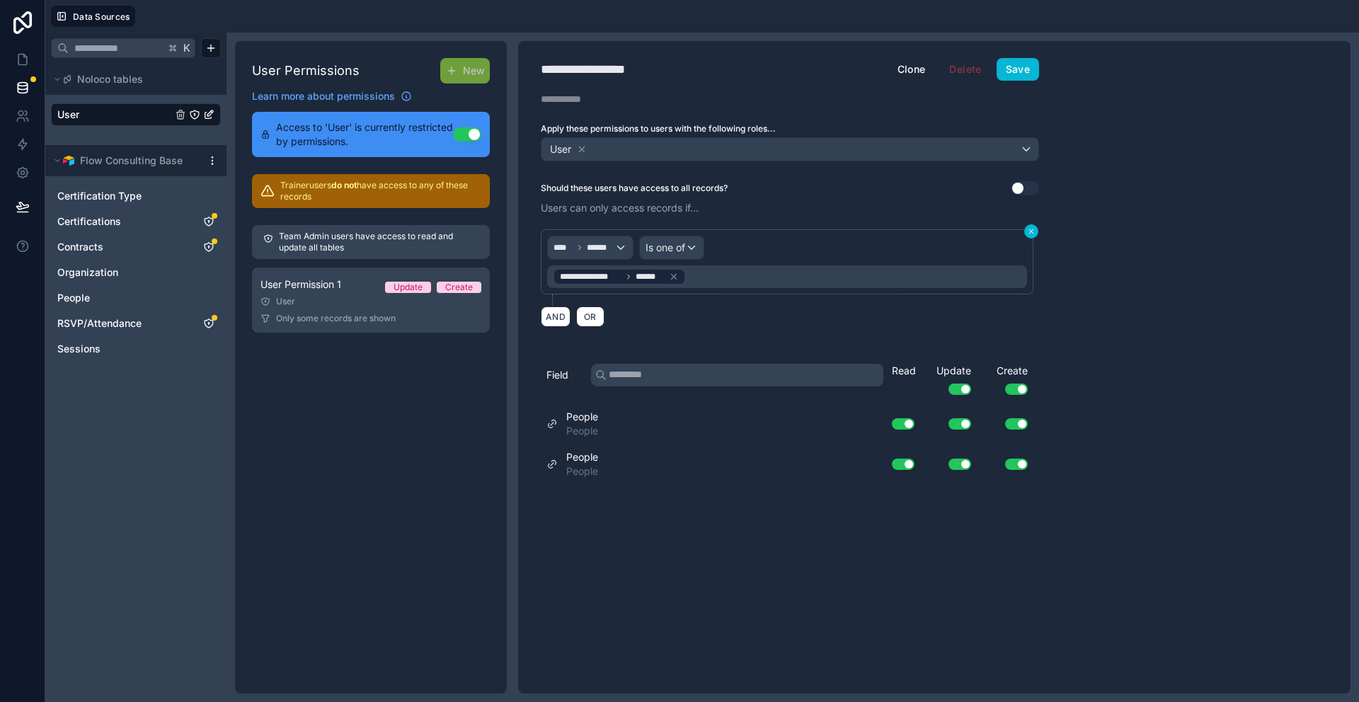
click at [1033, 231] on icon at bounding box center [1031, 231] width 8 height 8
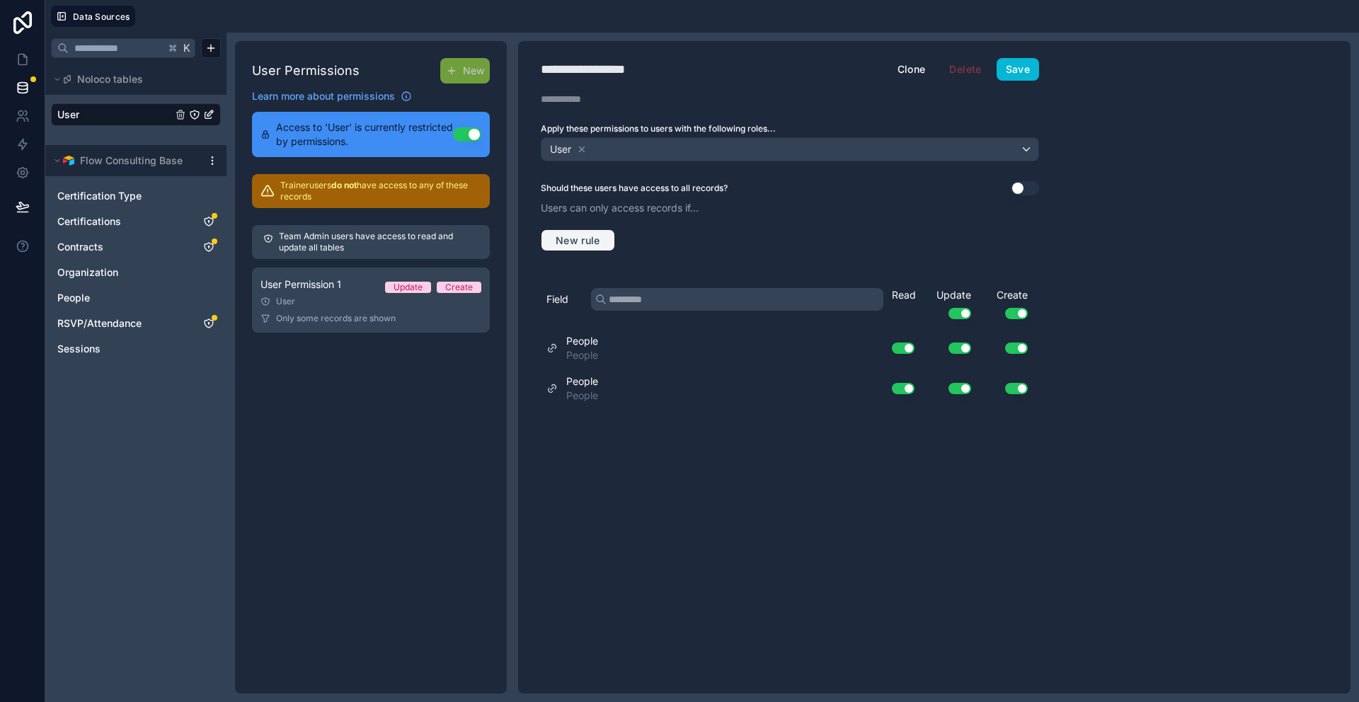
click at [547, 239] on button "New rule" at bounding box center [578, 240] width 74 height 23
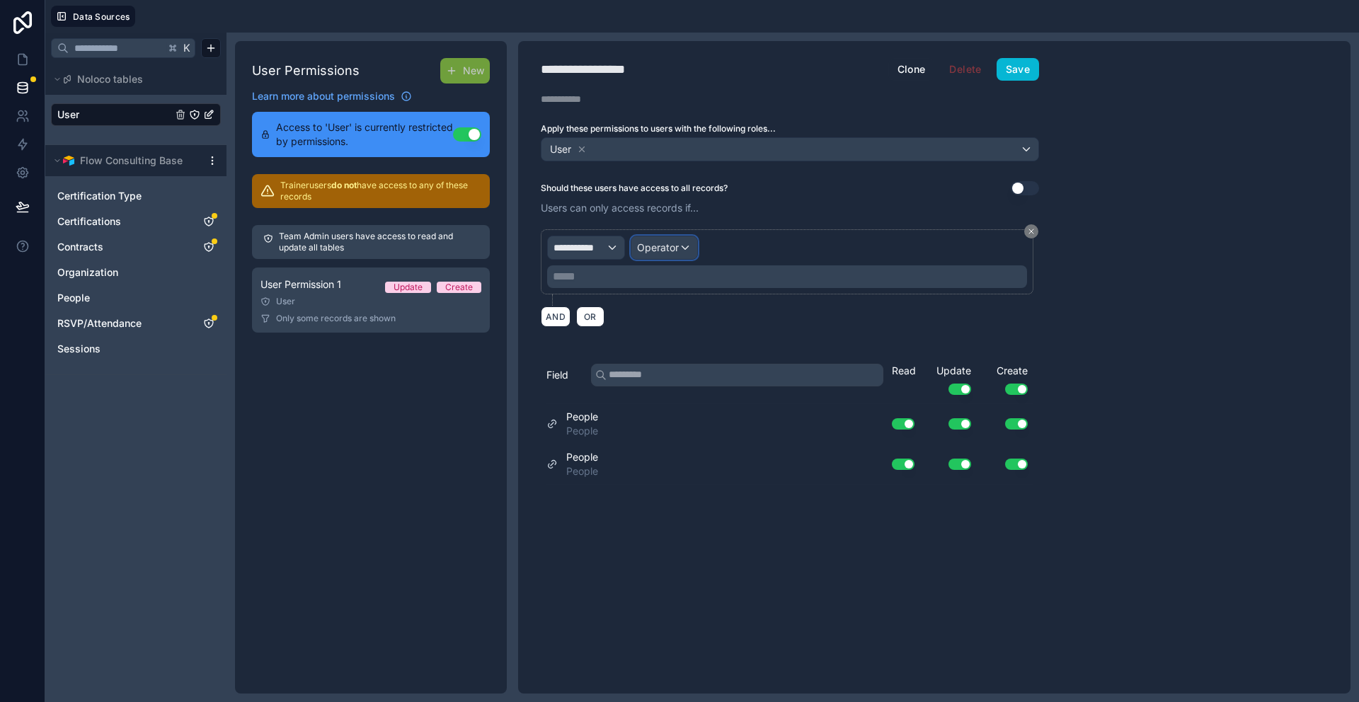
click at [648, 253] on span "Operator" at bounding box center [658, 247] width 42 height 12
click at [597, 258] on div at bounding box center [679, 351] width 1359 height 702
click at [597, 256] on div "**********" at bounding box center [586, 247] width 76 height 23
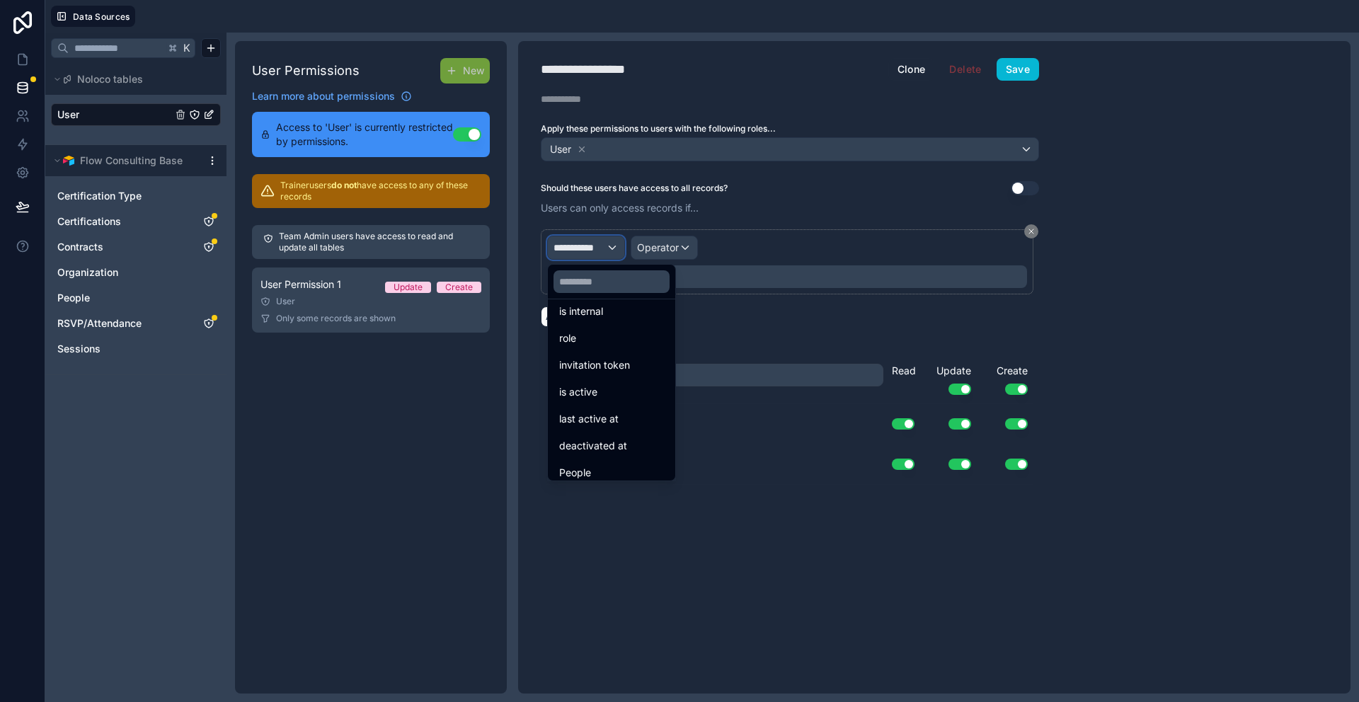
scroll to position [289, 0]
click at [602, 438] on div "People" at bounding box center [611, 438] width 105 height 17
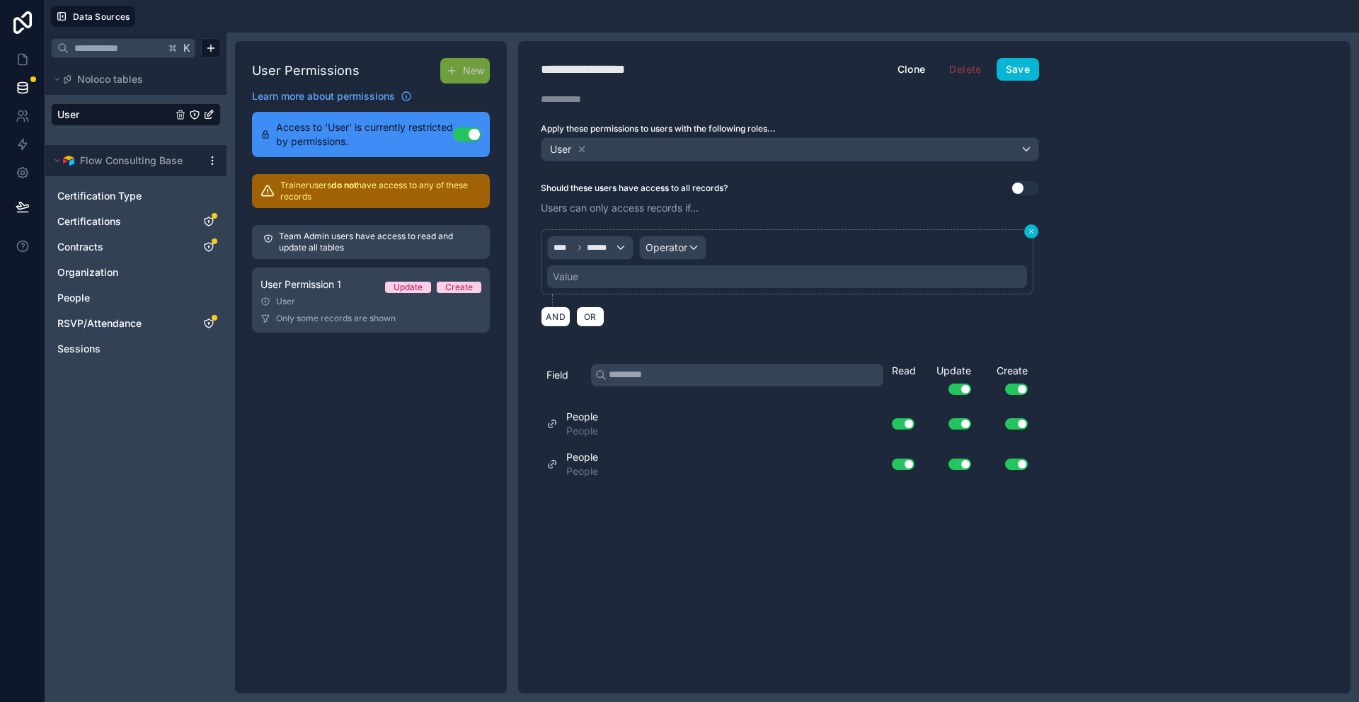
click at [1031, 228] on icon at bounding box center [1031, 231] width 8 height 8
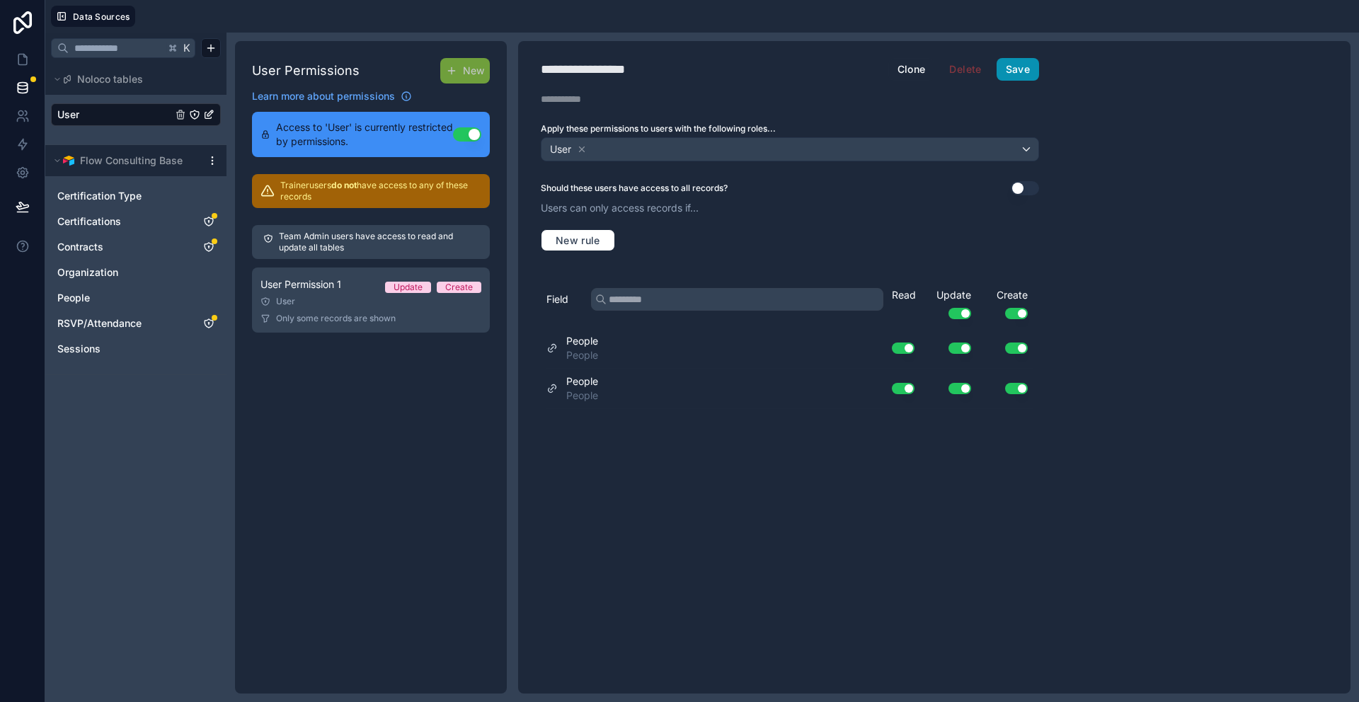
click at [1008, 66] on button "Save" at bounding box center [1018, 69] width 42 height 23
click at [165, 243] on link "Contracts" at bounding box center [121, 247] width 129 height 14
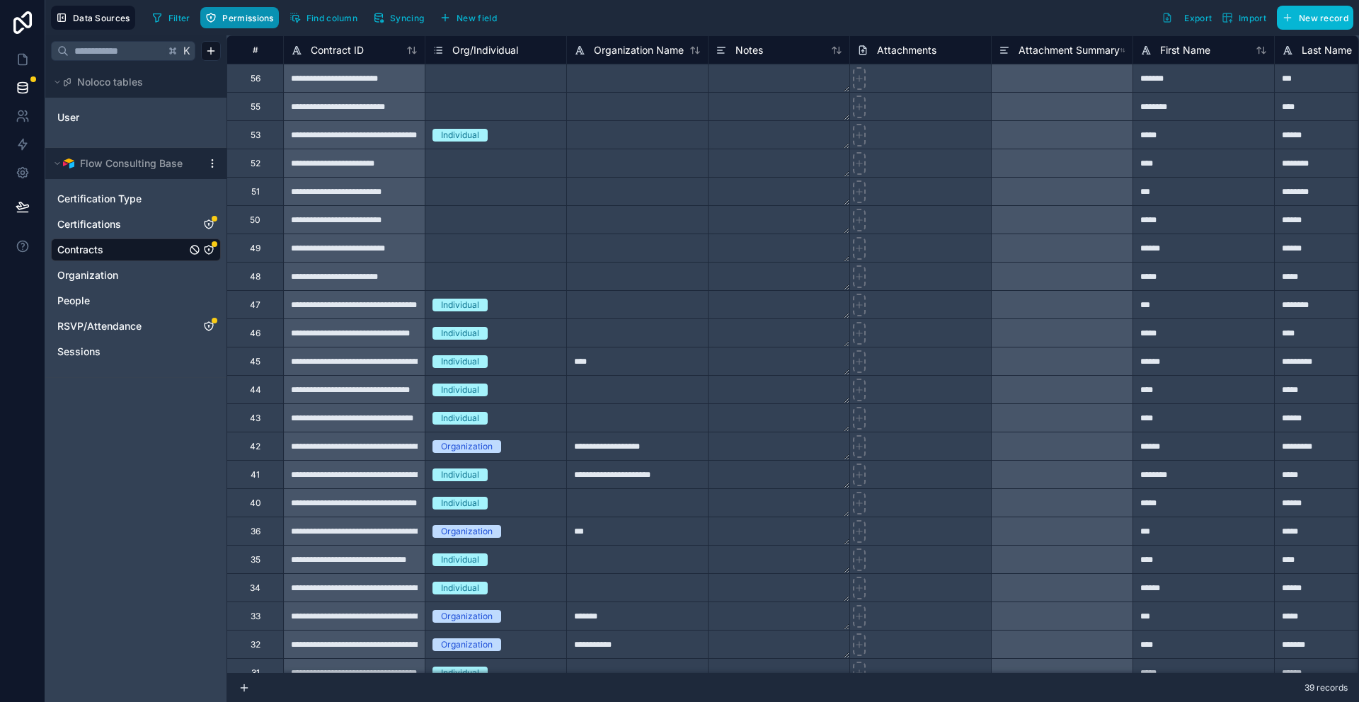
click at [251, 19] on span "Permissions" at bounding box center [247, 18] width 51 height 11
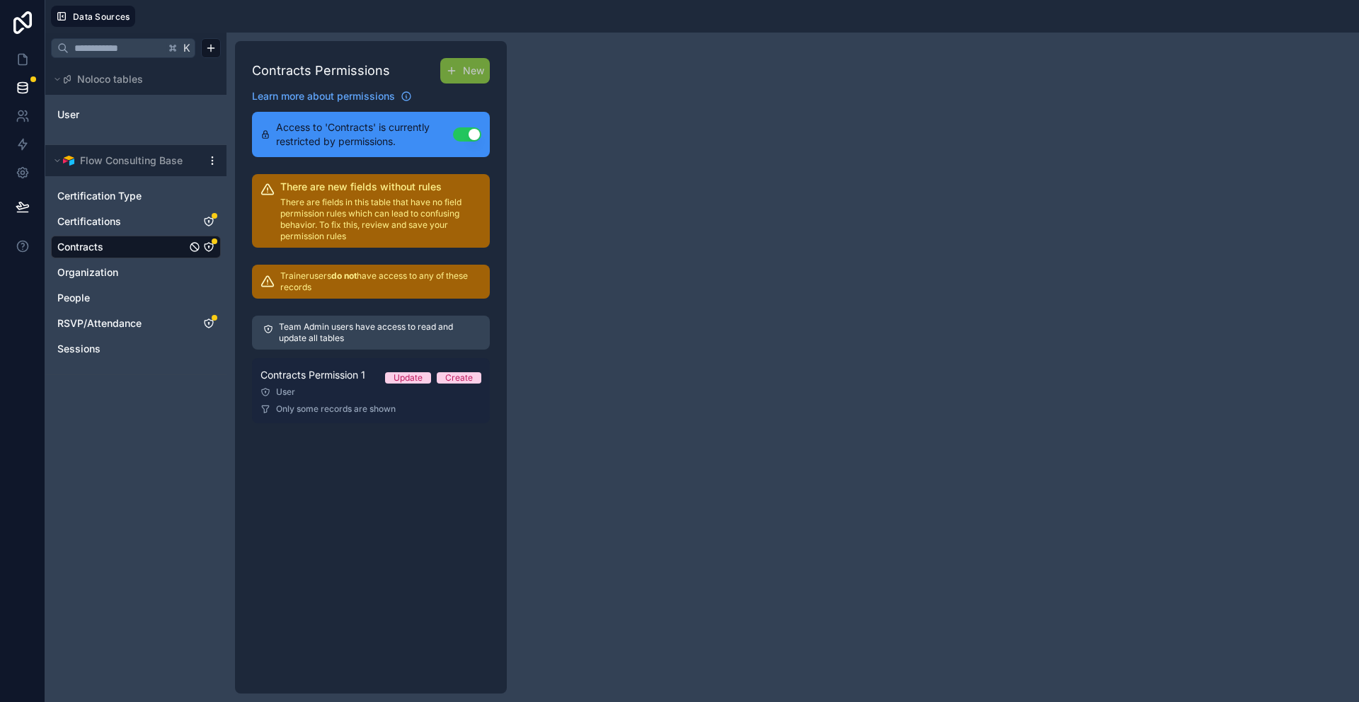
click at [415, 371] on div "Contracts Permission 1 Update Create" at bounding box center [370, 375] width 221 height 17
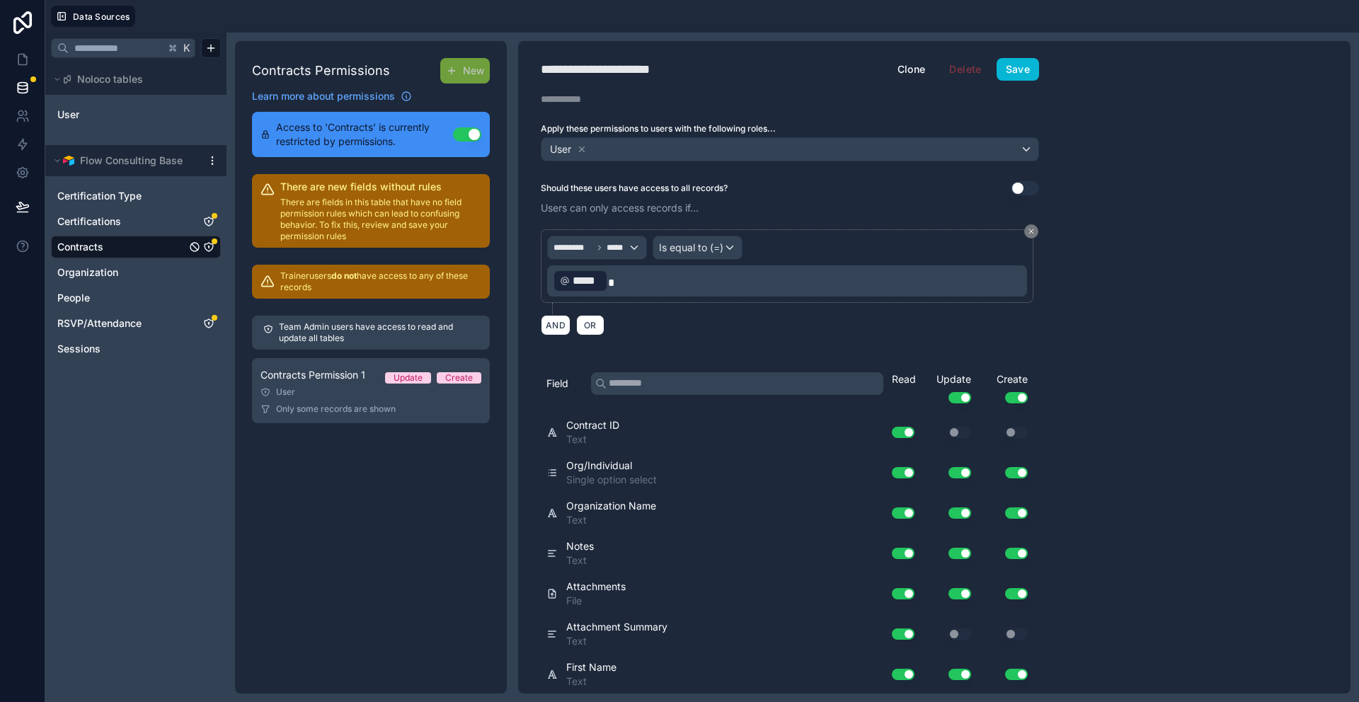
click at [281, 290] on p "Trainer users do not have access to any of these records" at bounding box center [380, 281] width 201 height 23
click at [22, 59] on icon at bounding box center [23, 59] width 14 height 14
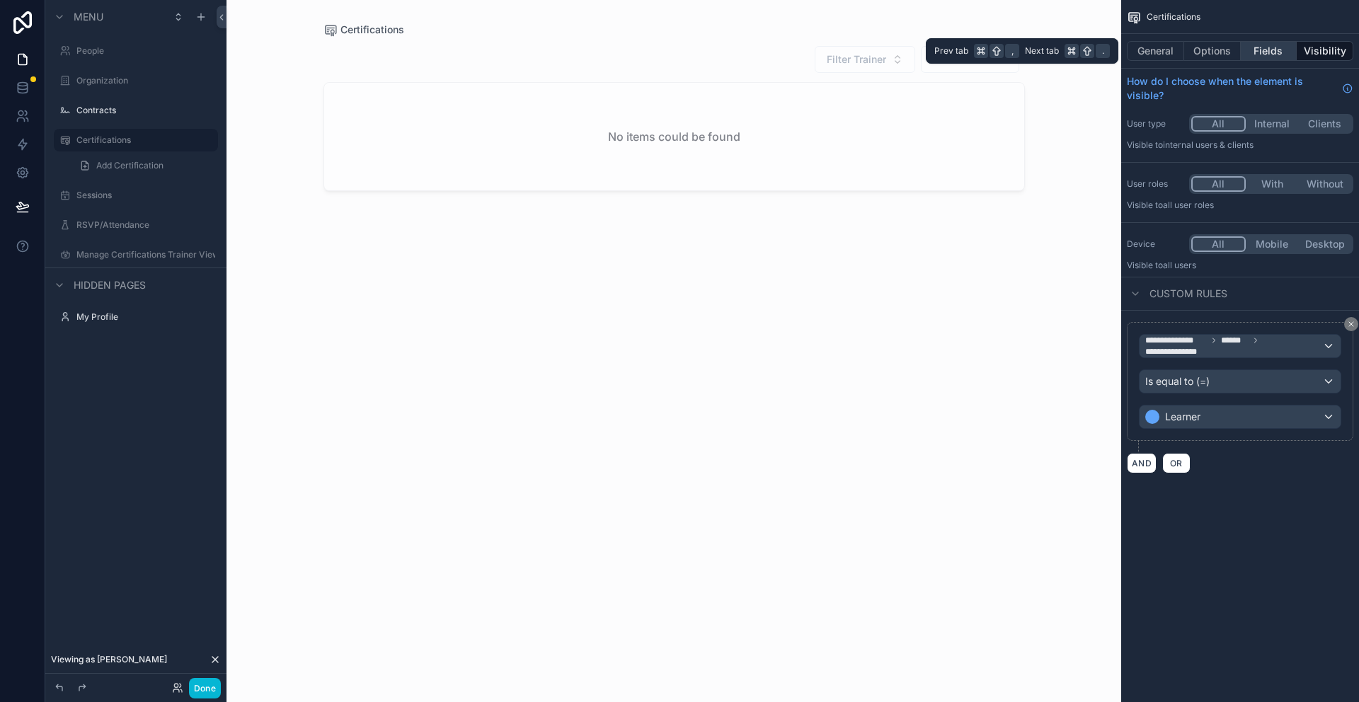
click at [1267, 55] on button "Fields" at bounding box center [1269, 51] width 57 height 20
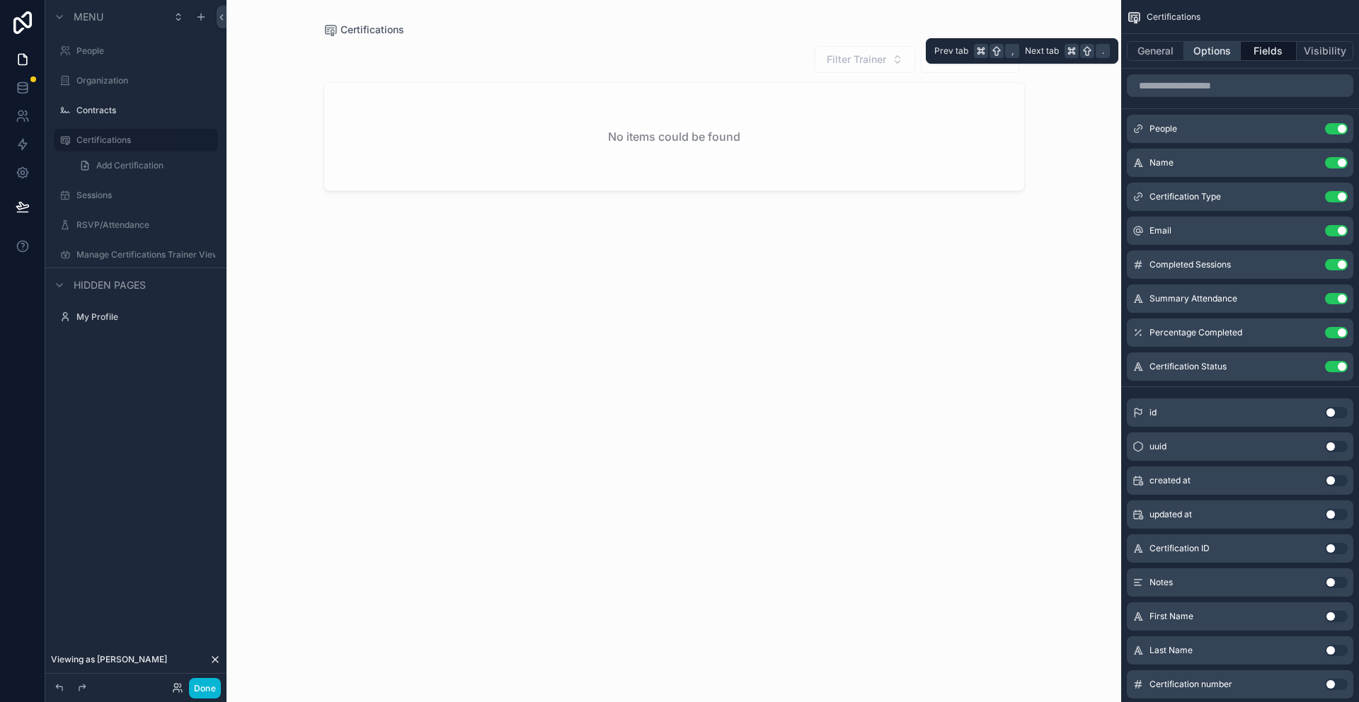
click at [1226, 50] on button "Options" at bounding box center [1212, 51] width 57 height 20
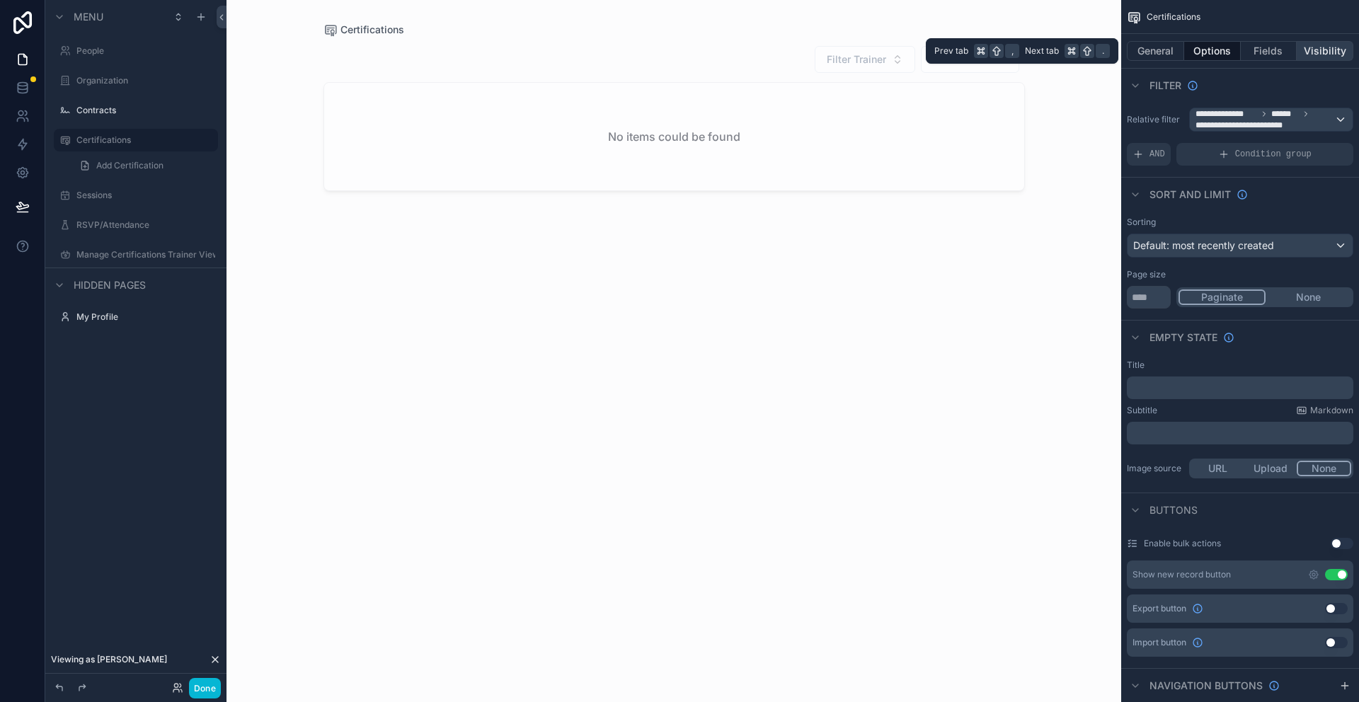
click at [1329, 52] on button "Visibility" at bounding box center [1325, 51] width 57 height 20
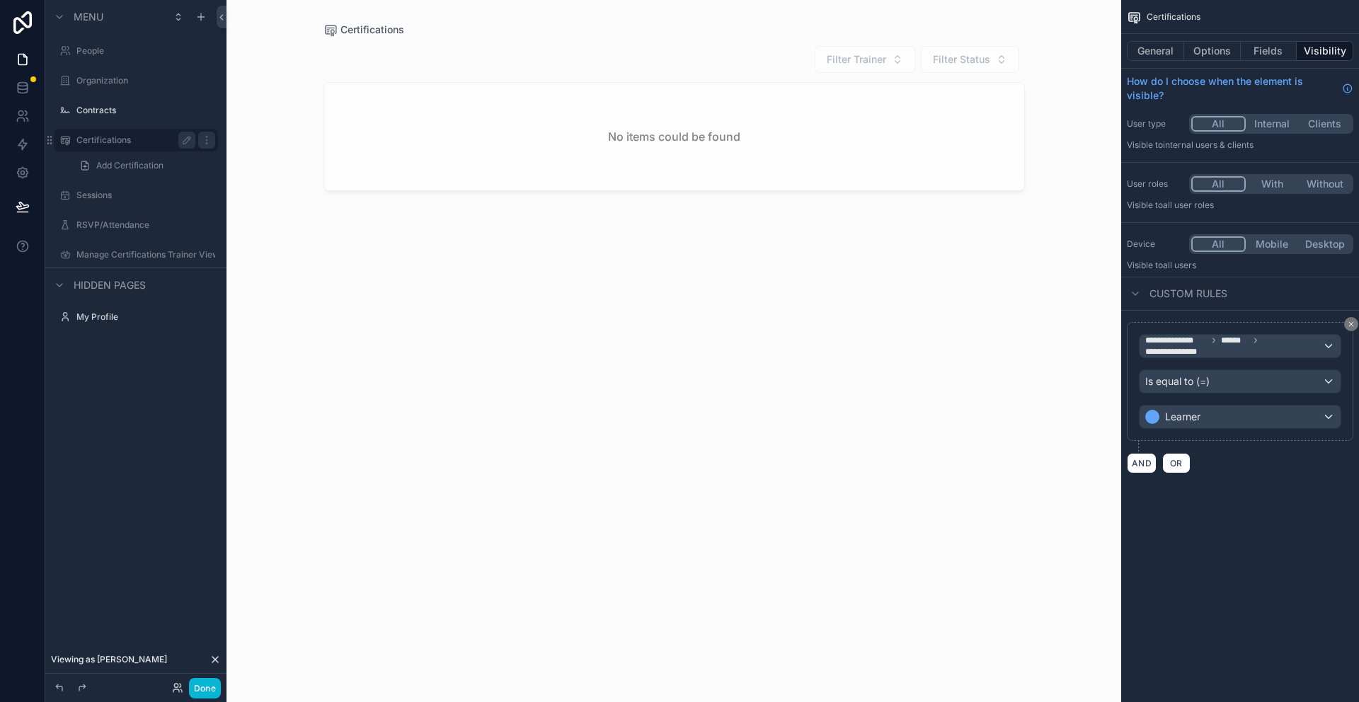
click at [94, 140] on label "Certifications" at bounding box center [132, 139] width 113 height 11
click at [96, 137] on label "Certifications" at bounding box center [132, 139] width 113 height 11
click at [100, 229] on label "RSVP/Attendance" at bounding box center [132, 224] width 113 height 11
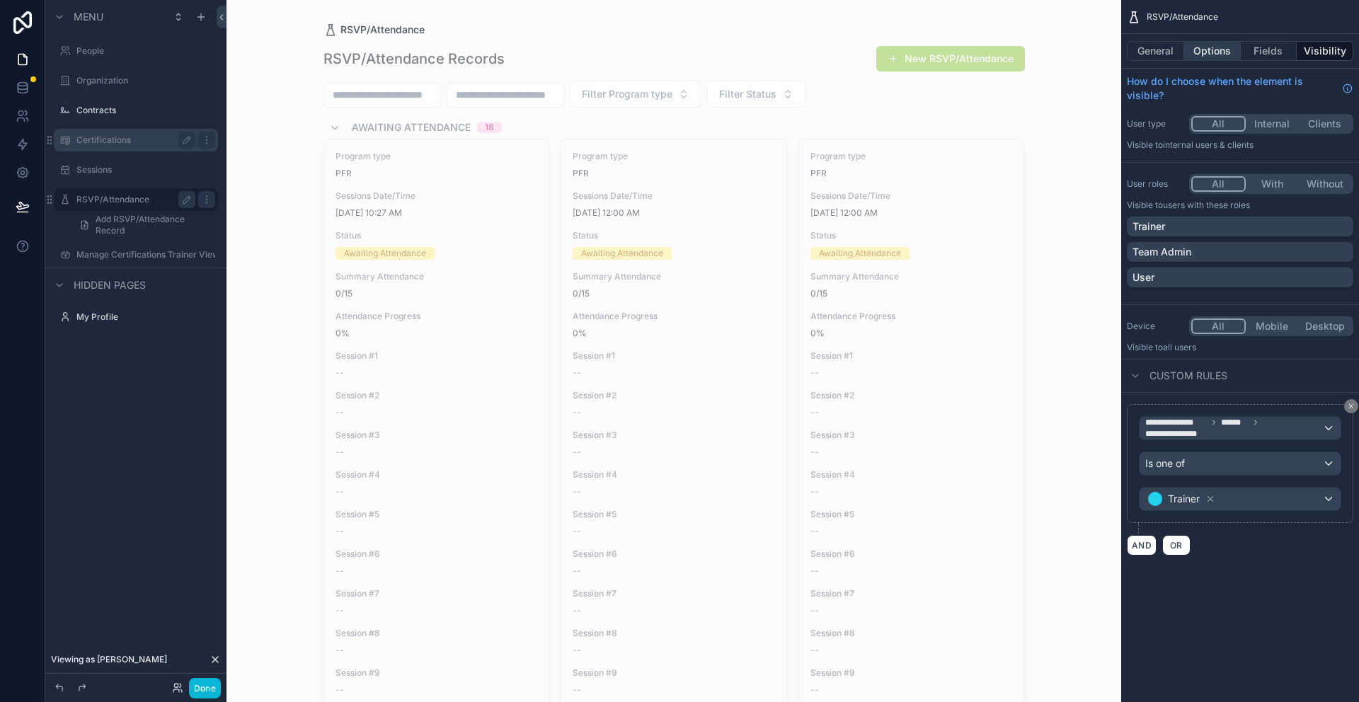
click at [1199, 49] on button "Options" at bounding box center [1212, 51] width 57 height 20
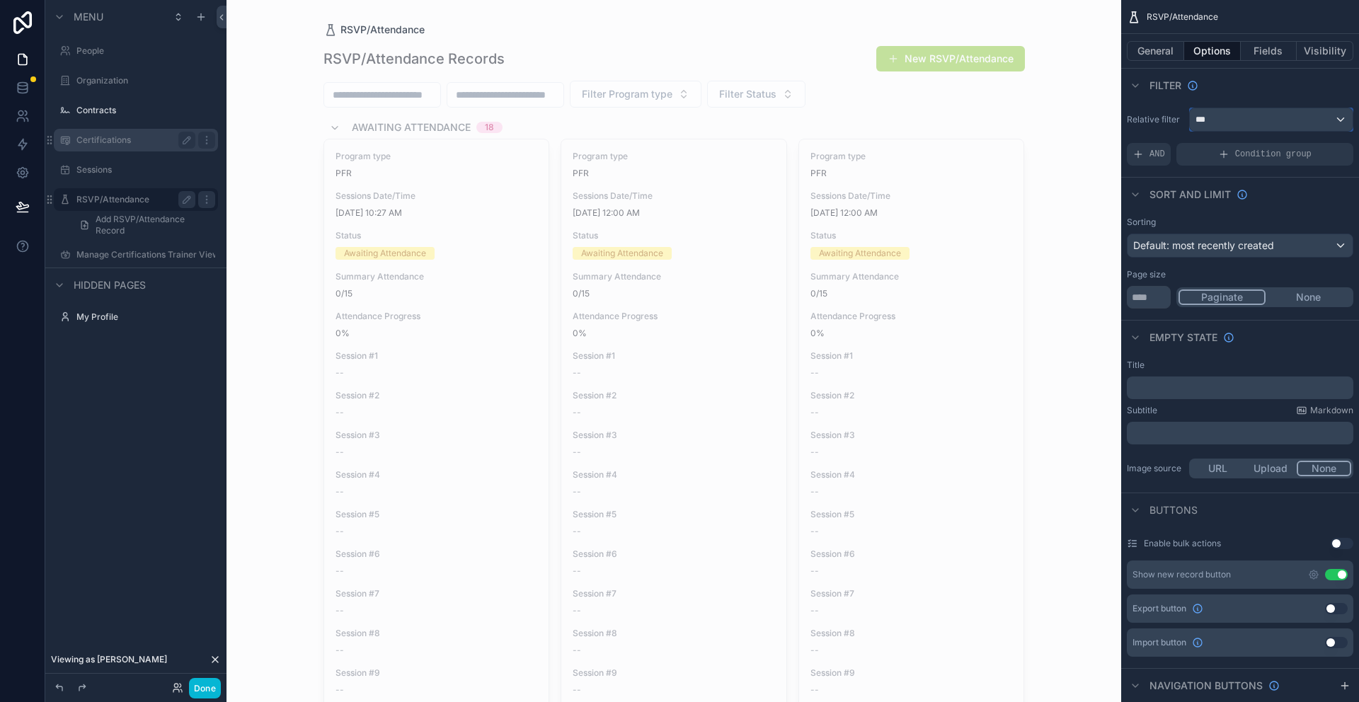
click at [1305, 122] on div "***" at bounding box center [1271, 119] width 163 height 23
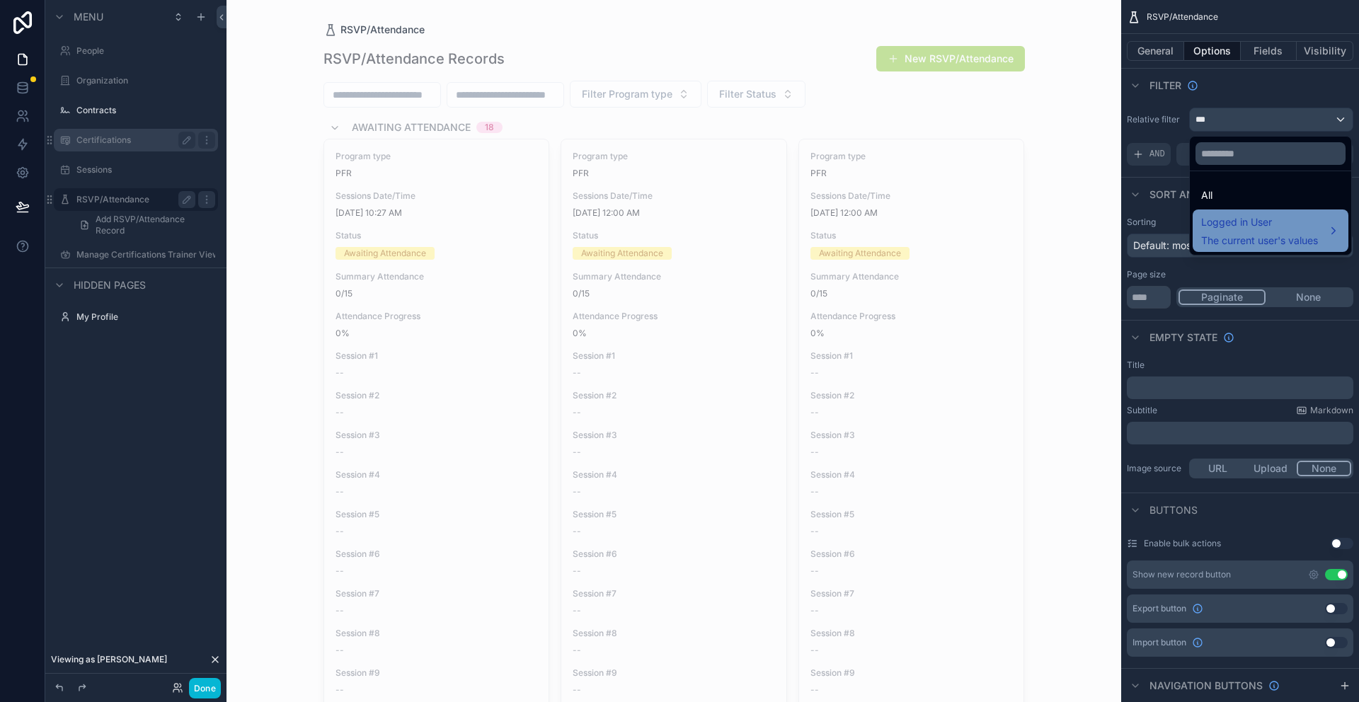
click at [1248, 226] on span "Logged in User" at bounding box center [1259, 222] width 117 height 17
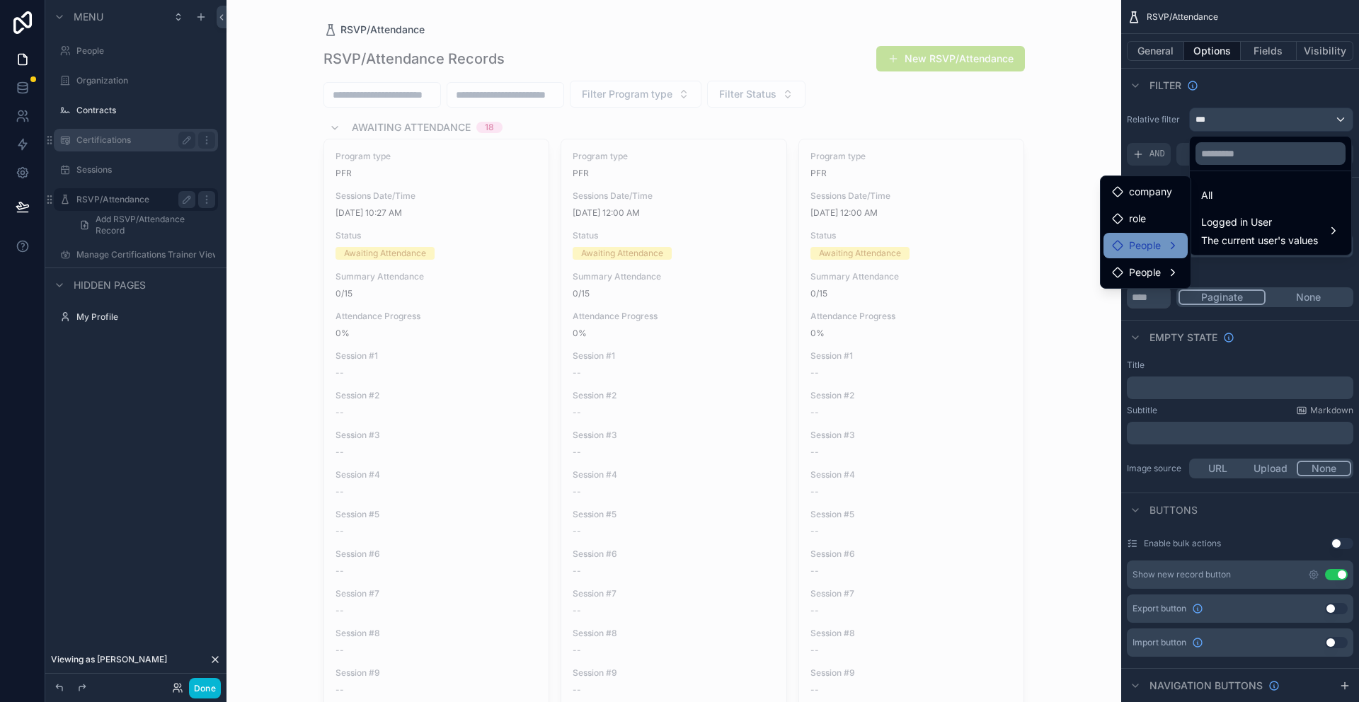
click at [1159, 249] on span "People" at bounding box center [1145, 245] width 32 height 17
click at [1217, 244] on div "user (from people)" at bounding box center [1262, 233] width 138 height 25
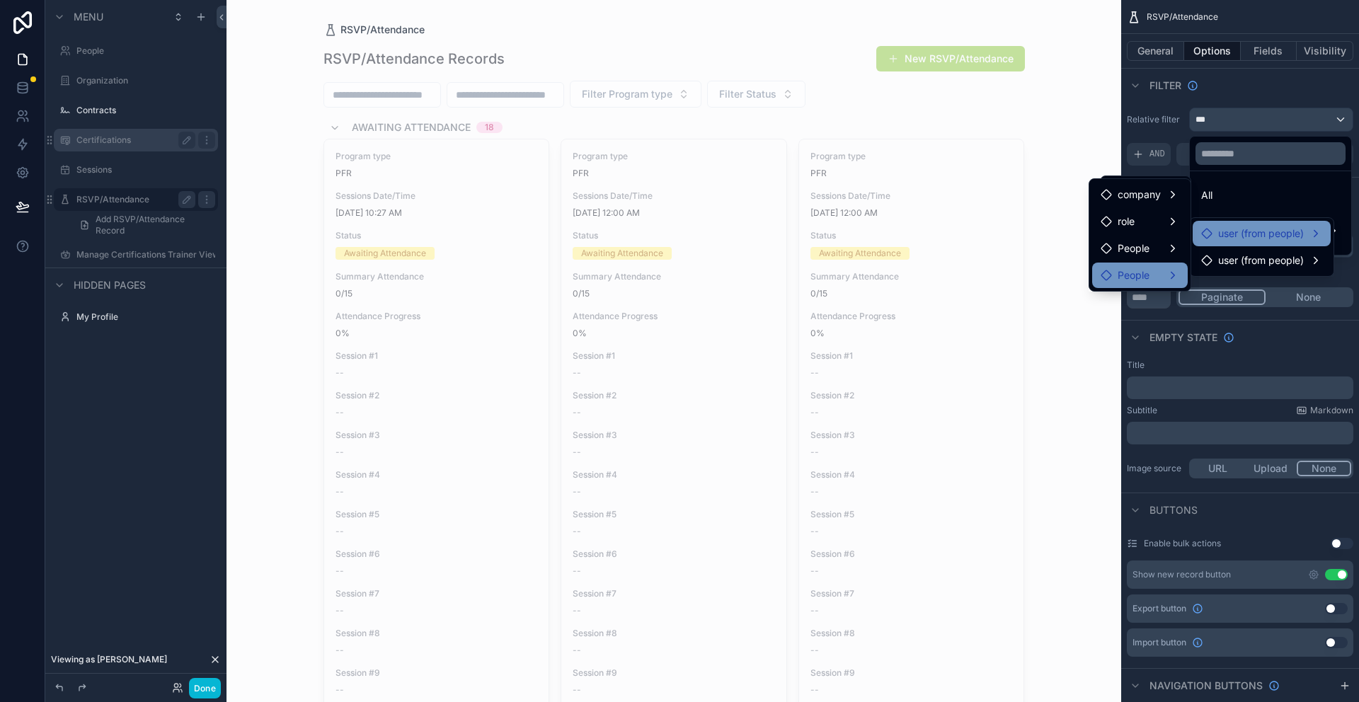
click at [1157, 275] on div "People" at bounding box center [1140, 275] width 79 height 17
click at [1229, 261] on span "user (from people)" at bounding box center [1261, 260] width 86 height 17
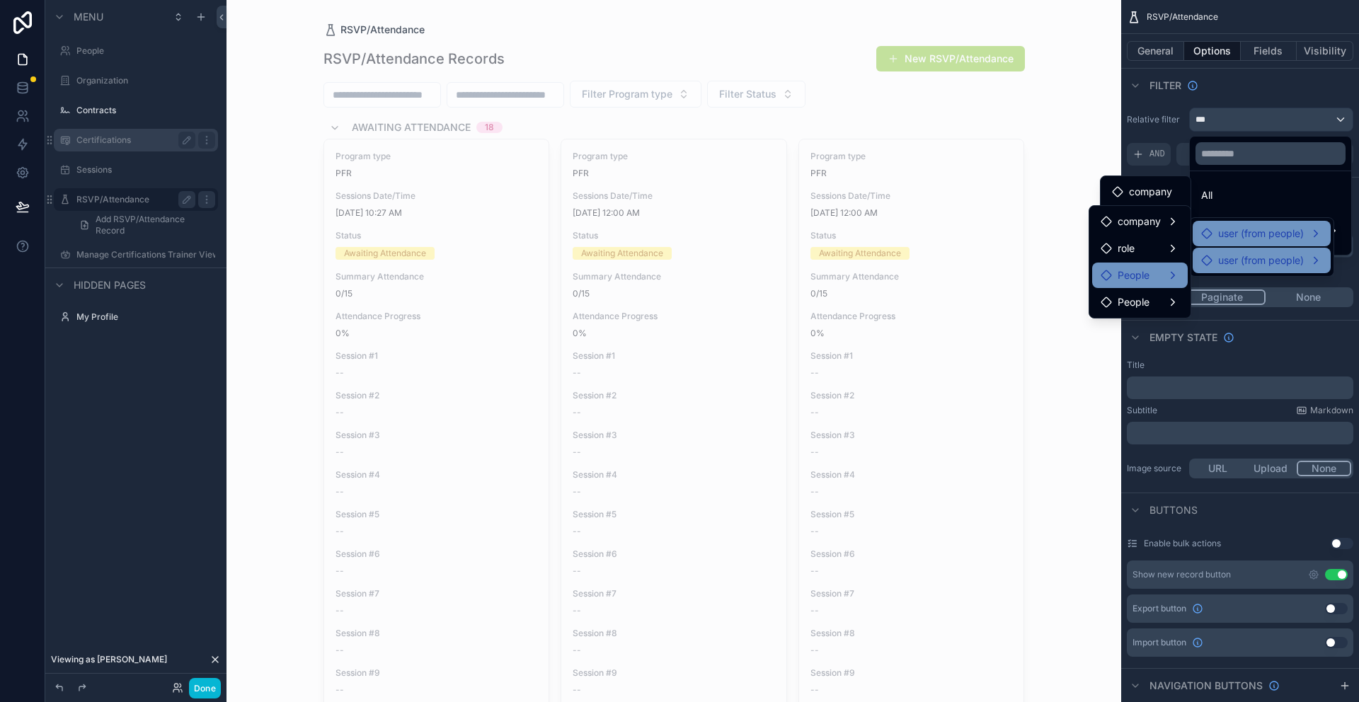
click at [1164, 274] on div "People" at bounding box center [1140, 275] width 79 height 17
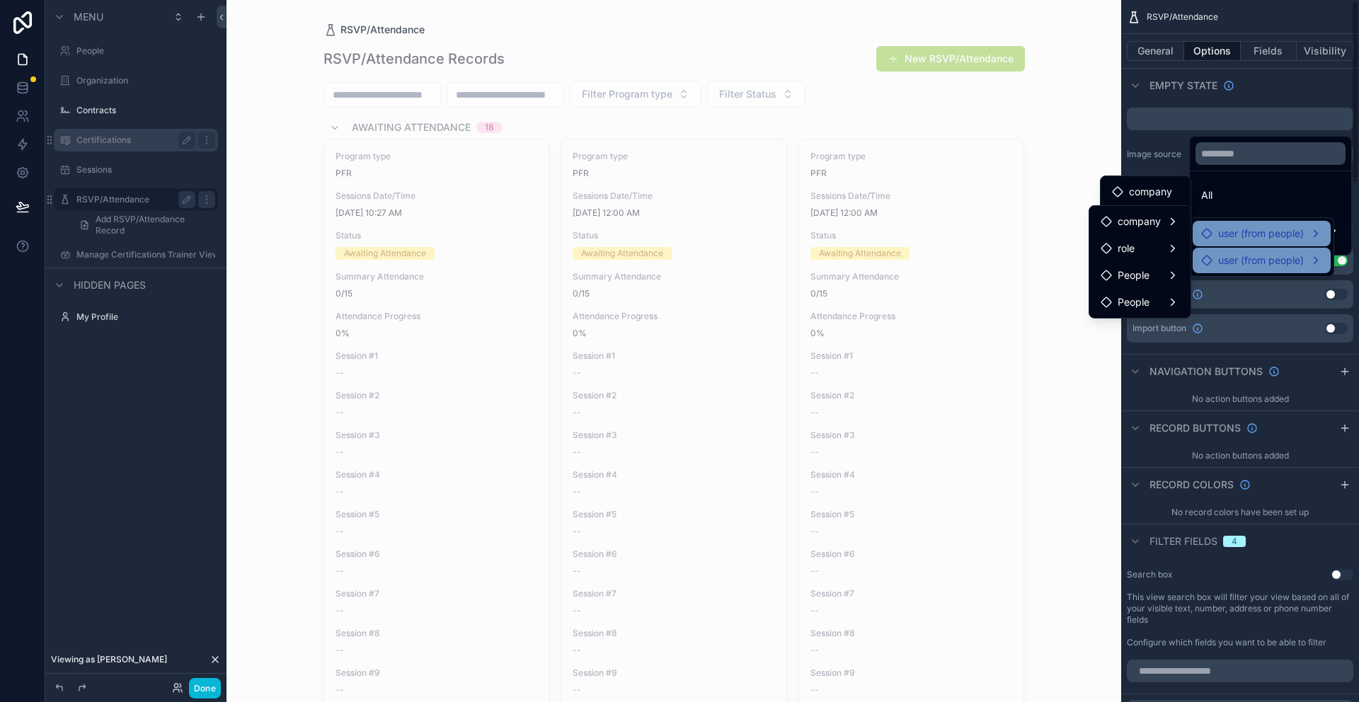
click at [1358, 192] on div "scrollable content" at bounding box center [679, 351] width 1359 height 702
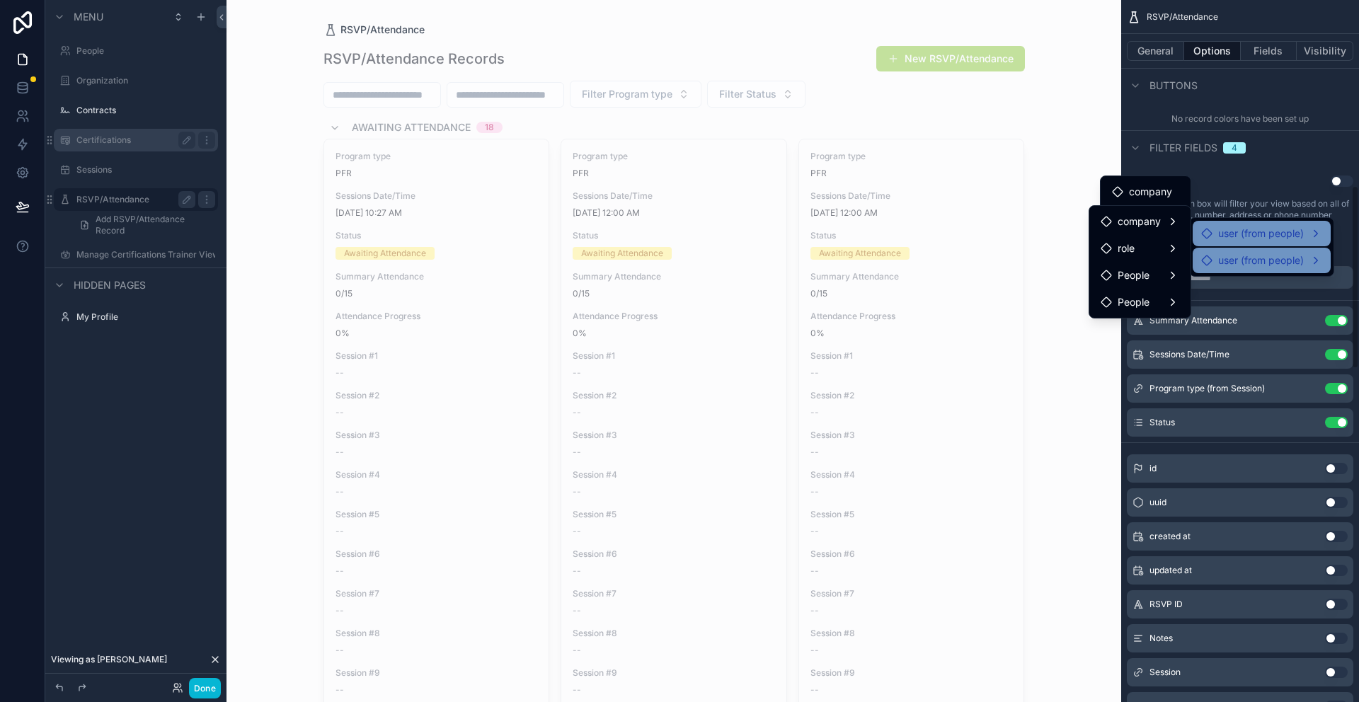
scroll to position [708, 0]
click at [1241, 169] on div "scrollable content" at bounding box center [679, 351] width 1359 height 702
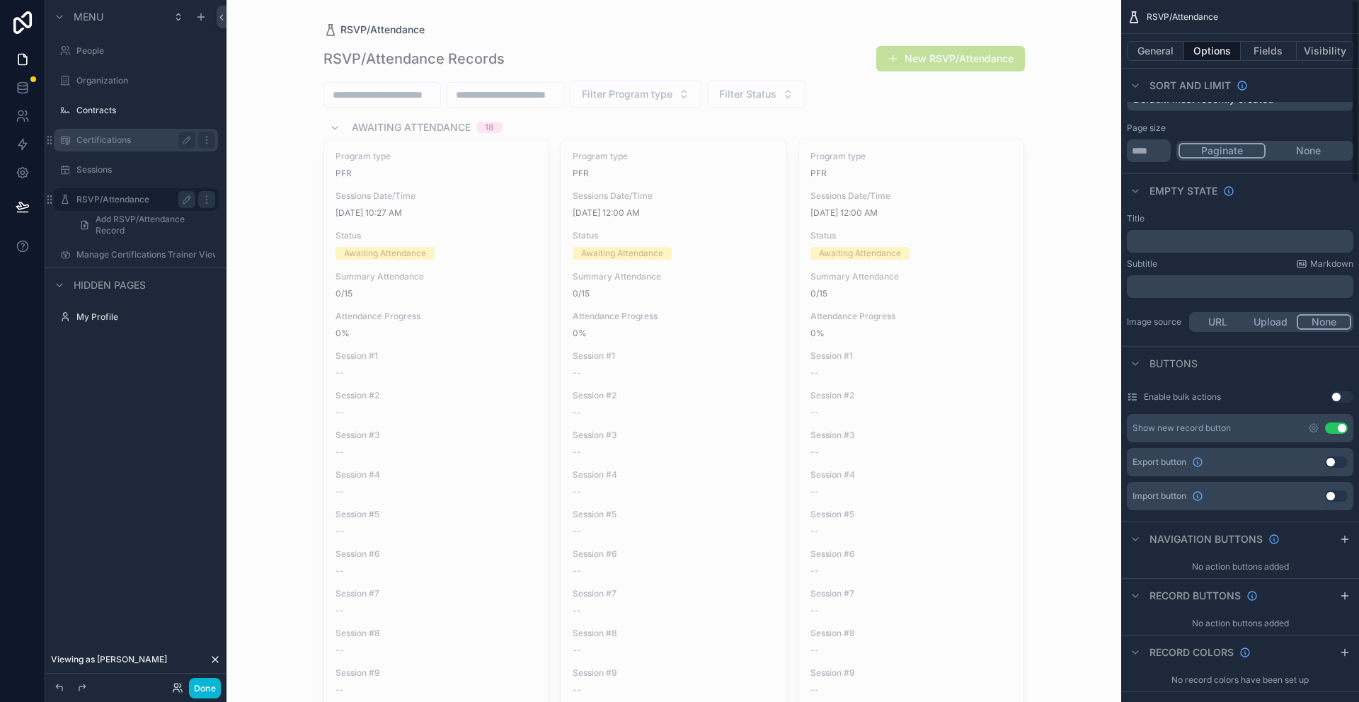
scroll to position [0, 0]
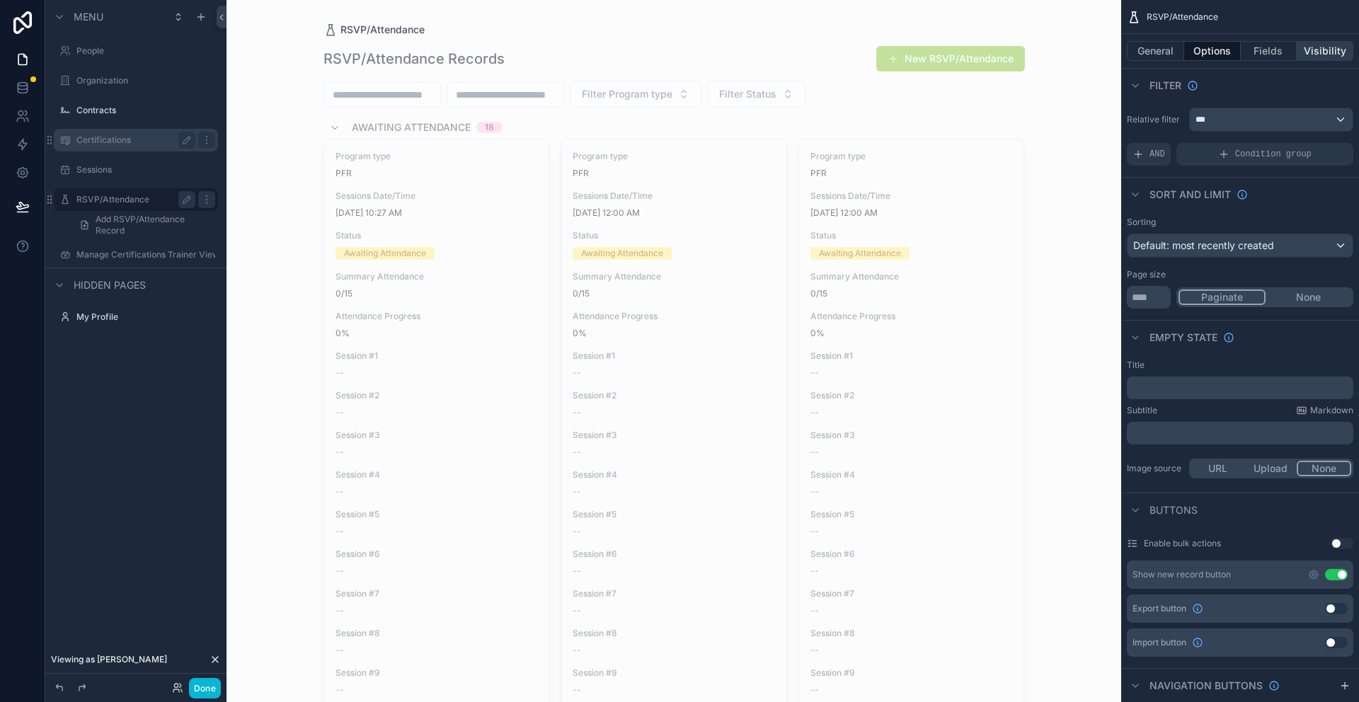
click at [1338, 47] on button "Visibility" at bounding box center [1325, 51] width 57 height 20
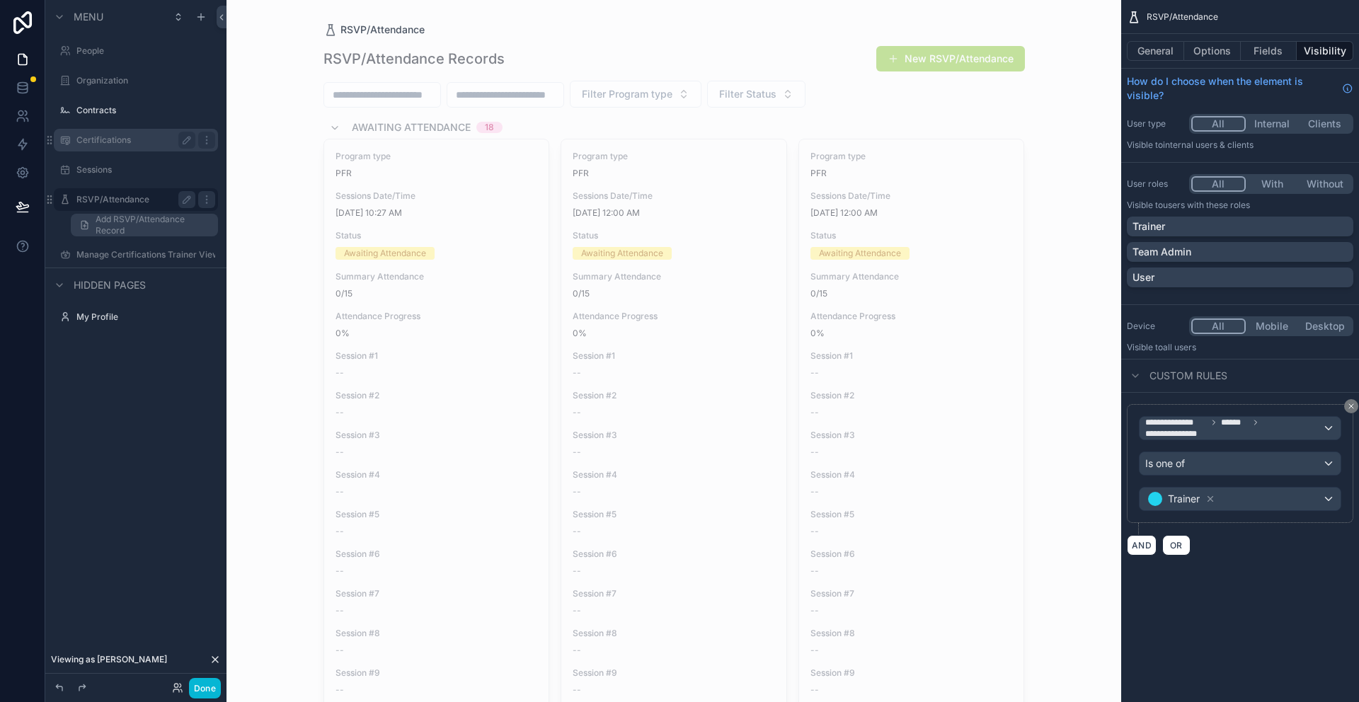
click at [137, 220] on span "Add RSVP/Attendance Record" at bounding box center [153, 225] width 114 height 23
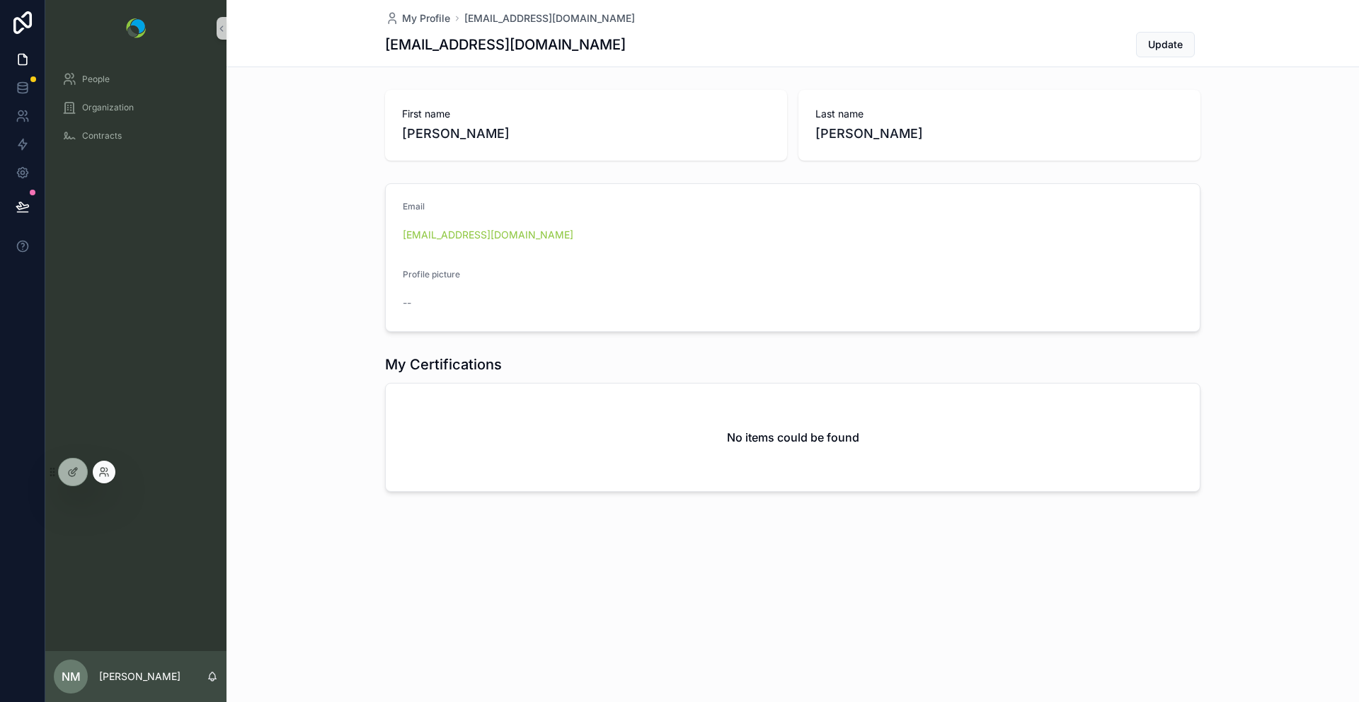
click at [108, 479] on div at bounding box center [104, 472] width 23 height 23
click at [103, 471] on icon at bounding box center [103, 471] width 11 height 11
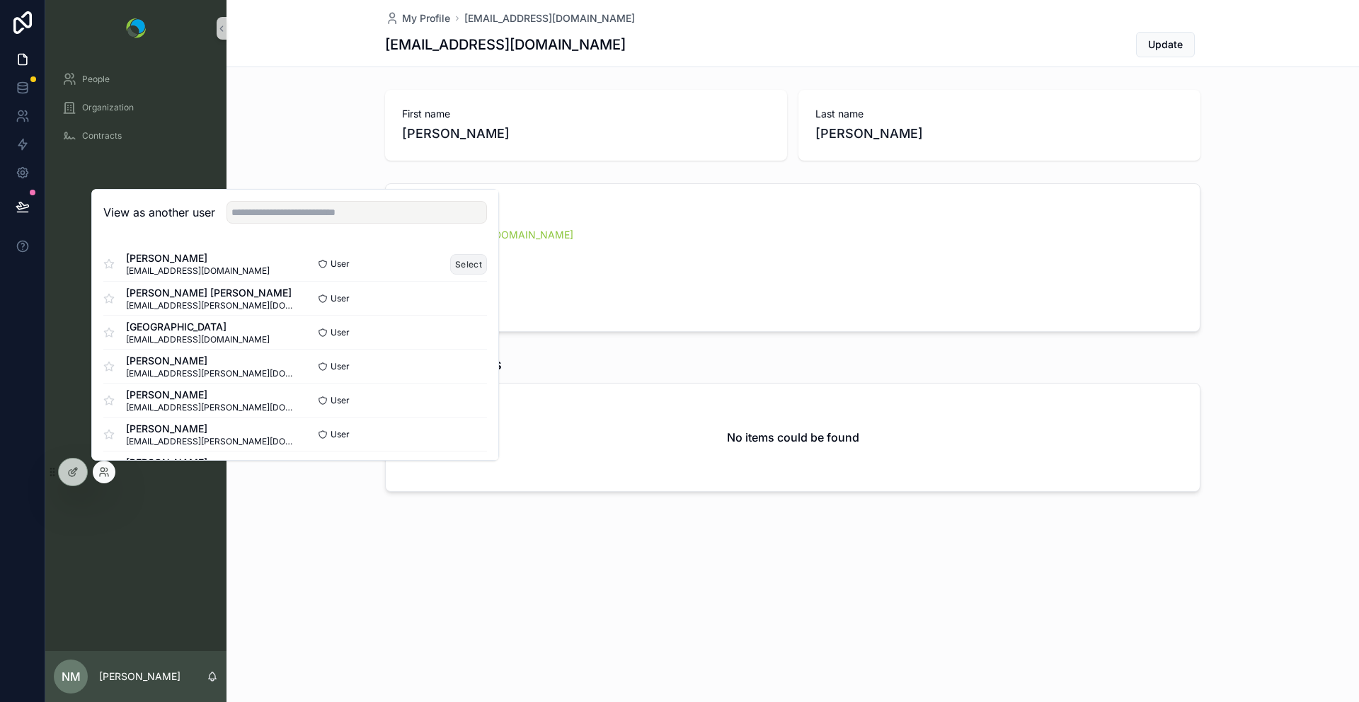
click at [467, 268] on button "Select" at bounding box center [468, 264] width 37 height 21
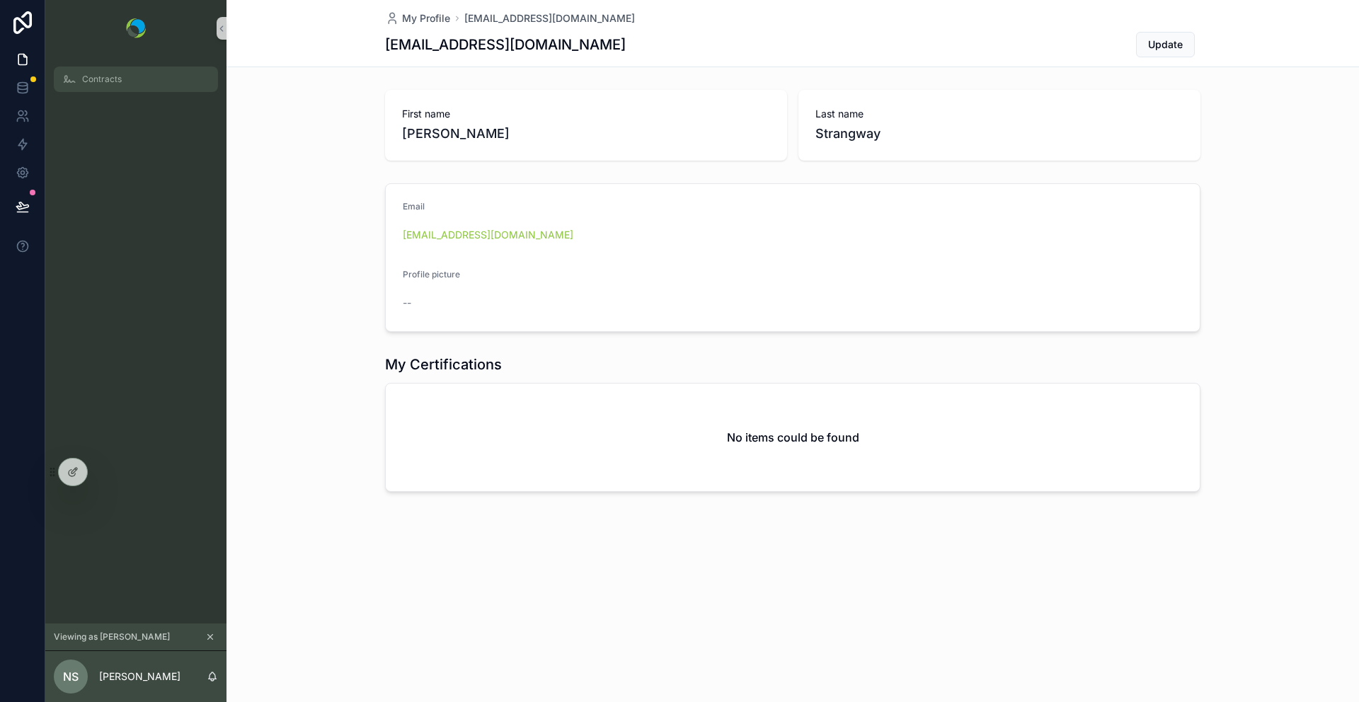
click at [144, 79] on div "Contracts" at bounding box center [135, 79] width 147 height 23
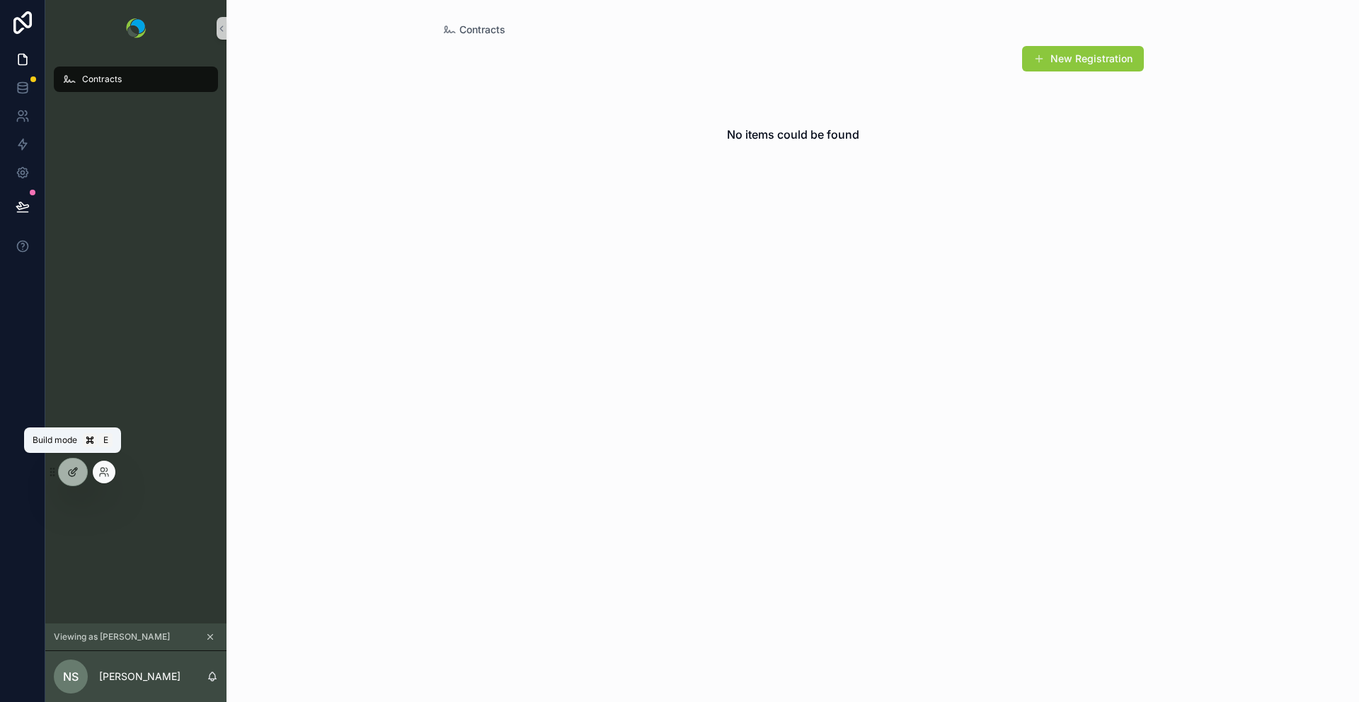
click at [69, 474] on icon at bounding box center [72, 473] width 6 height 6
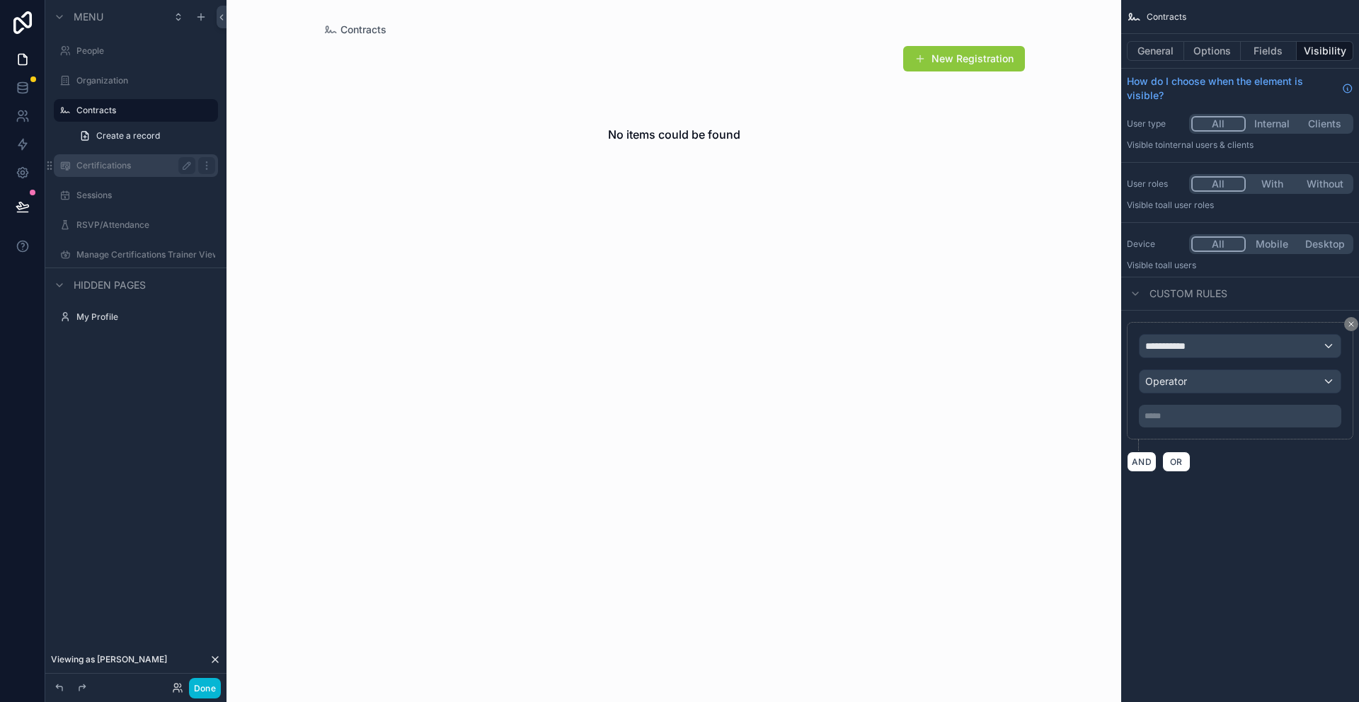
click at [94, 171] on label "Certifications" at bounding box center [132, 165] width 113 height 11
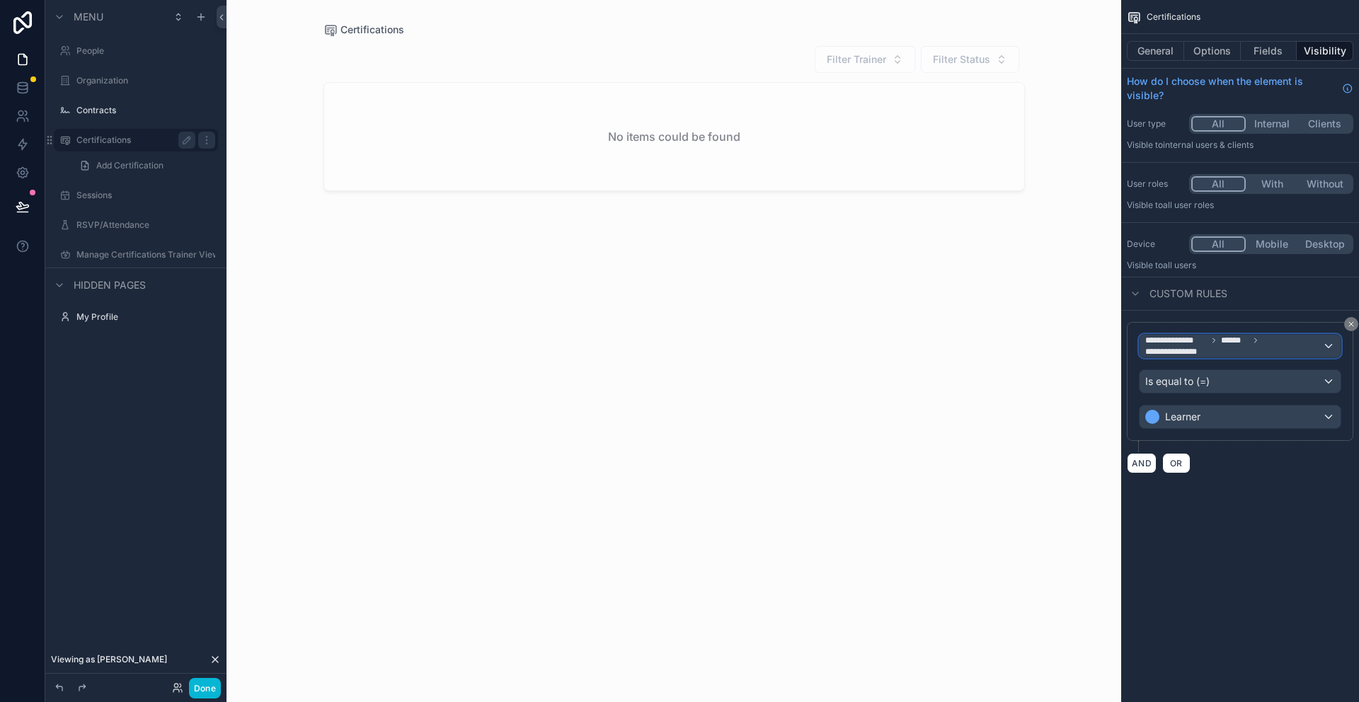
click at [1244, 343] on span "******" at bounding box center [1235, 340] width 28 height 11
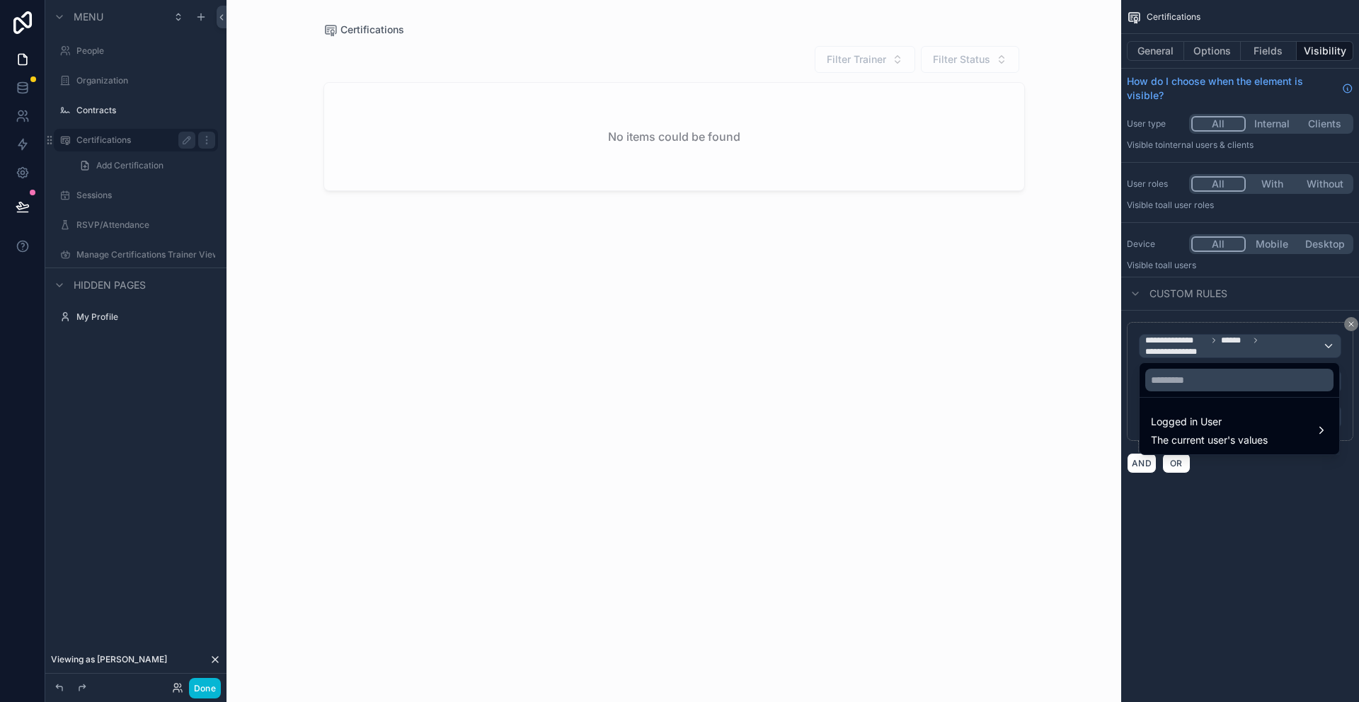
click at [1282, 563] on div "scrollable content" at bounding box center [679, 351] width 1359 height 702
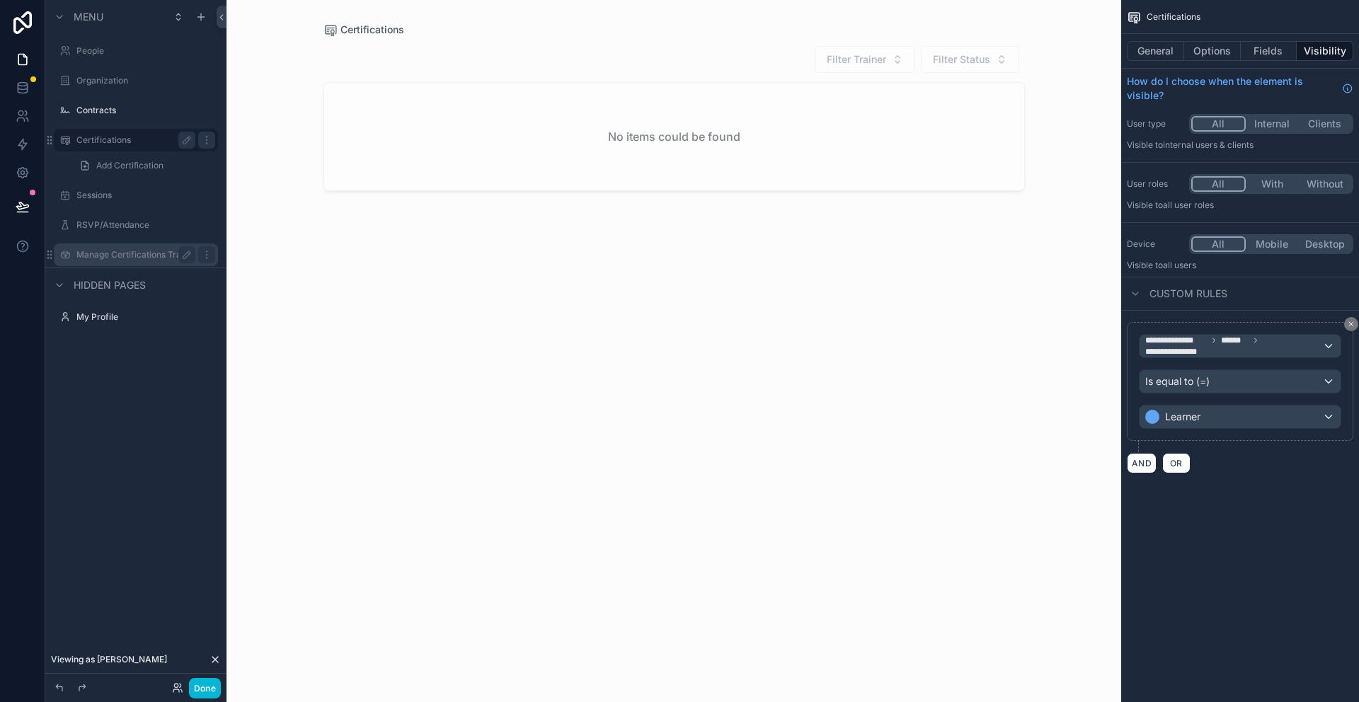
click at [131, 253] on label "Manage Certifications Trainer View" at bounding box center [135, 254] width 119 height 11
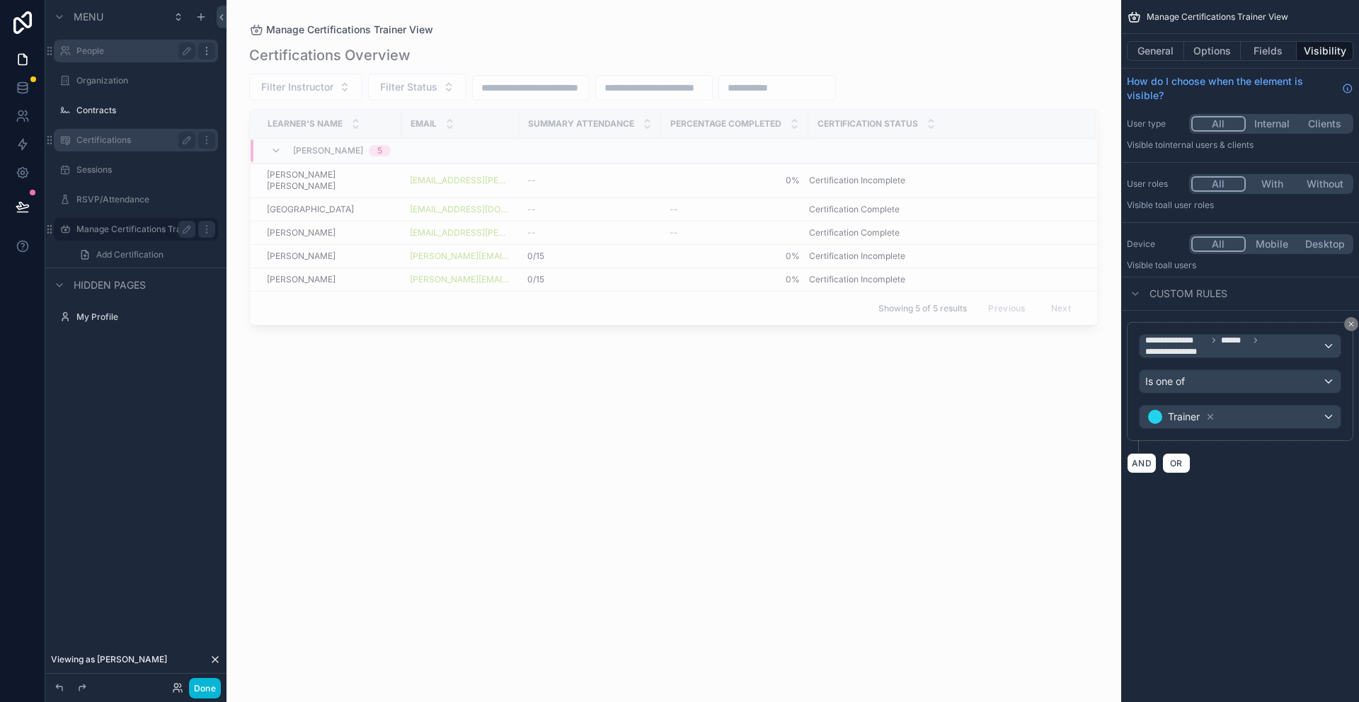
click at [208, 50] on icon "scrollable content" at bounding box center [206, 50] width 11 height 11
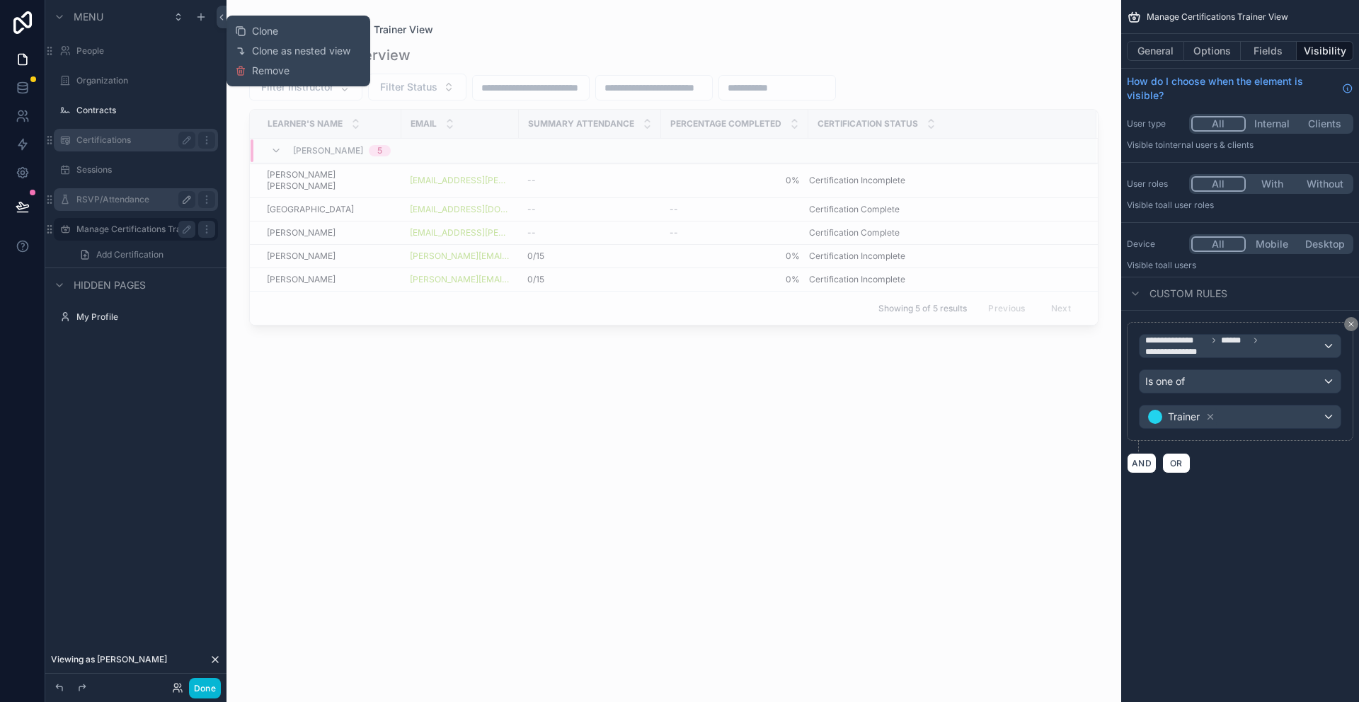
click at [185, 200] on icon "scrollable content" at bounding box center [186, 199] width 7 height 7
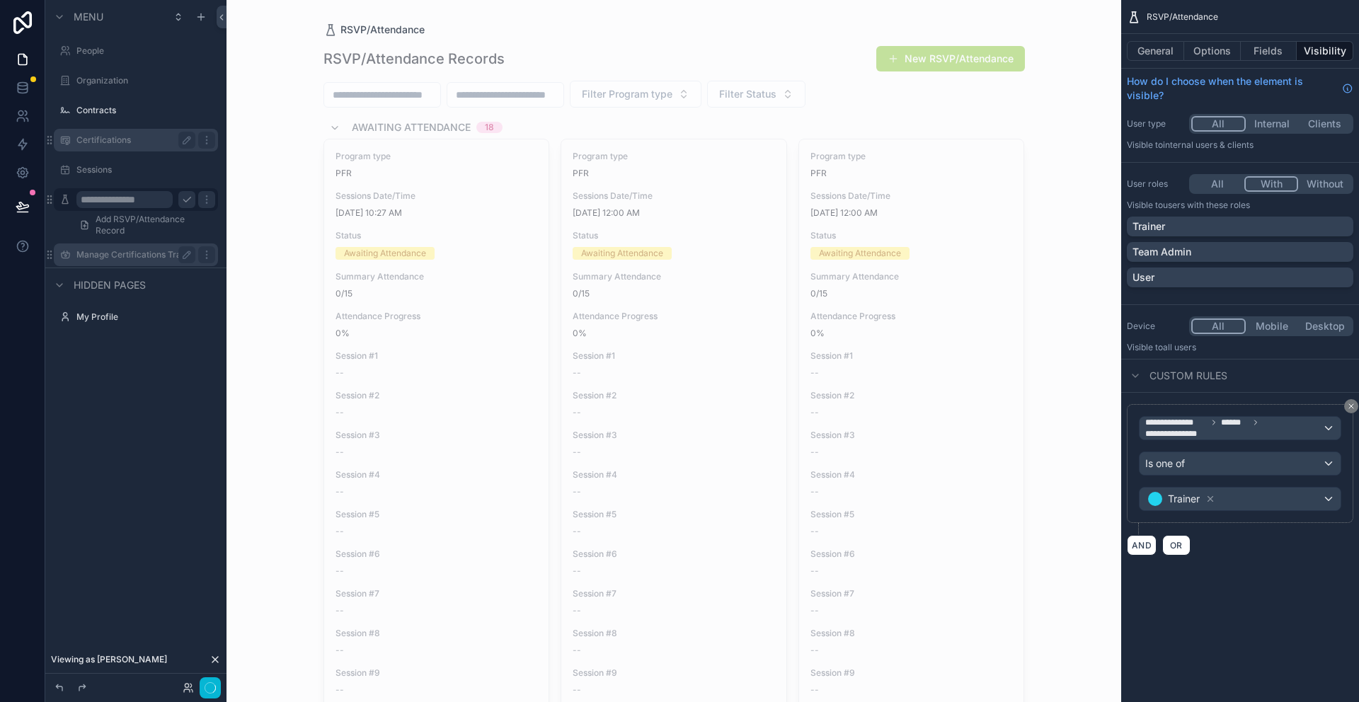
click at [1266, 178] on button "With" at bounding box center [1271, 184] width 55 height 16
click at [1220, 182] on button "All" at bounding box center [1217, 184] width 53 height 16
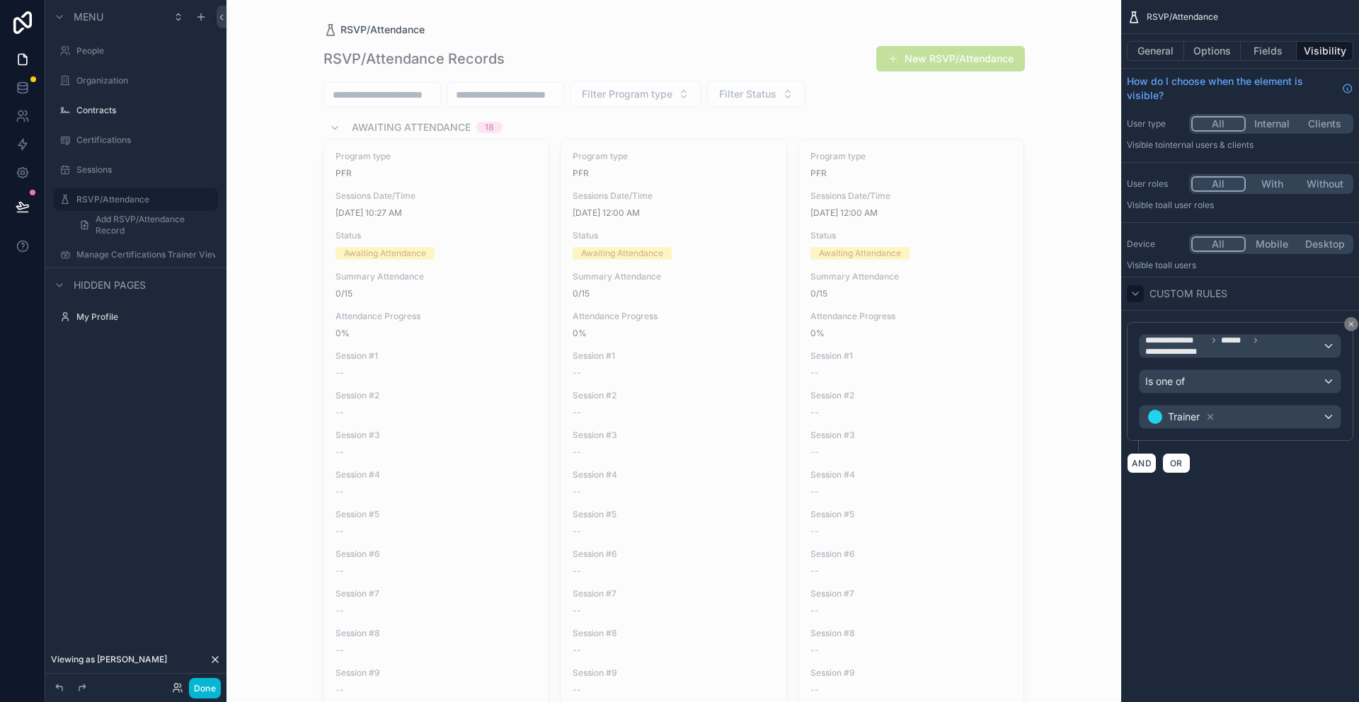
click at [1135, 292] on icon "scrollable content" at bounding box center [1135, 293] width 11 height 11
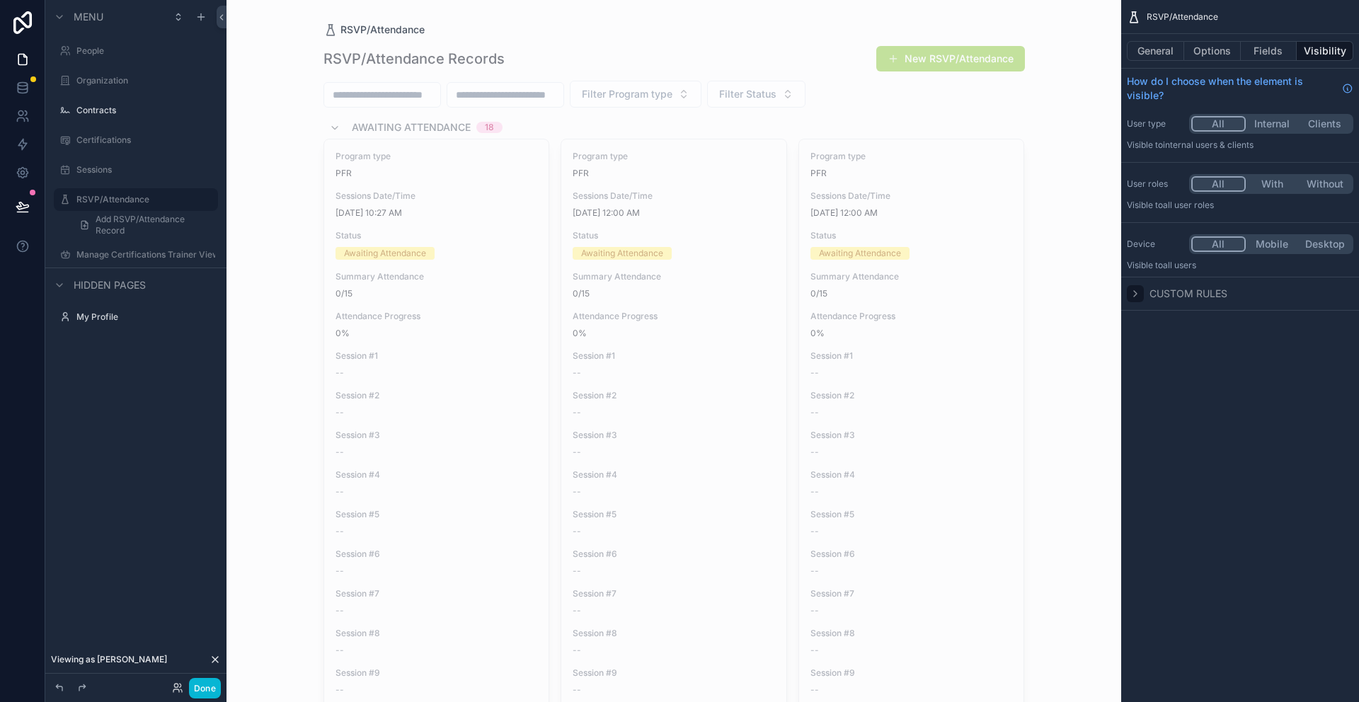
click at [1135, 292] on icon "scrollable content" at bounding box center [1135, 293] width 11 height 11
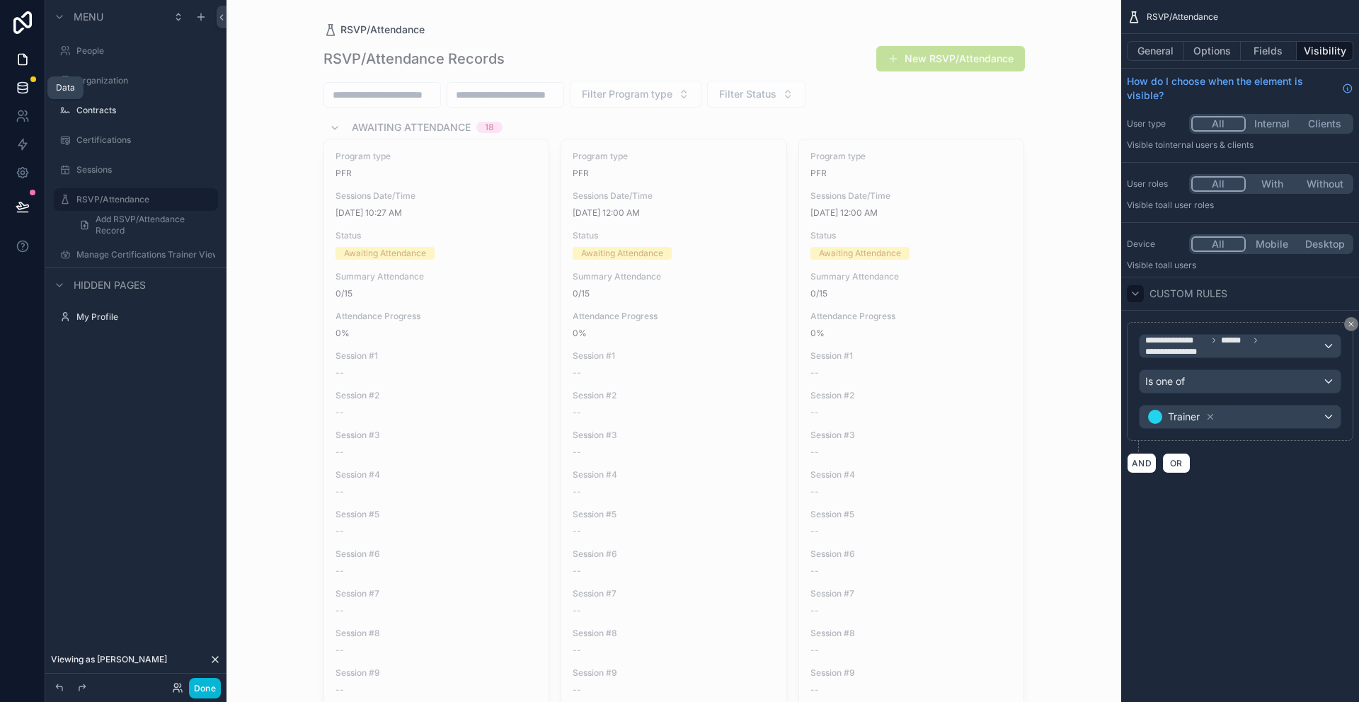
click at [26, 88] on icon at bounding box center [22, 91] width 9 height 6
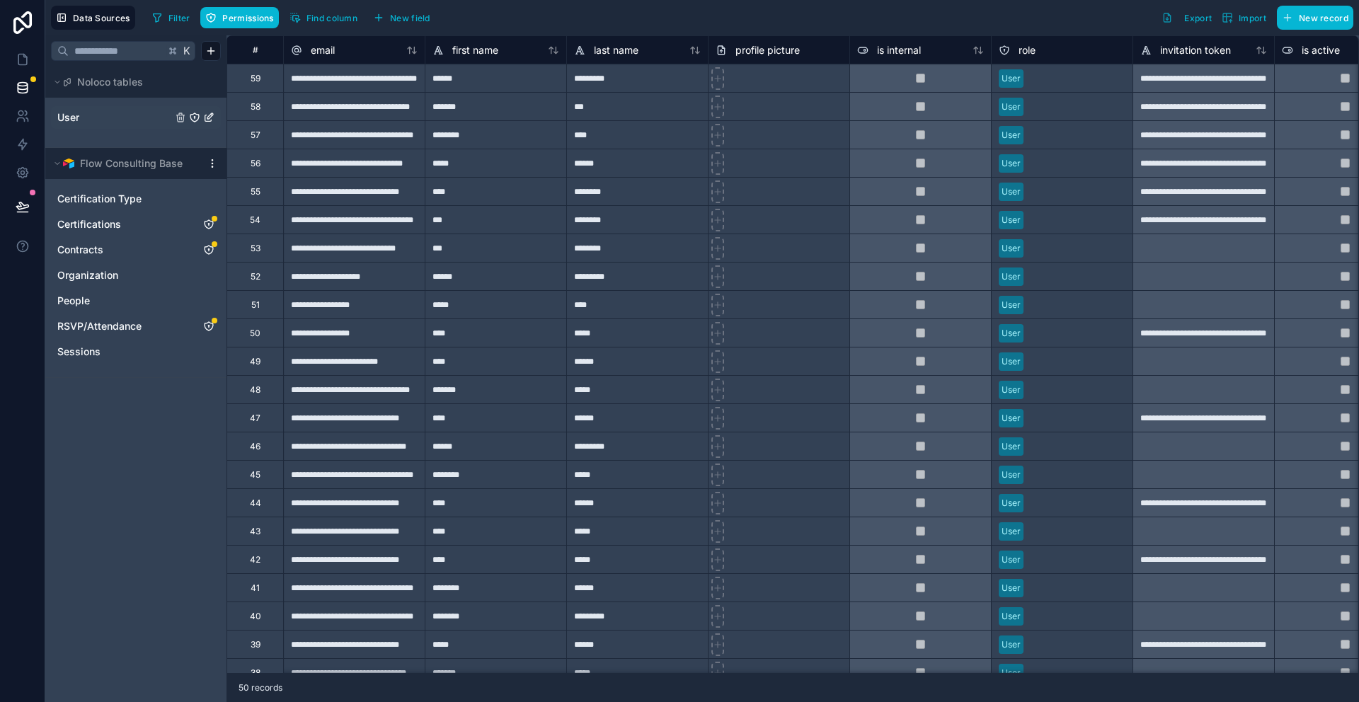
click at [162, 117] on link "User" at bounding box center [114, 117] width 115 height 14
click at [197, 119] on icon "User" at bounding box center [194, 117] width 11 height 11
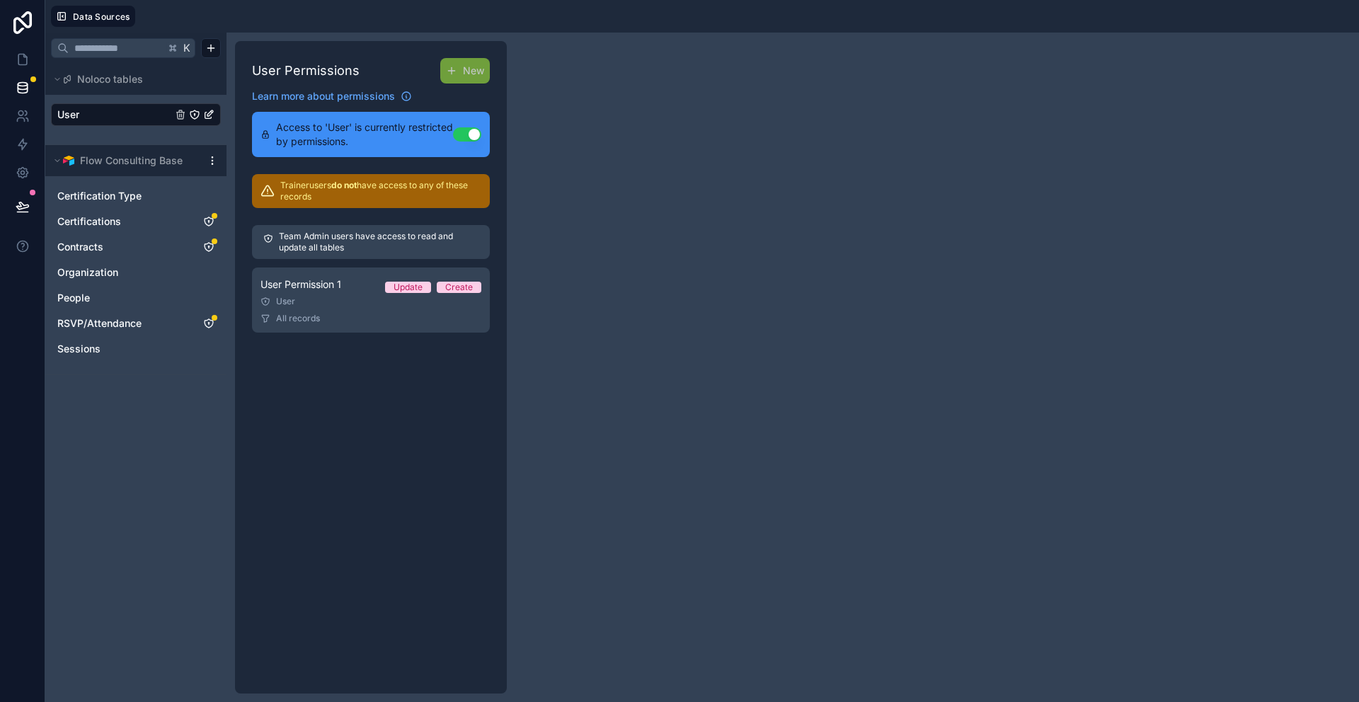
click at [364, 199] on p "Trainer users do not have access to any of these records" at bounding box center [380, 191] width 201 height 23
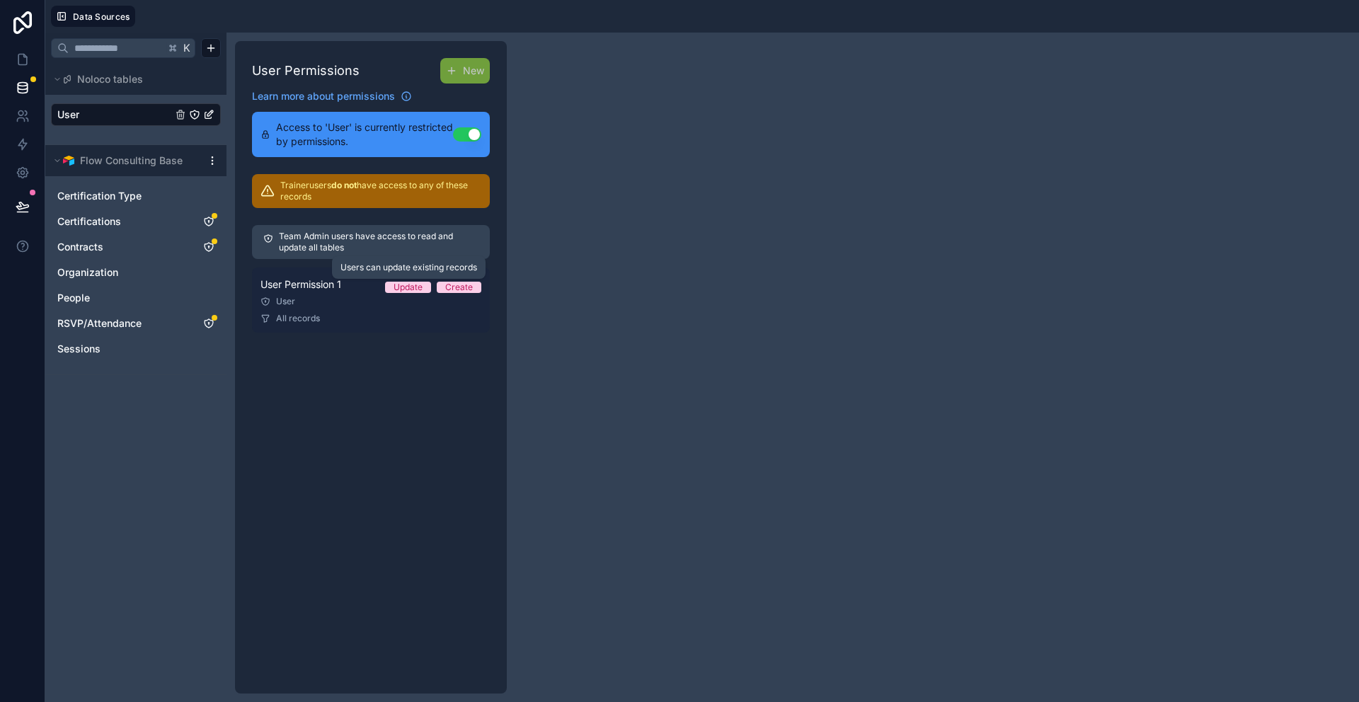
click at [406, 287] on div "Update" at bounding box center [408, 287] width 29 height 11
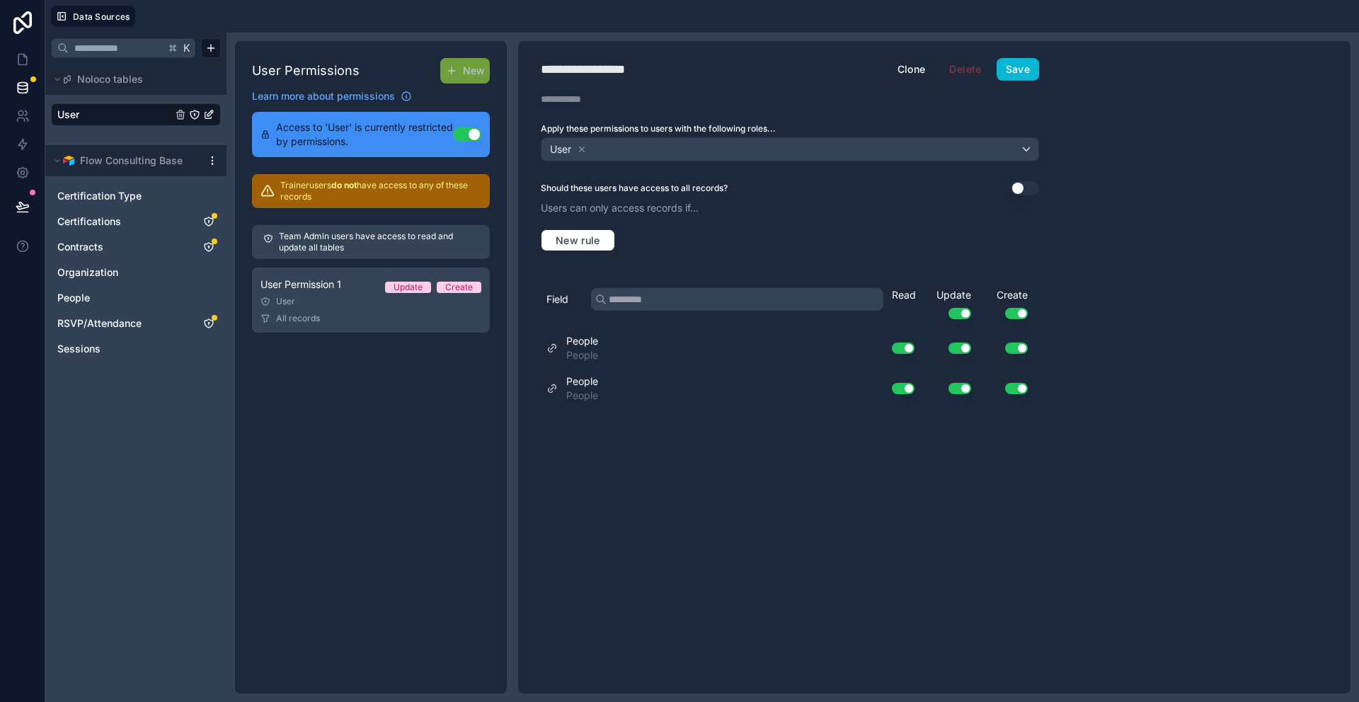
click at [1021, 190] on button "Use setting" at bounding box center [1025, 188] width 28 height 14
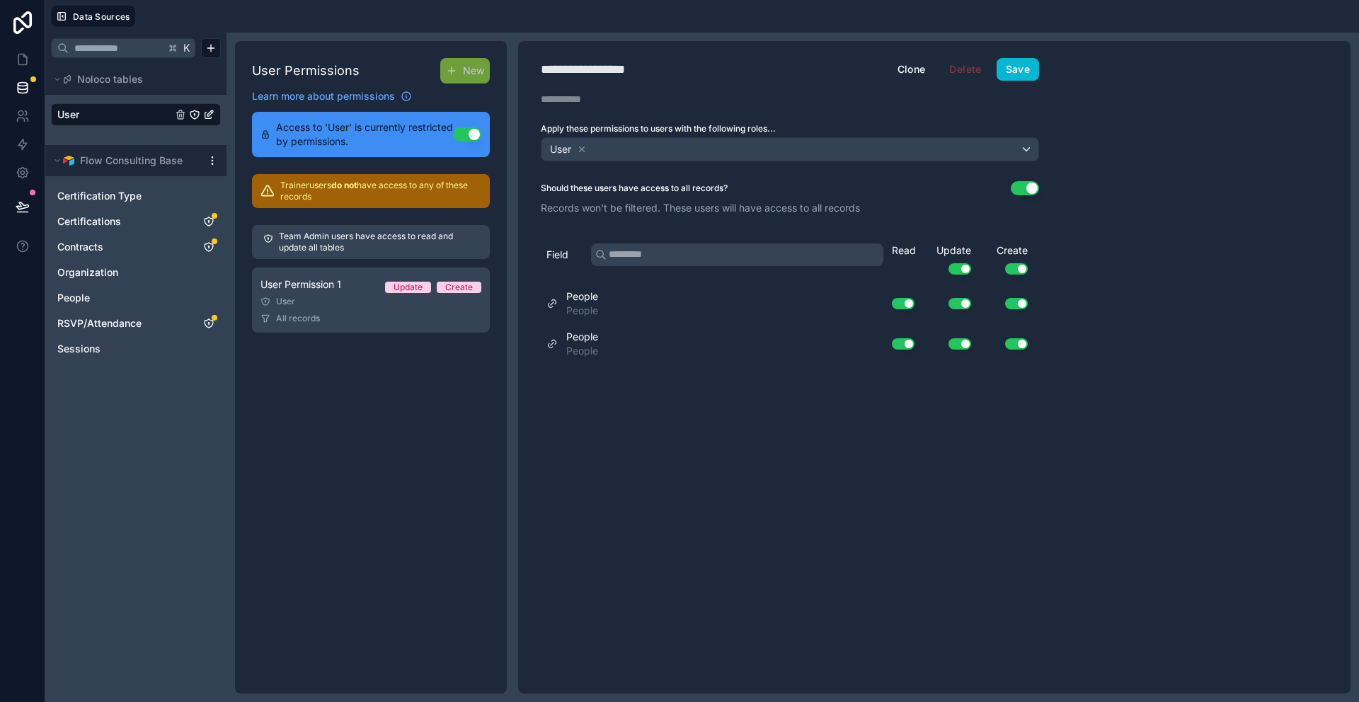
click at [1036, 185] on button "Use setting" at bounding box center [1025, 188] width 28 height 14
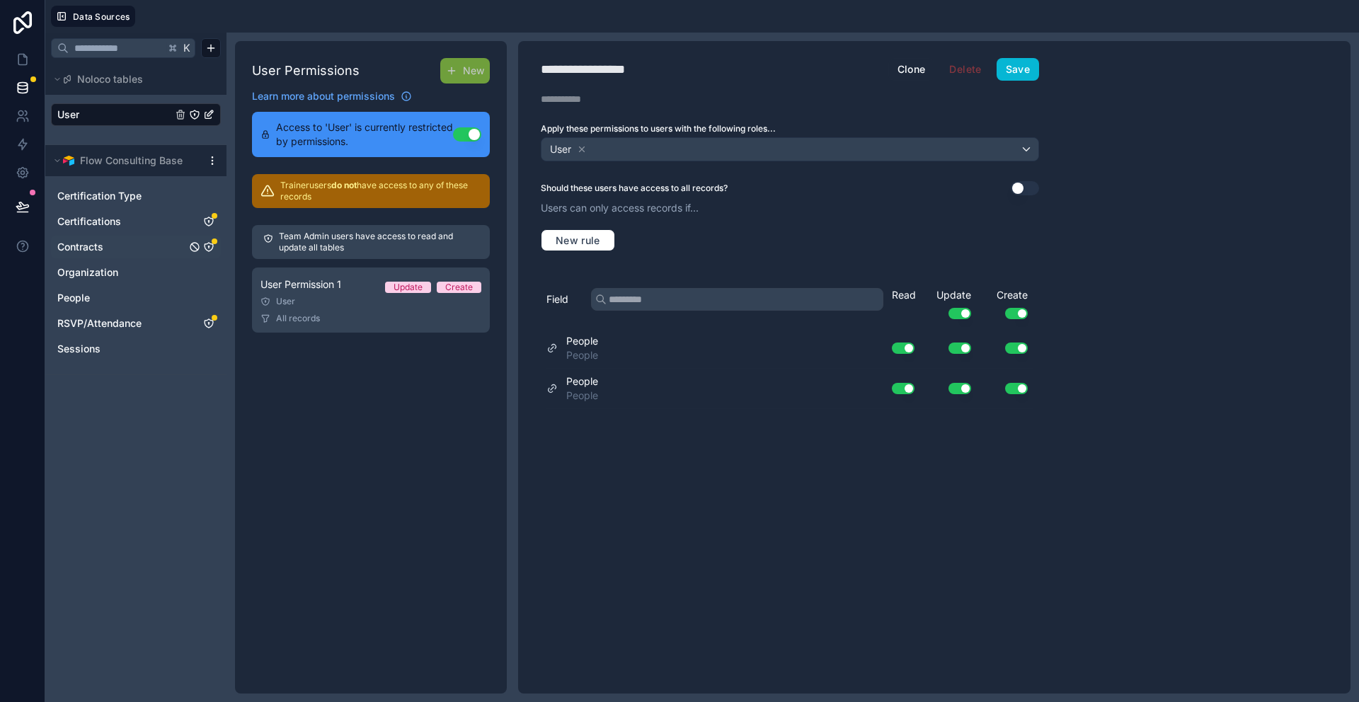
click at [97, 252] on span "Contracts" at bounding box center [80, 247] width 46 height 14
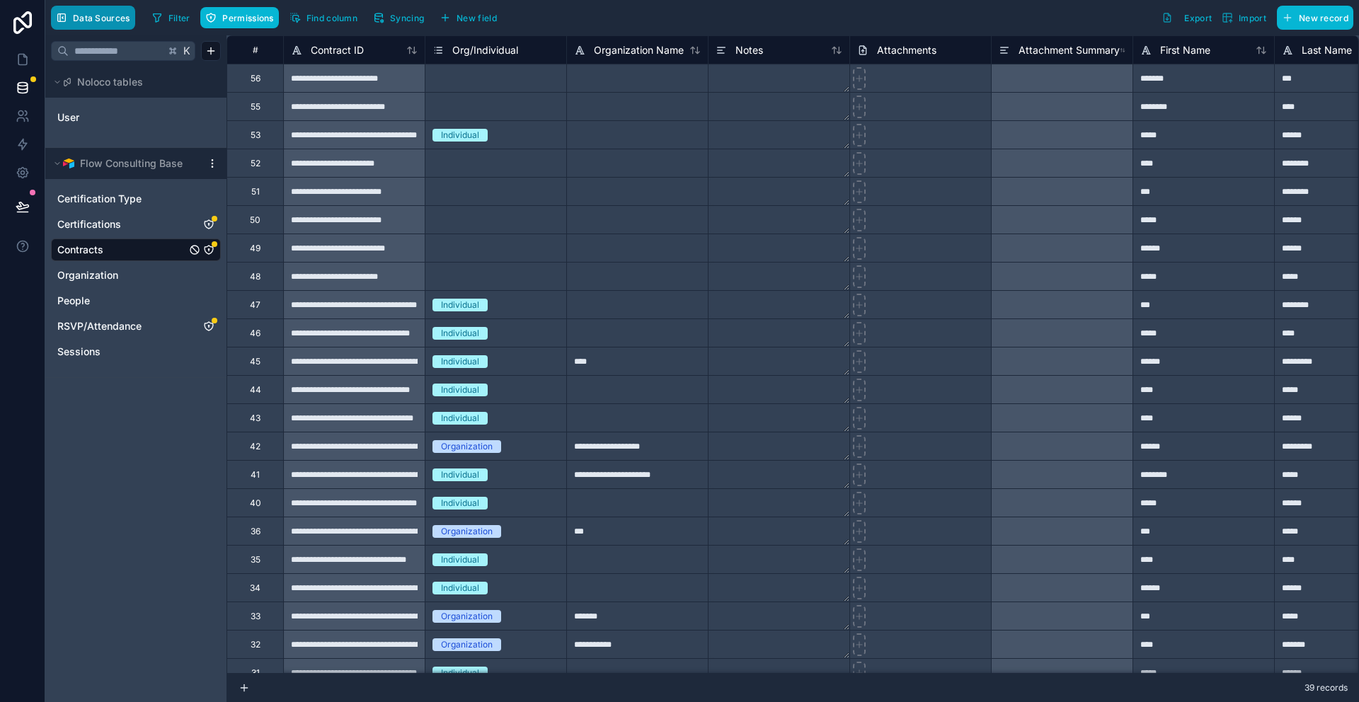
click at [83, 18] on span "Data Sources" at bounding box center [101, 18] width 57 height 11
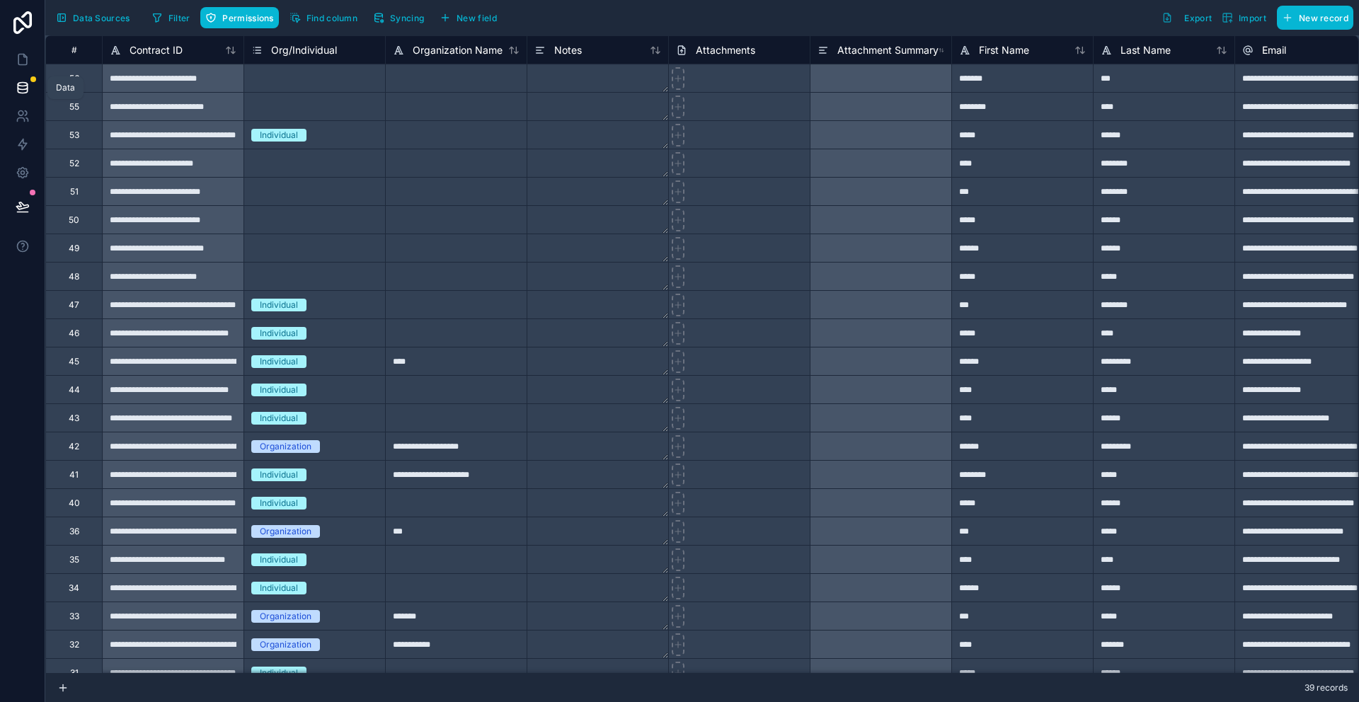
click at [25, 87] on icon at bounding box center [23, 88] width 14 height 14
click at [16, 86] on icon at bounding box center [23, 88] width 14 height 14
click at [24, 84] on icon at bounding box center [23, 88] width 14 height 14
click at [21, 55] on icon at bounding box center [23, 59] width 14 height 14
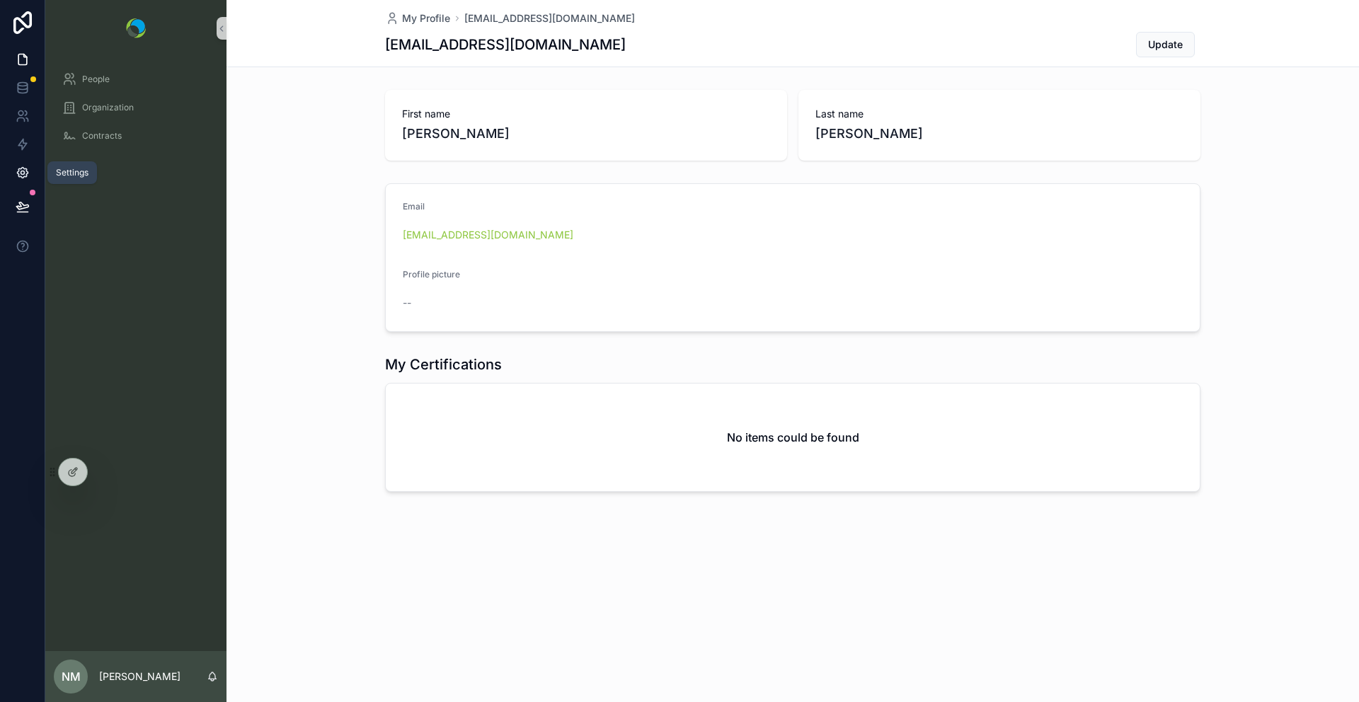
click at [25, 173] on icon at bounding box center [23, 173] width 14 height 14
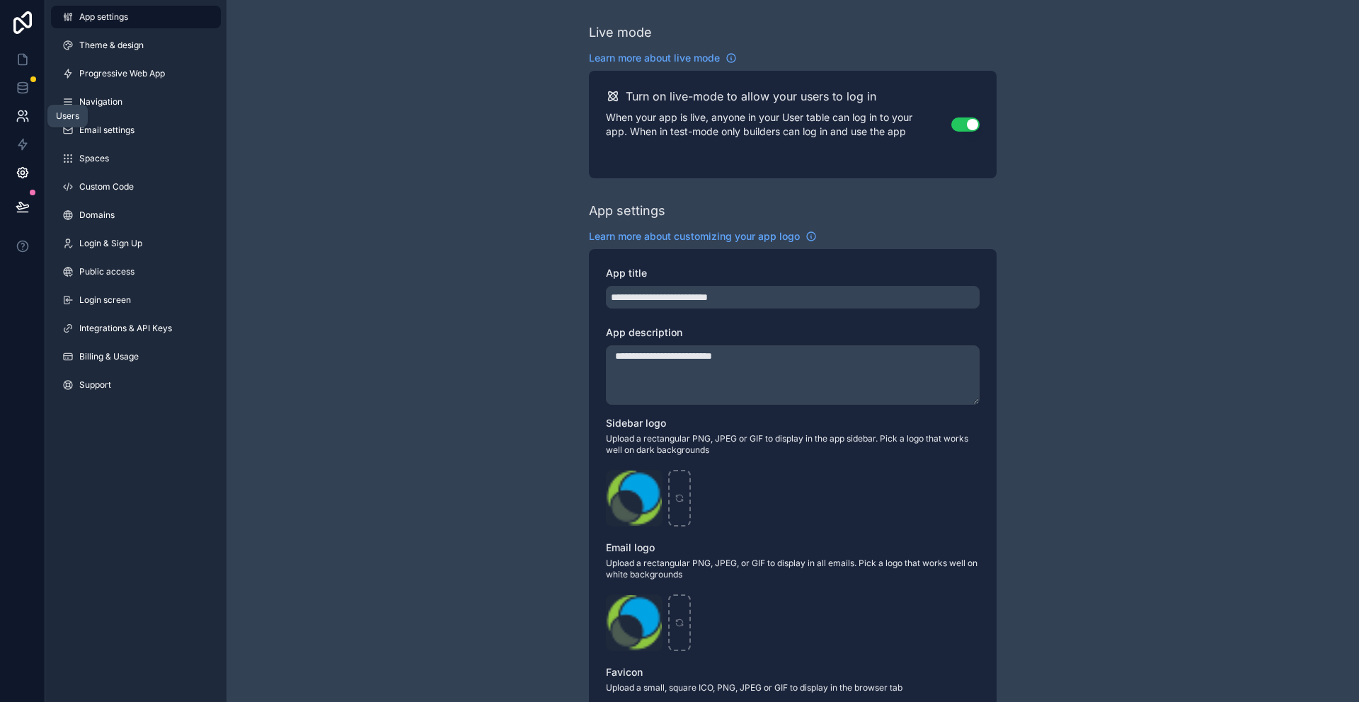
click at [26, 117] on icon at bounding box center [23, 116] width 14 height 14
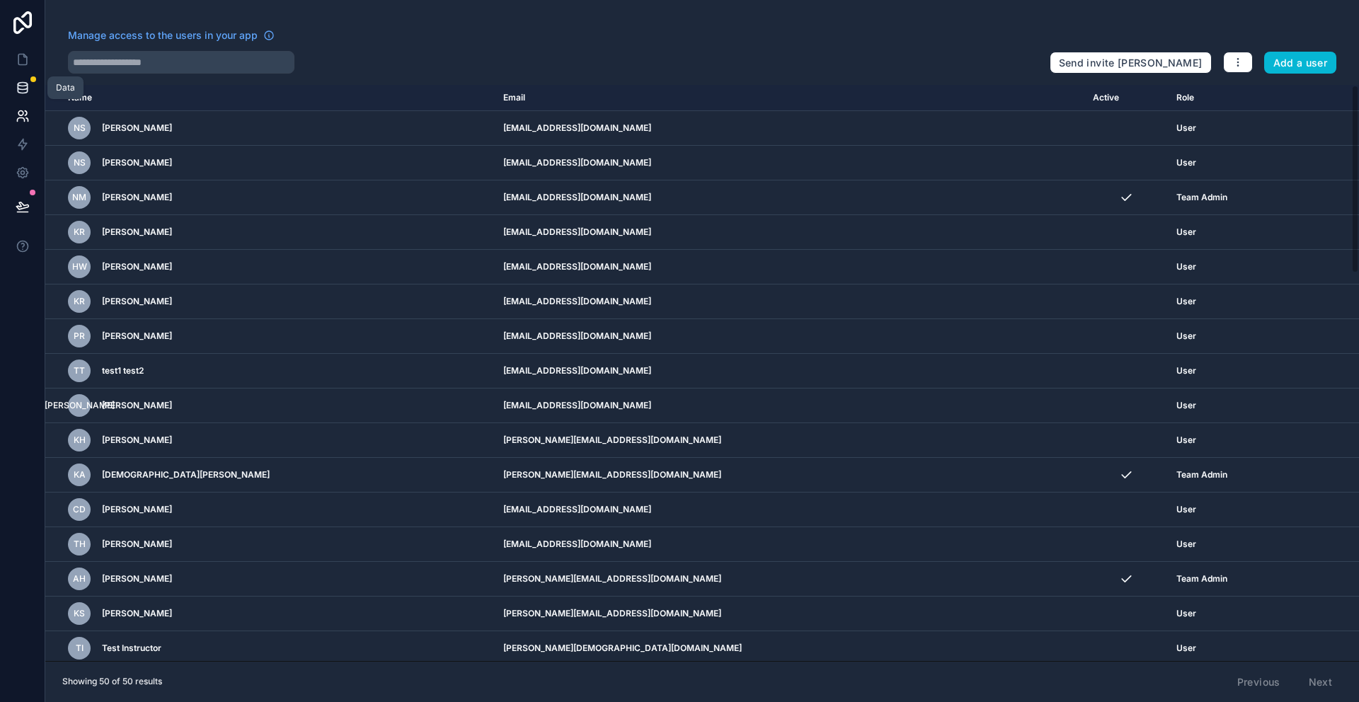
click at [25, 86] on icon at bounding box center [23, 88] width 14 height 14
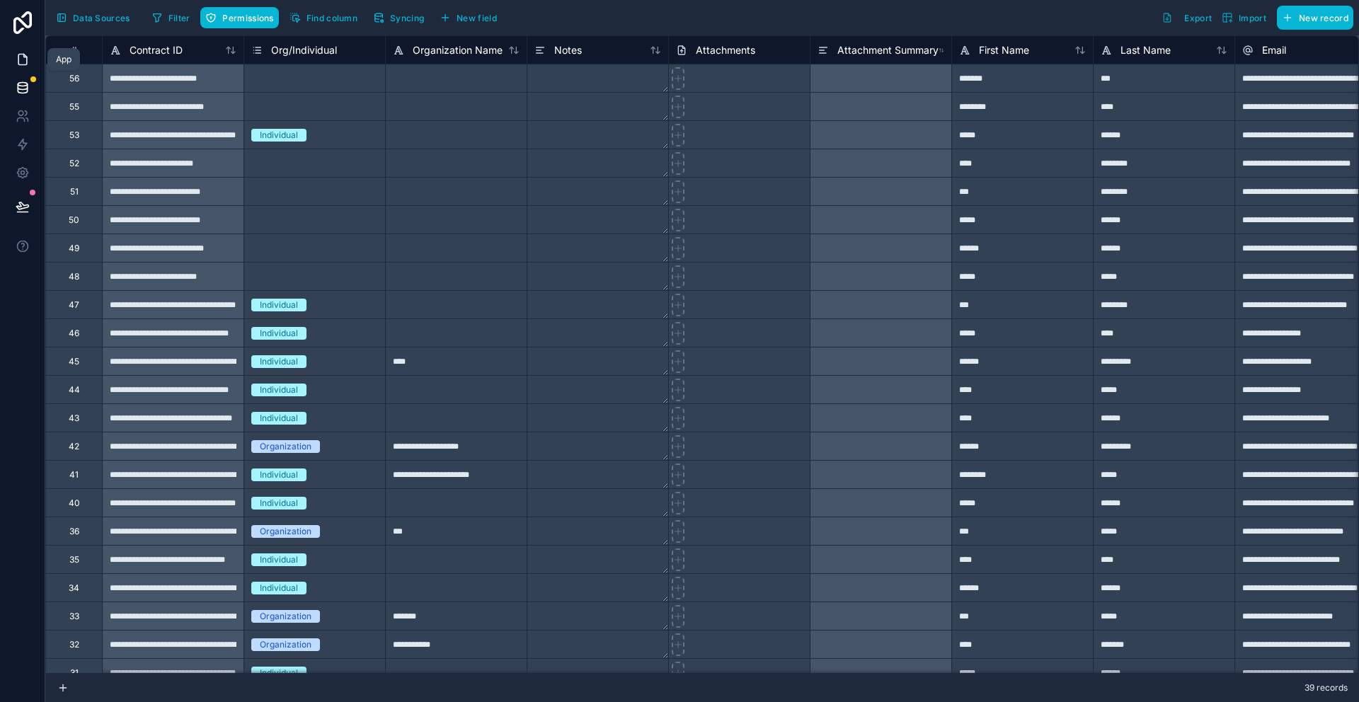
click at [20, 52] on icon at bounding box center [23, 59] width 14 height 14
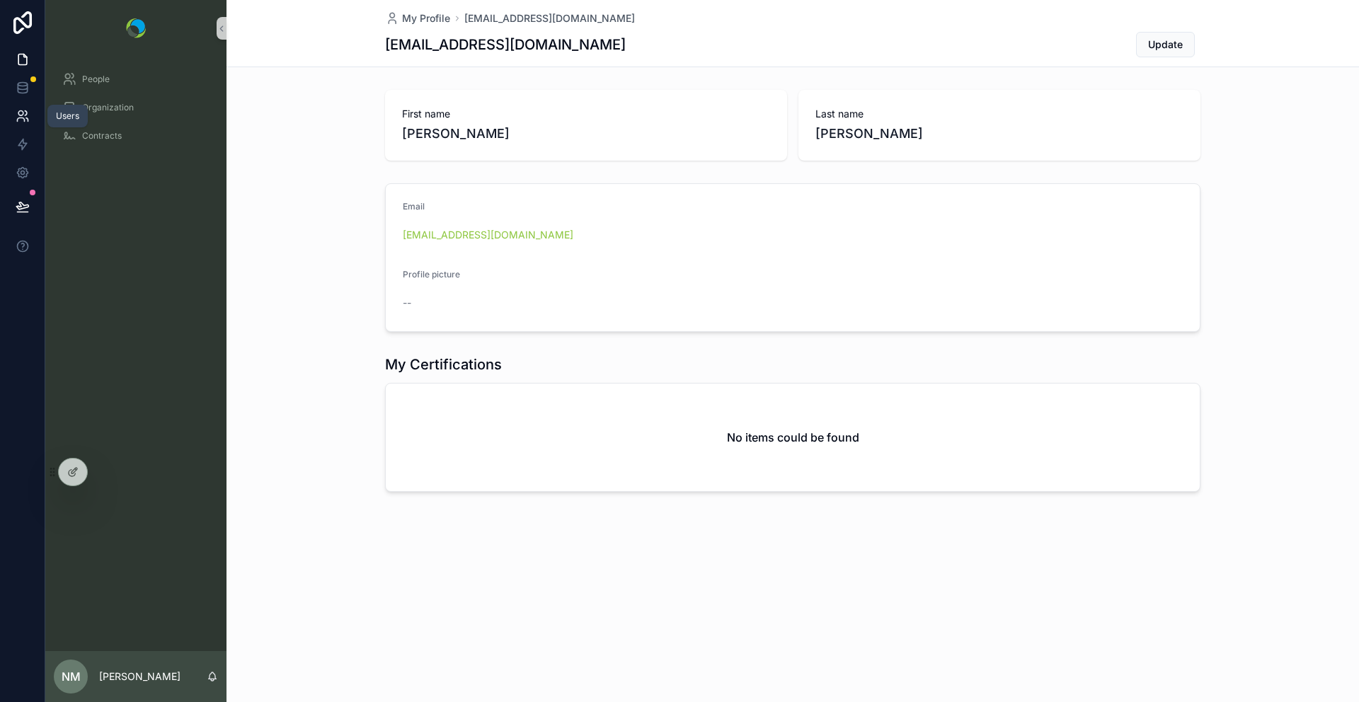
click at [24, 113] on icon at bounding box center [23, 116] width 14 height 14
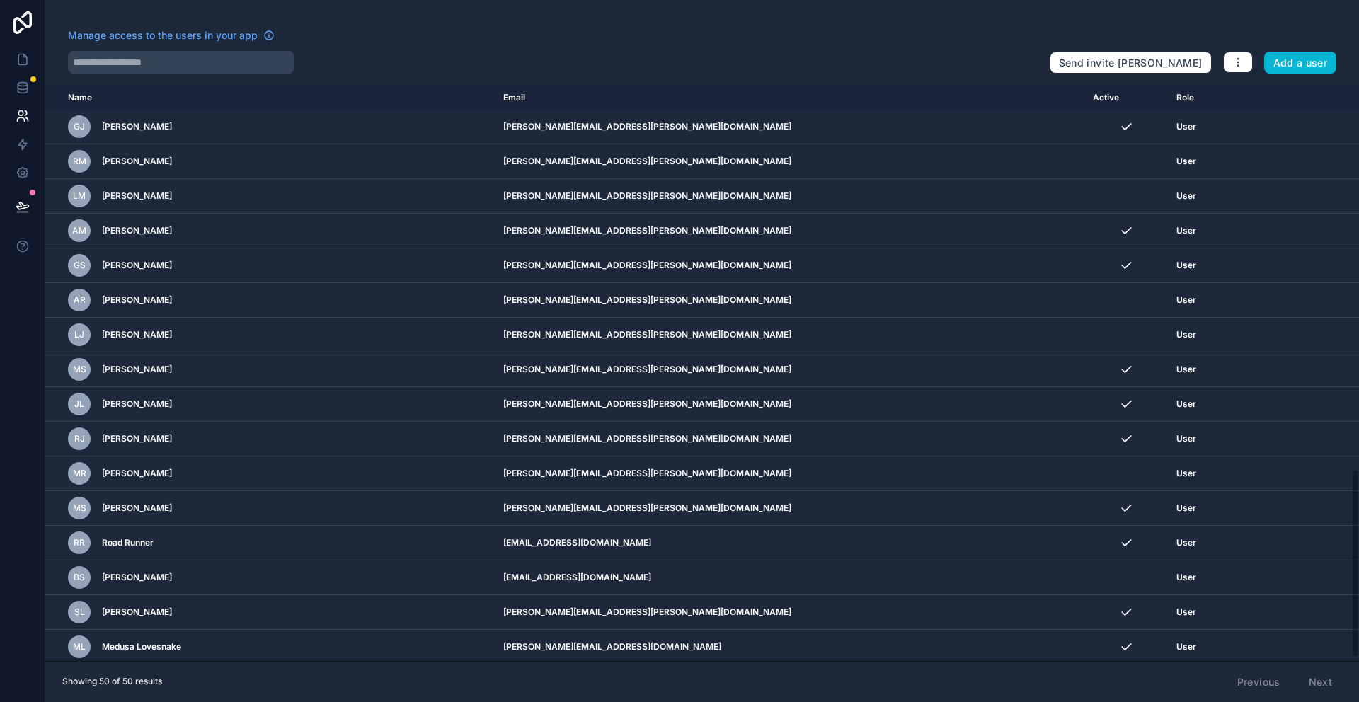
scroll to position [1183, 0]
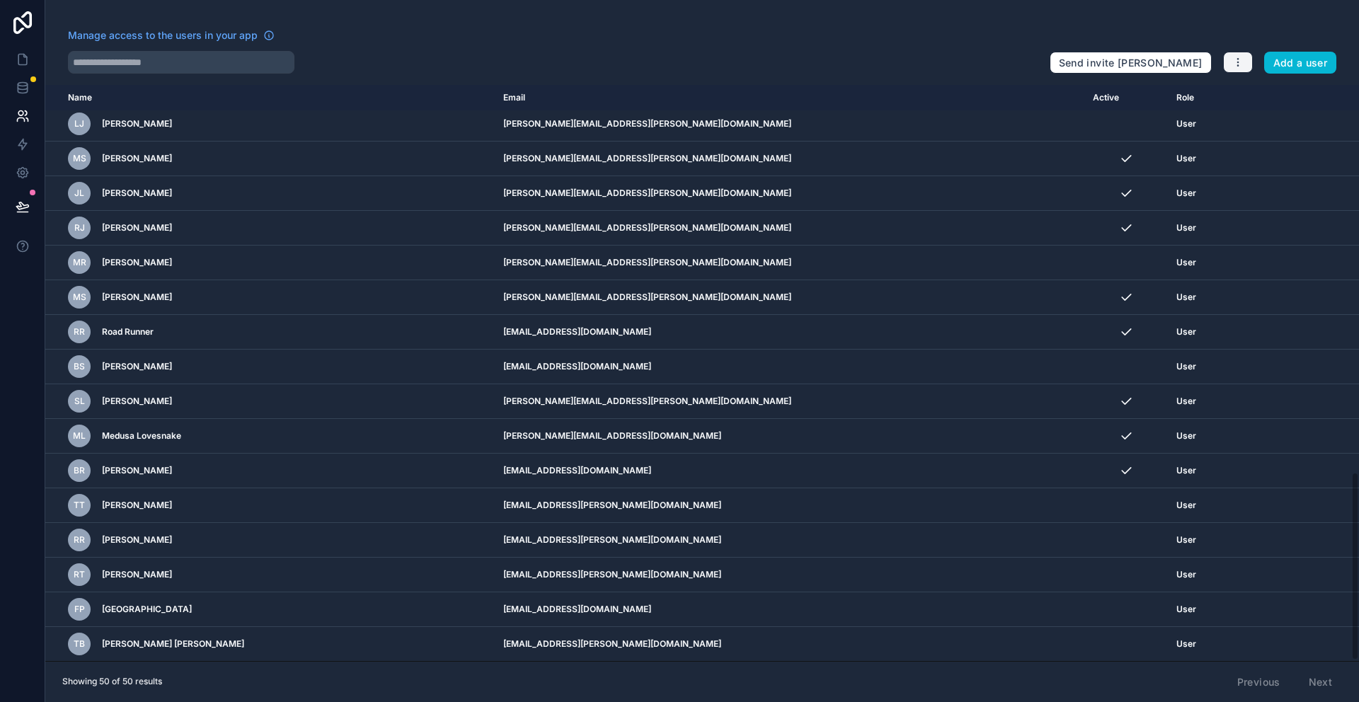
click at [1237, 63] on icon "button" at bounding box center [1237, 62] width 1 height 1
click at [1263, 94] on link "Manage roles" at bounding box center [1271, 95] width 99 height 23
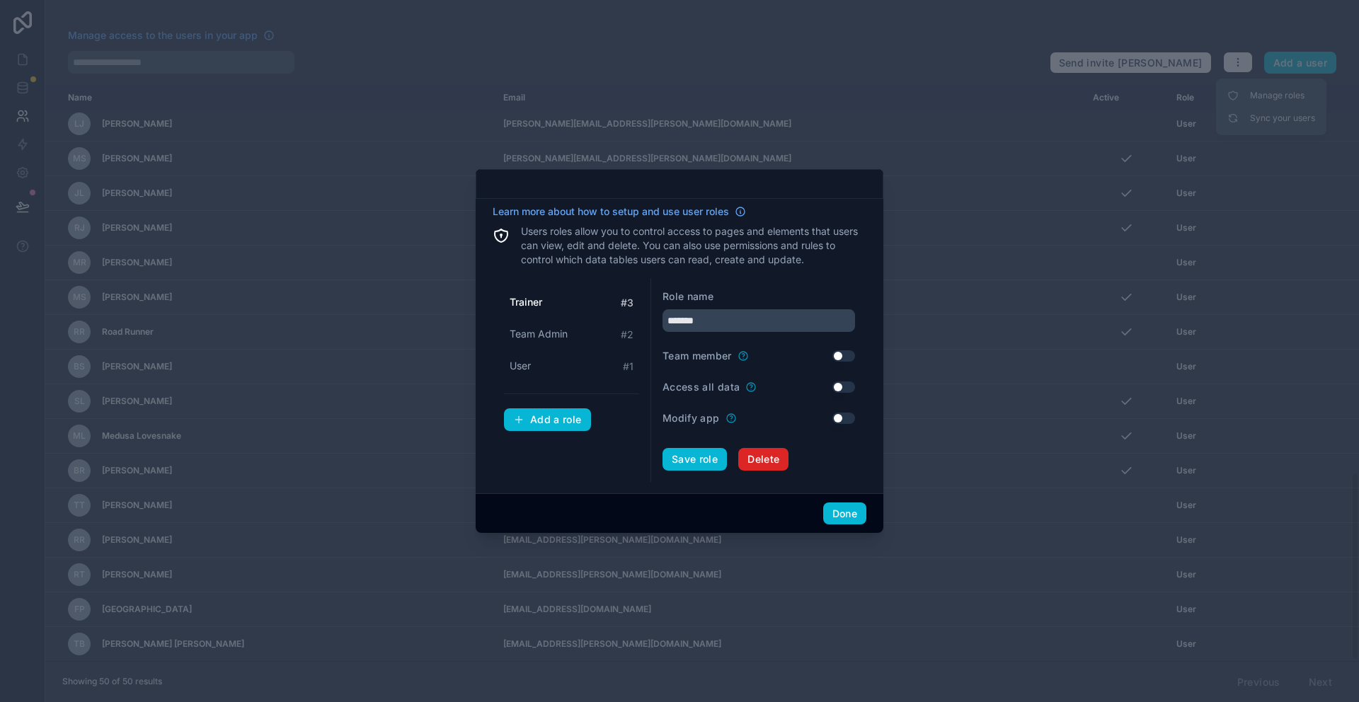
click at [771, 466] on button "Delete" at bounding box center [763, 459] width 50 height 23
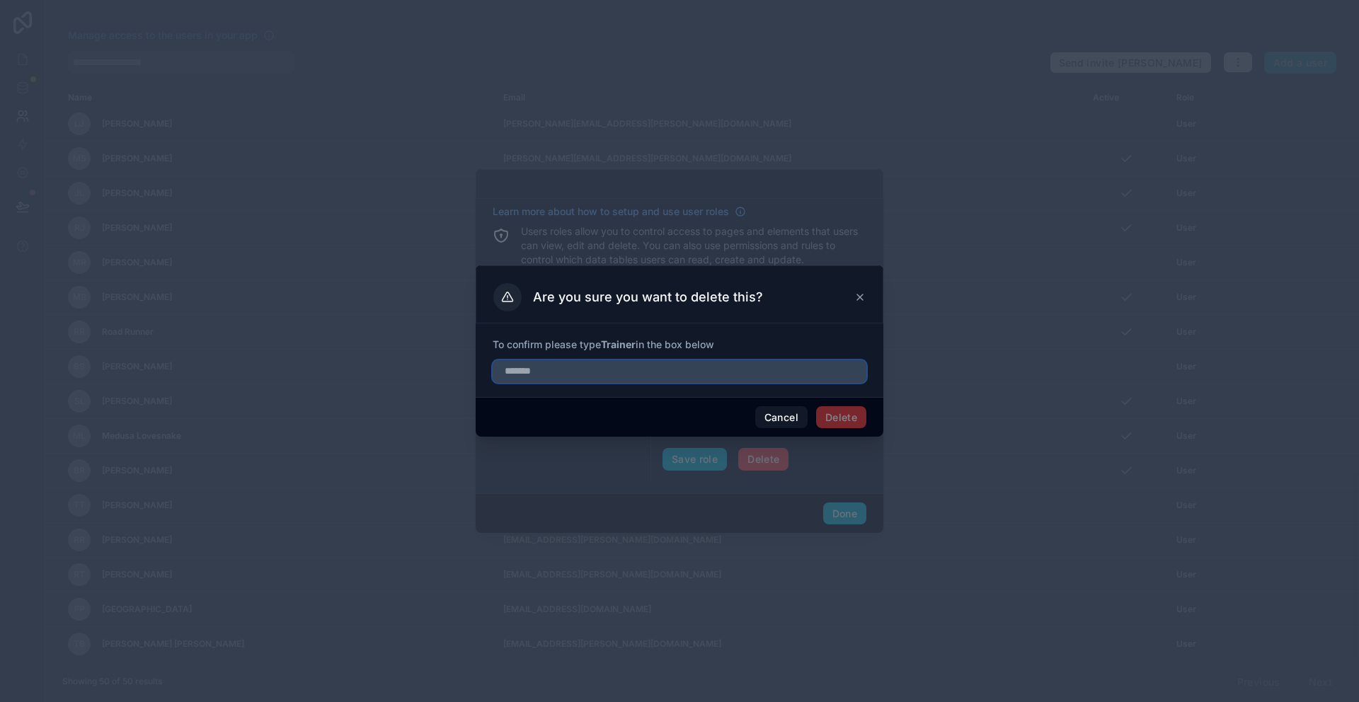
click at [659, 371] on input "text" at bounding box center [680, 371] width 374 height 23
type input "*******"
click at [838, 420] on button "Delete" at bounding box center [841, 417] width 50 height 23
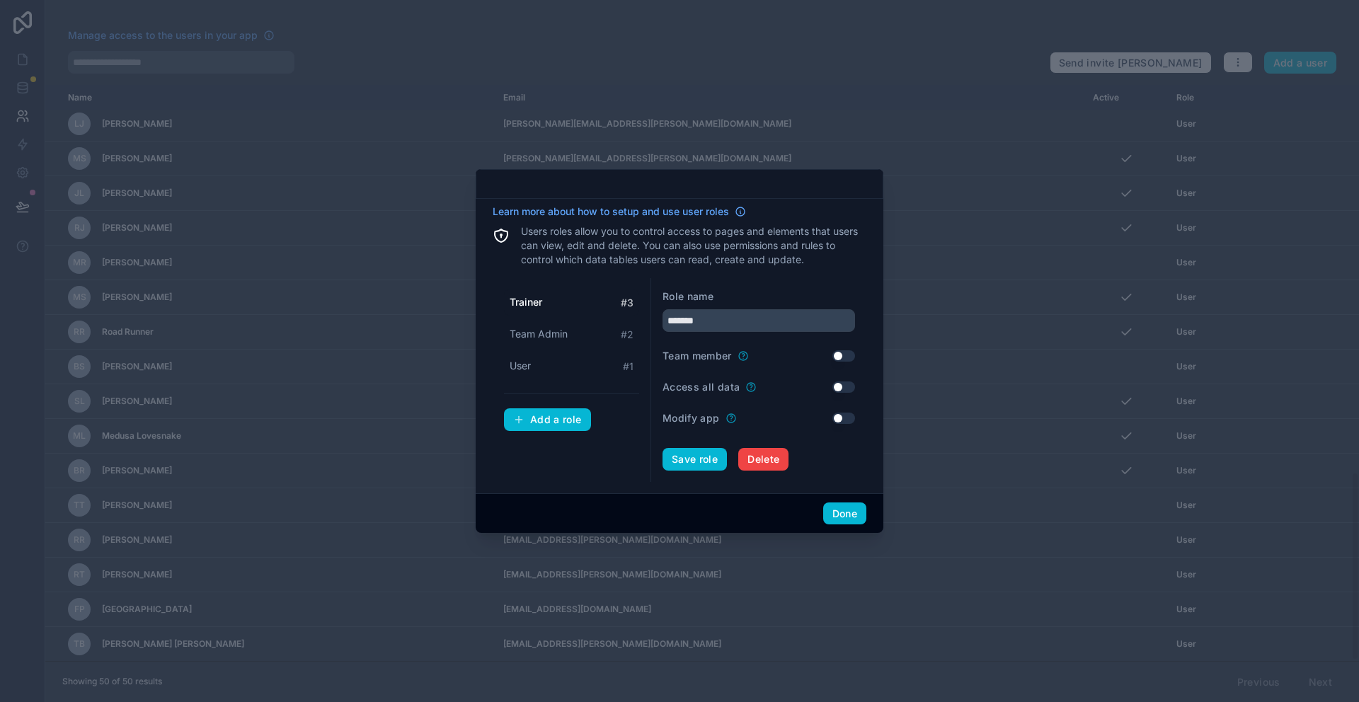
type input "**********"
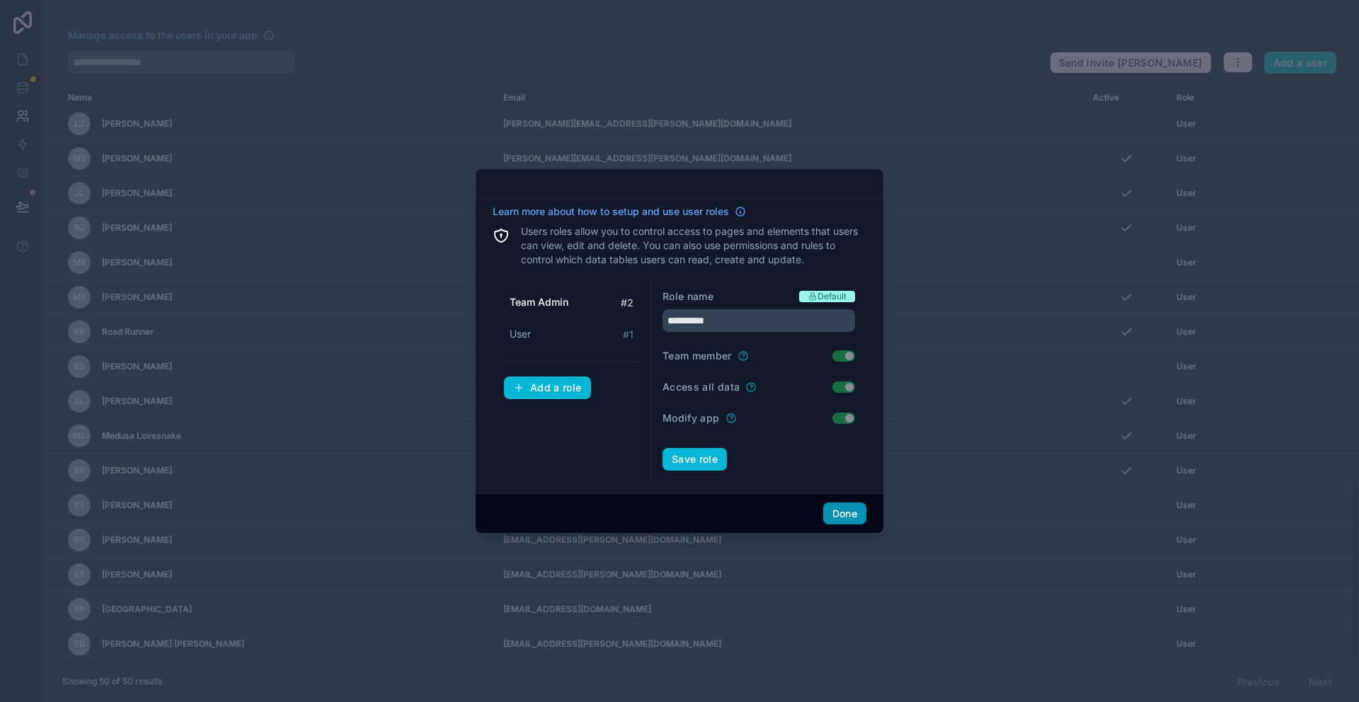
click at [841, 515] on button "Done" at bounding box center [844, 514] width 43 height 23
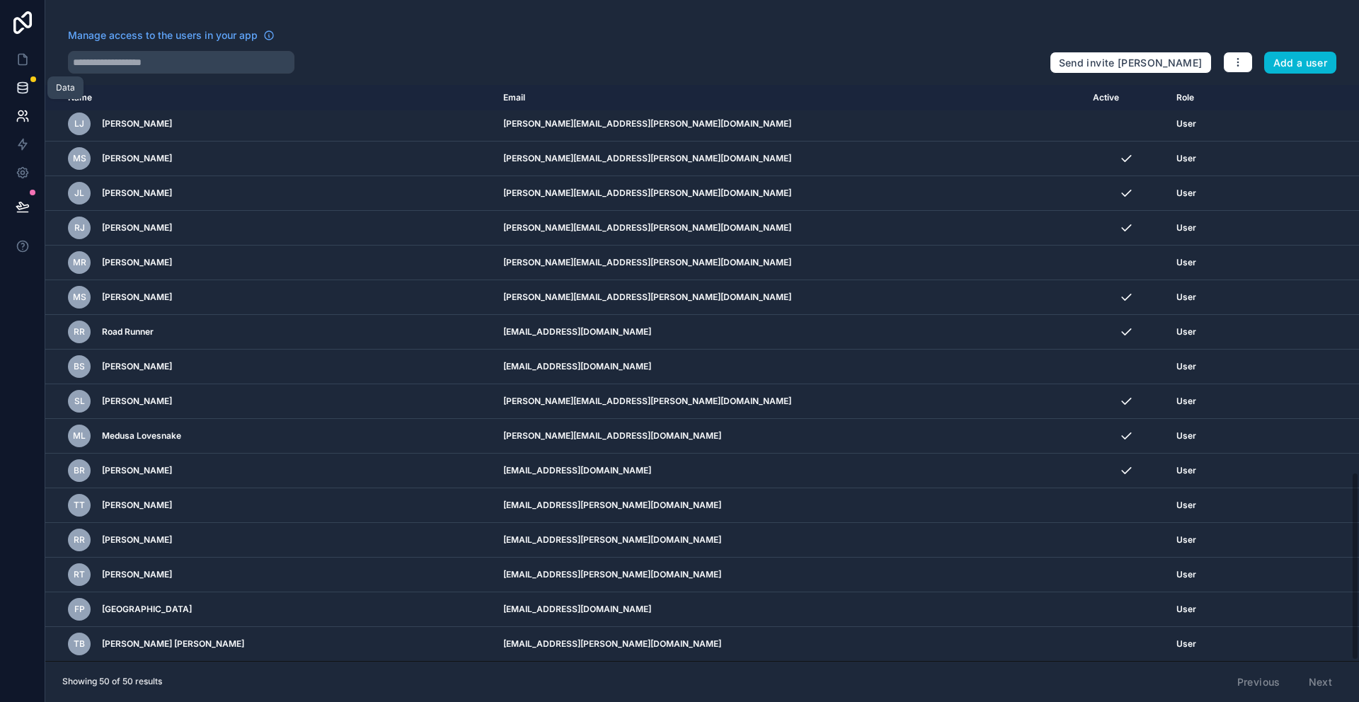
click at [30, 88] on link at bounding box center [22, 88] width 45 height 28
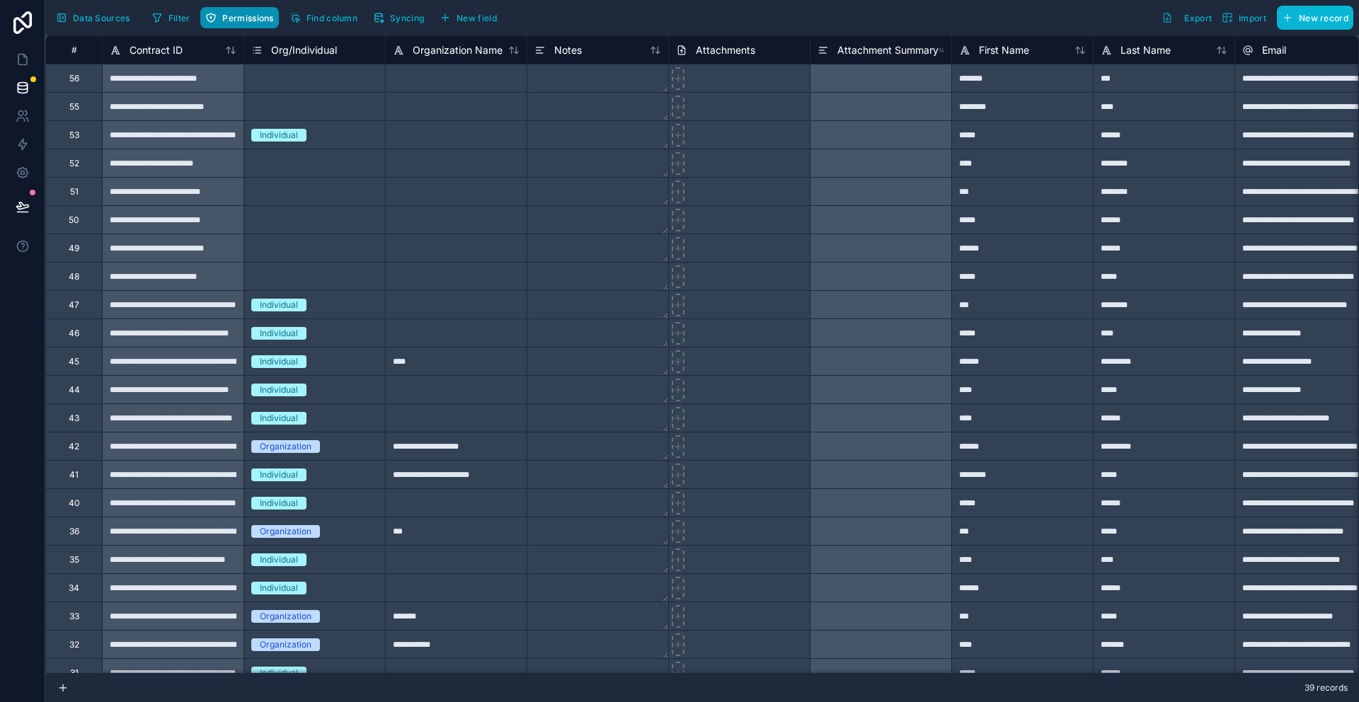
click at [251, 16] on span "Permissions" at bounding box center [247, 18] width 51 height 11
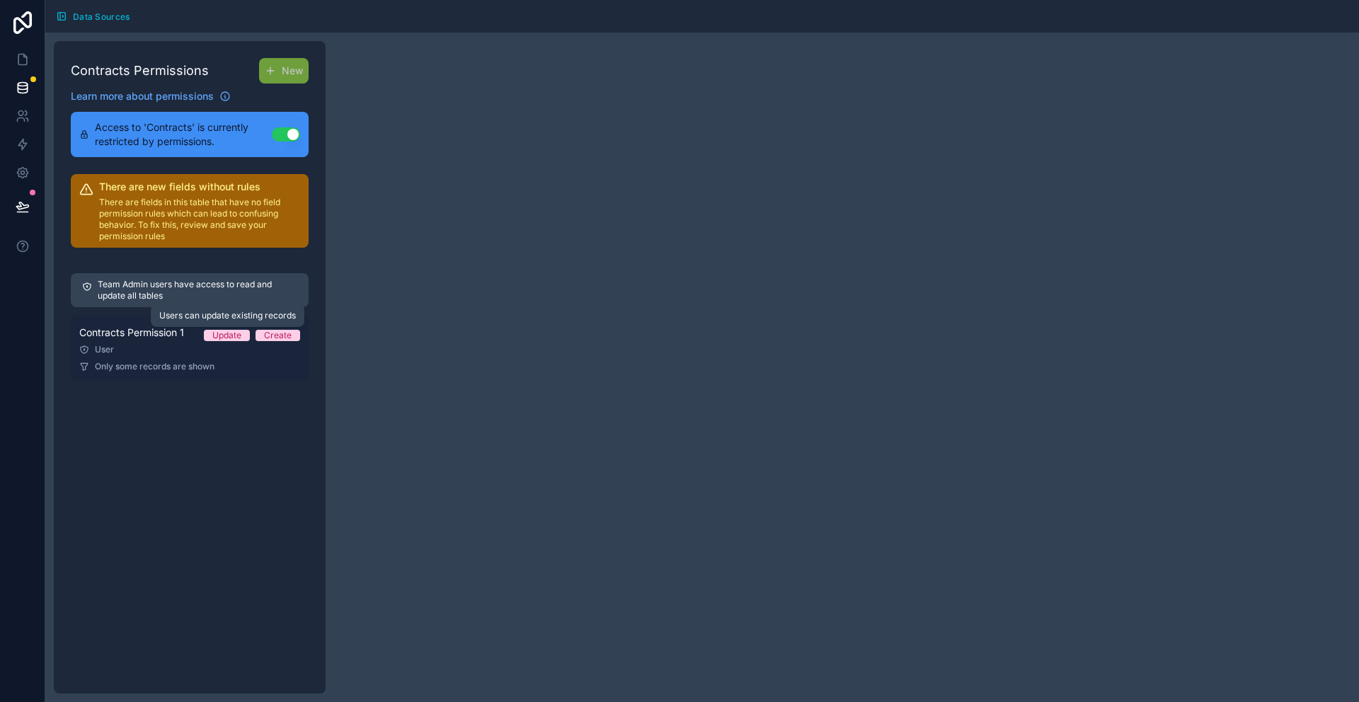
click at [224, 338] on div "Update" at bounding box center [226, 335] width 29 height 11
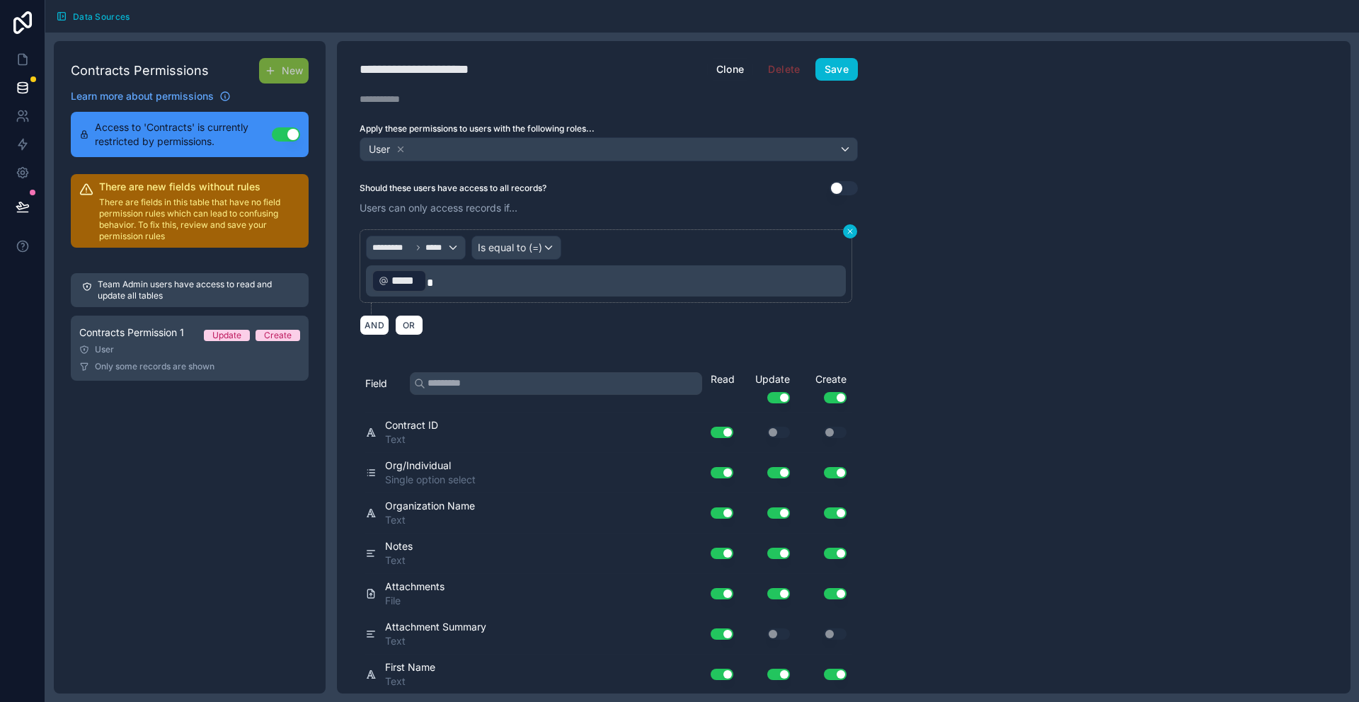
click at [851, 231] on icon at bounding box center [850, 231] width 8 height 8
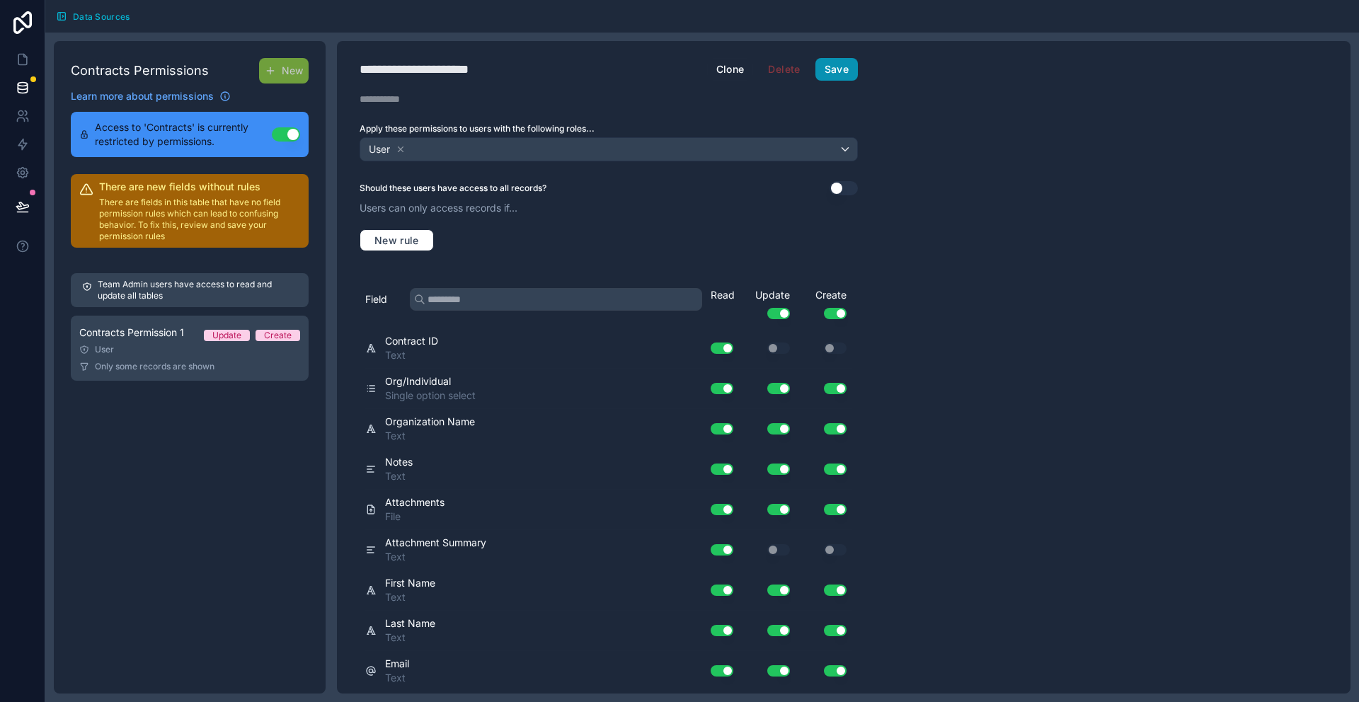
click at [837, 71] on button "Save" at bounding box center [836, 69] width 42 height 23
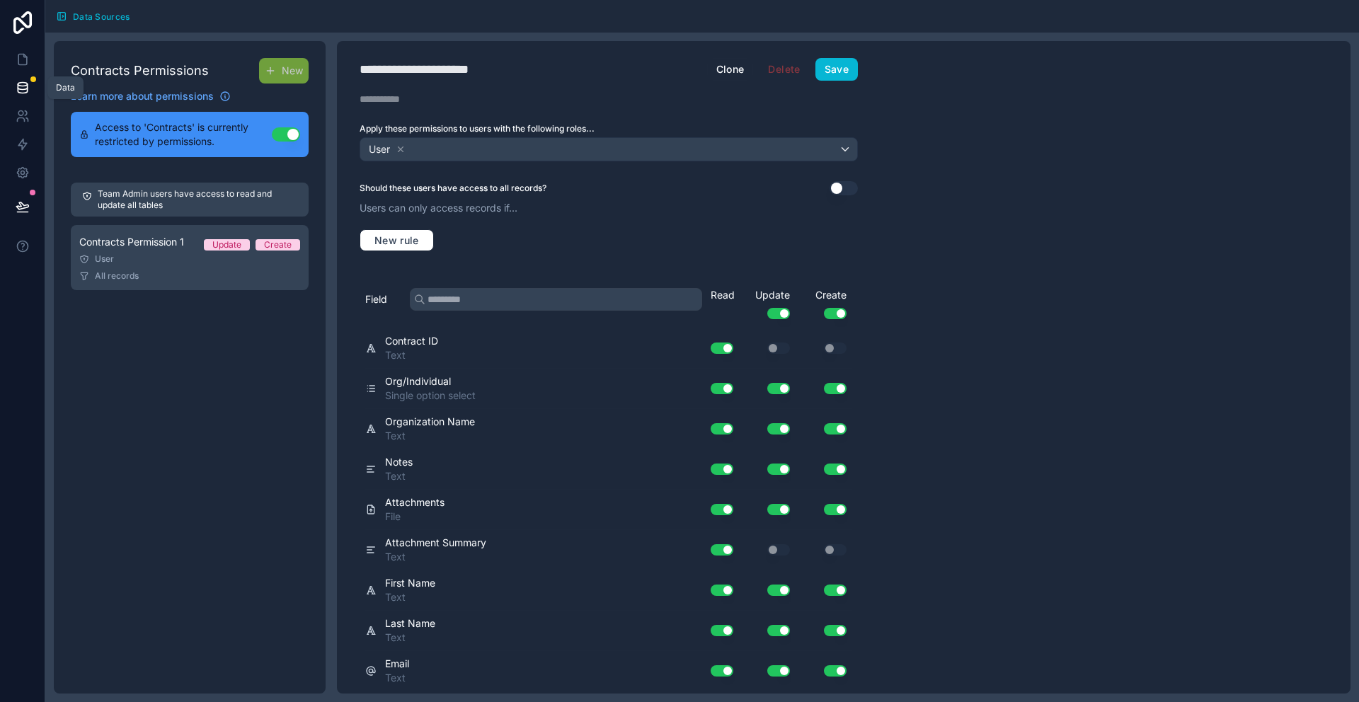
click at [22, 89] on icon at bounding box center [22, 87] width 9 height 6
click at [22, 64] on icon at bounding box center [23, 59] width 14 height 14
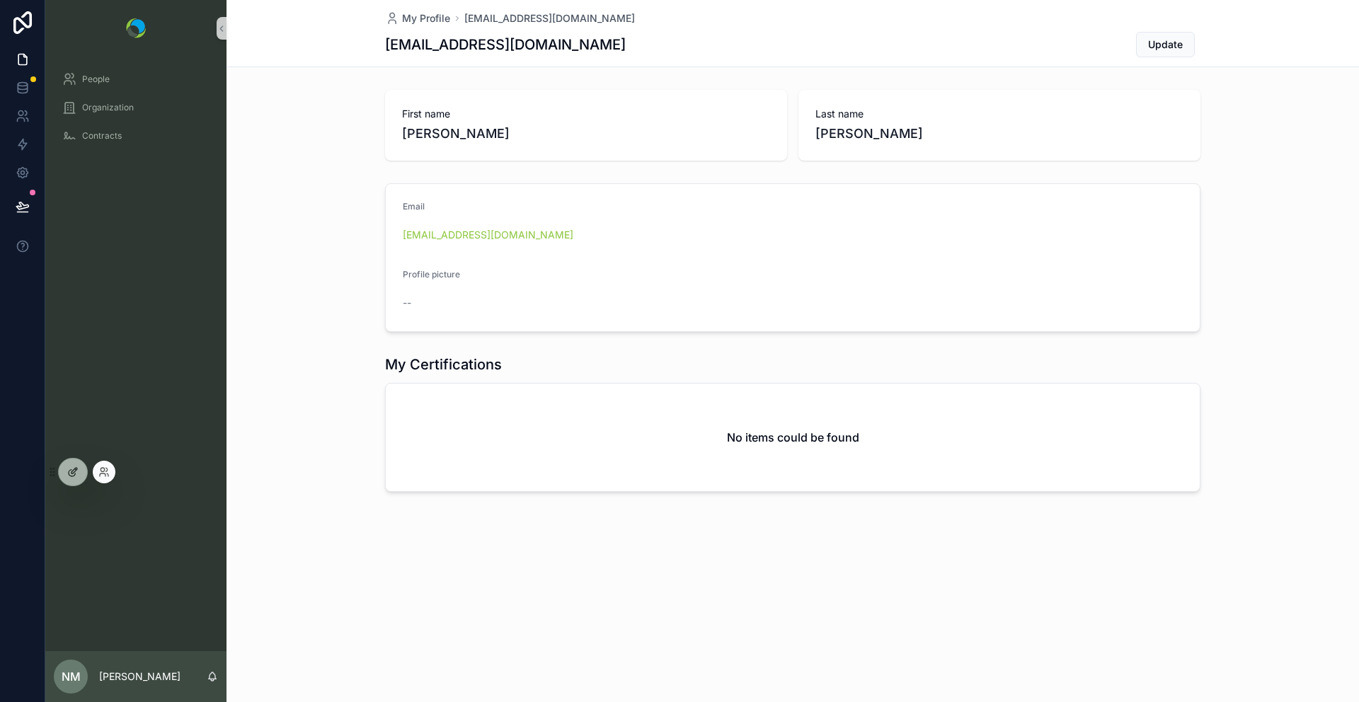
click at [71, 471] on icon at bounding box center [74, 471] width 6 height 6
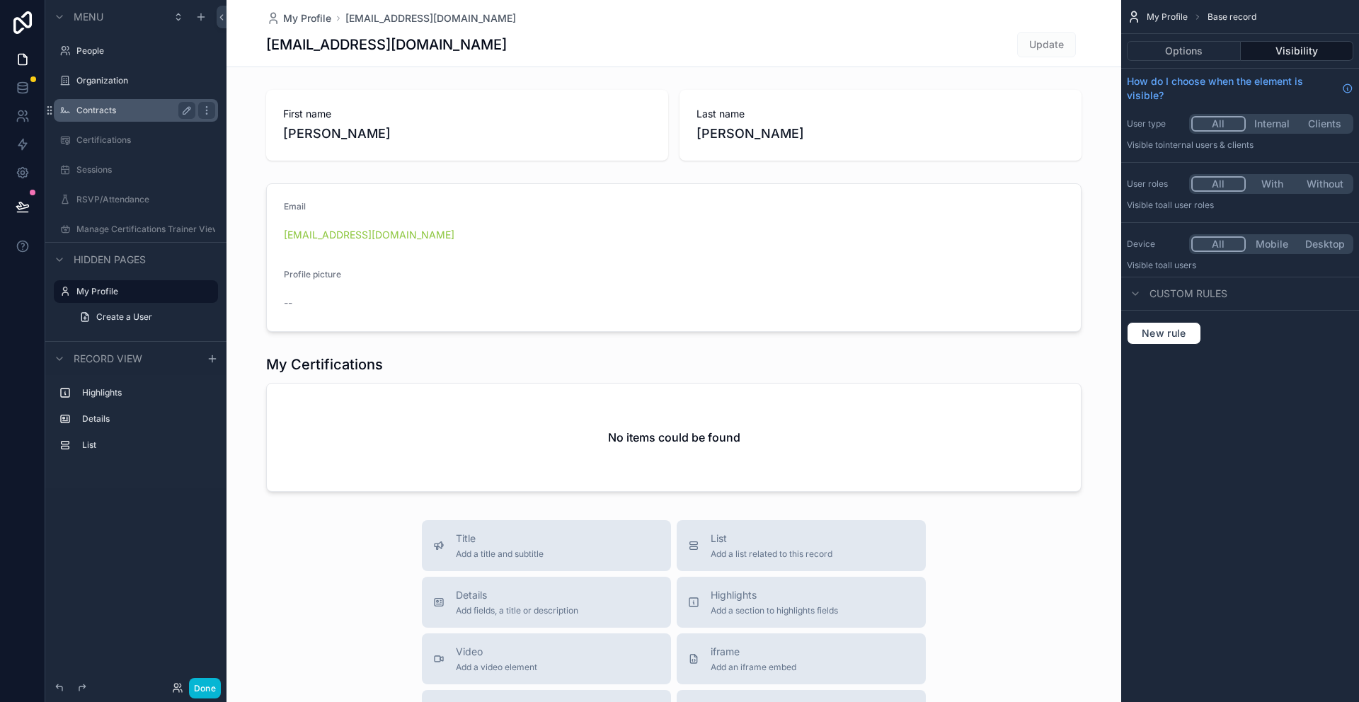
click at [91, 114] on label "Contracts" at bounding box center [132, 110] width 113 height 11
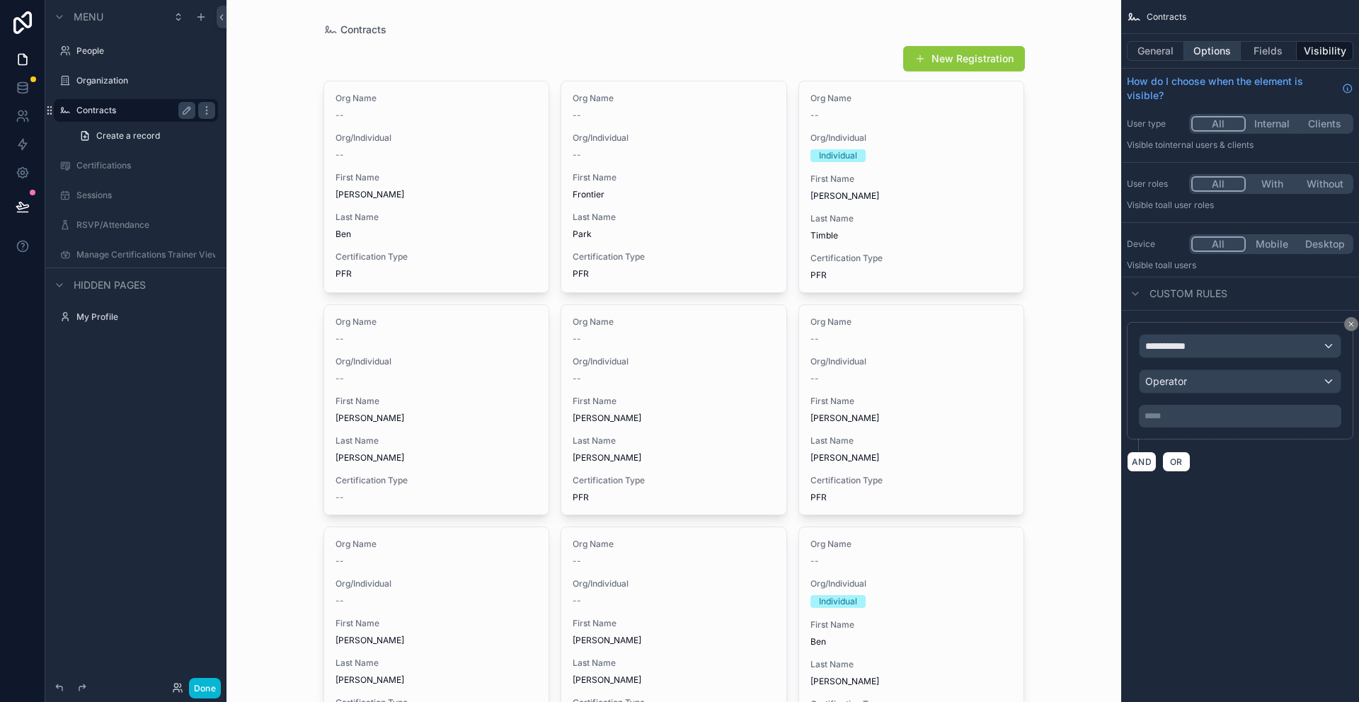
click at [1212, 47] on button "Options" at bounding box center [1212, 51] width 57 height 20
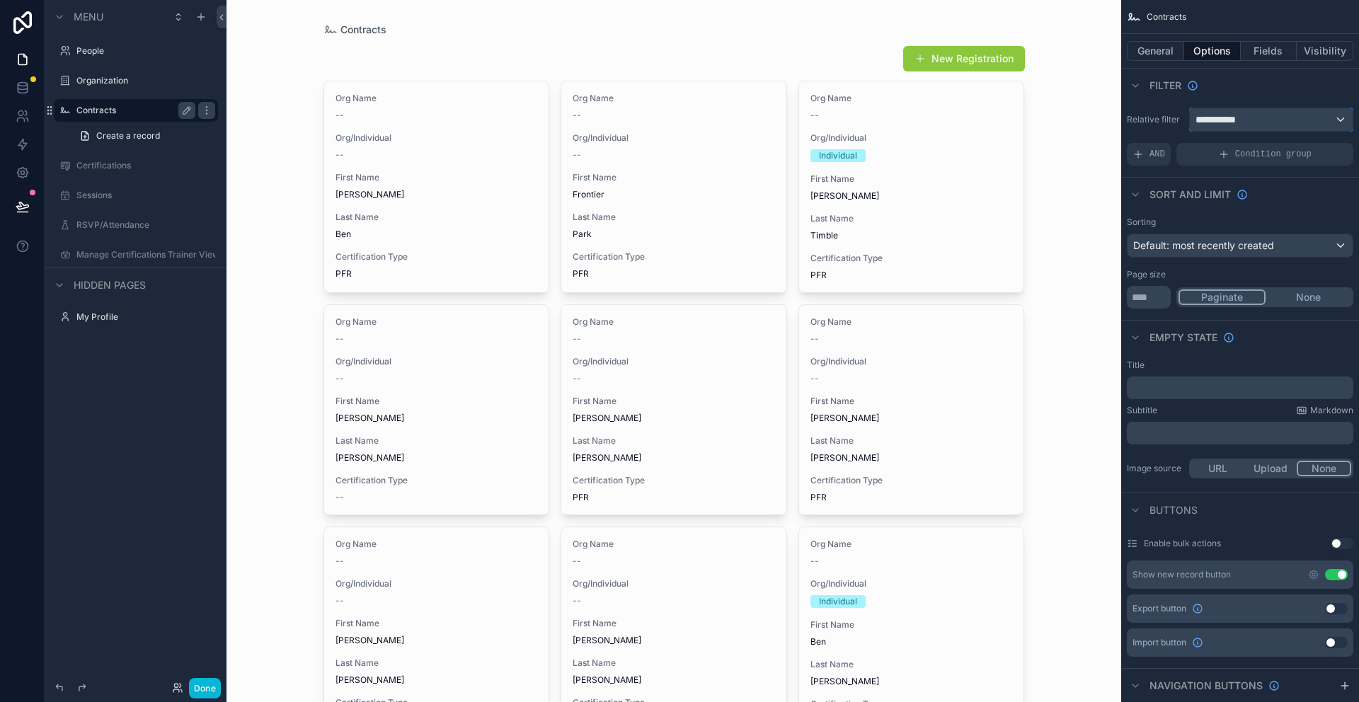
click at [1256, 126] on div "**********" at bounding box center [1271, 119] width 163 height 23
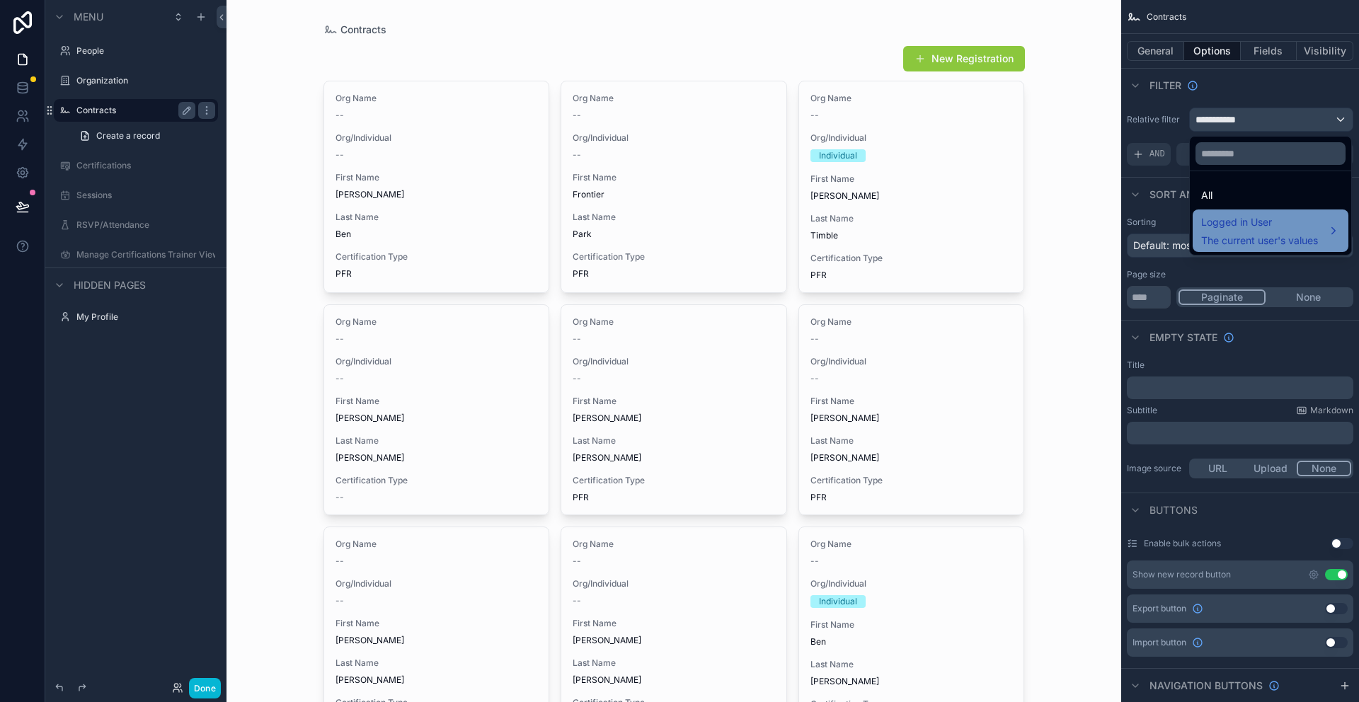
click at [1261, 241] on span "The current user's values" at bounding box center [1259, 241] width 117 height 14
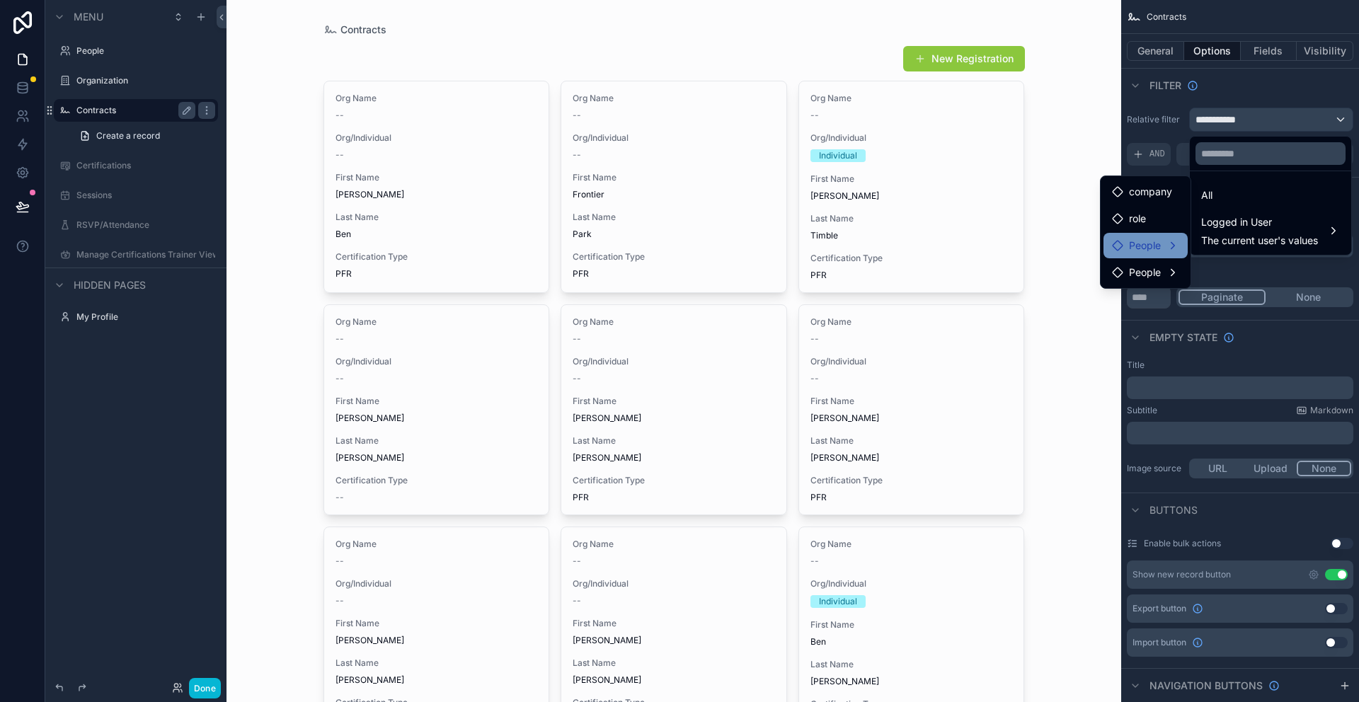
click at [1157, 251] on span "People" at bounding box center [1145, 245] width 32 height 17
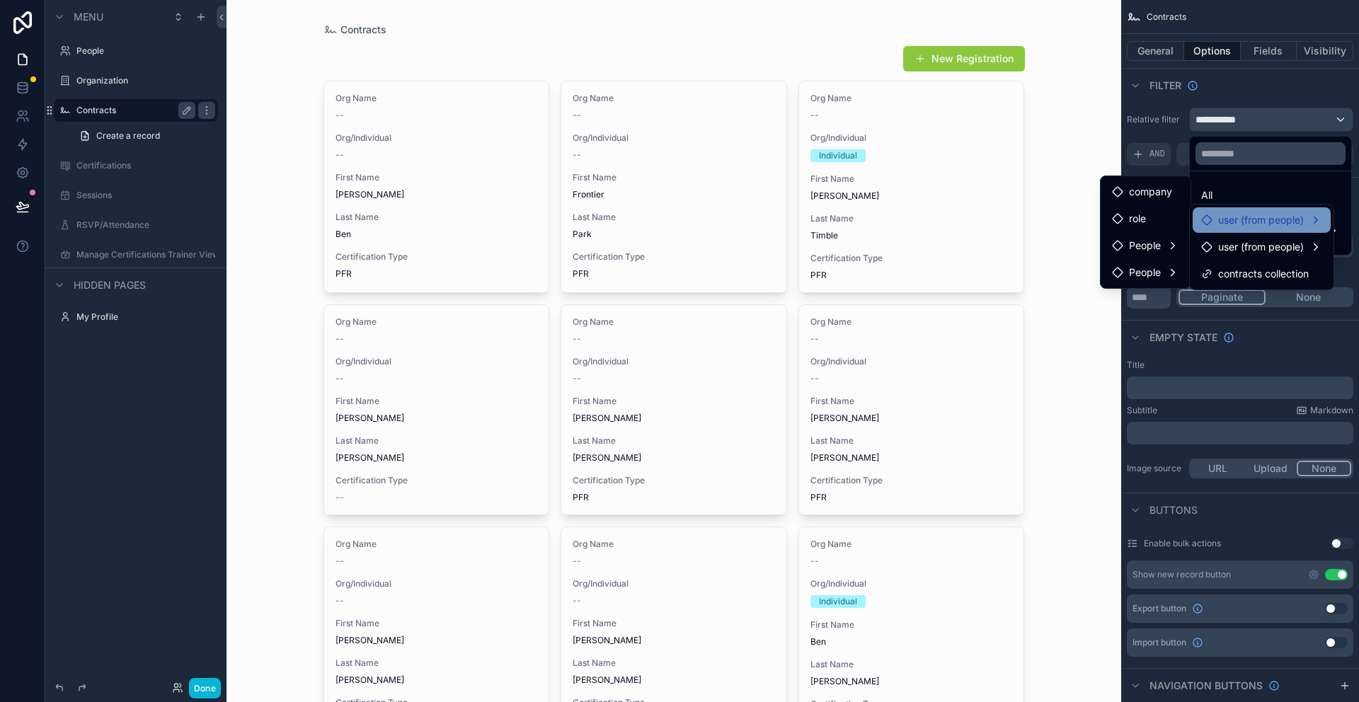
click at [1237, 222] on span "user (from people)" at bounding box center [1261, 220] width 86 height 17
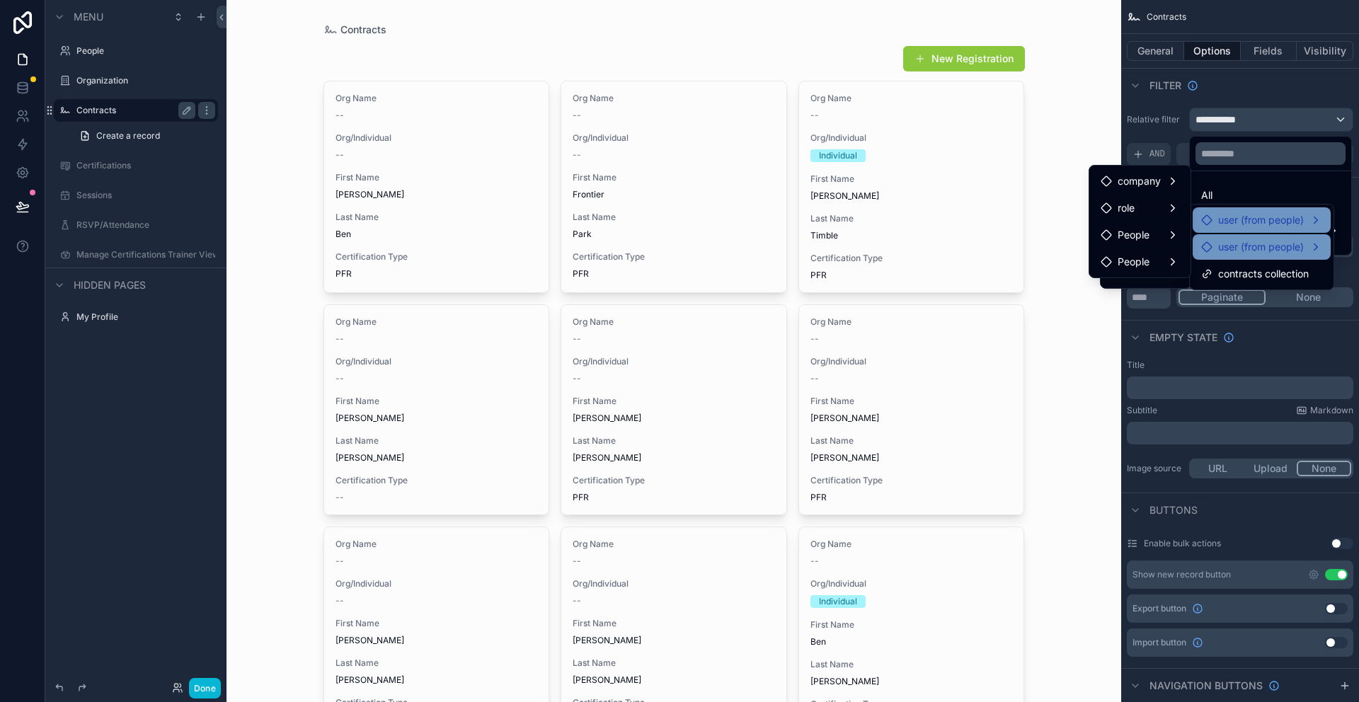
click at [1237, 256] on div "user (from people)" at bounding box center [1262, 246] width 138 height 25
click at [1166, 260] on div "People" at bounding box center [1140, 261] width 79 height 17
click at [1138, 265] on span "People" at bounding box center [1134, 261] width 32 height 17
click at [1079, 116] on div "Contracts New Registration Org Name -- Org/Individual -- First Name Timothy Las…" at bounding box center [673, 351] width 895 height 702
click at [1287, 62] on div "scrollable content" at bounding box center [679, 351] width 1359 height 702
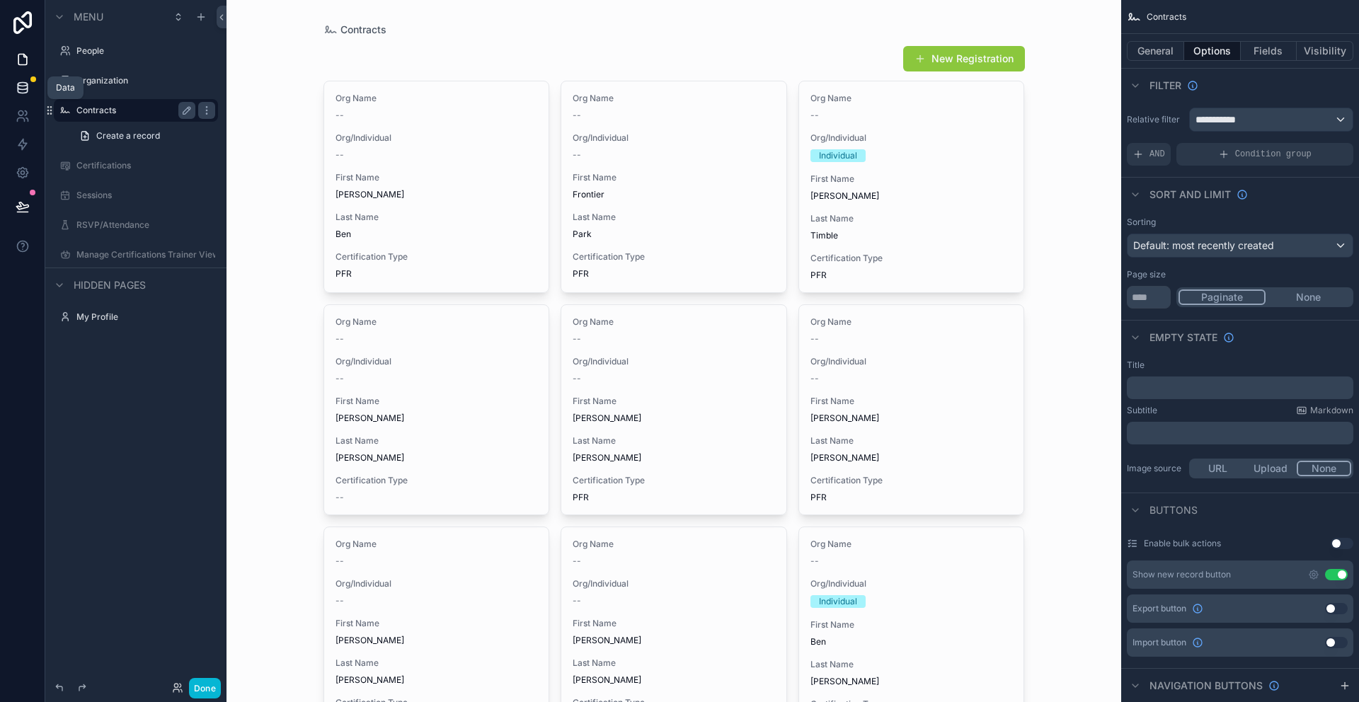
click at [21, 88] on icon at bounding box center [23, 88] width 14 height 14
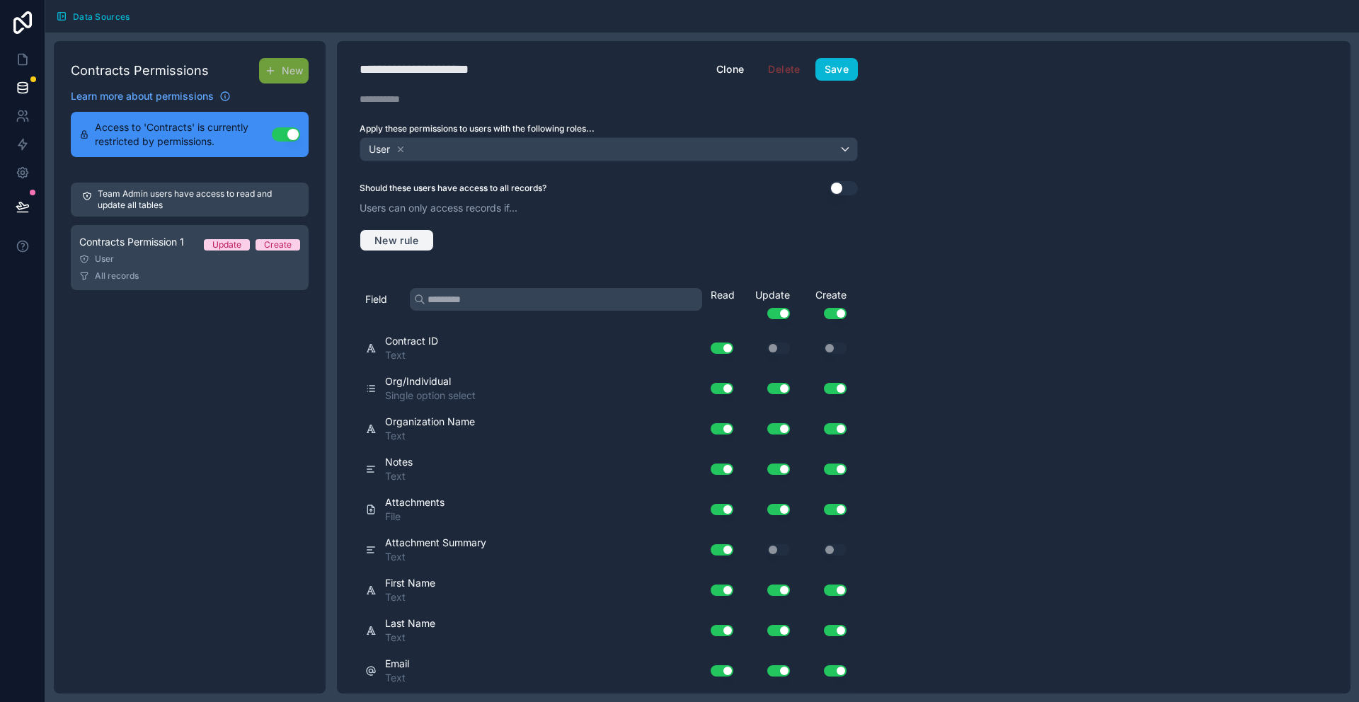
click at [424, 229] on button "New rule" at bounding box center [397, 240] width 74 height 23
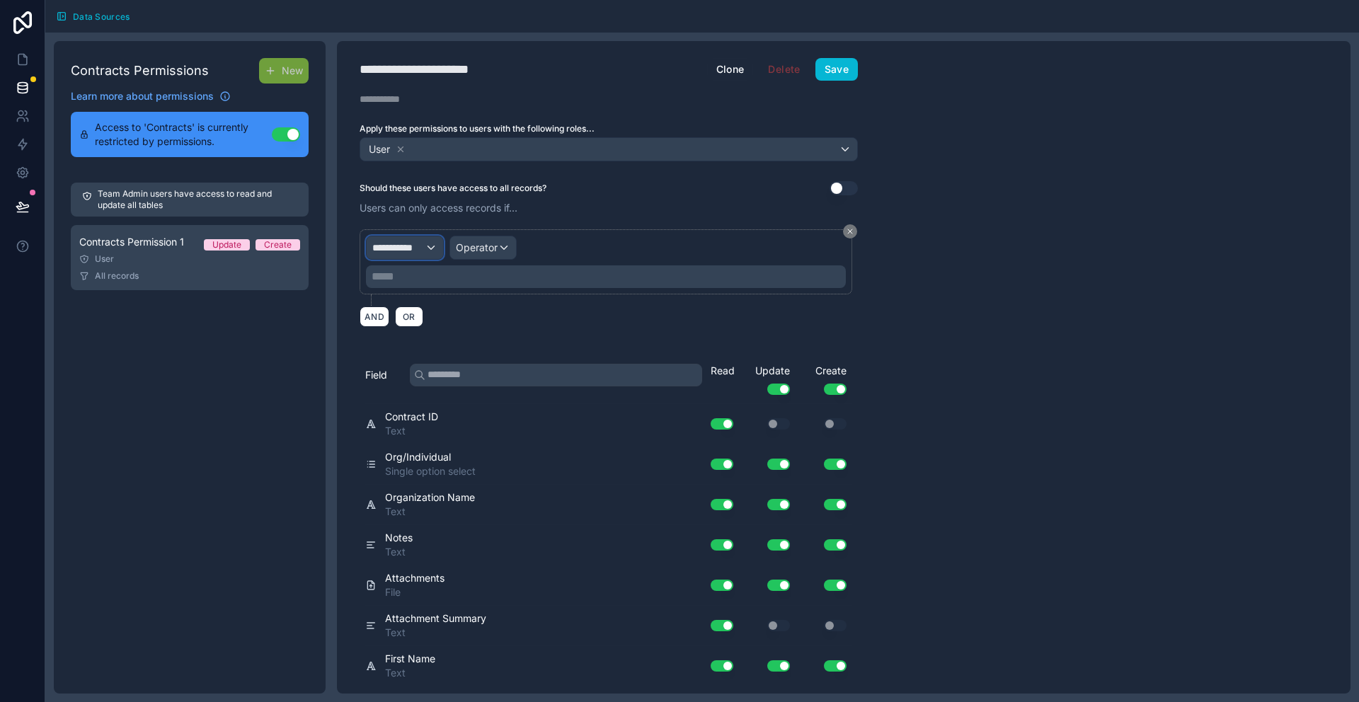
click at [430, 246] on div "**********" at bounding box center [405, 247] width 76 height 23
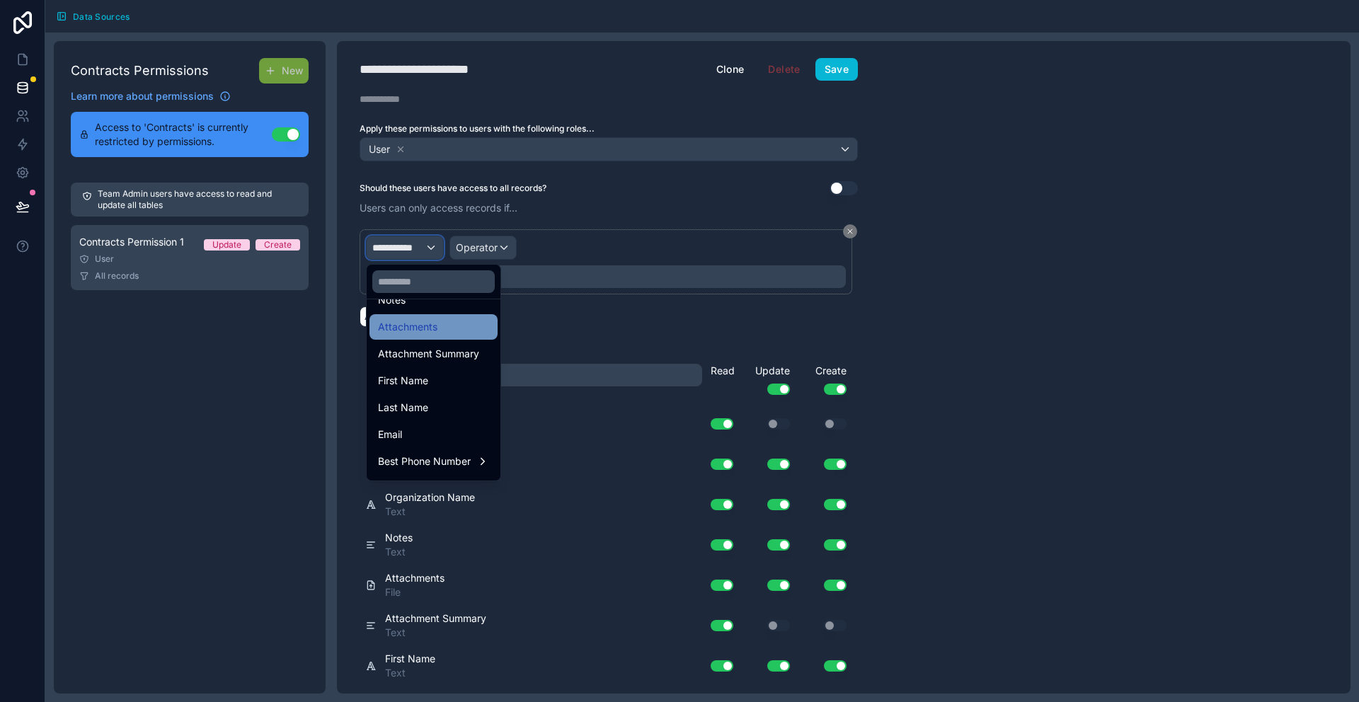
scroll to position [218, 0]
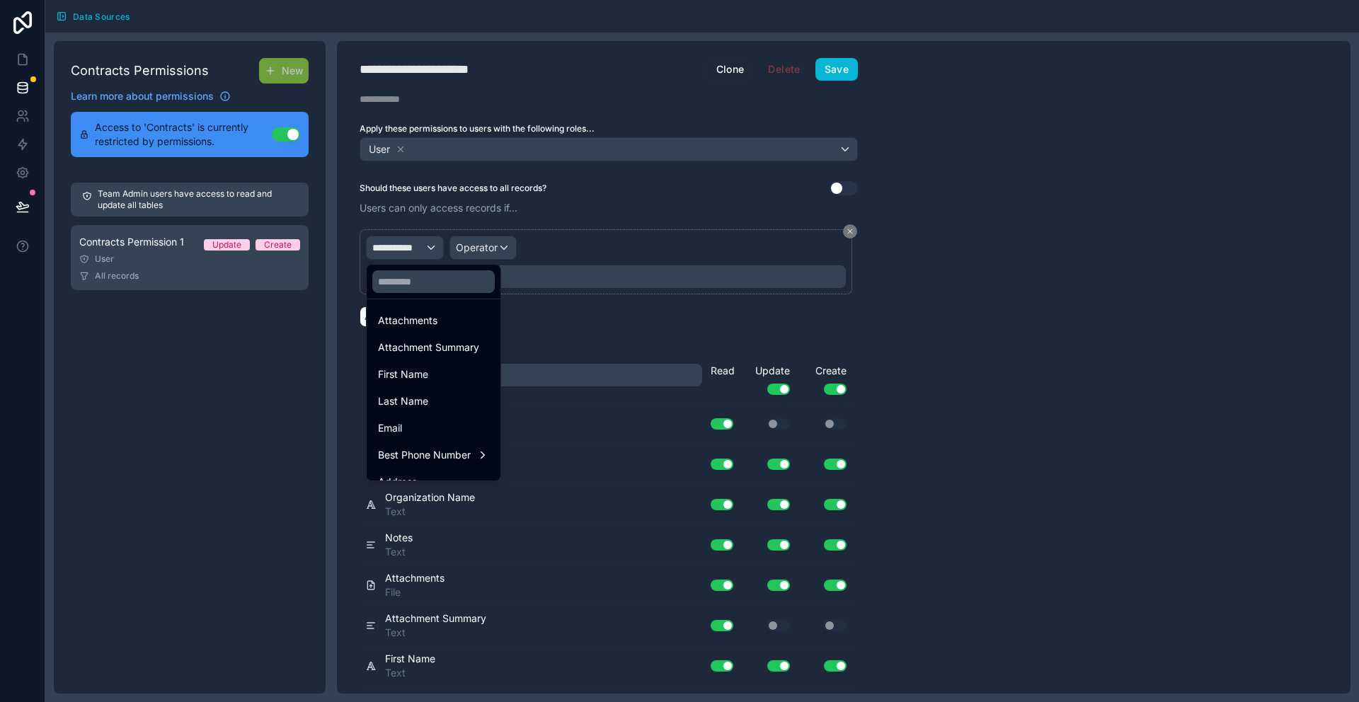
click at [583, 268] on div at bounding box center [679, 351] width 1359 height 702
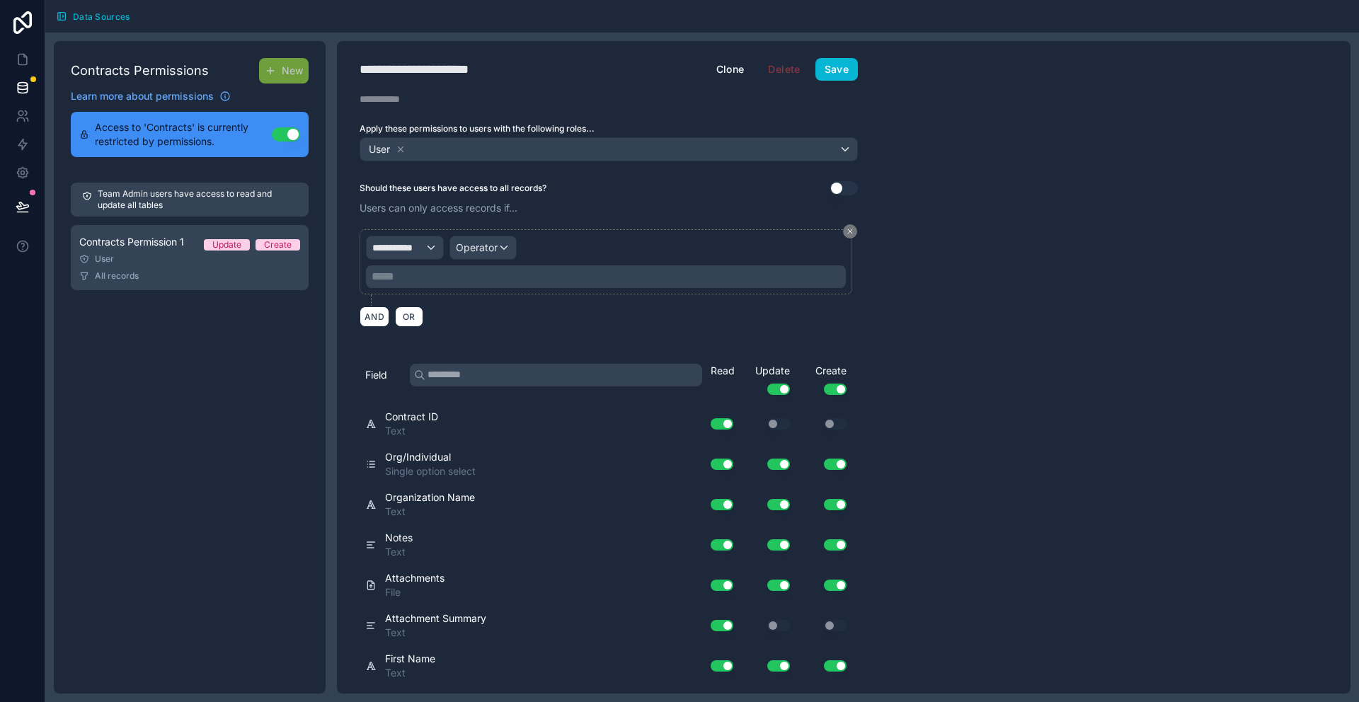
click at [559, 272] on p "***** ﻿" at bounding box center [607, 276] width 471 height 17
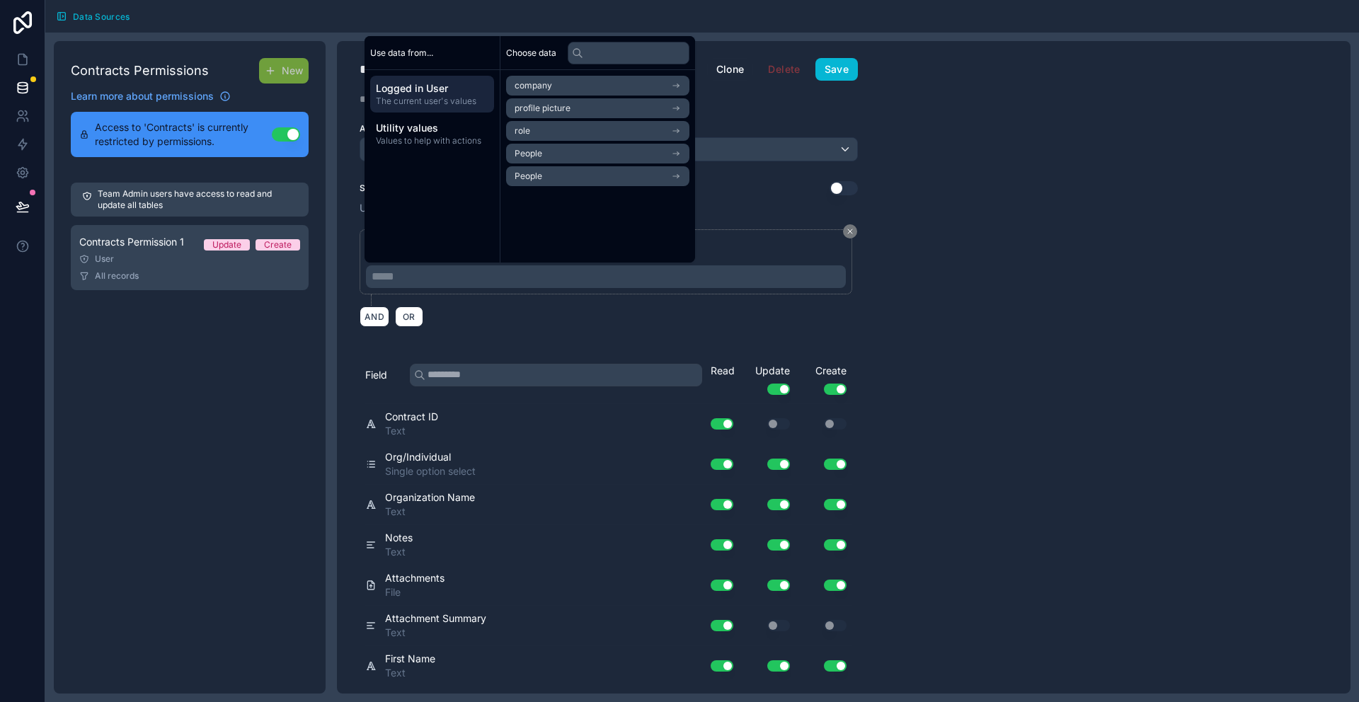
click at [552, 151] on li "People" at bounding box center [597, 154] width 183 height 20
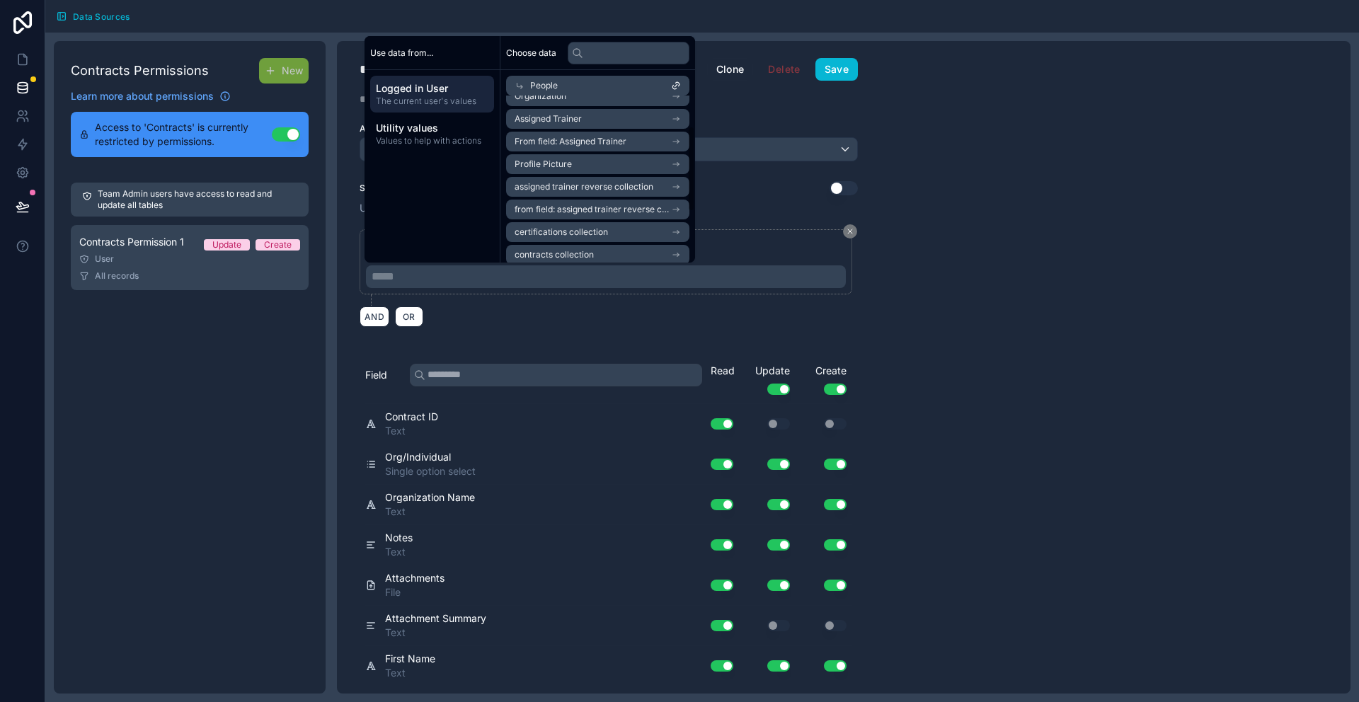
scroll to position [62, 0]
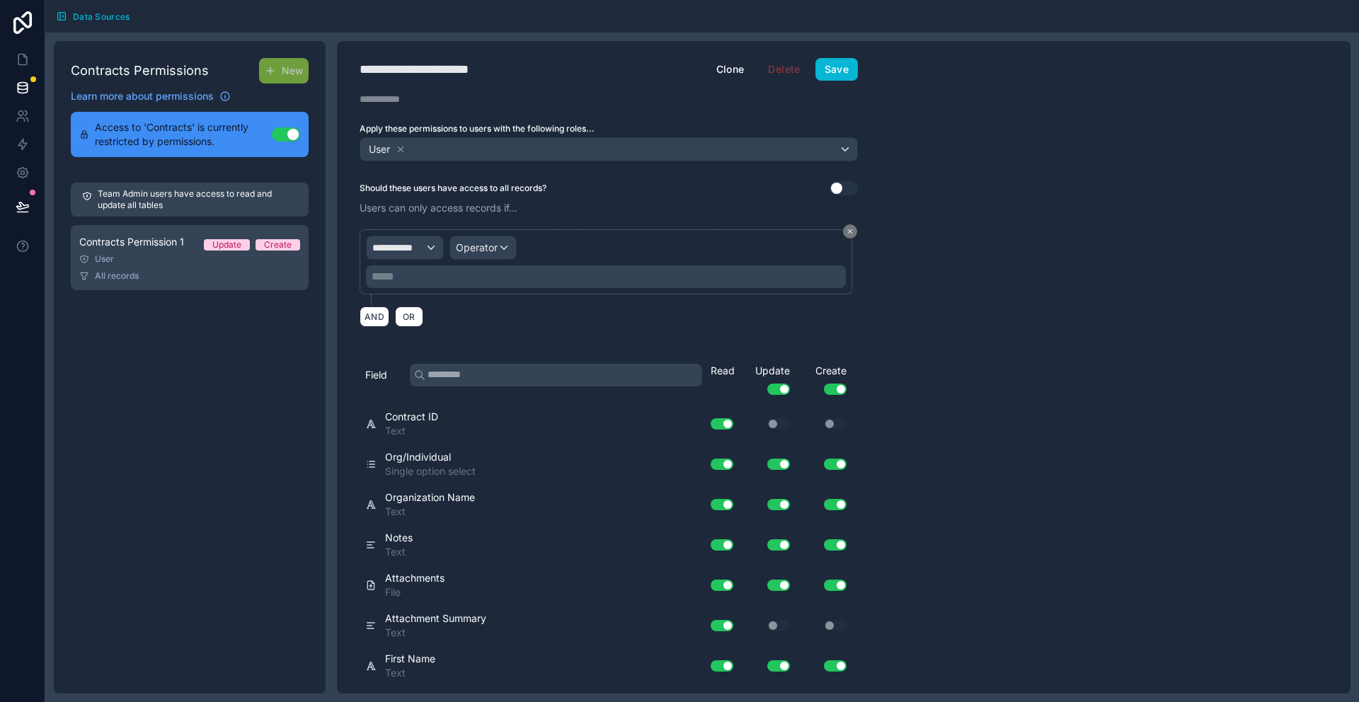
click at [733, 187] on div "Should these users have access to all records? Use setting" at bounding box center [609, 188] width 498 height 14
click at [419, 241] on span "**********" at bounding box center [398, 248] width 52 height 14
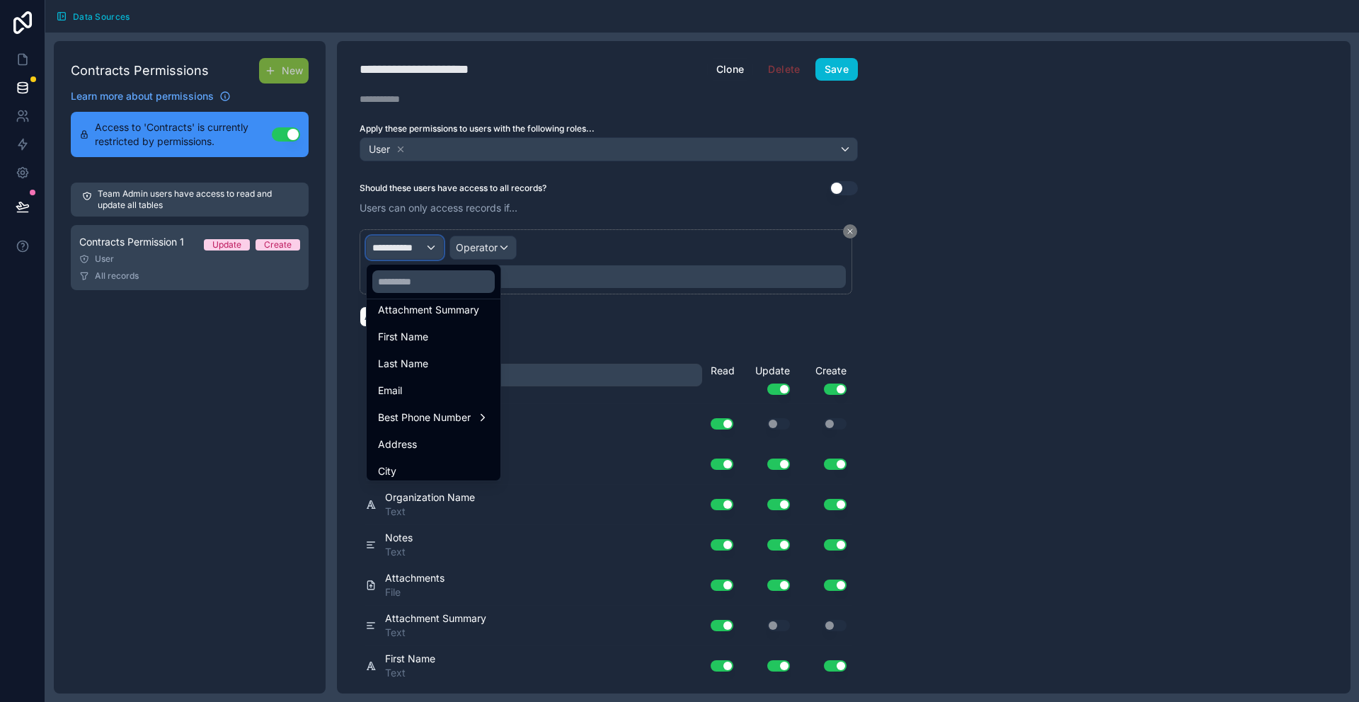
scroll to position [253, 0]
click at [416, 387] on div "Email" at bounding box center [433, 392] width 111 height 17
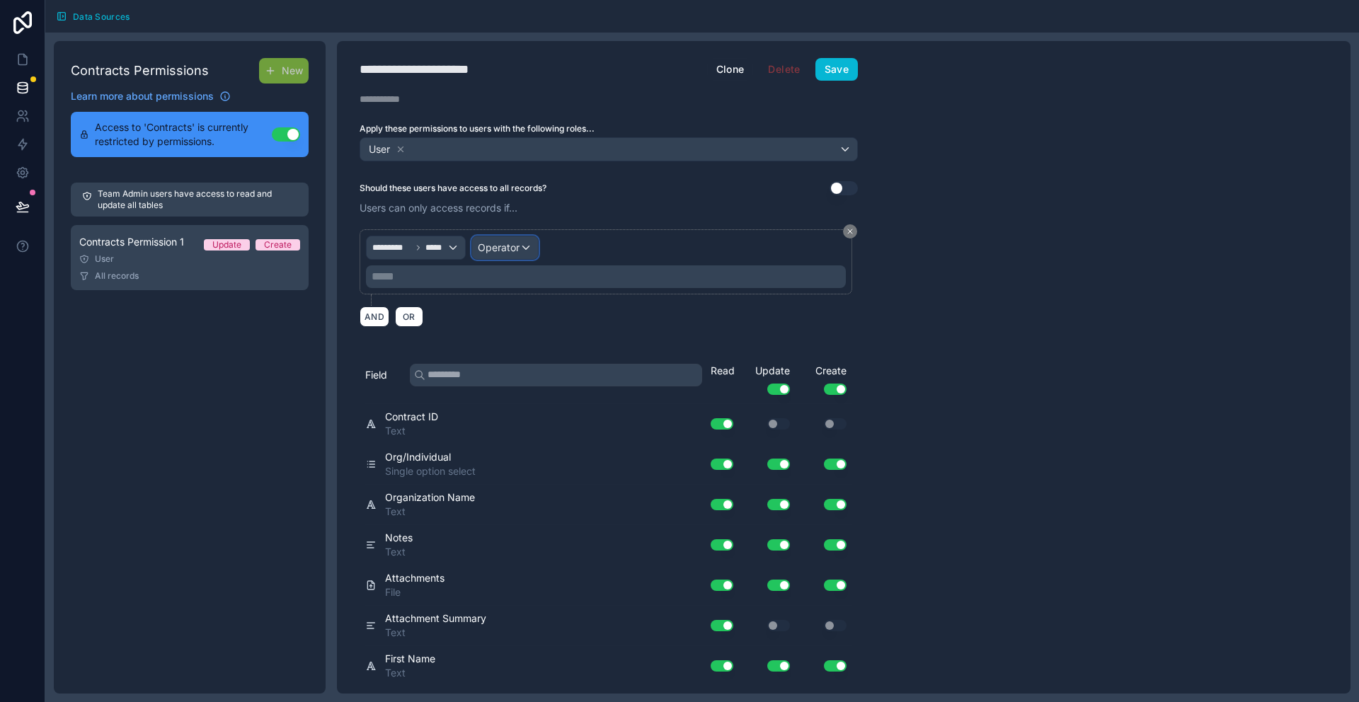
click at [512, 257] on div "Operator" at bounding box center [505, 247] width 66 height 23
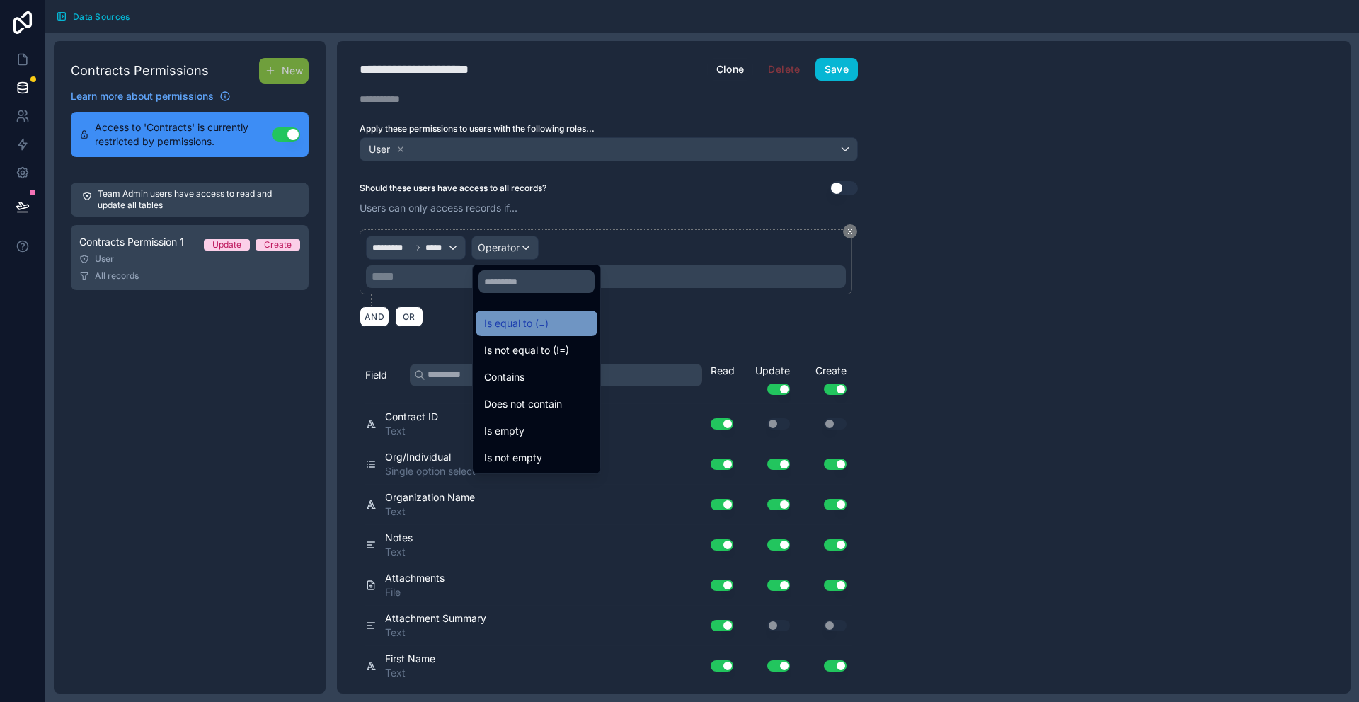
click at [514, 327] on span "Is equal to (=)" at bounding box center [516, 323] width 64 height 17
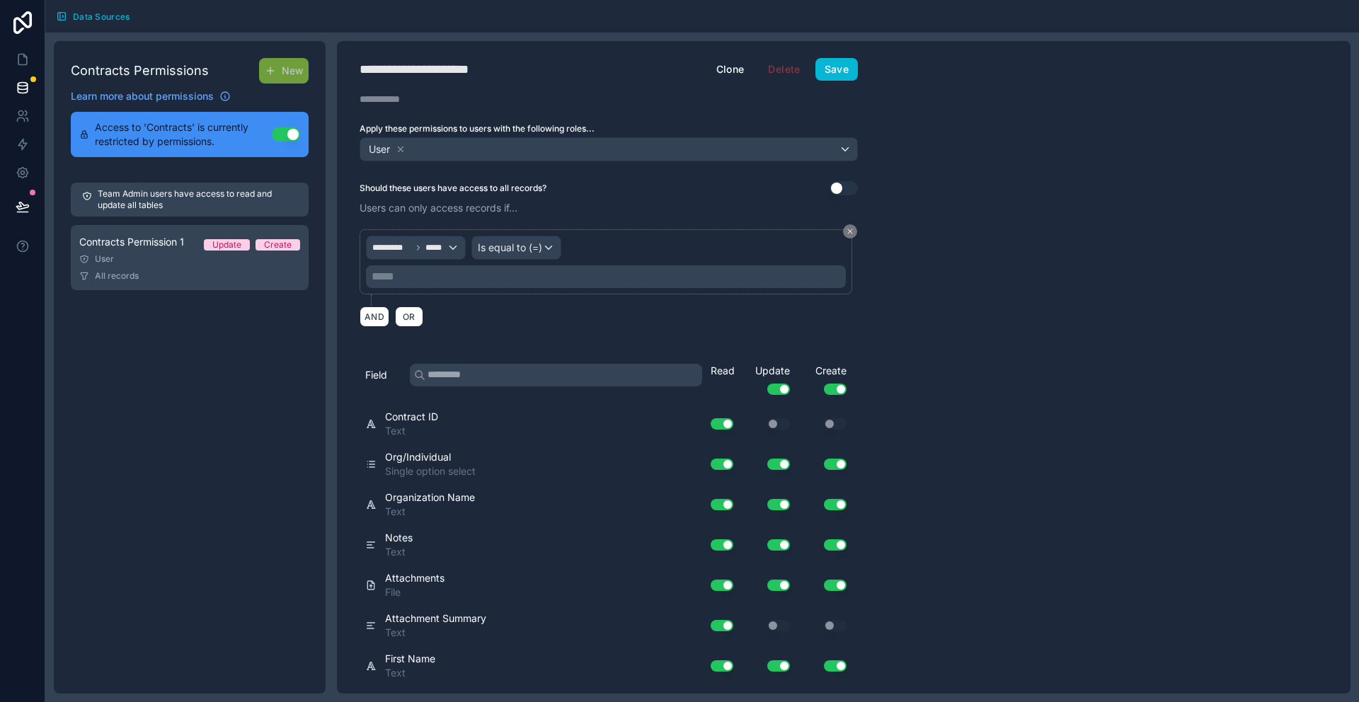
click at [441, 277] on p "***** ﻿" at bounding box center [607, 276] width 471 height 17
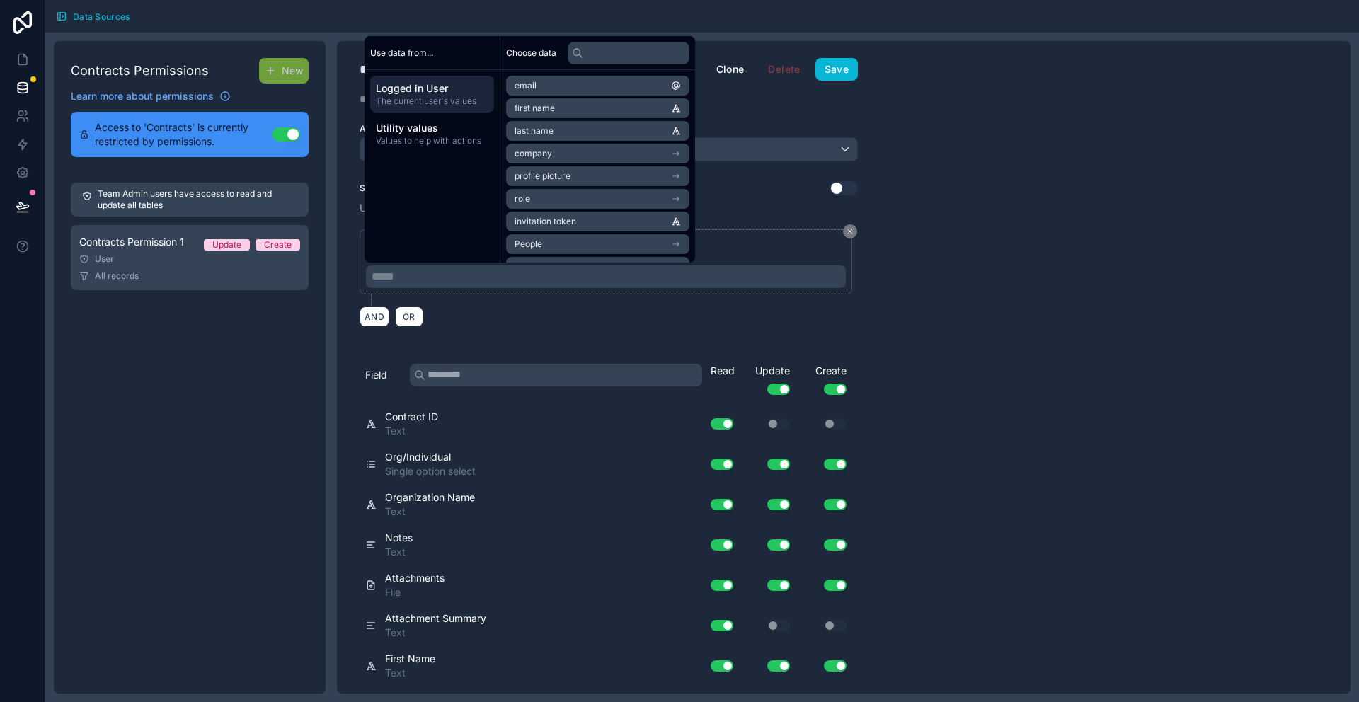
click at [565, 81] on li "email" at bounding box center [597, 86] width 183 height 20
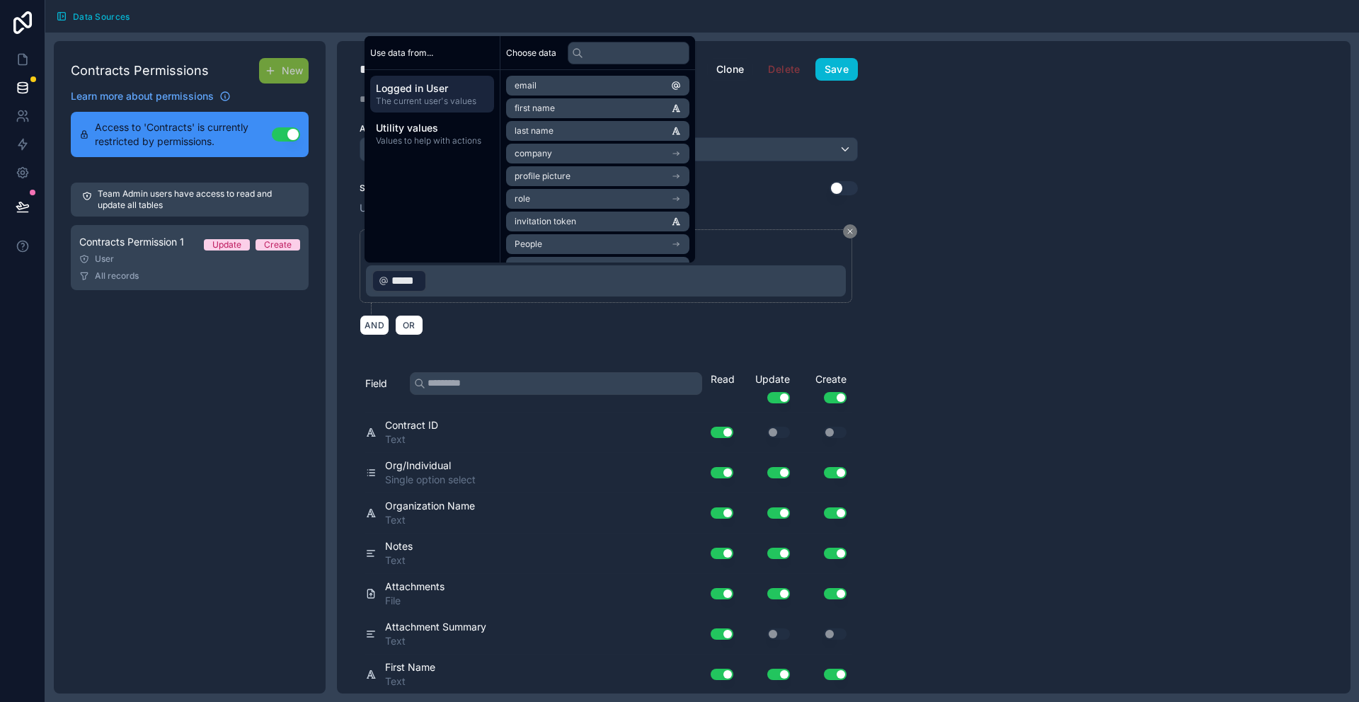
click at [966, 337] on div "**********" at bounding box center [844, 367] width 1014 height 653
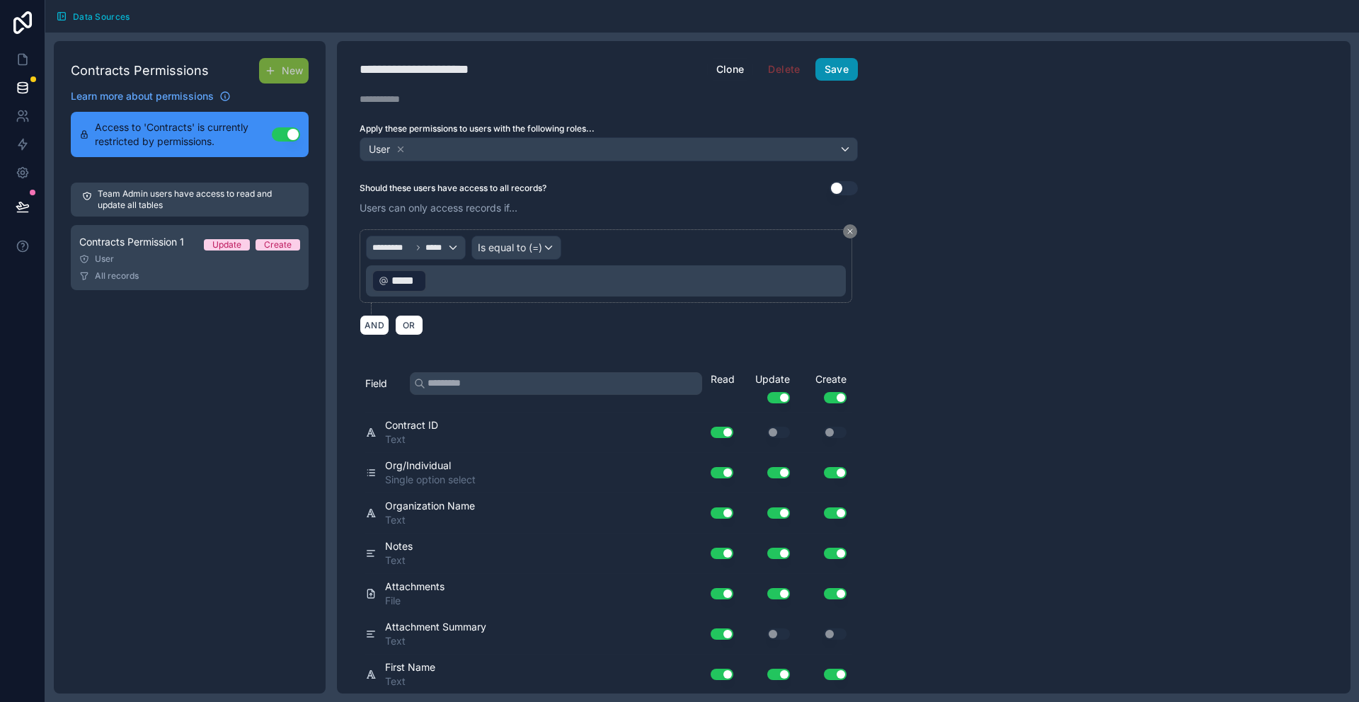
click at [834, 61] on button "Save" at bounding box center [836, 69] width 42 height 23
click at [18, 91] on icon at bounding box center [22, 91] width 9 height 6
click at [21, 88] on icon at bounding box center [23, 88] width 14 height 14
click at [19, 55] on icon at bounding box center [22, 60] width 8 height 11
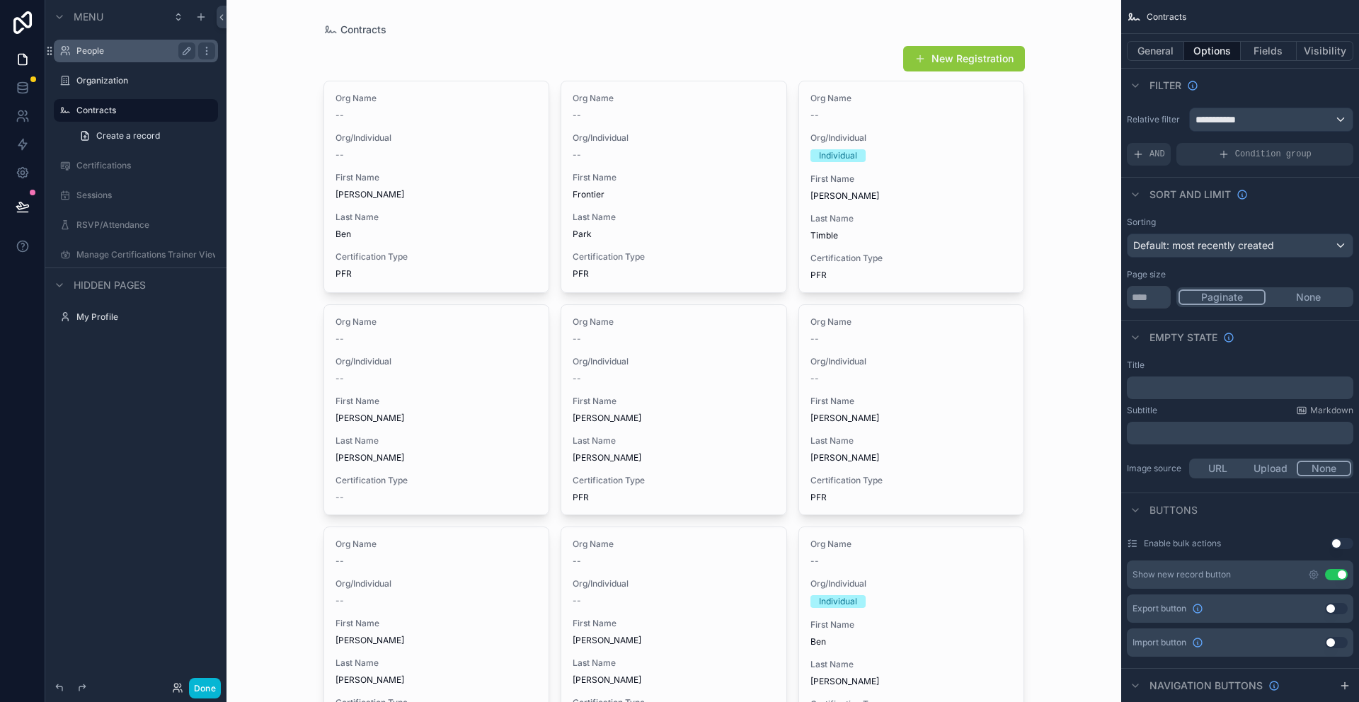
click at [92, 53] on label "People" at bounding box center [132, 50] width 113 height 11
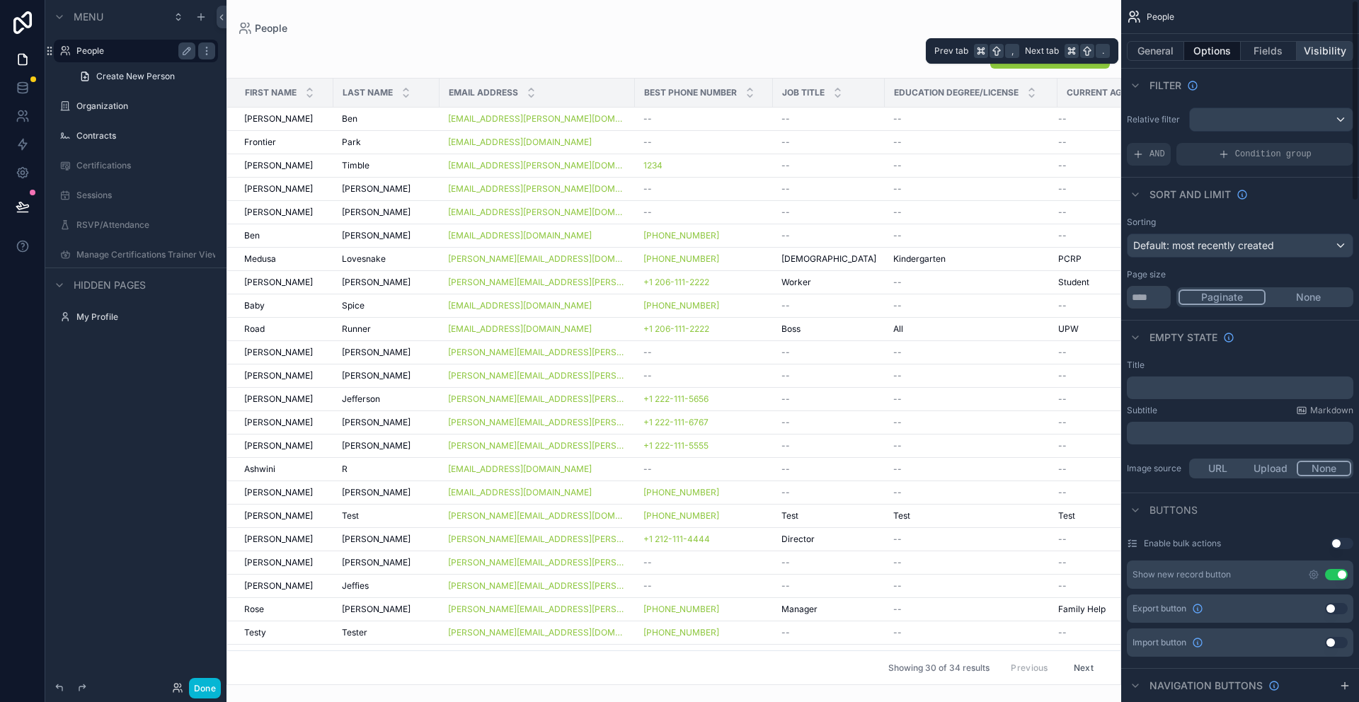
click at [1319, 52] on button "Visibility" at bounding box center [1325, 51] width 57 height 20
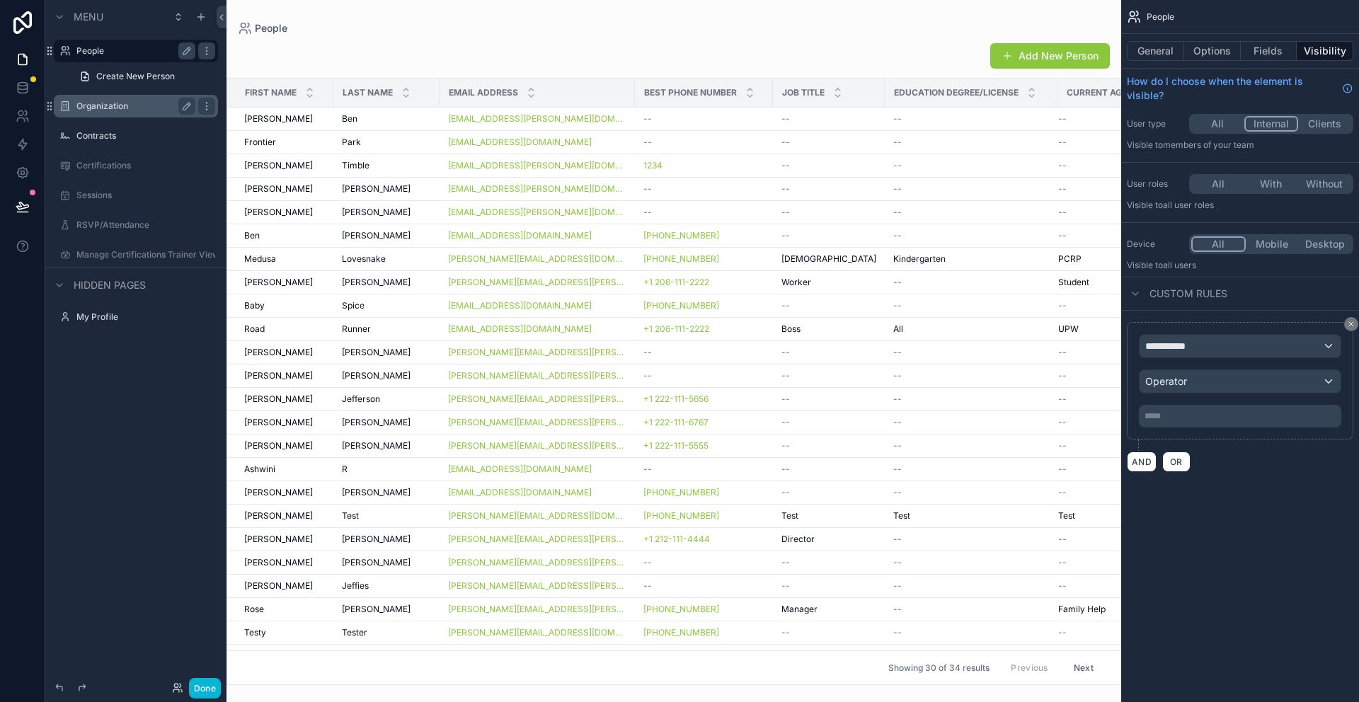
click at [103, 106] on label "Organization" at bounding box center [132, 106] width 113 height 11
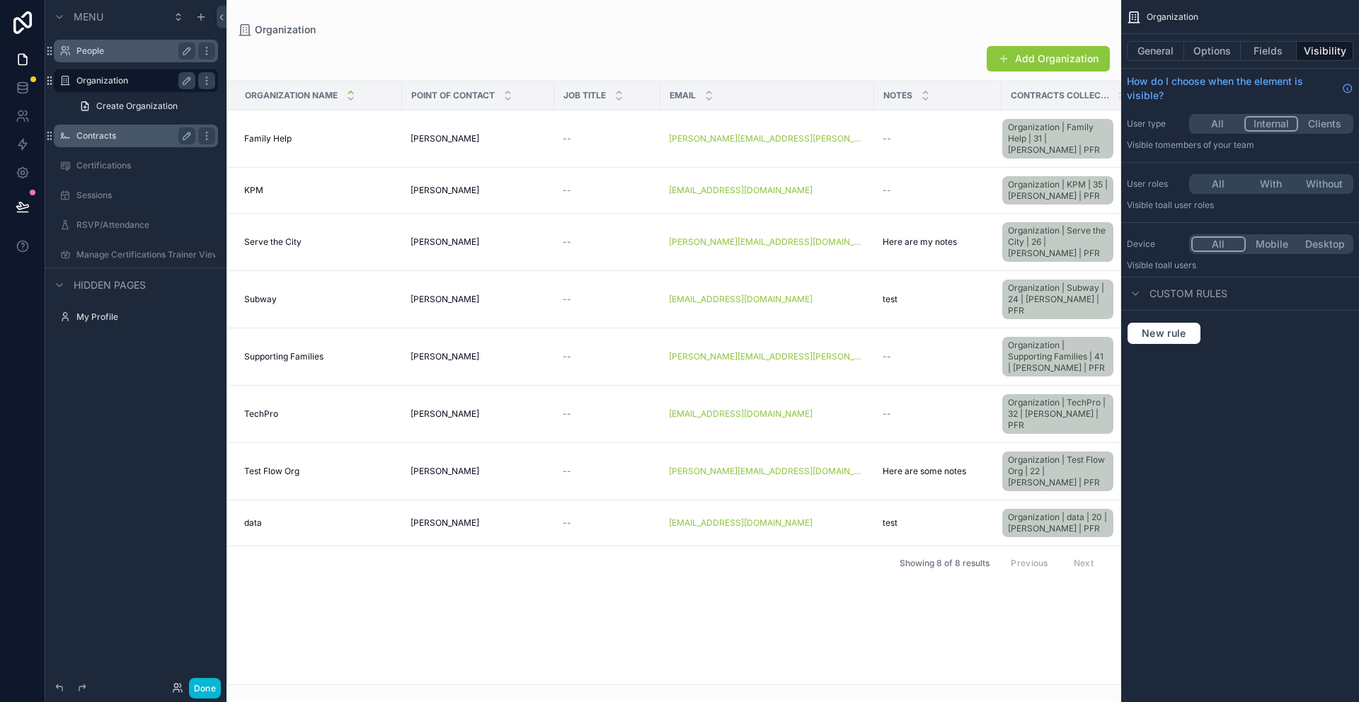
click at [100, 136] on label "Contracts" at bounding box center [132, 135] width 113 height 11
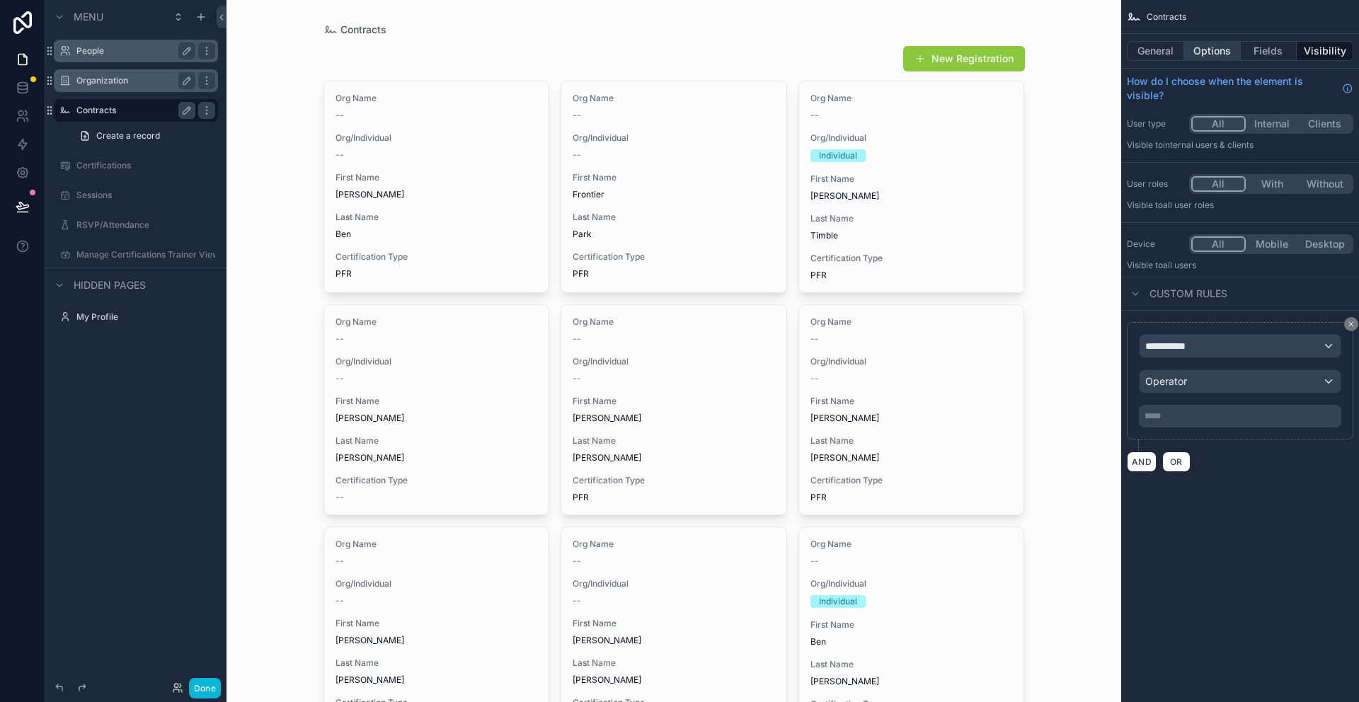
click at [1198, 55] on button "Options" at bounding box center [1212, 51] width 57 height 20
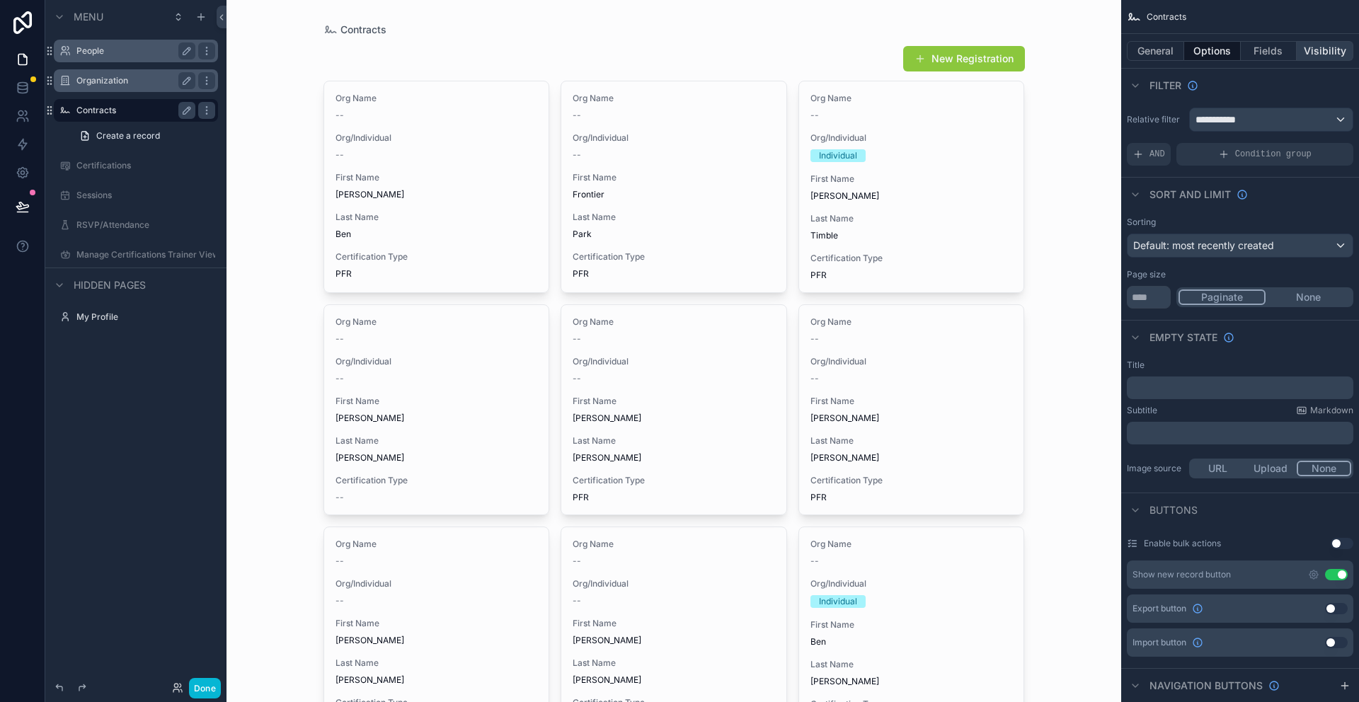
click at [1324, 42] on button "Visibility" at bounding box center [1325, 51] width 57 height 20
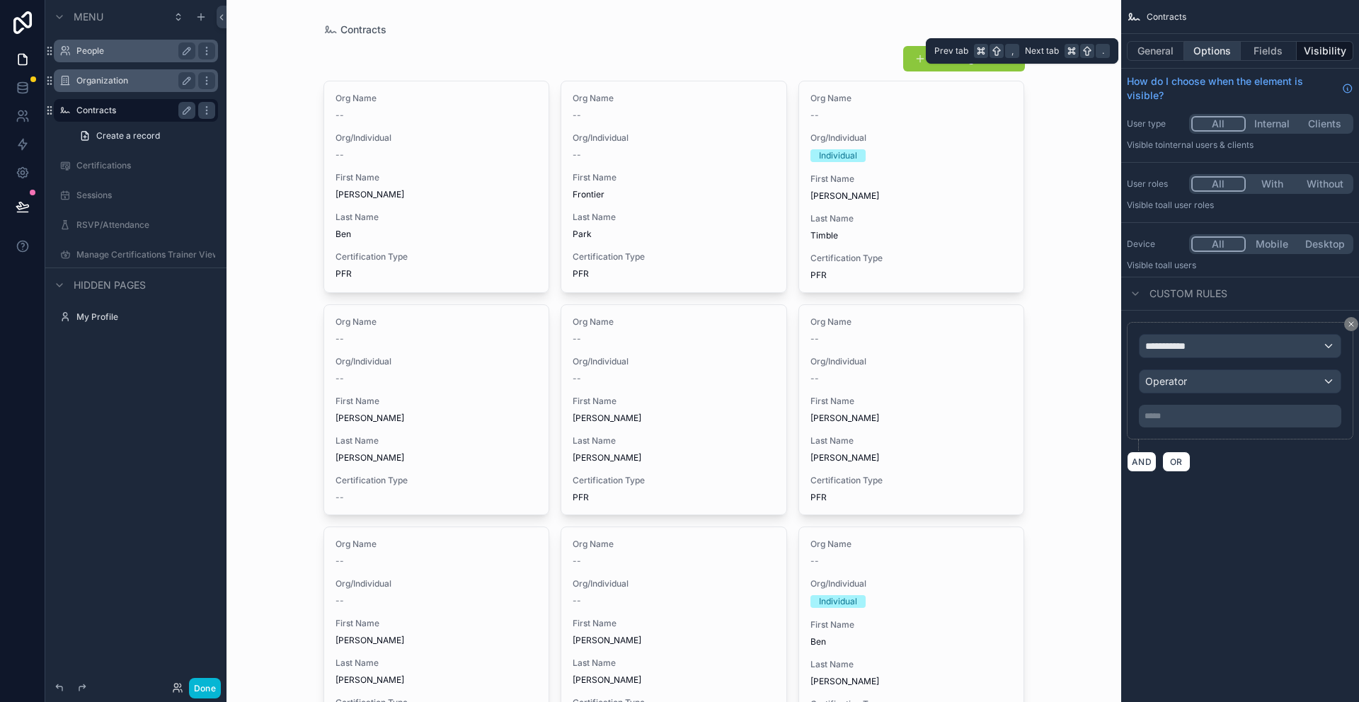
click at [1189, 52] on button "Options" at bounding box center [1212, 51] width 57 height 20
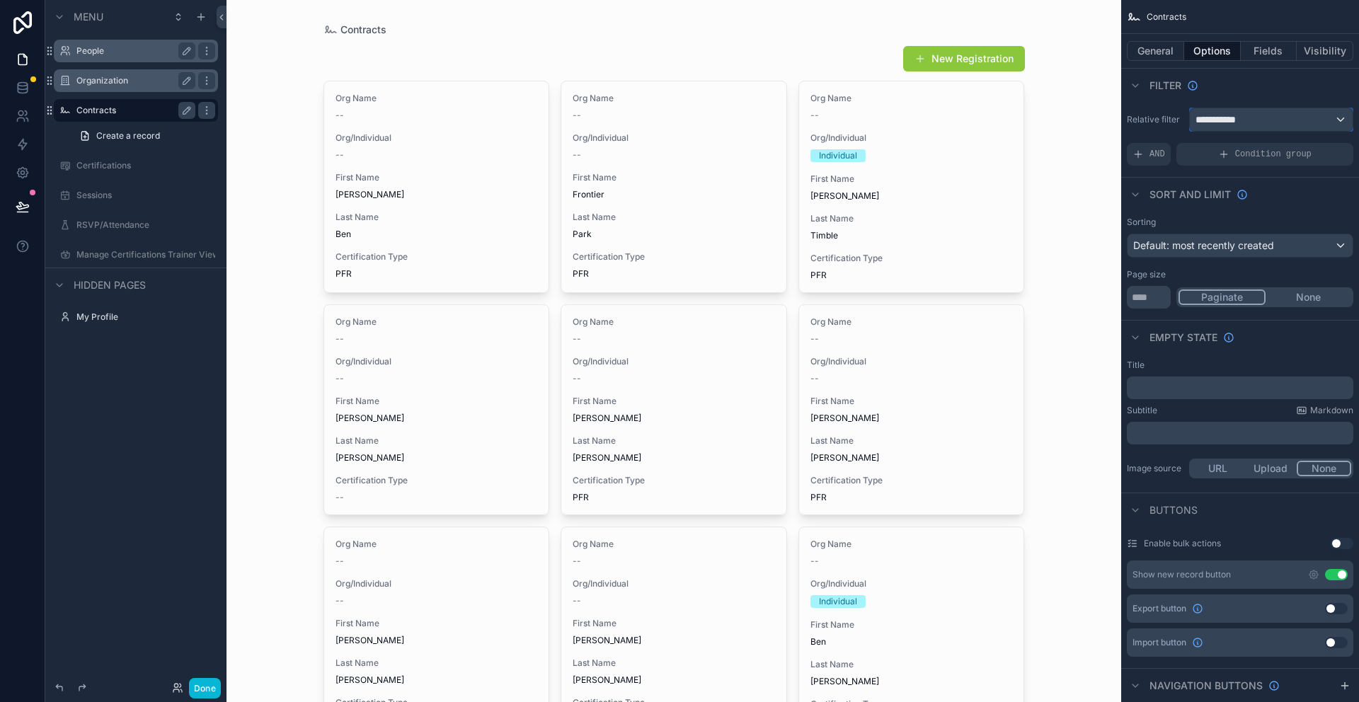
click at [1215, 131] on button "**********" at bounding box center [1271, 120] width 164 height 24
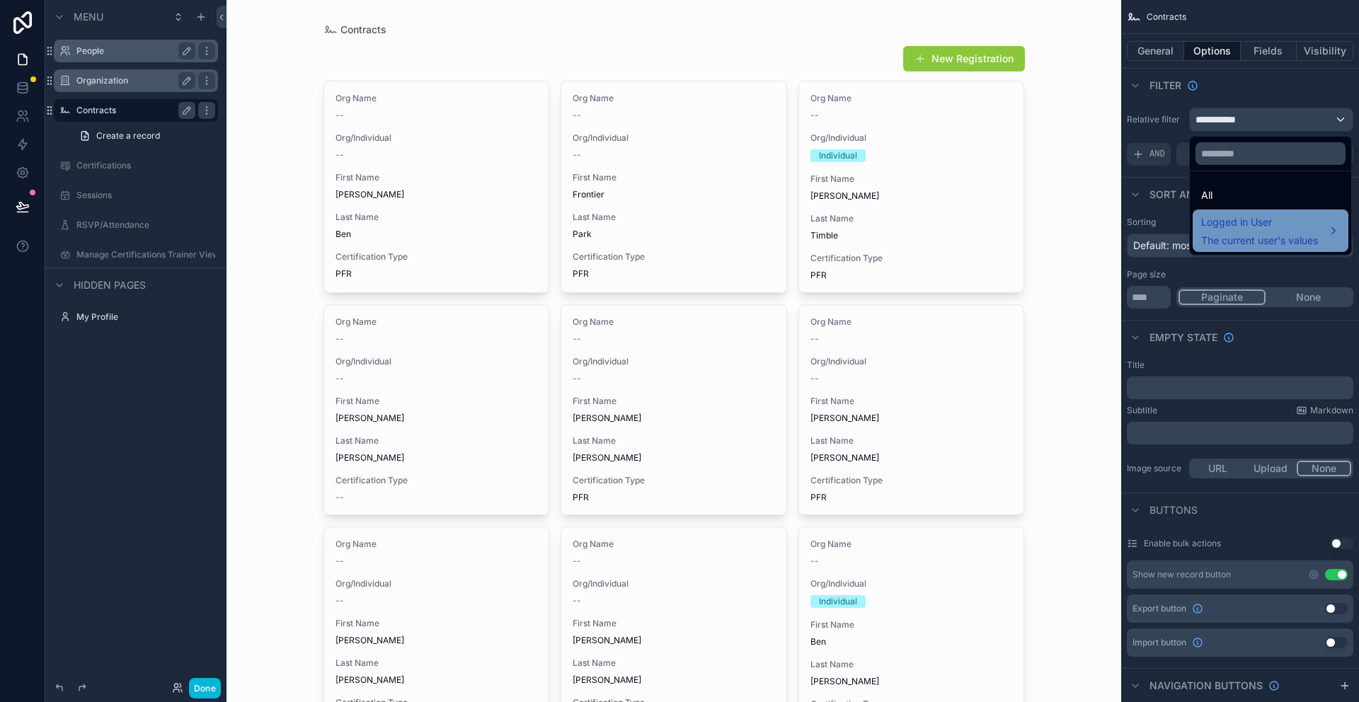
click at [1234, 235] on span "The current user's values" at bounding box center [1259, 241] width 117 height 14
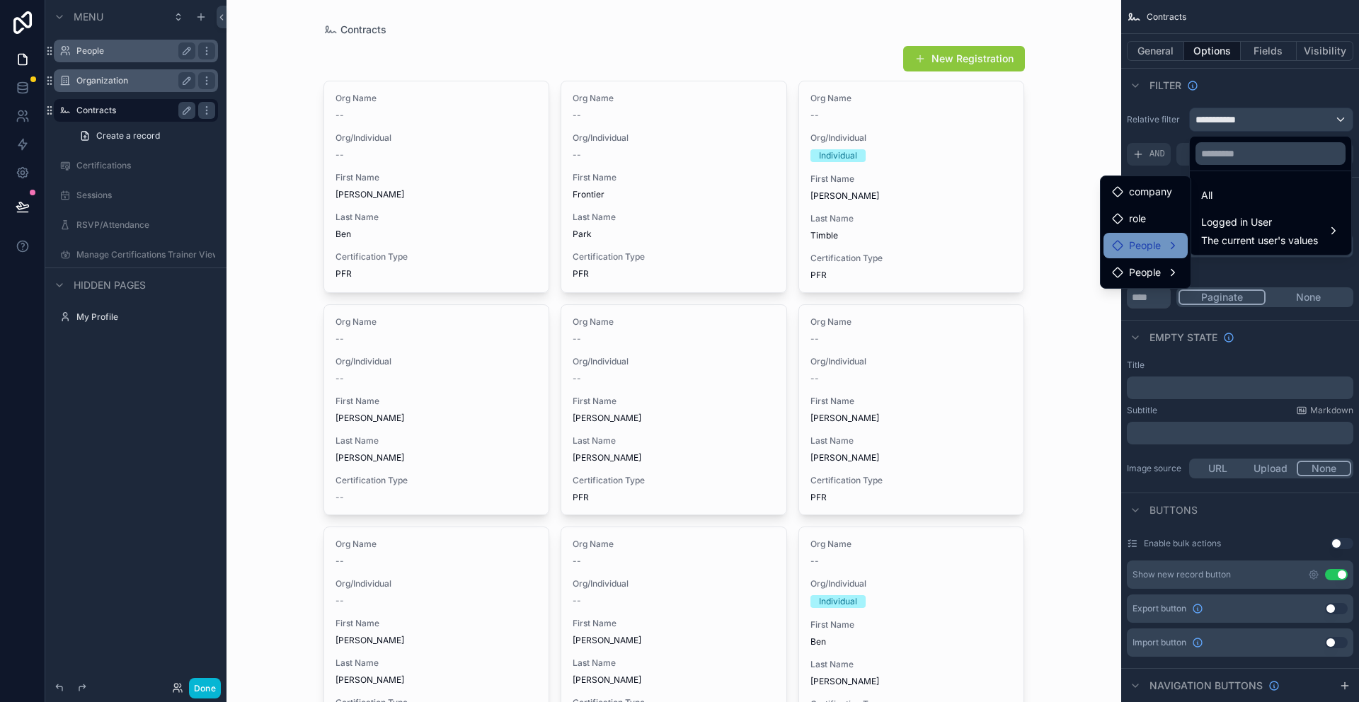
click at [1155, 239] on span "People" at bounding box center [1145, 245] width 32 height 17
click at [1253, 278] on span "contracts collection" at bounding box center [1263, 273] width 91 height 17
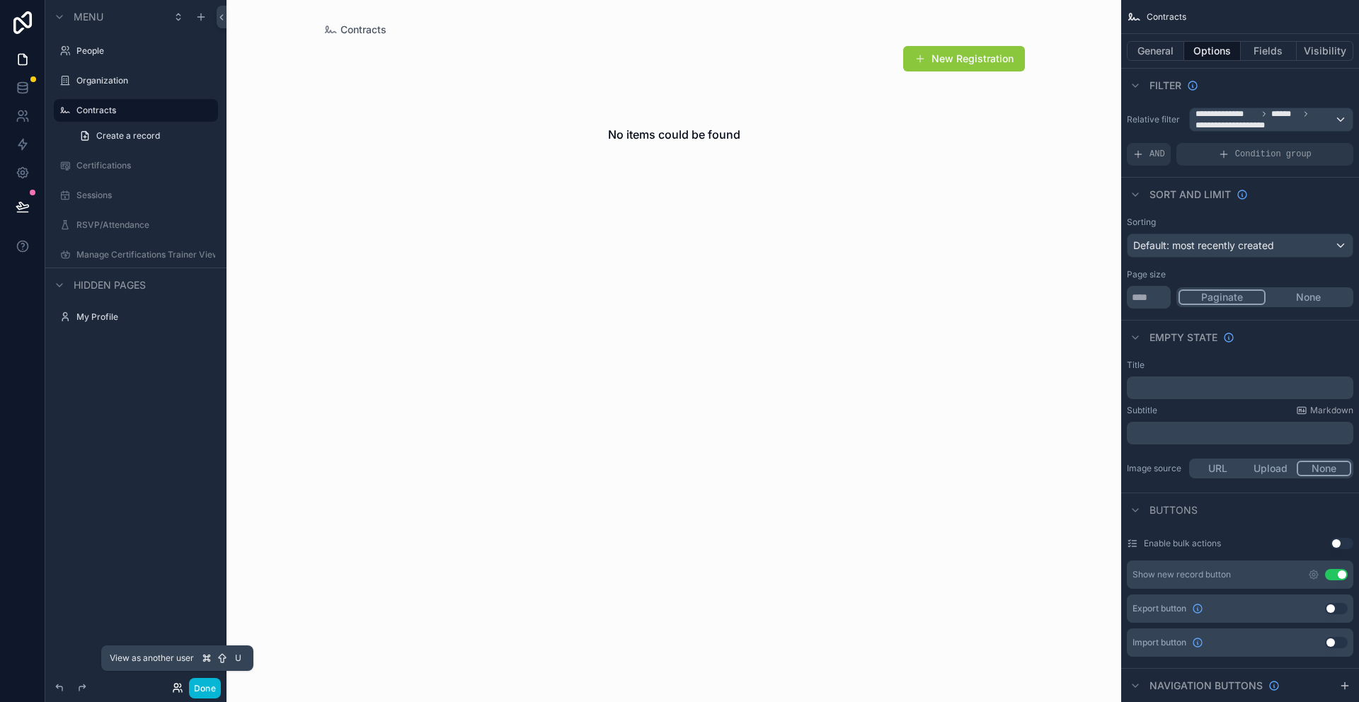
click at [176, 690] on icon at bounding box center [177, 687] width 11 height 11
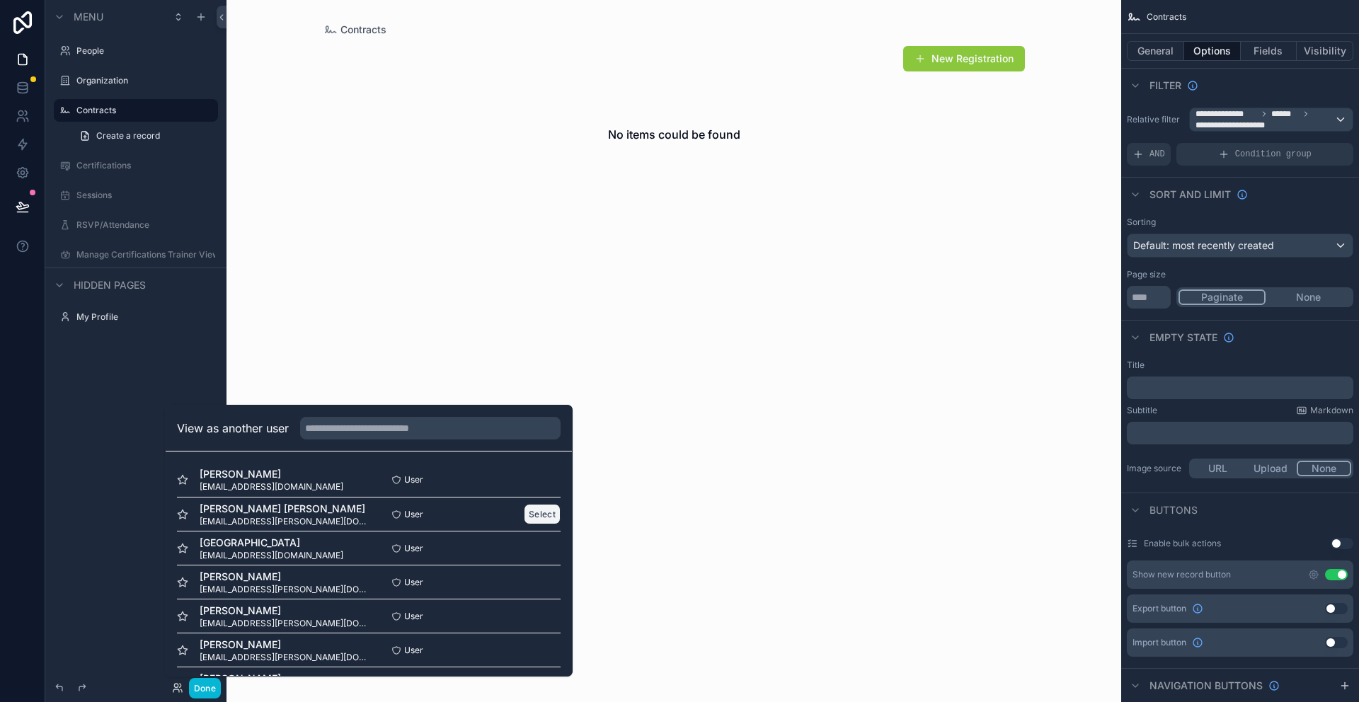
click at [536, 517] on button "Select" at bounding box center [542, 514] width 37 height 21
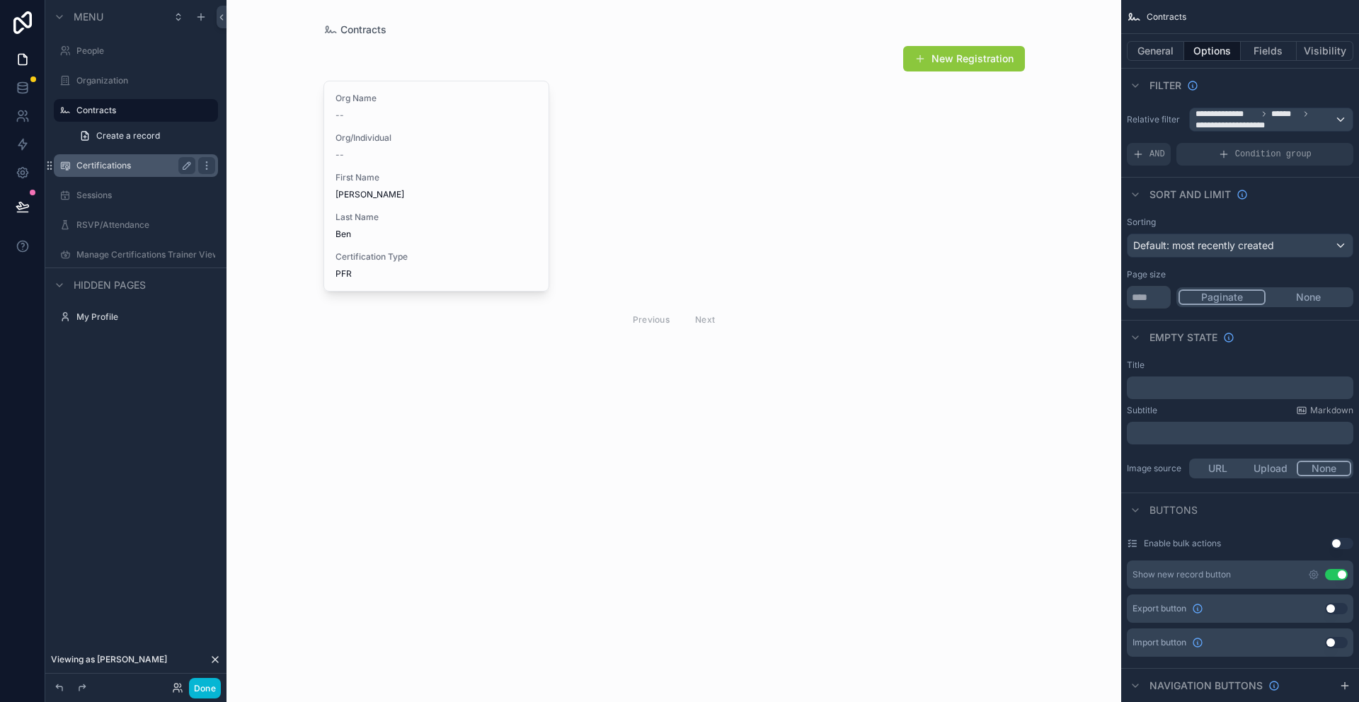
click at [101, 171] on label "Certifications" at bounding box center [132, 165] width 113 height 11
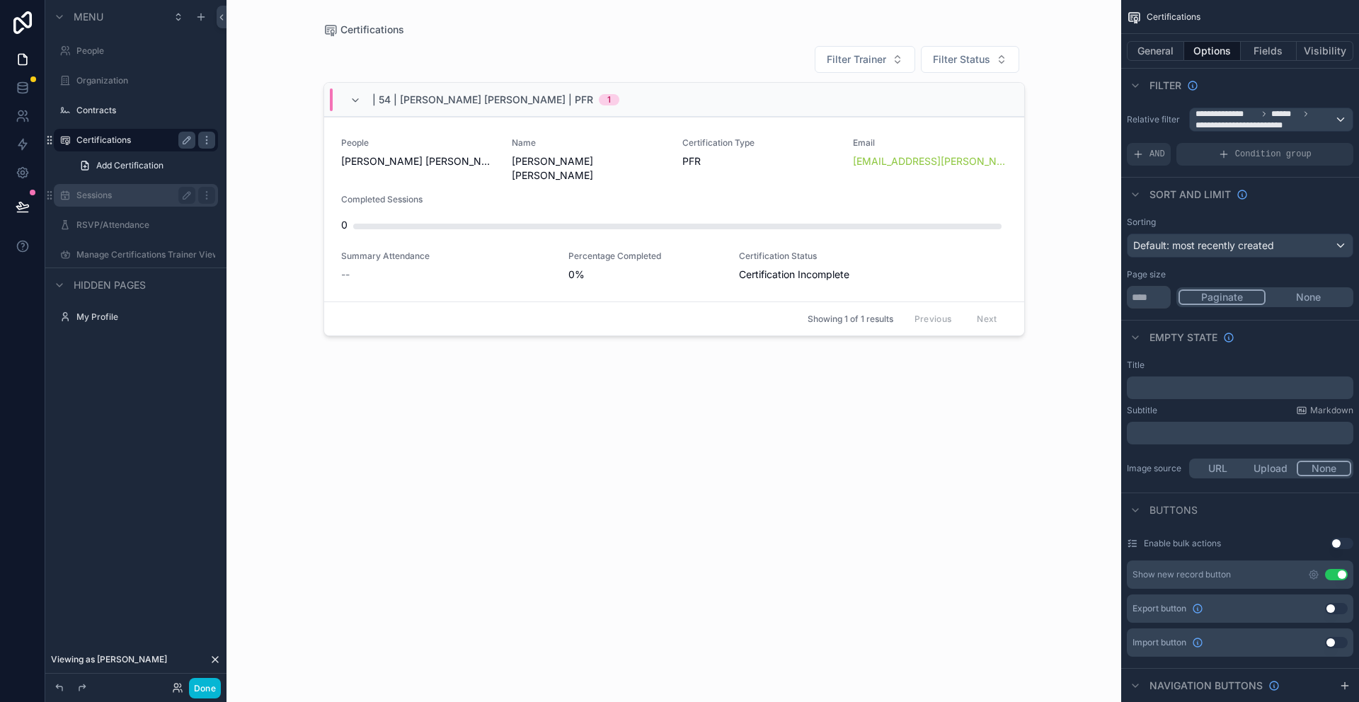
click at [108, 203] on div "Sessions" at bounding box center [135, 195] width 119 height 17
click at [108, 192] on label "Sessions" at bounding box center [132, 195] width 113 height 11
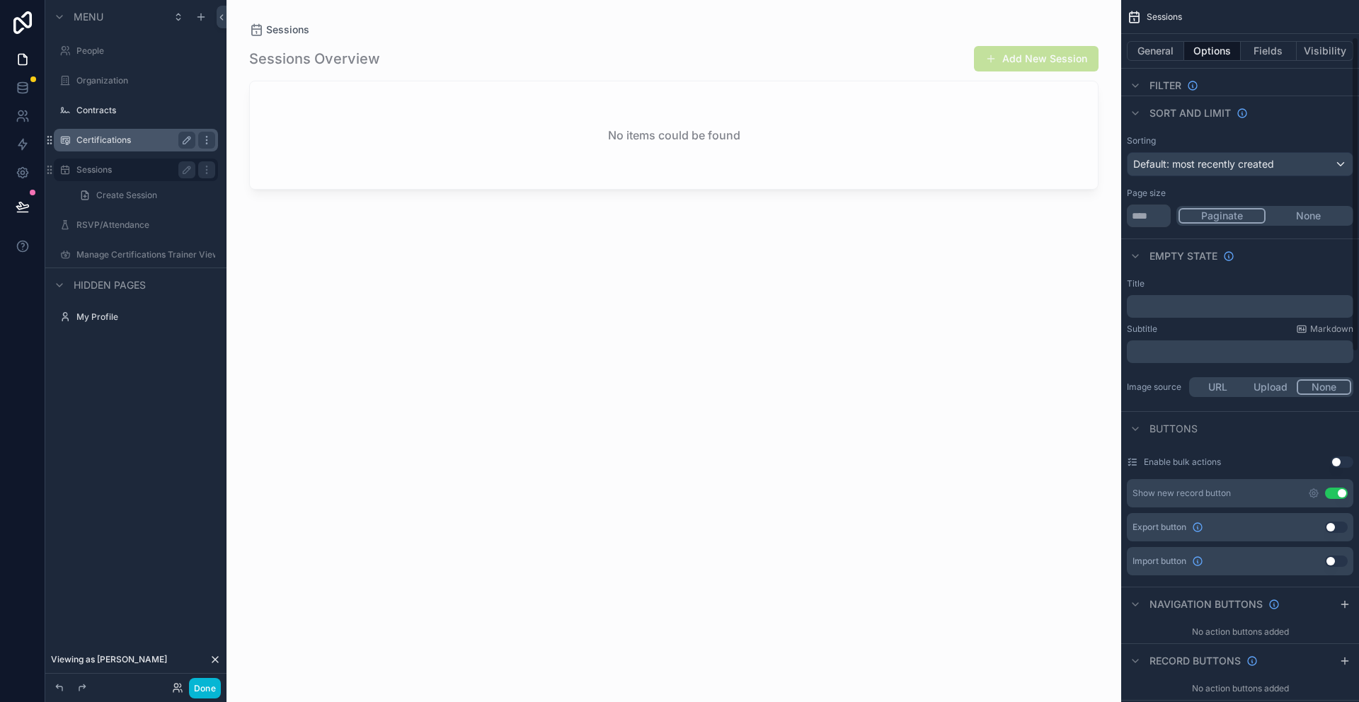
scroll to position [83, 0]
click at [1320, 60] on button "Visibility" at bounding box center [1325, 51] width 57 height 20
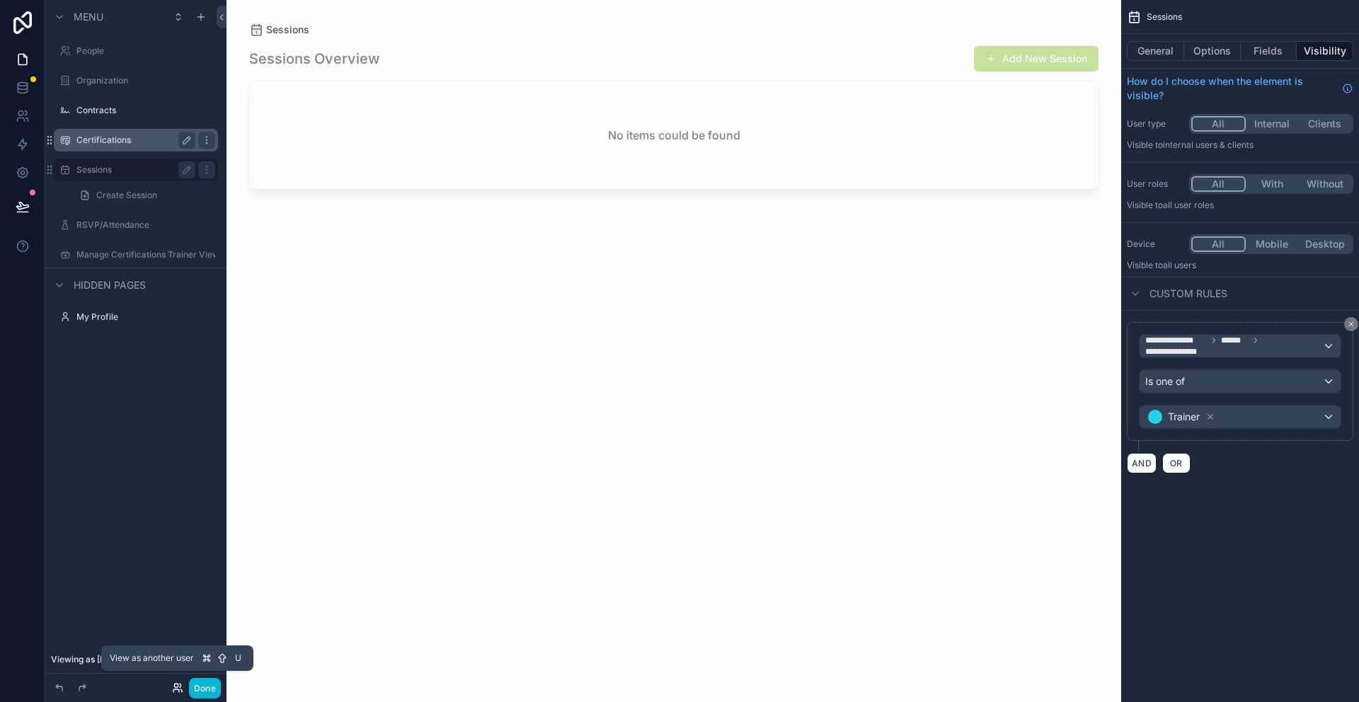
click at [182, 685] on icon at bounding box center [177, 687] width 11 height 11
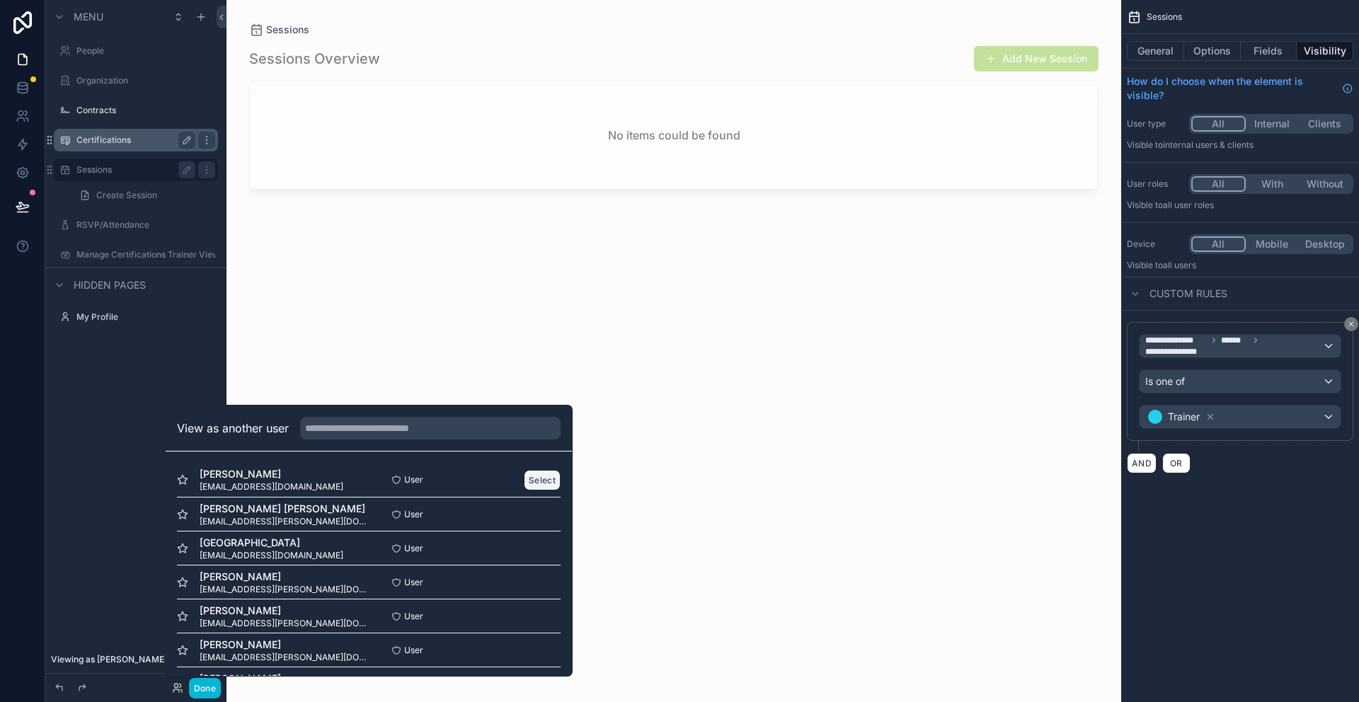
click at [532, 478] on button "Select" at bounding box center [542, 480] width 37 height 21
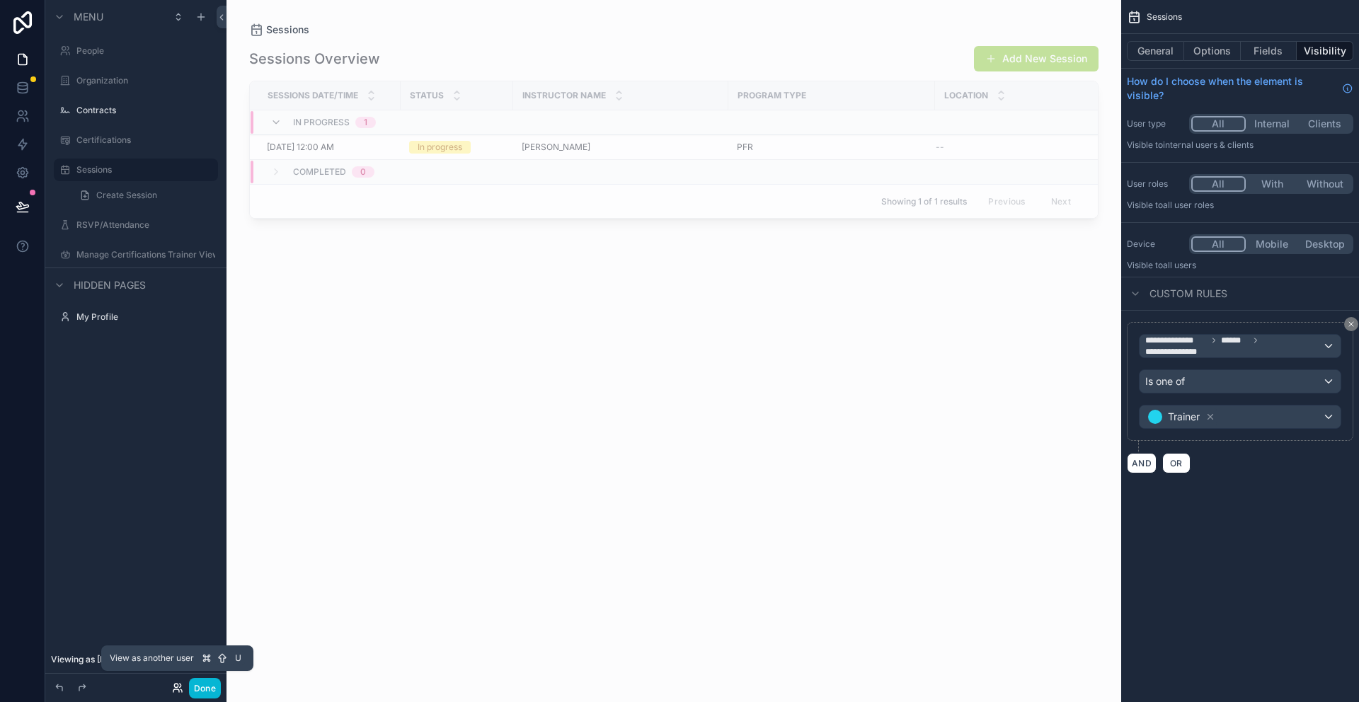
click at [176, 687] on icon at bounding box center [176, 686] width 4 height 4
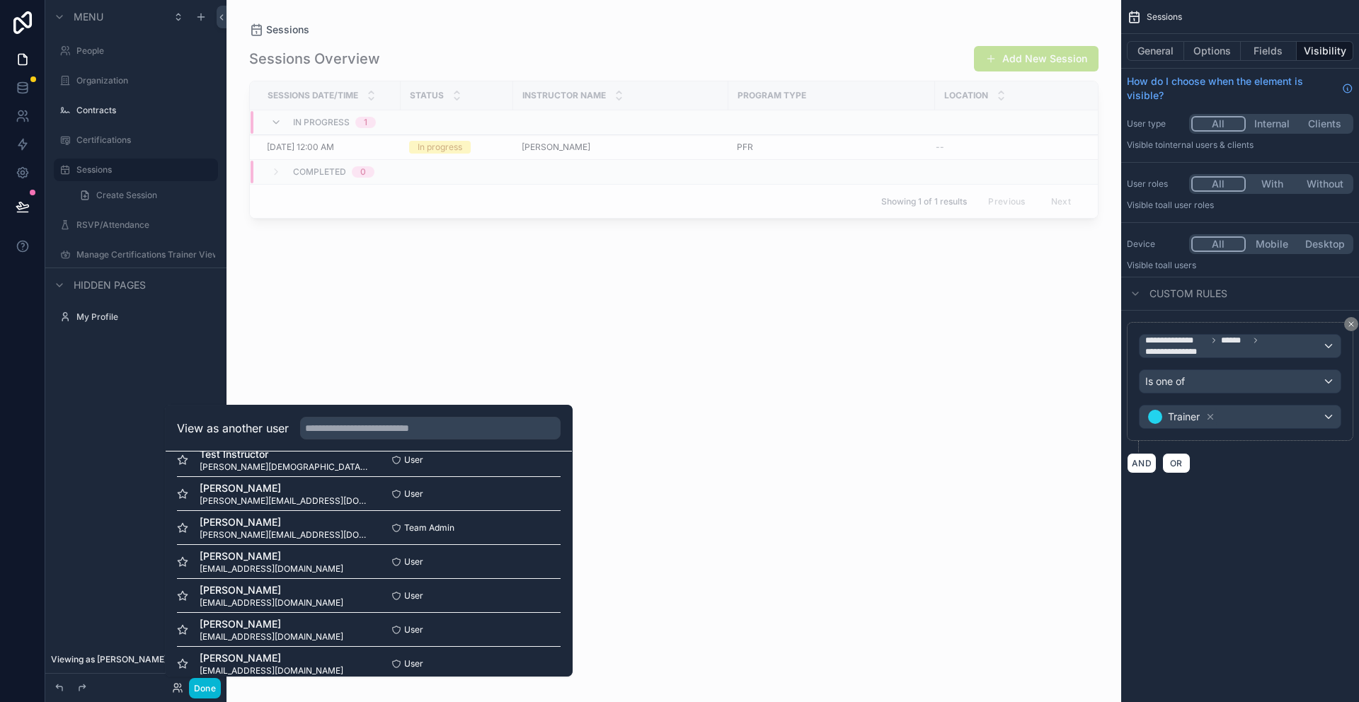
scroll to position [1497, 0]
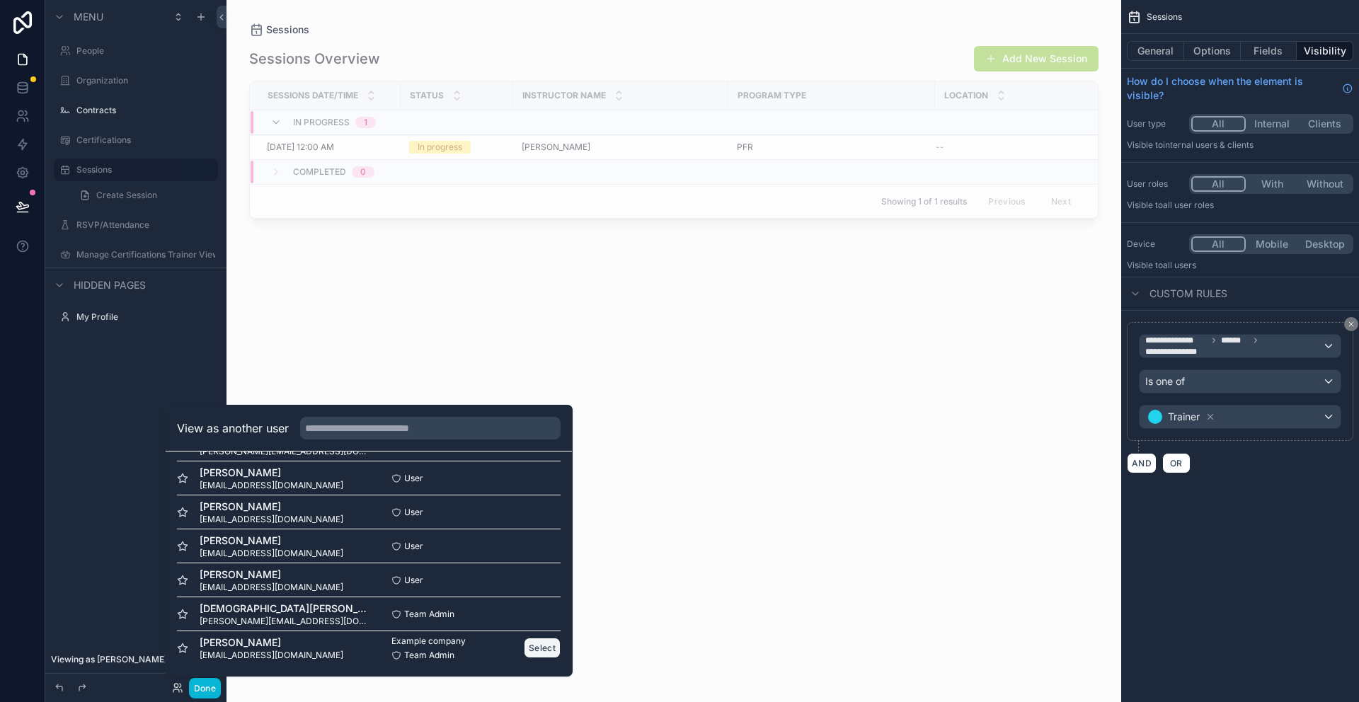
click at [546, 647] on button "Select" at bounding box center [542, 648] width 37 height 21
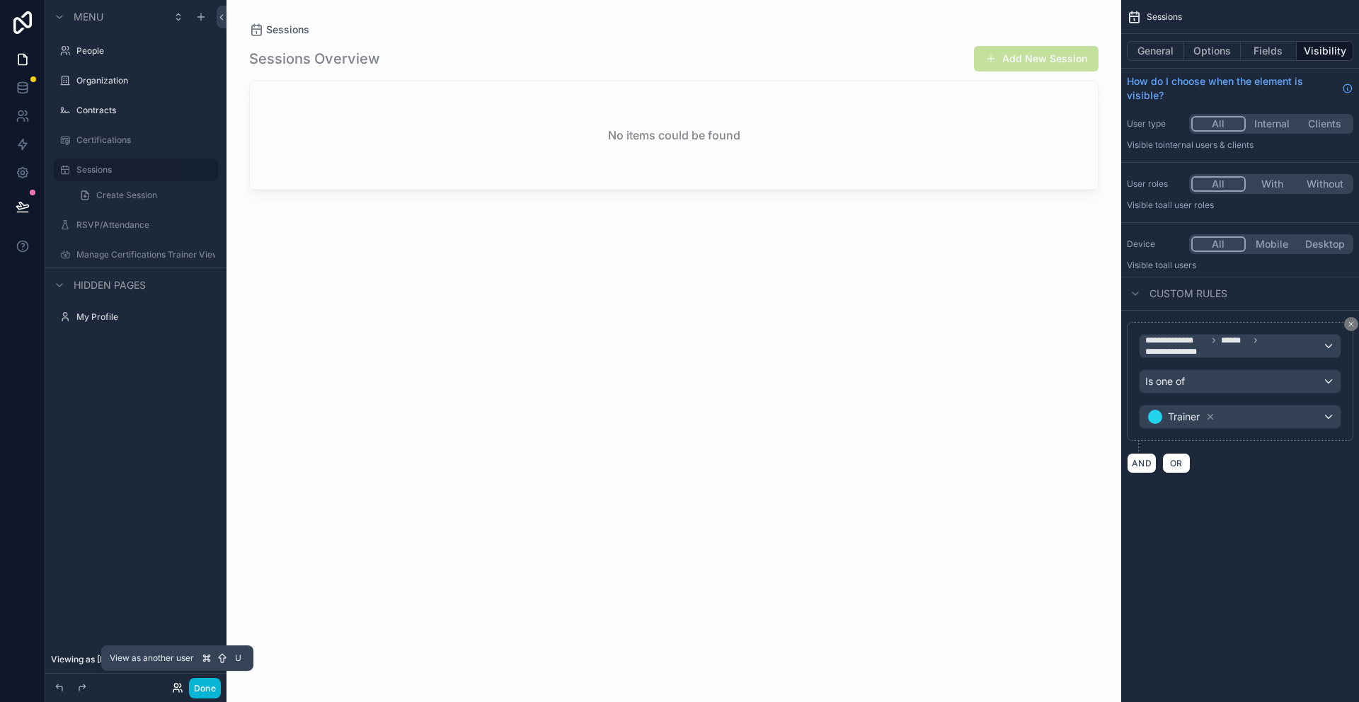
click at [176, 691] on icon at bounding box center [177, 687] width 11 height 11
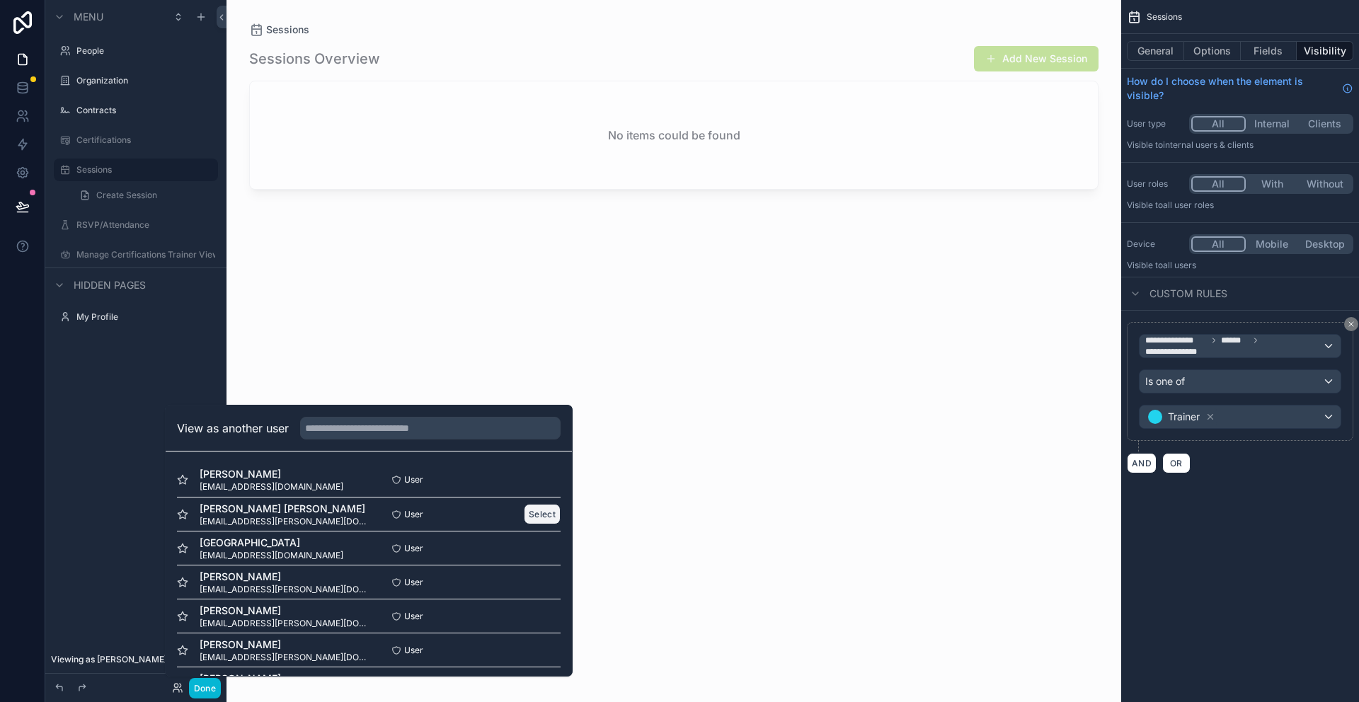
click at [529, 515] on button "Select" at bounding box center [542, 514] width 37 height 21
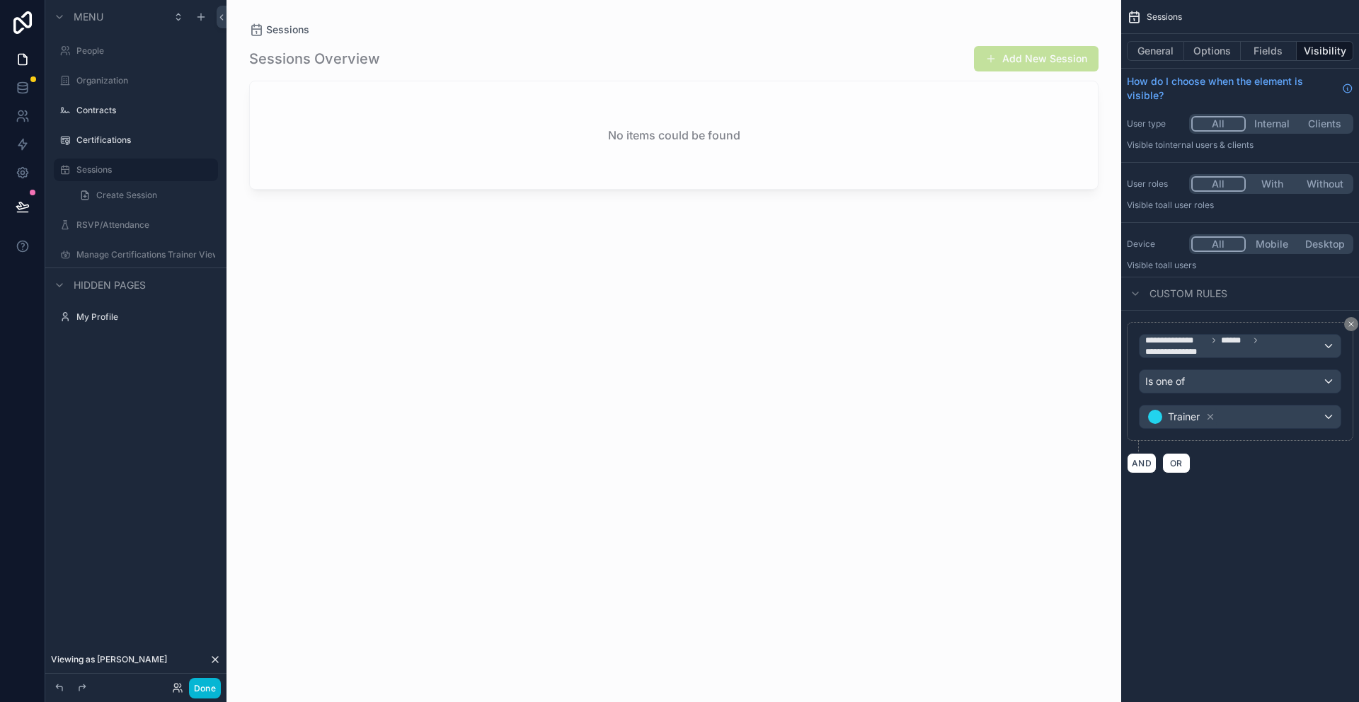
click at [177, 694] on div "Done" at bounding box center [192, 688] width 57 height 21
click at [178, 683] on icon at bounding box center [177, 687] width 11 height 11
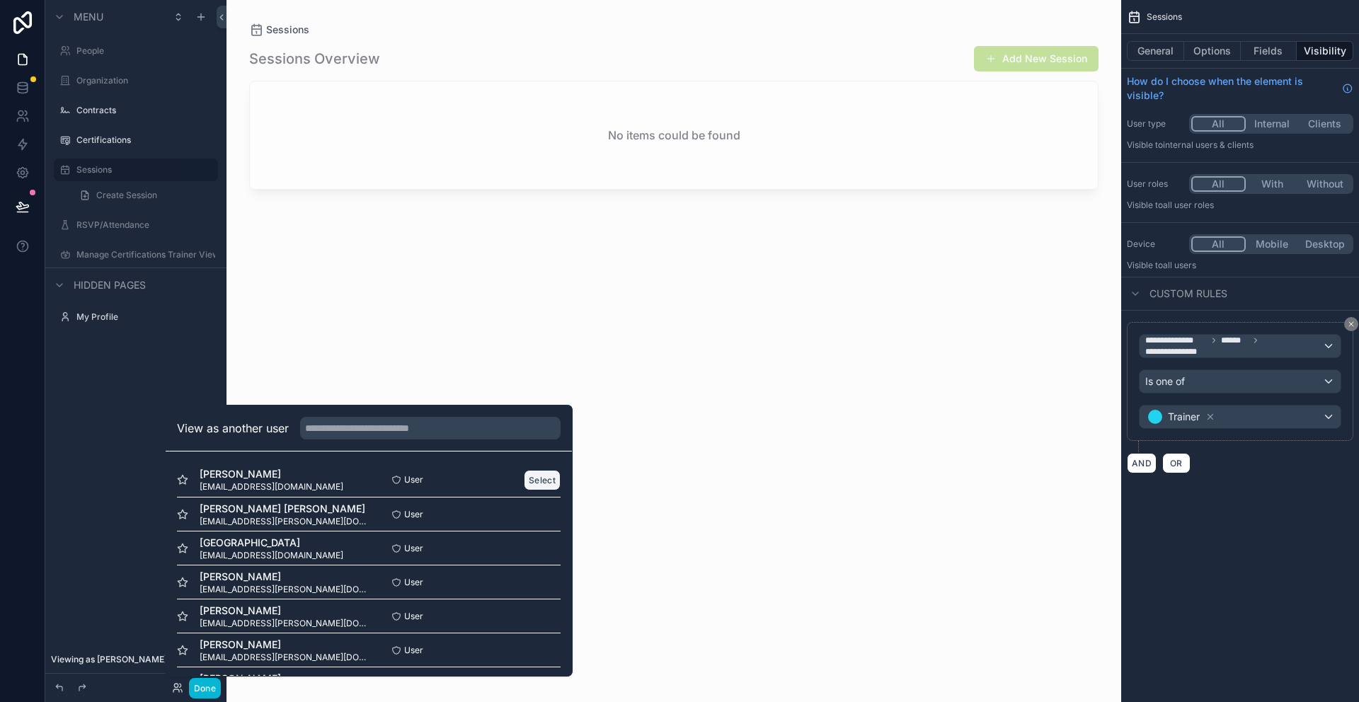
click at [545, 476] on button "Select" at bounding box center [542, 480] width 37 height 21
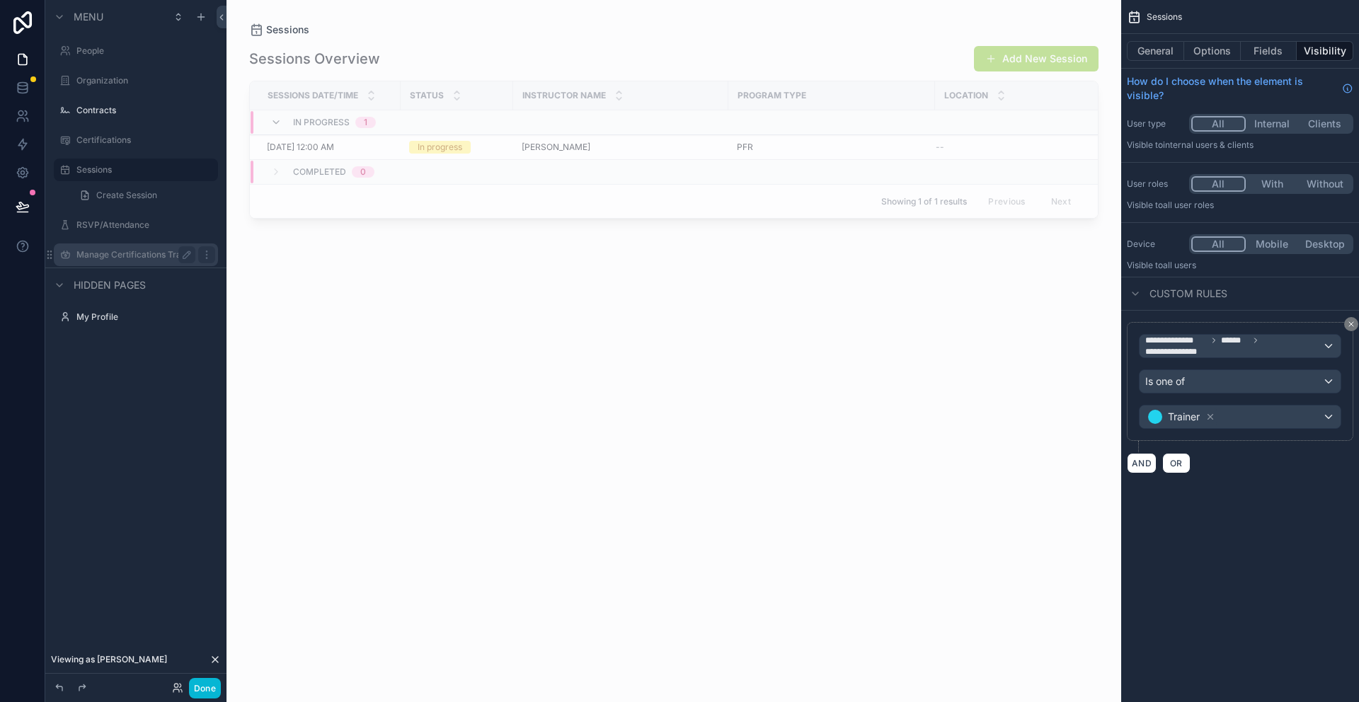
click at [111, 252] on label "Manage Certifications Trainer View" at bounding box center [135, 254] width 119 height 11
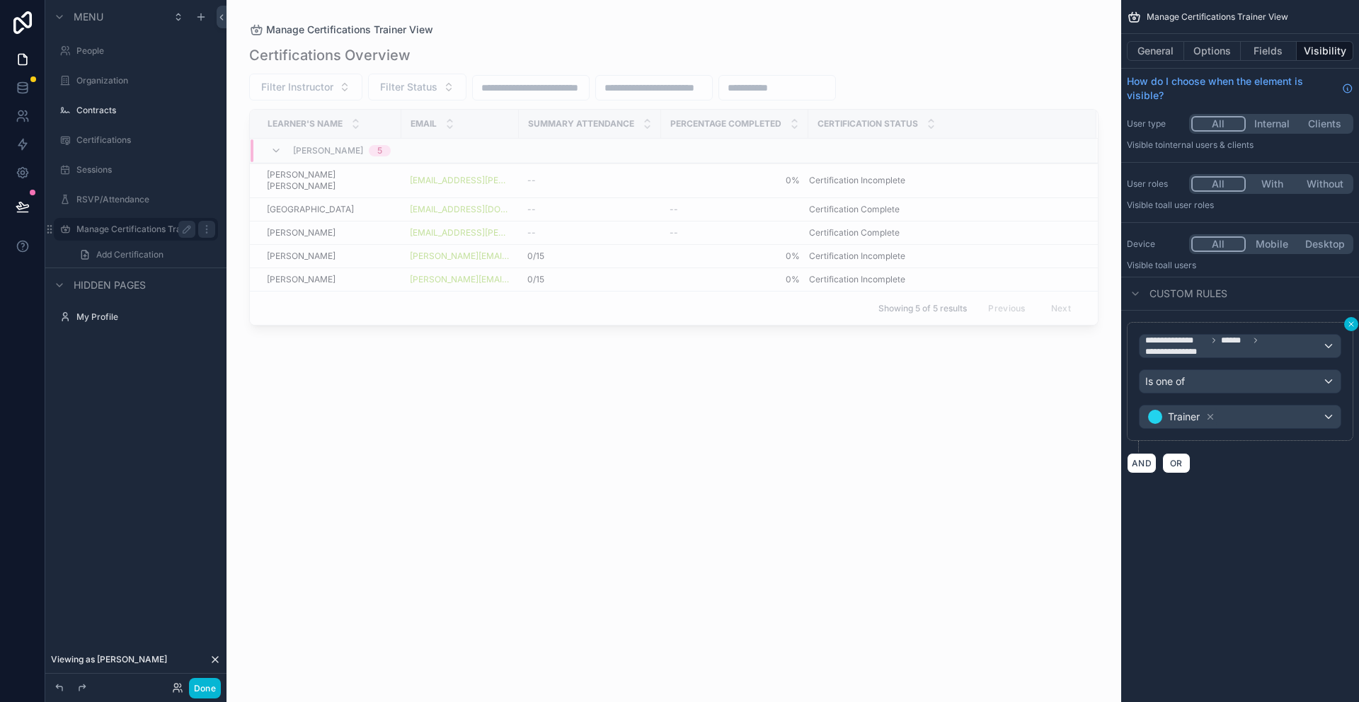
click at [1350, 328] on button "scrollable content" at bounding box center [1351, 324] width 14 height 14
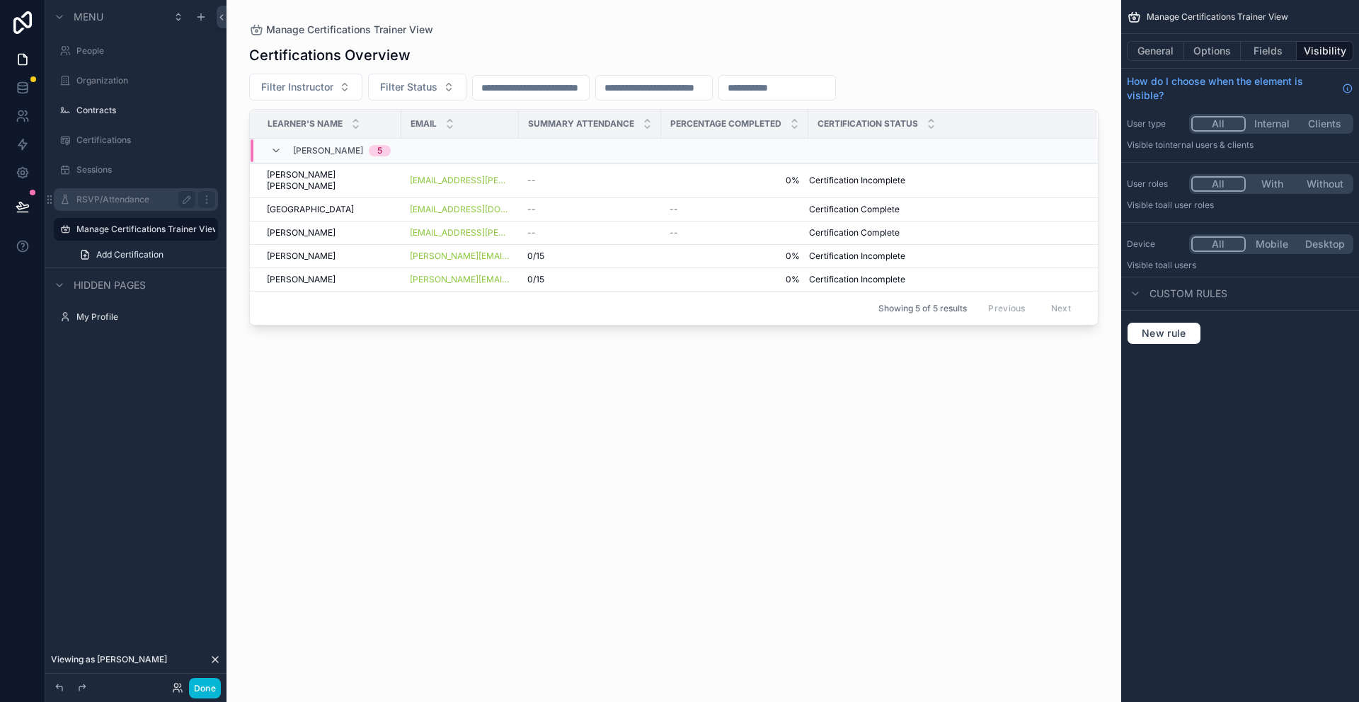
click at [123, 201] on label "RSVP/Attendance" at bounding box center [132, 199] width 113 height 11
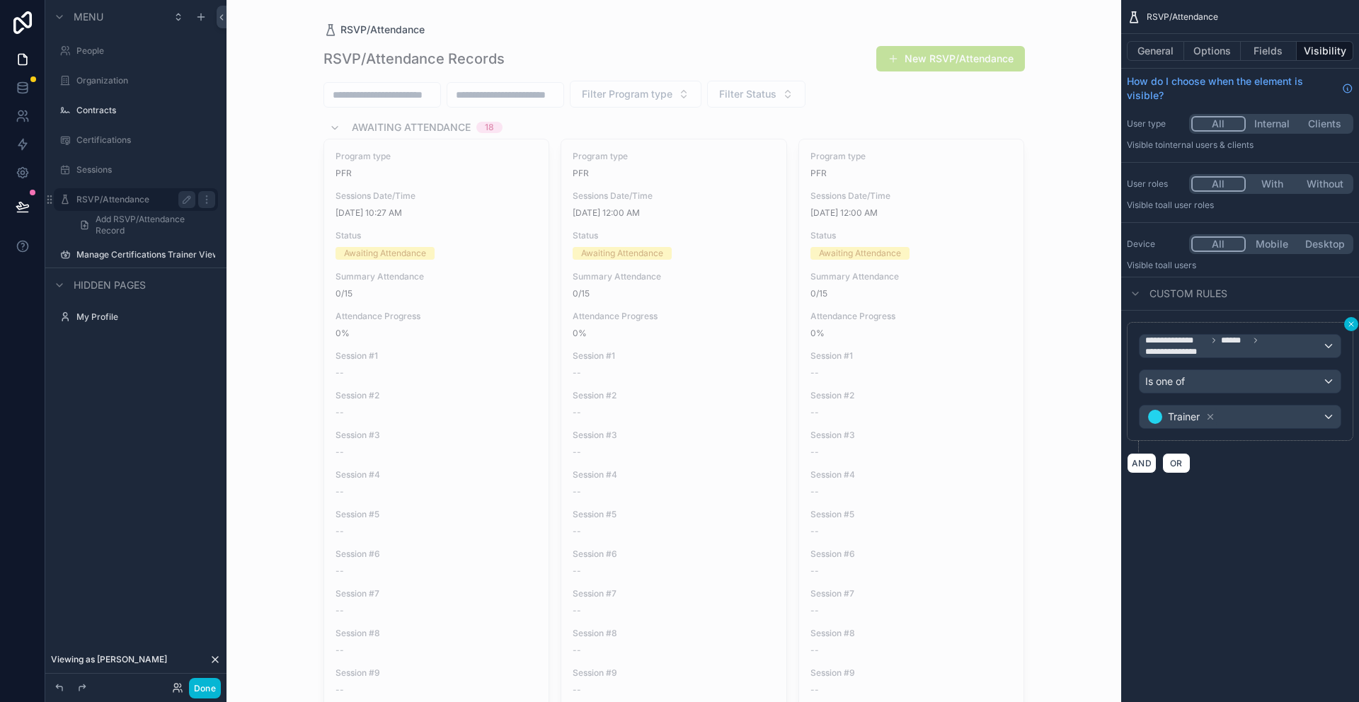
click at [1354, 323] on icon "scrollable content" at bounding box center [1351, 324] width 8 height 8
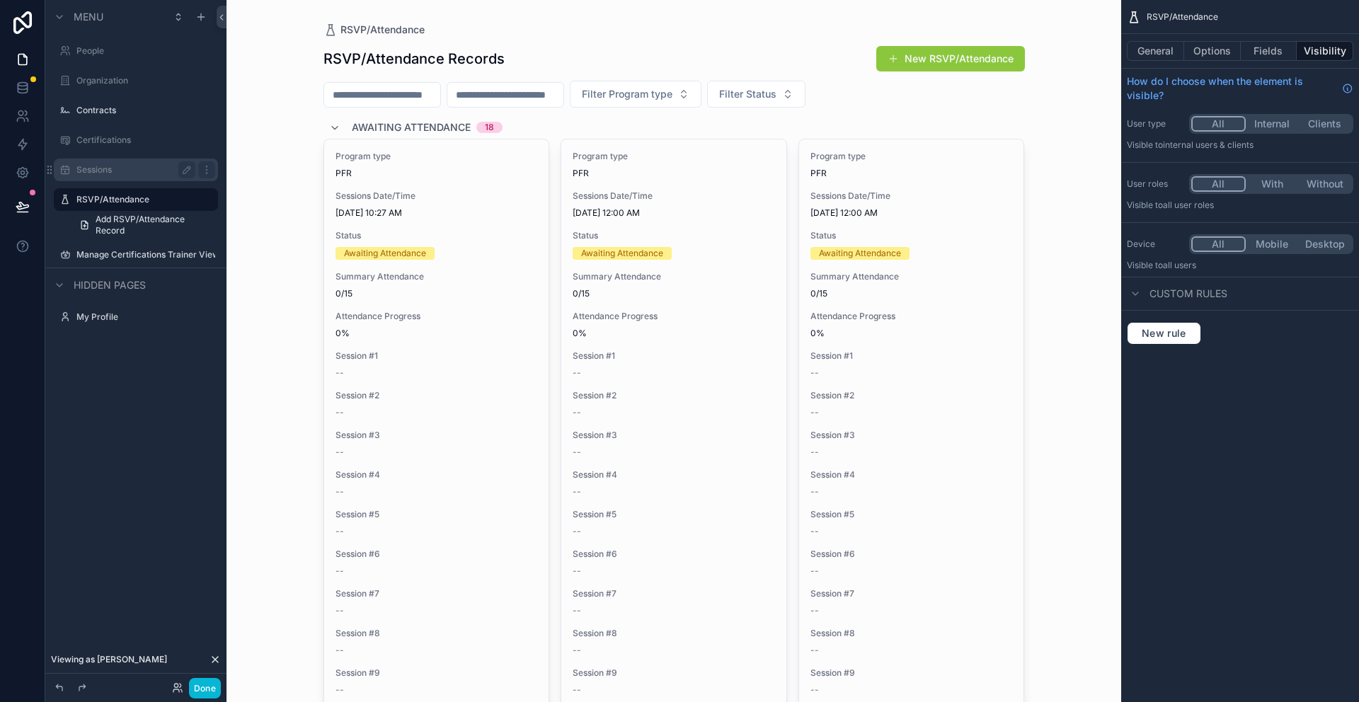
click at [115, 167] on label "Sessions" at bounding box center [132, 169] width 113 height 11
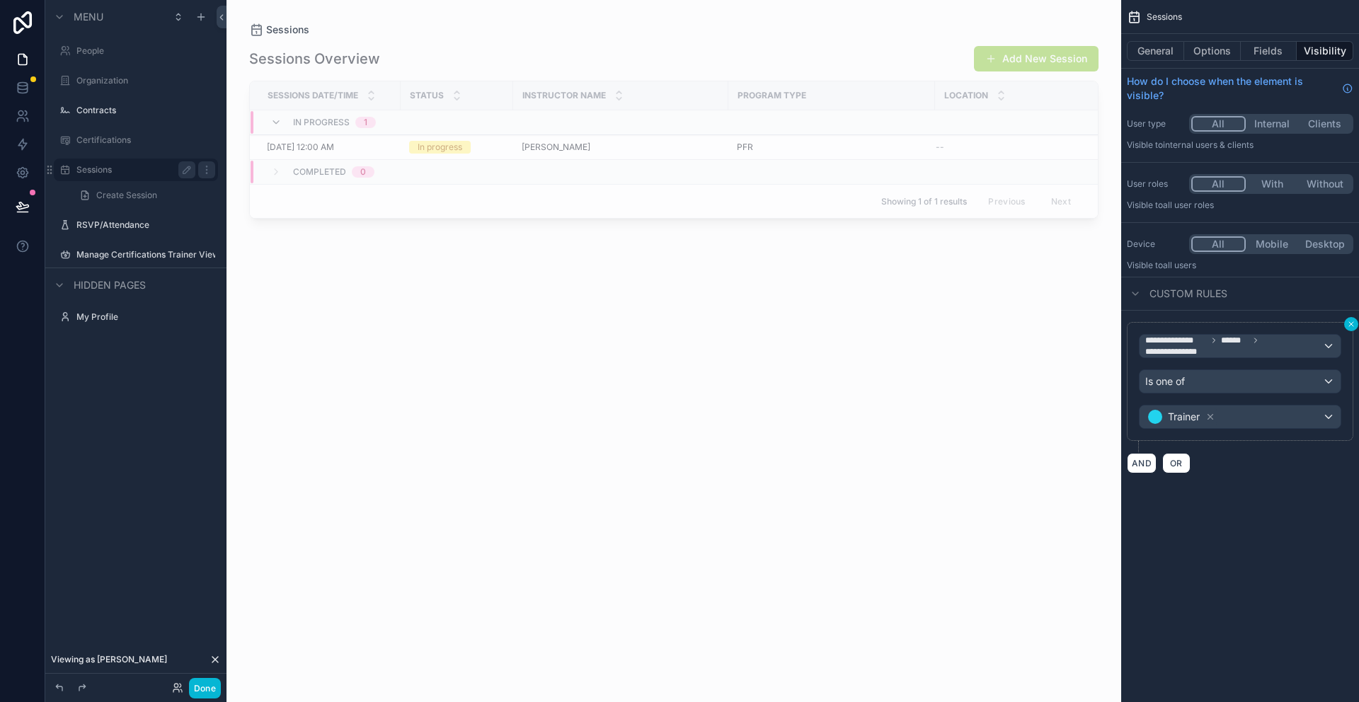
click at [1351, 321] on icon "scrollable content" at bounding box center [1351, 324] width 8 height 8
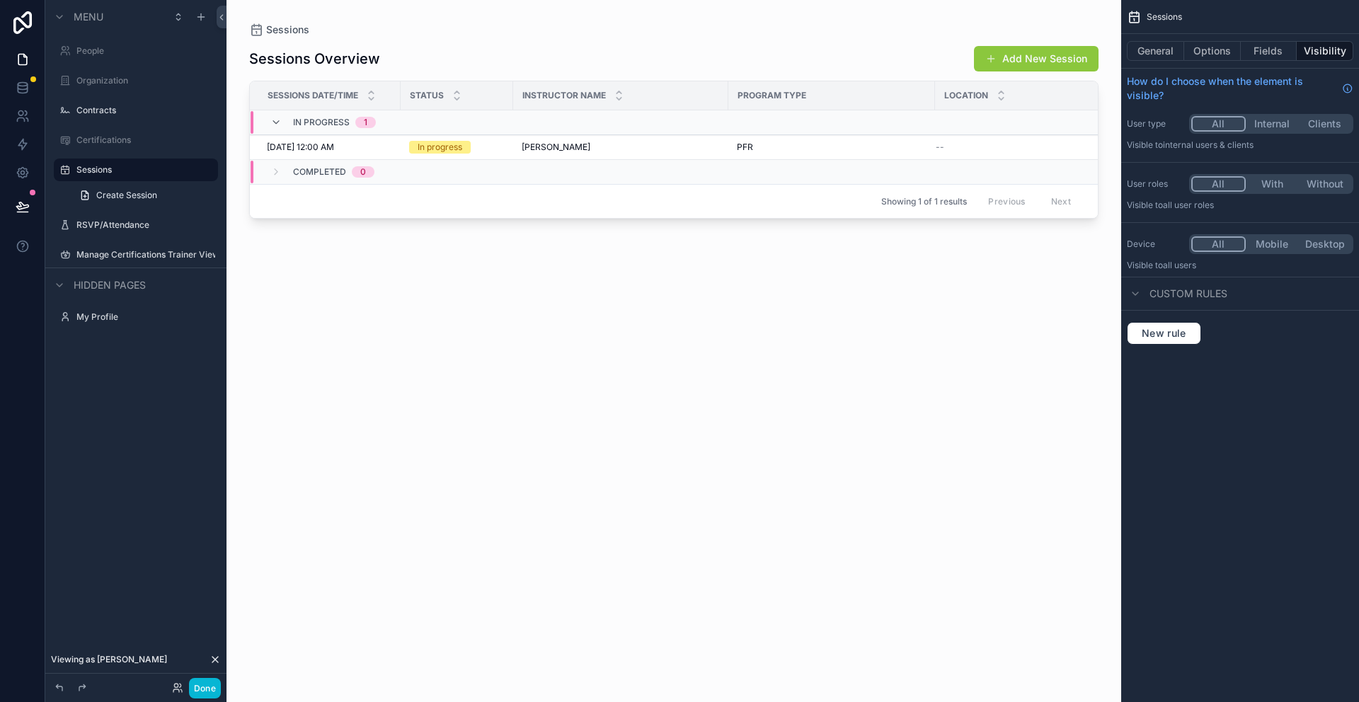
click at [329, 382] on div "scrollable content" at bounding box center [673, 342] width 895 height 685
click at [125, 253] on label "Manage Certifications Trainer View" at bounding box center [135, 254] width 119 height 11
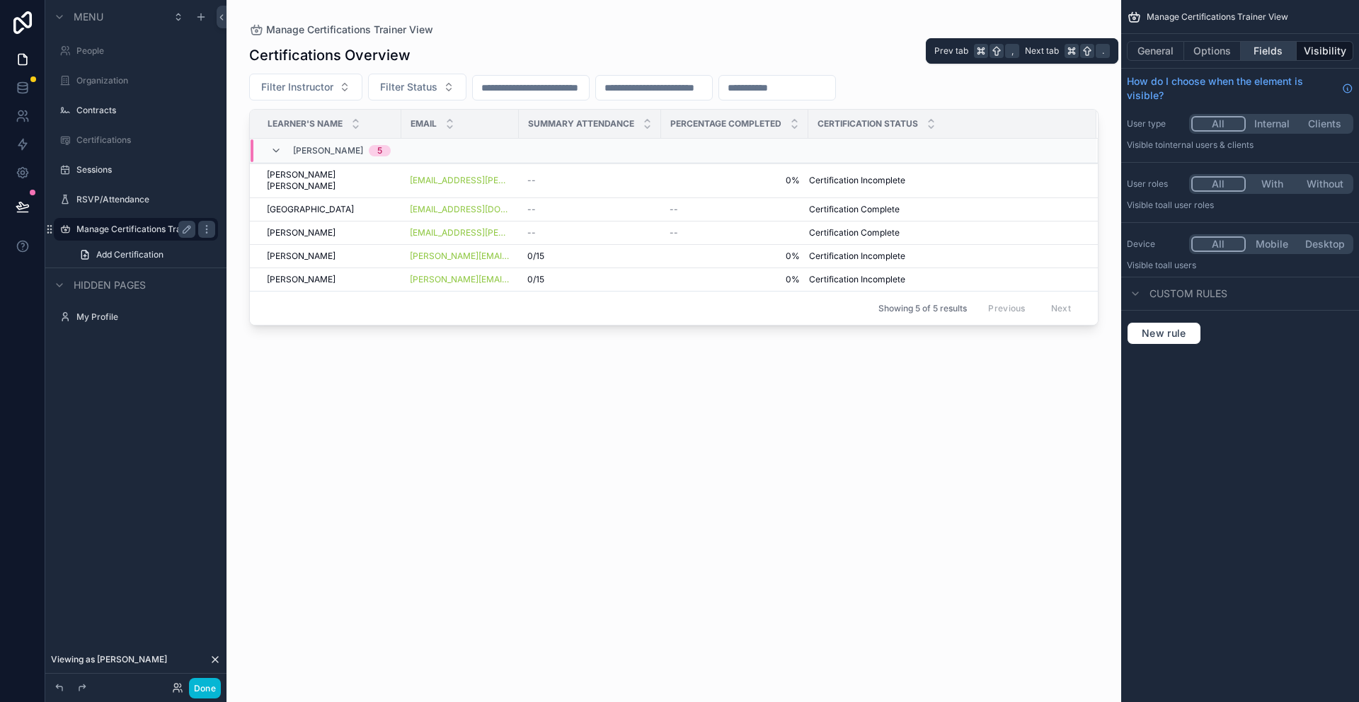
click at [1274, 57] on button "Fields" at bounding box center [1269, 51] width 57 height 20
